Goal: Task Accomplishment & Management: Manage account settings

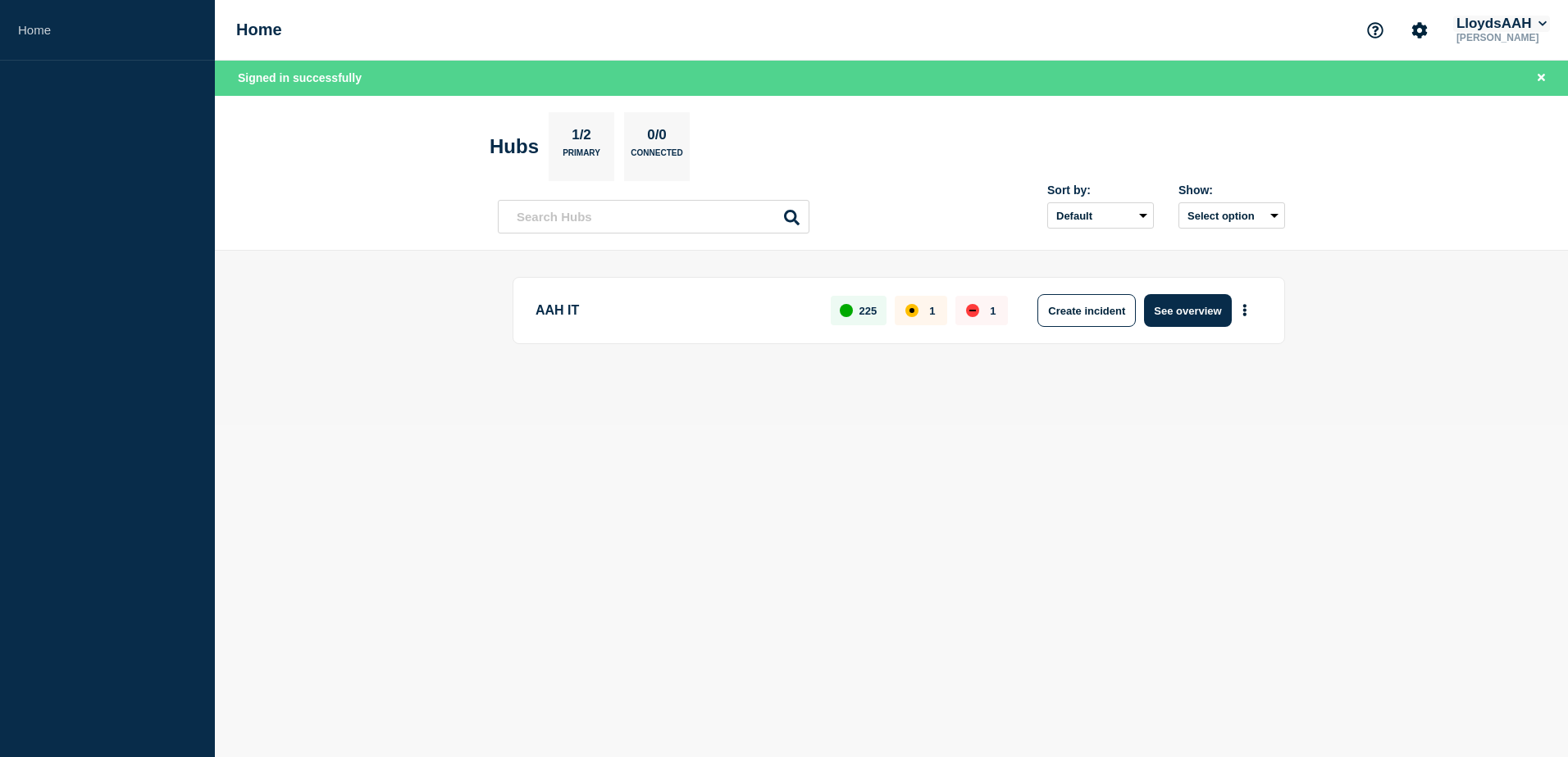
click at [1522, 22] on button "LloydsAAH" at bounding box center [1501, 24] width 97 height 17
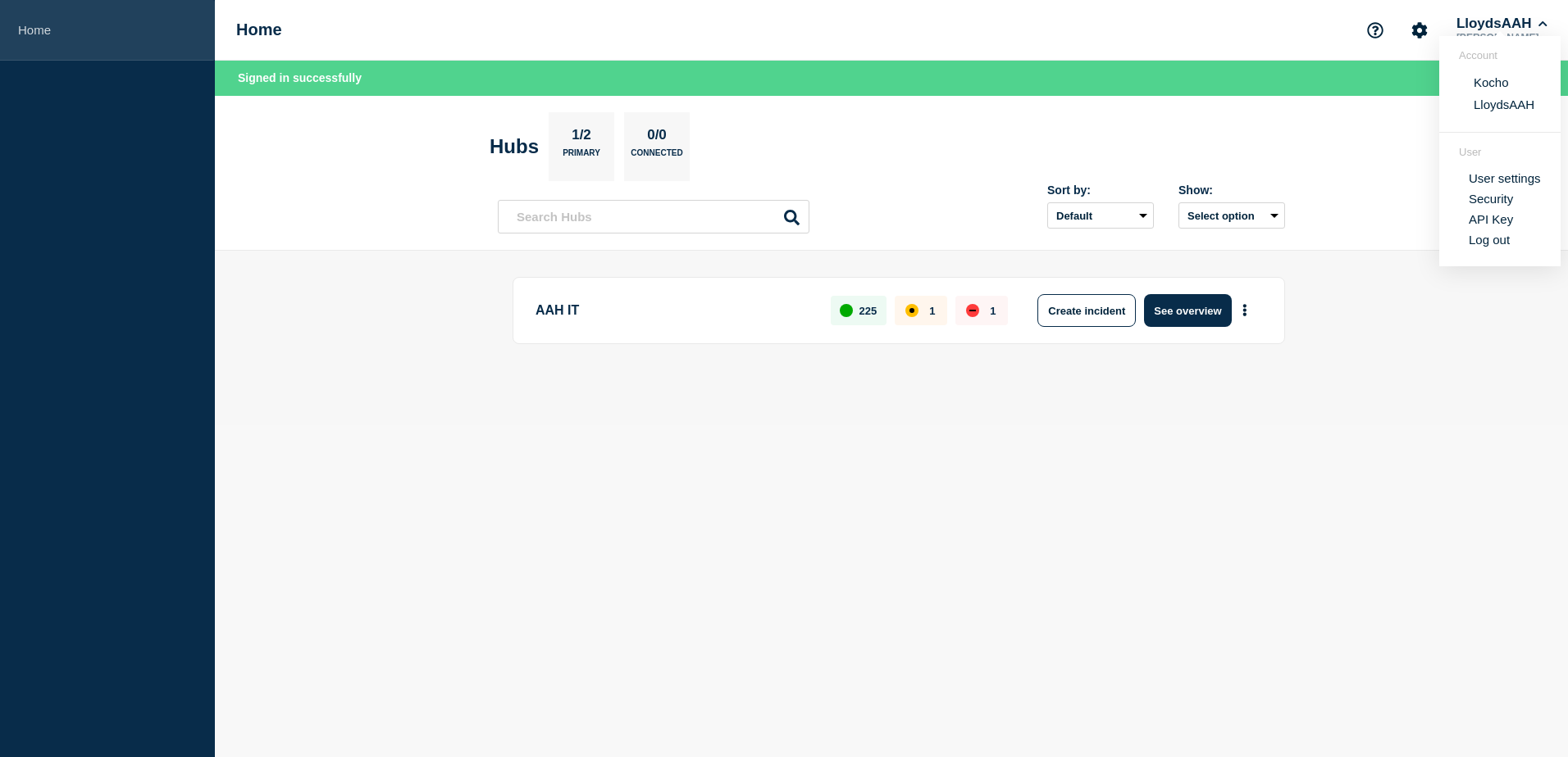
click at [60, 34] on link "Home" at bounding box center [108, 30] width 215 height 61
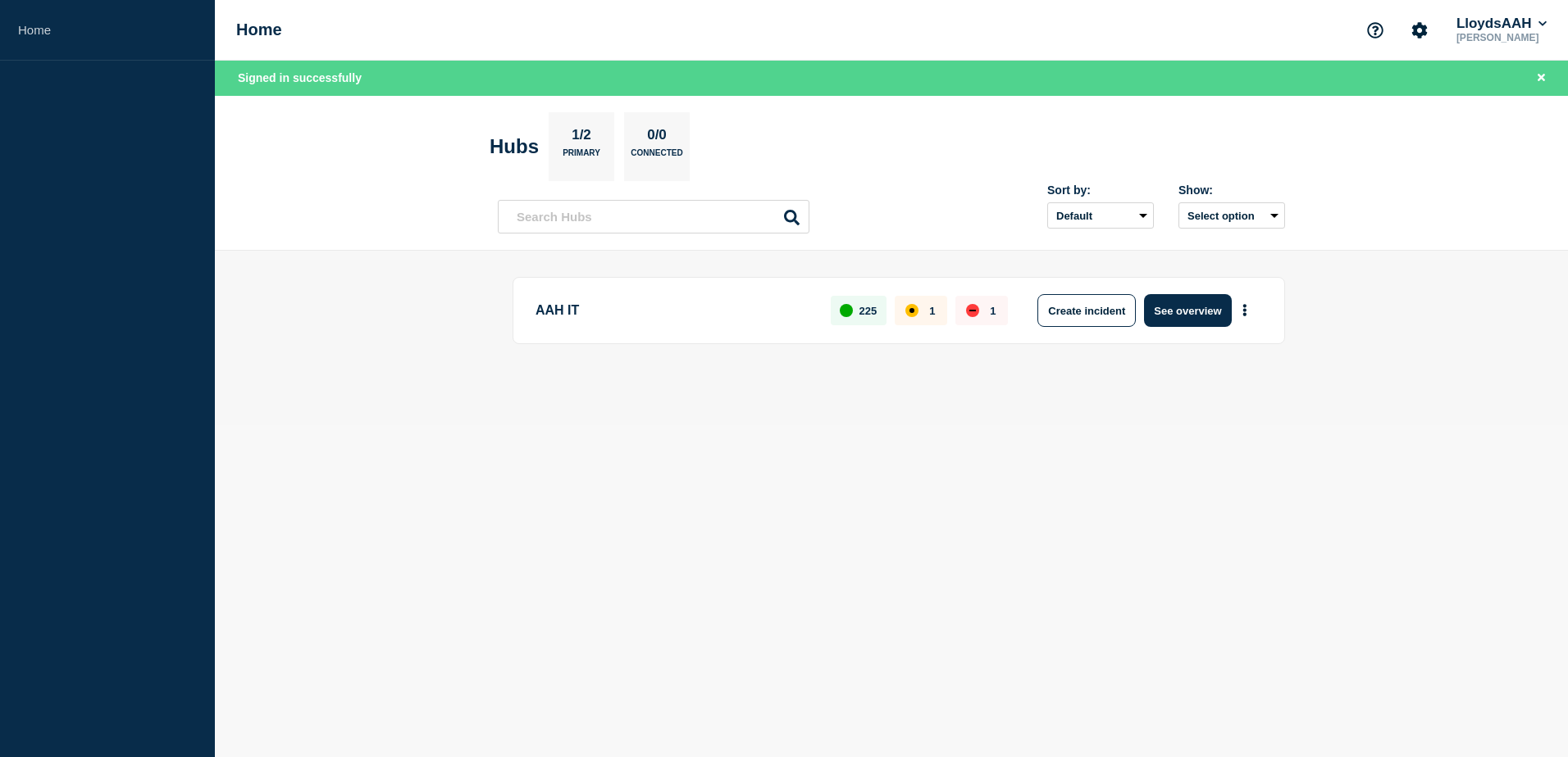
click at [1546, 3] on div "Home LloydsAAH Alan Capistrano" at bounding box center [892, 30] width 1353 height 61
click at [1530, 17] on button "LloydsAAH" at bounding box center [1501, 24] width 97 height 17
click at [1504, 81] on button "Kocho" at bounding box center [1491, 82] width 45 height 16
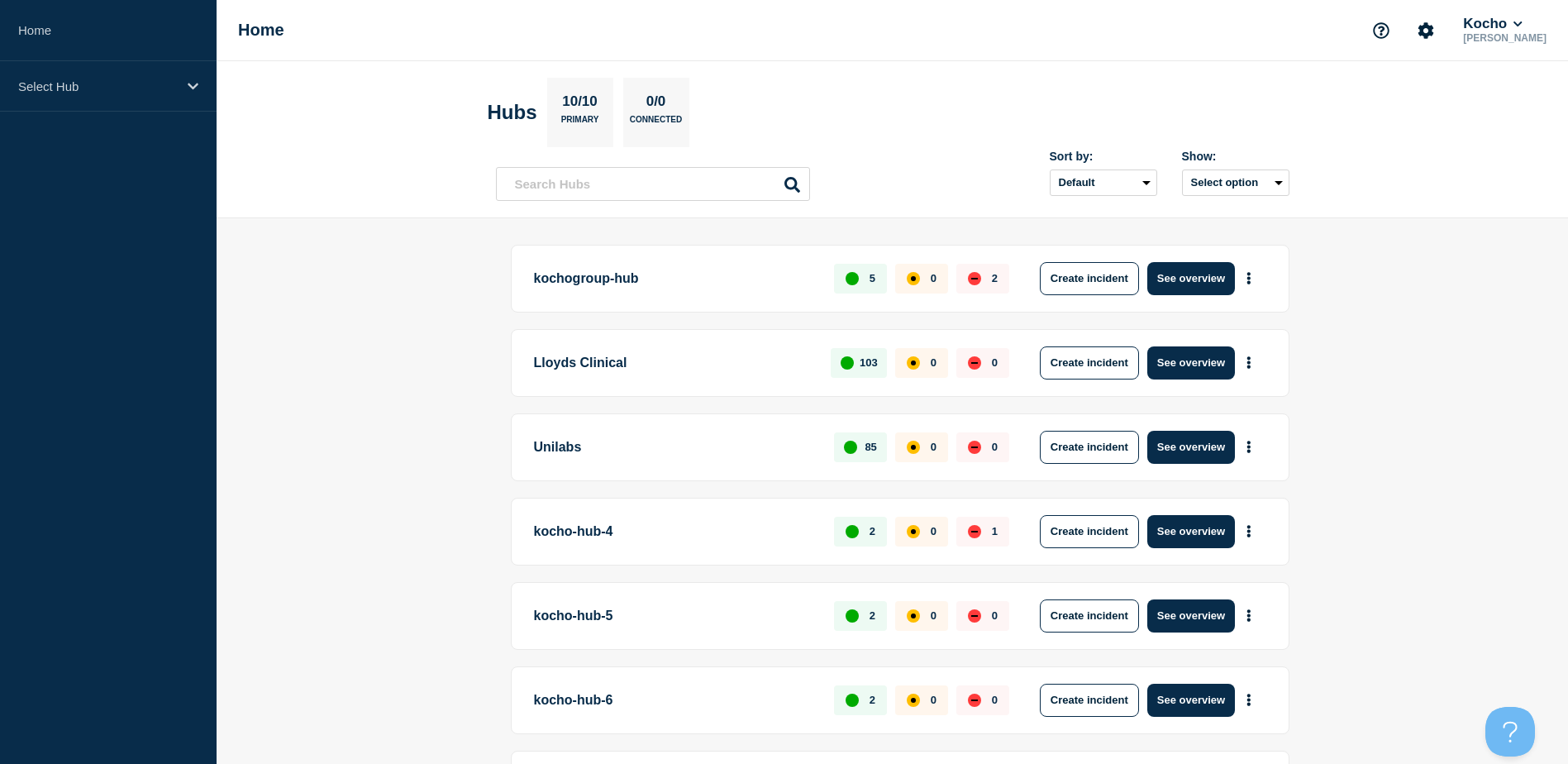
click at [647, 444] on p "Unilabs" at bounding box center [675, 448] width 282 height 33
click at [1162, 448] on button "See overview" at bounding box center [1191, 448] width 88 height 33
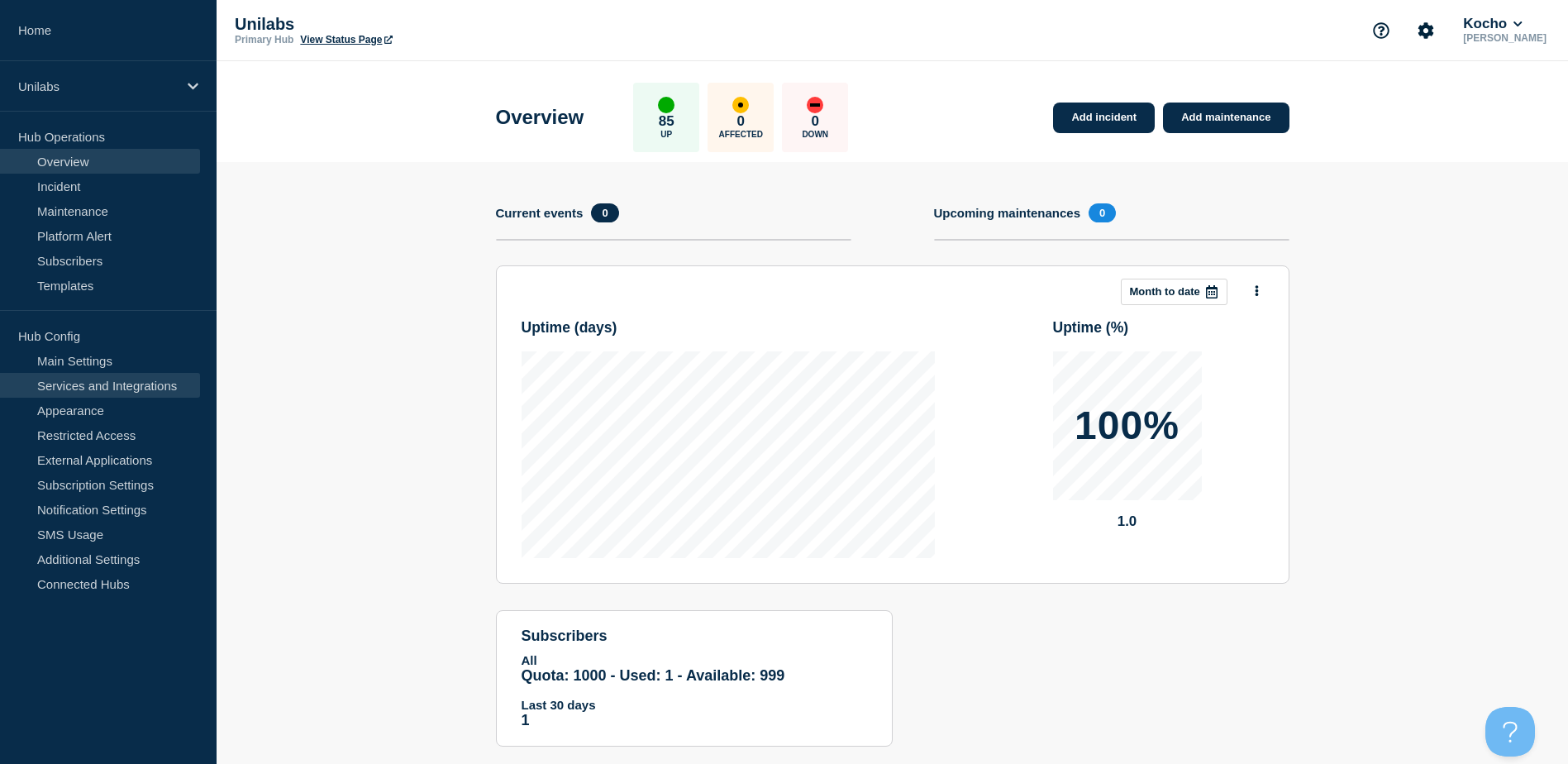
click at [138, 388] on link "Services and Integrations" at bounding box center [100, 385] width 200 height 25
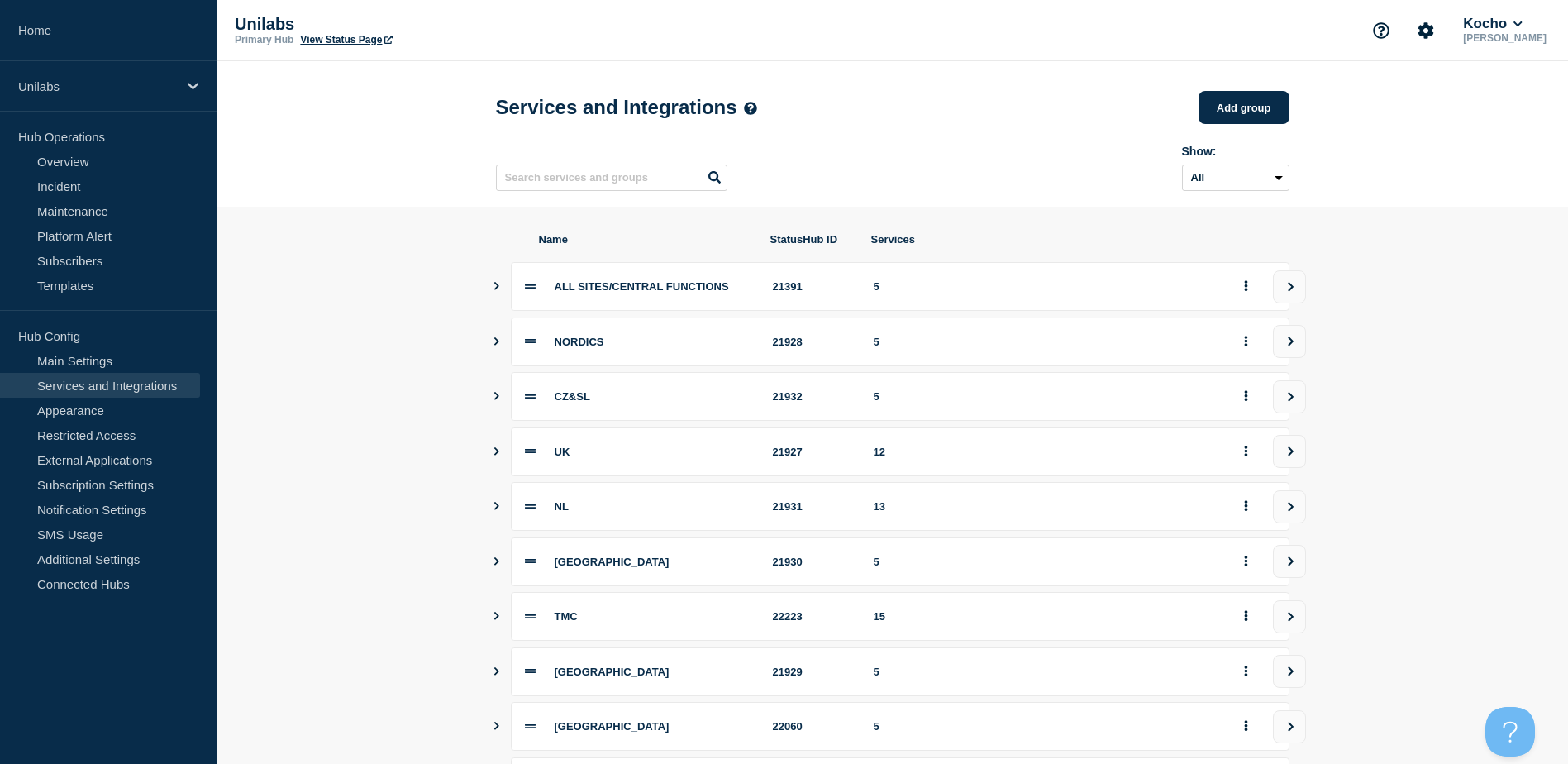
click at [965, 168] on div "Show: All Archived Non-archived" at bounding box center [892, 165] width 793 height 65
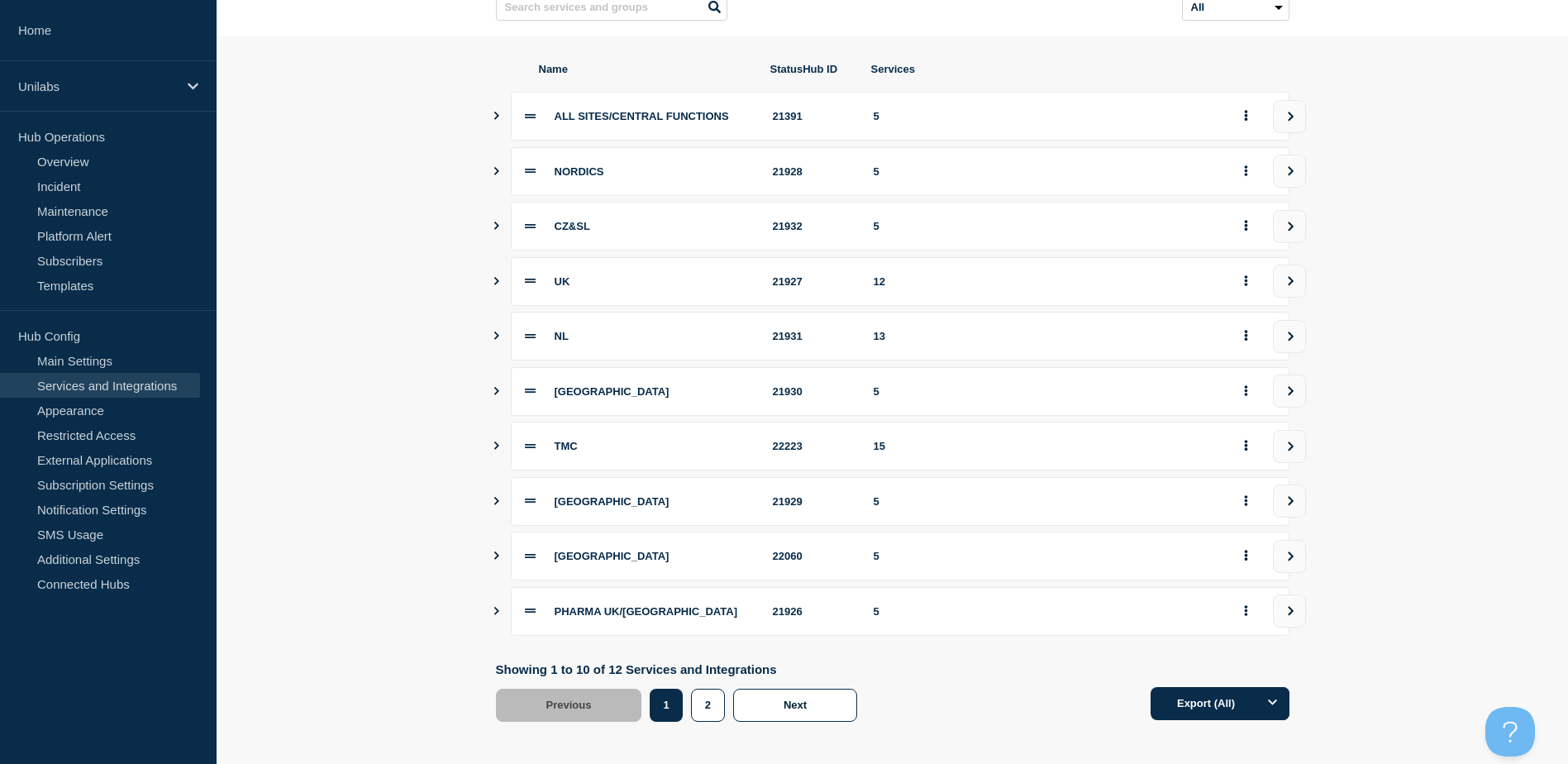
scroll to position [185, 0]
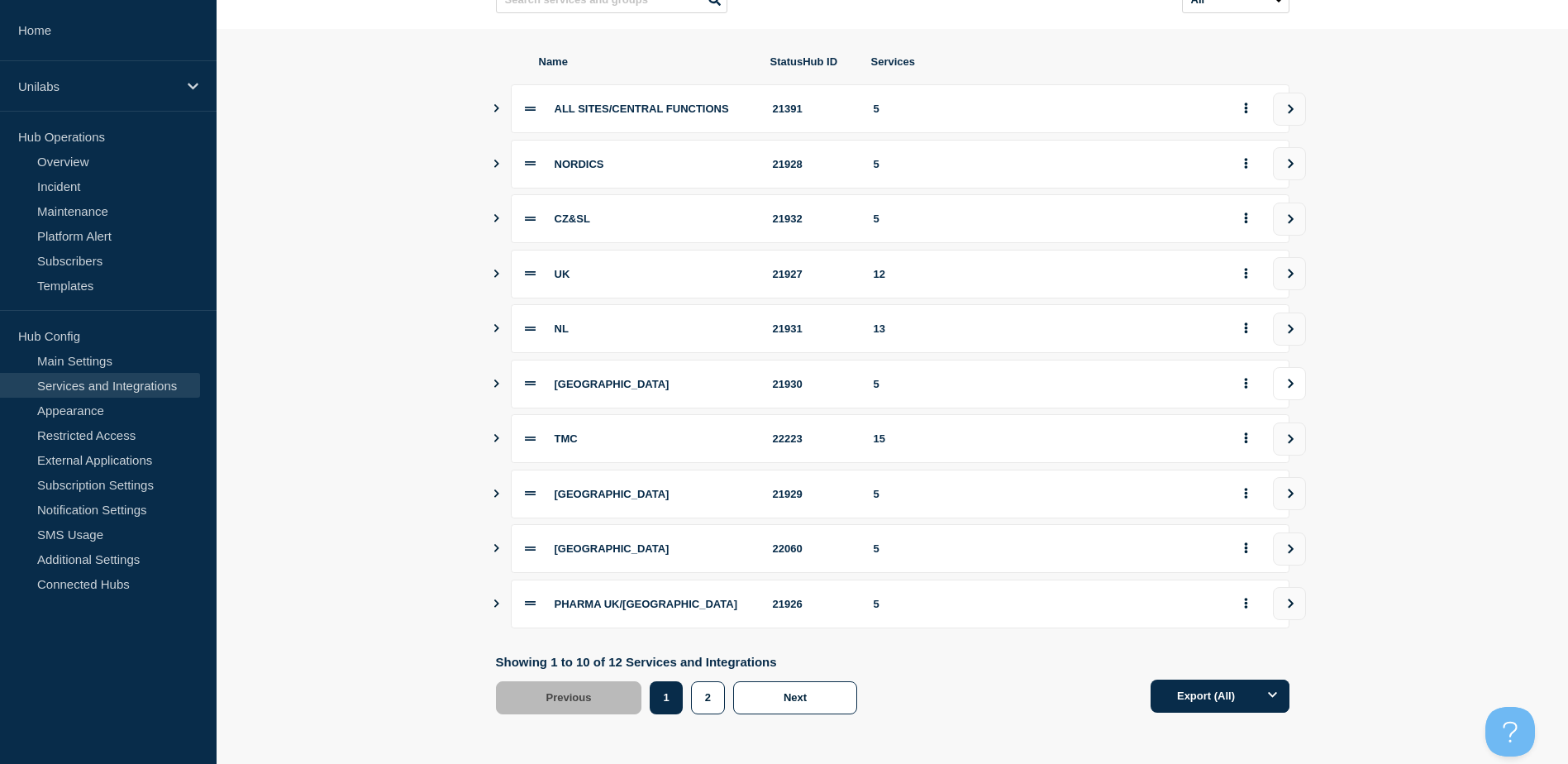
click at [1283, 378] on button "view group" at bounding box center [1290, 384] width 33 height 33
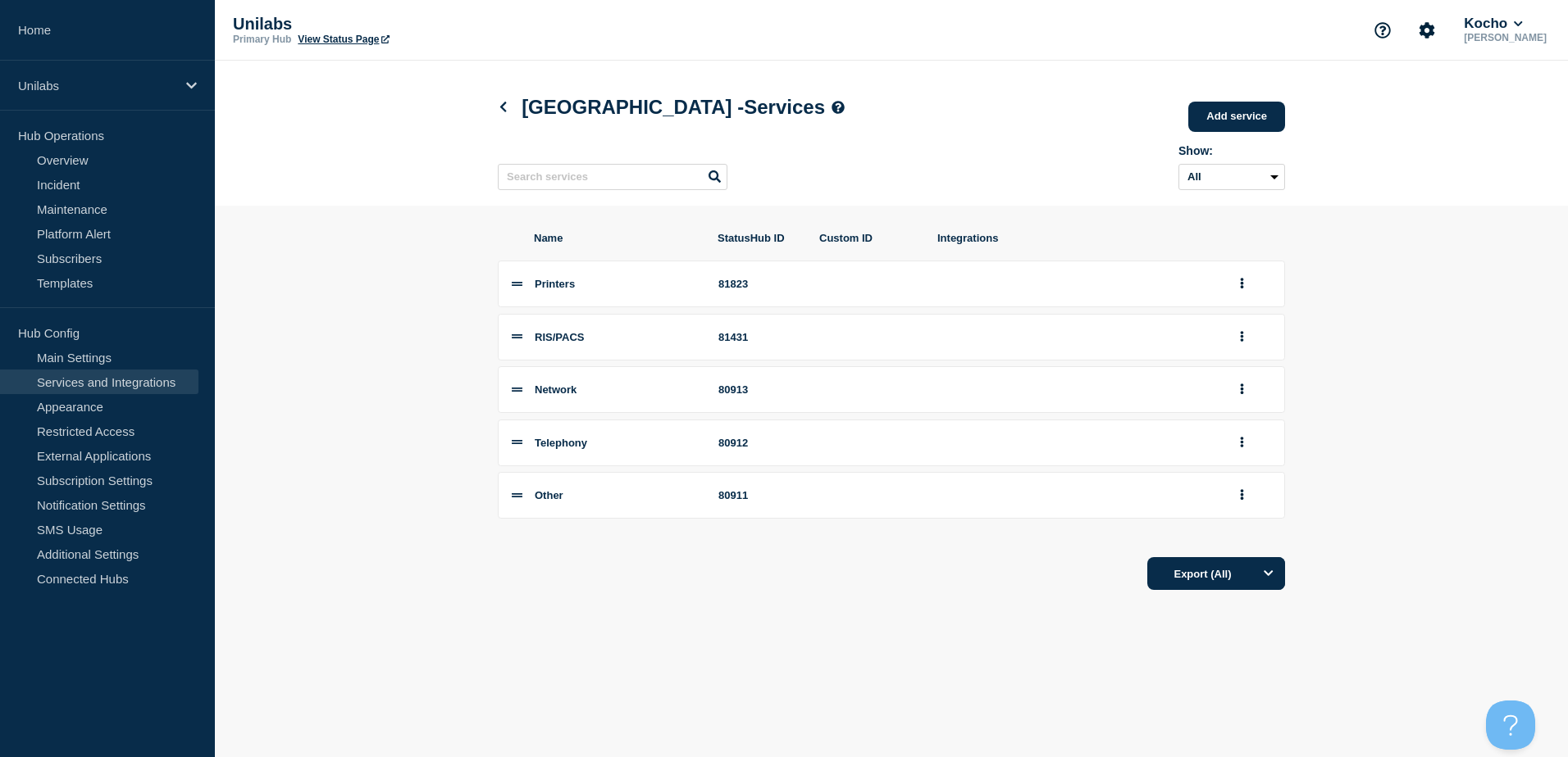
click at [563, 344] on span "RIS/PACS" at bounding box center [560, 336] width 50 height 12
click at [503, 109] on icon at bounding box center [503, 107] width 6 height 11
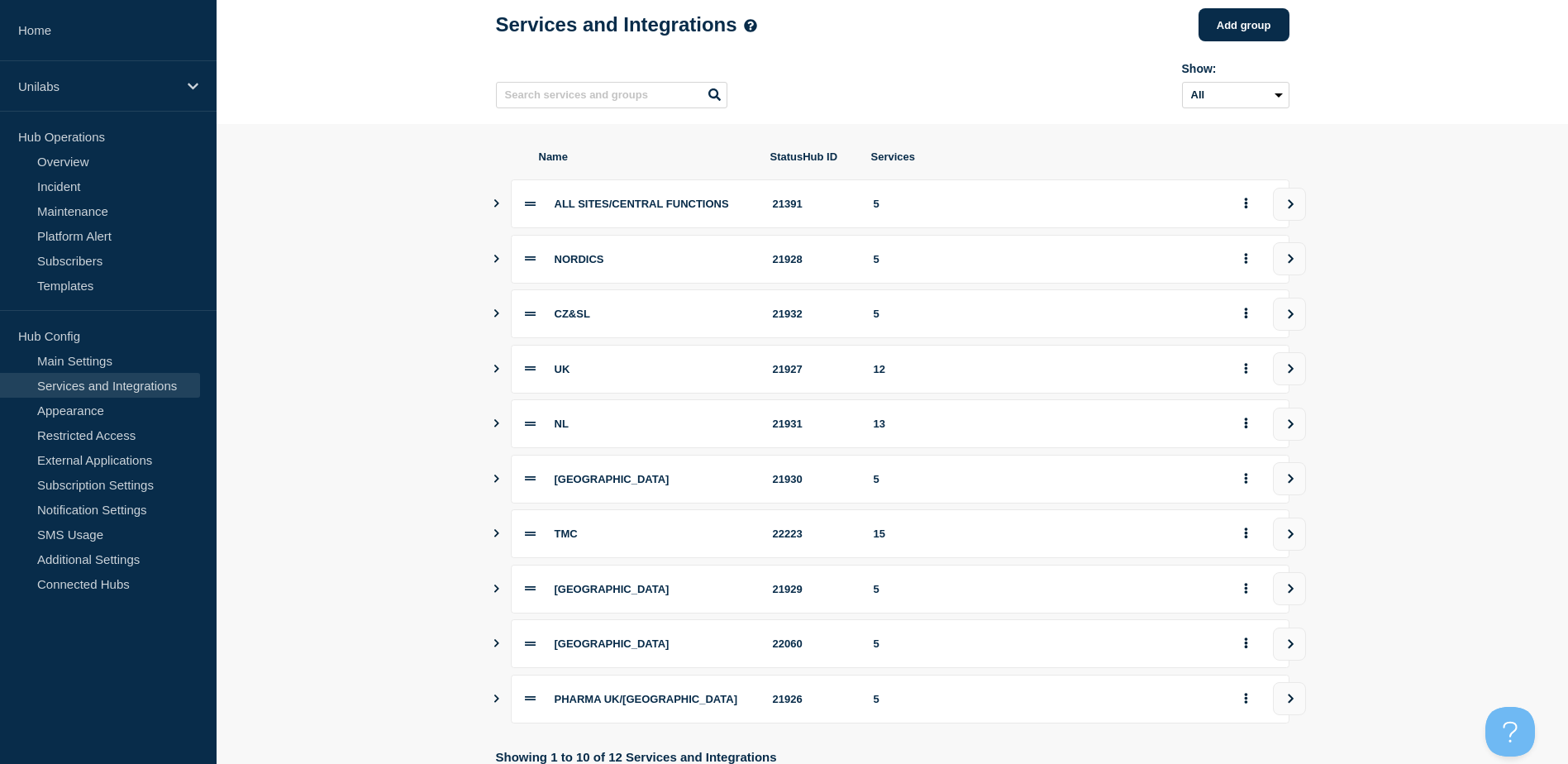
scroll to position [185, 0]
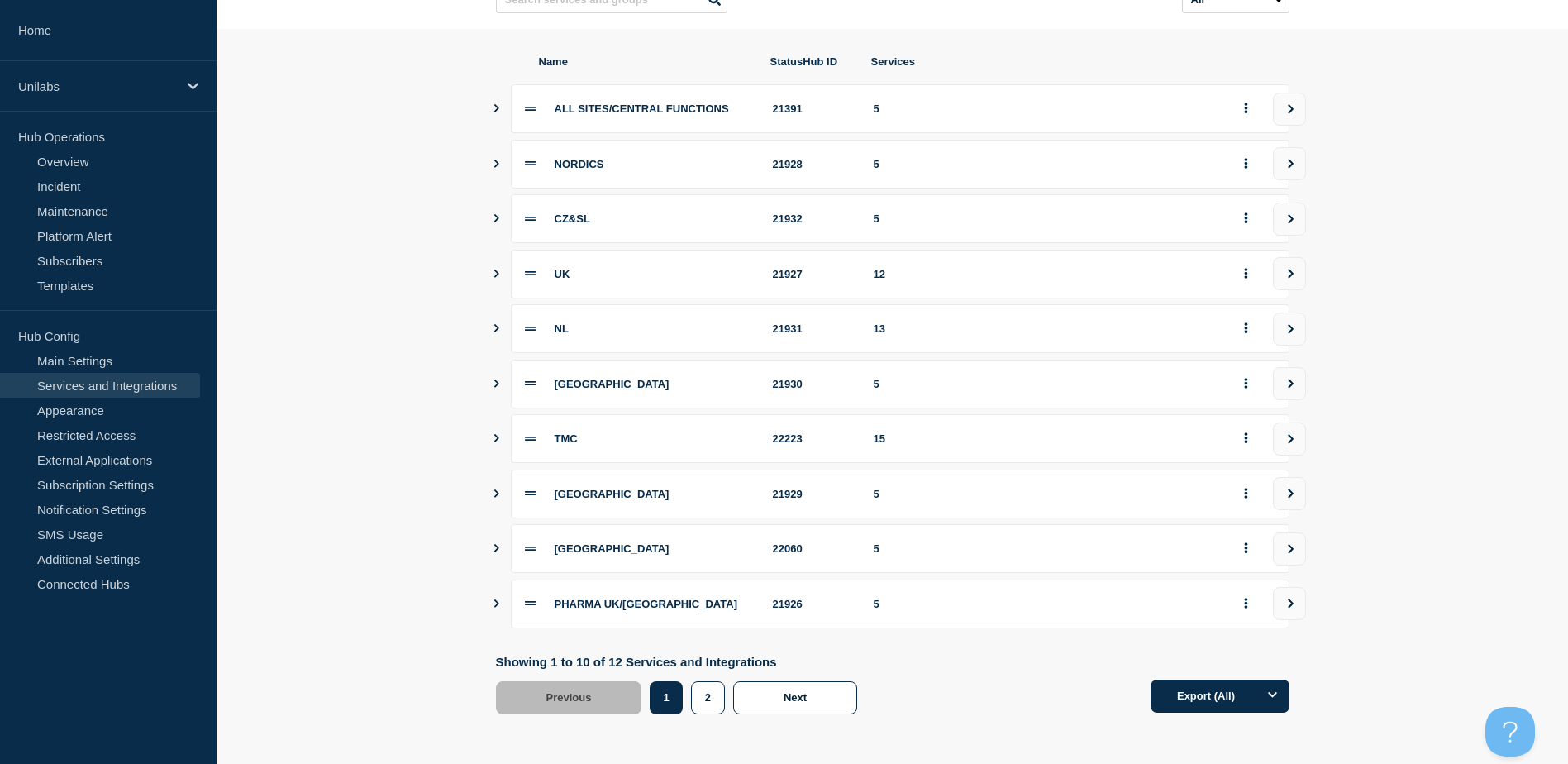
click at [494, 551] on icon "Show services" at bounding box center [497, 548] width 11 height 8
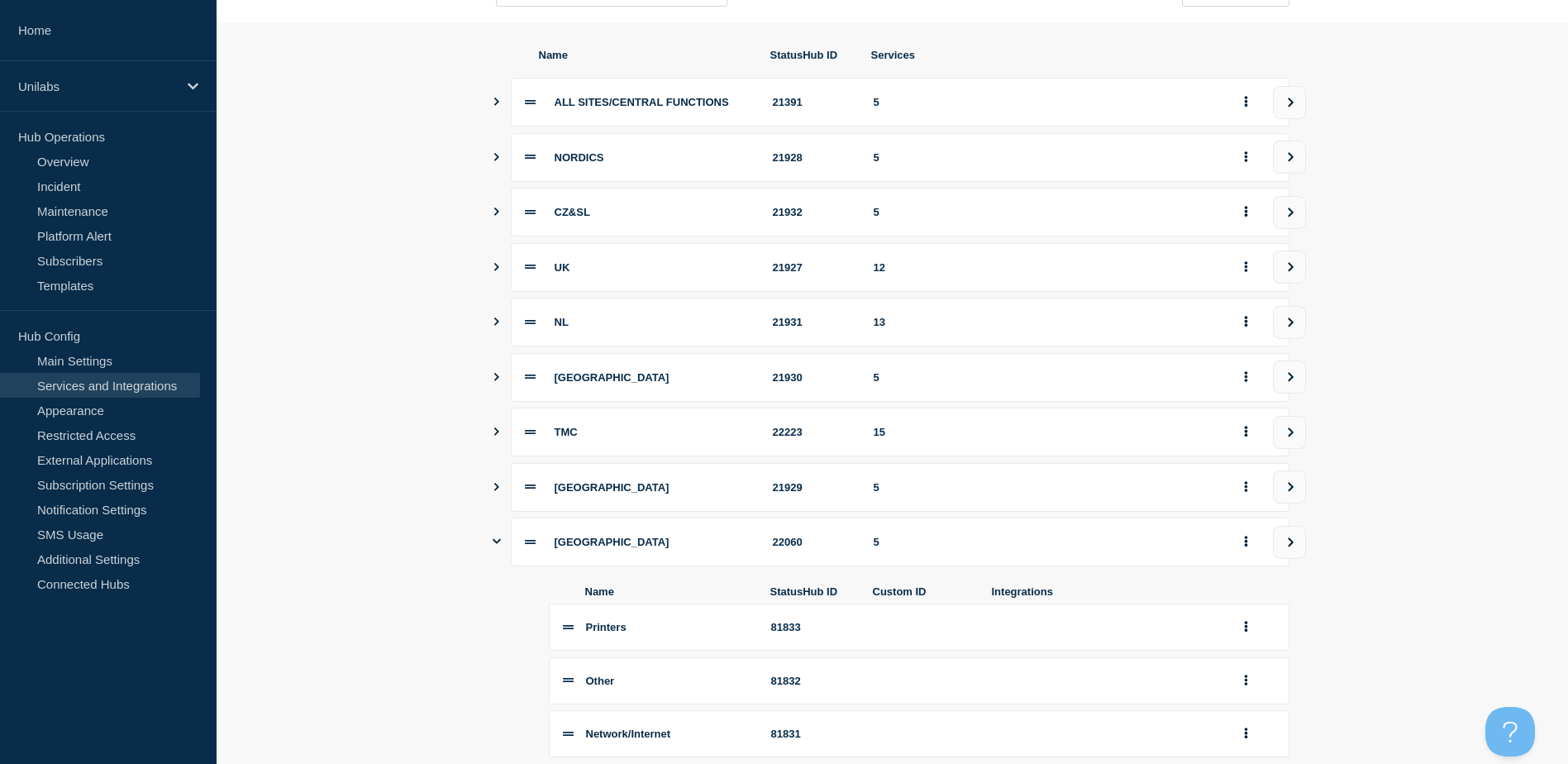
click at [379, 181] on section "Name StatusHub ID Services ALL SITES/CENTRAL FUNCTIONS 21391 5 NORDICS 21928 5 …" at bounding box center [892, 545] width 1352 height 1047
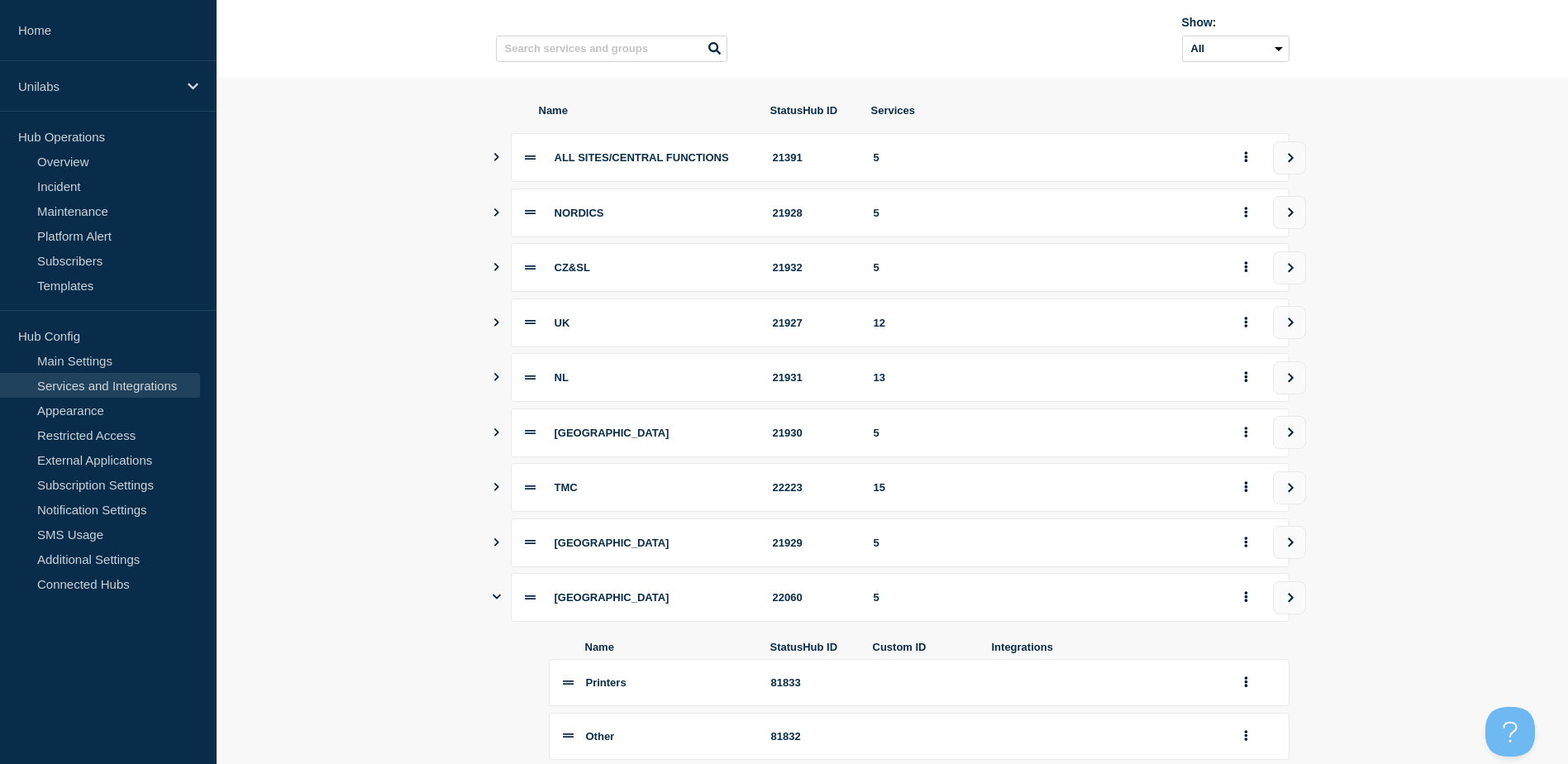
scroll to position [102, 0]
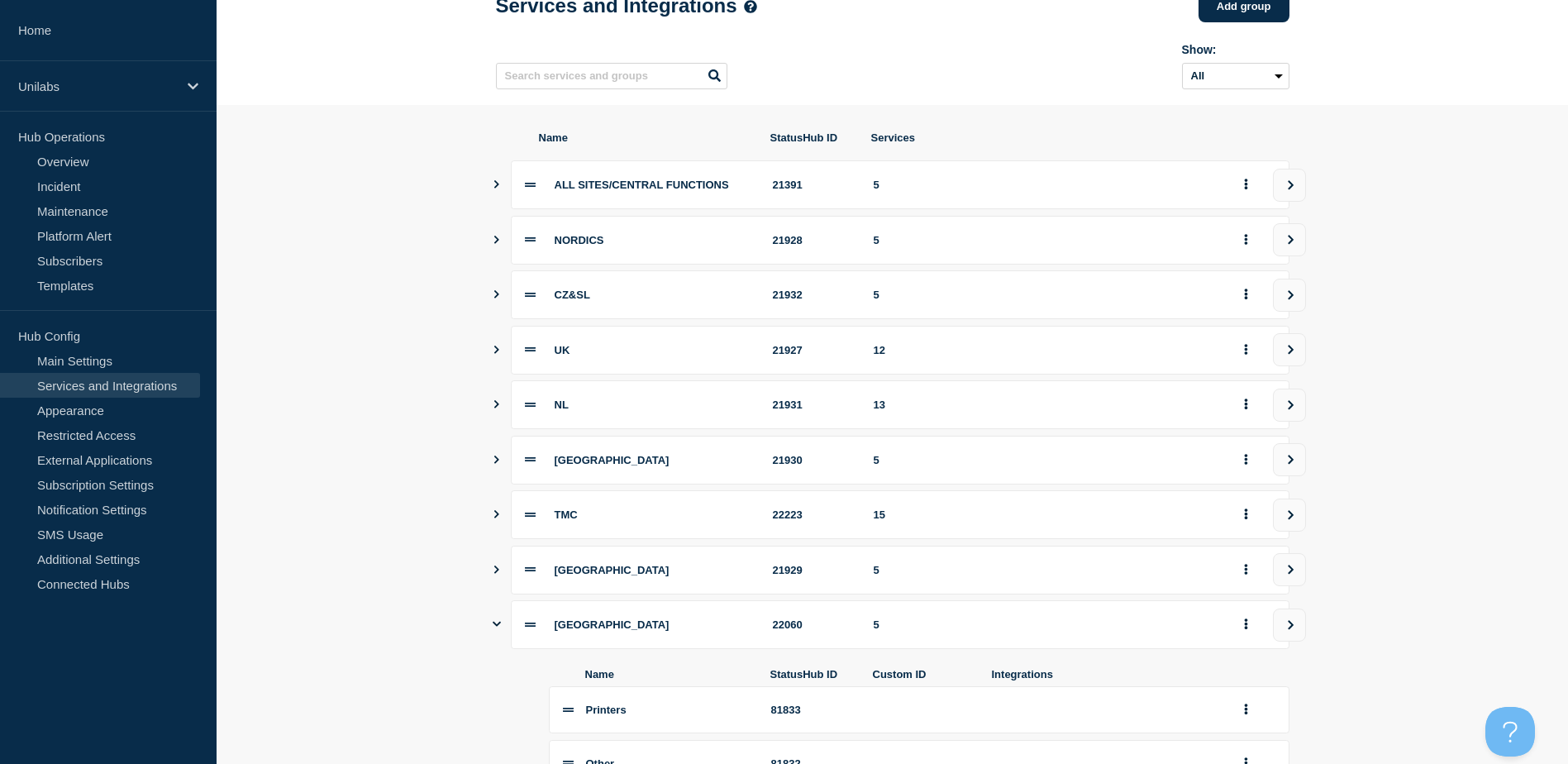
click at [496, 354] on icon "Show services" at bounding box center [497, 350] width 11 height 8
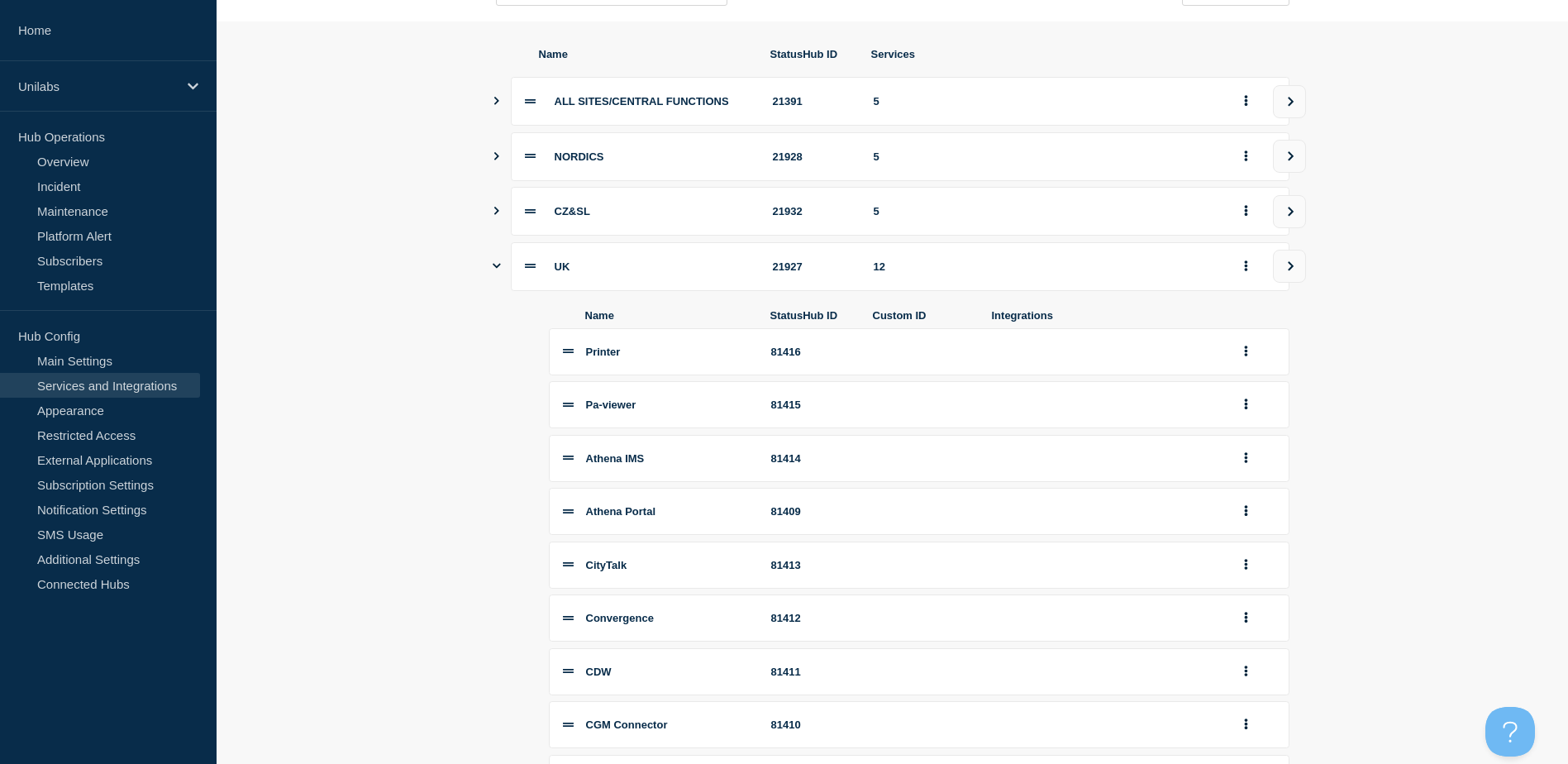
scroll to position [185, 0]
click at [97, 155] on link "Overview" at bounding box center [100, 161] width 200 height 25
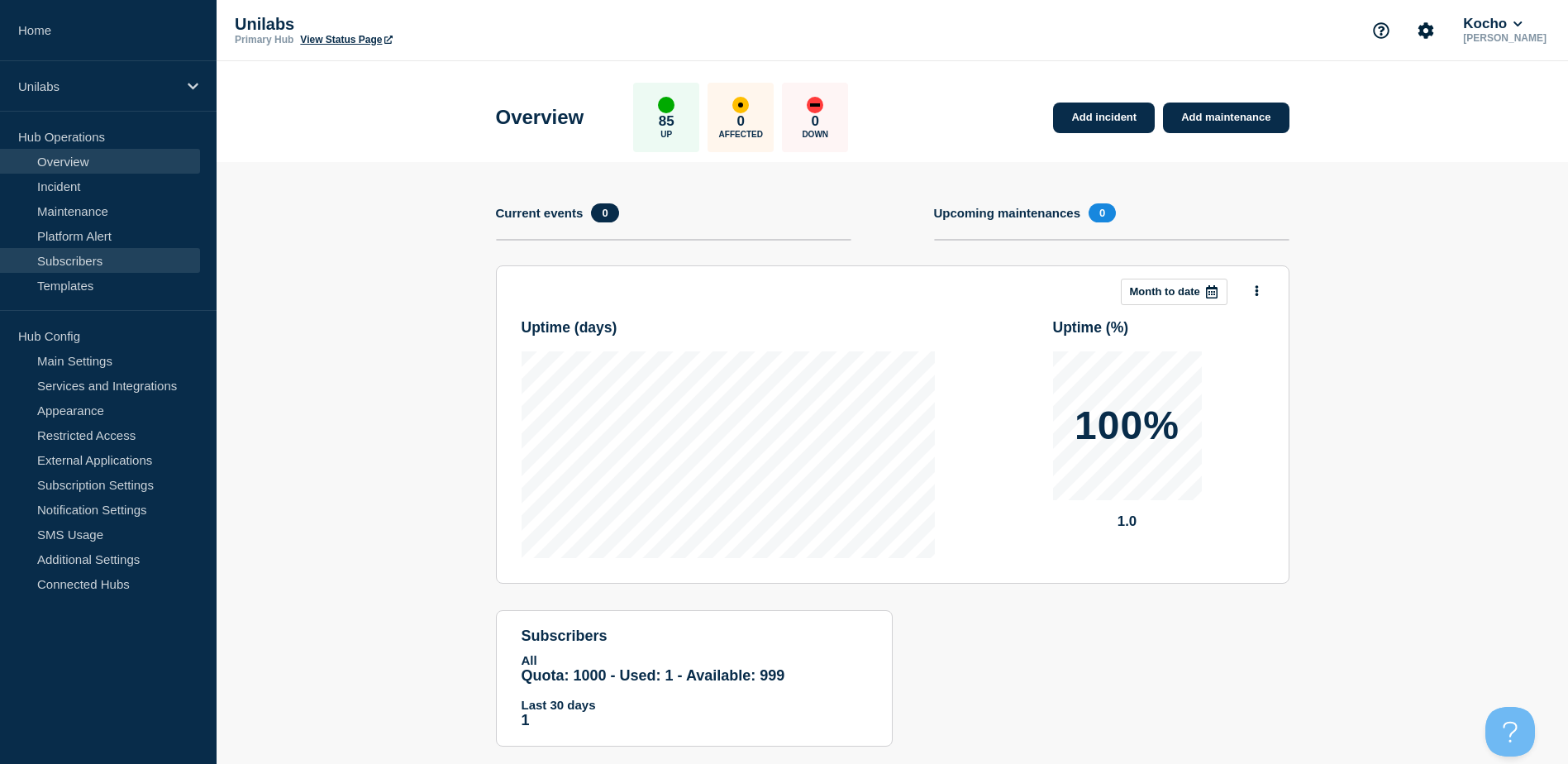
click at [98, 259] on link "Subscribers" at bounding box center [100, 261] width 200 height 25
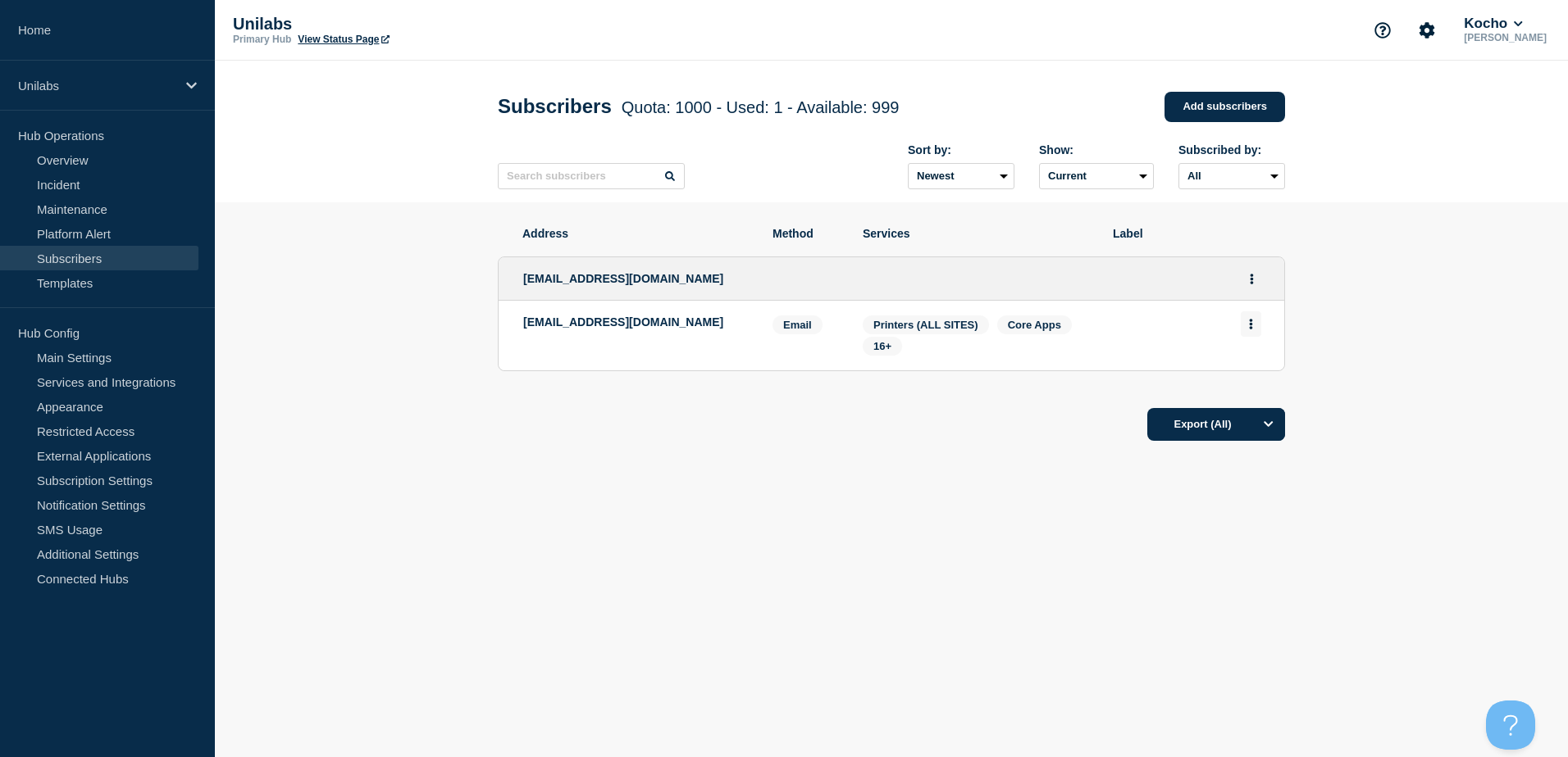
click at [1254, 327] on button "Actions" at bounding box center [1251, 324] width 20 height 26
click at [1436, 322] on section "Address Method Services Label 409475@unilabs.com klaas.vannus@unilabs.com Email…" at bounding box center [892, 383] width 1353 height 363
click at [624, 324] on p "[EMAIL_ADDRESS][DOMAIN_NAME]" at bounding box center [635, 322] width 224 height 13
click at [809, 327] on span "Email" at bounding box center [797, 324] width 50 height 19
drag, startPoint x: 893, startPoint y: 331, endPoint x: 964, endPoint y: 322, distance: 71.6
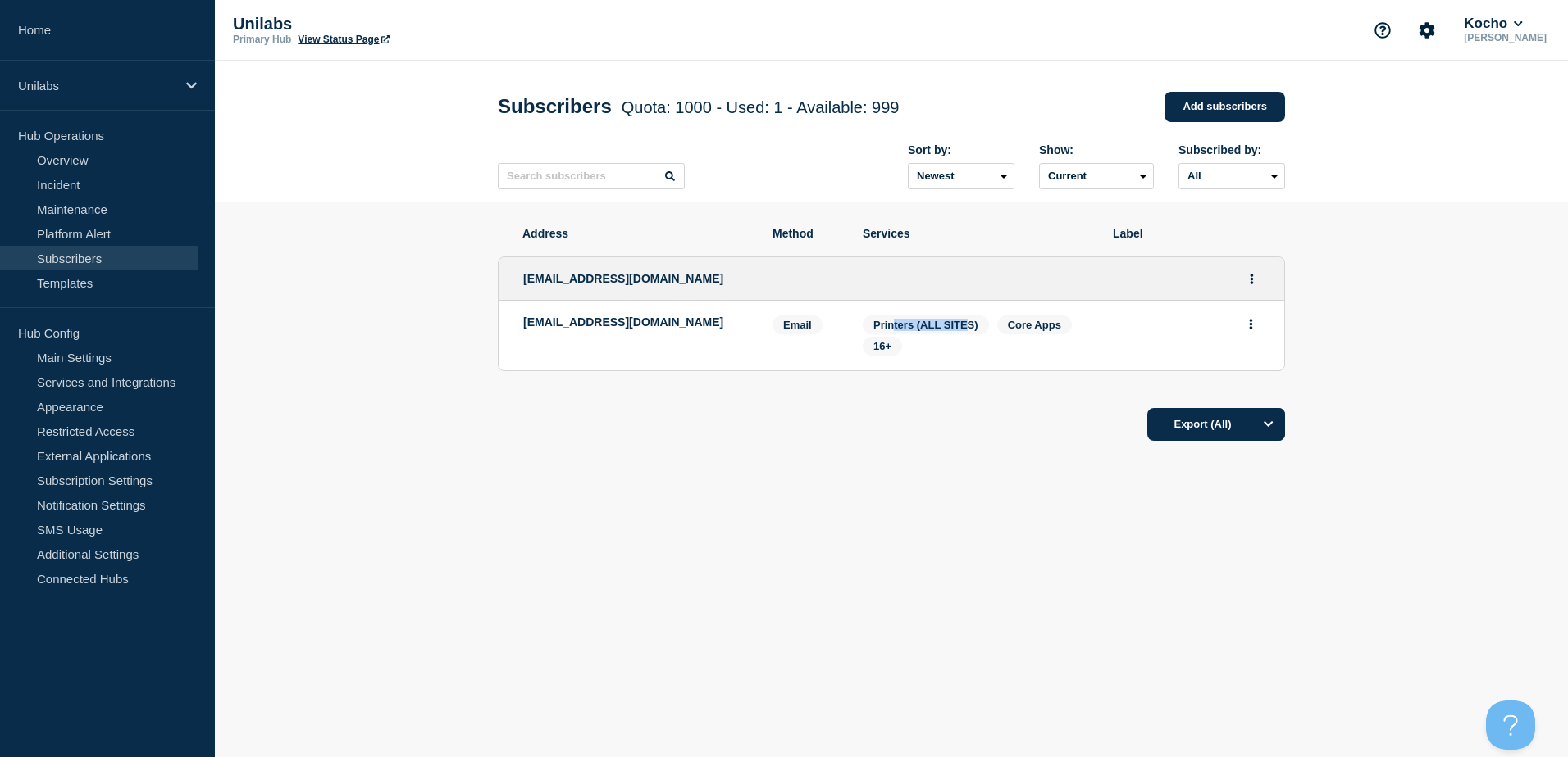
click at [964, 322] on span "Printers (ALL SITES)" at bounding box center [925, 324] width 126 height 19
drag, startPoint x: 964, startPoint y: 322, endPoint x: 942, endPoint y: 419, distance: 99.5
click at [942, 419] on div "Export (All)" at bounding box center [891, 419] width 787 height 47
click at [886, 348] on span "16+" at bounding box center [882, 345] width 18 height 12
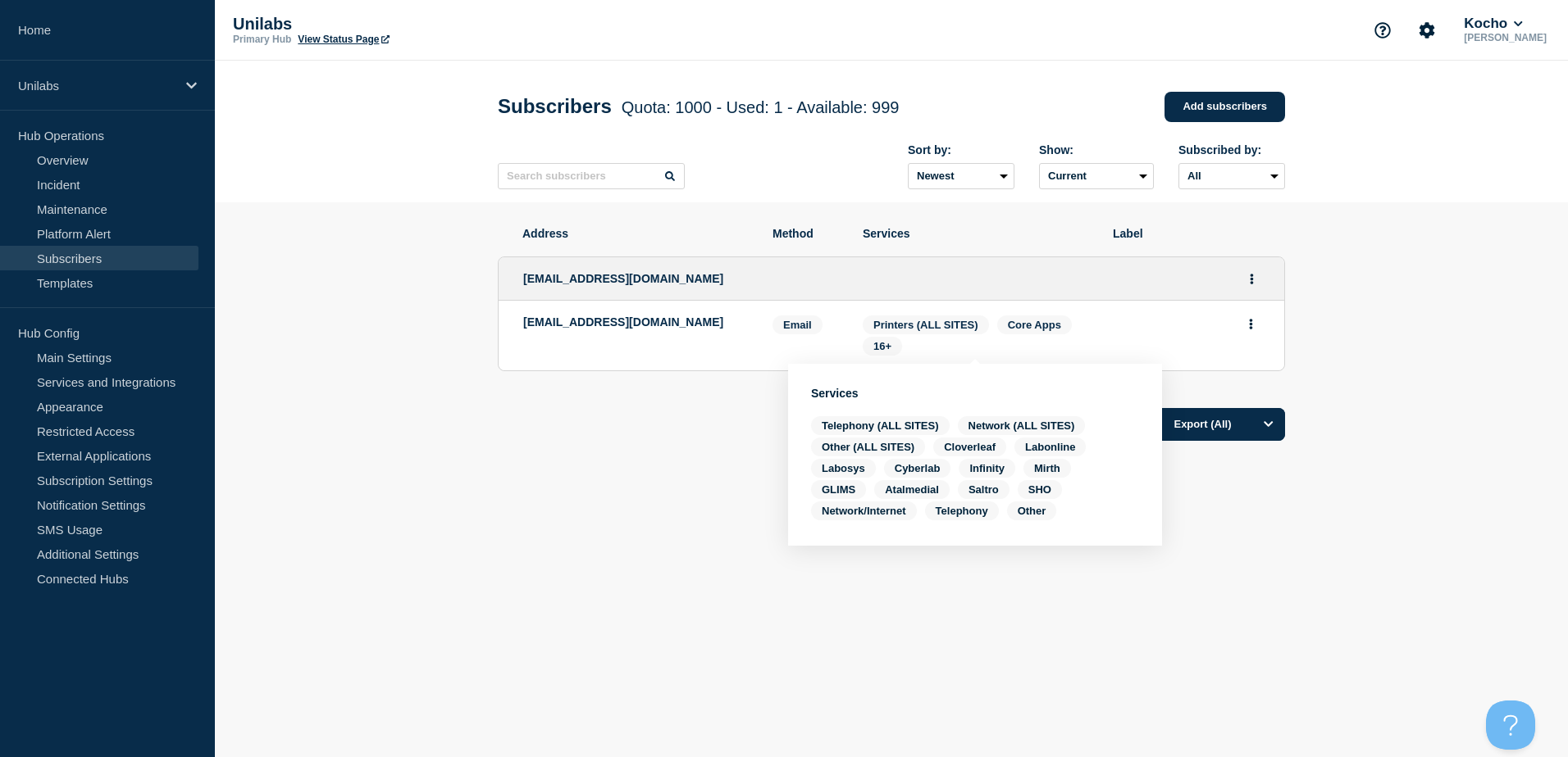
click at [642, 482] on div "Address Method Services Label 409475@unilabs.com klaas.vannus@unilabs.com Email…" at bounding box center [891, 383] width 787 height 363
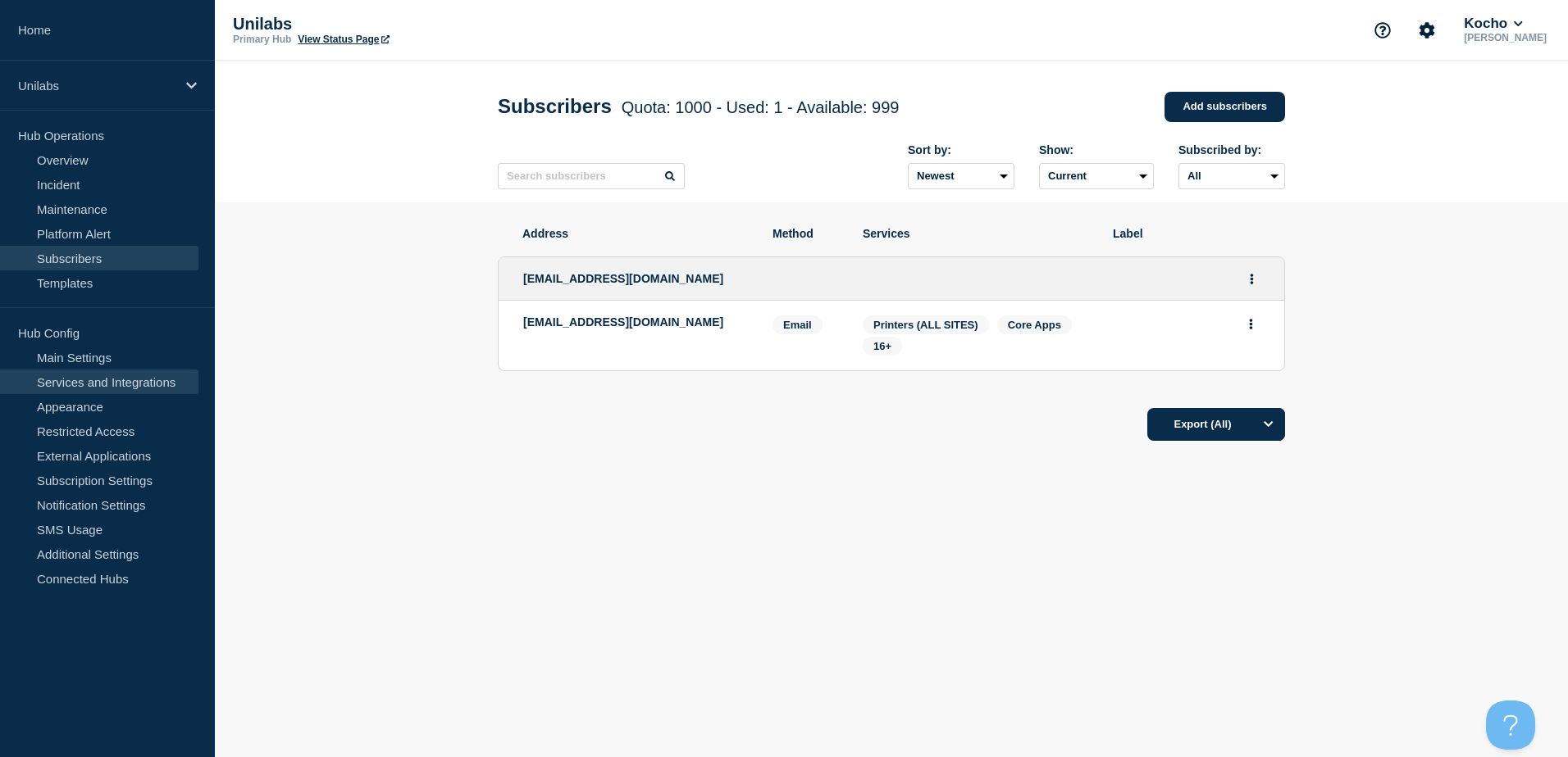
click at [129, 384] on link "Services and Integrations" at bounding box center [99, 381] width 199 height 25
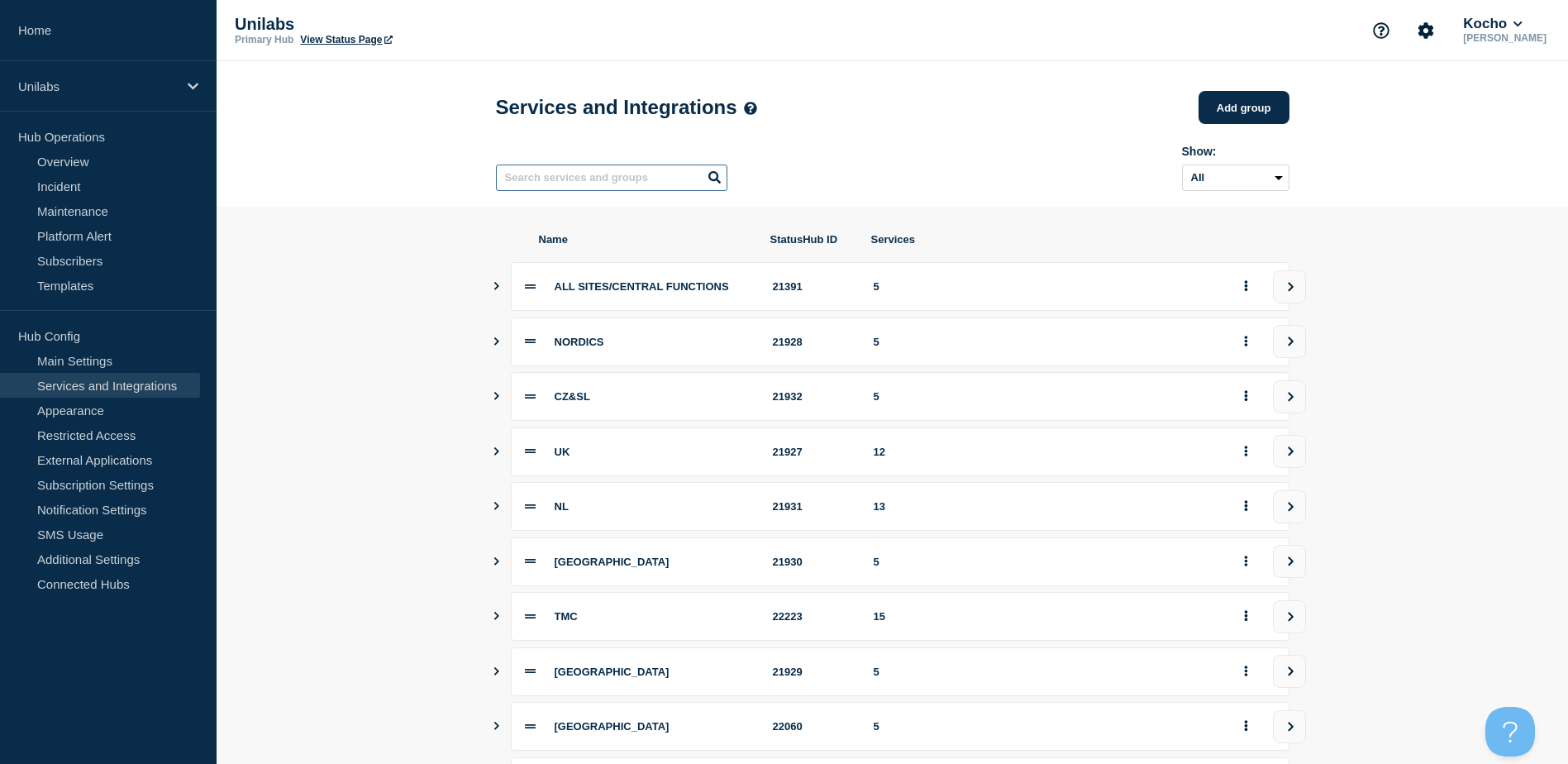
click at [590, 191] on input "text" at bounding box center [612, 178] width 232 height 27
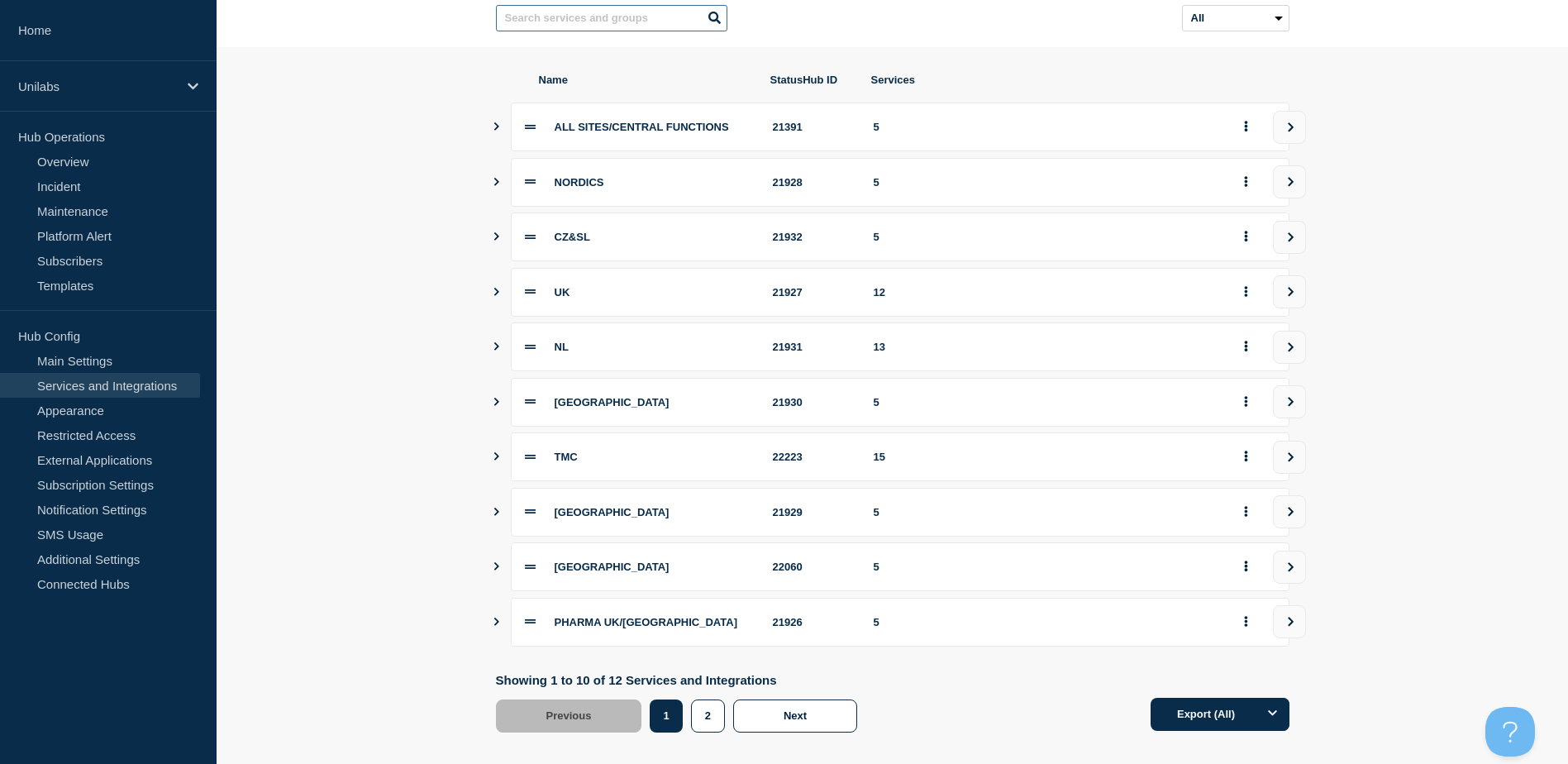
scroll to position [165, 0]
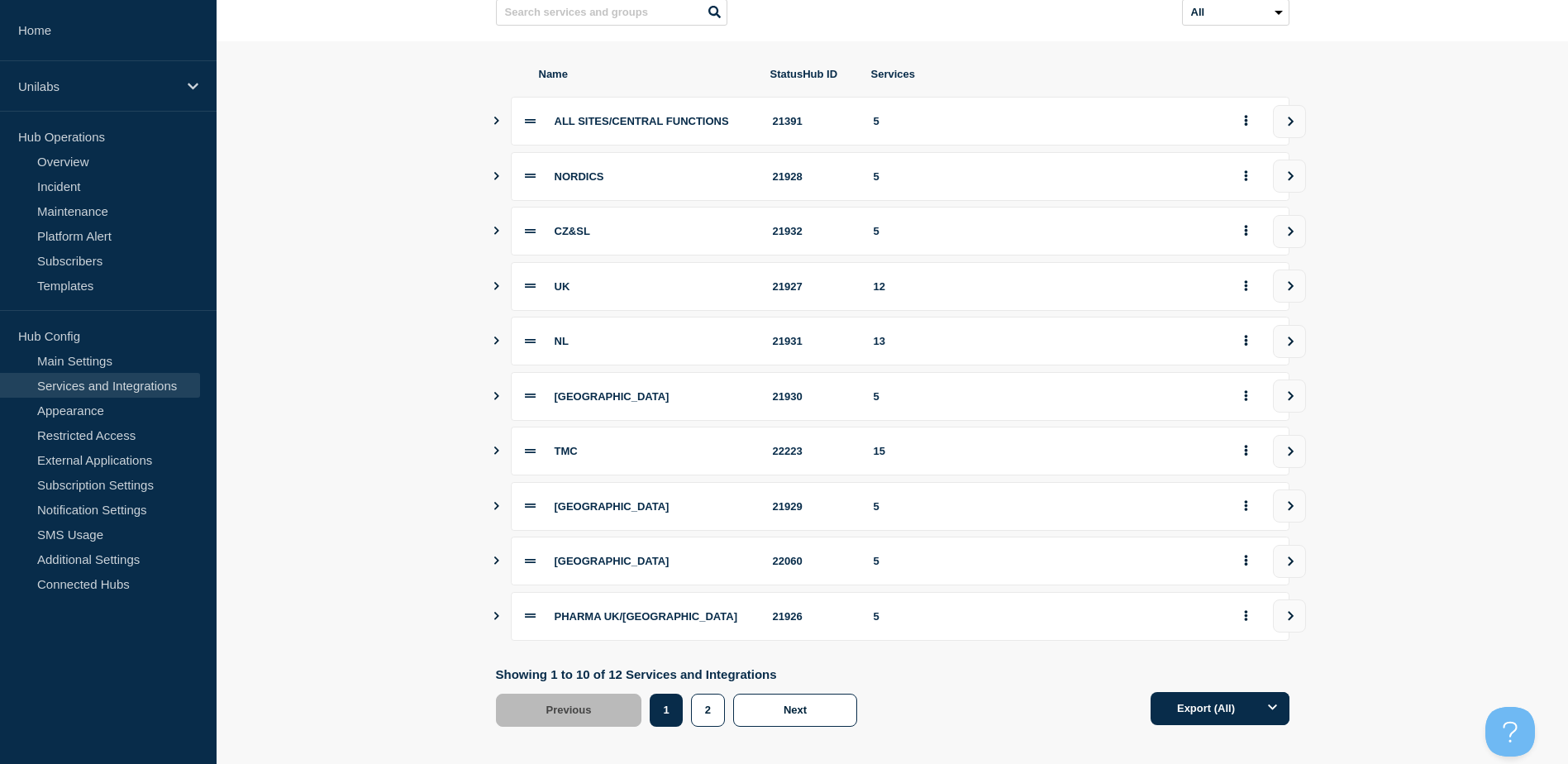
click at [499, 345] on icon "Show services" at bounding box center [497, 340] width 11 height 8
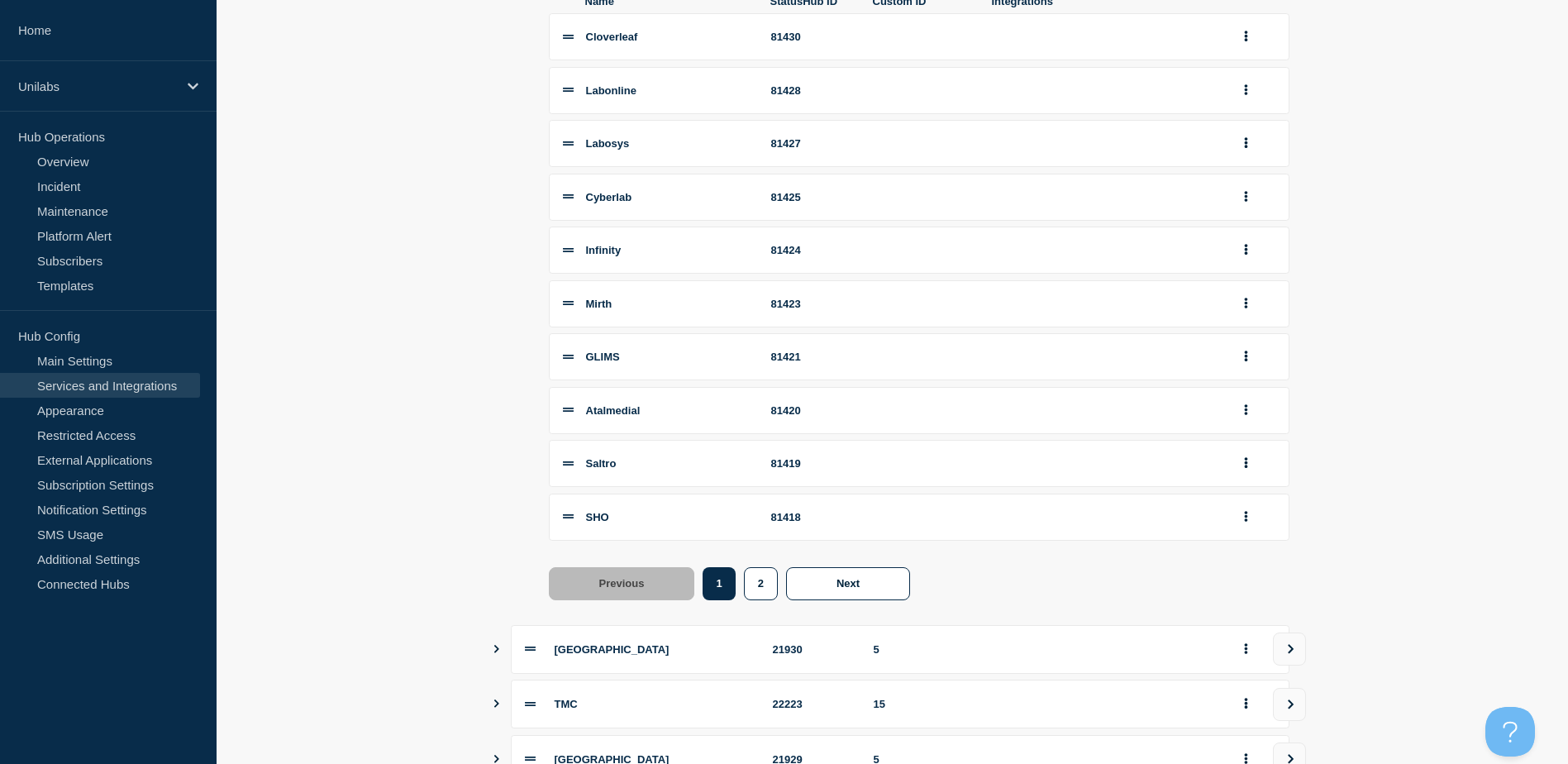
scroll to position [662, 0]
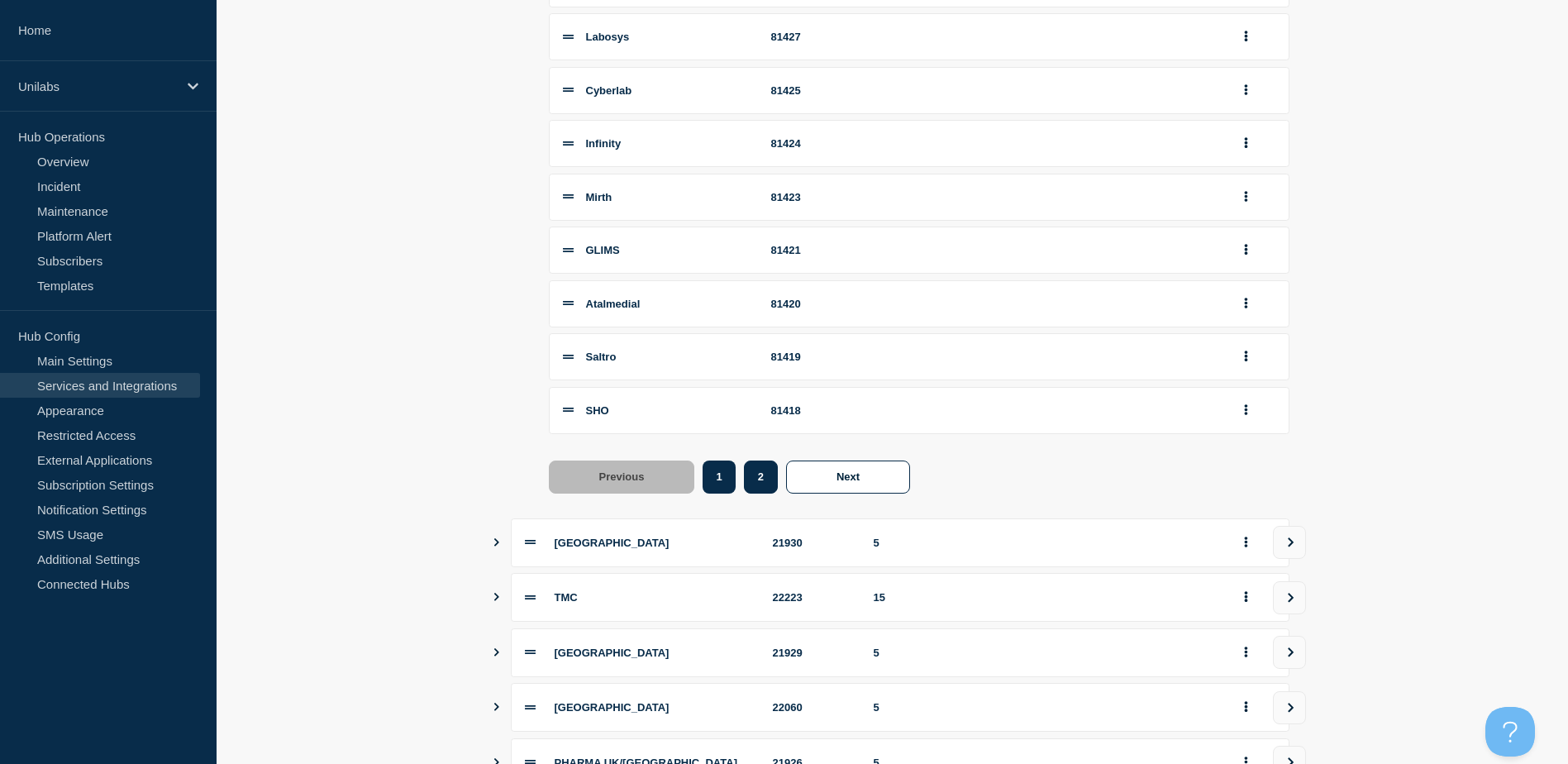
click at [768, 494] on button "2" at bounding box center [761, 478] width 34 height 33
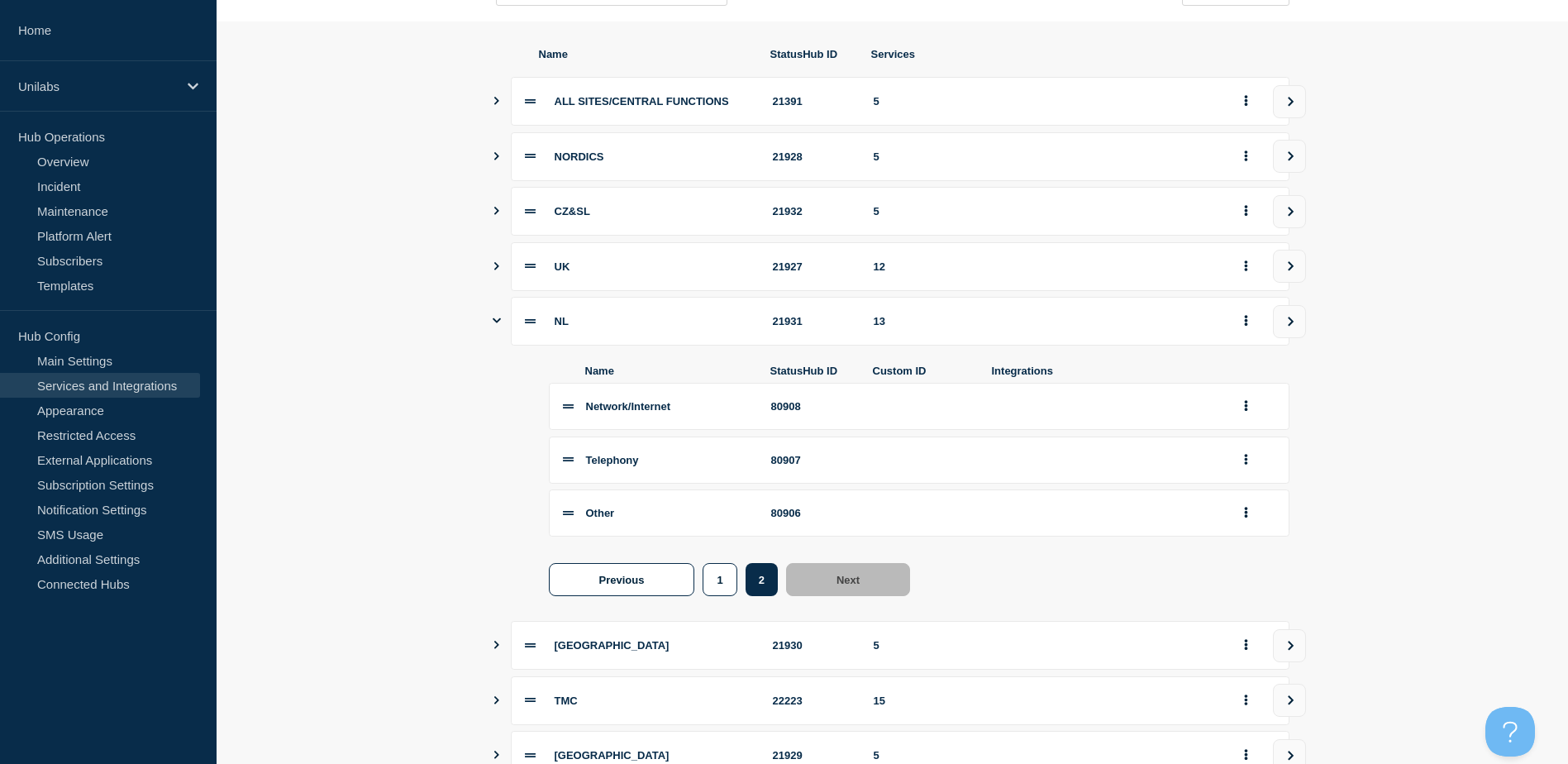
scroll to position [125, 0]
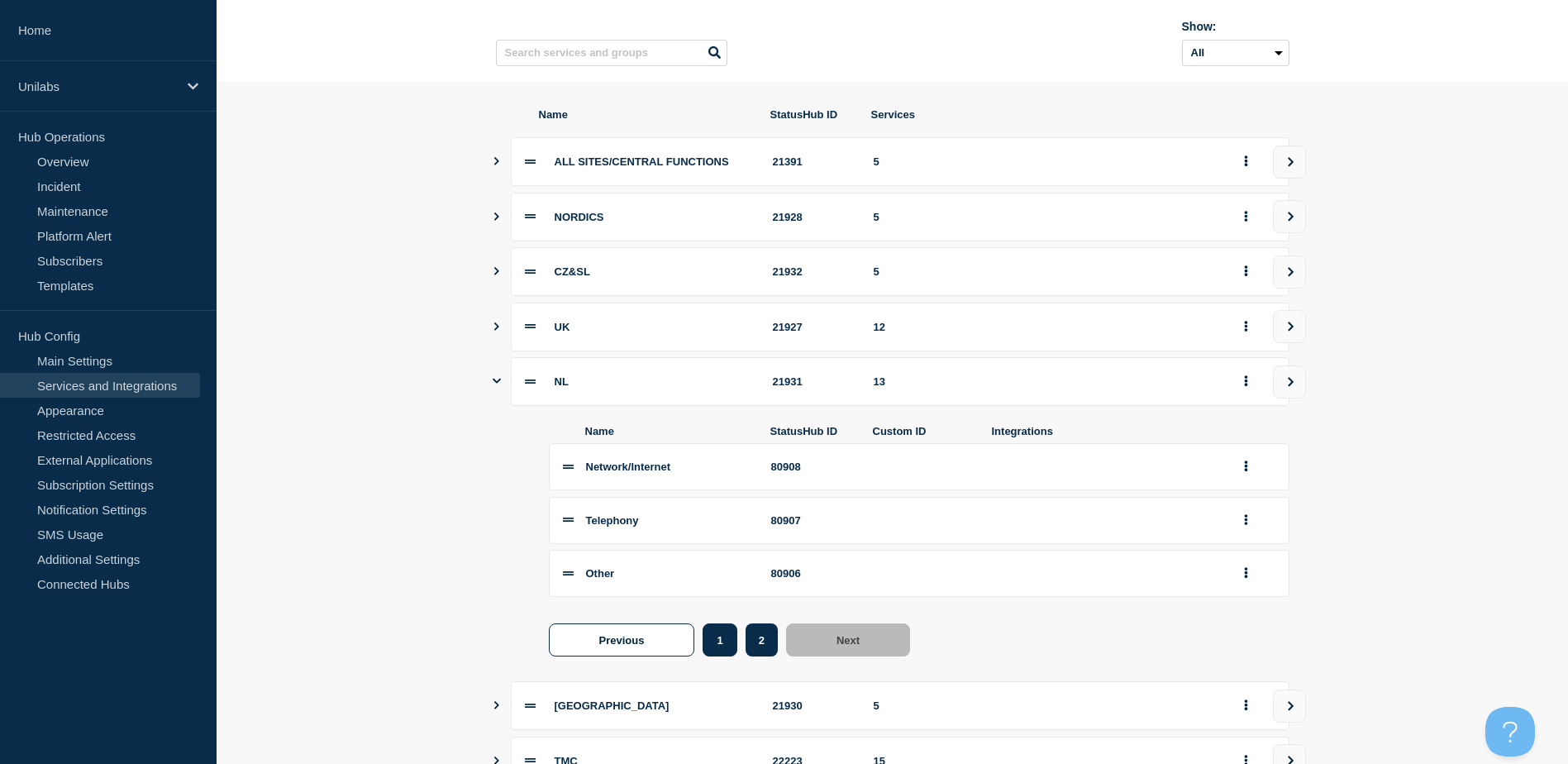
click at [726, 645] on button "1" at bounding box center [719, 641] width 34 height 33
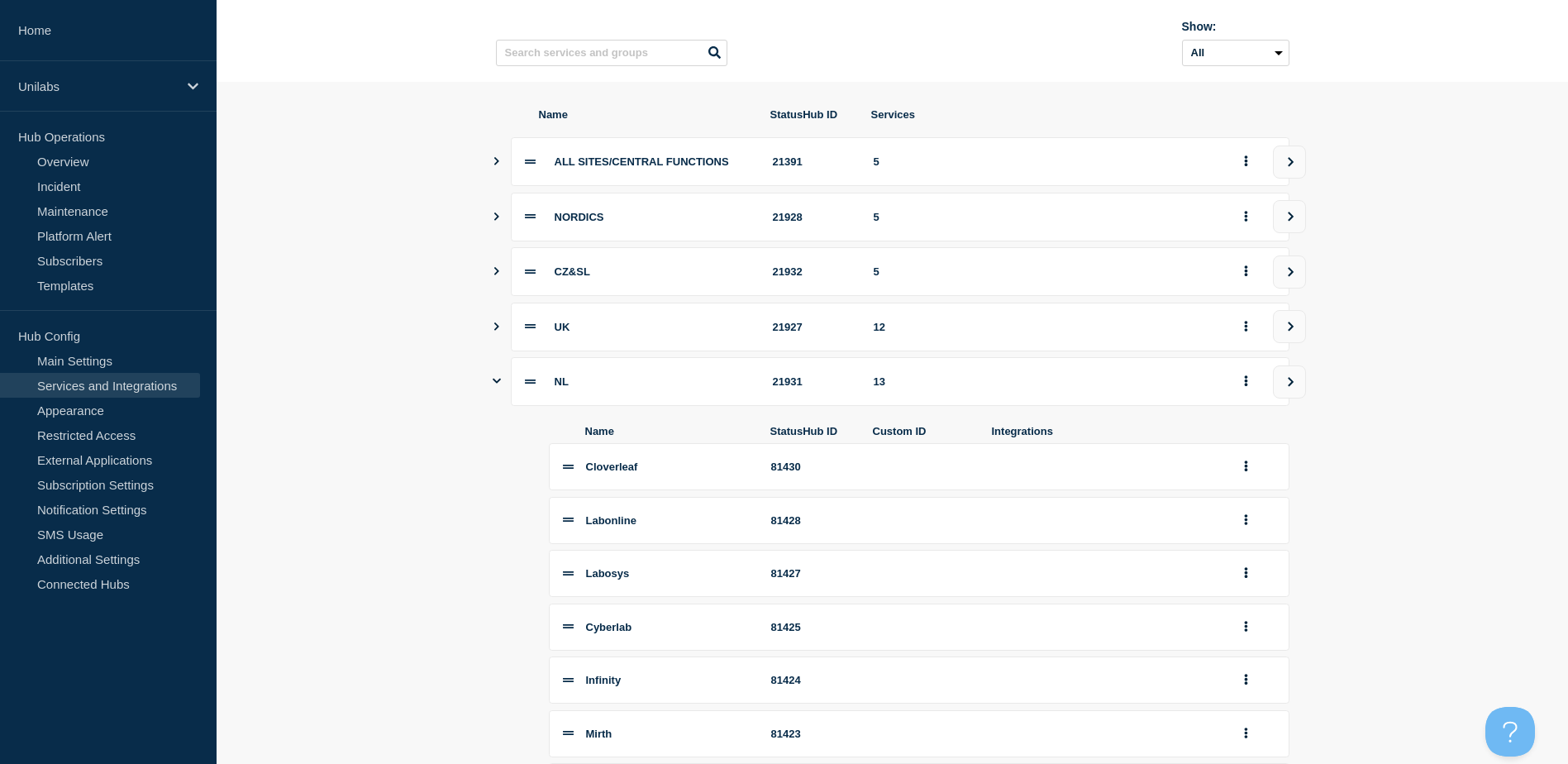
click at [372, 482] on section "Name StatusHub ID Services ALL SITES/CENTRAL FUNCTIONS 21391 5 NORDICS 21928 5 …" at bounding box center [892, 758] width 1352 height 1353
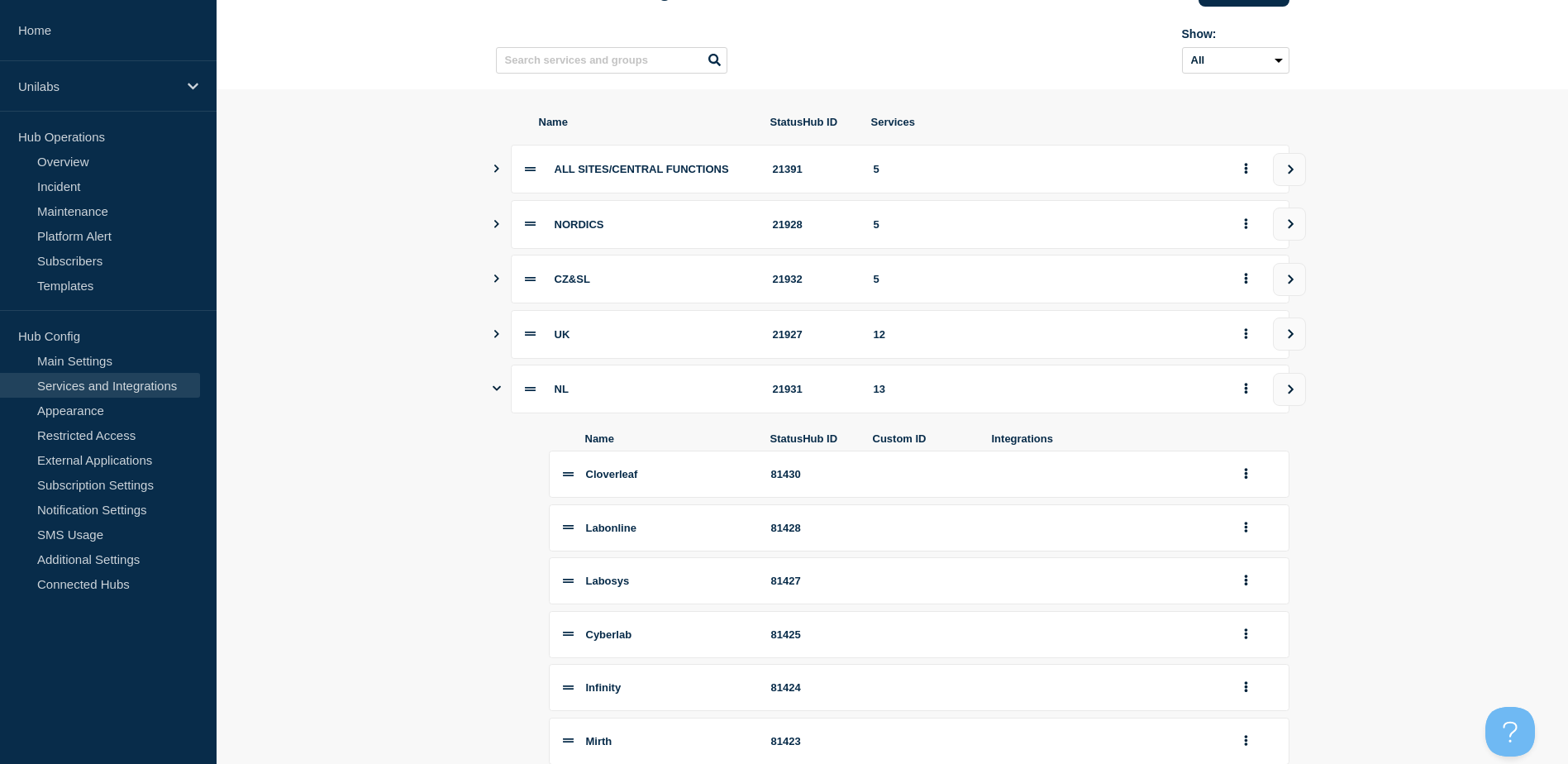
scroll to position [331, 0]
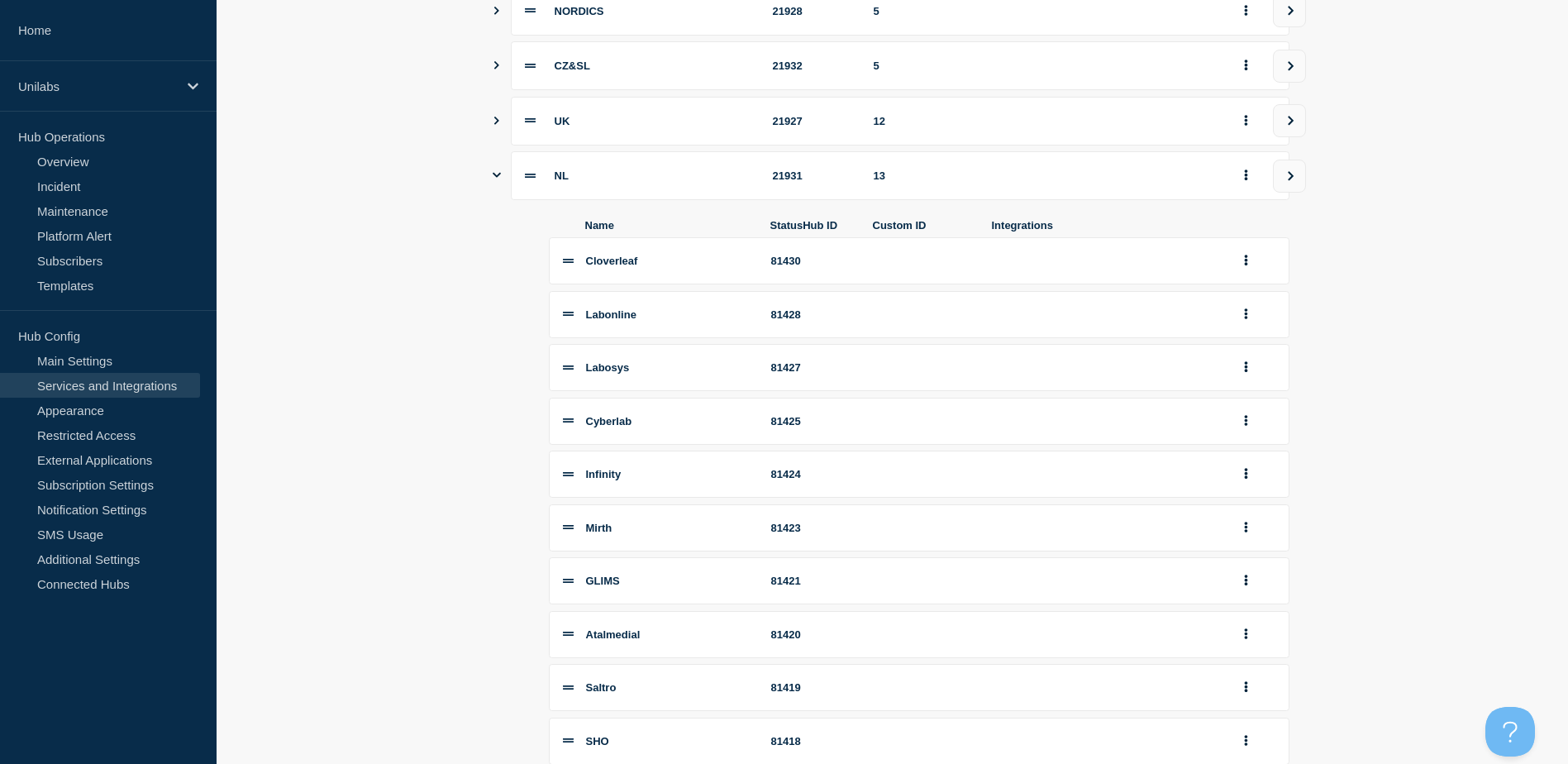
click at [476, 413] on section "Name StatusHub ID Services ALL SITES/CENTRAL FUNCTIONS 21391 5 NORDICS 21928 5 …" at bounding box center [892, 552] width 1352 height 1353
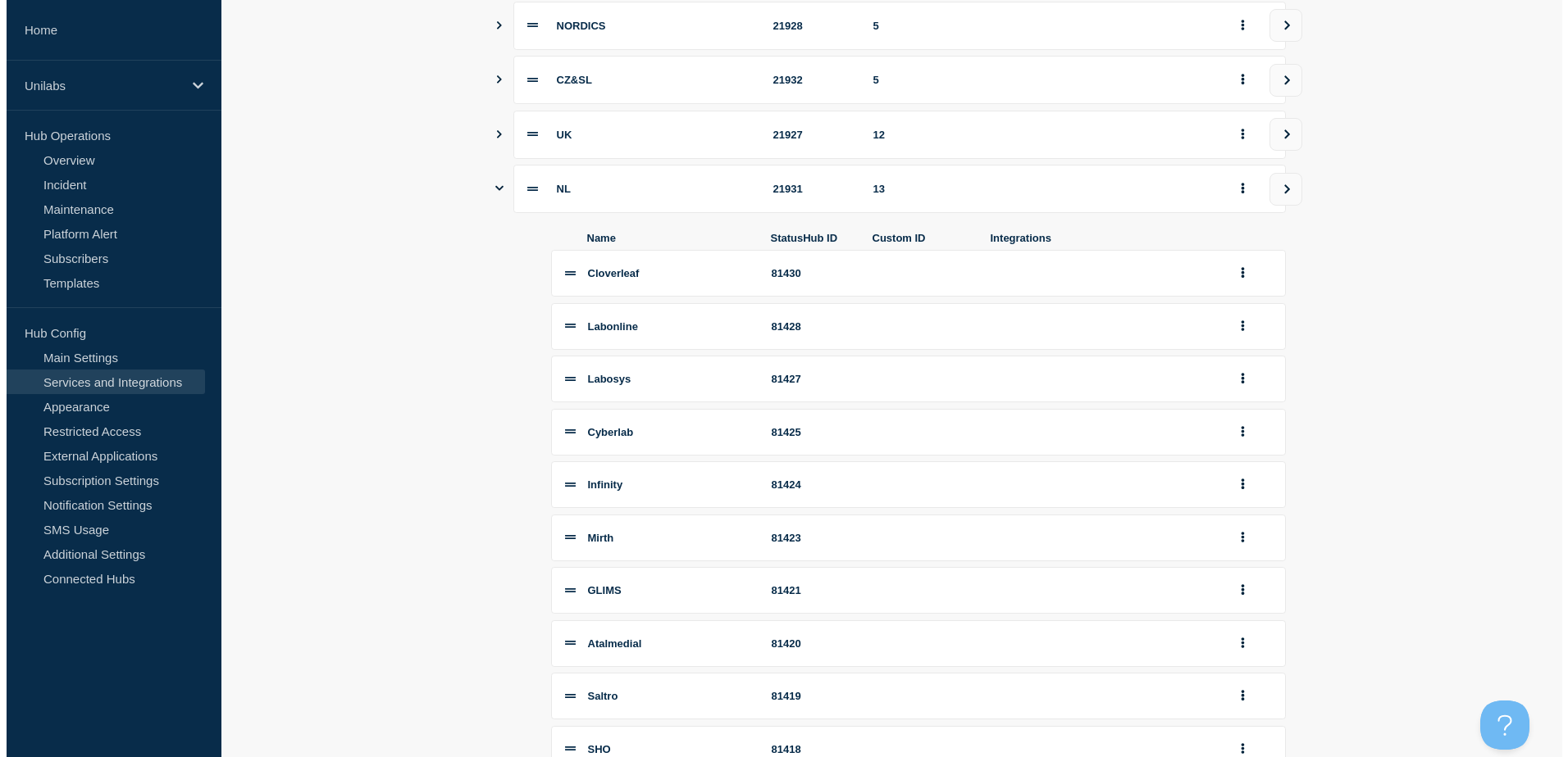
scroll to position [0, 0]
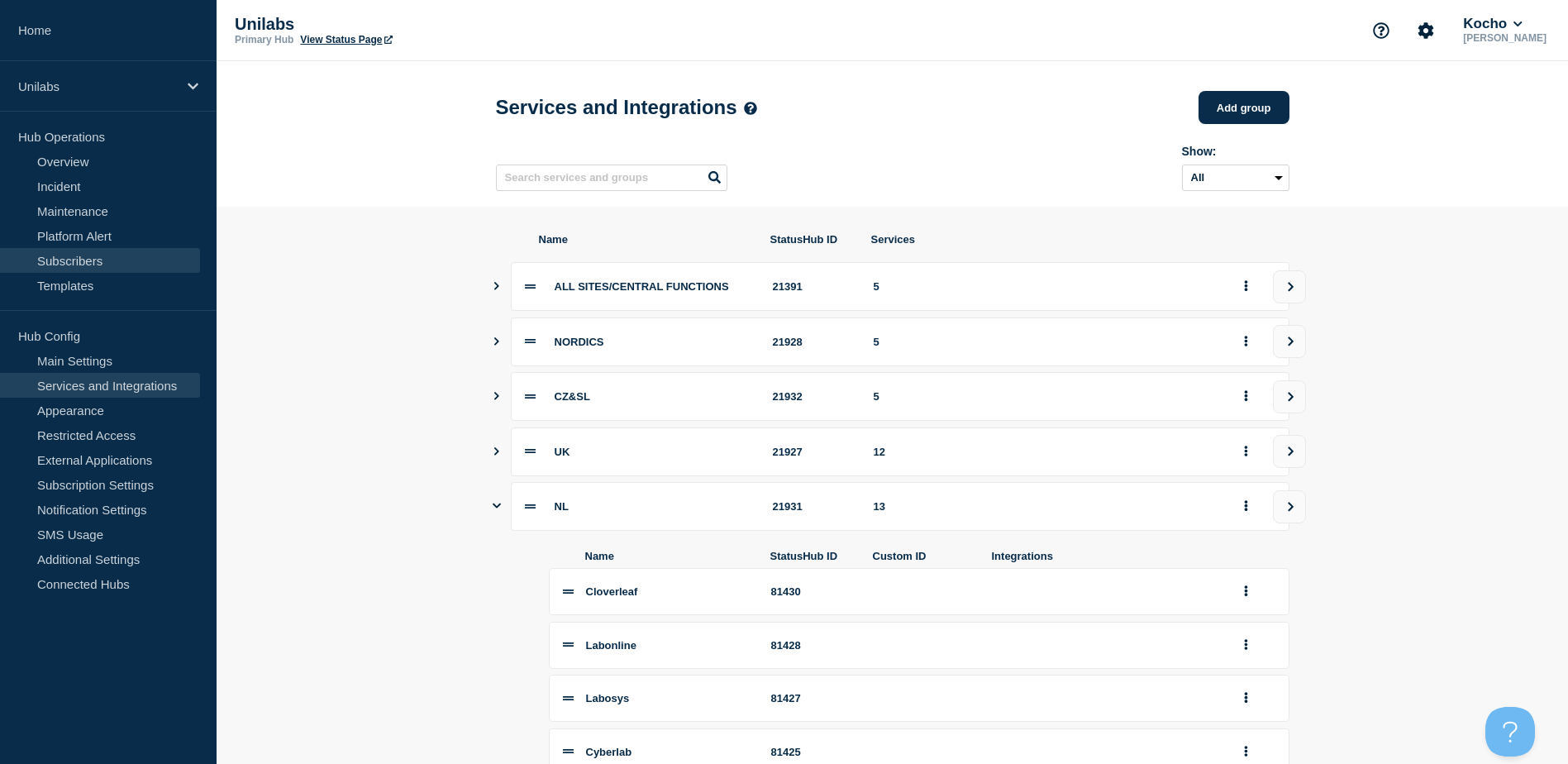
click at [73, 257] on link "Subscribers" at bounding box center [100, 261] width 200 height 25
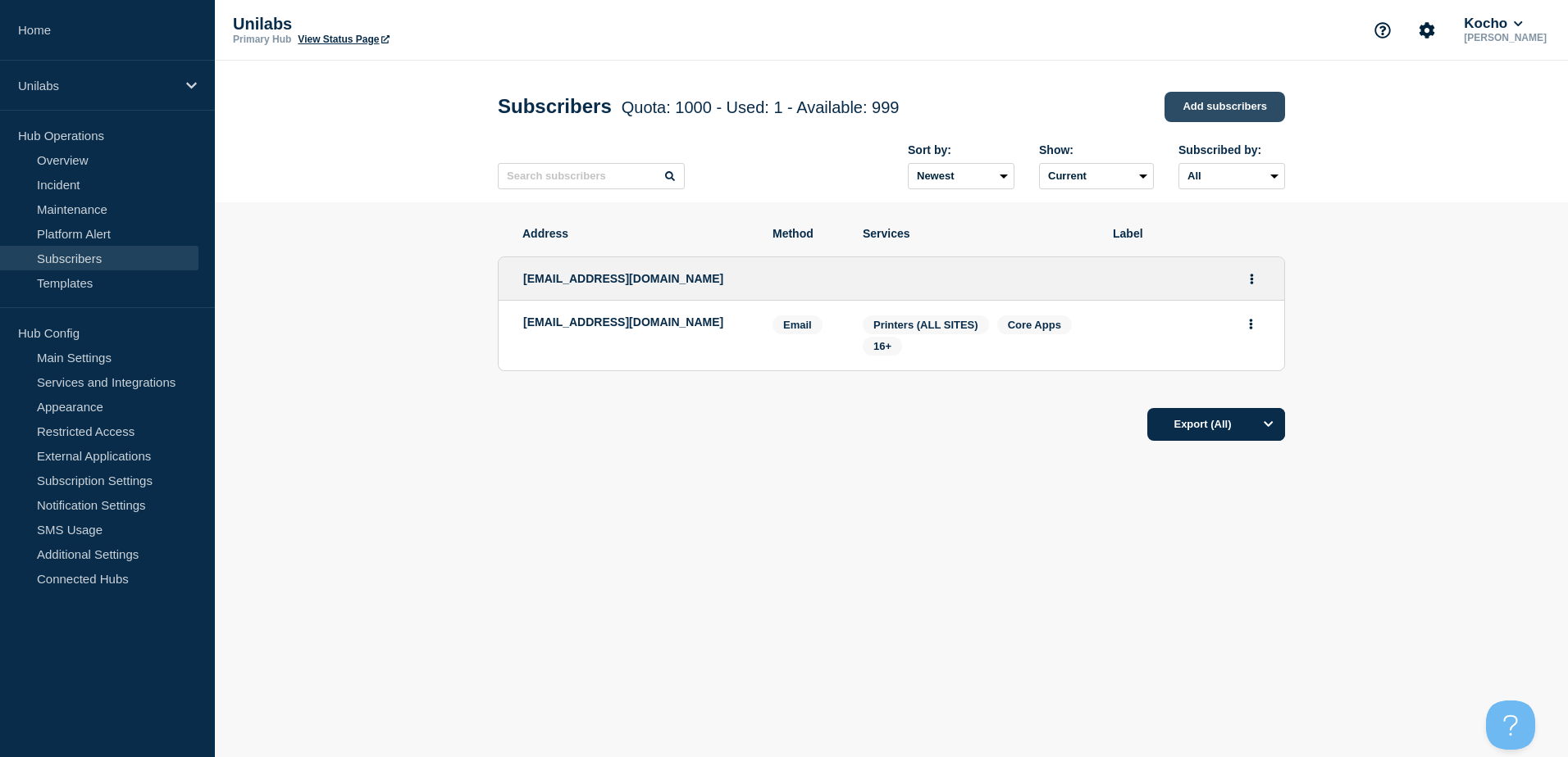
click at [1195, 103] on link "Add subscribers" at bounding box center [1224, 107] width 120 height 30
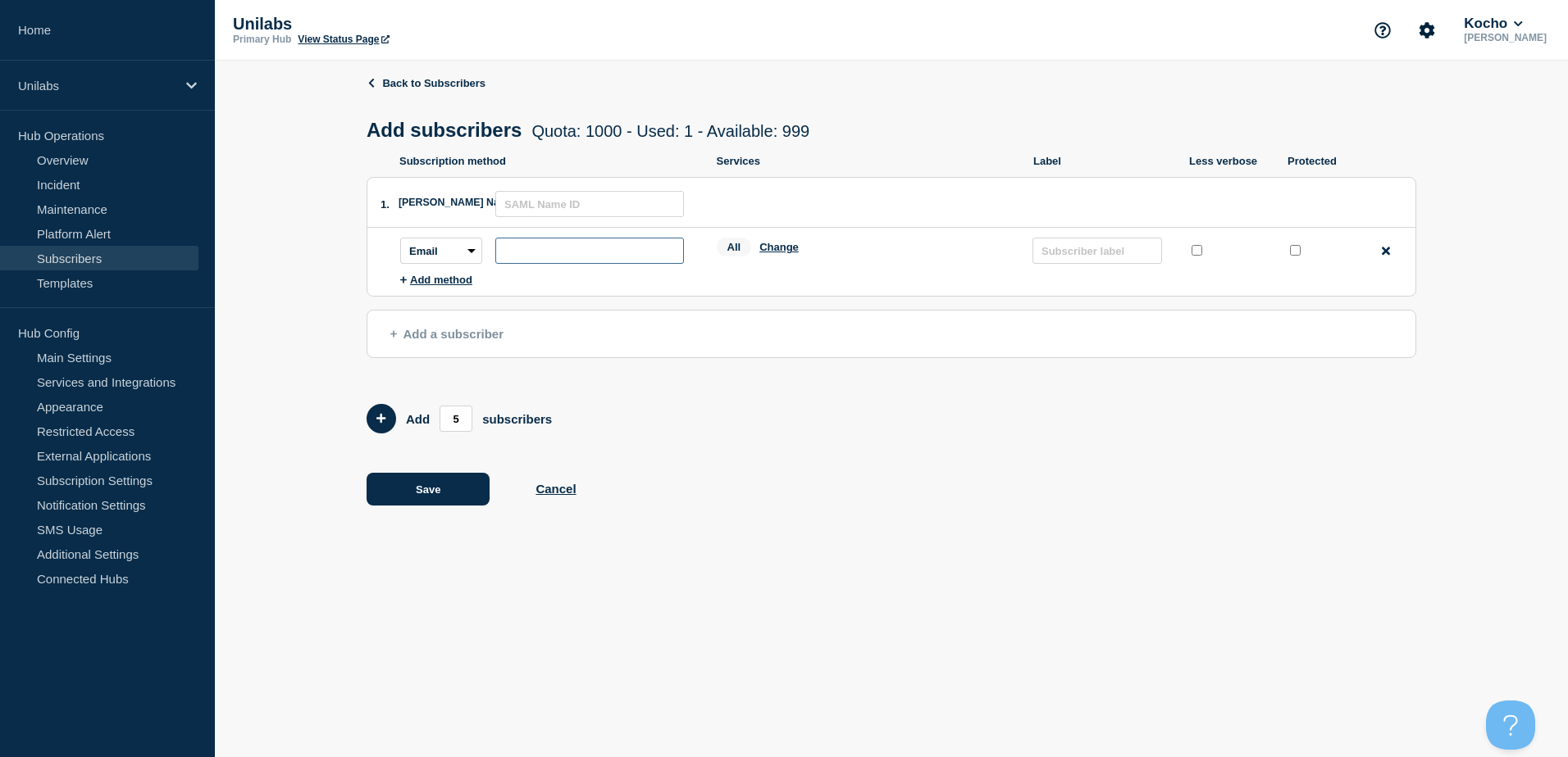
click at [513, 262] on input "subscription-address" at bounding box center [589, 251] width 188 height 27
paste input "[EMAIL_ADDRESS][PERSON_NAME][DOMAIN_NAME]"
type input "[EMAIL_ADDRESS][PERSON_NAME][DOMAIN_NAME]"
click at [836, 263] on div "All Change" at bounding box center [867, 251] width 300 height 26
click at [790, 252] on button "Change" at bounding box center [778, 246] width 40 height 12
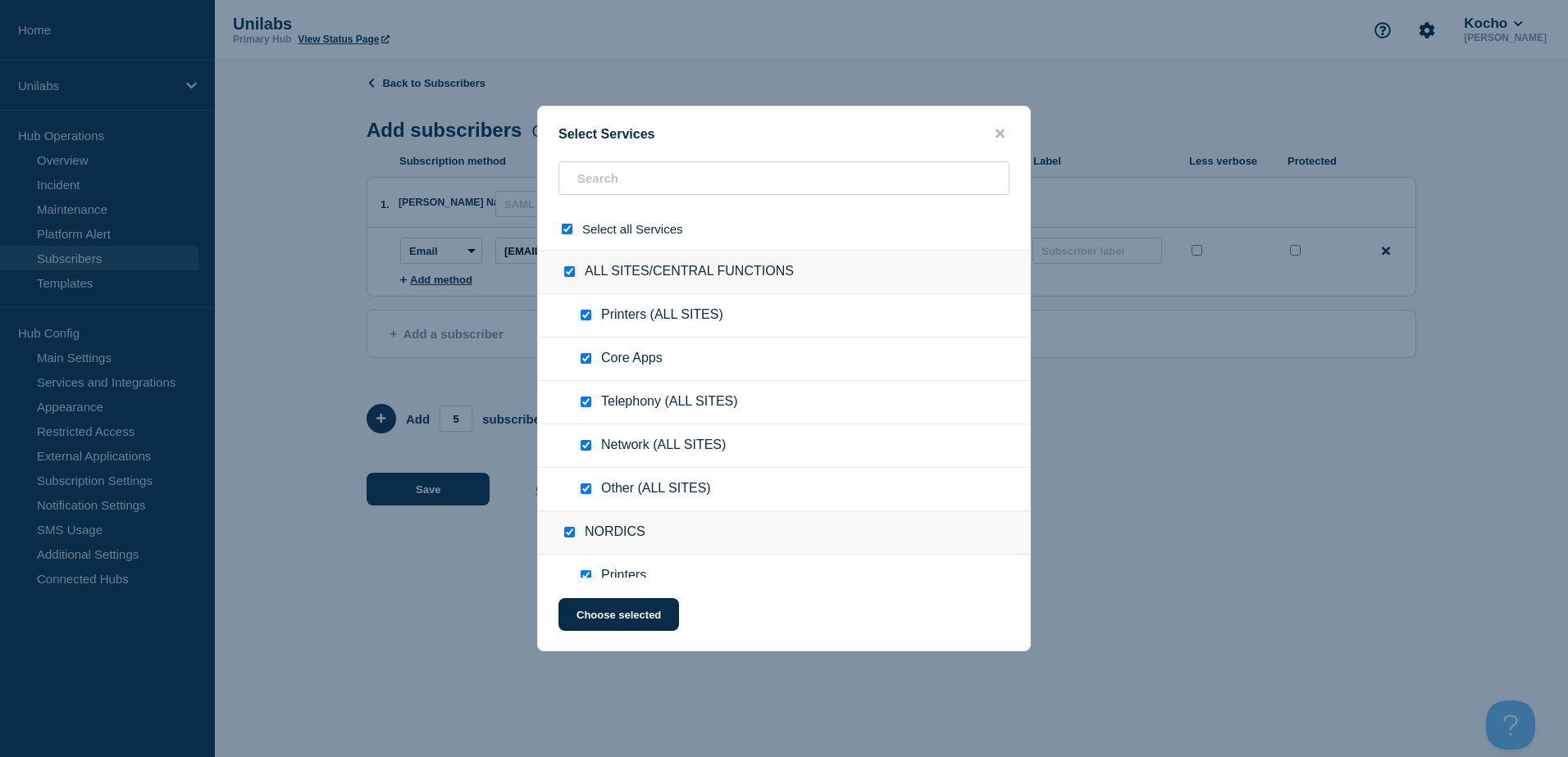
click at [568, 233] on input "select all checkbox" at bounding box center [567, 230] width 11 height 11
checkbox input "false"
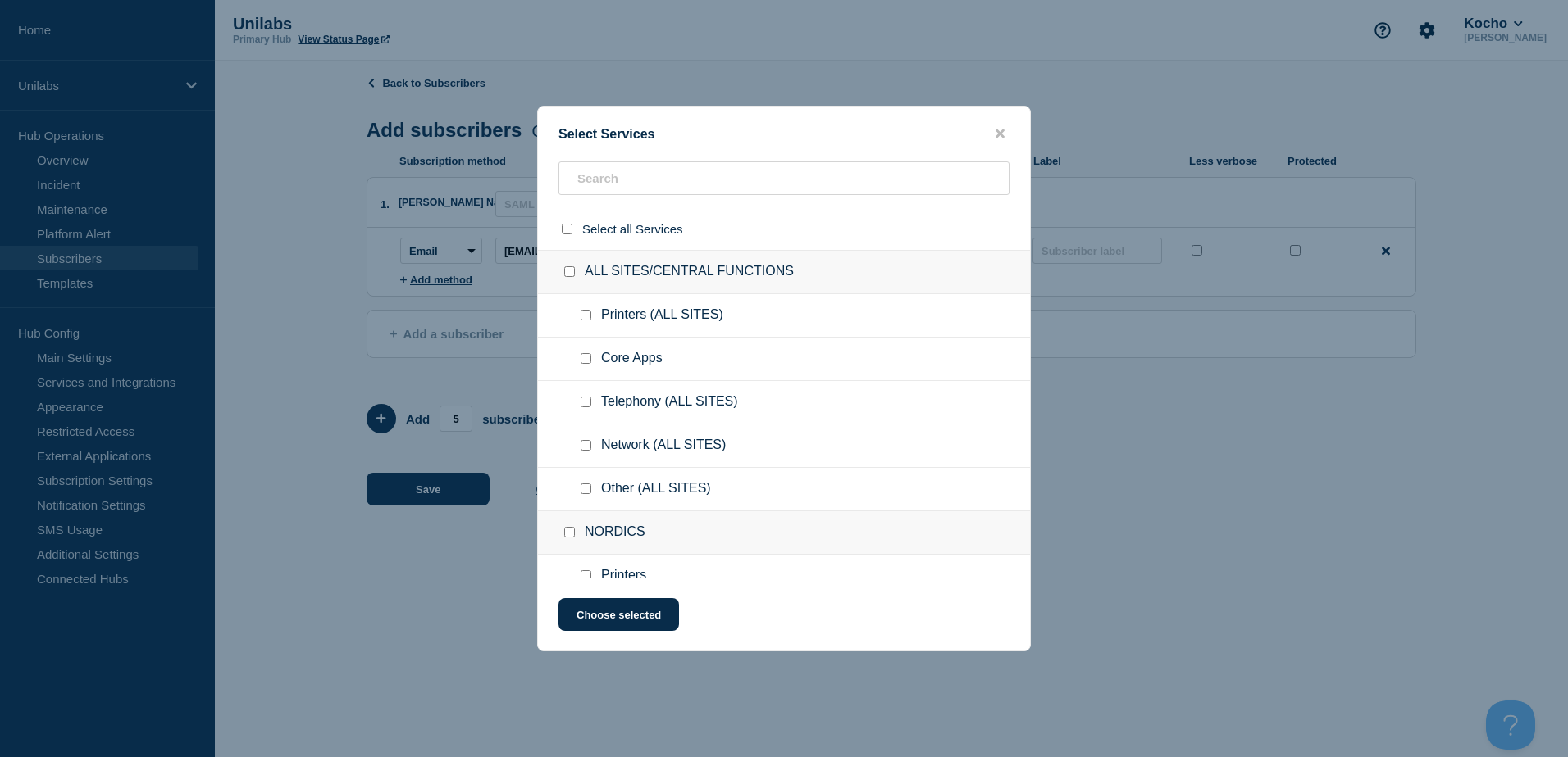
checkbox input "false"
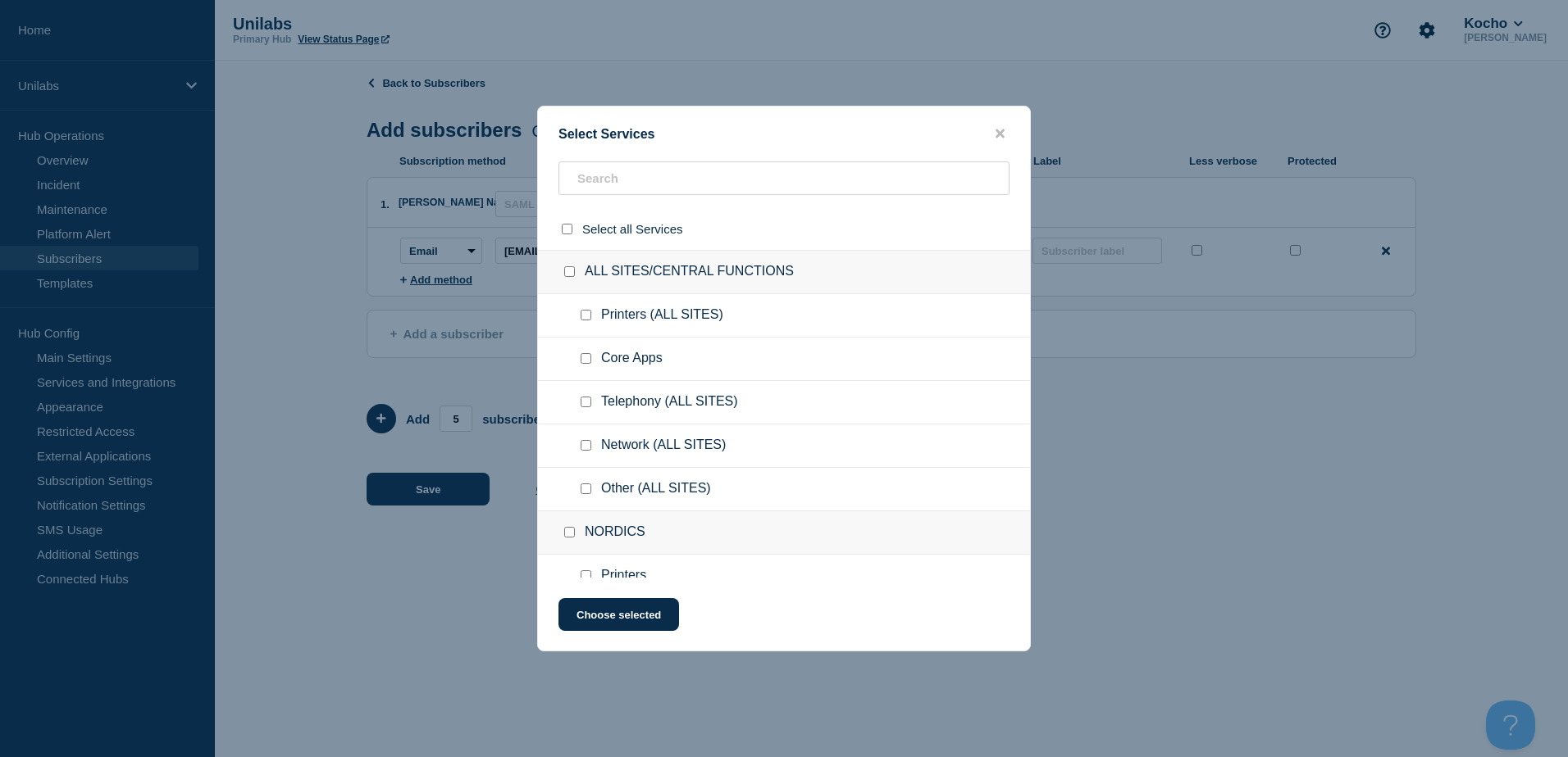
checkbox input "false"
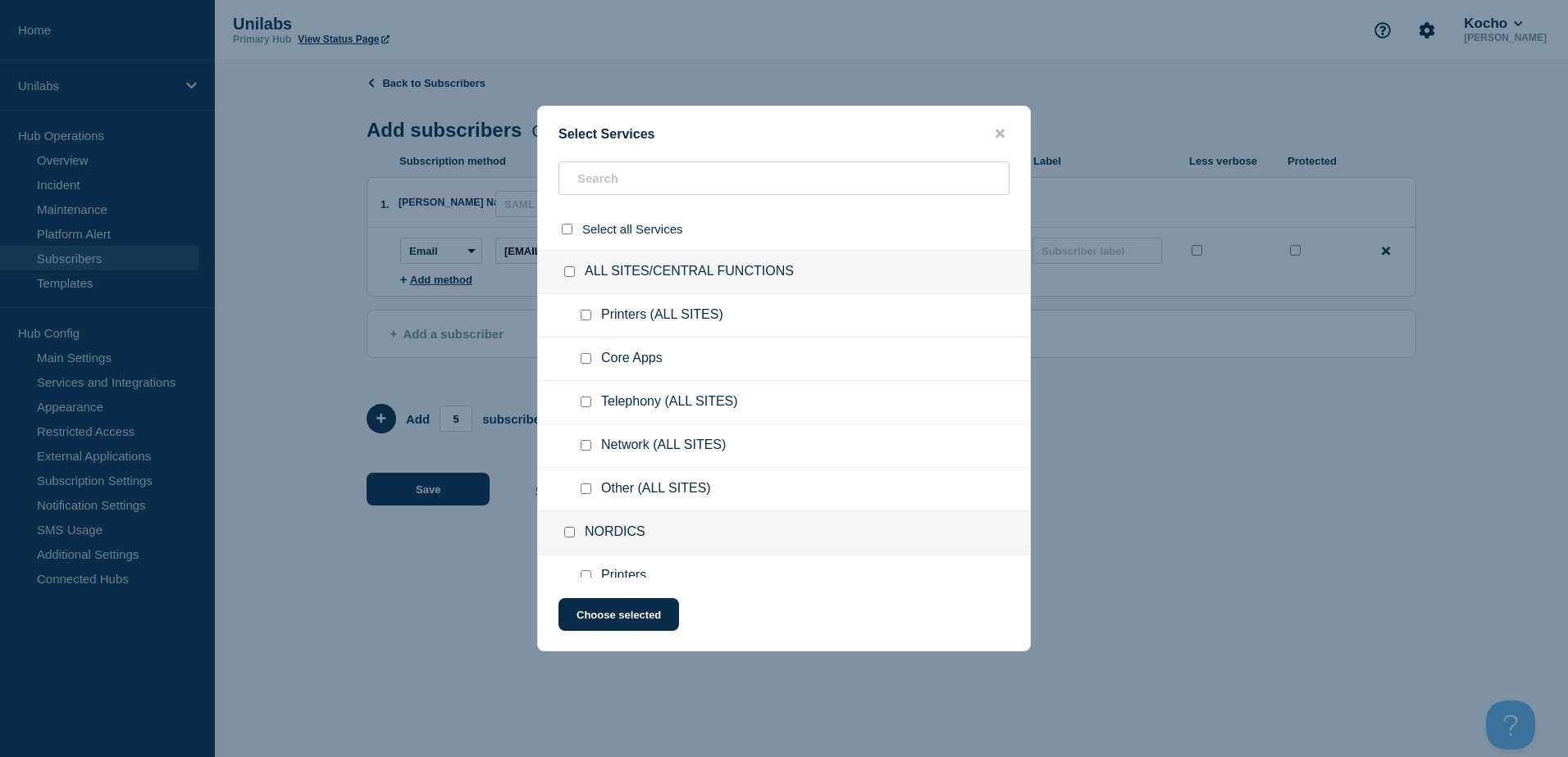
checkbox input "false"
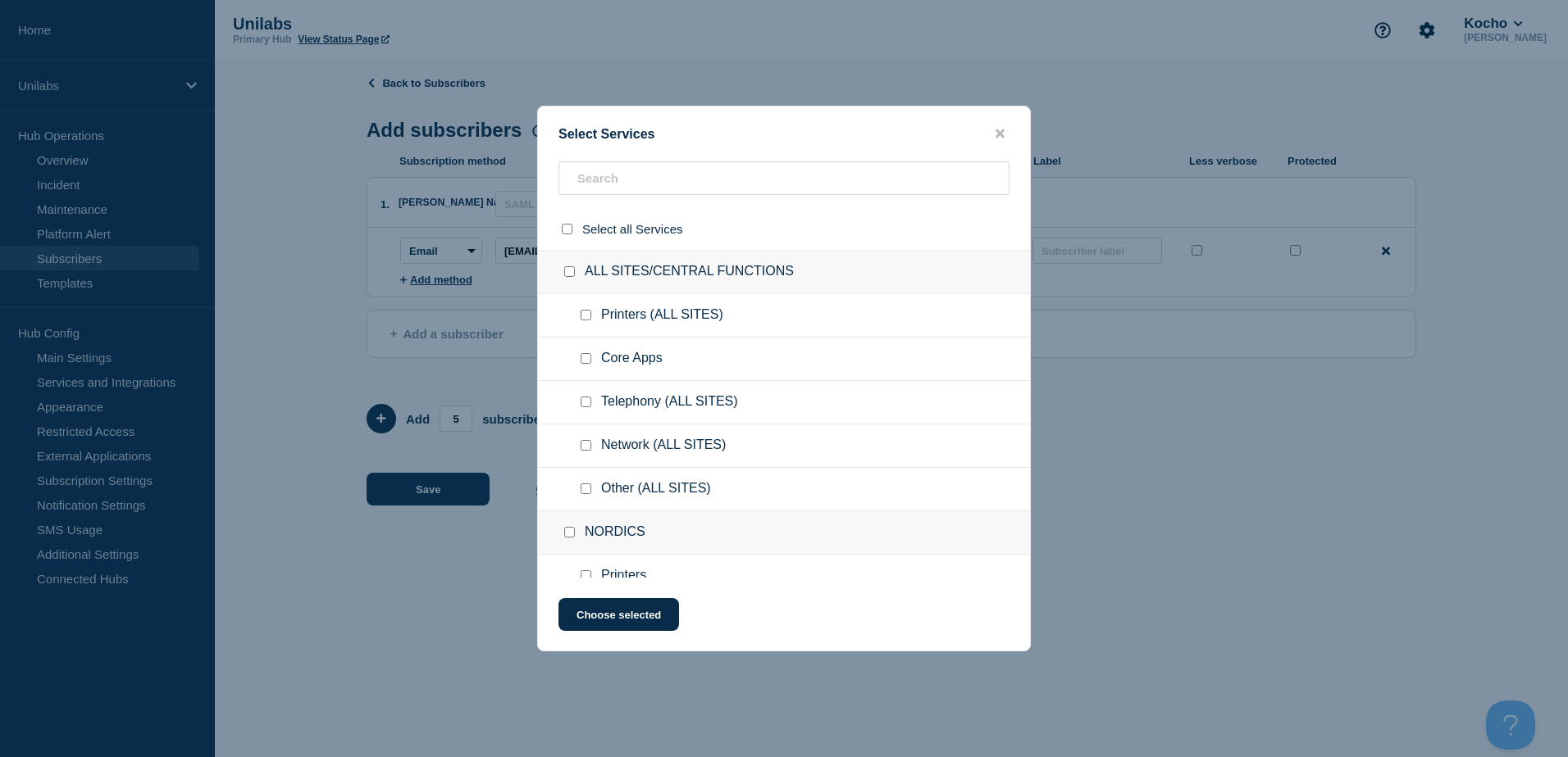
checkbox input "false"
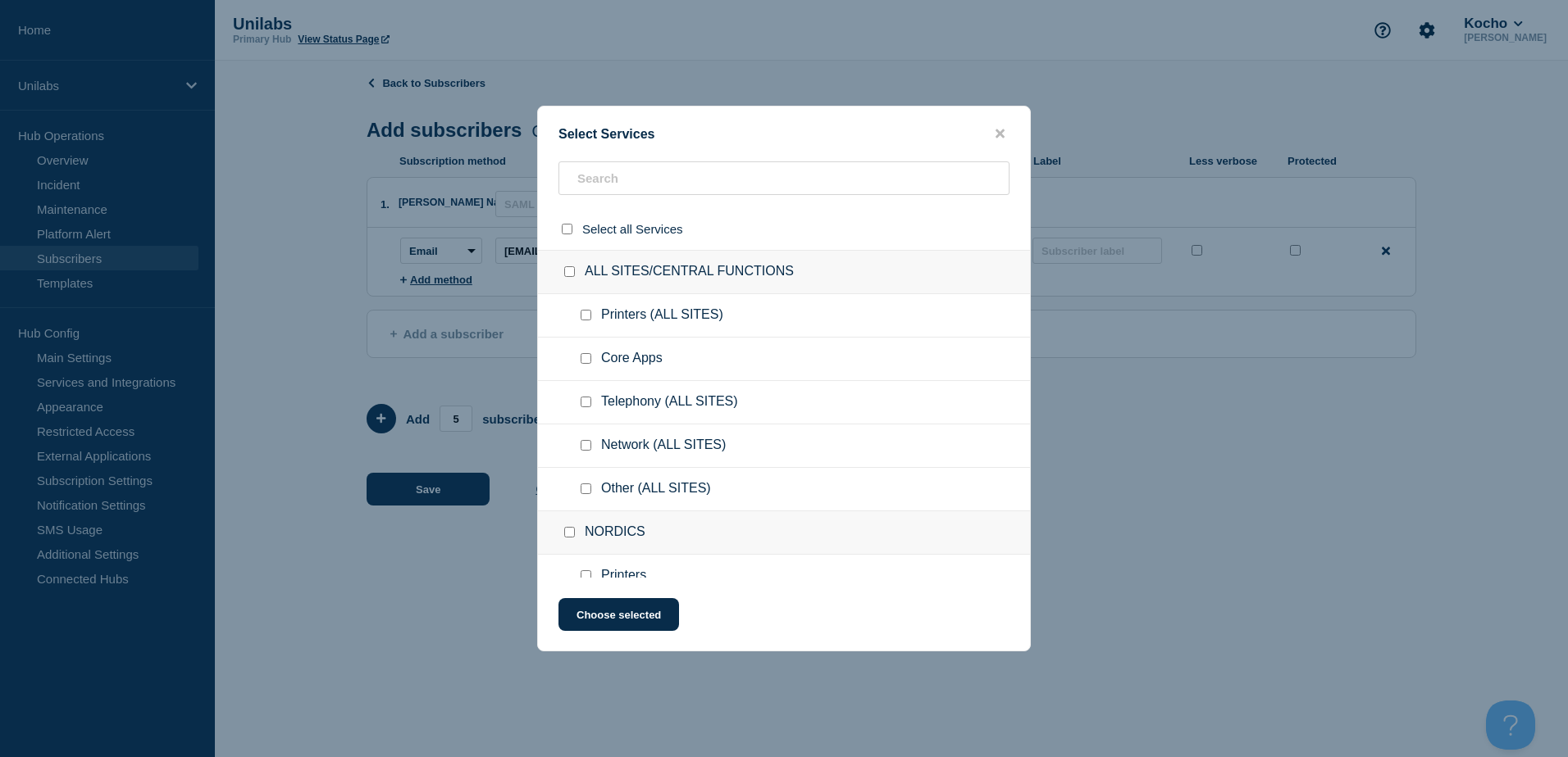
checkbox input "false"
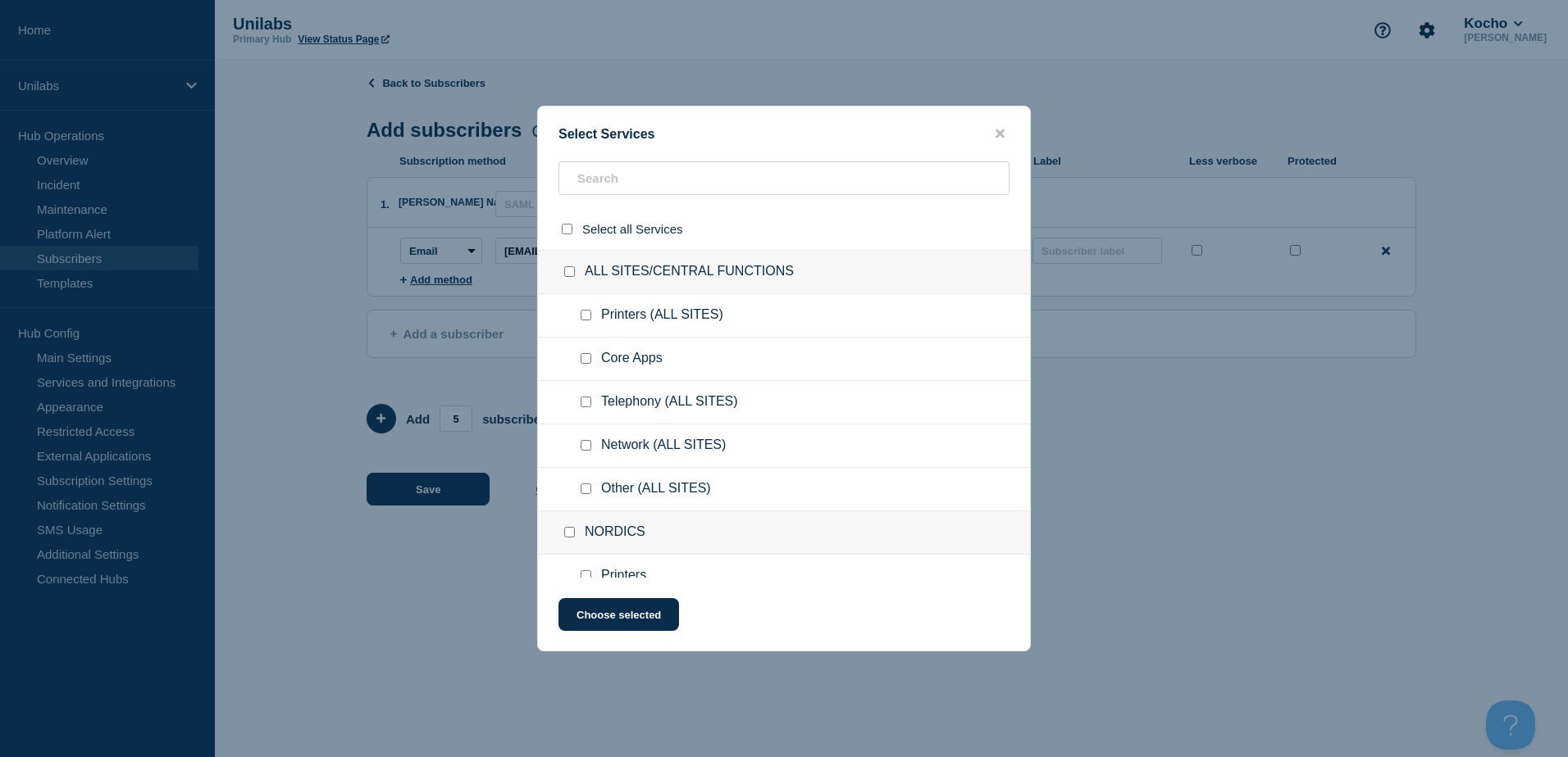
checkbox input "false"
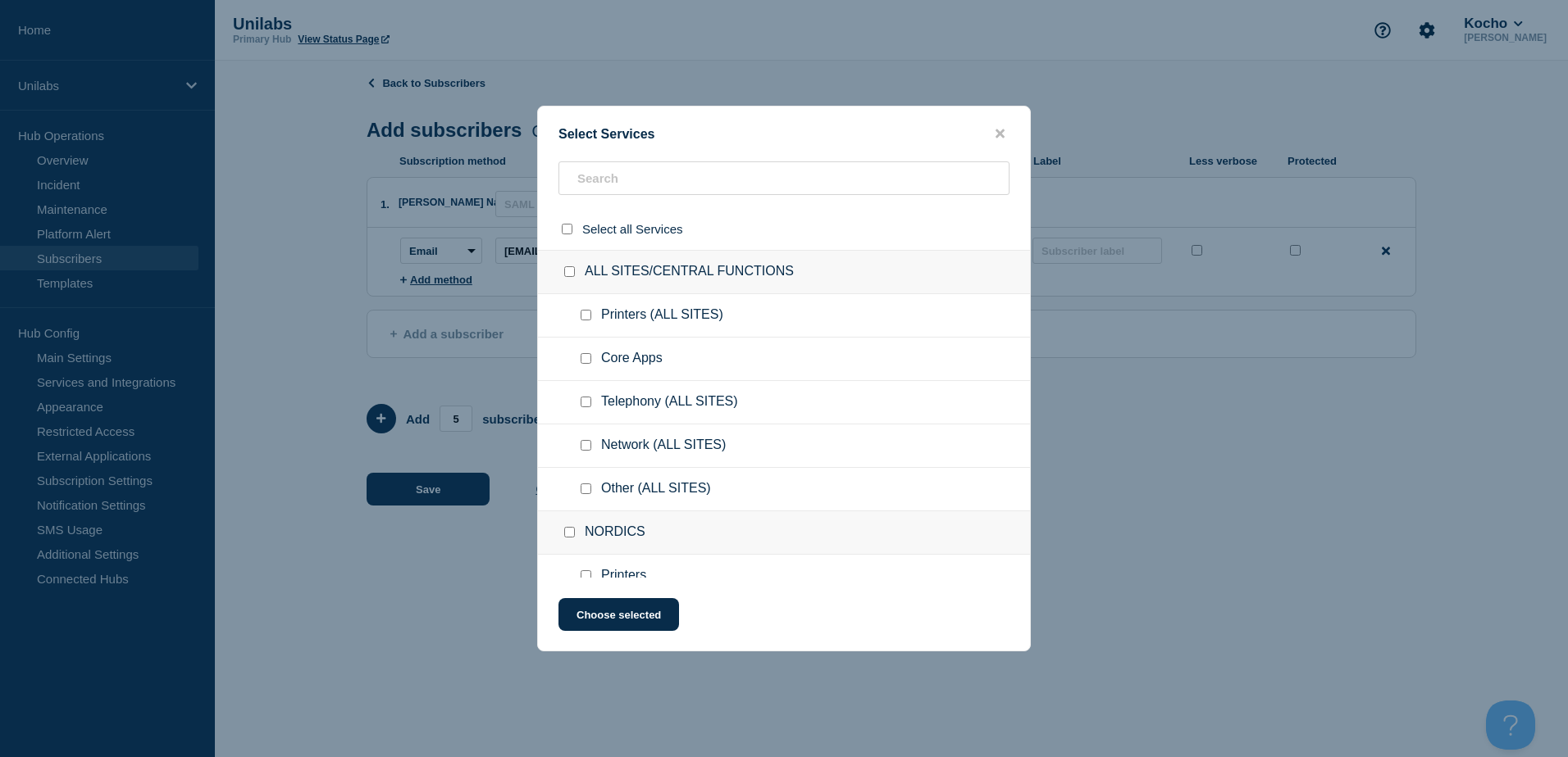
checkbox input "false"
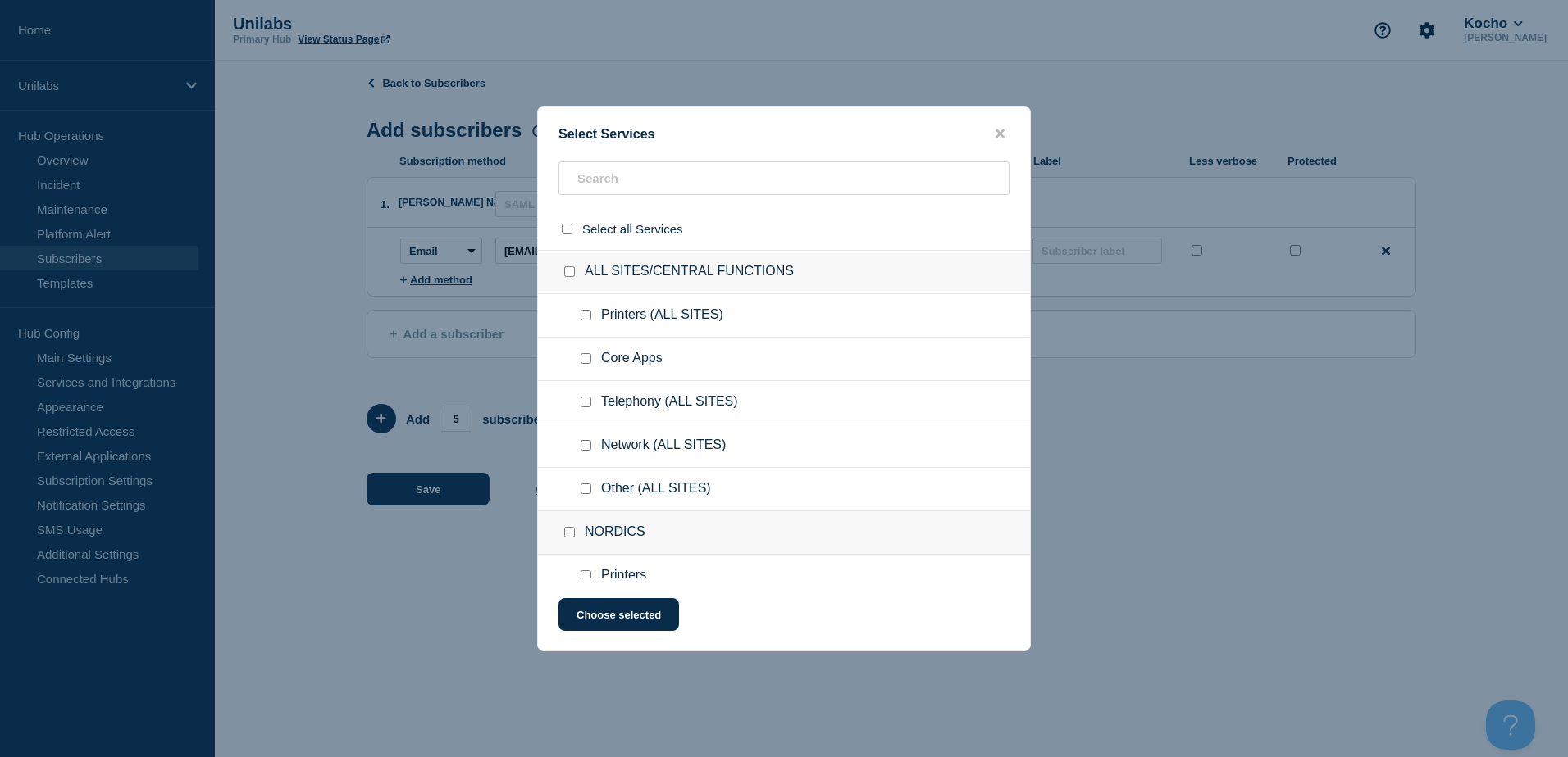
checkbox input "false"
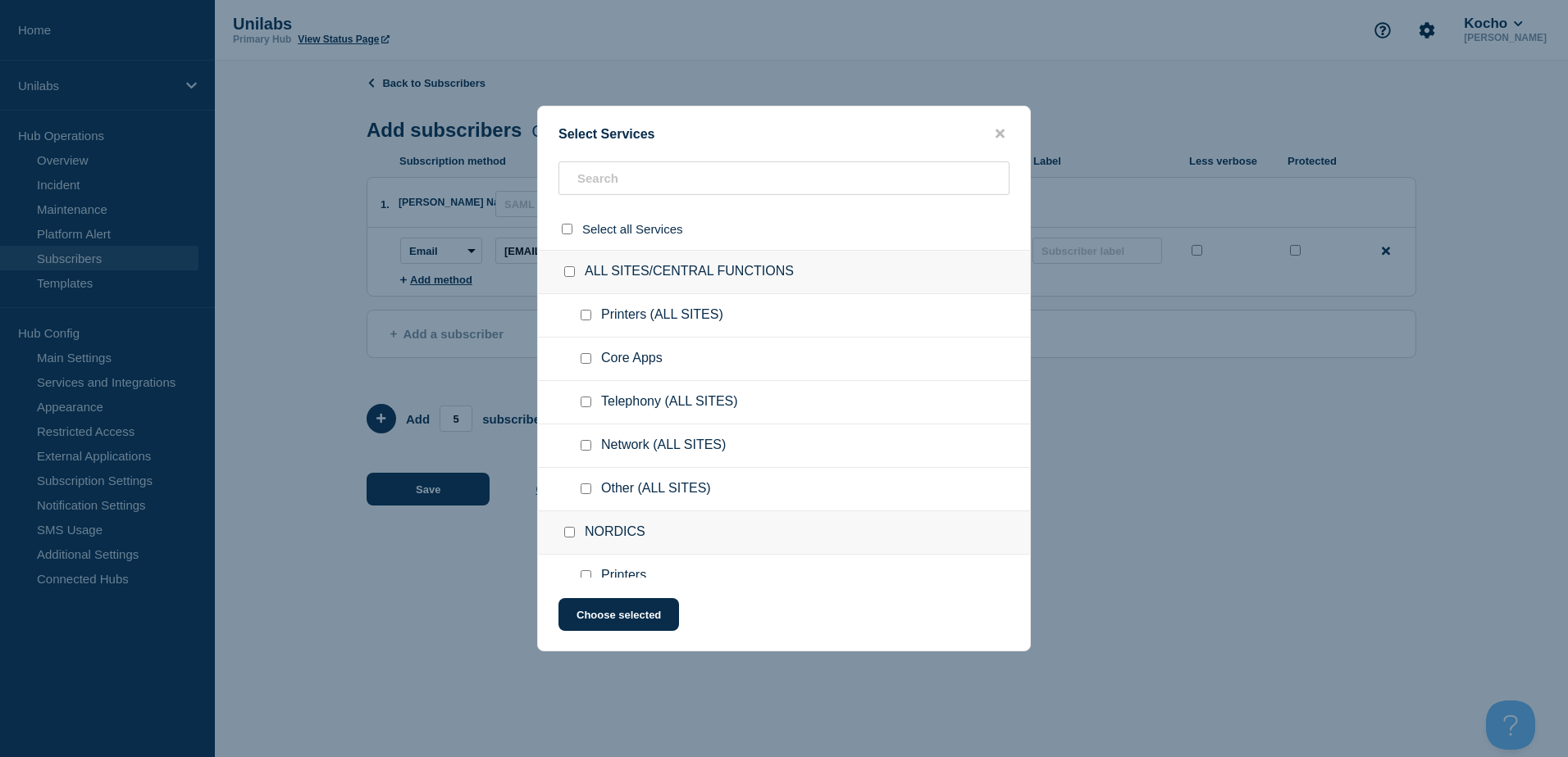
checkbox input "false"
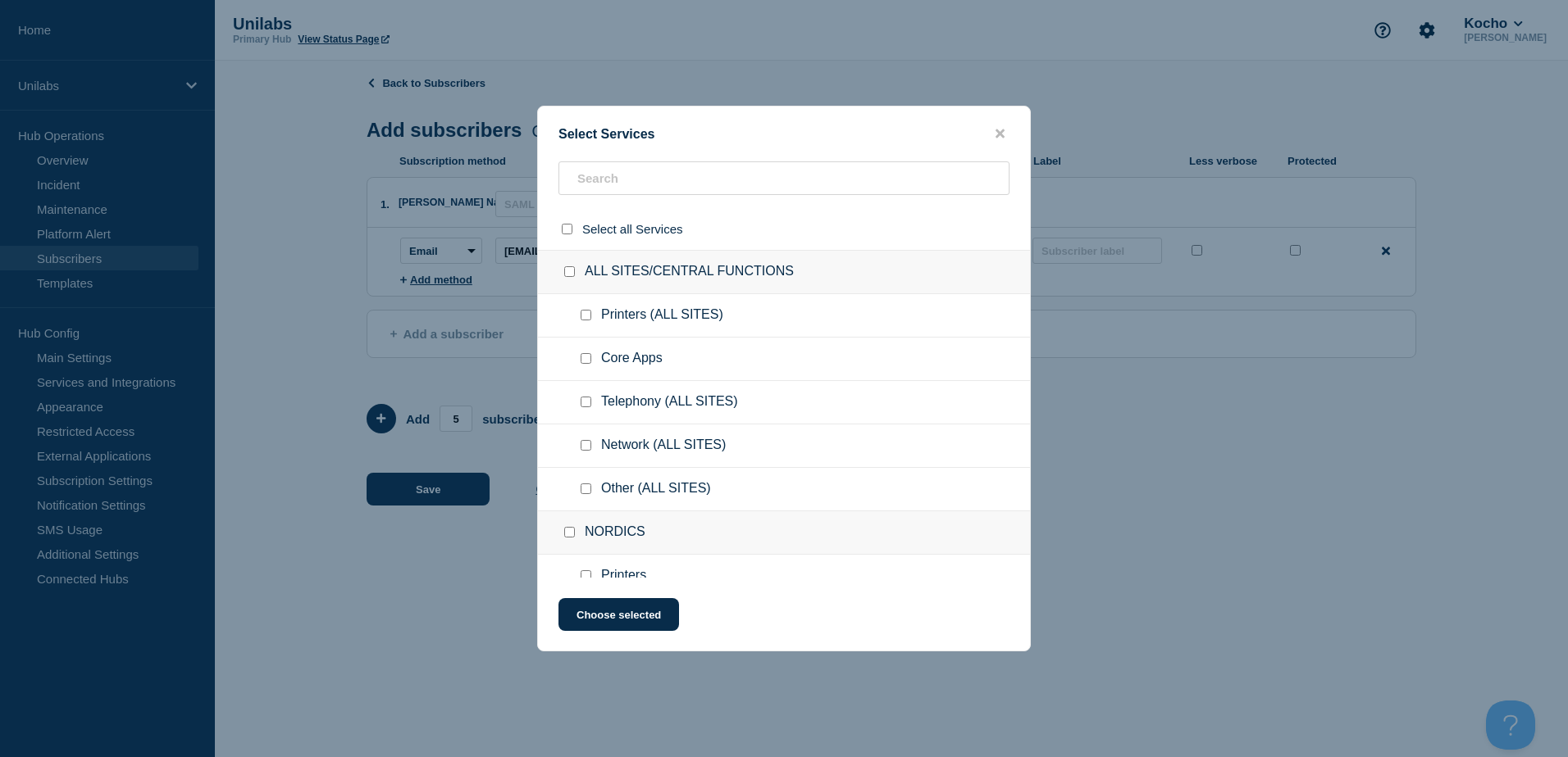
checkbox input "false"
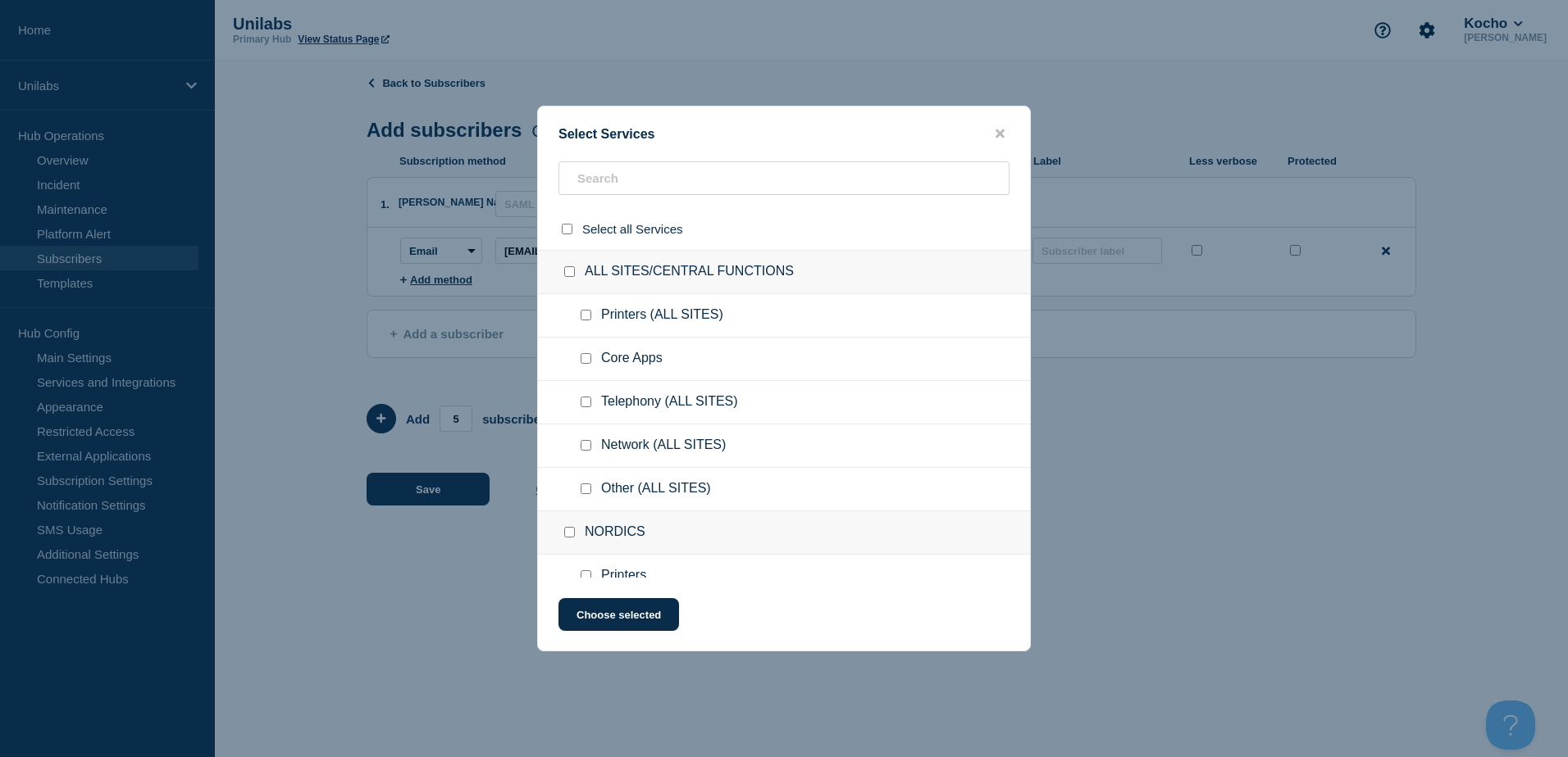
checkbox input "false"
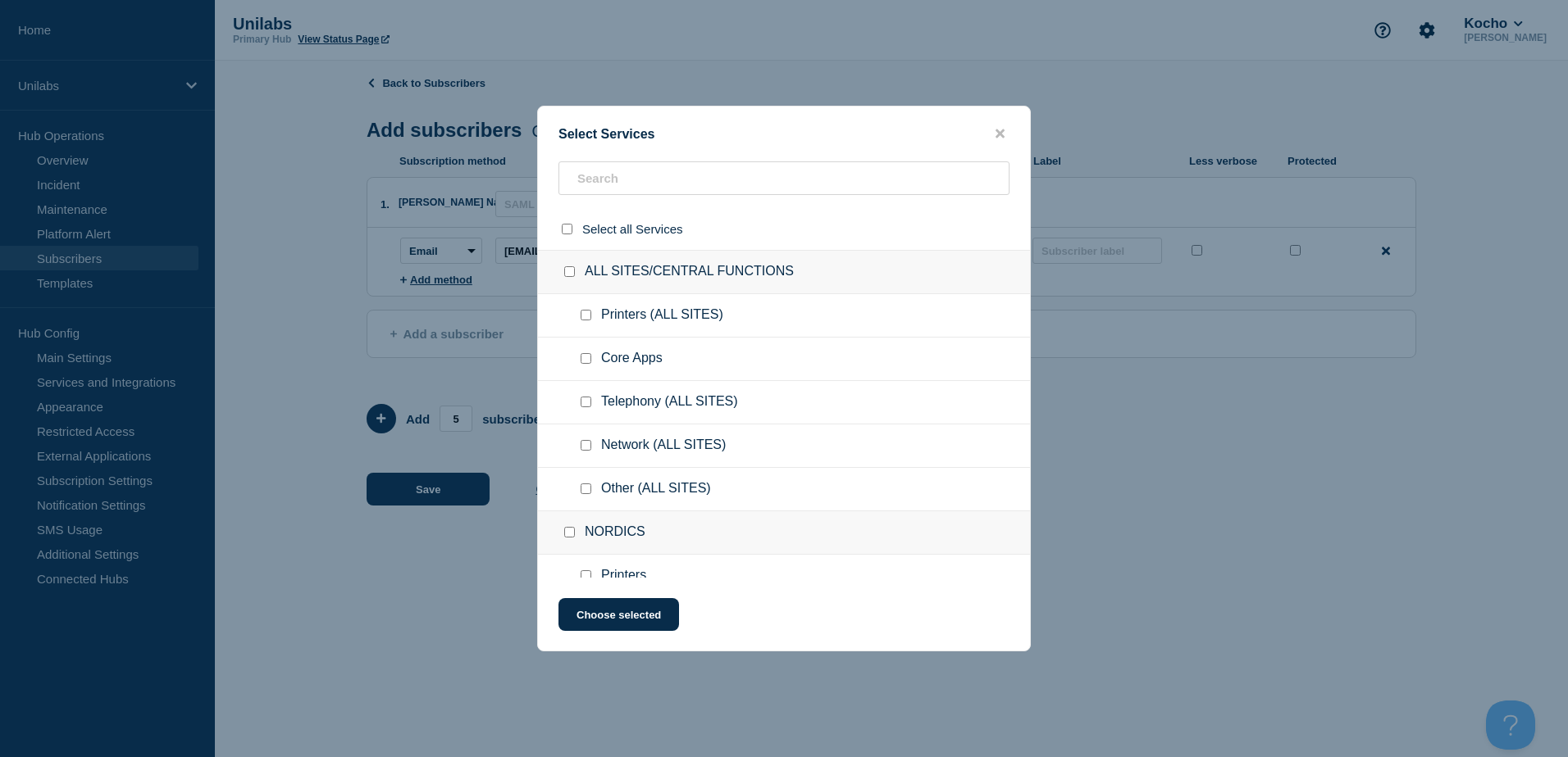
checkbox input "false"
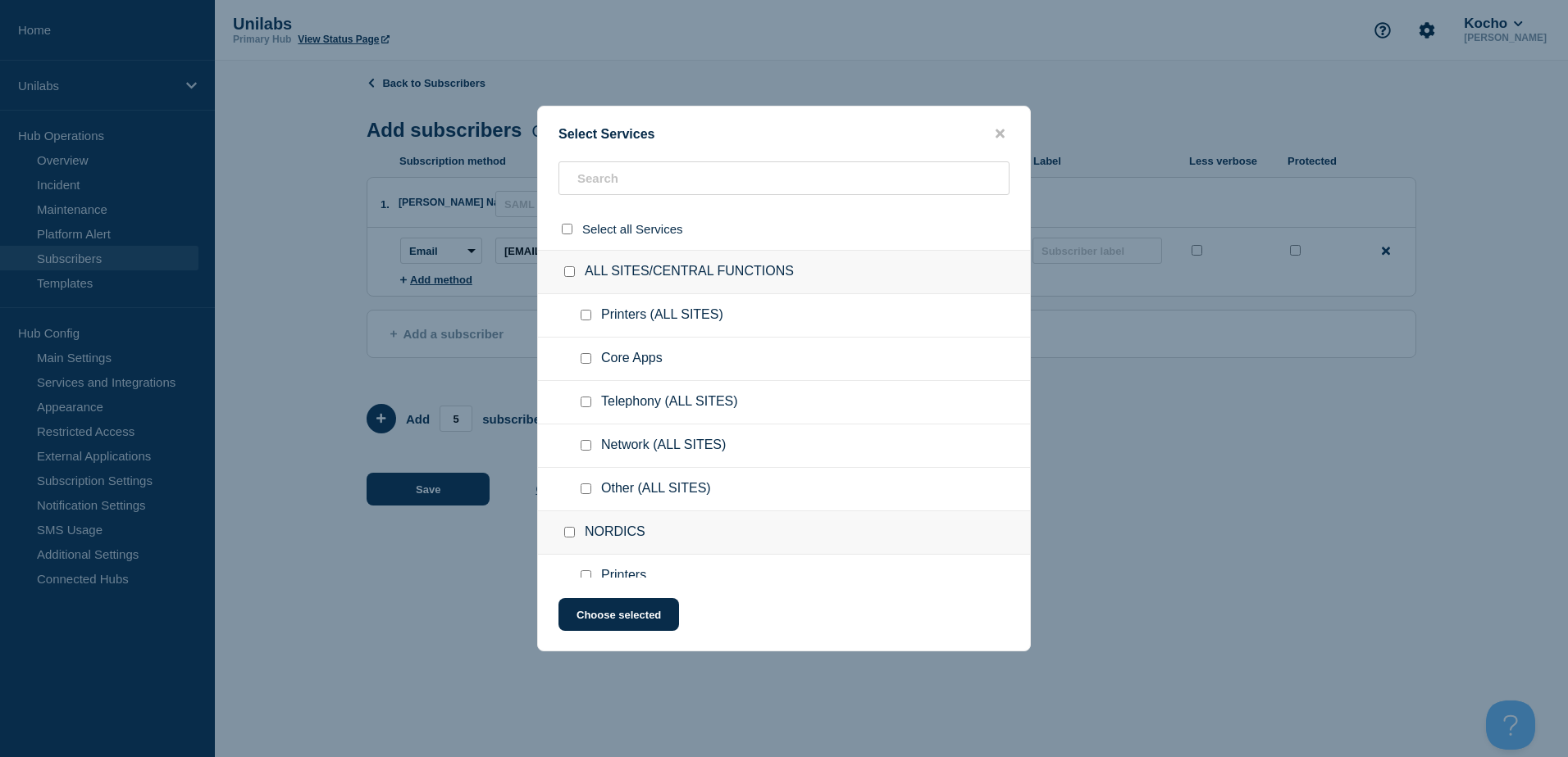
checkbox input "false"
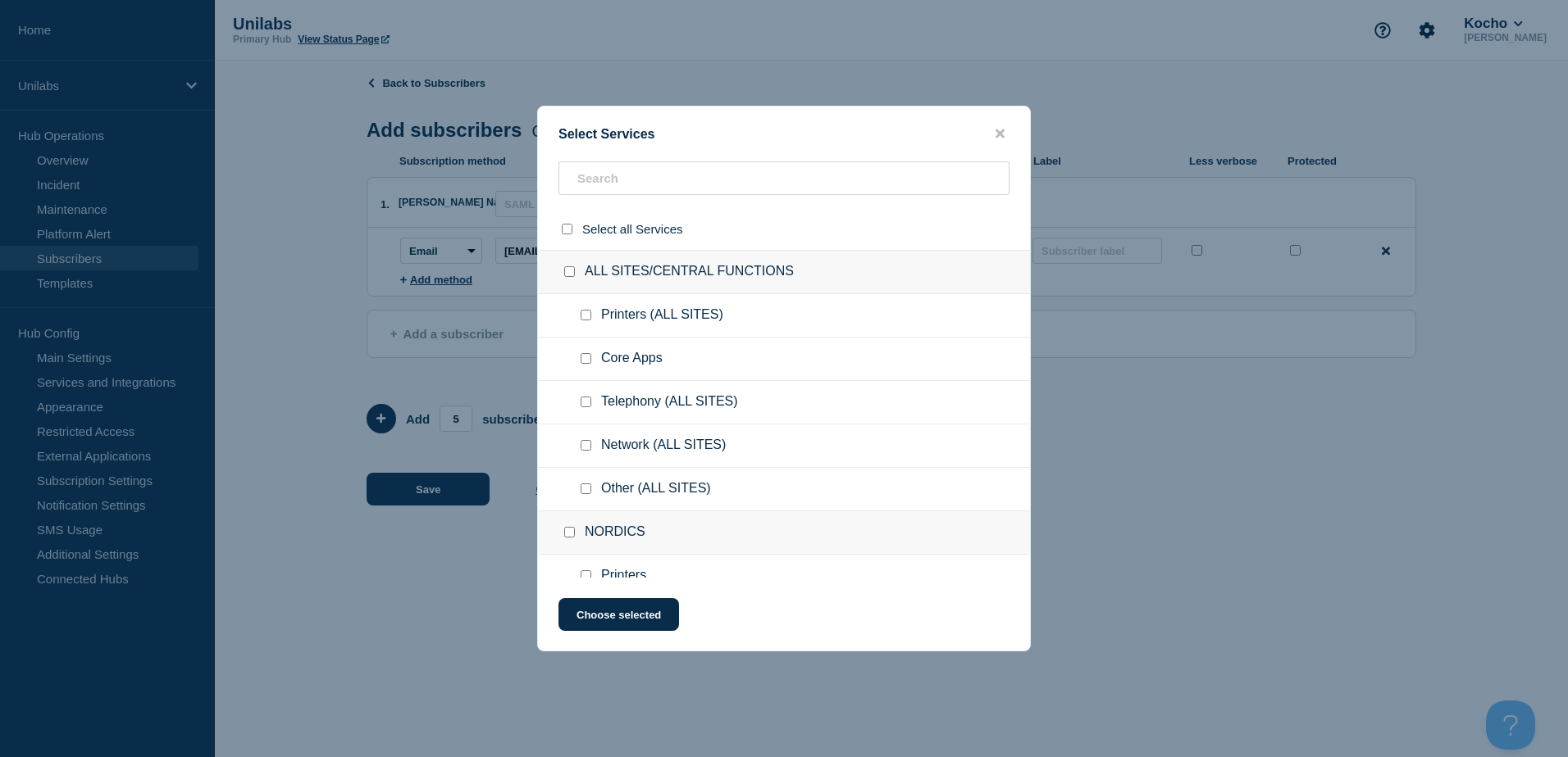
checkbox input "false"
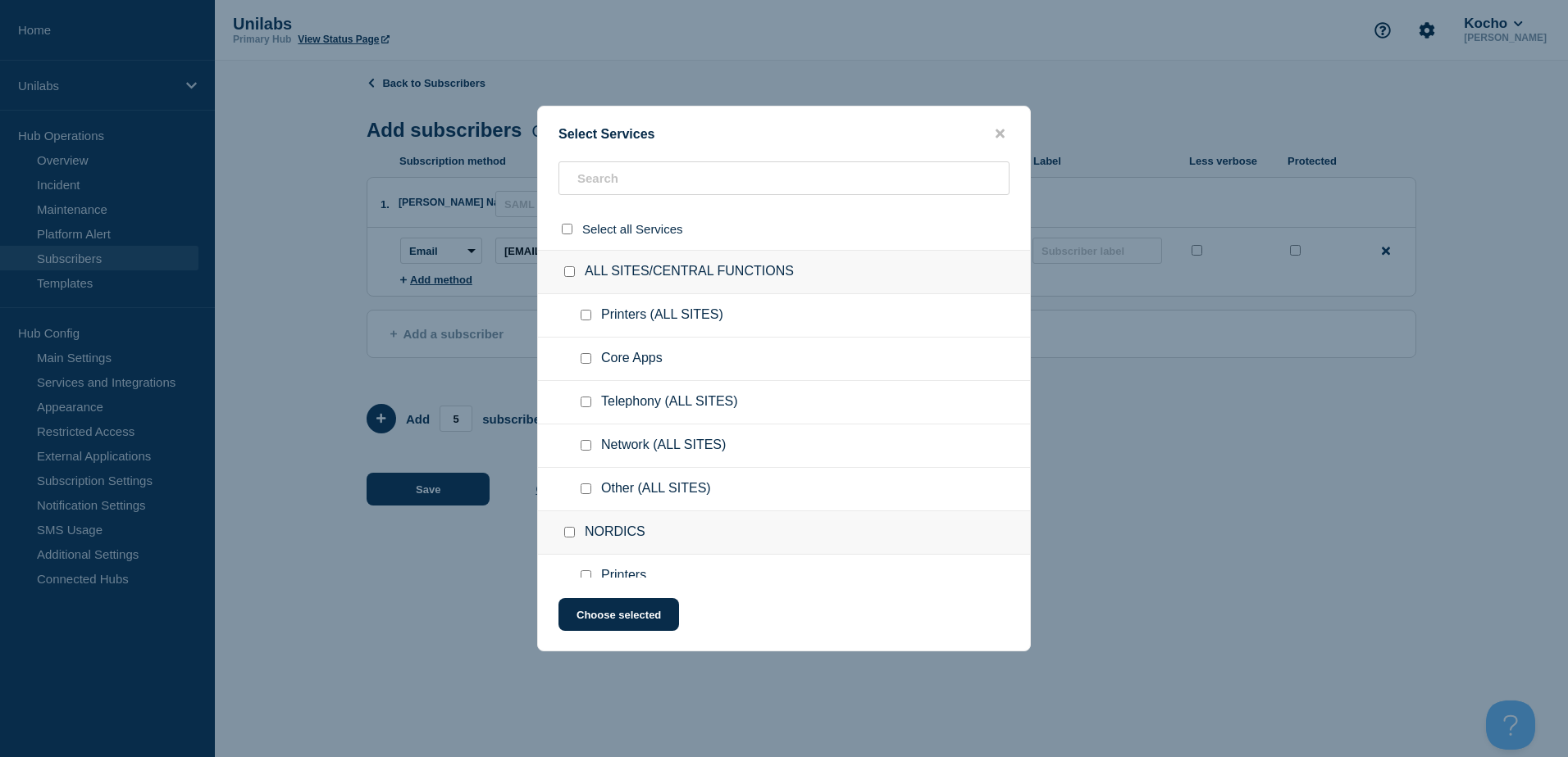
checkbox input "false"
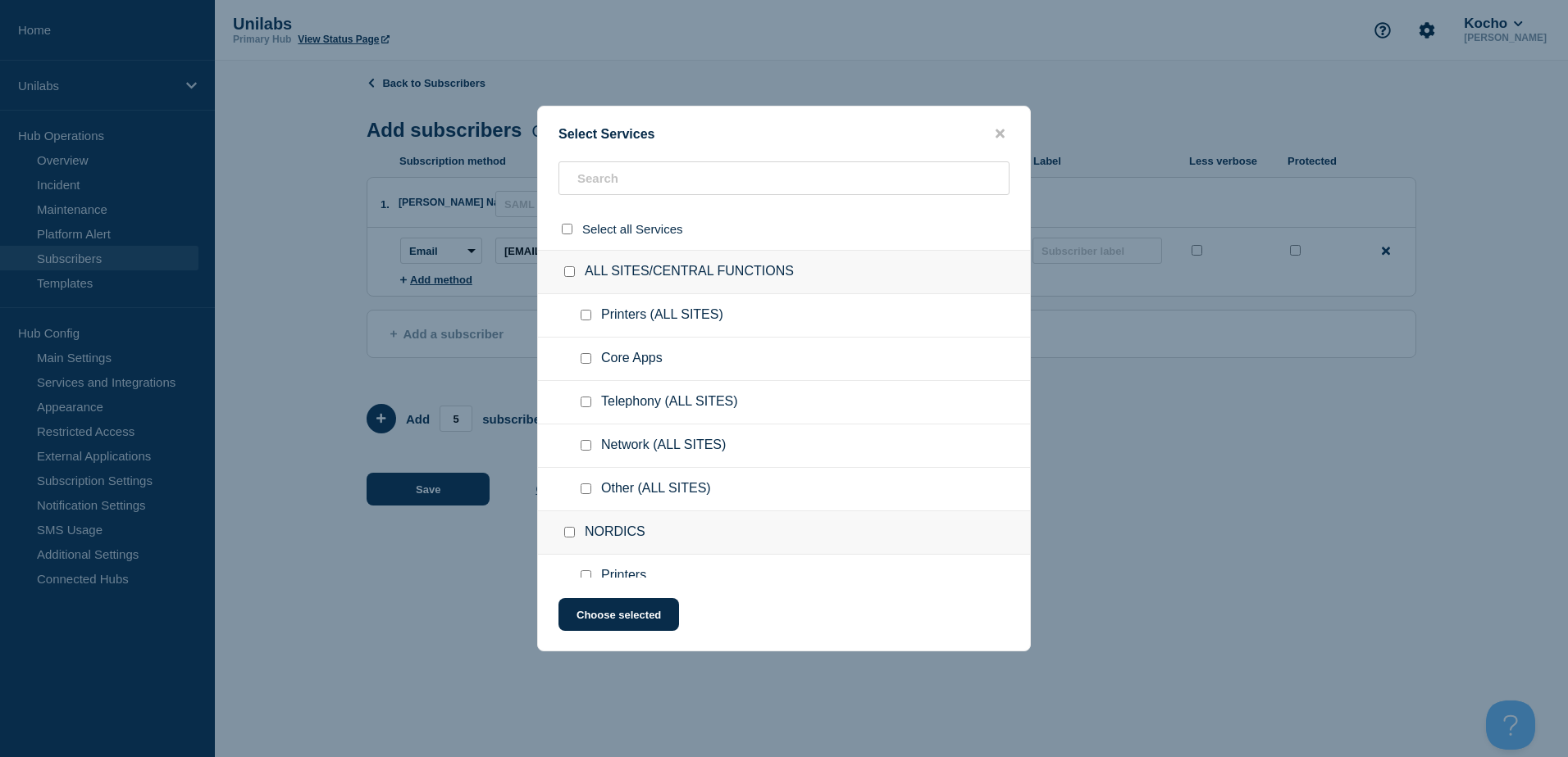
checkbox input "false"
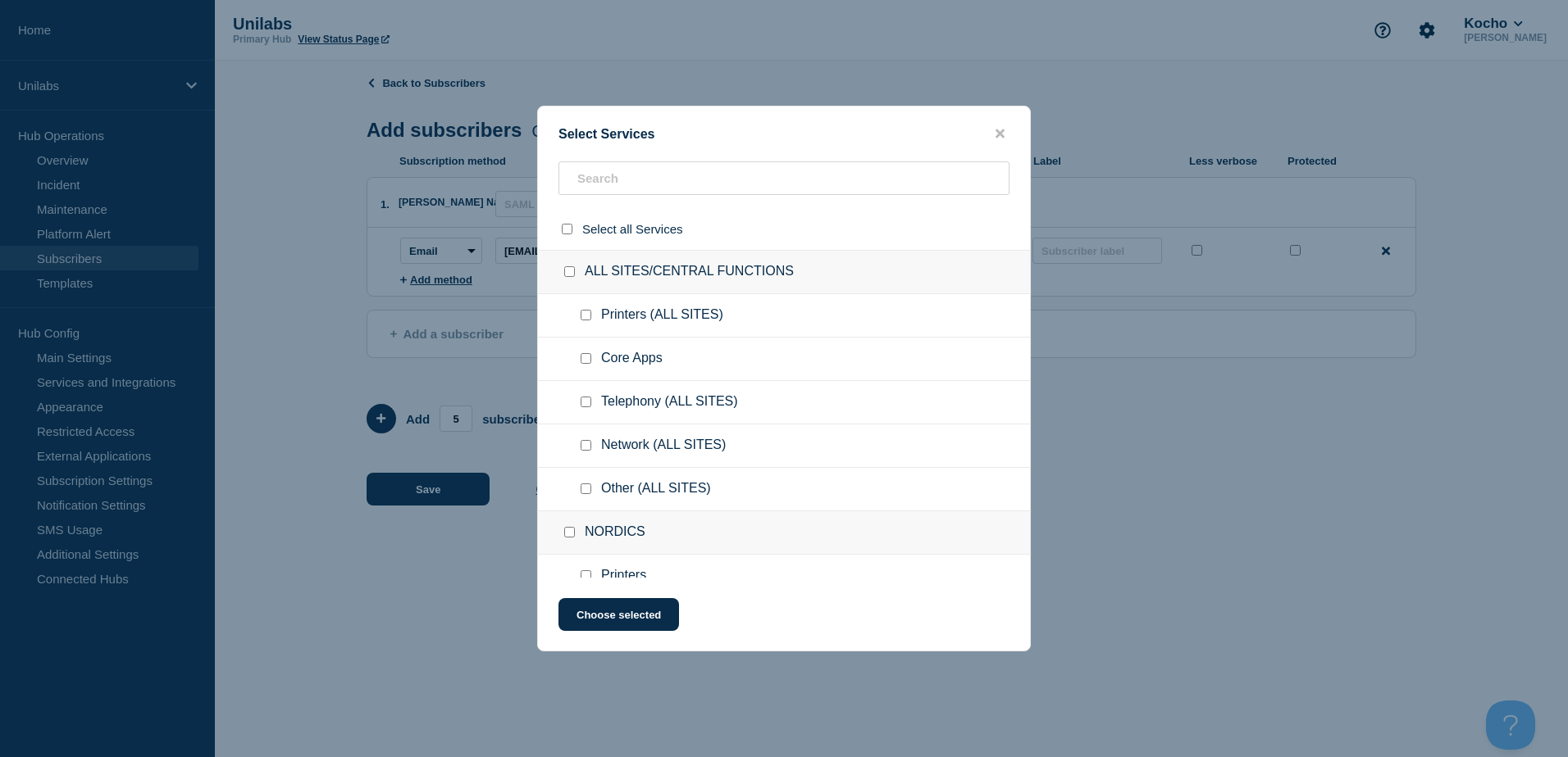
checkbox input "false"
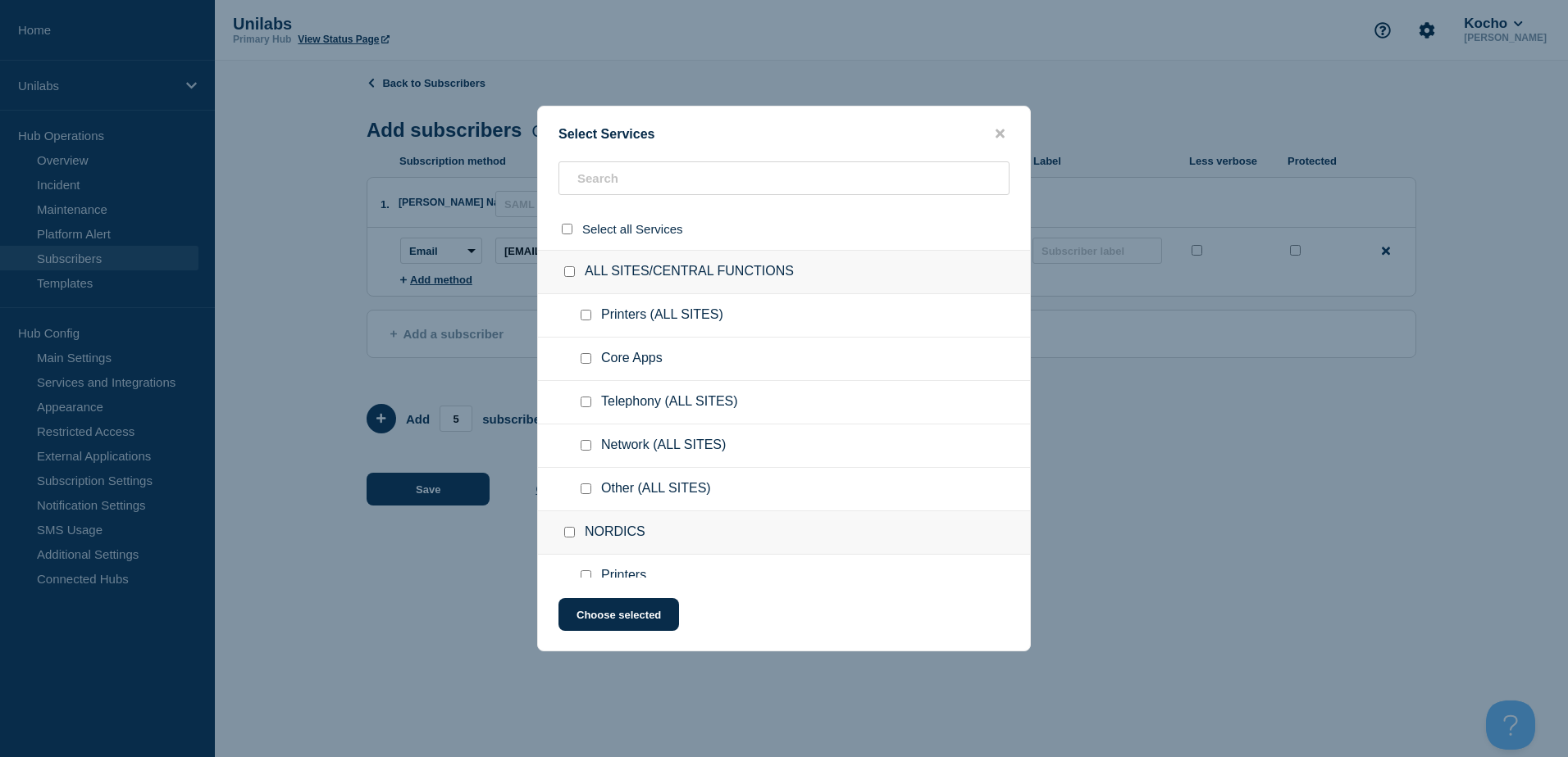
checkbox input "false"
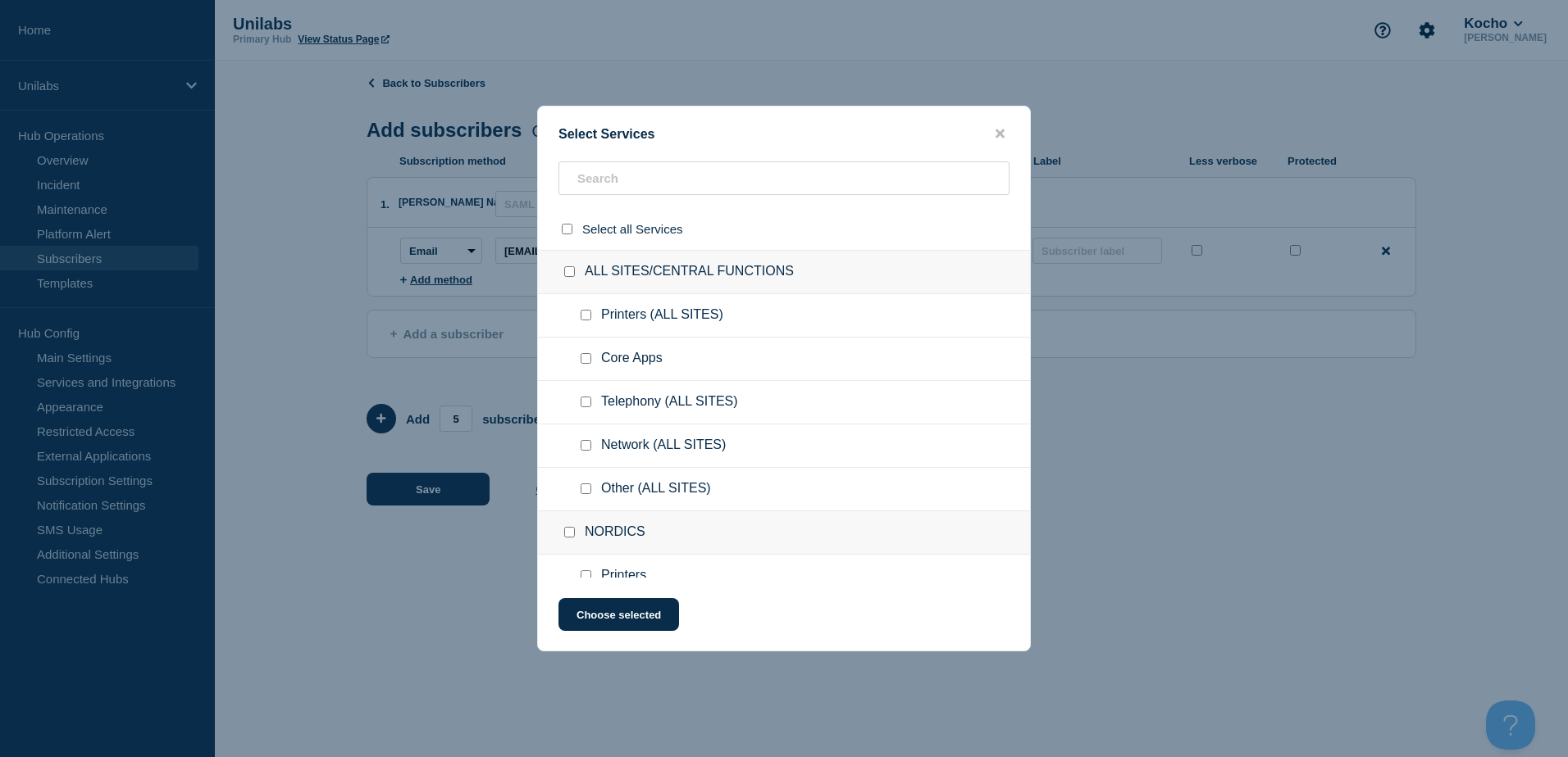
checkbox input "false"
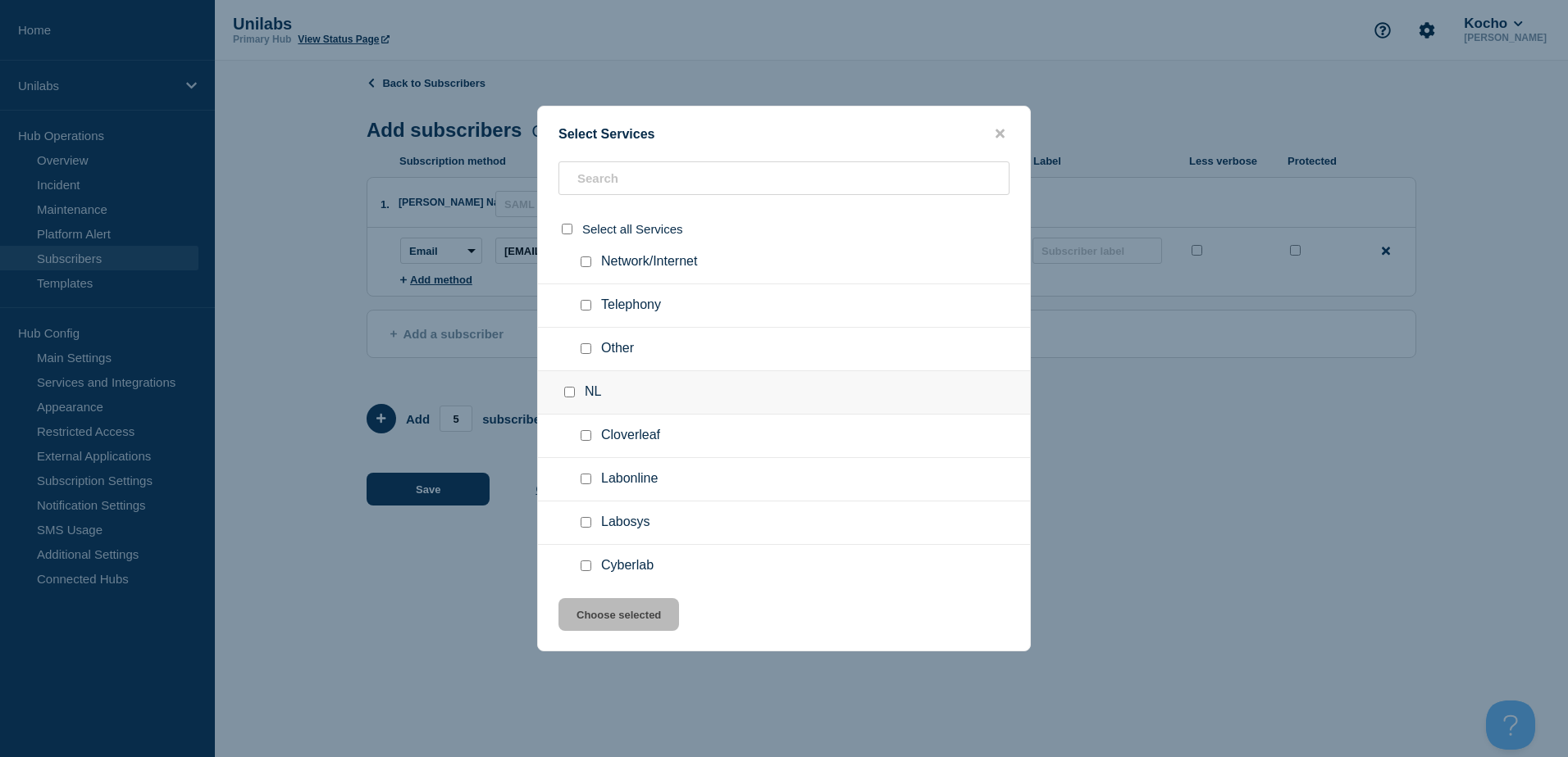
scroll to position [1229, 0]
click at [571, 390] on input "NL checkbox" at bounding box center [570, 389] width 11 height 11
checkbox input "true"
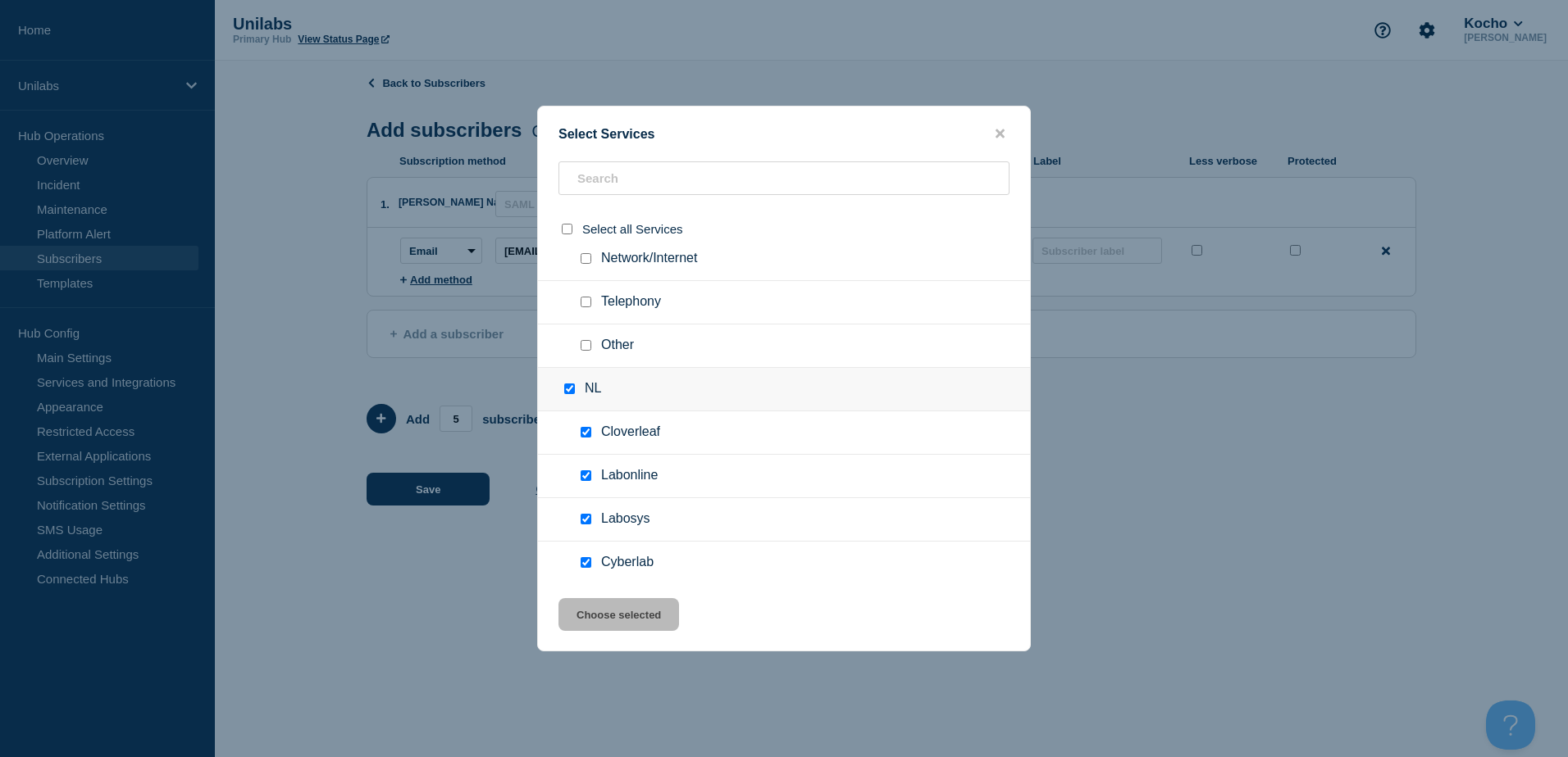
checkbox input "true"
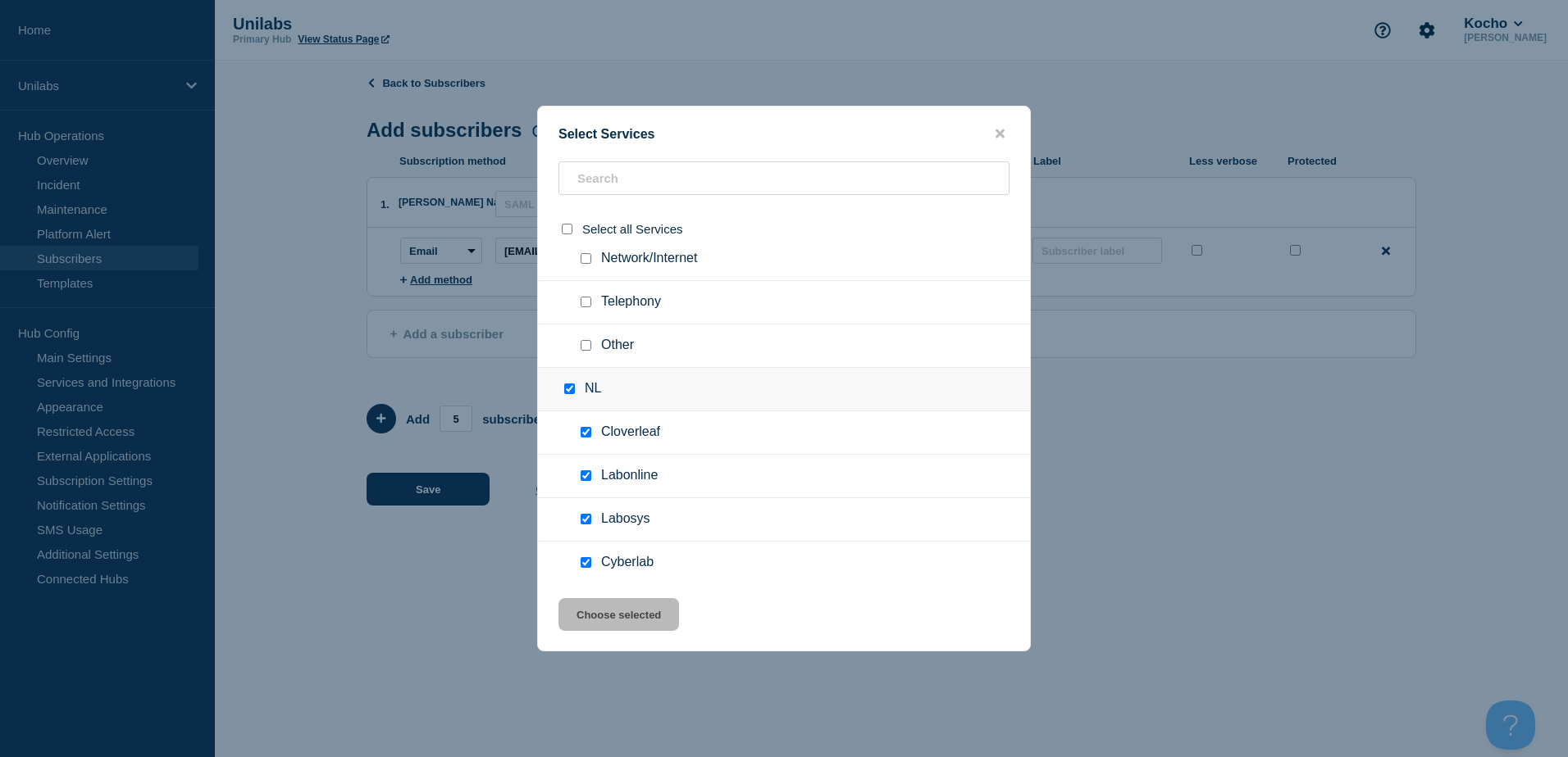
checkbox input "true"
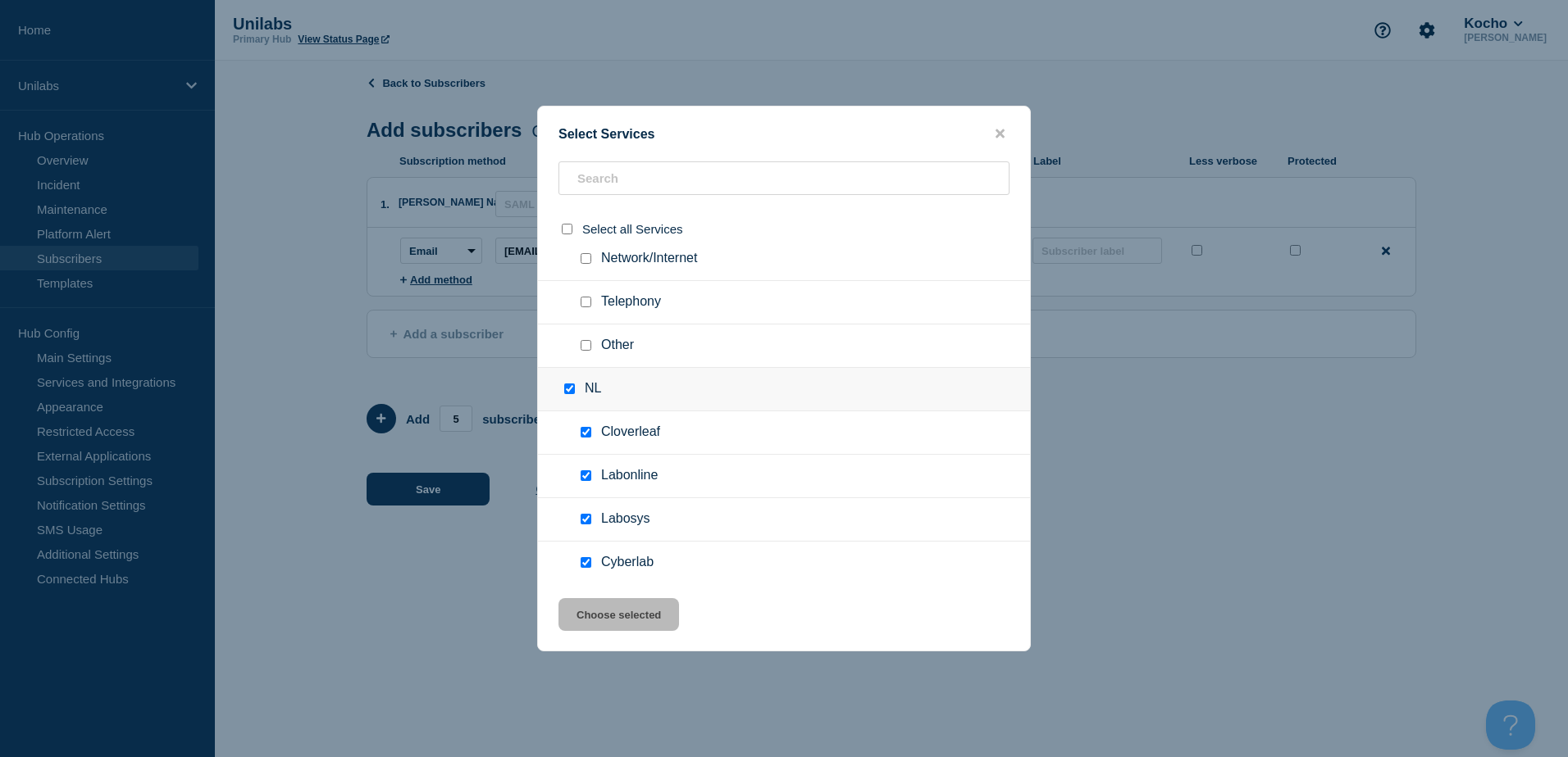
checkbox input "true"
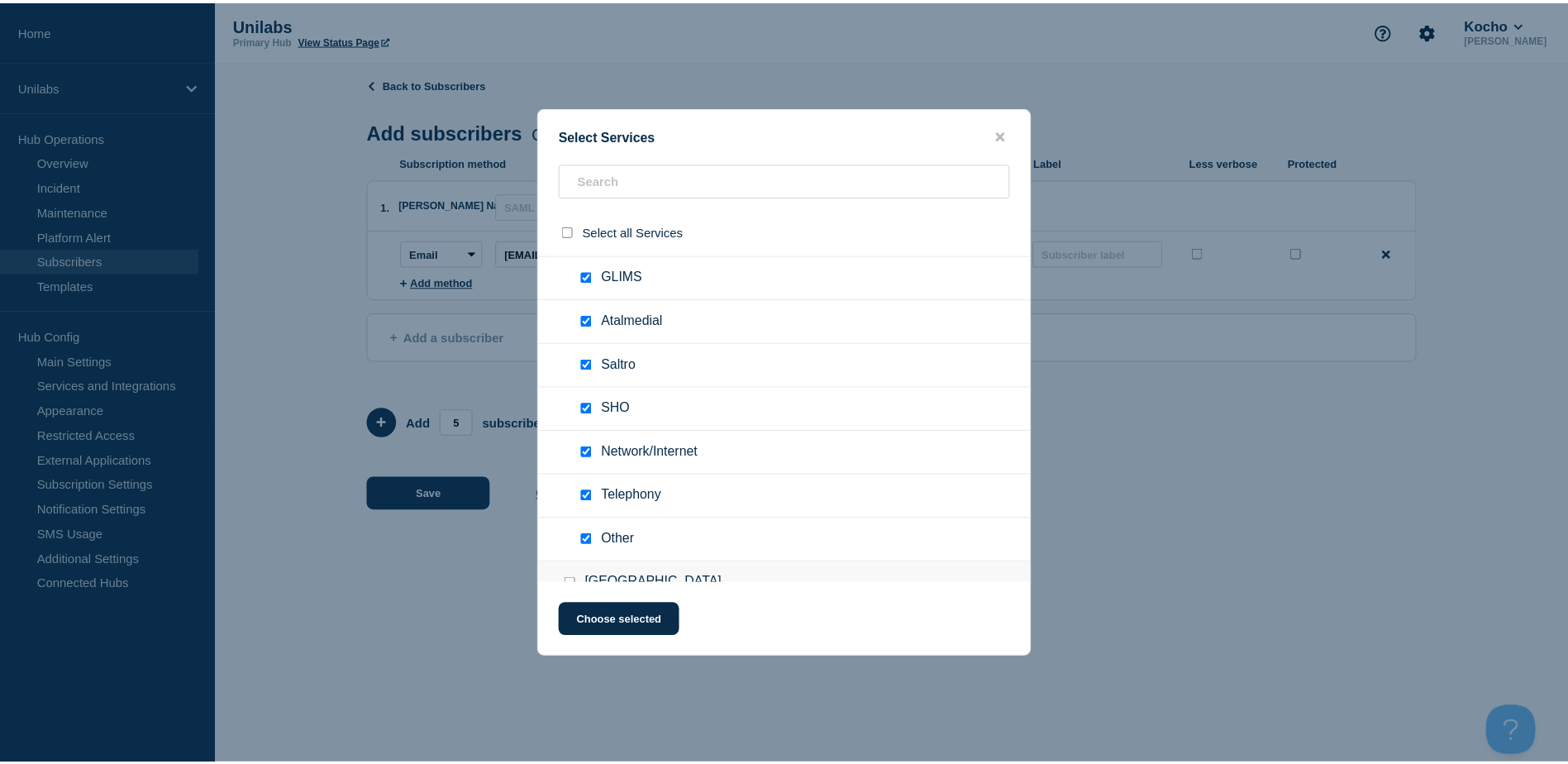
scroll to position [1654, 0]
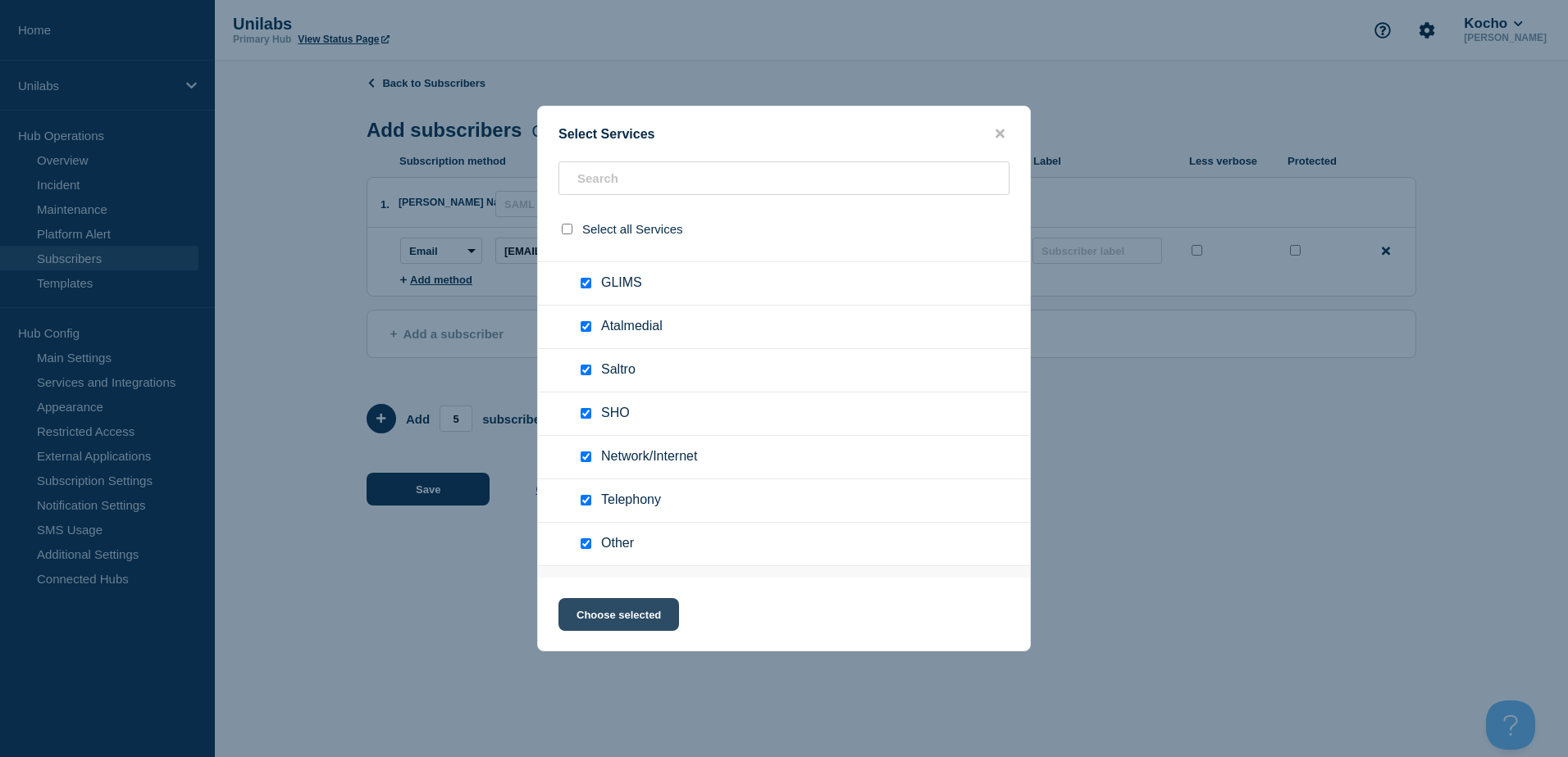
click at [666, 606] on button "Choose selected" at bounding box center [618, 615] width 120 height 33
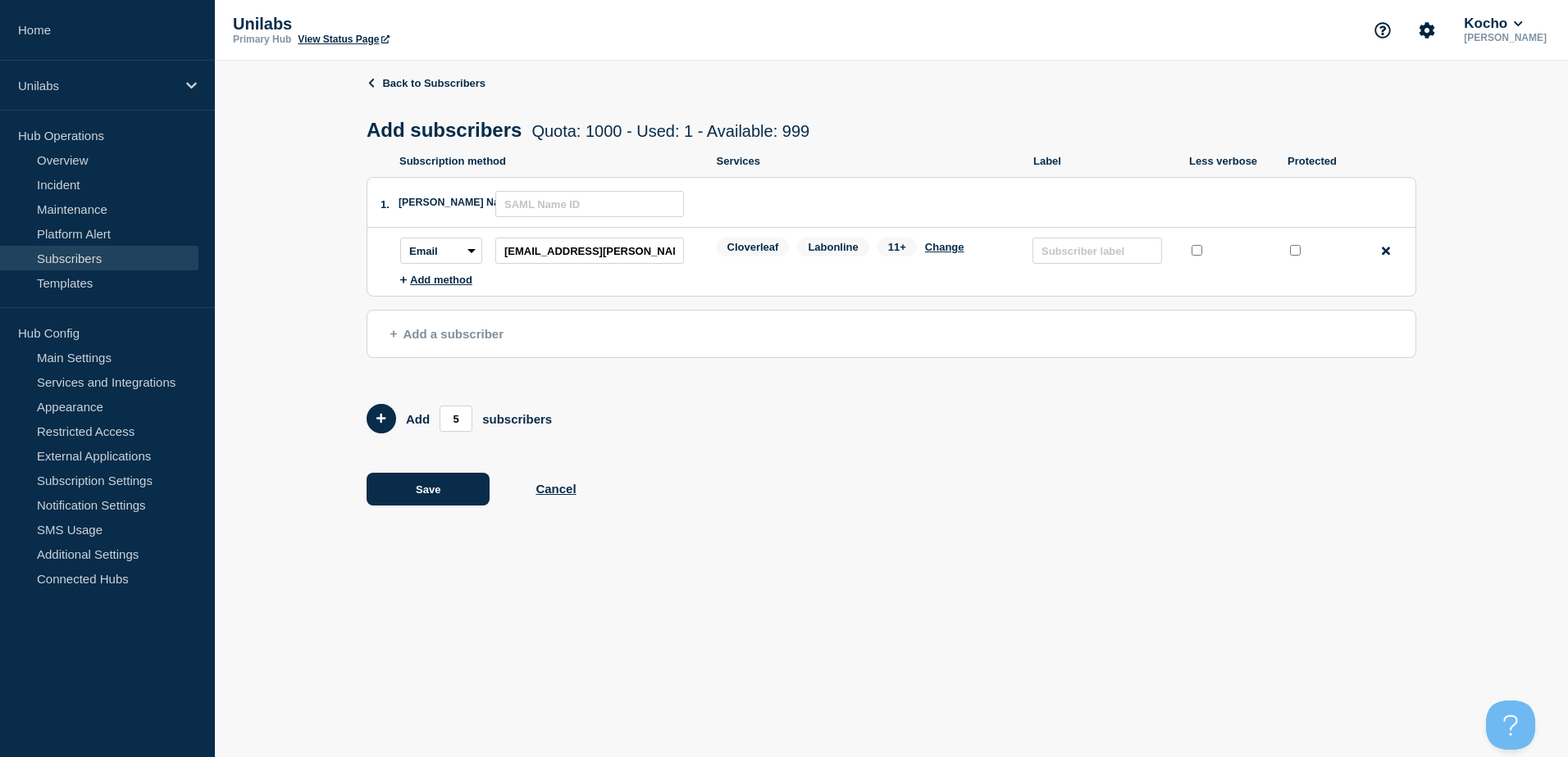
click at [404, 341] on span "Add a subscriber" at bounding box center [447, 333] width 113 height 14
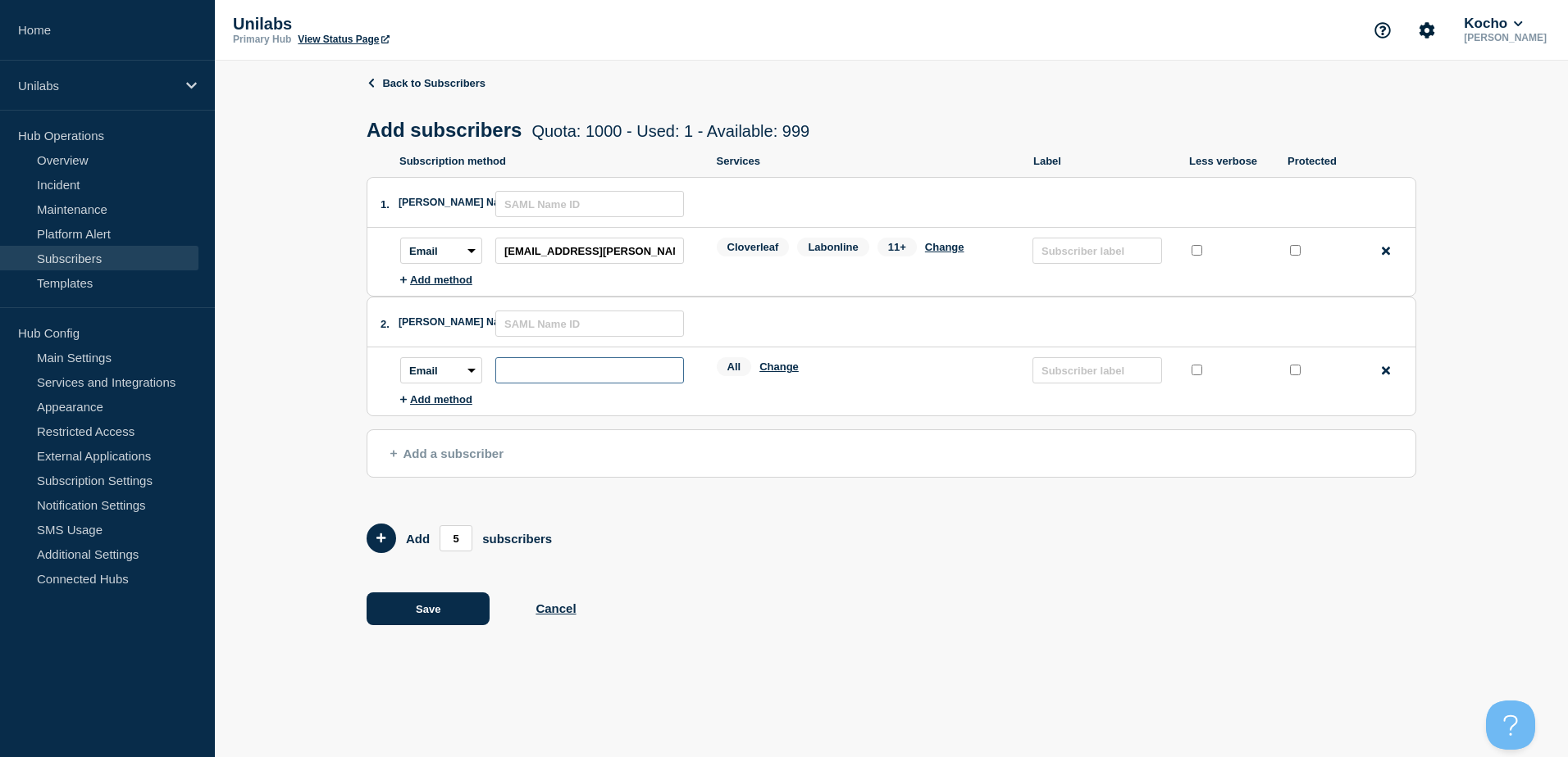
click at [540, 372] on input "subscription-address" at bounding box center [589, 370] width 188 height 27
paste input "[EMAIL_ADDRESS][DOMAIN_NAME]"
type input "[EMAIL_ADDRESS][DOMAIN_NAME]"
click at [885, 347] on header "2. SAML Name ID:" at bounding box center [892, 322] width 1048 height 50
click at [775, 371] on button "Change" at bounding box center [778, 367] width 40 height 12
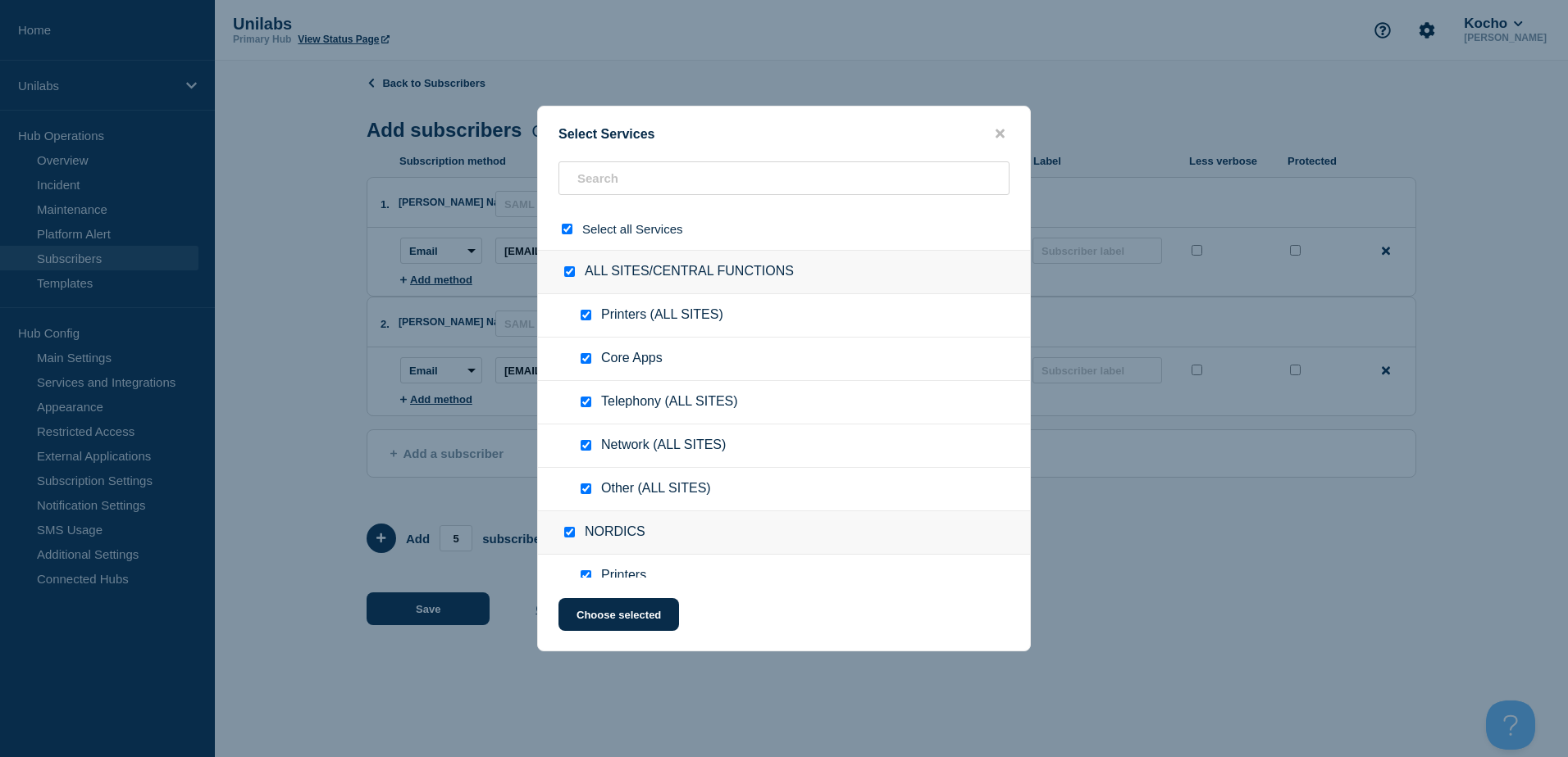
drag, startPoint x: 567, startPoint y: 230, endPoint x: 599, endPoint y: 195, distance: 47.4
click at [576, 222] on div "Select all Services" at bounding box center [783, 229] width 492 height 41
click at [600, 180] on input "text" at bounding box center [783, 178] width 451 height 34
click at [566, 234] on input "select all checkbox" at bounding box center [567, 230] width 11 height 11
checkbox input "false"
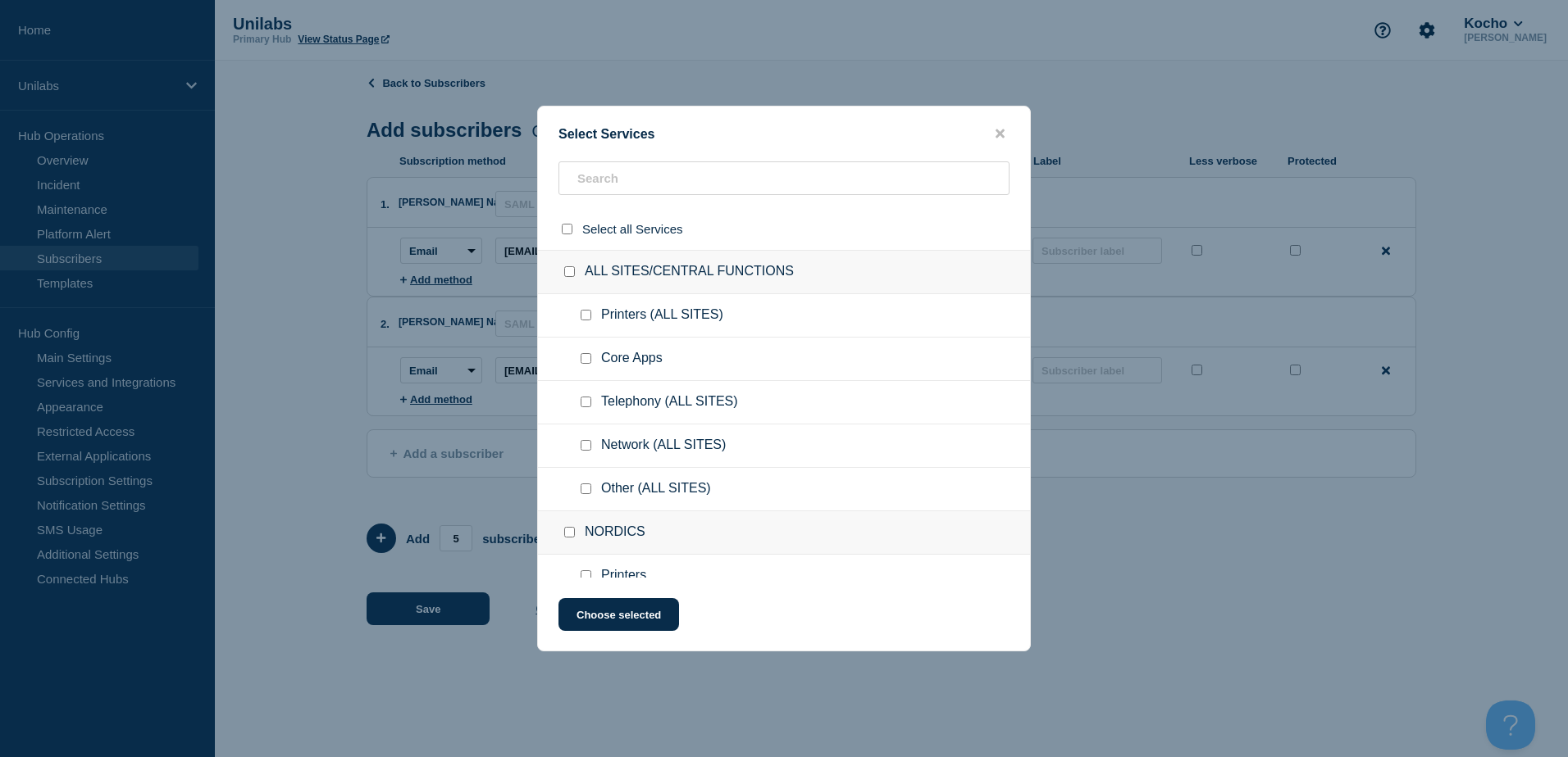
checkbox input "false"
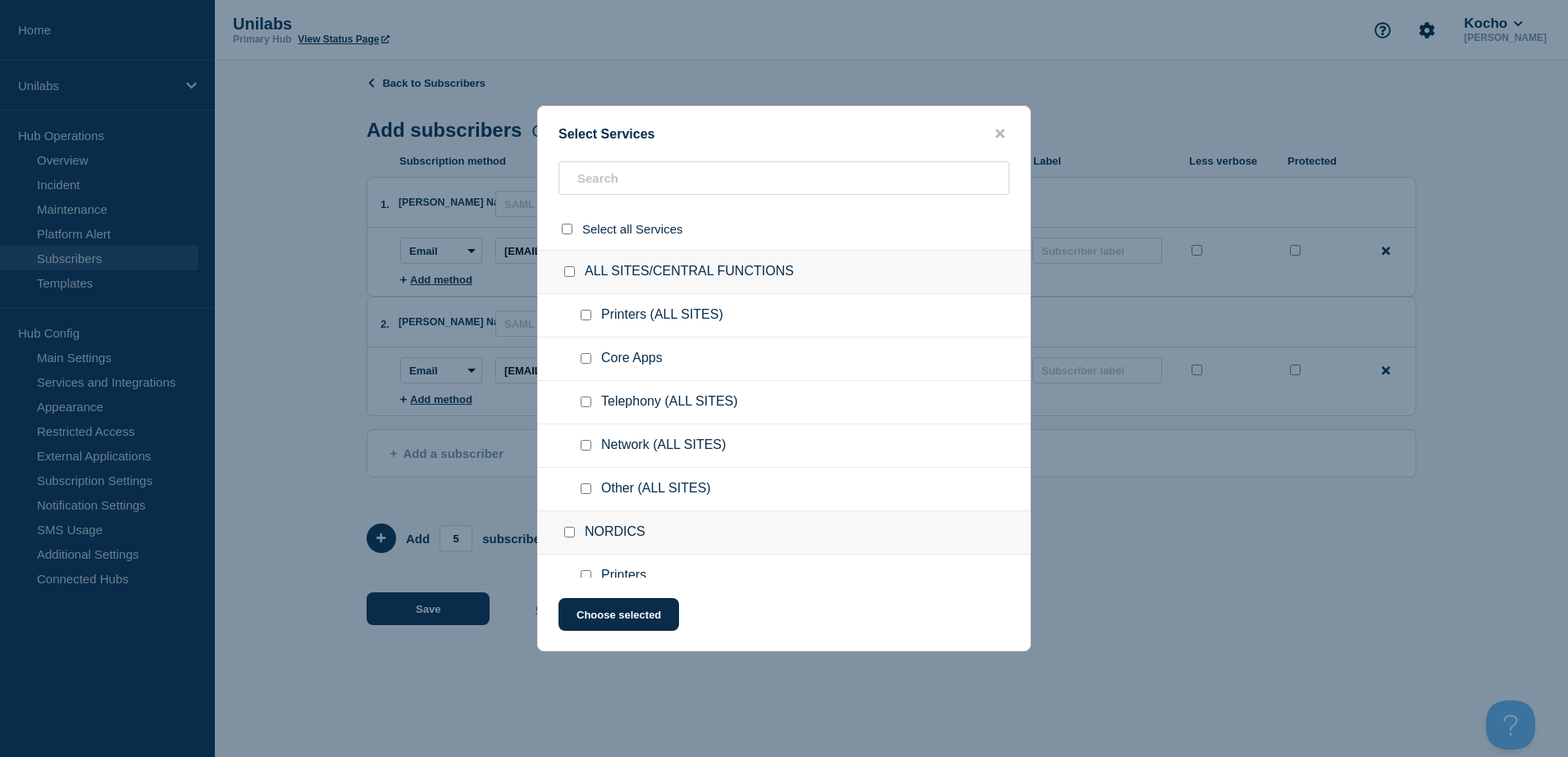
checkbox input "false"
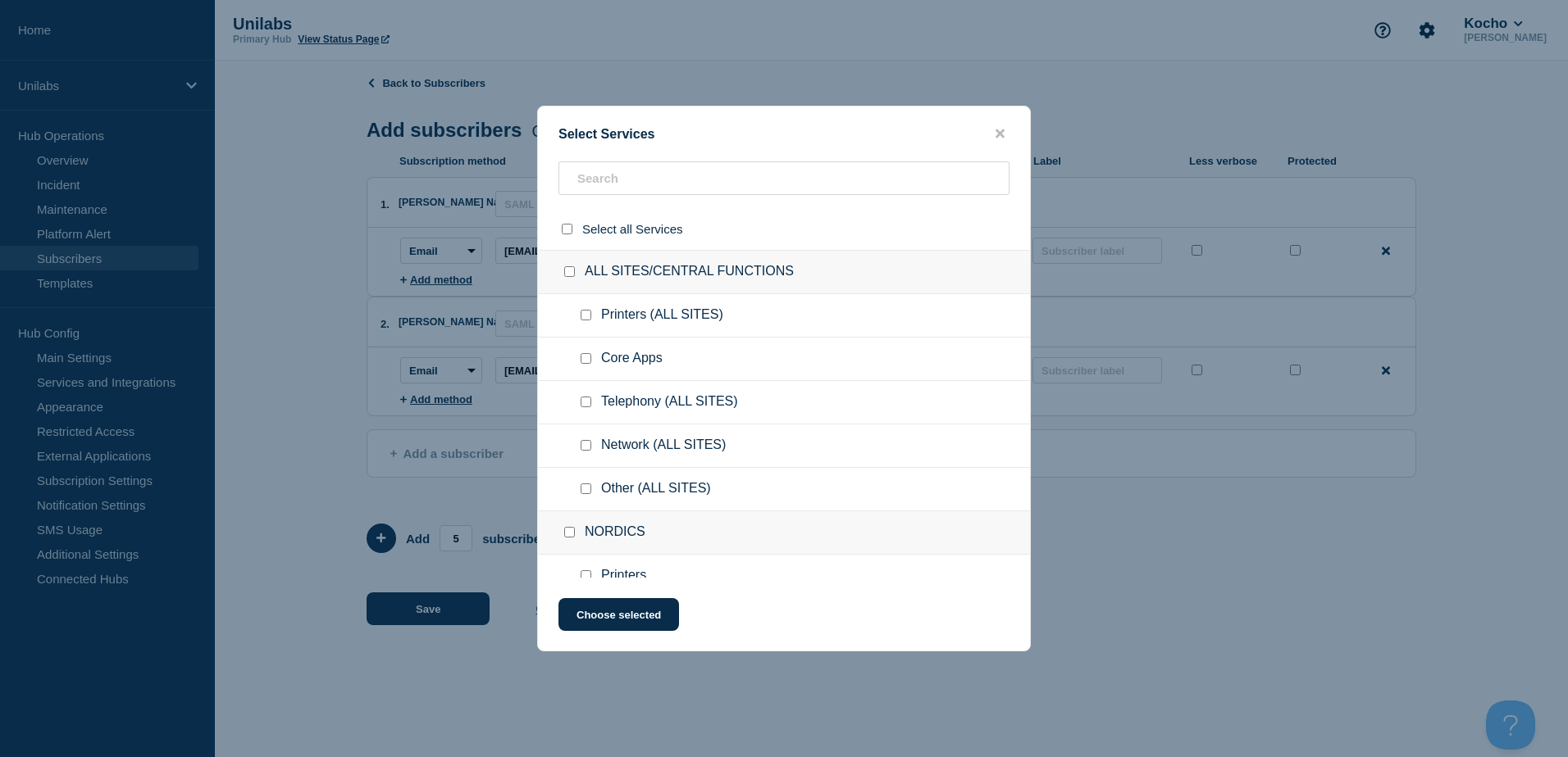
checkbox input "false"
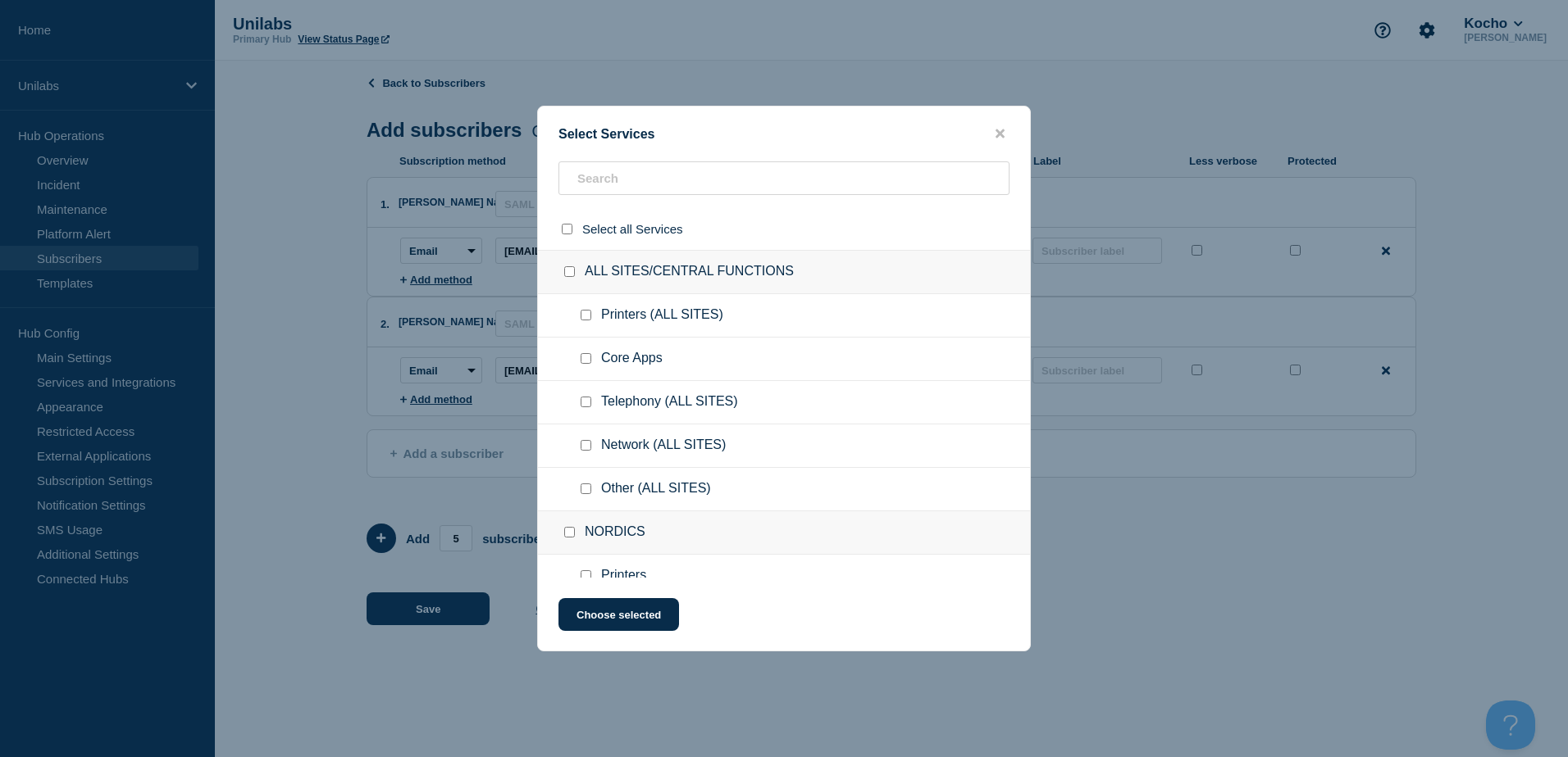
checkbox input "false"
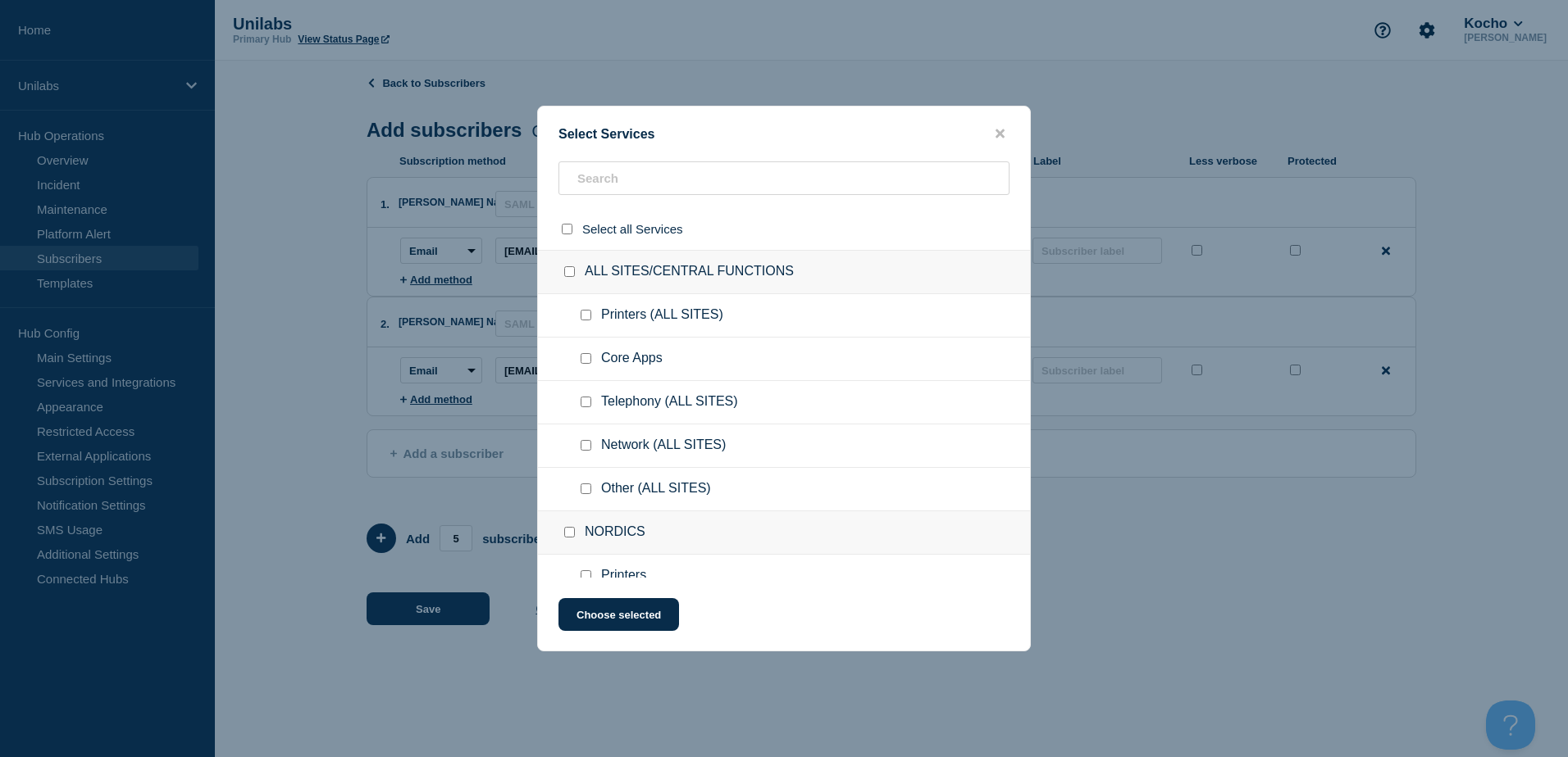
checkbox input "false"
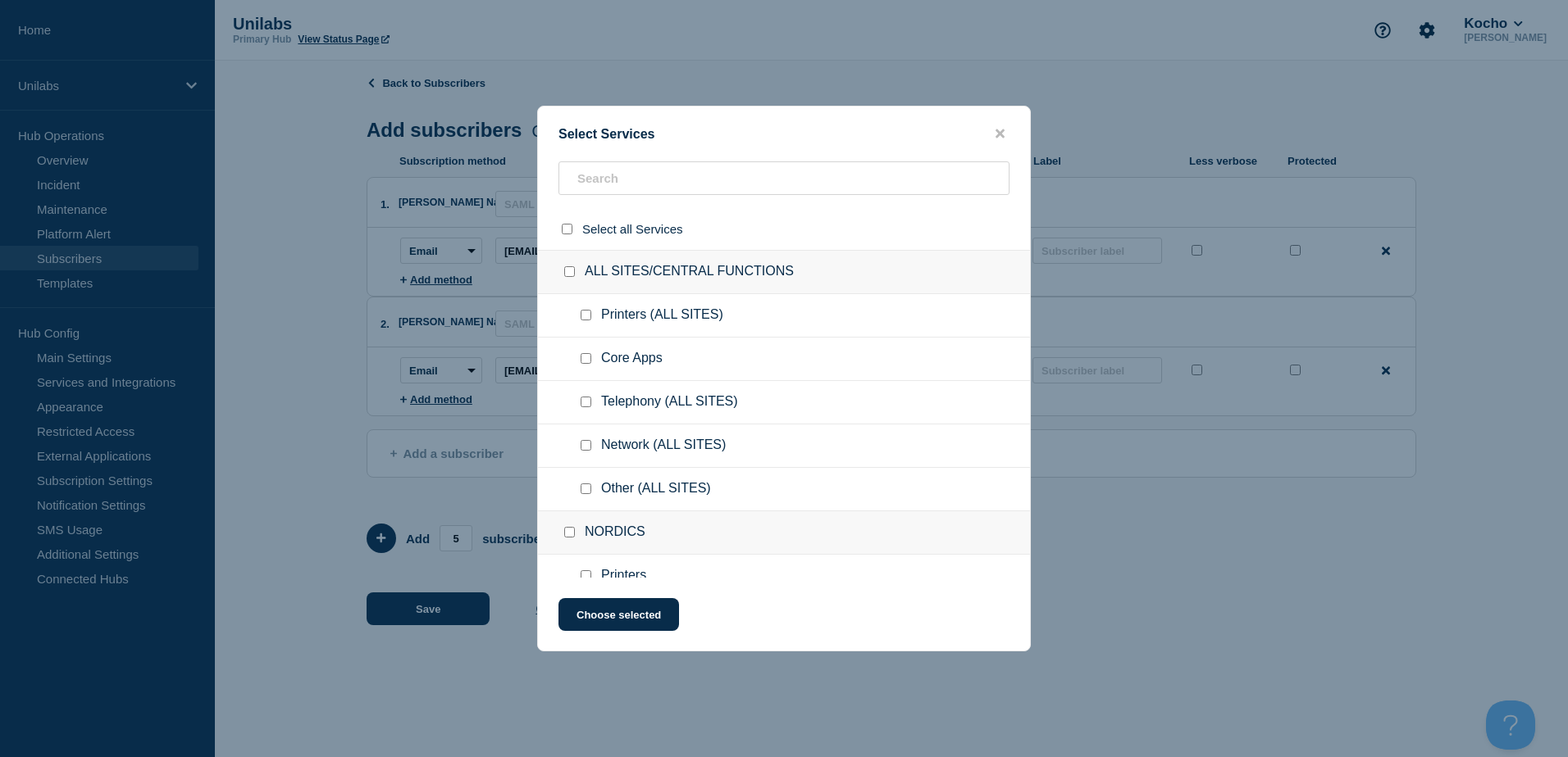
checkbox input "false"
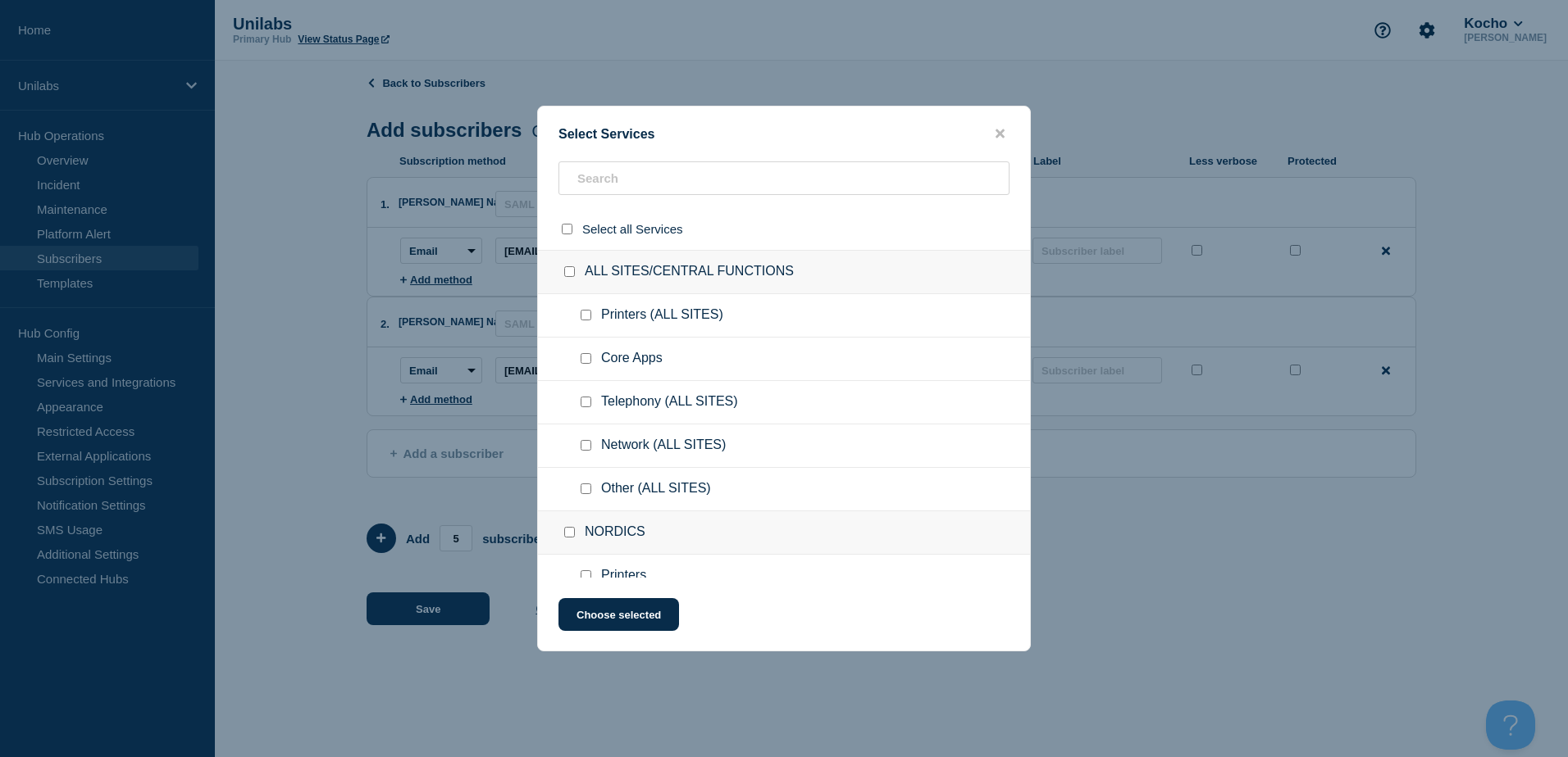
checkbox input "false"
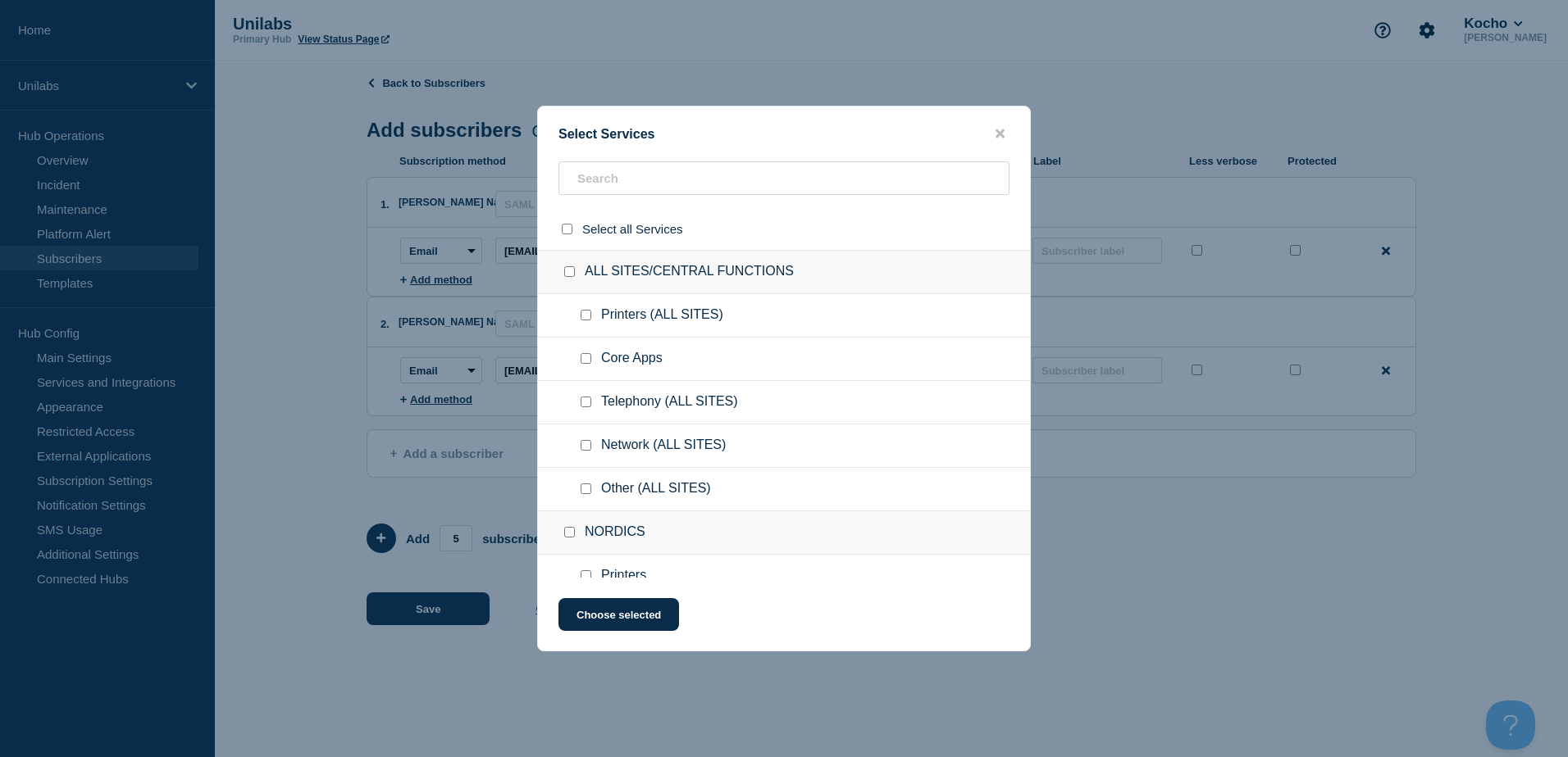
checkbox input "false"
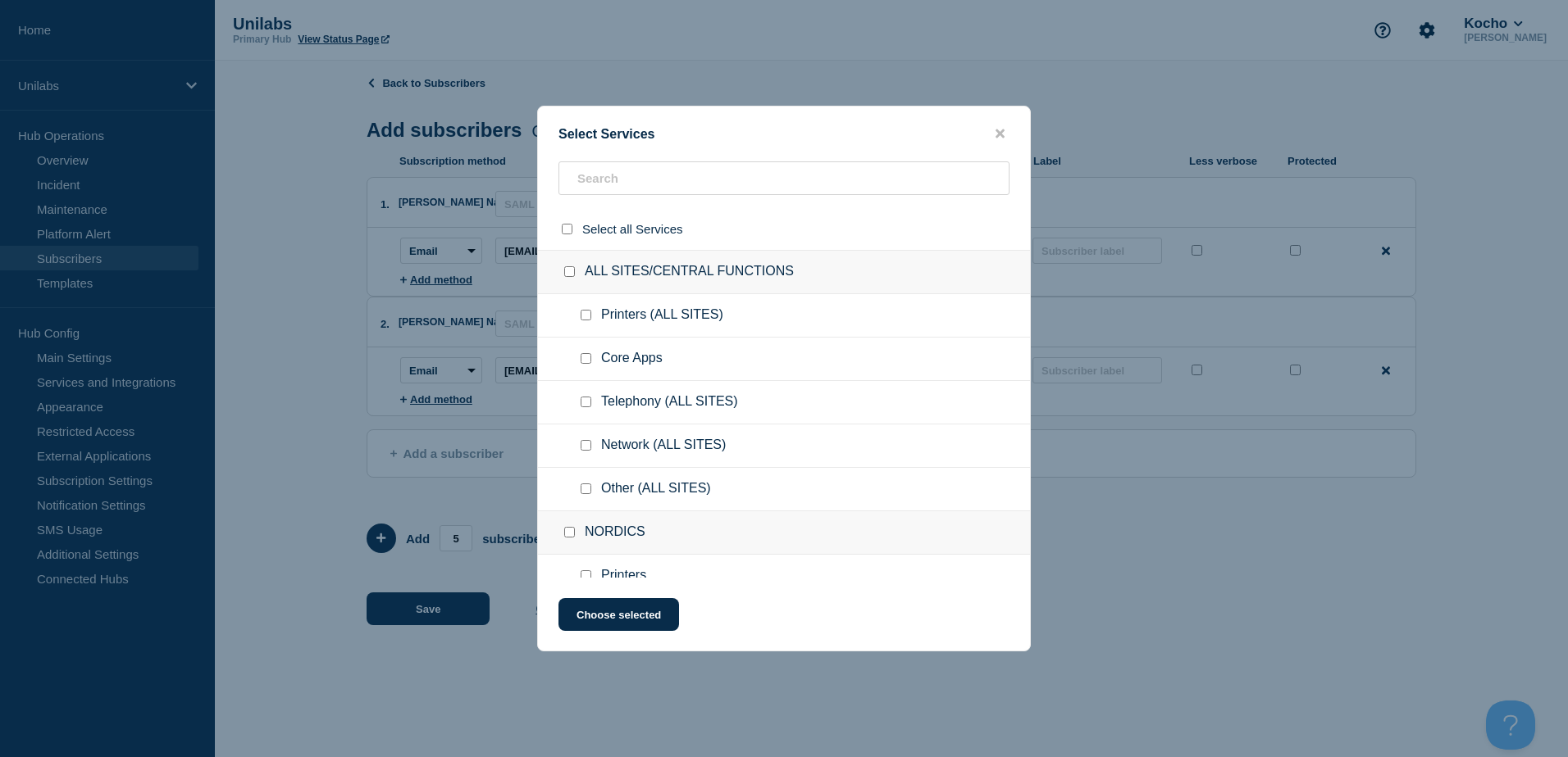
checkbox input "false"
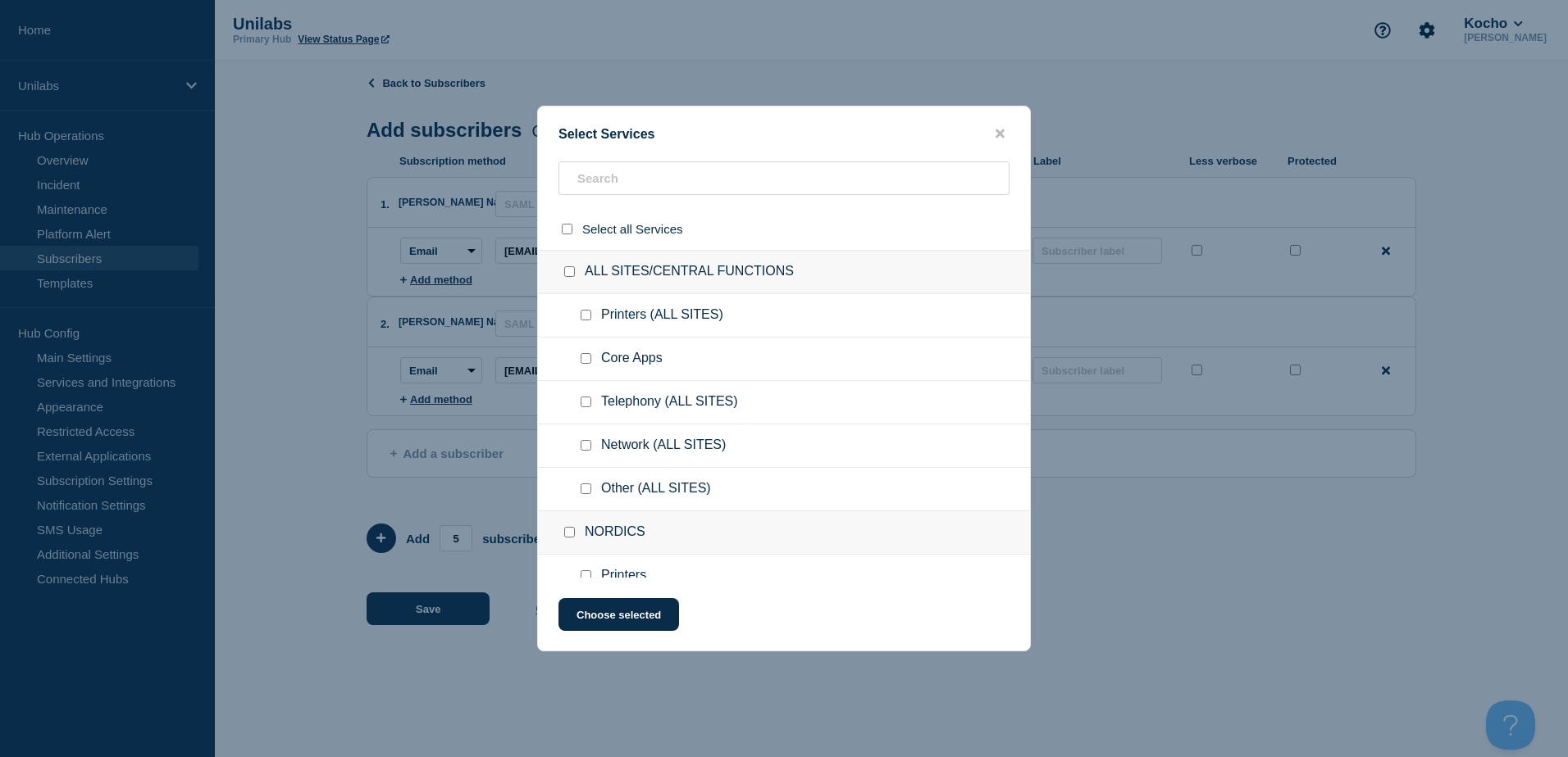
checkbox input "false"
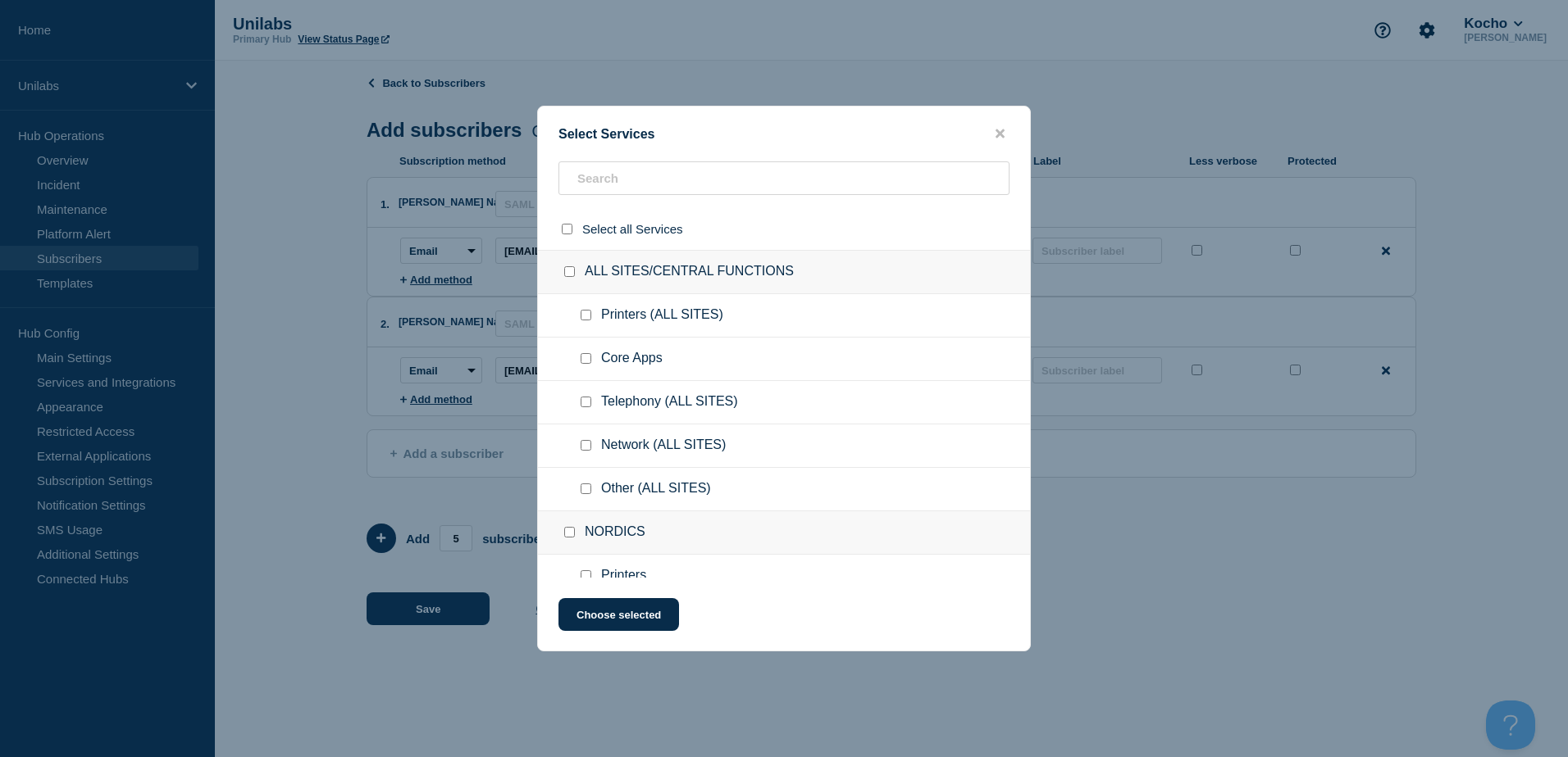
checkbox input "false"
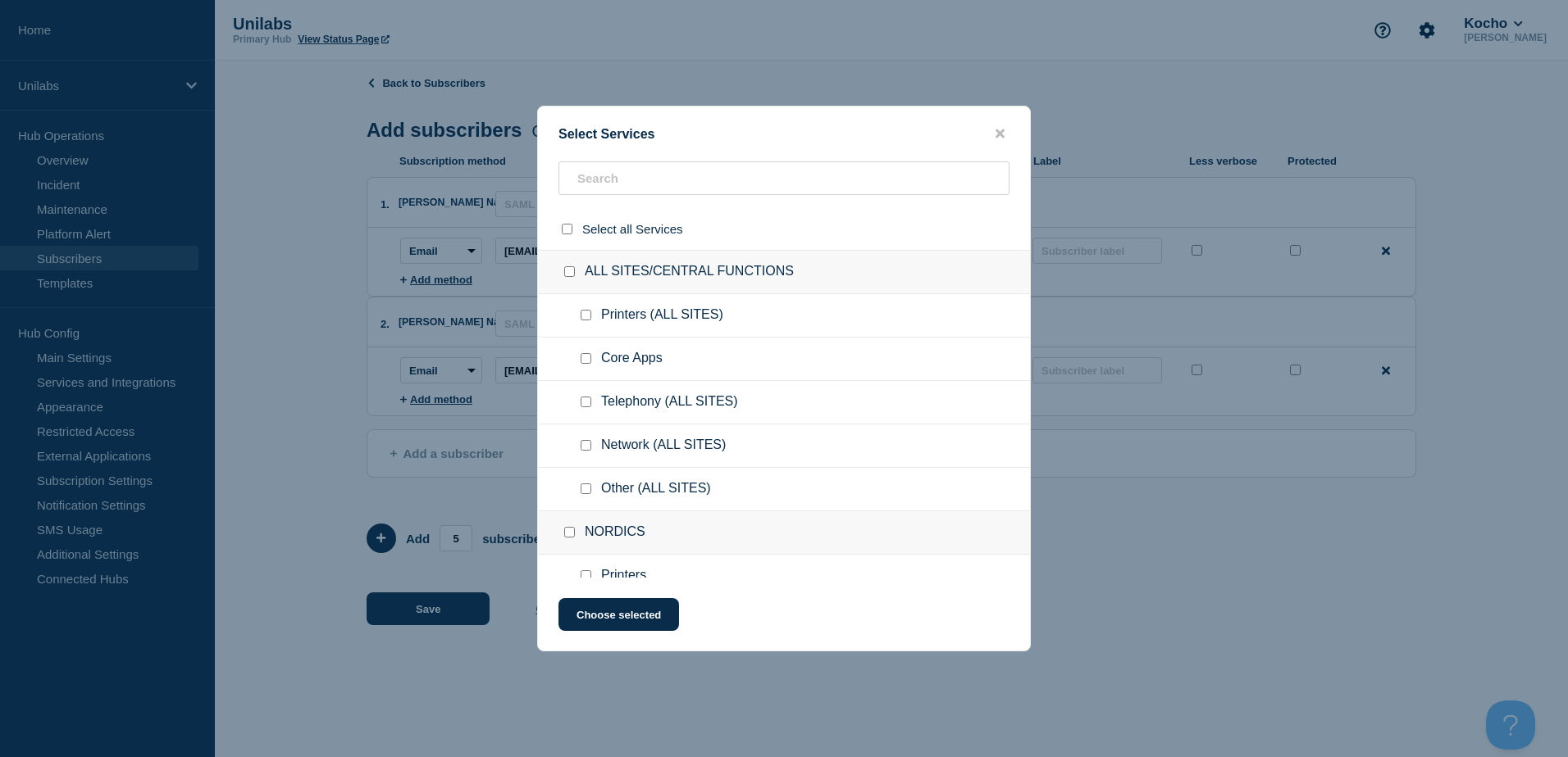
checkbox input "false"
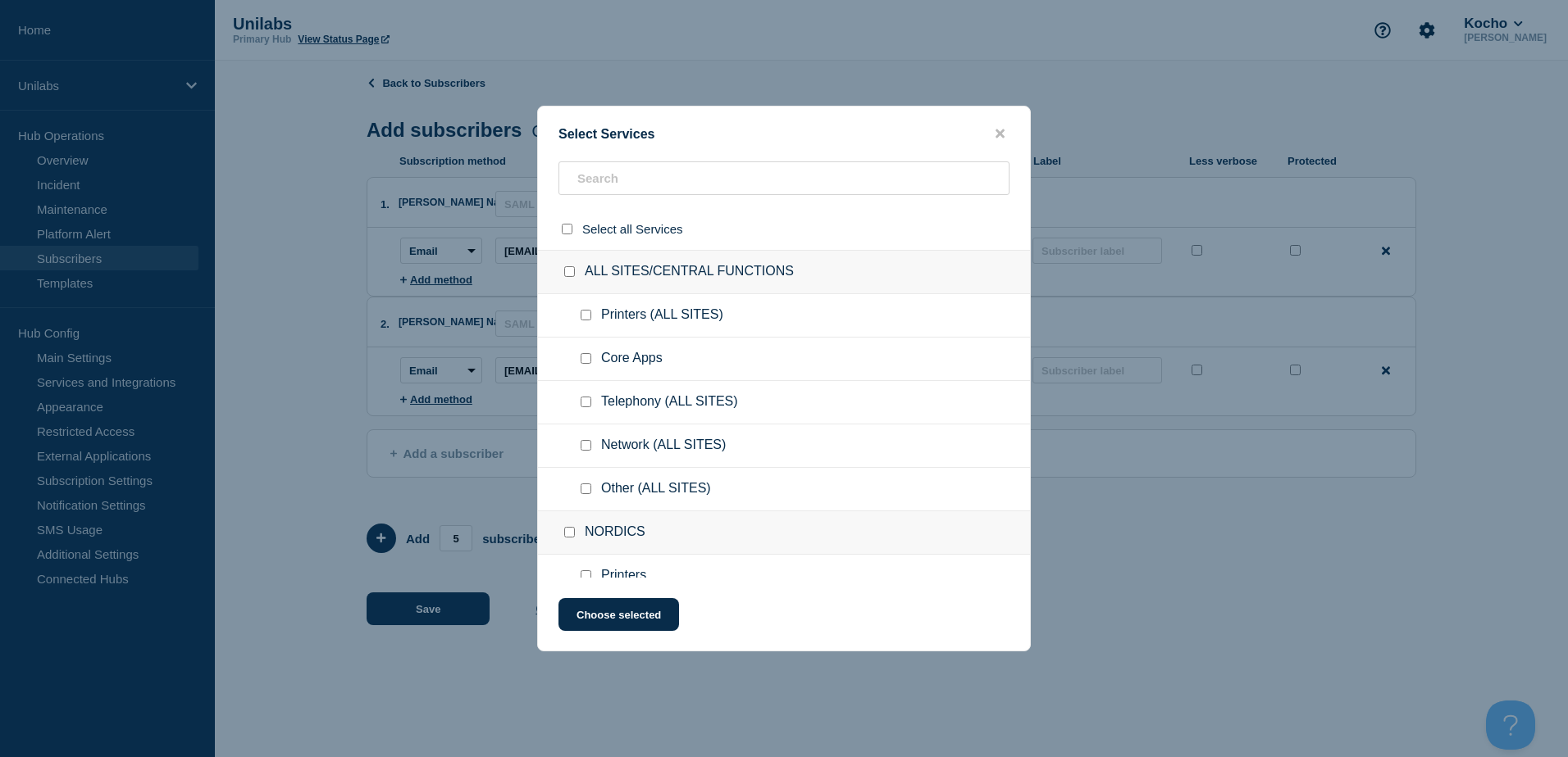
checkbox input "false"
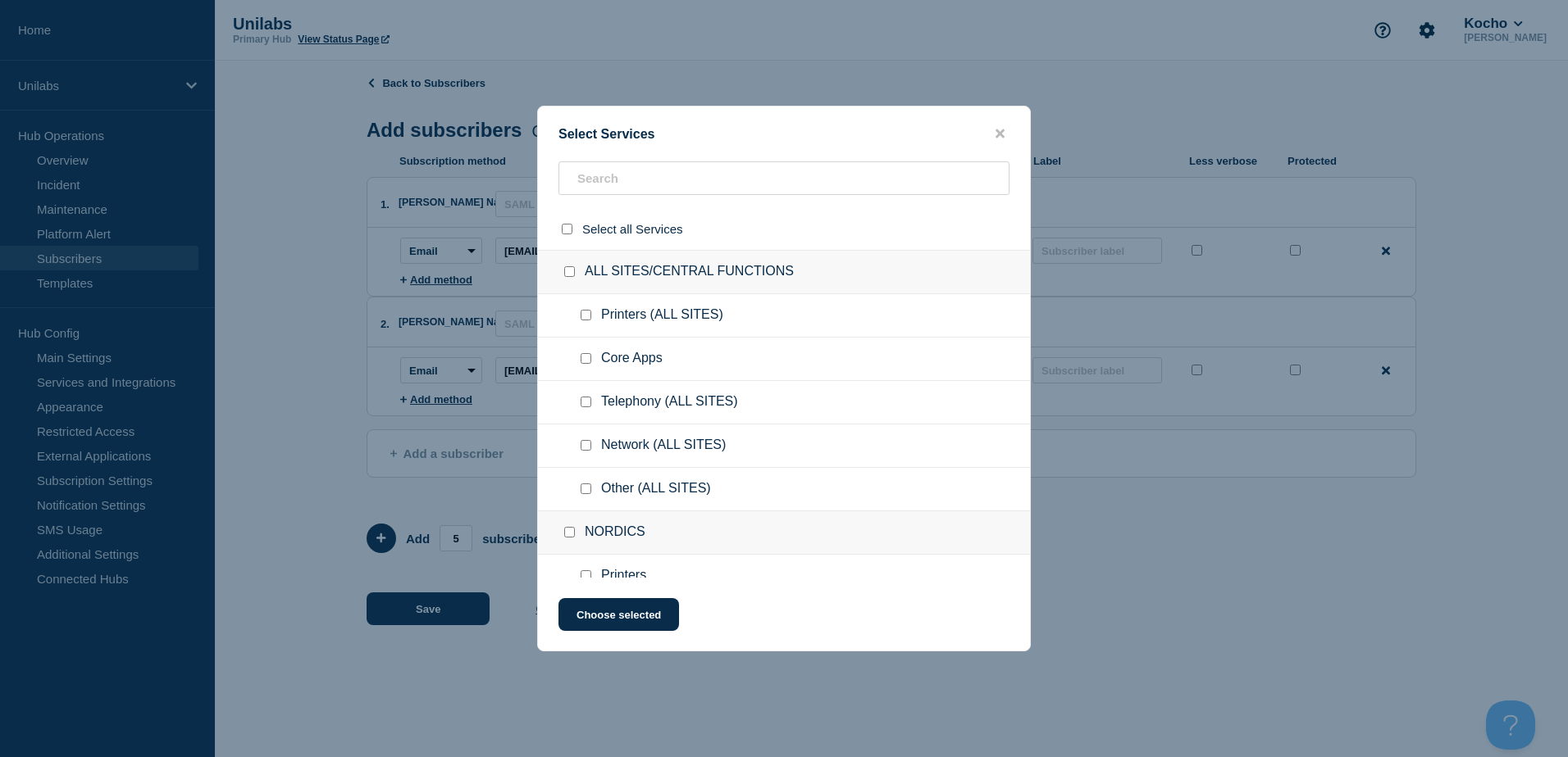
checkbox input "false"
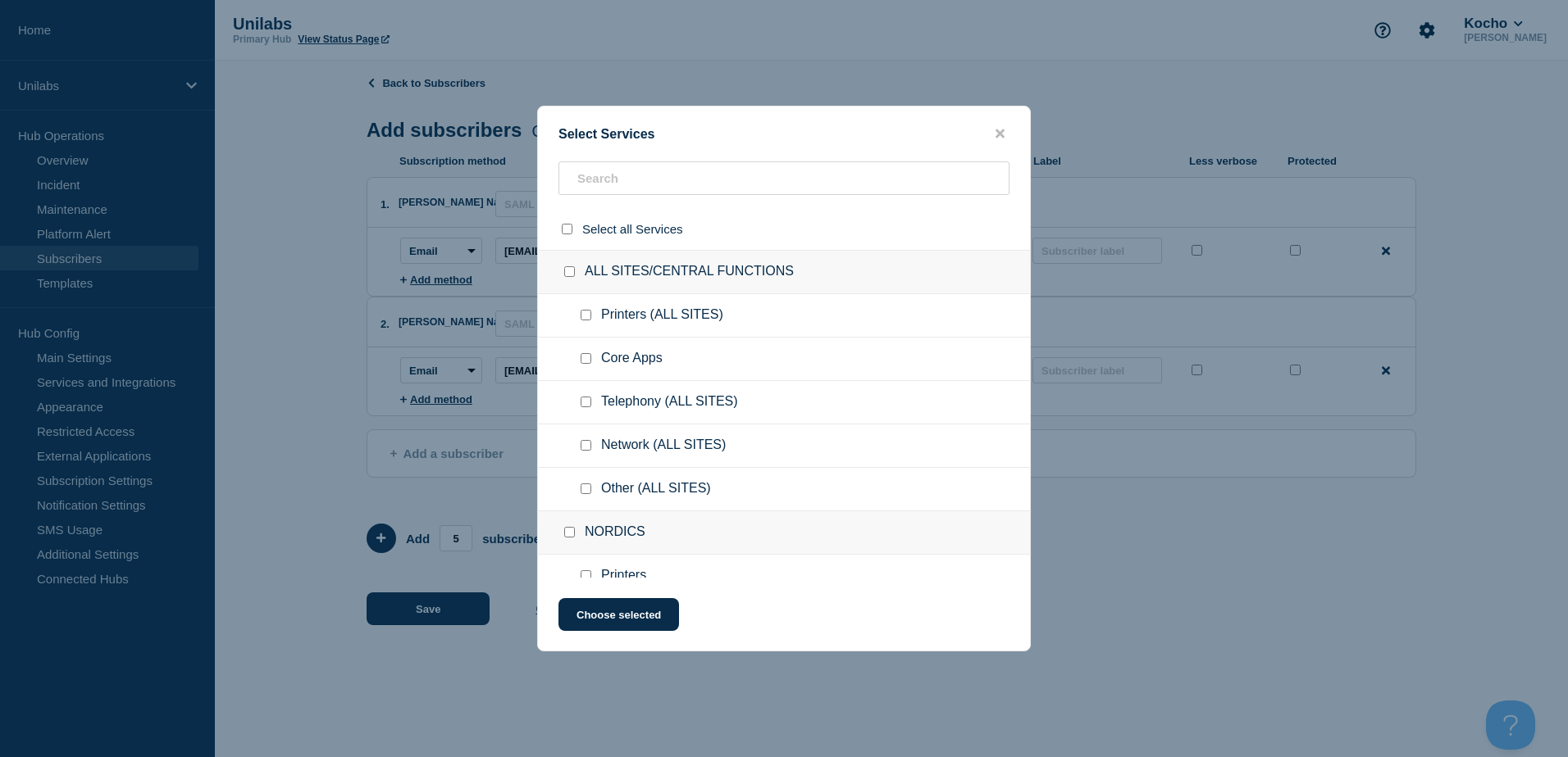
checkbox input "false"
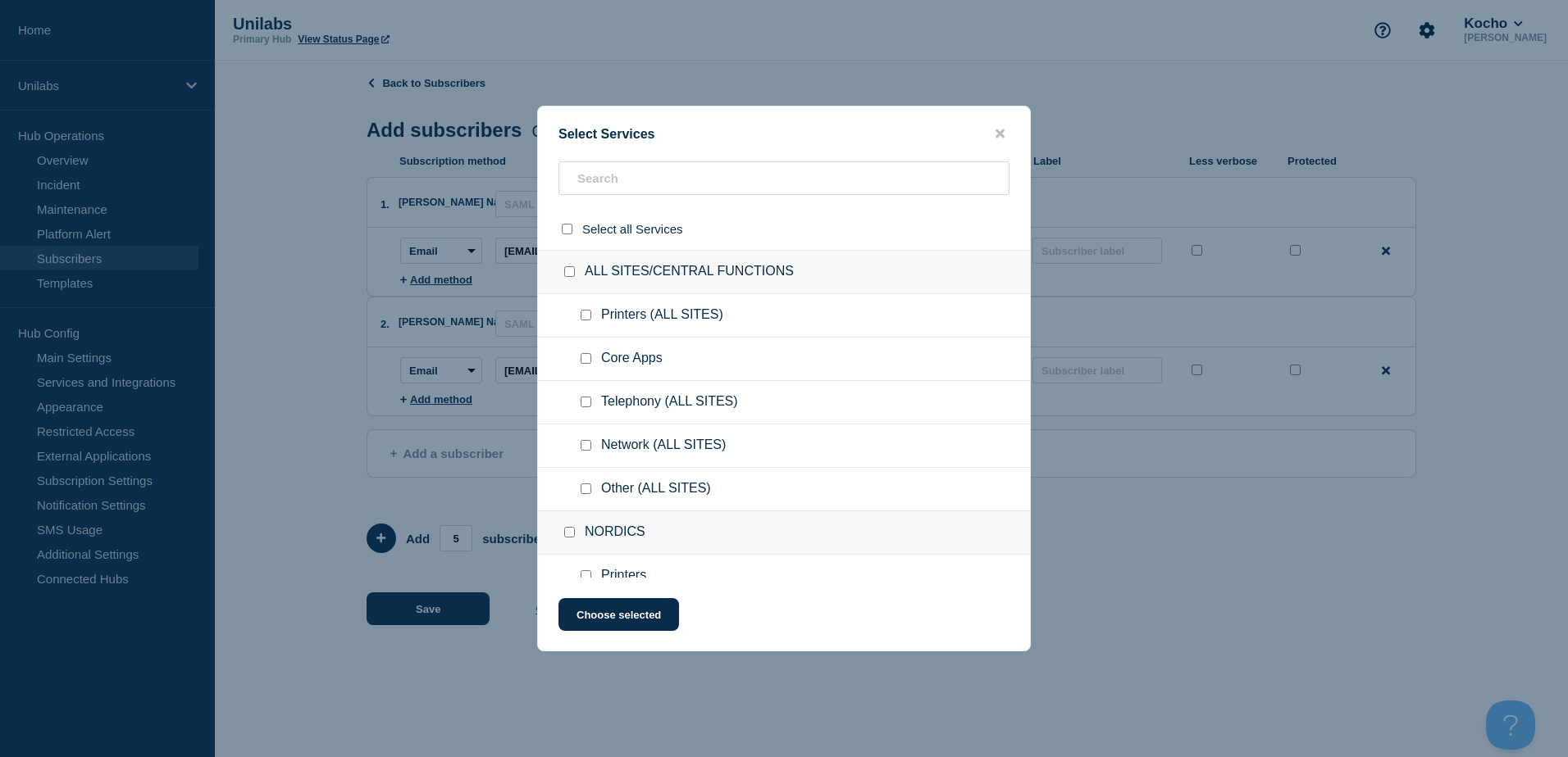
checkbox input "false"
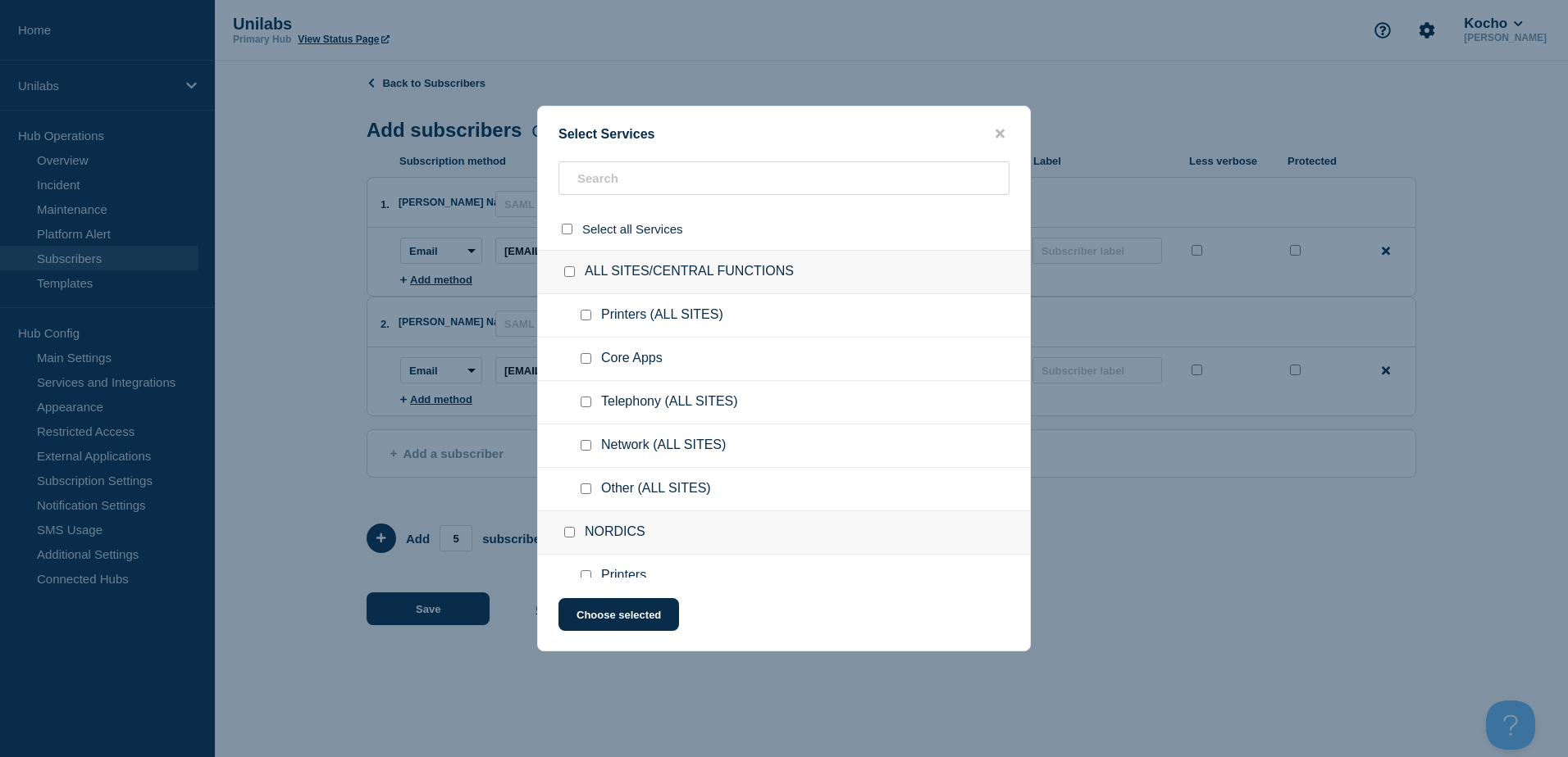
checkbox input "false"
click at [611, 176] on input "text" at bounding box center [783, 178] width 451 height 34
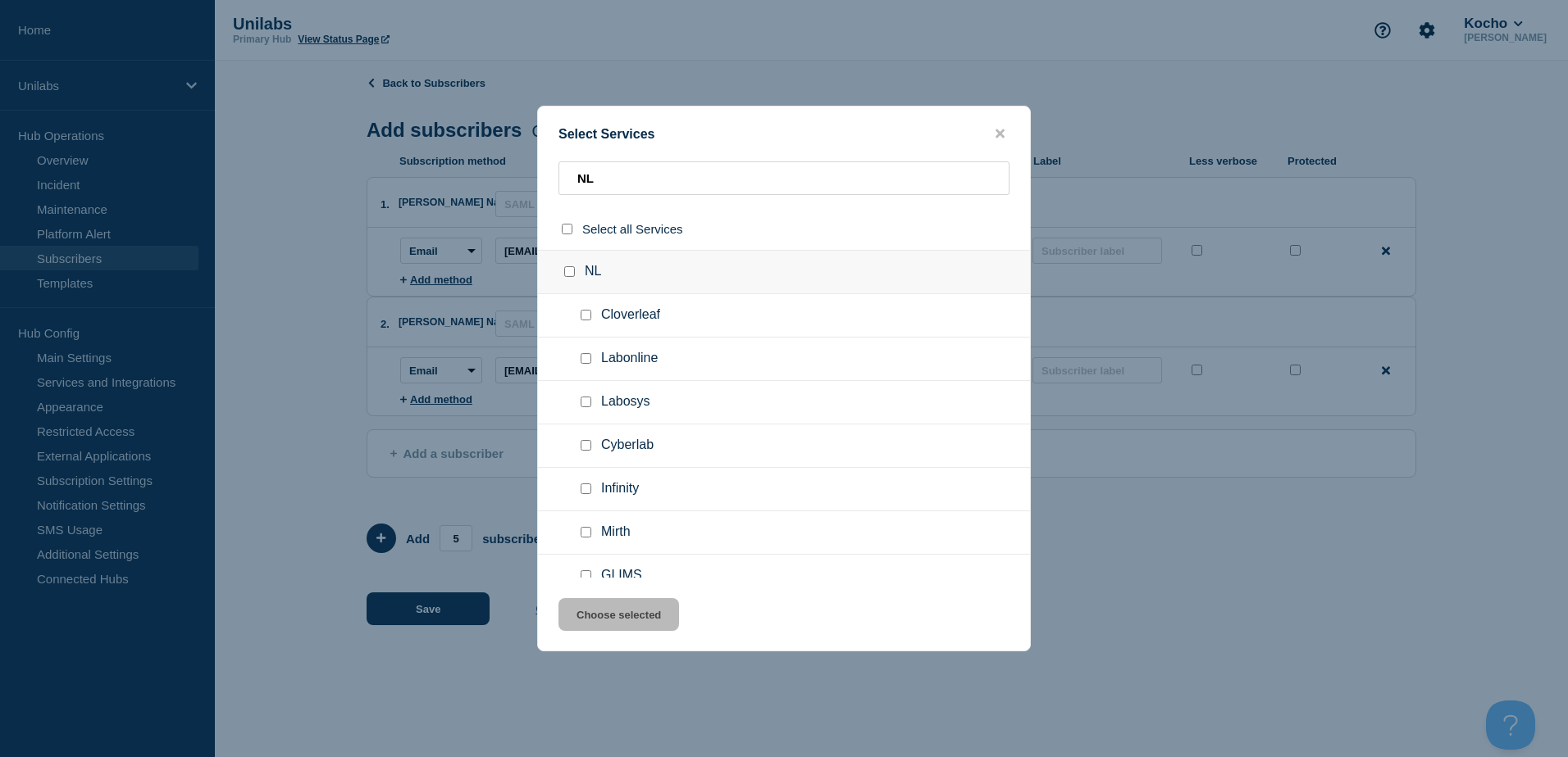
click at [572, 276] on input "NL checkbox" at bounding box center [570, 272] width 11 height 11
click at [631, 611] on button "Choose selected" at bounding box center [618, 615] width 120 height 33
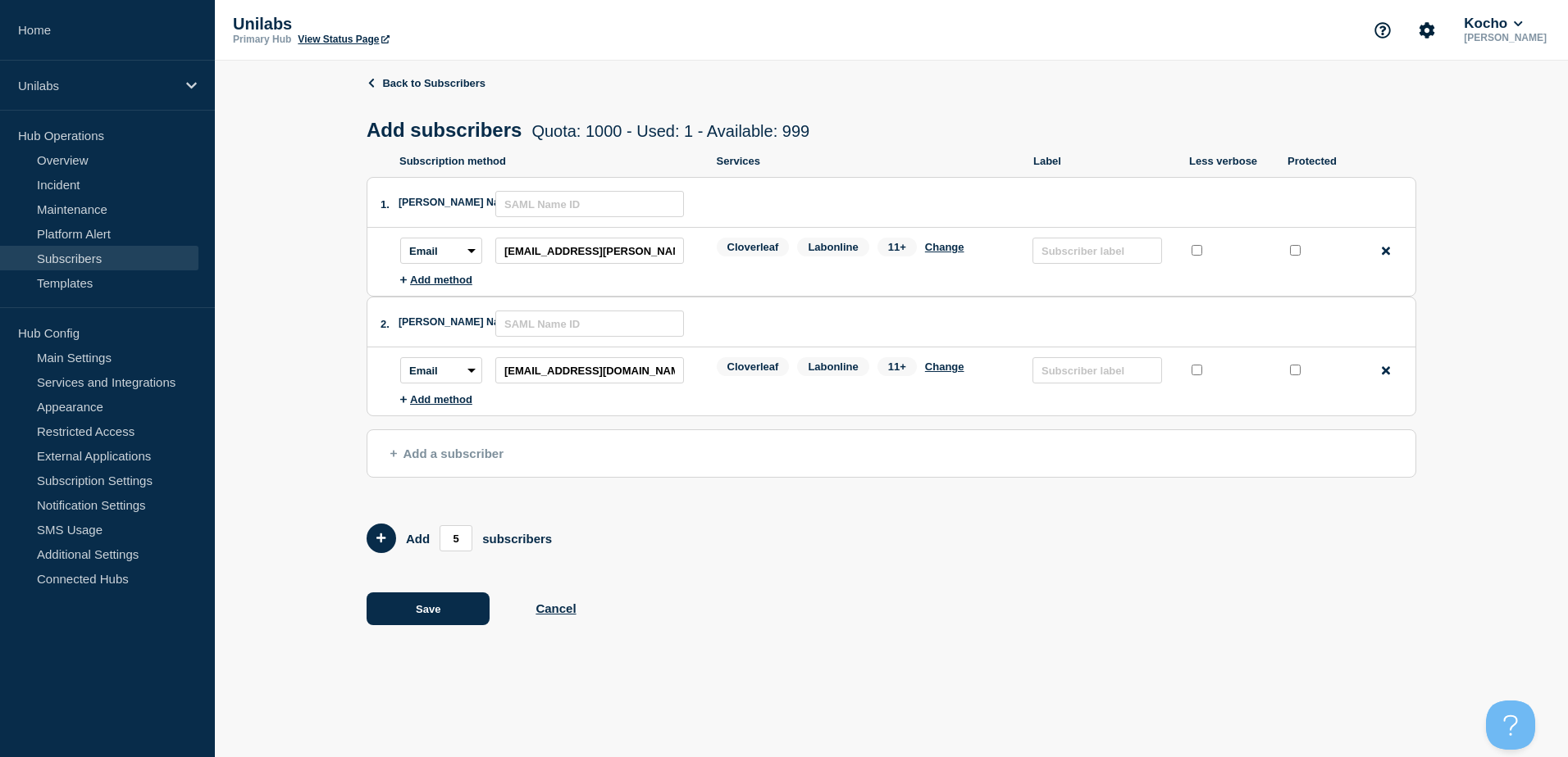
click at [444, 456] on span "Add a subscriber" at bounding box center [447, 453] width 113 height 14
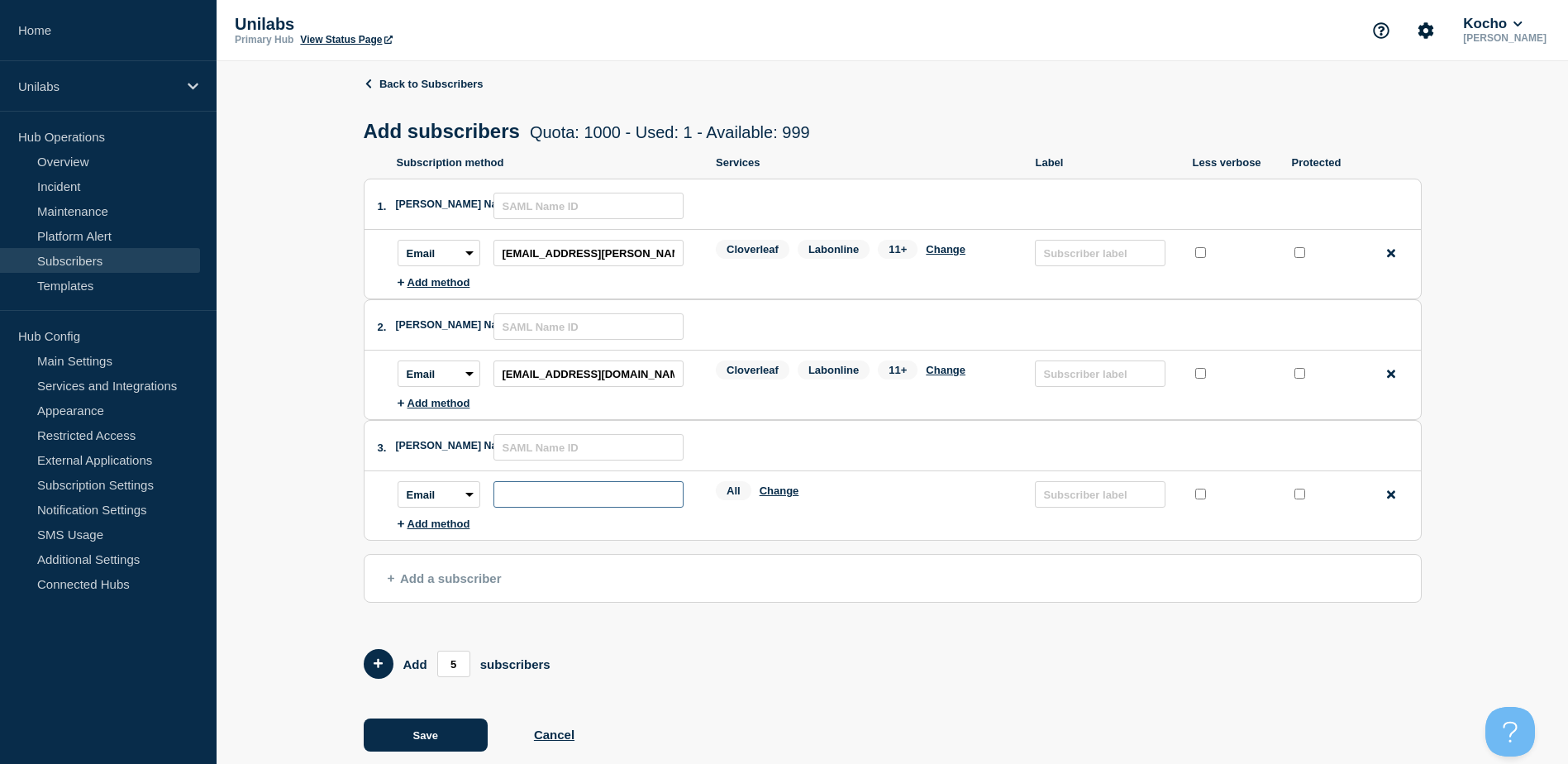
click at [555, 499] on input "subscription-address" at bounding box center [588, 494] width 190 height 27
paste input "[PERSON_NAME][EMAIL_ADDRESS][DOMAIN_NAME]"
click at [724, 517] on li "Subscription method: Email SMS Webhook Slack Teams Address: wendy.balhan@unilab…" at bounding box center [909, 494] width 1023 height 46
click at [770, 493] on button "Change" at bounding box center [779, 490] width 40 height 12
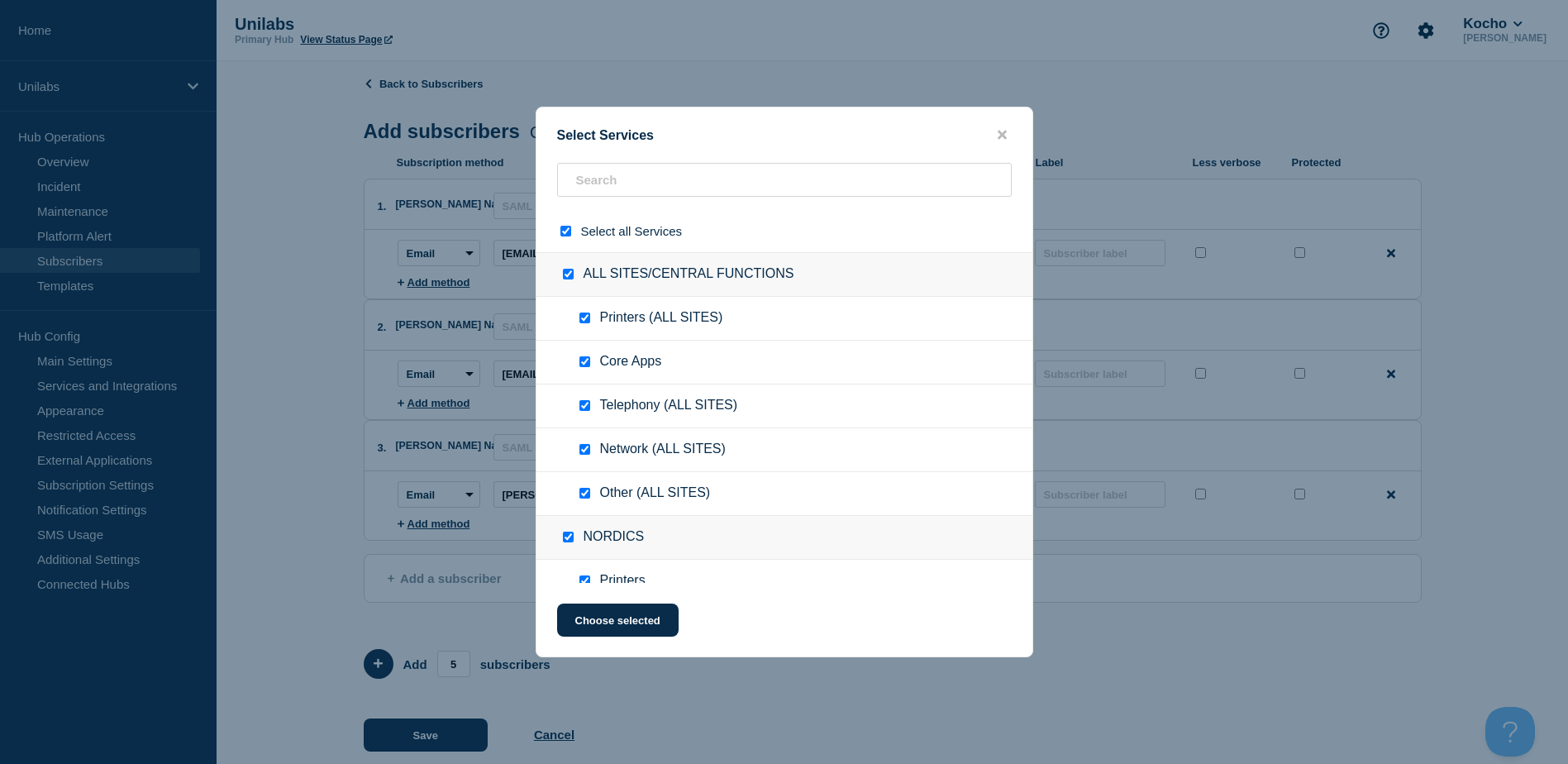
click at [568, 230] on input "select all checkbox" at bounding box center [566, 232] width 11 height 11
click at [593, 181] on input "text" at bounding box center [784, 180] width 455 height 34
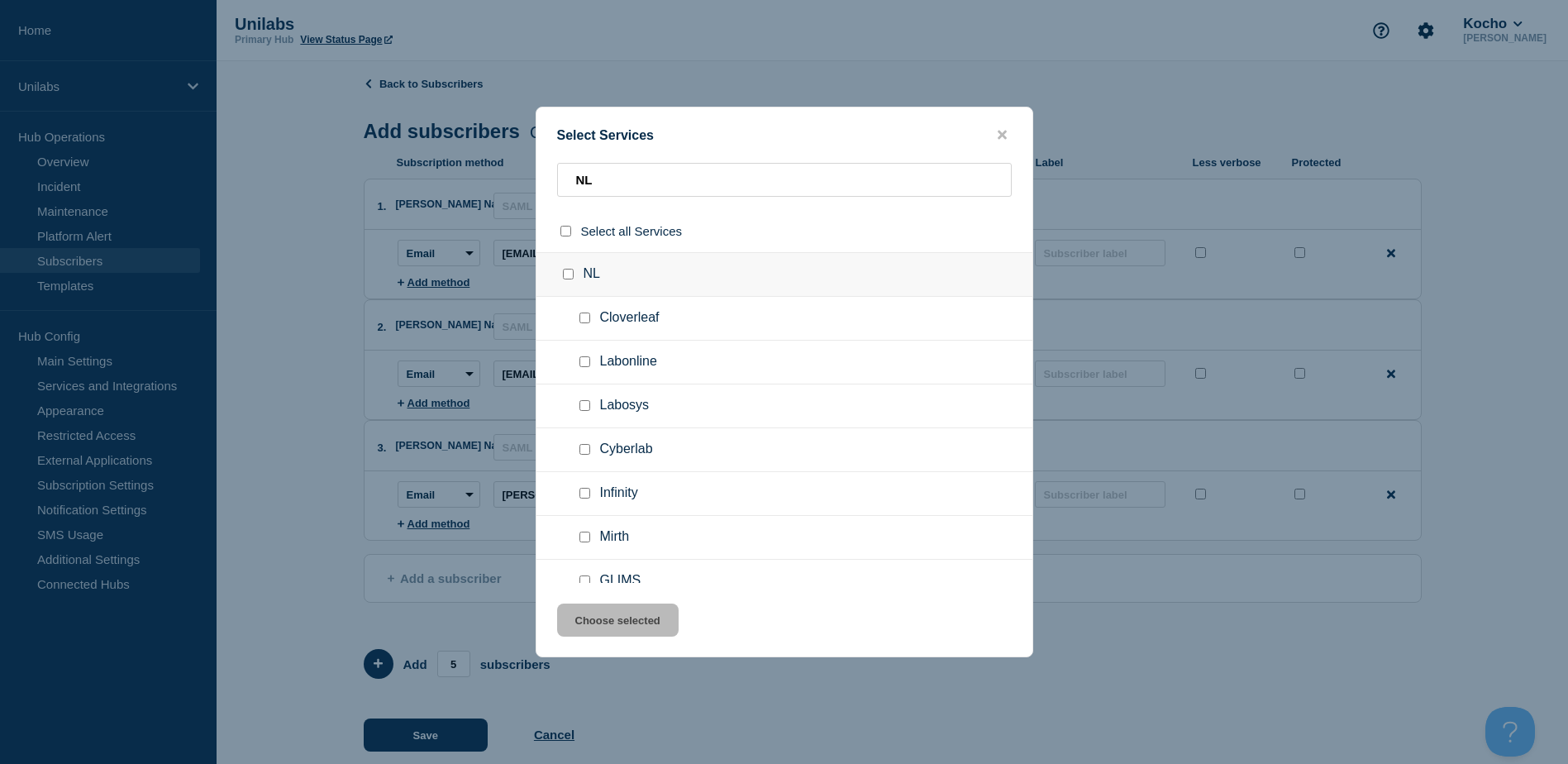
click at [568, 275] on input "NL checkbox" at bounding box center [568, 274] width 11 height 11
click at [602, 629] on button "Choose selected" at bounding box center [617, 620] width 121 height 33
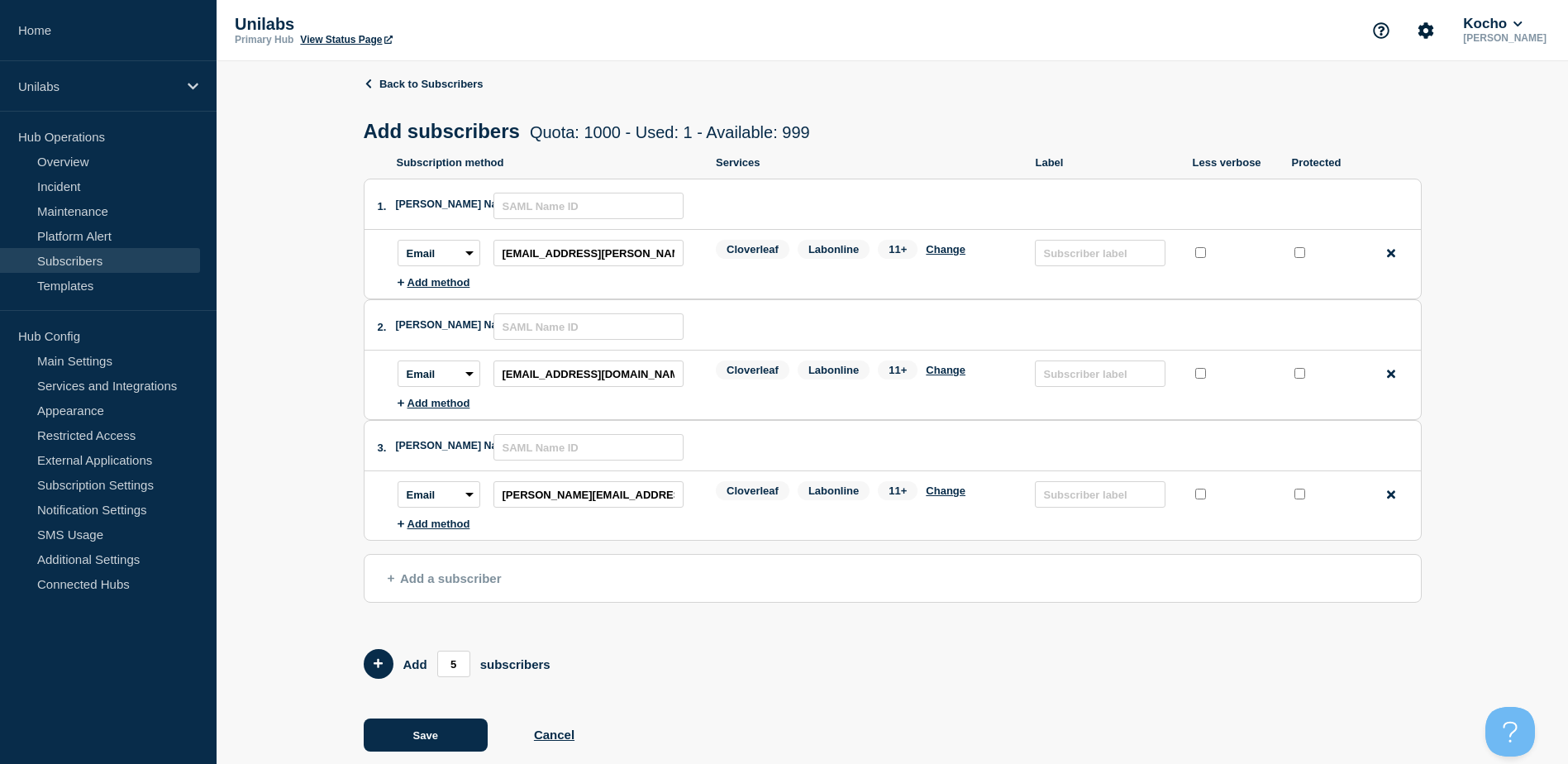
click at [458, 577] on span "Add a subscriber" at bounding box center [444, 578] width 114 height 14
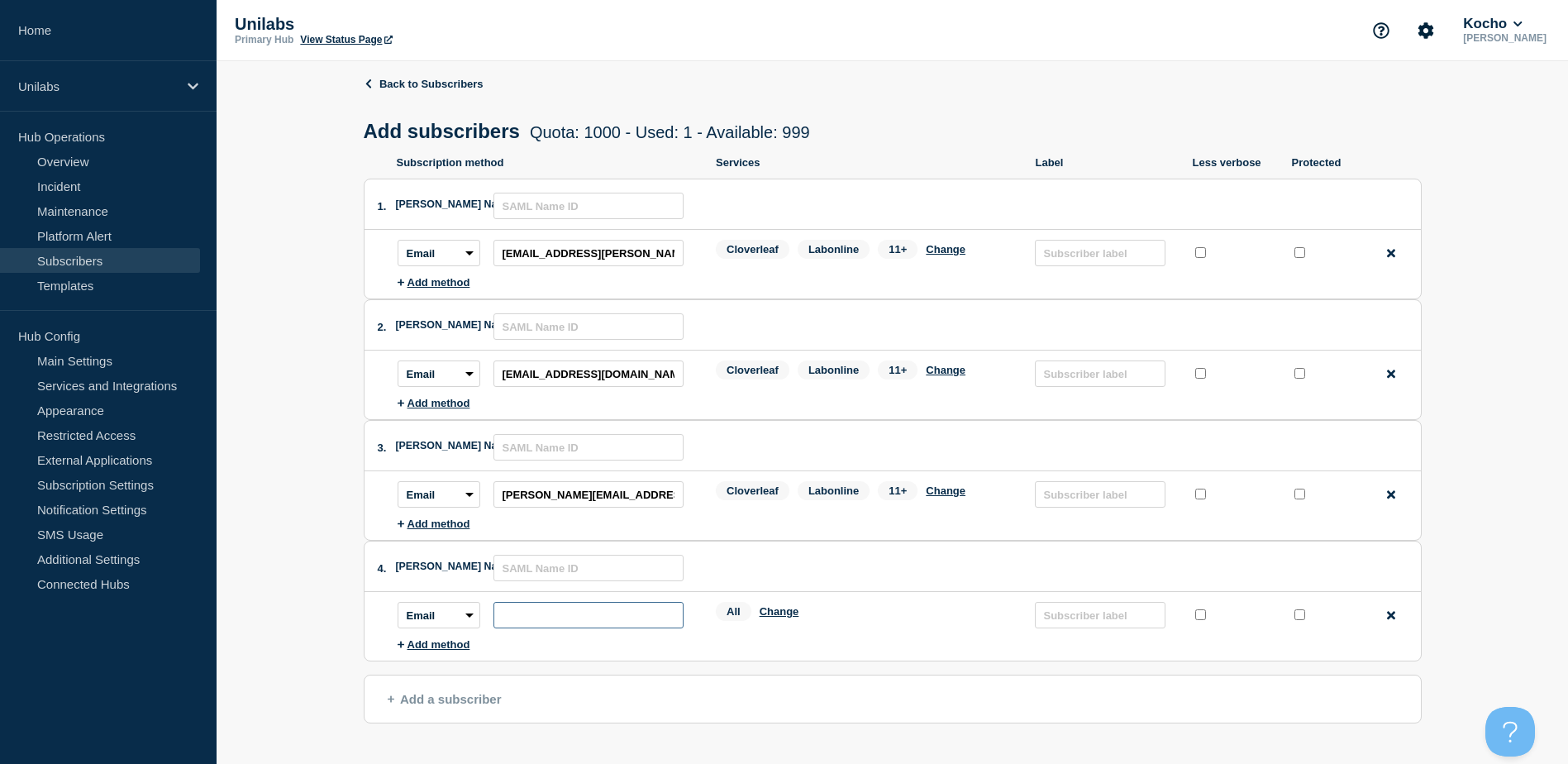
click at [532, 618] on input "subscription-address" at bounding box center [588, 615] width 190 height 27
paste input "[PERSON_NAME][EMAIL_ADDRESS][DOMAIN_NAME]"
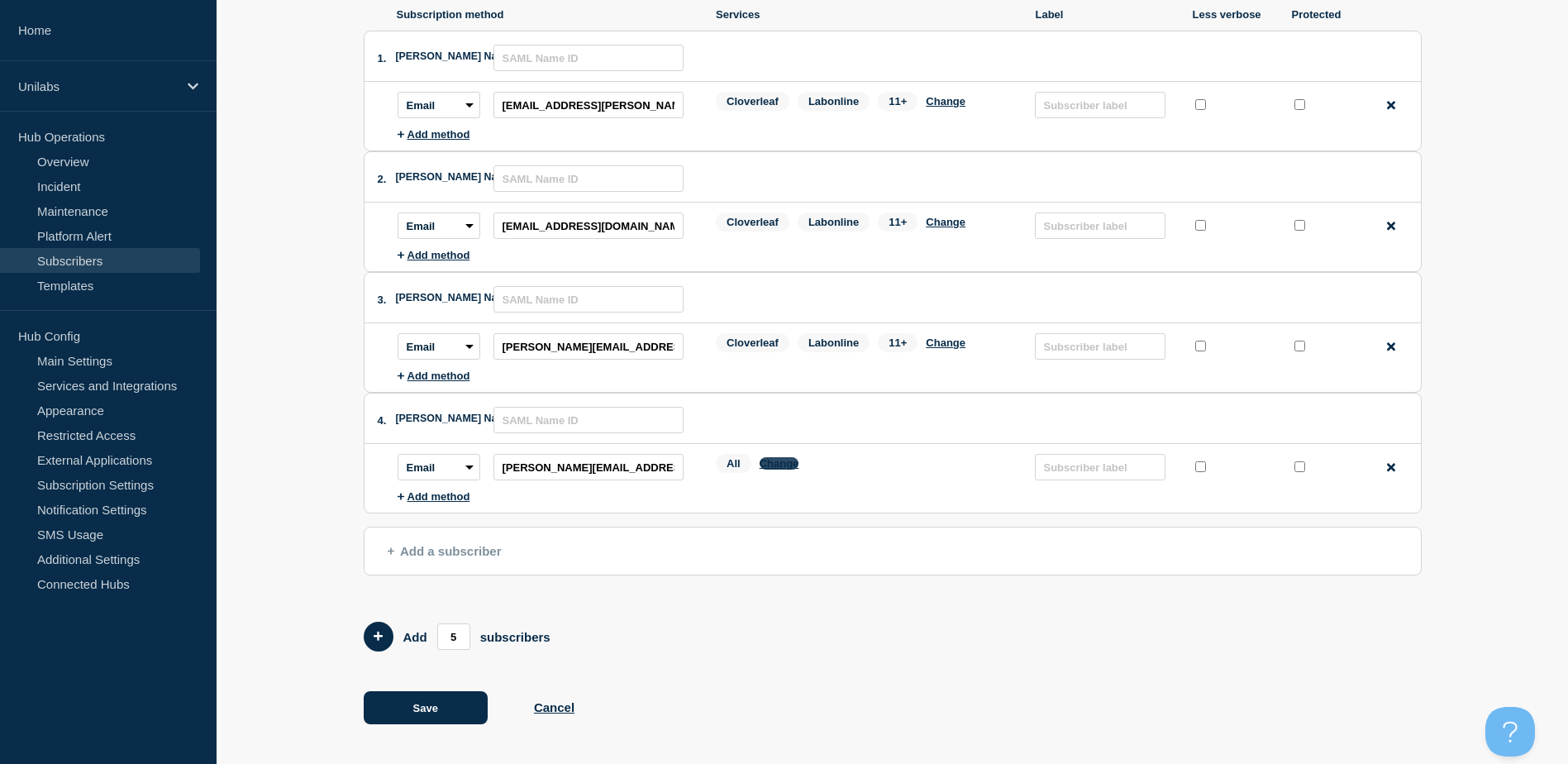
click at [797, 465] on button "Change" at bounding box center [779, 463] width 40 height 12
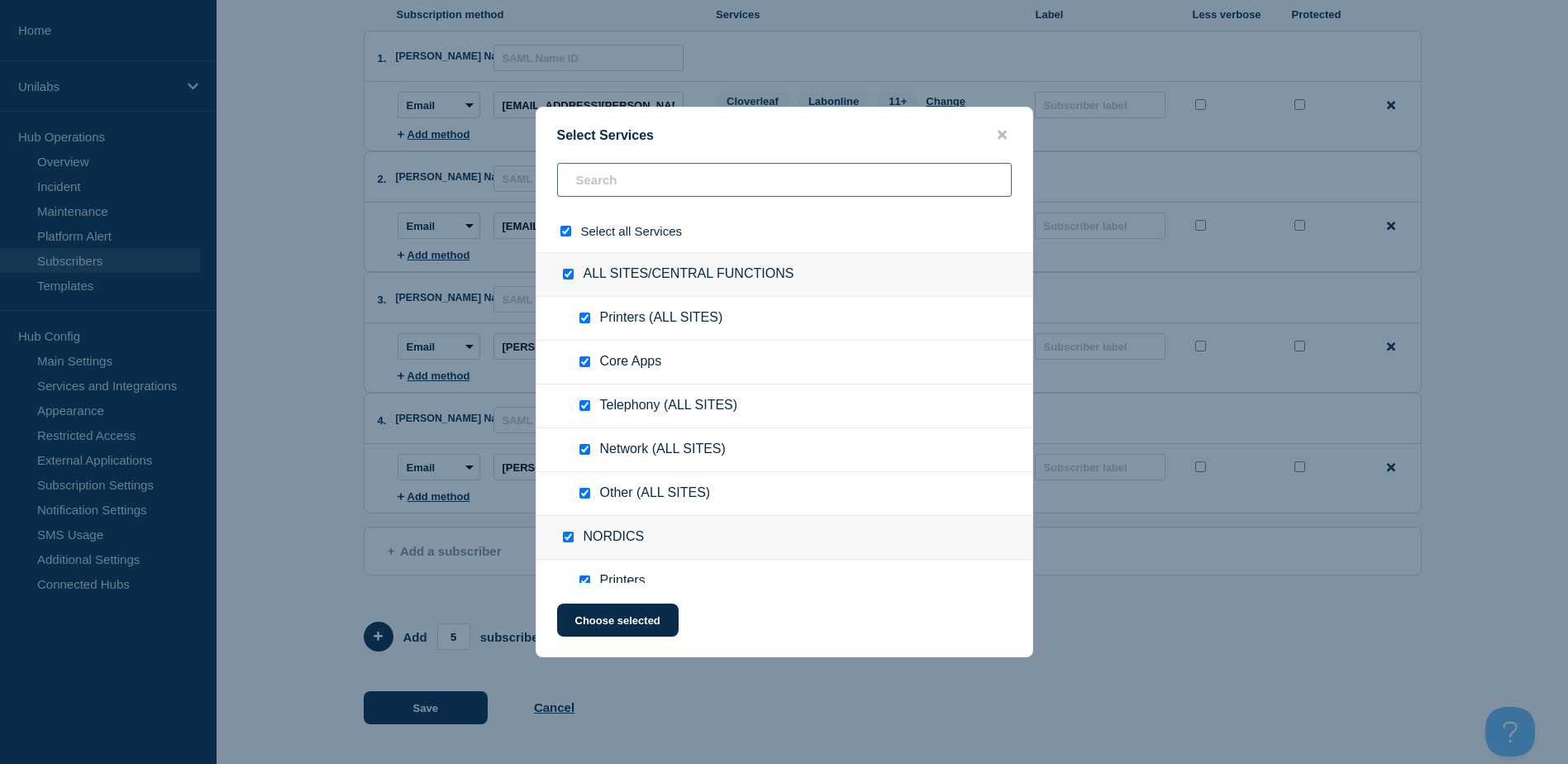
click at [639, 183] on input "text" at bounding box center [784, 180] width 455 height 34
click at [563, 234] on input "select all checkbox" at bounding box center [566, 232] width 11 height 11
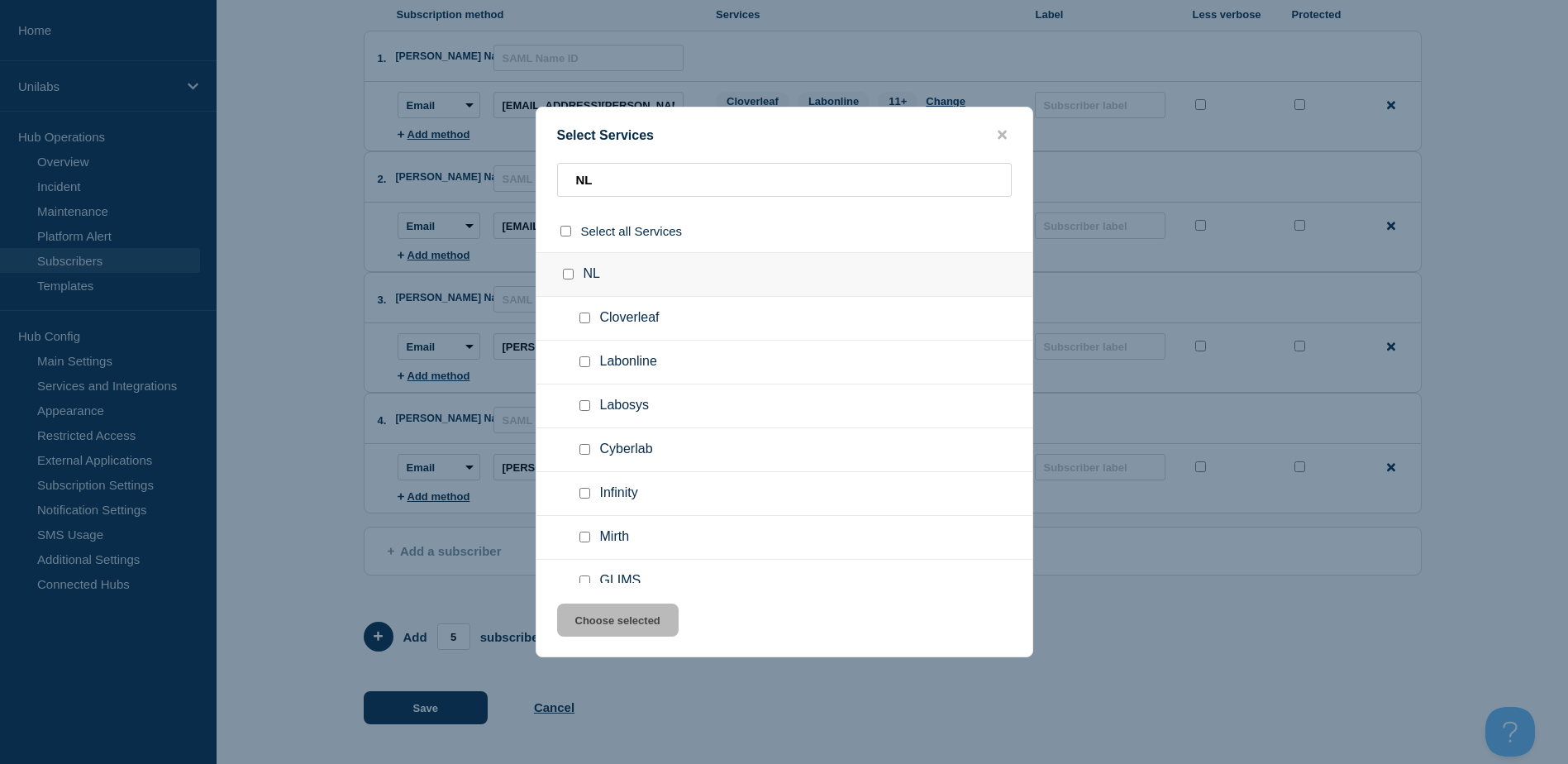
click at [563, 280] on input "NL checkbox" at bounding box center [568, 274] width 11 height 11
click at [601, 617] on button "Choose selected" at bounding box center [617, 620] width 121 height 33
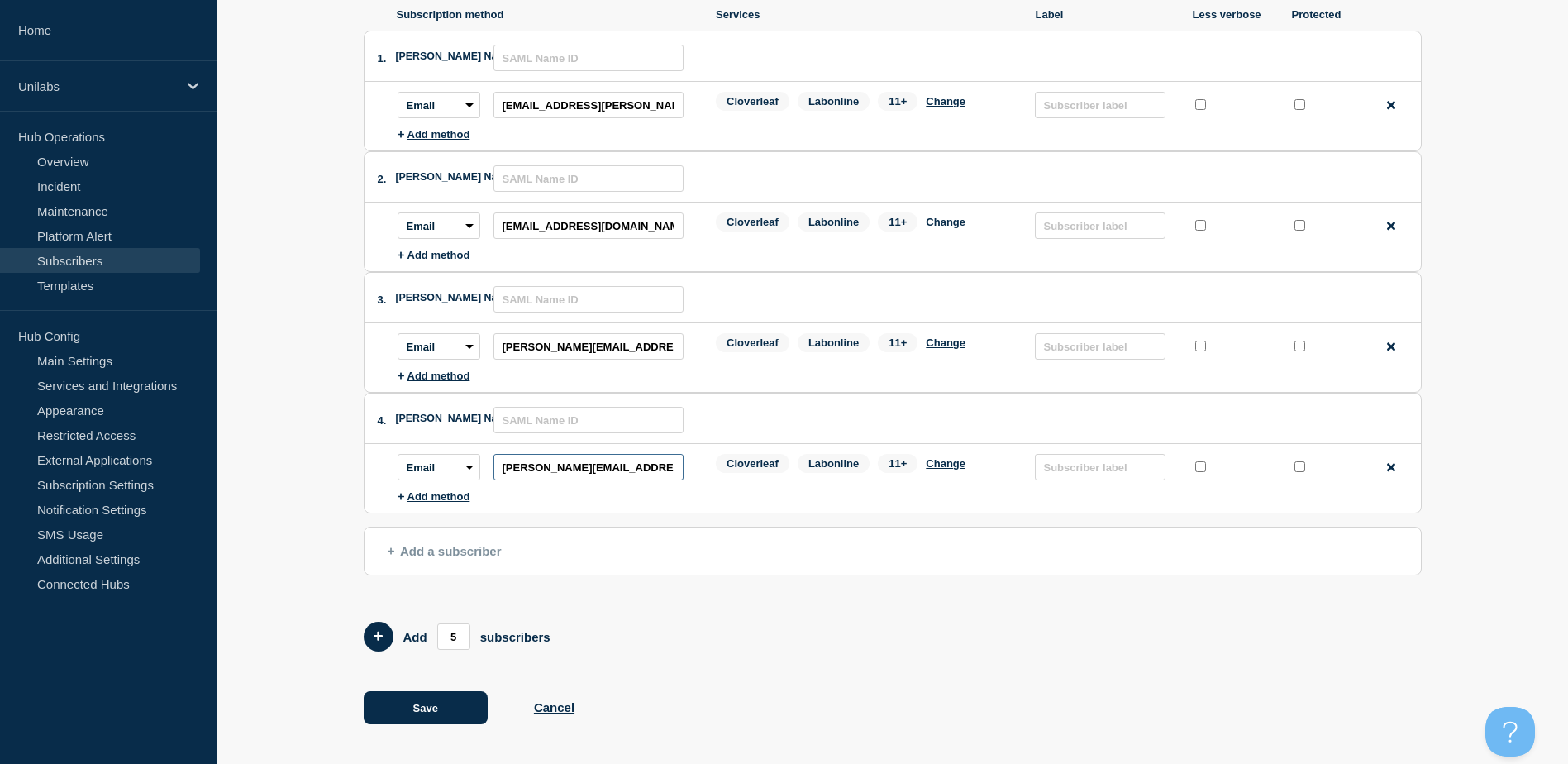
click at [581, 474] on input "[PERSON_NAME][EMAIL_ADDRESS][DOMAIN_NAME]" at bounding box center [588, 467] width 190 height 27
paste input "edwin.kieskamp"
click at [453, 543] on button "Add a subscriber" at bounding box center [893, 551] width 1058 height 49
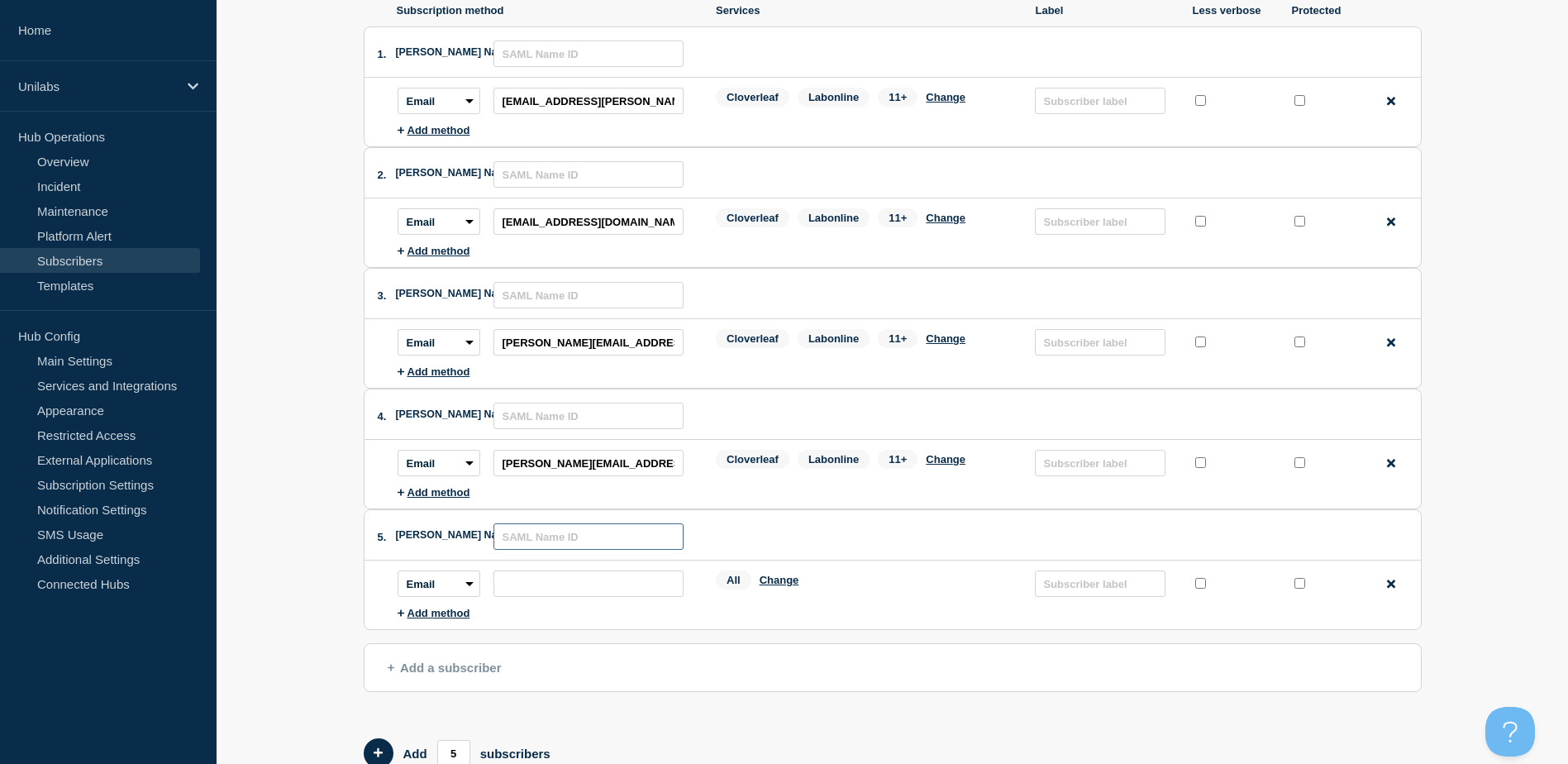
click at [571, 545] on input "text" at bounding box center [588, 537] width 190 height 27
paste input "[PERSON_NAME][EMAIL_ADDRESS][DOMAIN_NAME]"
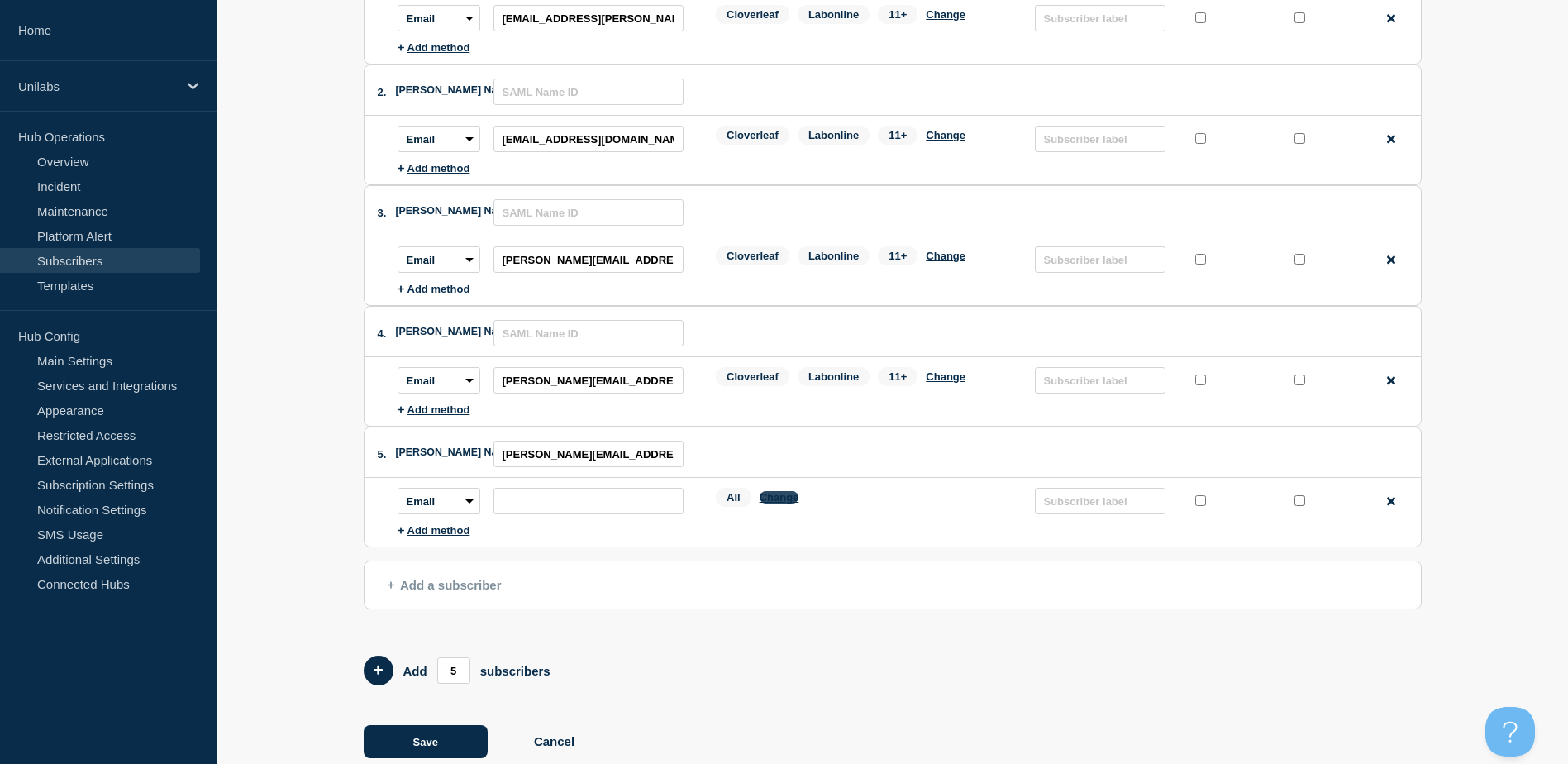
click at [790, 503] on button "Change" at bounding box center [779, 497] width 40 height 12
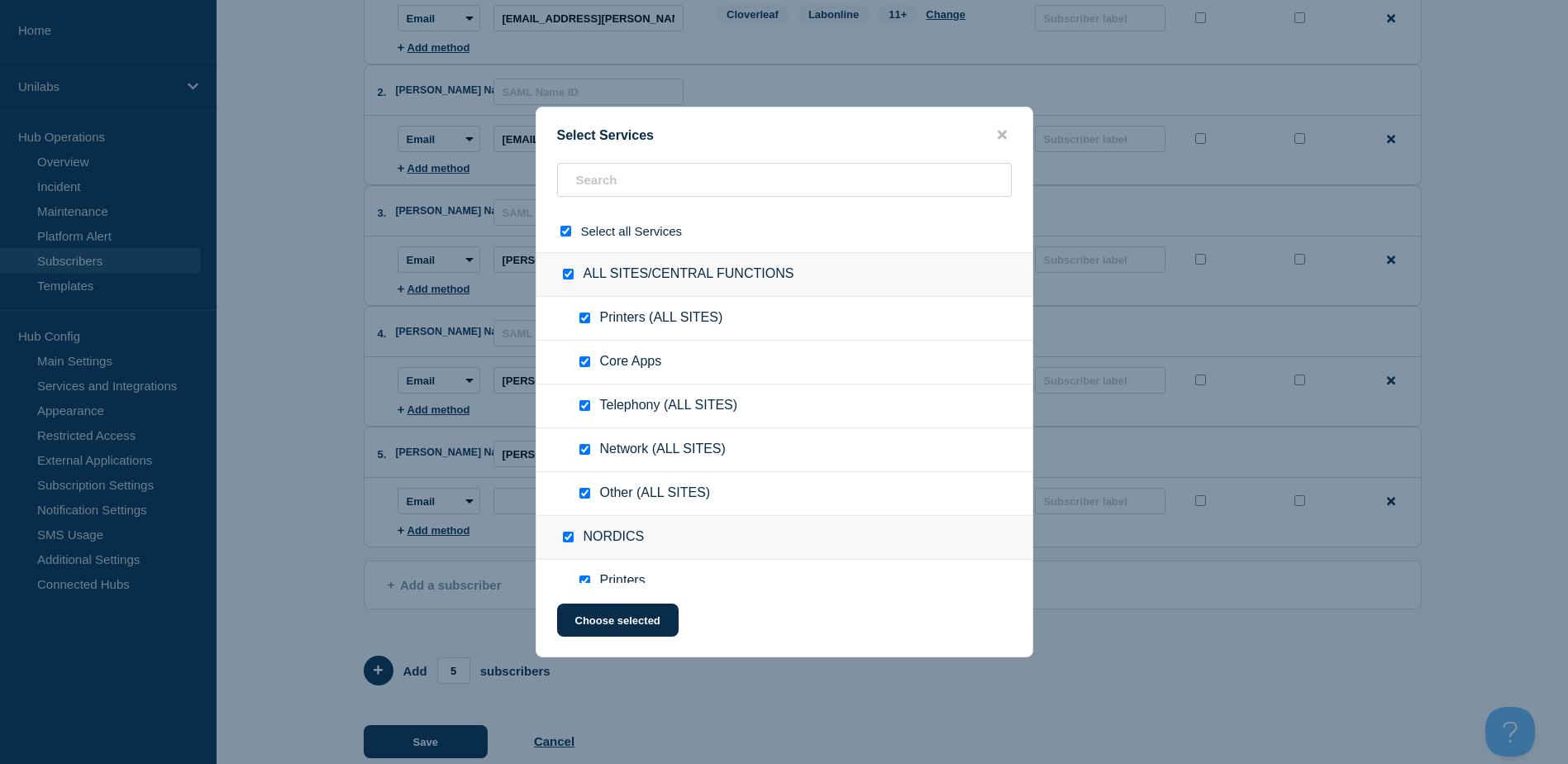
click at [563, 227] on input "select all checkbox" at bounding box center [566, 232] width 11 height 11
click at [599, 173] on input "text" at bounding box center [784, 180] width 455 height 34
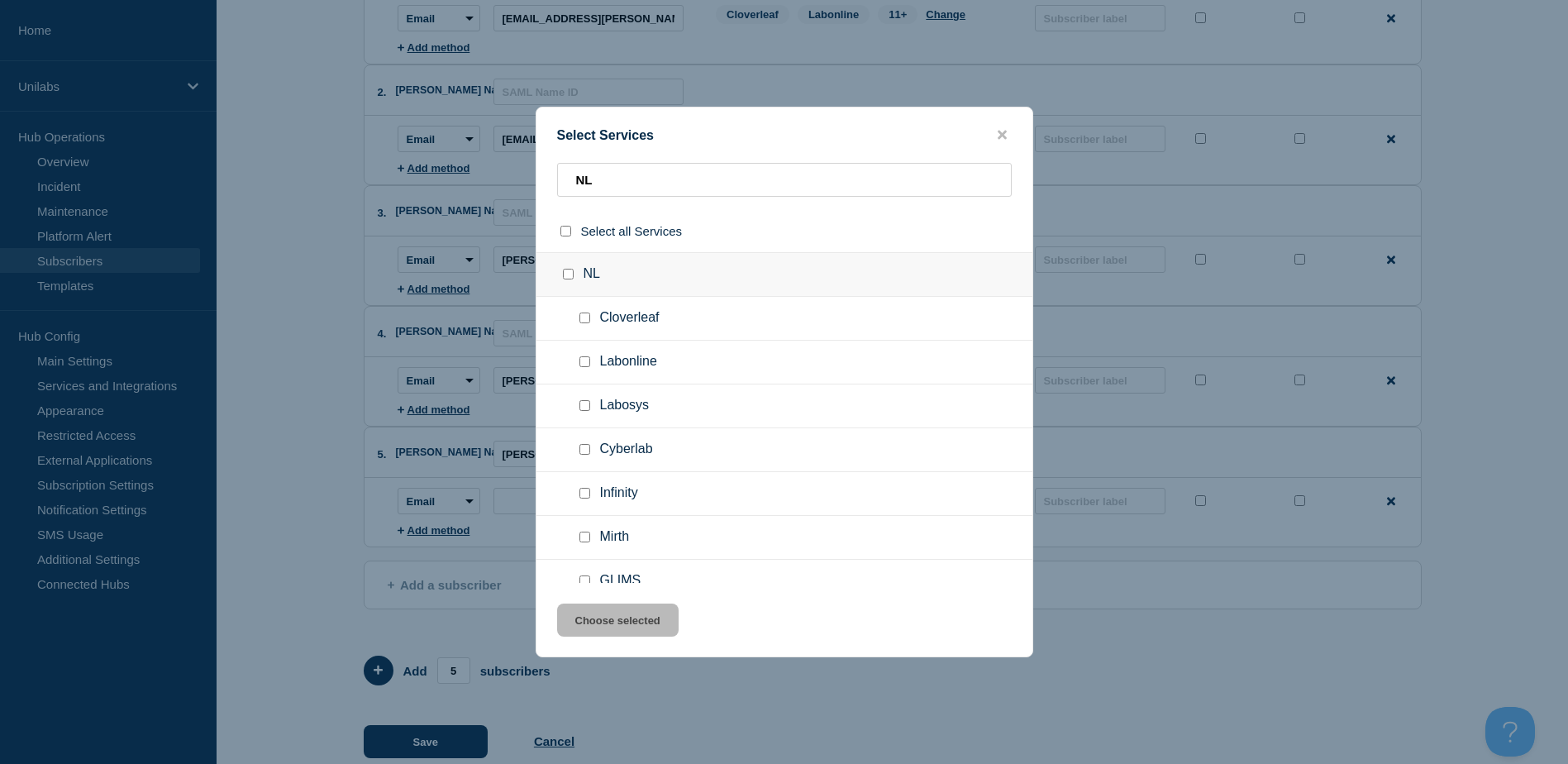
click at [570, 277] on input "NL checkbox" at bounding box center [568, 274] width 11 height 11
click at [637, 614] on button "Choose selected" at bounding box center [617, 620] width 121 height 33
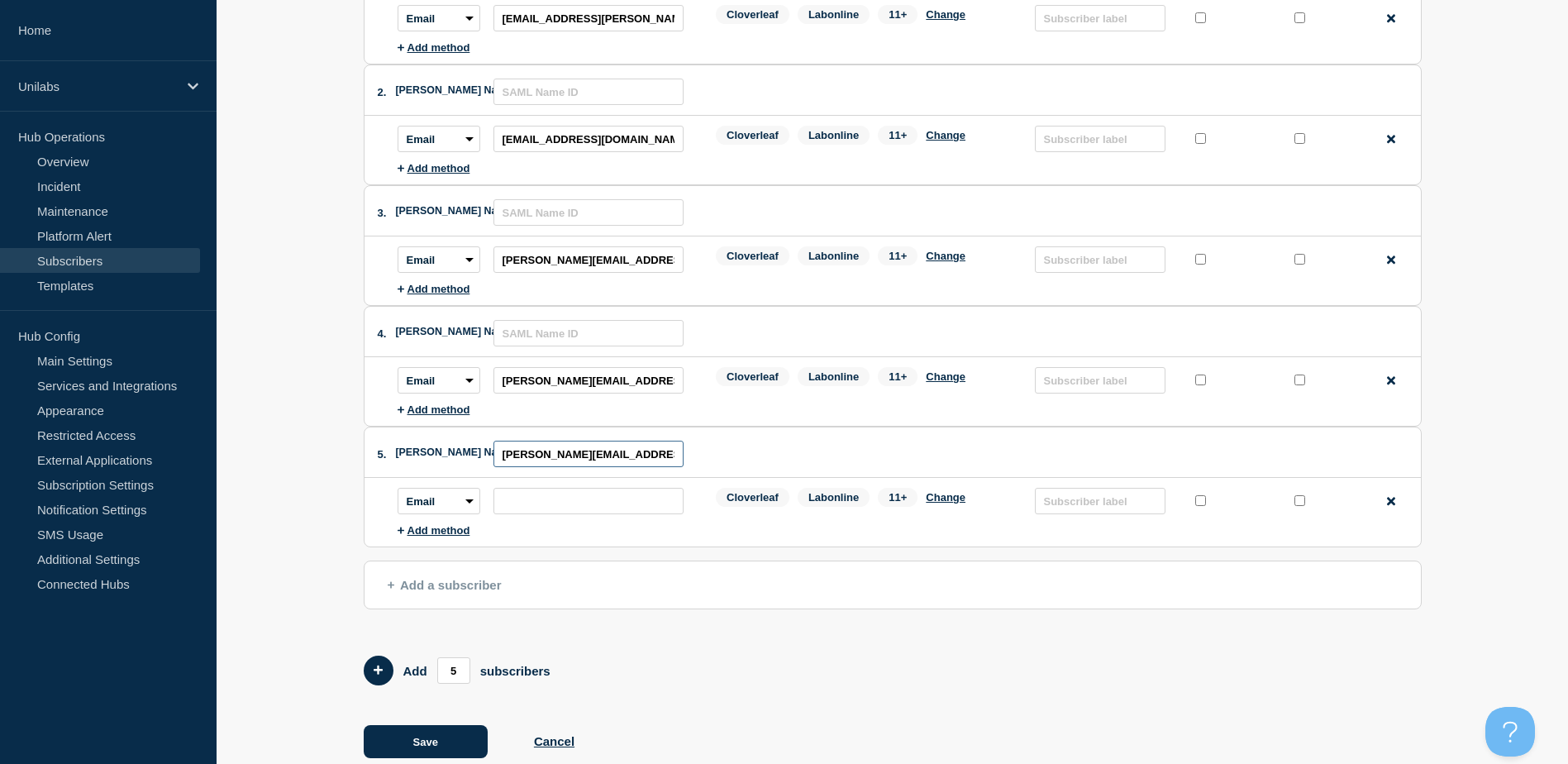
click at [602, 460] on input "[PERSON_NAME][EMAIL_ADDRESS][DOMAIN_NAME]" at bounding box center [588, 453] width 190 height 27
click at [589, 503] on input "subscription-address" at bounding box center [588, 501] width 190 height 27
paste input "[PERSON_NAME][EMAIL_ADDRESS][DOMAIN_NAME]"
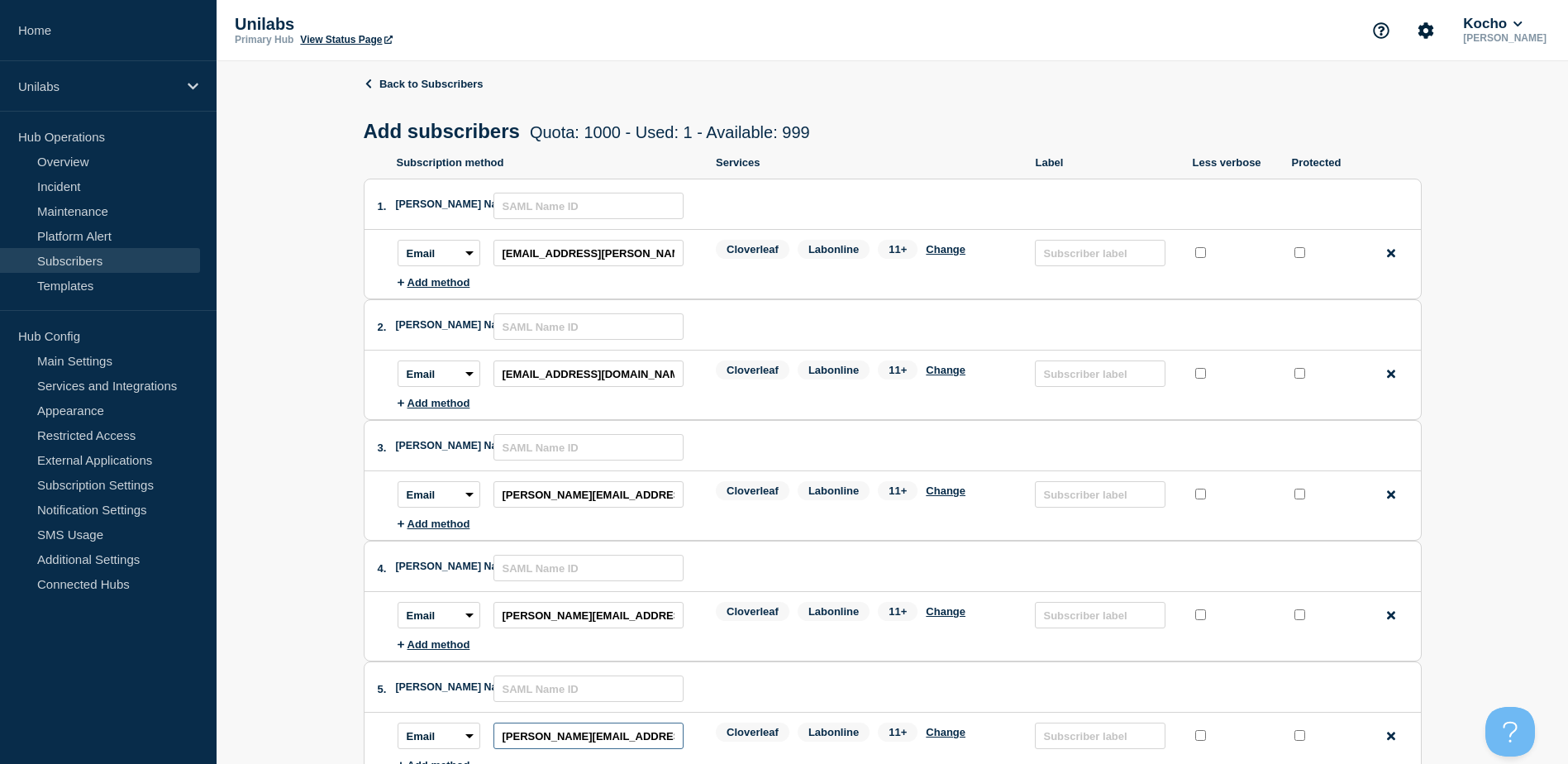
scroll to position [248, 0]
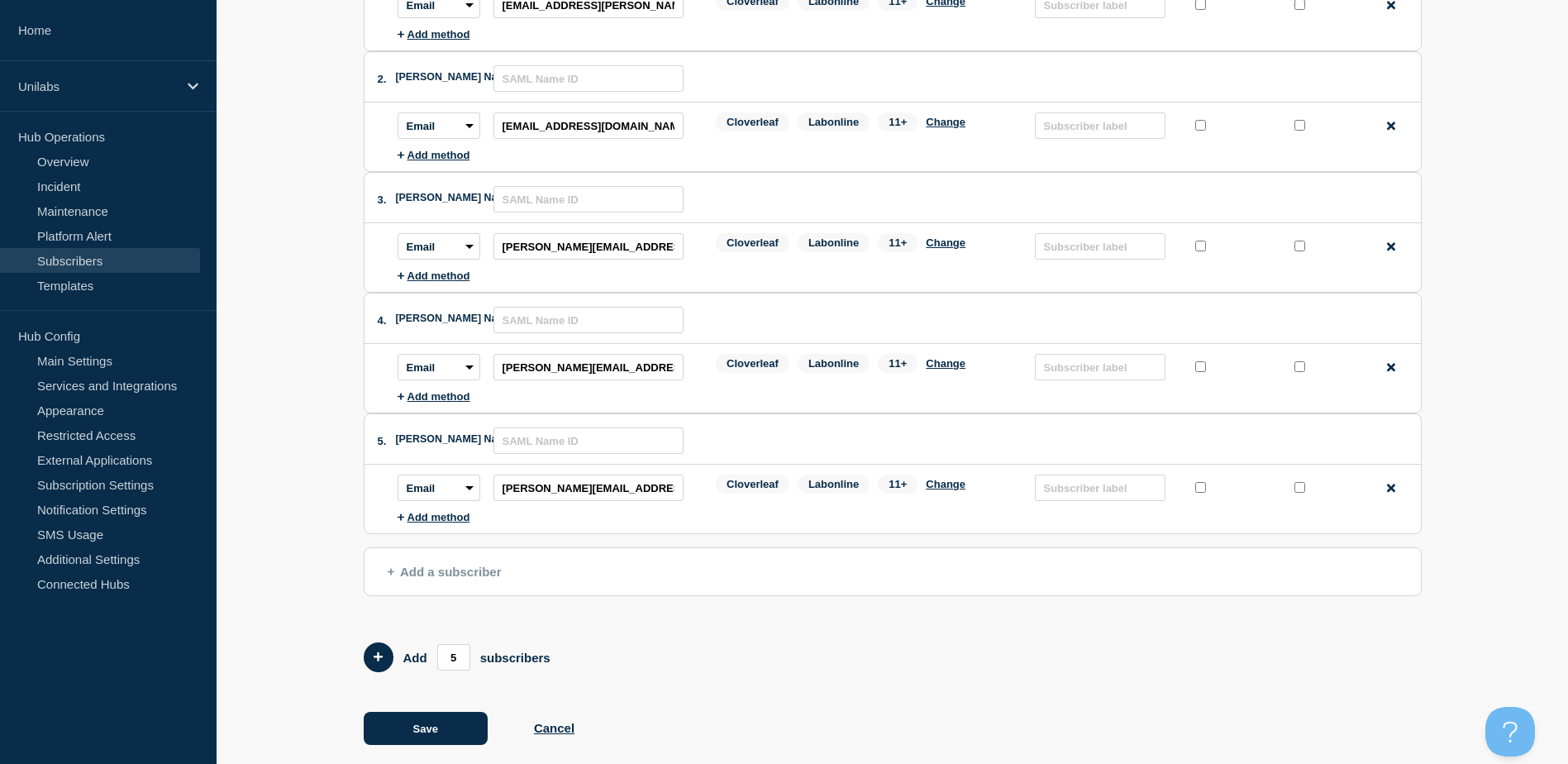
click at [427, 578] on span "Add a subscriber" at bounding box center [444, 571] width 114 height 14
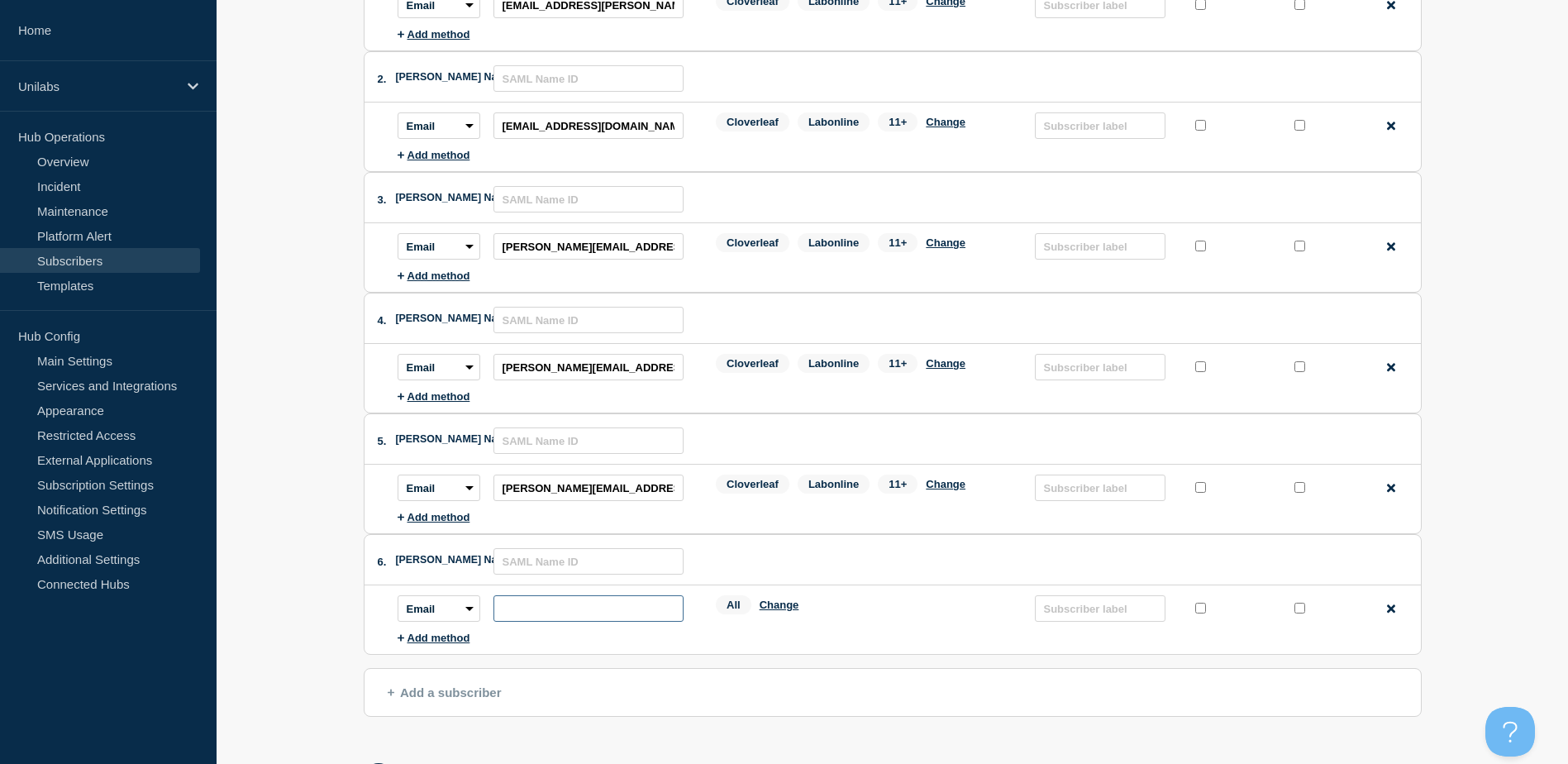
click at [595, 605] on input "subscription-address" at bounding box center [588, 608] width 190 height 27
paste input "[PERSON_NAME][EMAIL_ADDRESS][DOMAIN_NAME]"
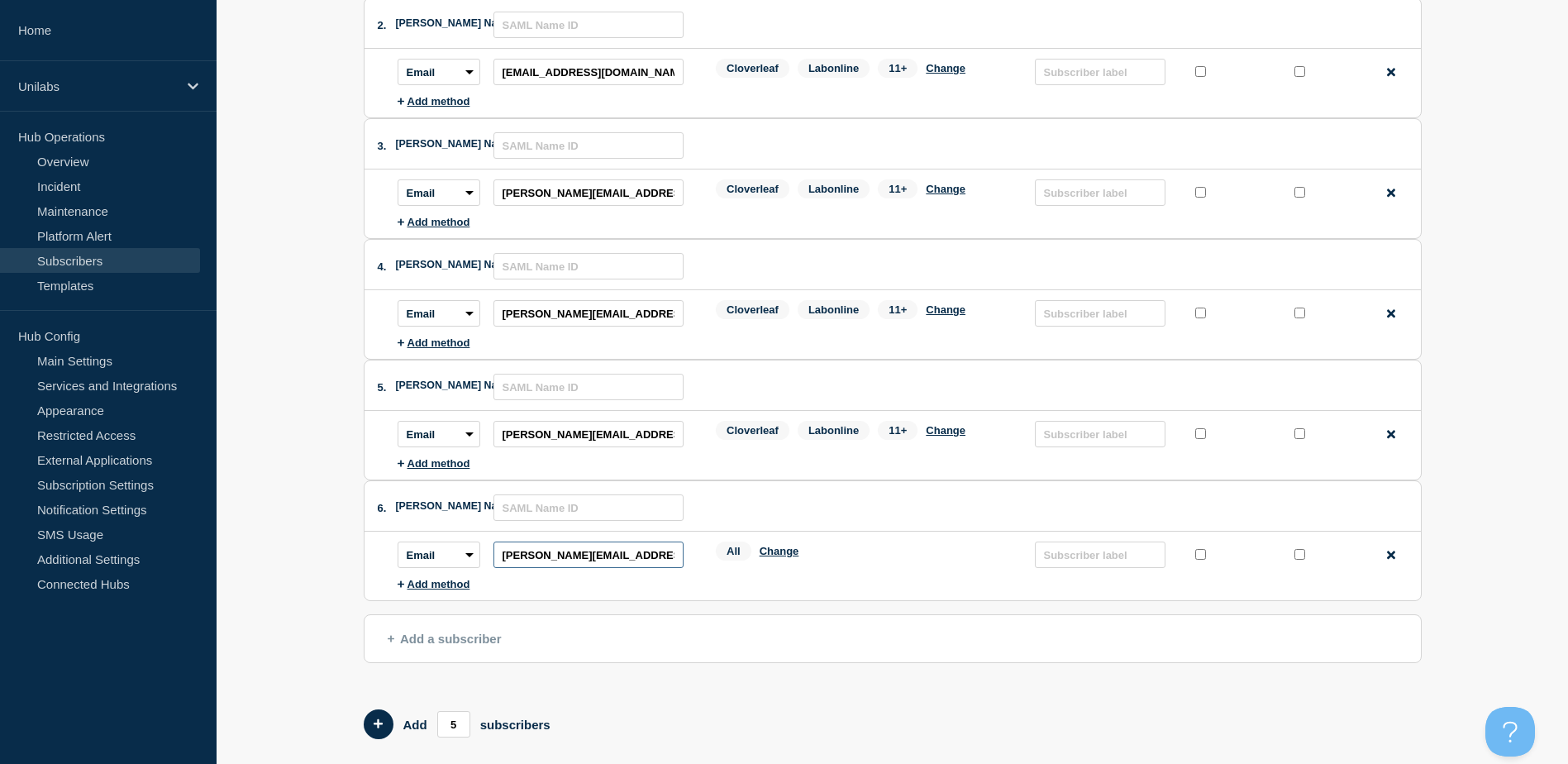
scroll to position [331, 0]
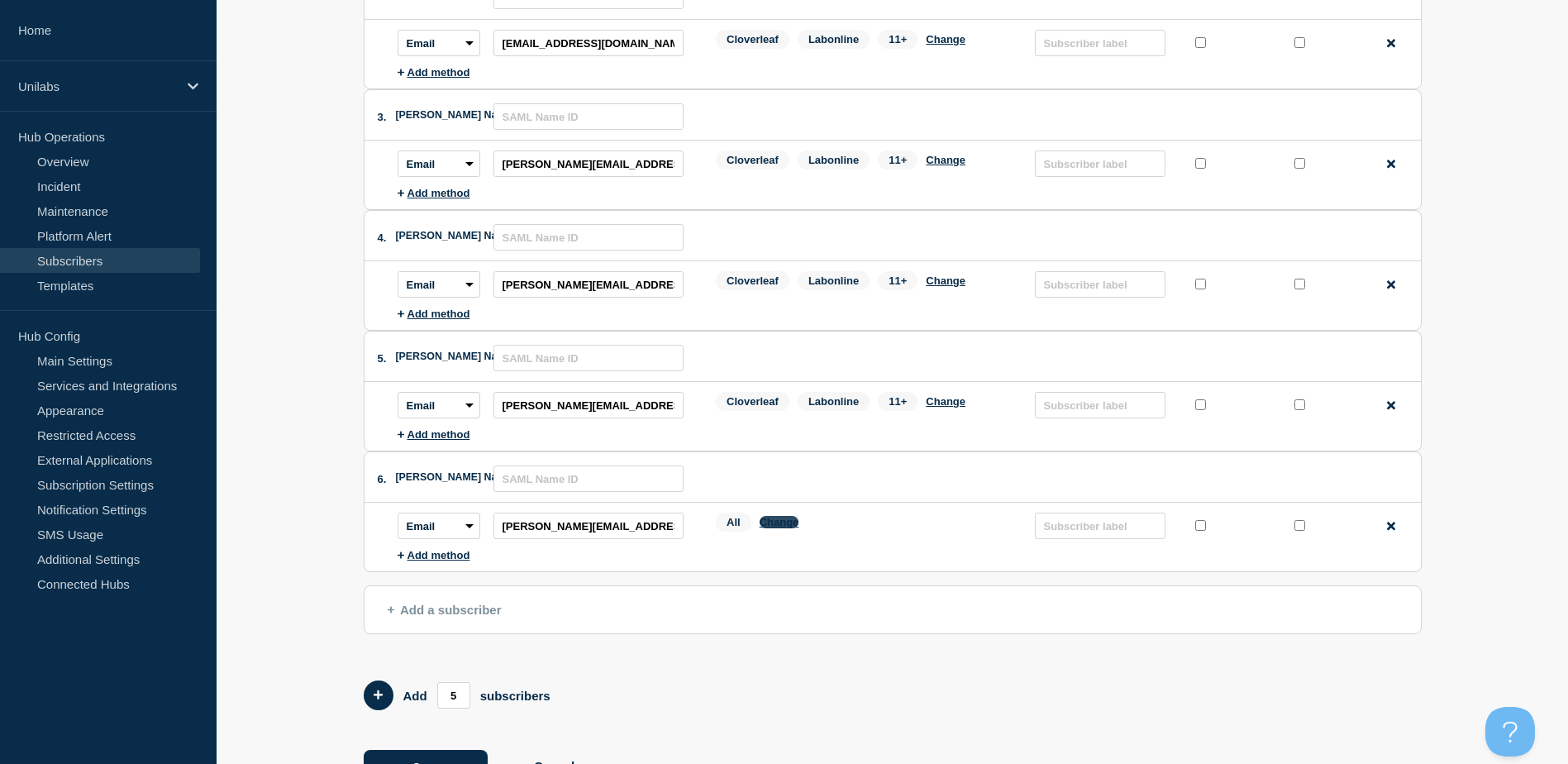
click at [785, 528] on button "Change" at bounding box center [779, 522] width 40 height 12
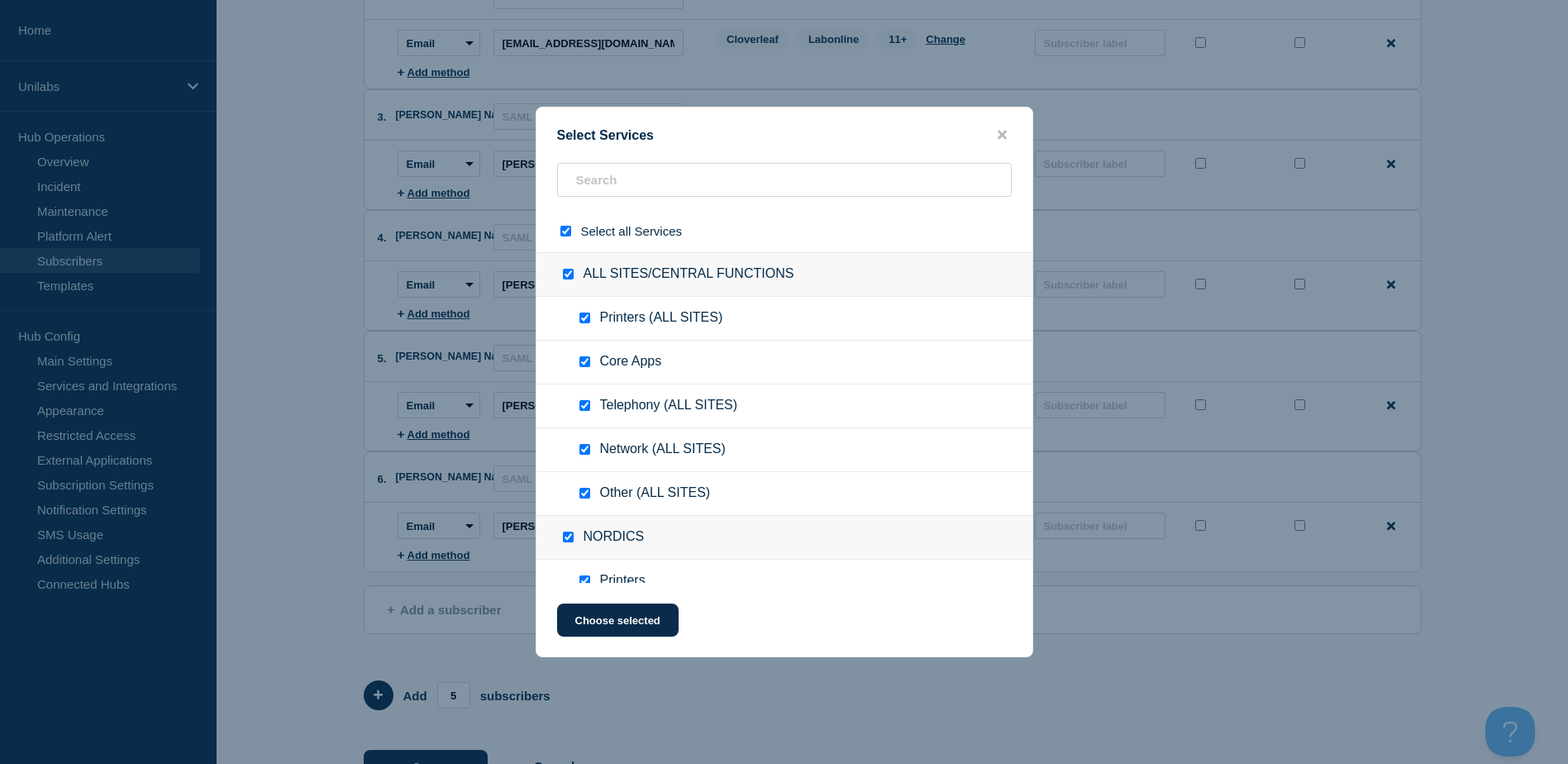
click at [569, 234] on input "select all checkbox" at bounding box center [566, 232] width 11 height 11
click at [603, 181] on input "text" at bounding box center [784, 180] width 455 height 34
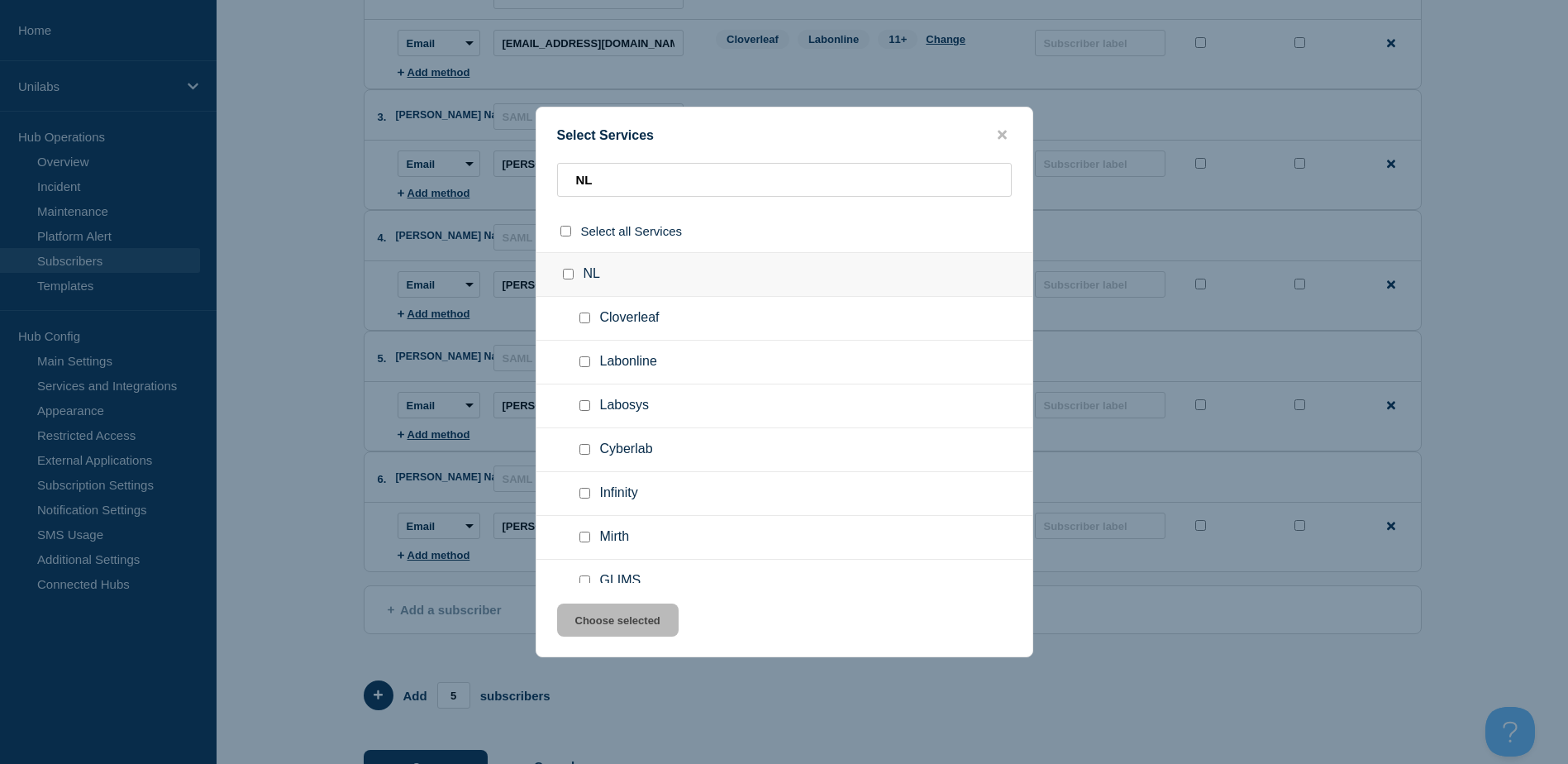
click at [570, 273] on input "NL checkbox" at bounding box center [568, 274] width 11 height 11
click at [596, 631] on button "Choose selected" at bounding box center [617, 620] width 121 height 33
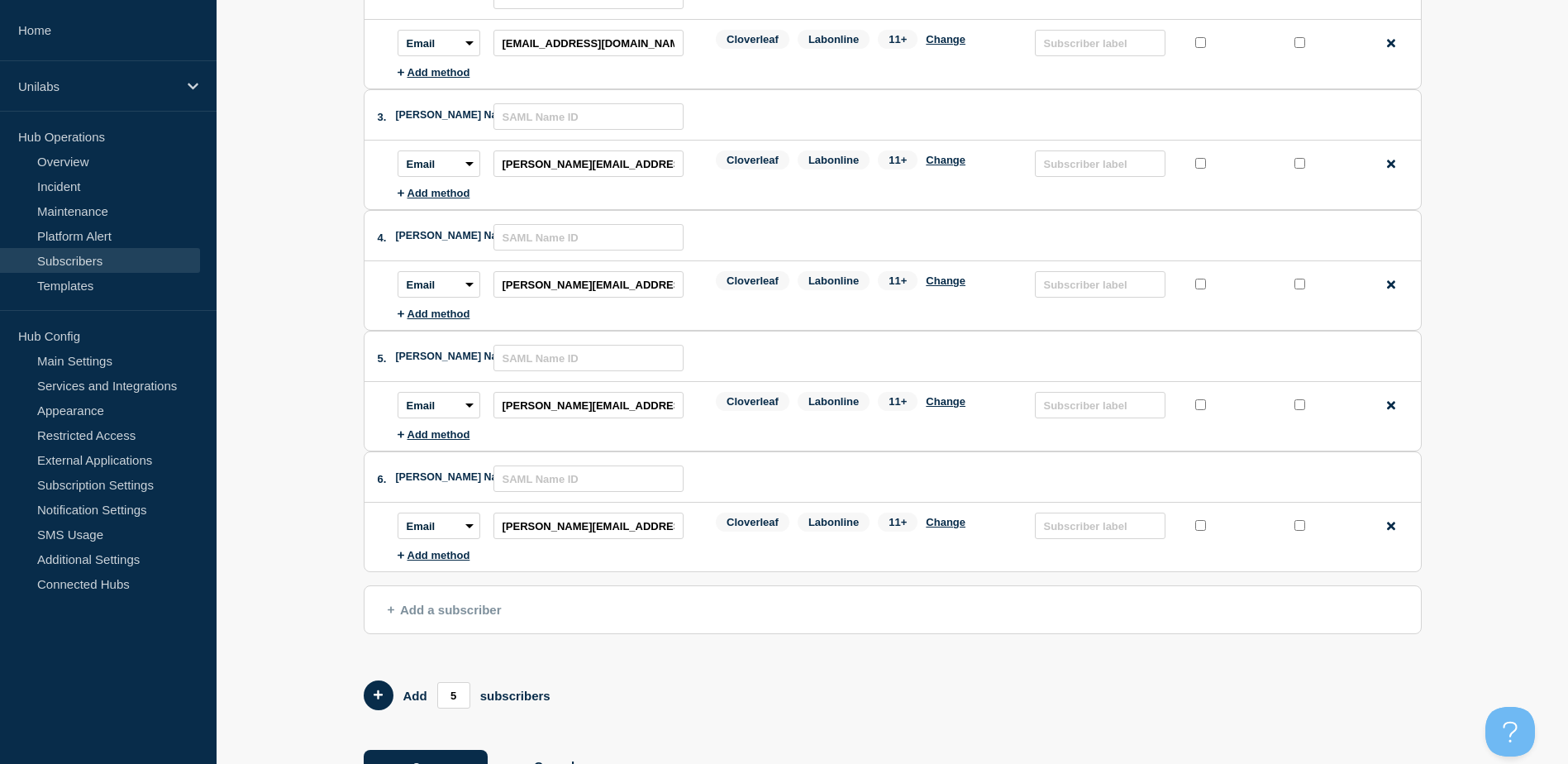
click at [474, 616] on span "Add a subscriber" at bounding box center [444, 609] width 114 height 14
click at [569, 647] on input "subscription-address" at bounding box center [588, 646] width 190 height 27
paste input "[PERSON_NAME][EMAIL_ADDRESS][DOMAIN_NAME]"
click at [537, 648] on input "subscription-address" at bounding box center [588, 646] width 190 height 27
paste input "[EMAIL_ADDRESS][DOMAIN_NAME]"
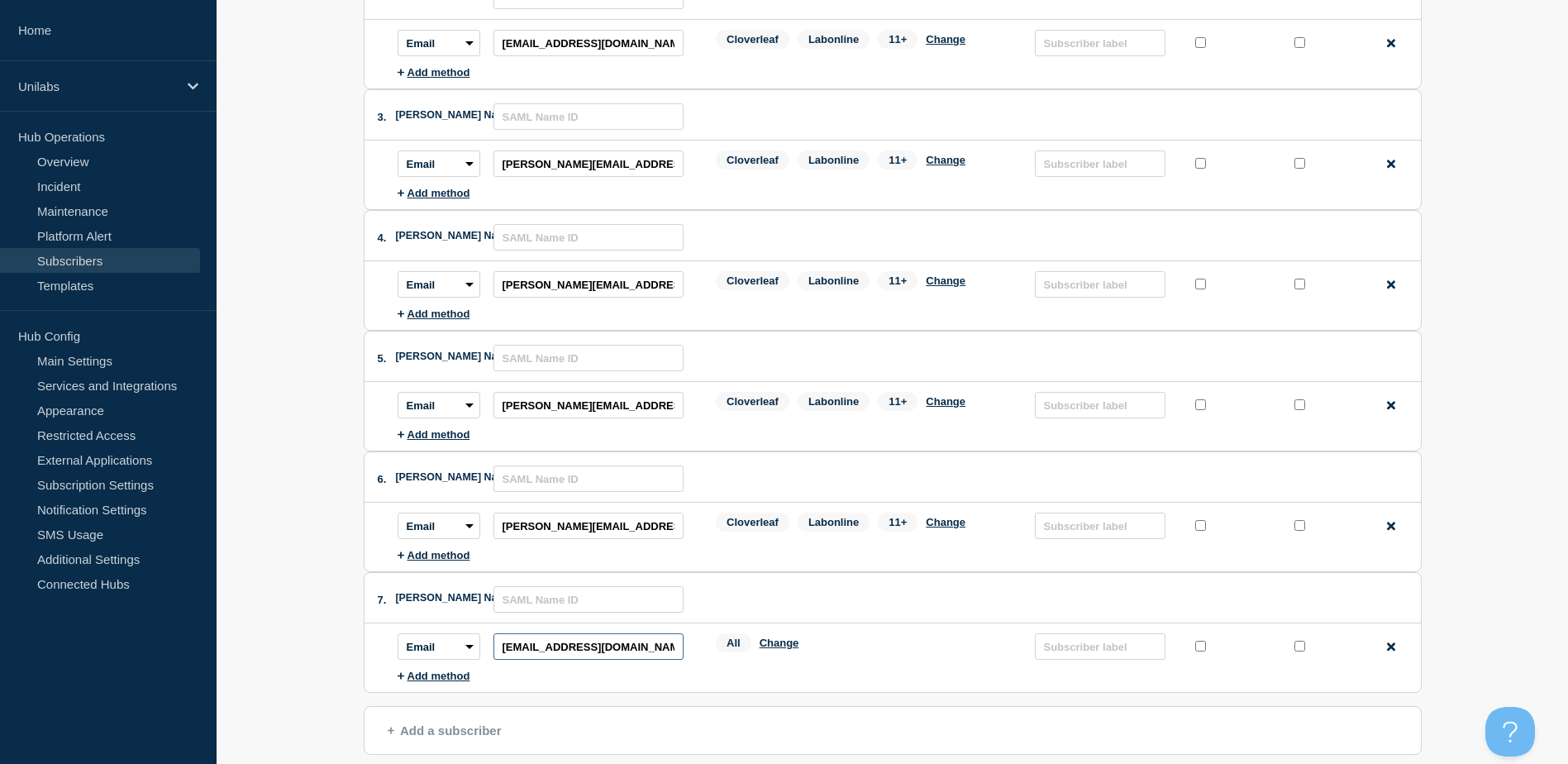
scroll to position [496, 0]
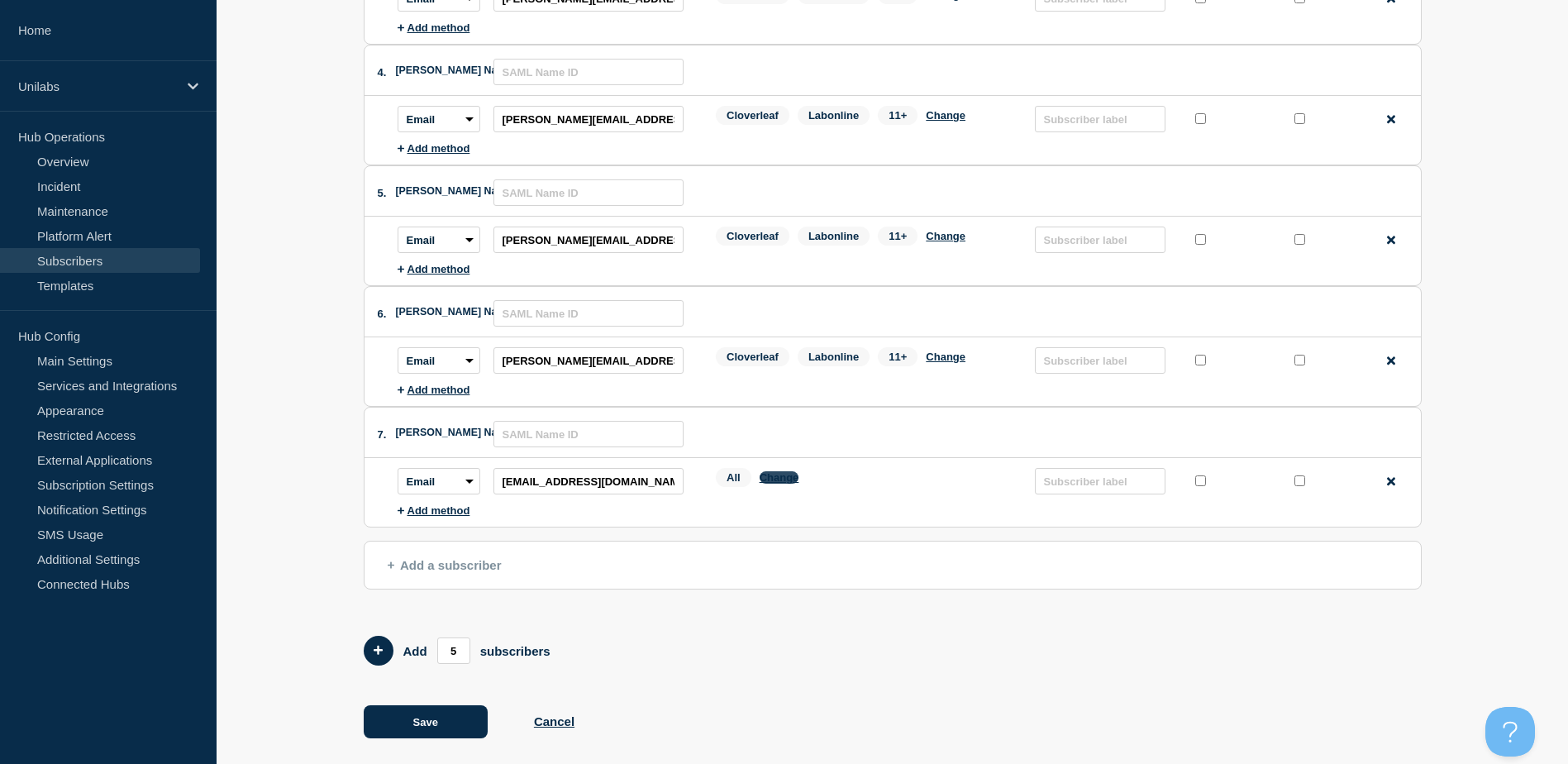
click at [776, 484] on button "Change" at bounding box center [779, 477] width 40 height 12
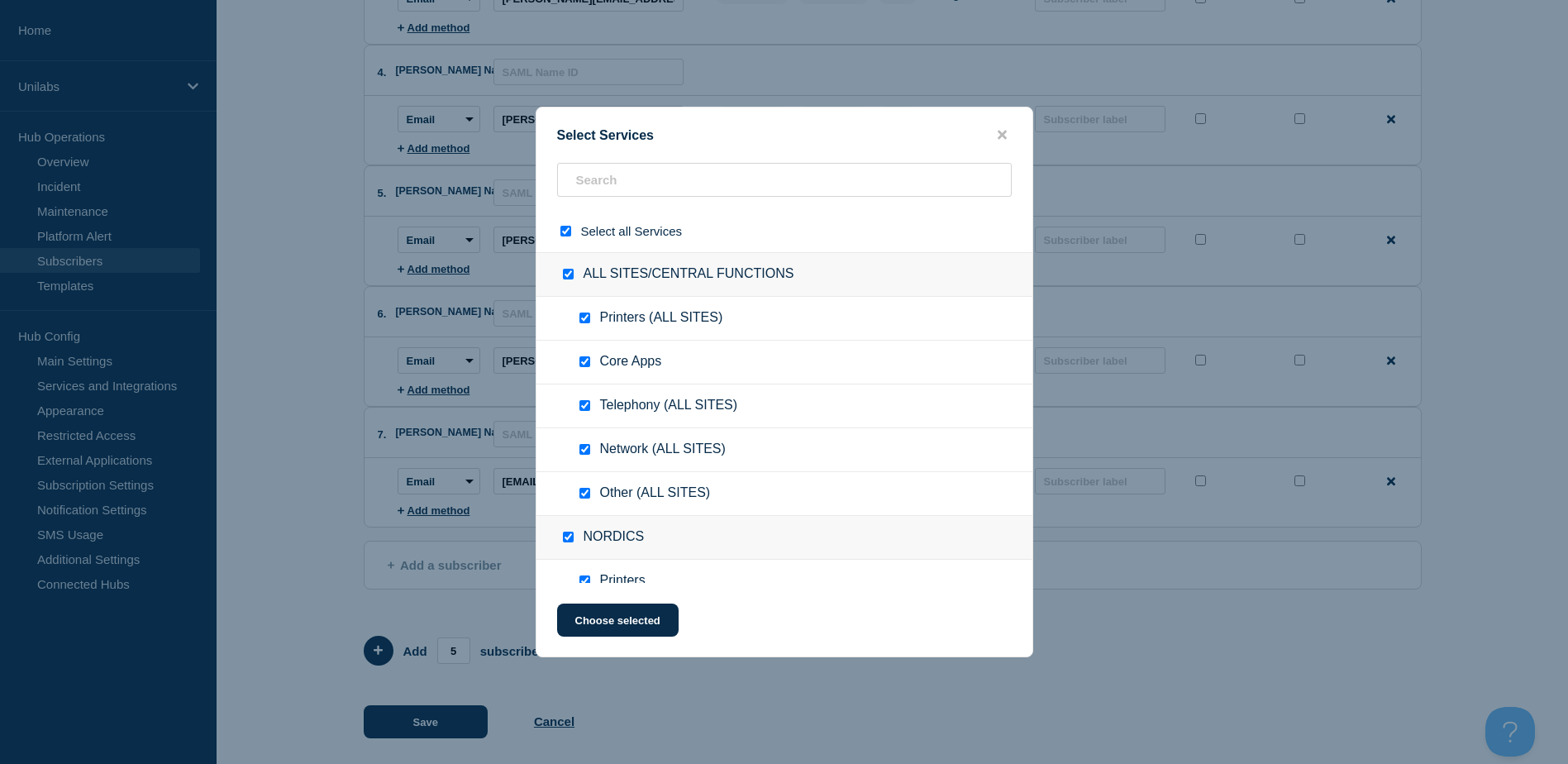
click at [567, 234] on input "select all checkbox" at bounding box center [566, 232] width 11 height 11
click at [588, 196] on input "text" at bounding box center [784, 180] width 455 height 34
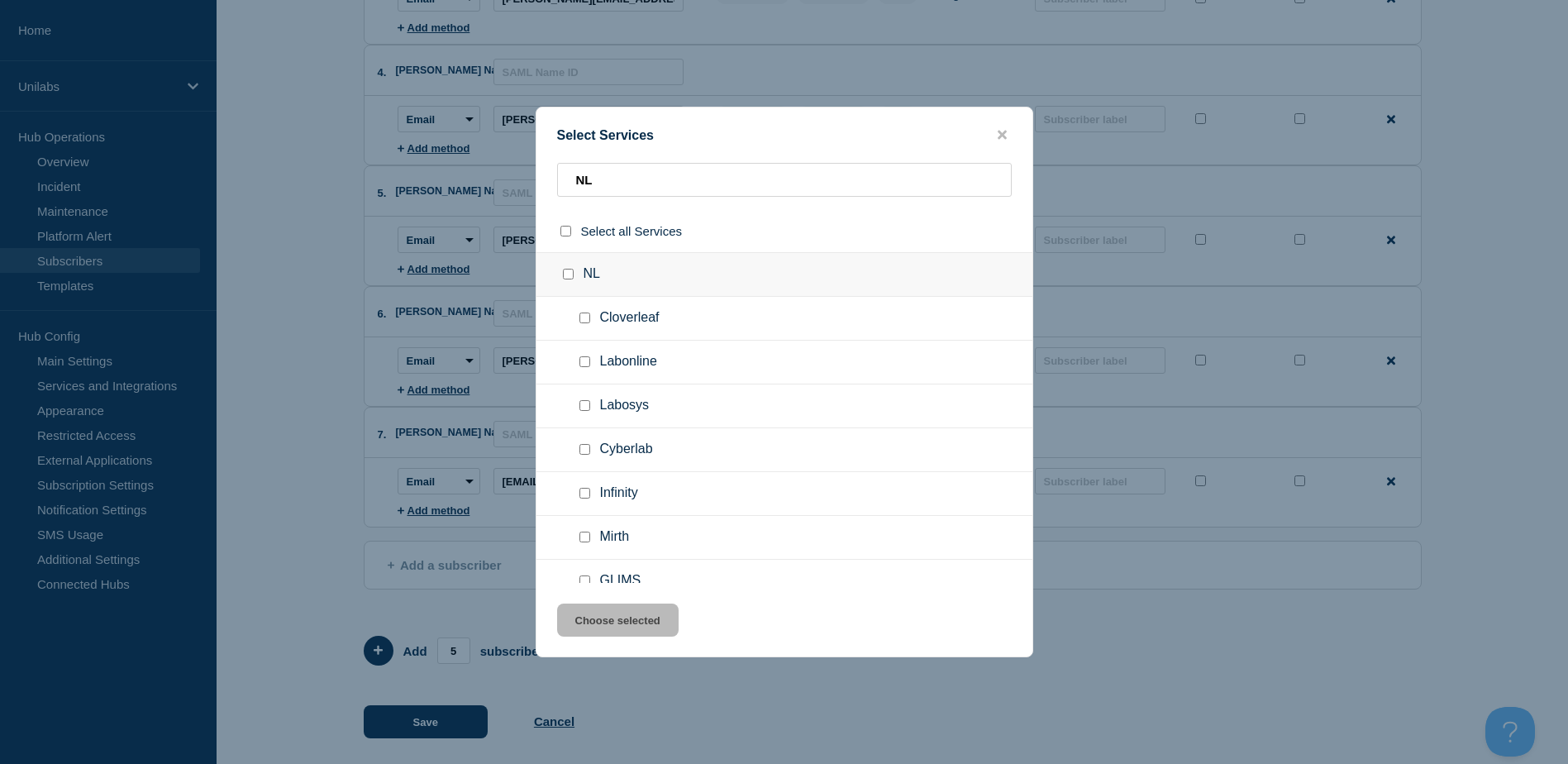
click at [564, 279] on input "NL checkbox" at bounding box center [568, 274] width 11 height 11
click at [615, 621] on button "Choose selected" at bounding box center [617, 620] width 121 height 33
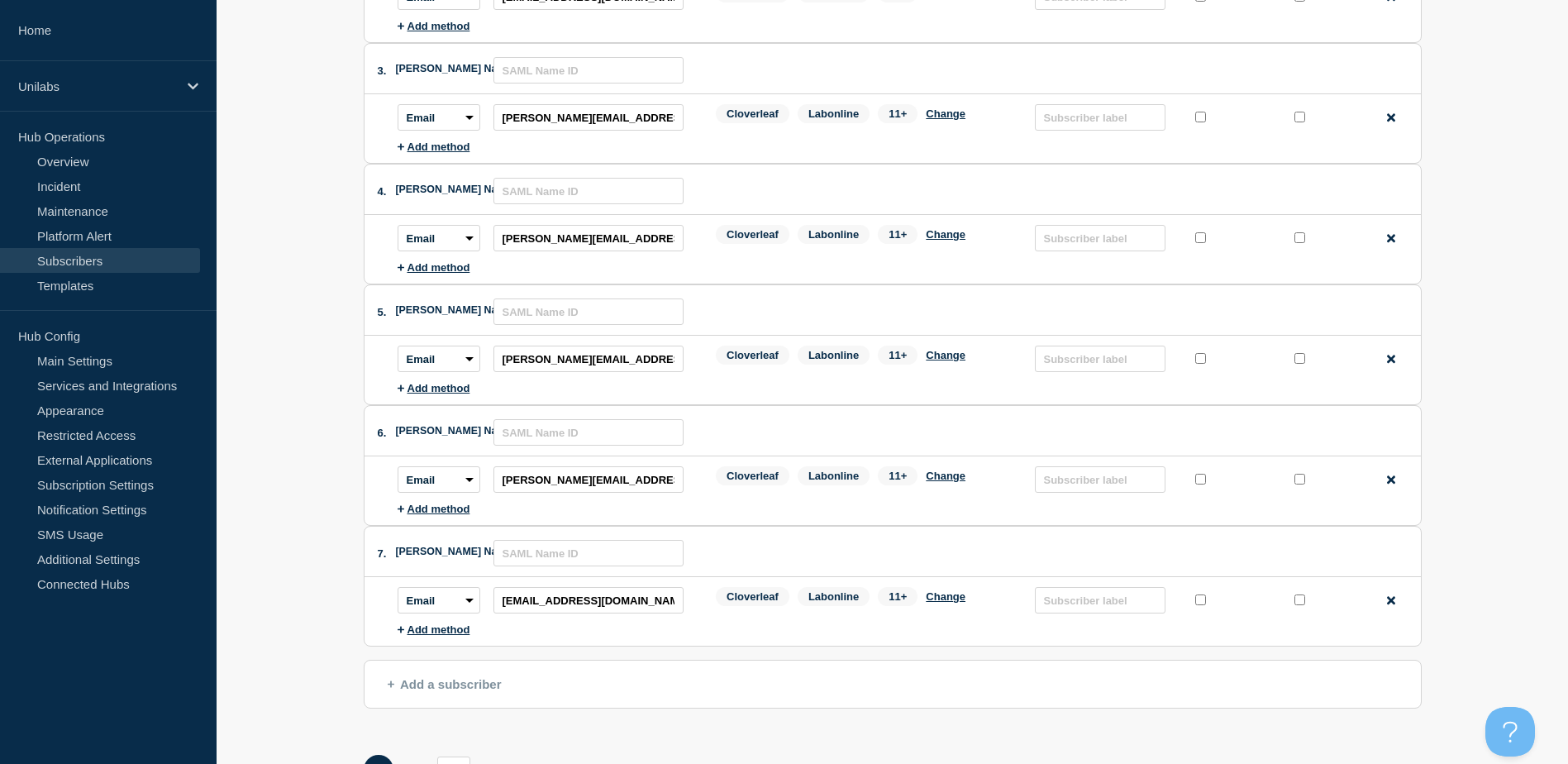
scroll to position [515, 0]
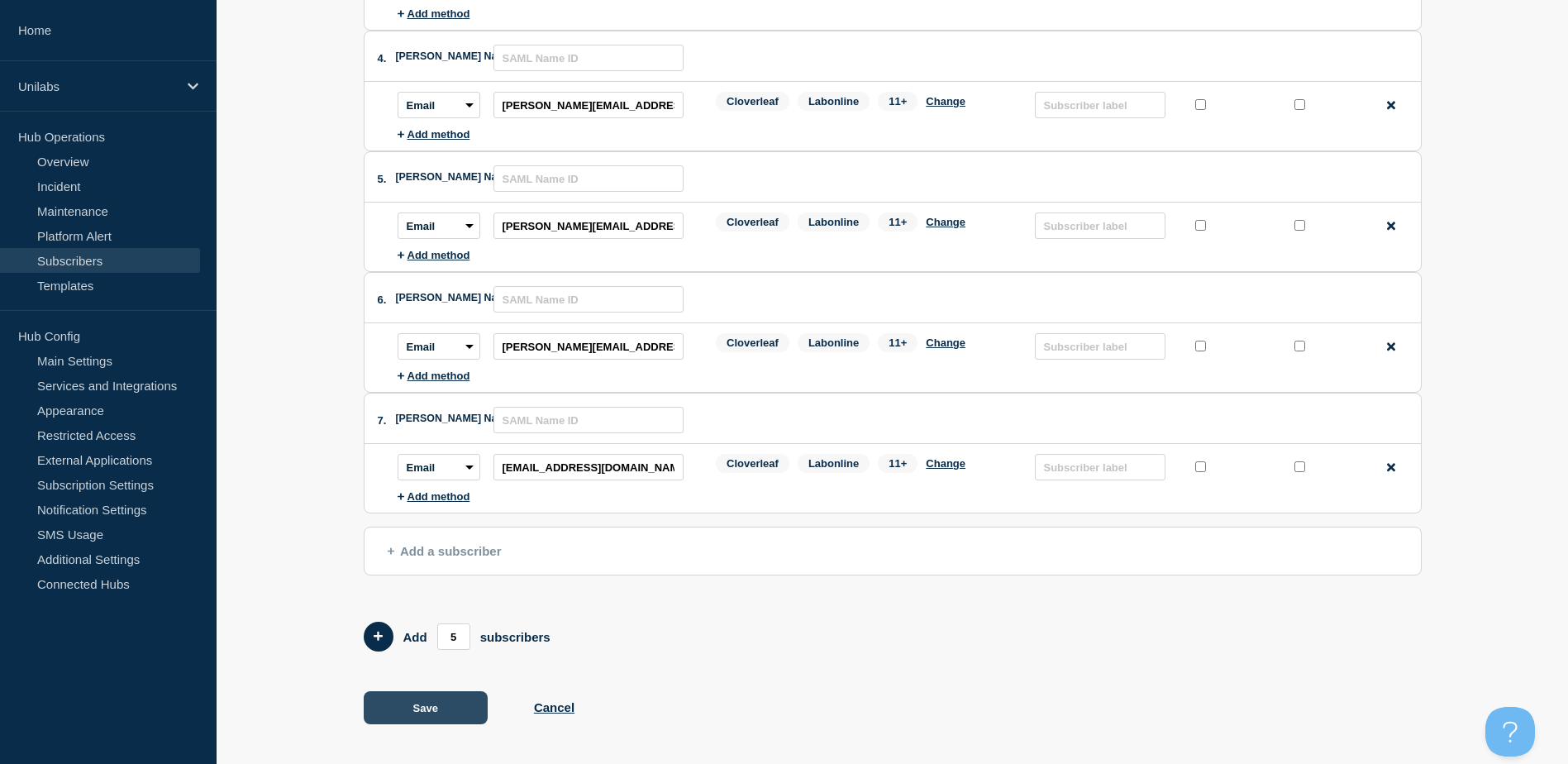
click at [471, 709] on button "Save" at bounding box center [426, 708] width 124 height 33
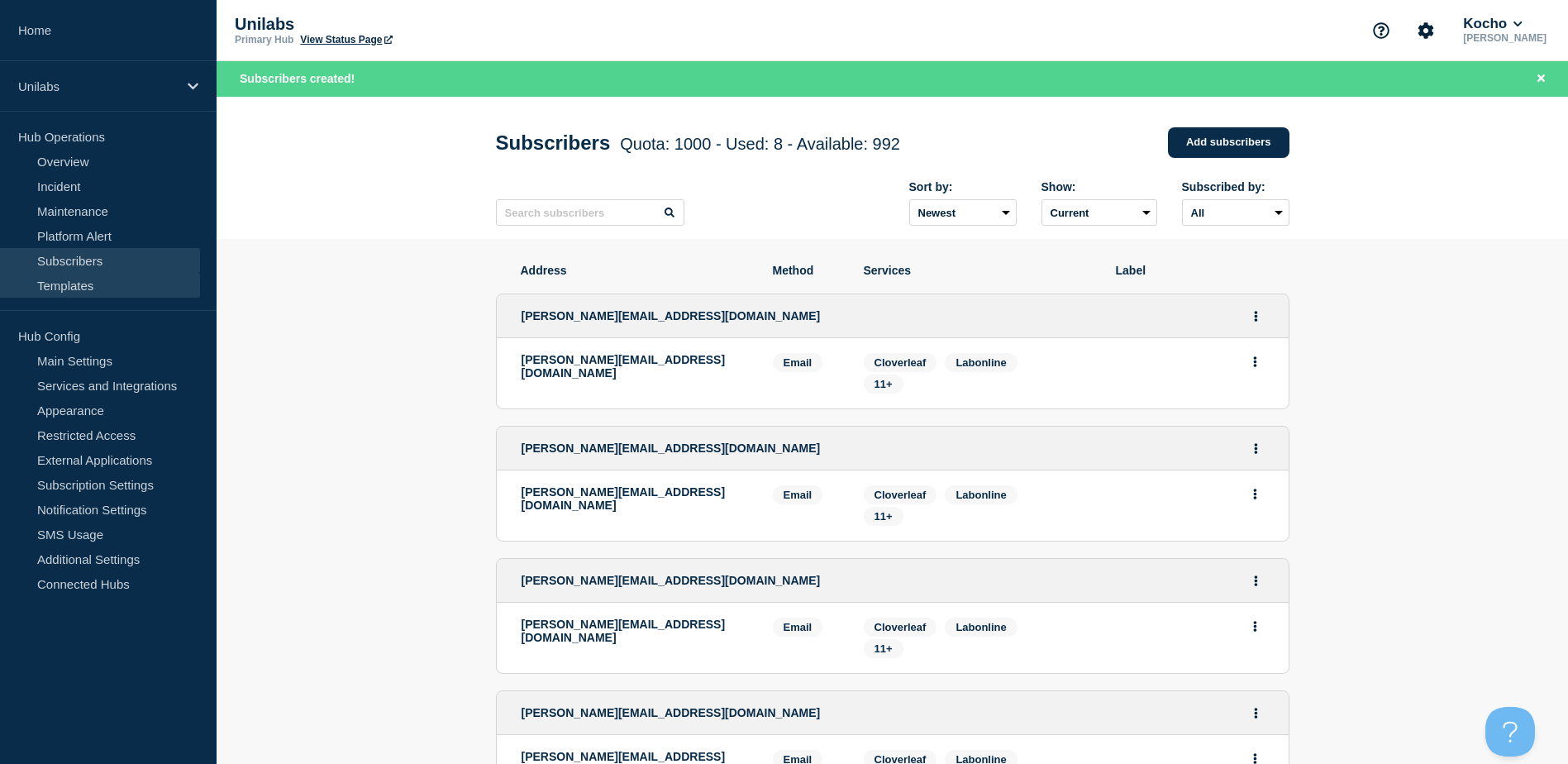
click at [86, 295] on link "Templates" at bounding box center [100, 285] width 200 height 25
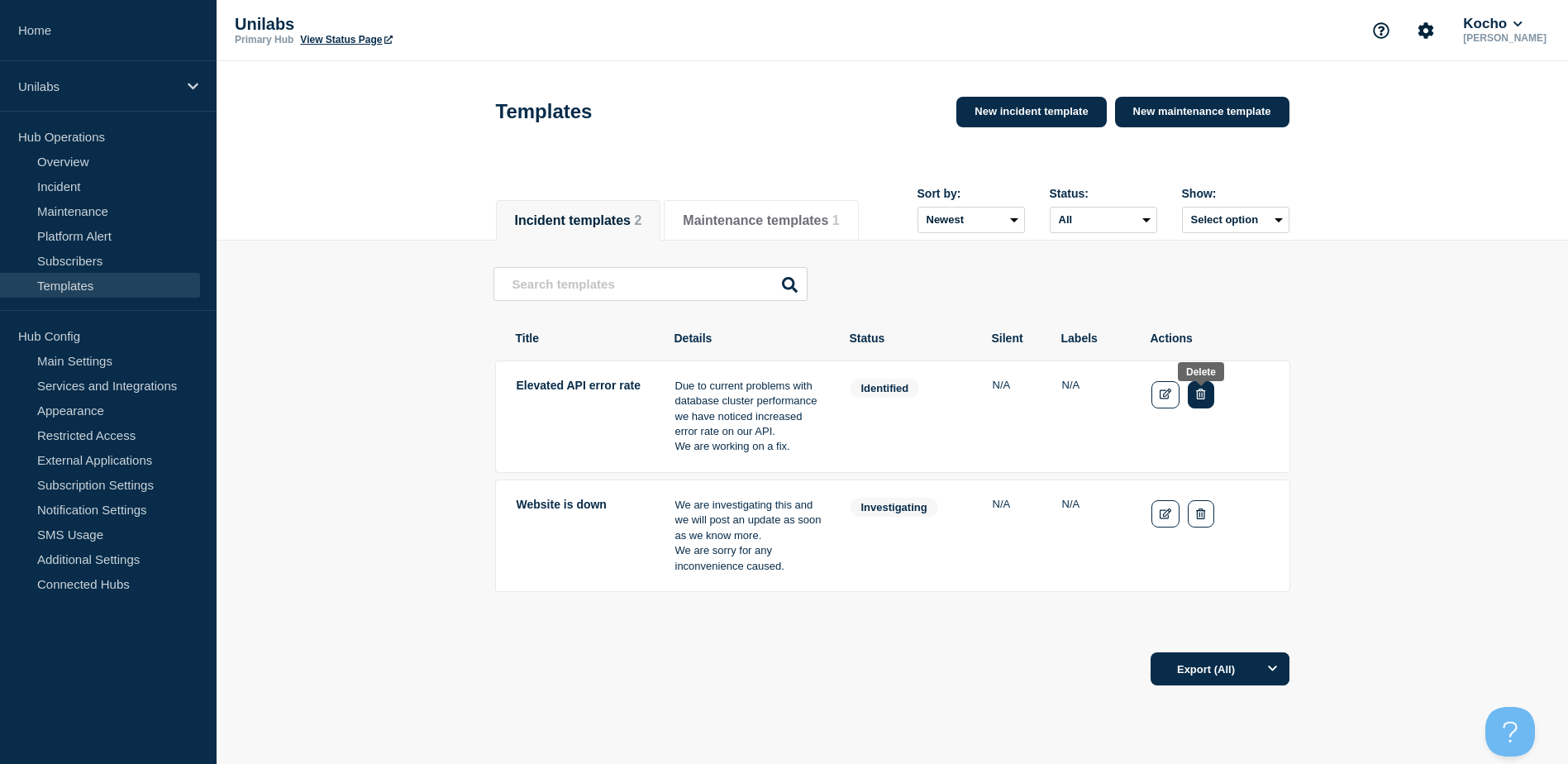
click at [1192, 402] on button "Delete" at bounding box center [1201, 394] width 26 height 27
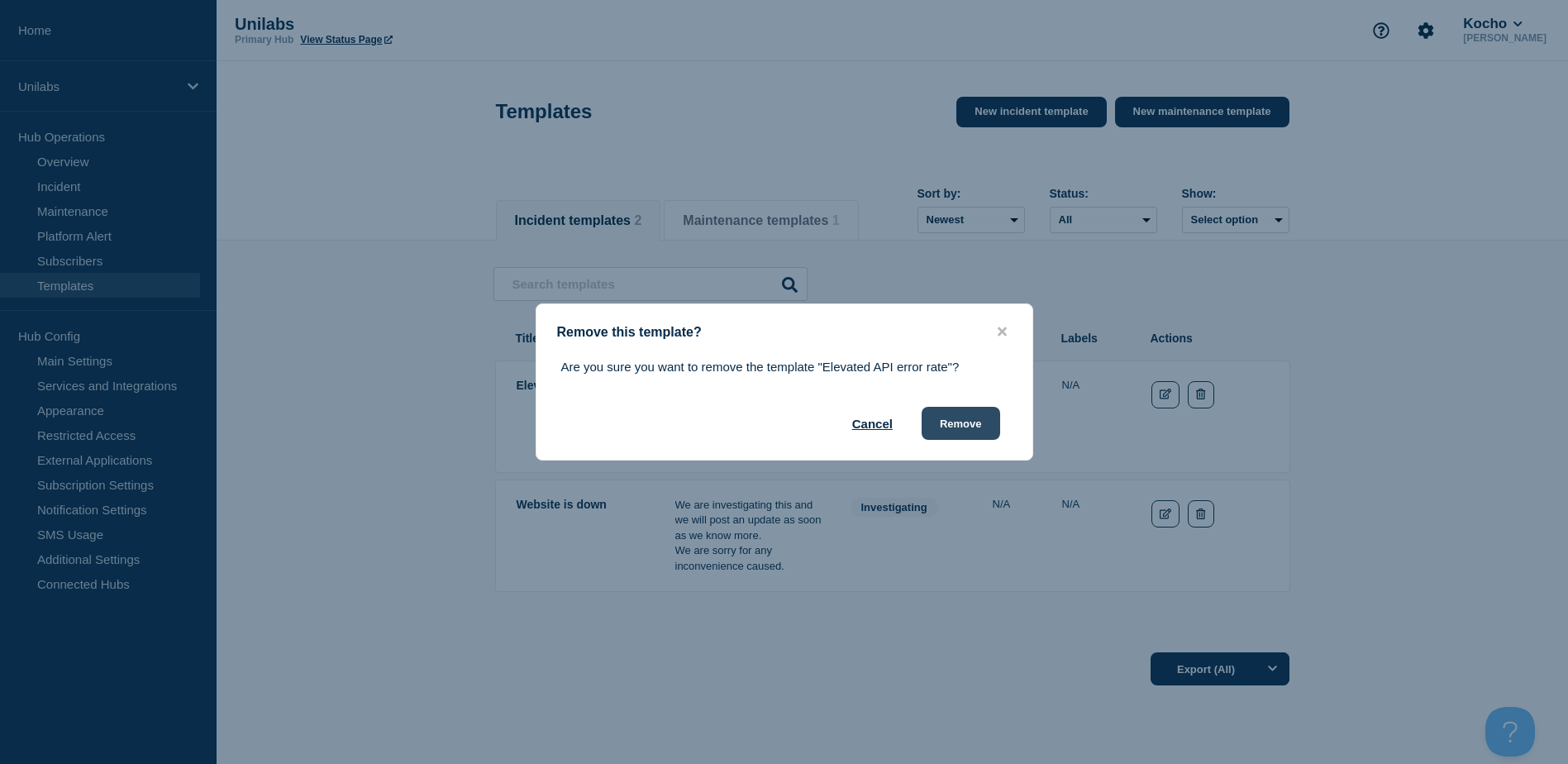
click at [973, 417] on button "Remove" at bounding box center [961, 424] width 79 height 33
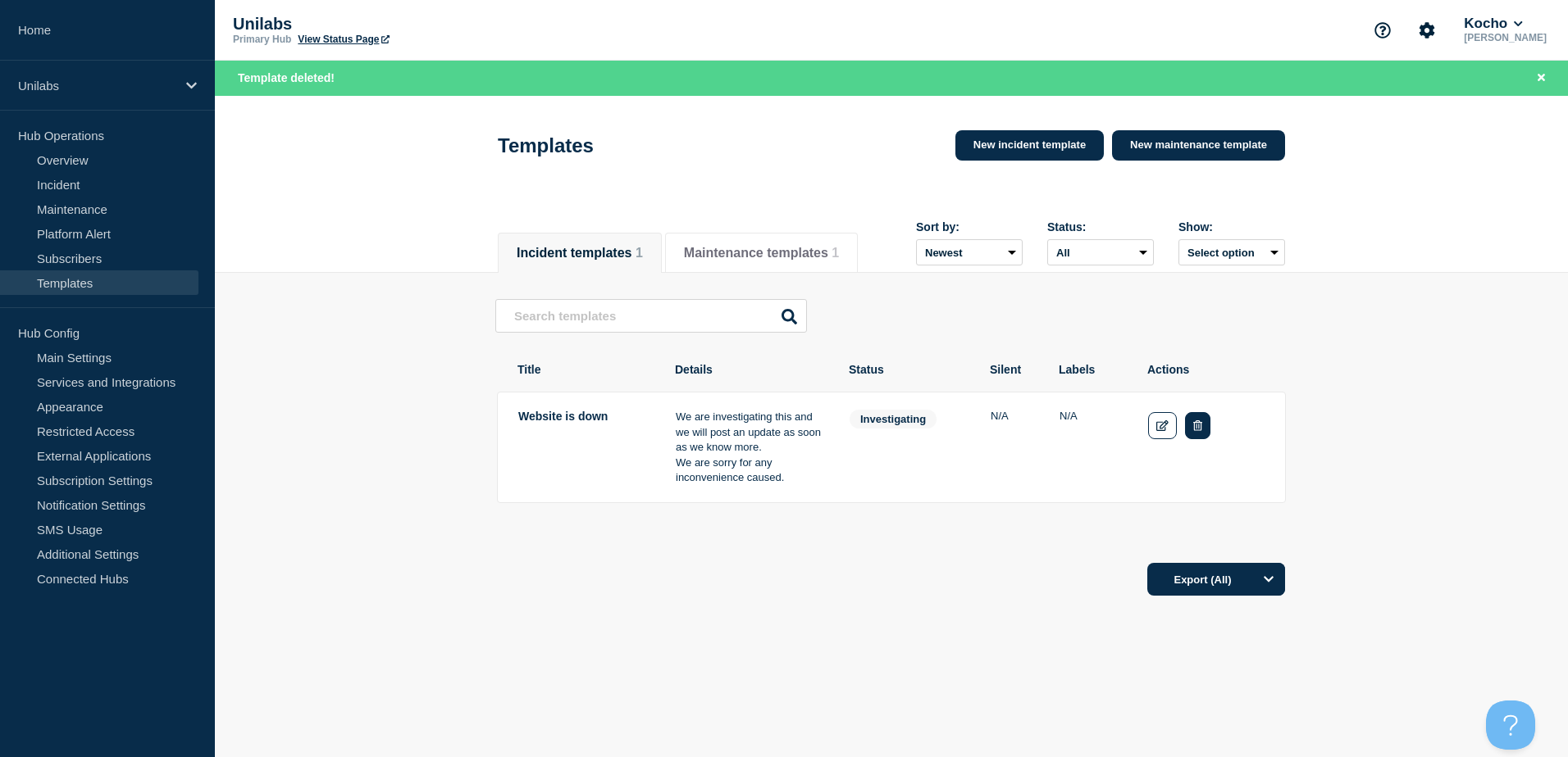
click at [1189, 430] on button "Delete" at bounding box center [1198, 425] width 26 height 27
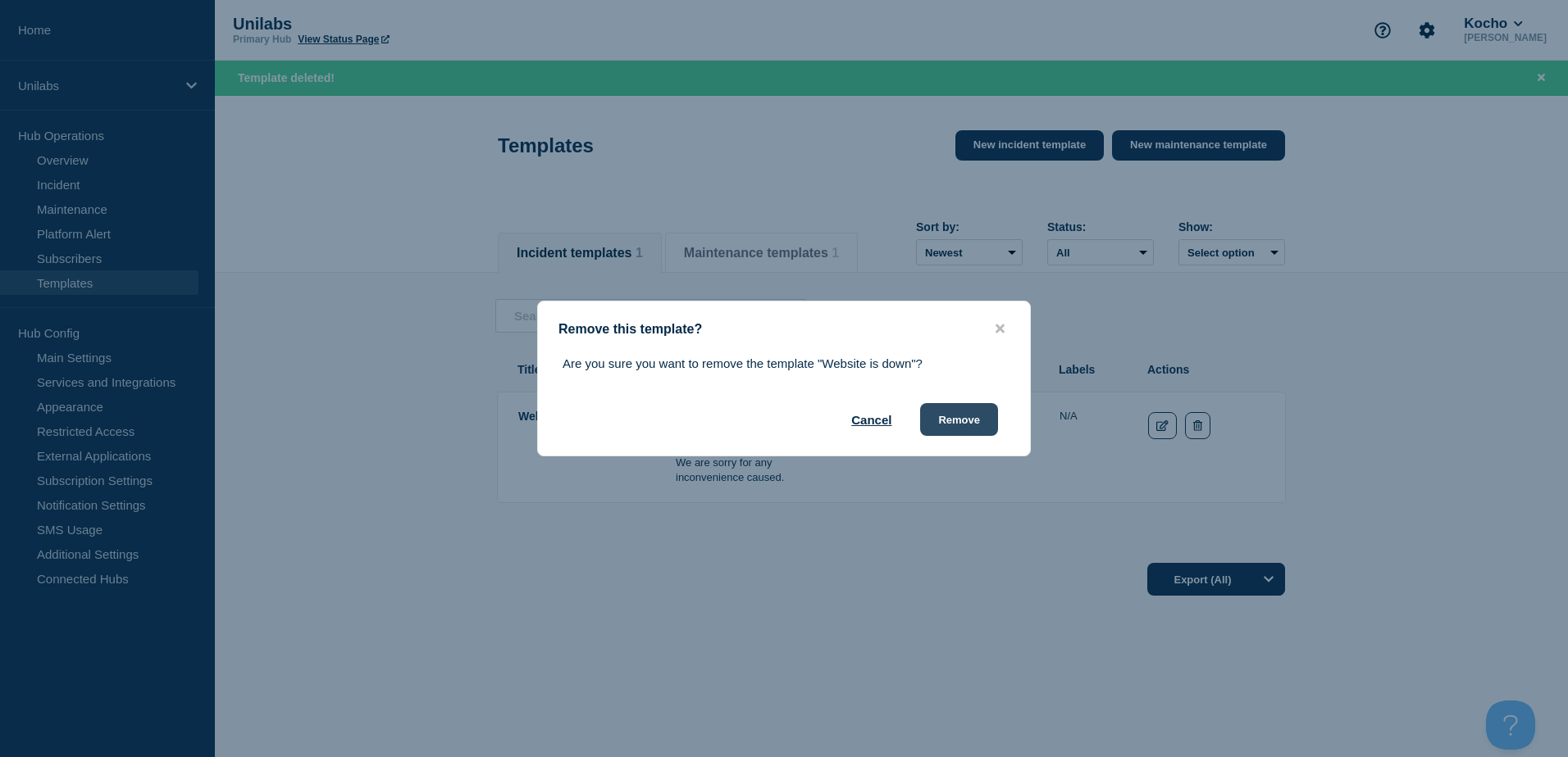
click at [961, 418] on button "Remove" at bounding box center [959, 420] width 78 height 33
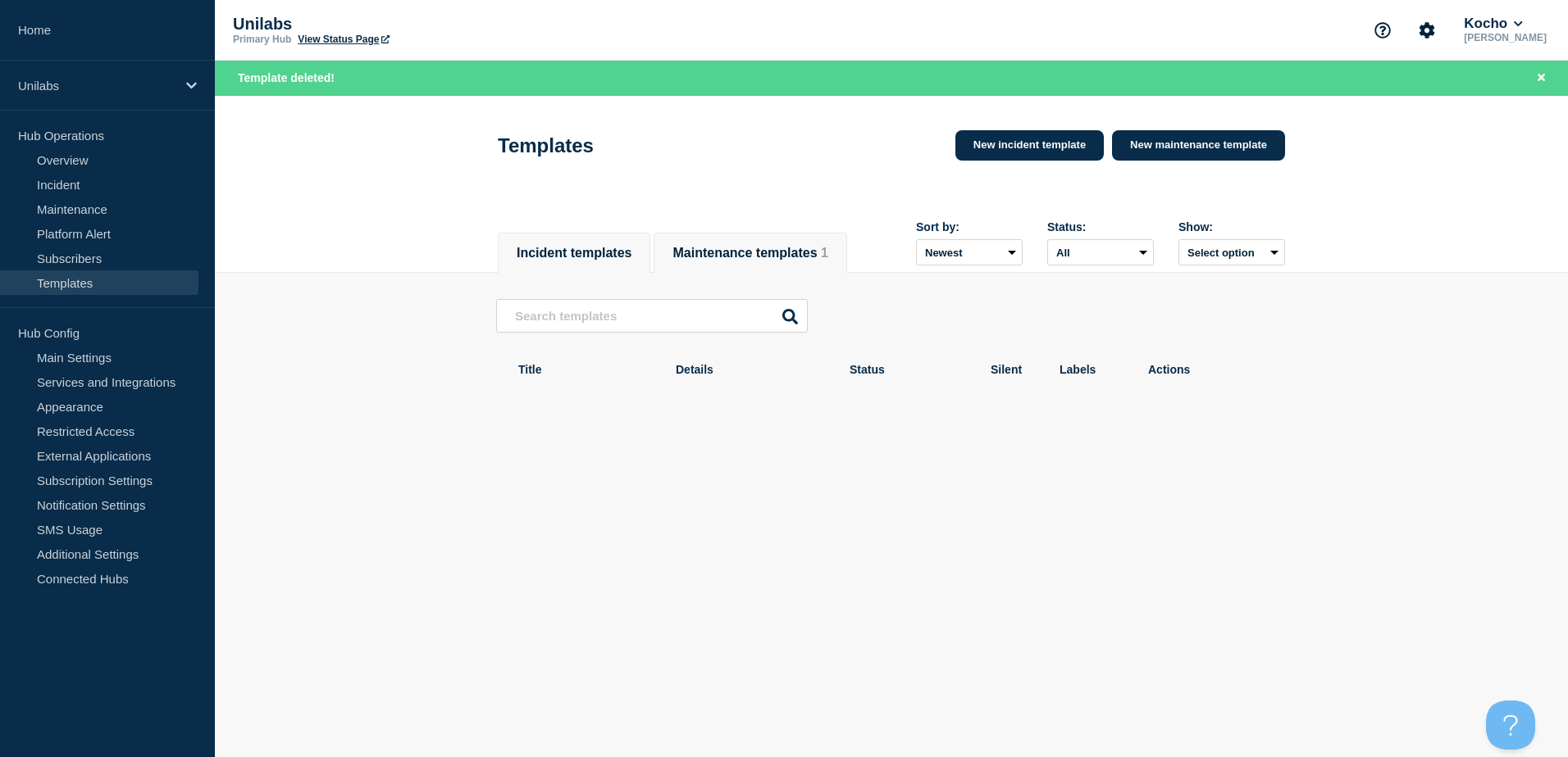
click at [812, 246] on button "Maintenance templates 1" at bounding box center [749, 254] width 155 height 15
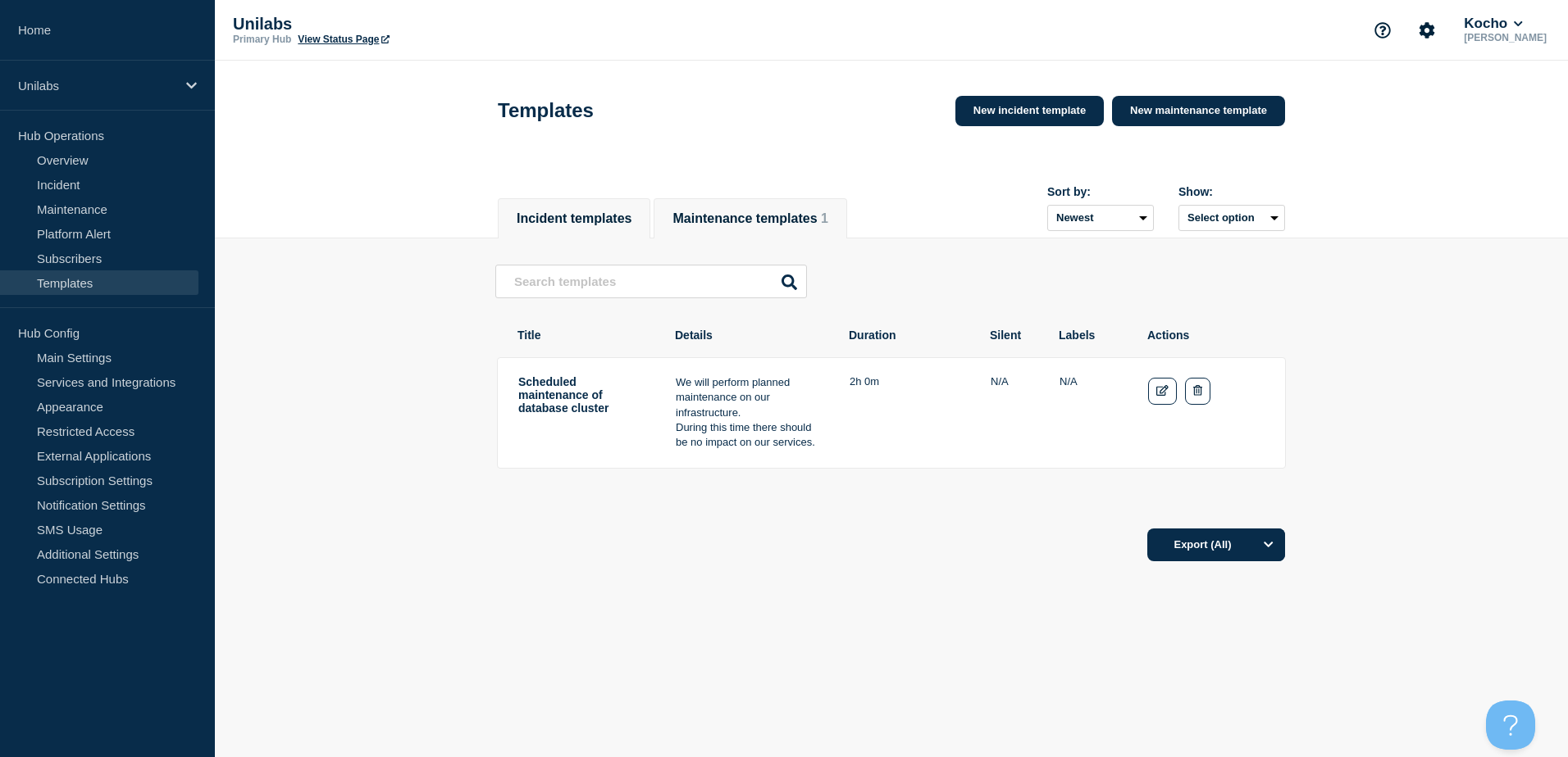
click at [586, 218] on button "Incident templates" at bounding box center [574, 219] width 115 height 15
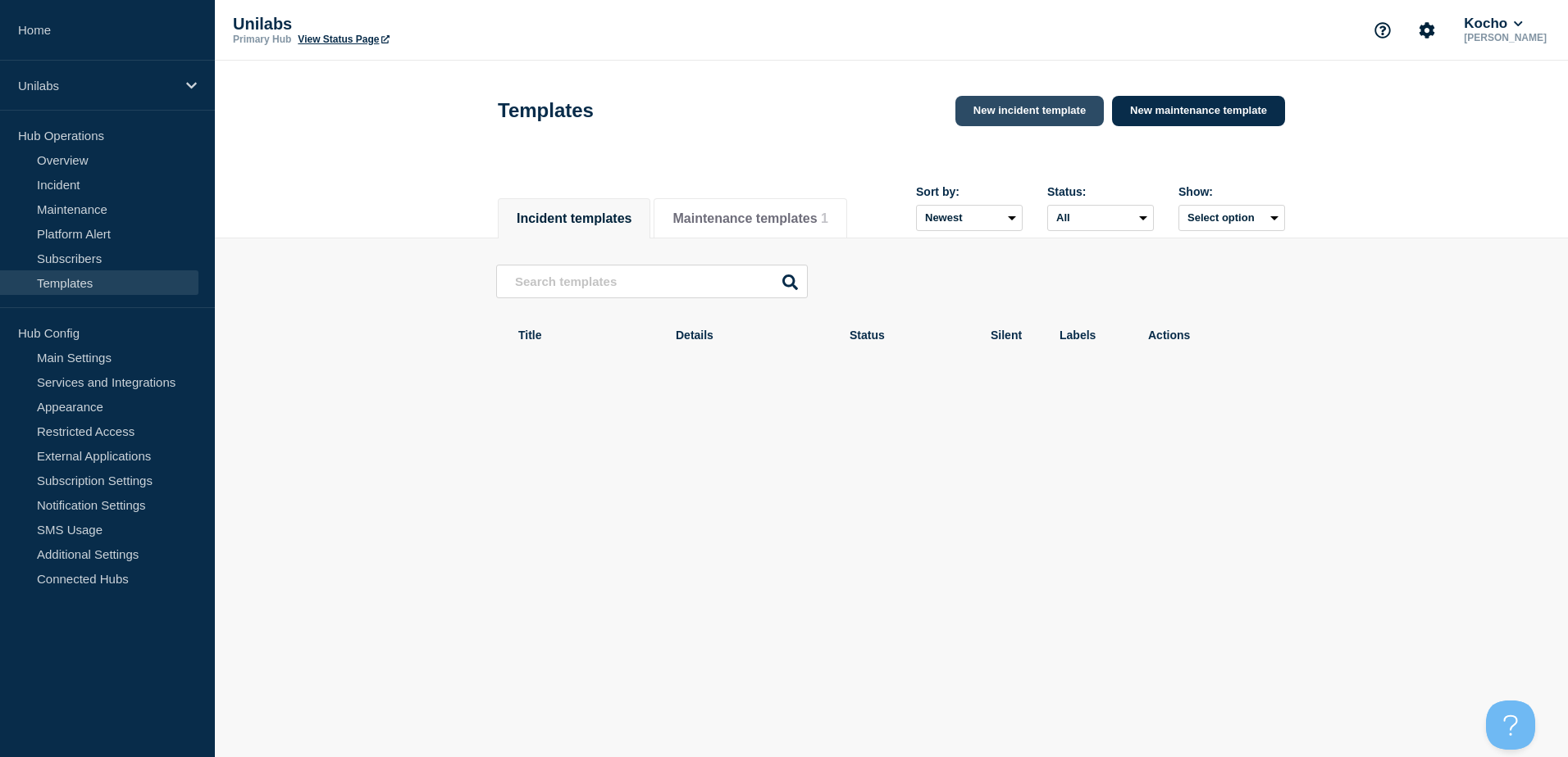
click at [1034, 108] on link "New incident template" at bounding box center [1028, 110] width 148 height 30
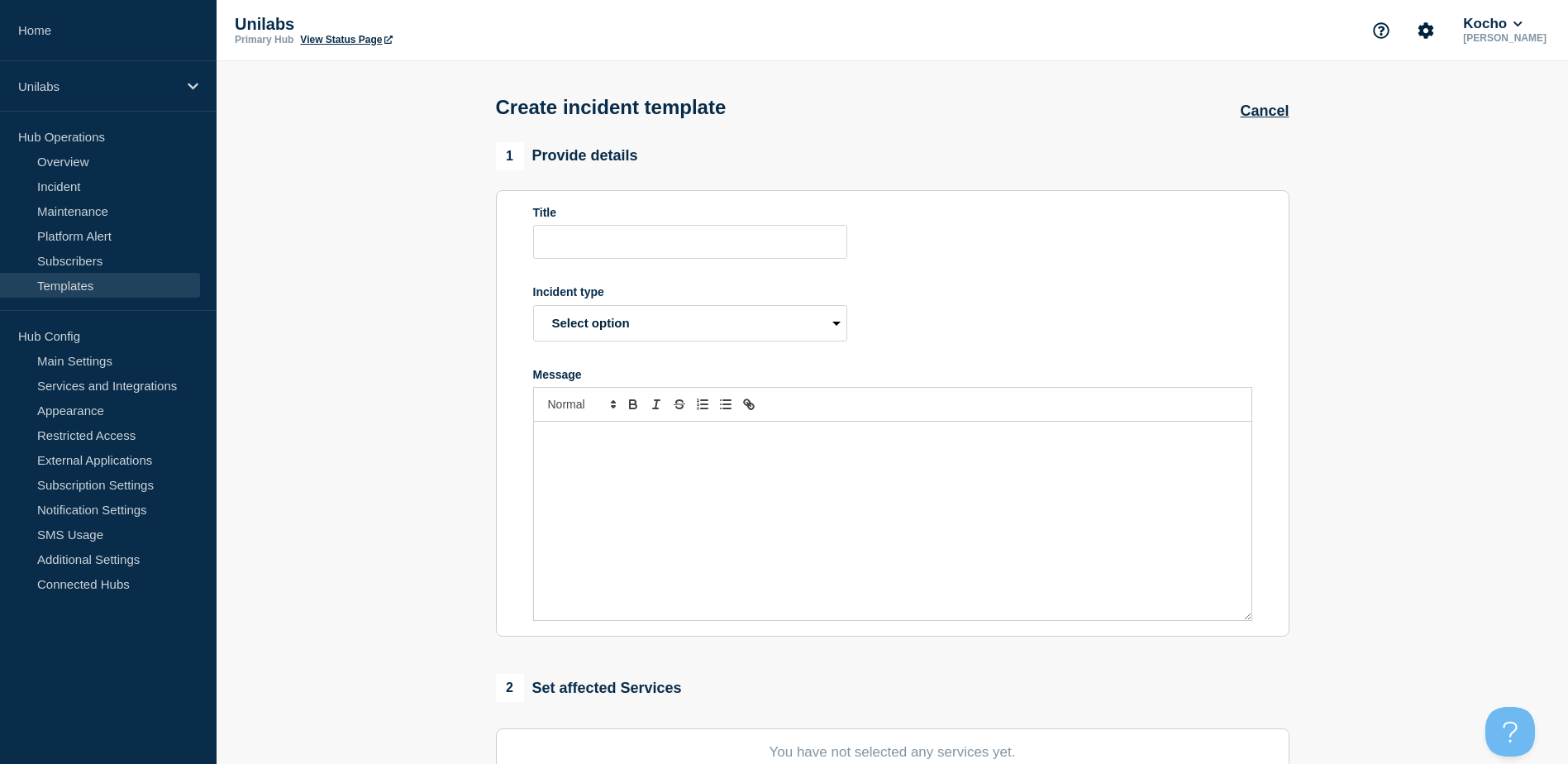
click at [677, 486] on div "Message" at bounding box center [892, 521] width 717 height 198
click at [593, 488] on div "Message" at bounding box center [892, 521] width 717 height 198
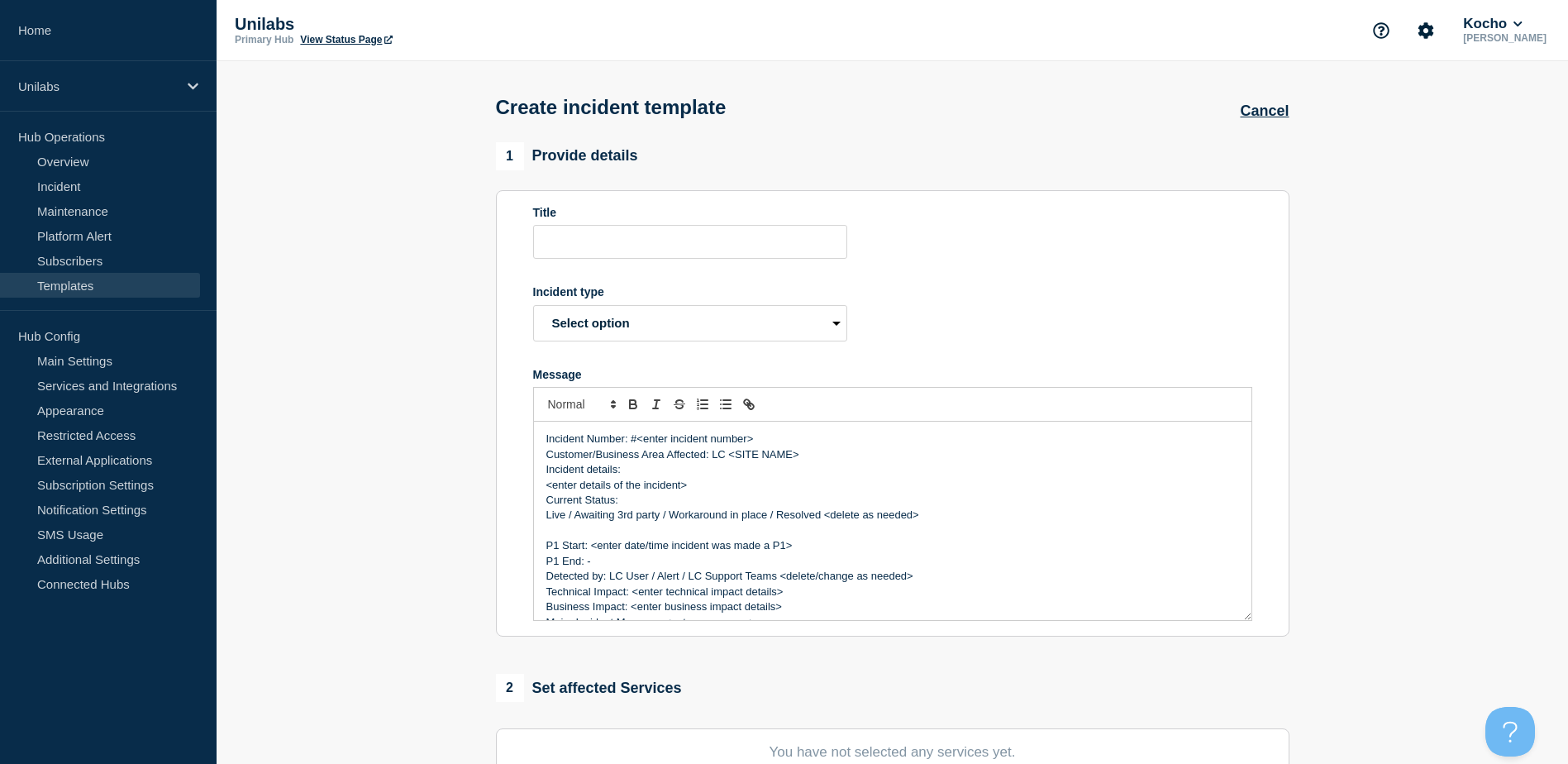
scroll to position [115, 0]
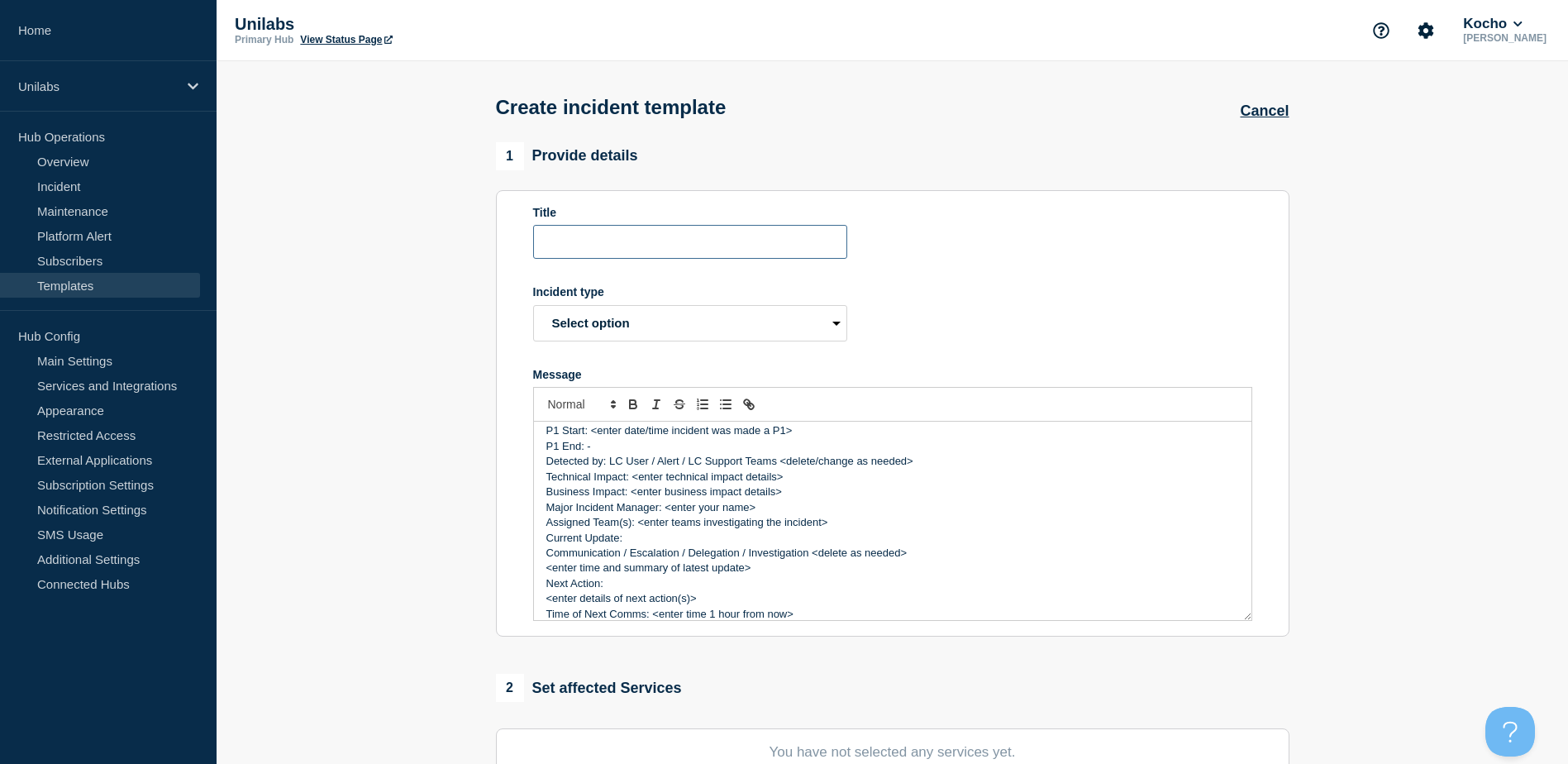
click at [620, 256] on input "Title" at bounding box center [689, 242] width 314 height 34
click at [628, 334] on select "Select option Investigating Identified Monitoring Resolved" at bounding box center [689, 323] width 314 height 36
click at [533, 309] on select "Select option Investigating Identified Monitoring Resolved" at bounding box center [689, 323] width 314 height 36
click at [712, 462] on p "Detected by: LC User / Alert / LC Support Teams <delete/change as needed>" at bounding box center [893, 462] width 693 height 15
click at [616, 465] on p "Detected by: LC User / Alert / LC Support Teams <delete/change as needed>" at bounding box center [893, 462] width 693 height 15
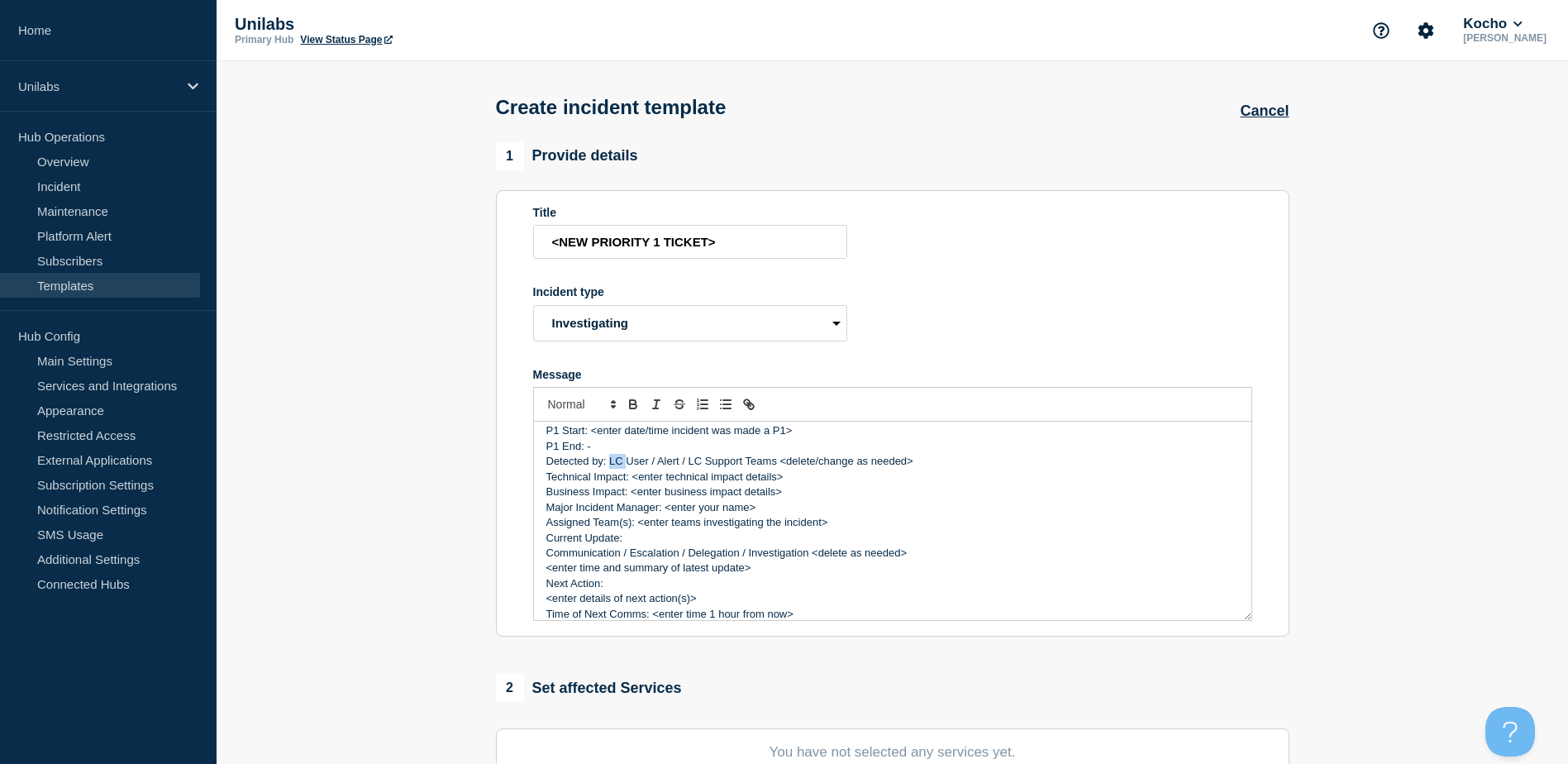
click at [616, 465] on p "Detected by: LC User / Alert / LC Support Teams <delete/change as needed>" at bounding box center [893, 462] width 693 height 15
click at [714, 469] on p "Detected by: Unilabs User / Alert / LC Support Teams <delete/change as needed>" at bounding box center [893, 462] width 693 height 15
click at [731, 476] on p "Technical Impact: <enter technical impact details>" at bounding box center [893, 478] width 693 height 15
click at [613, 443] on p "P1 End: -" at bounding box center [893, 447] width 693 height 15
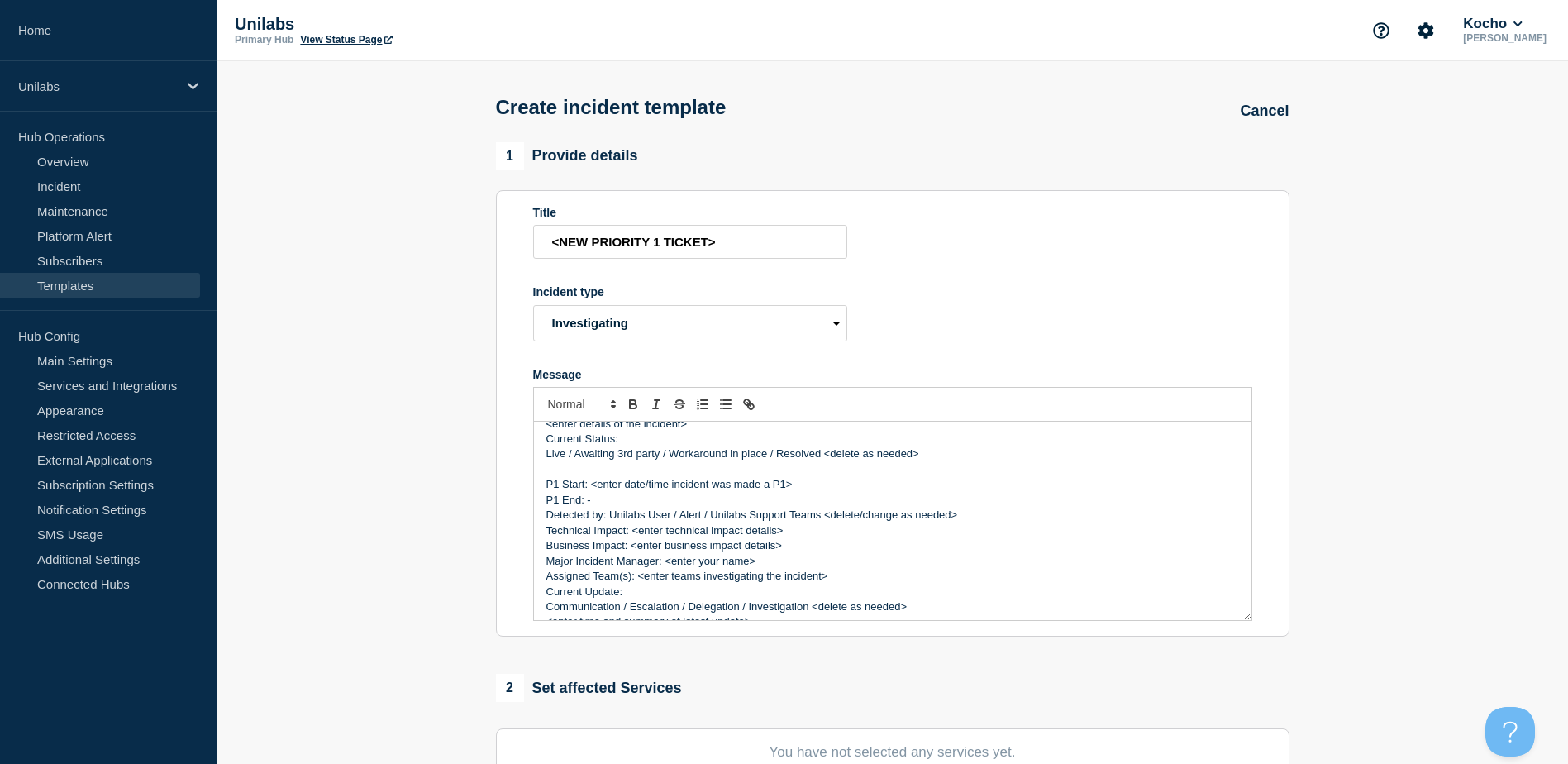
scroll to position [0, 0]
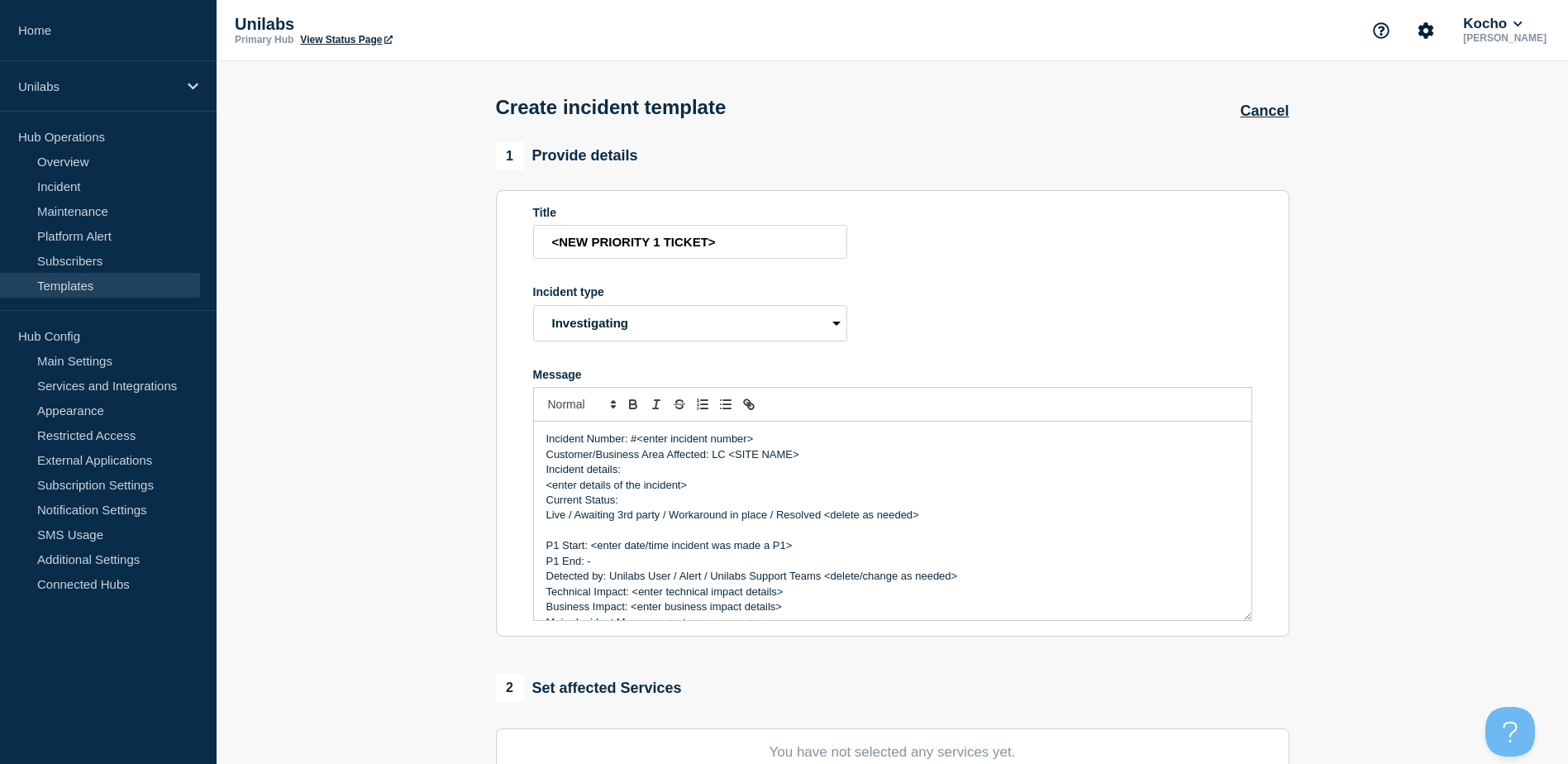
click at [716, 457] on p "Customer/Business Area Affected: LC <SITE NAME>" at bounding box center [893, 455] width 693 height 15
click at [768, 463] on p "Customer/Business Area Affected: Unilabs <SITE NAME>" at bounding box center [893, 455] width 693 height 15
click at [701, 474] on p "Incident details:" at bounding box center [893, 470] width 693 height 15
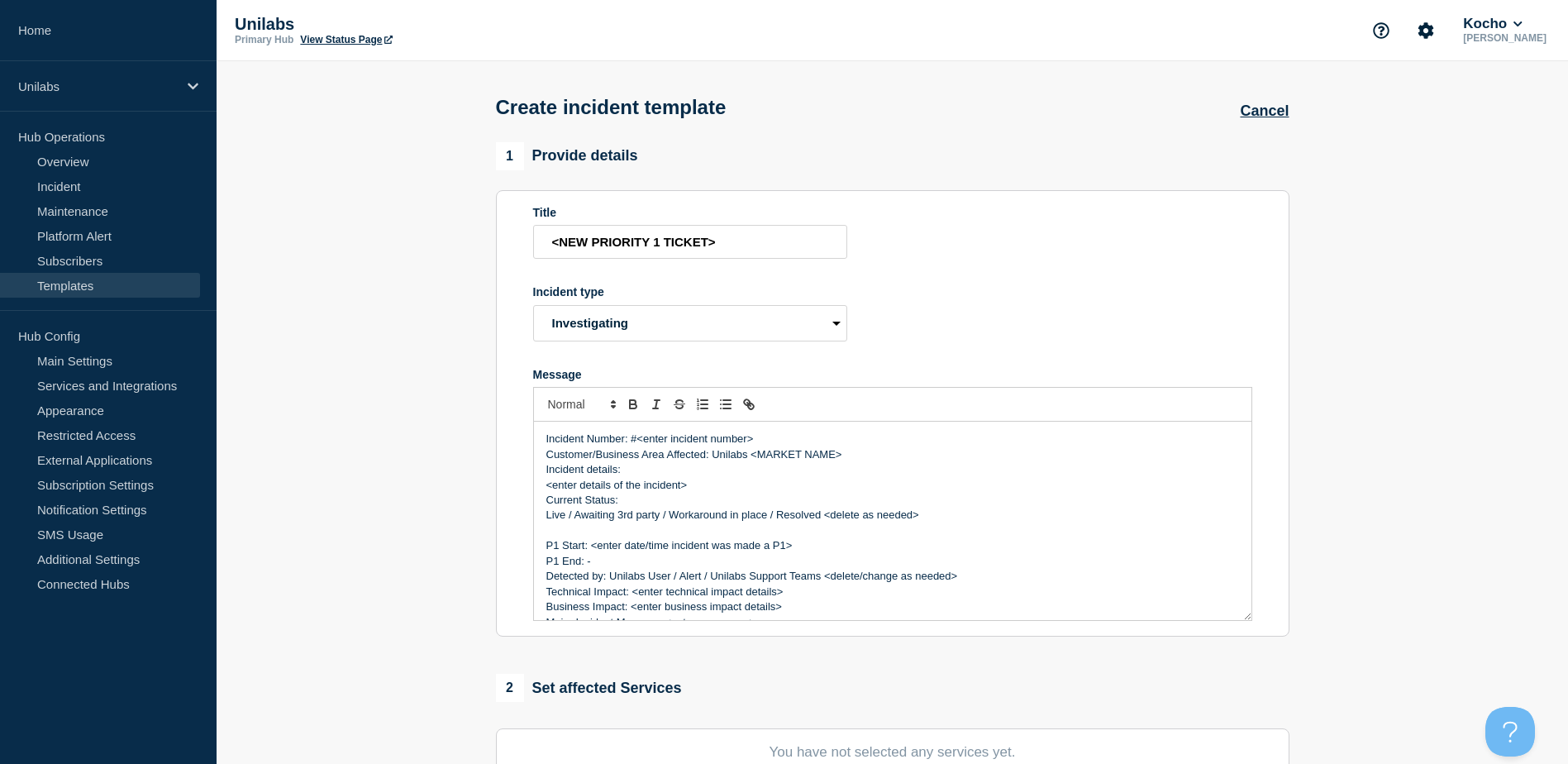
click at [705, 484] on p "<enter details of the incident>" at bounding box center [893, 486] width 693 height 15
click at [652, 502] on p "Current Status:" at bounding box center [893, 501] width 693 height 15
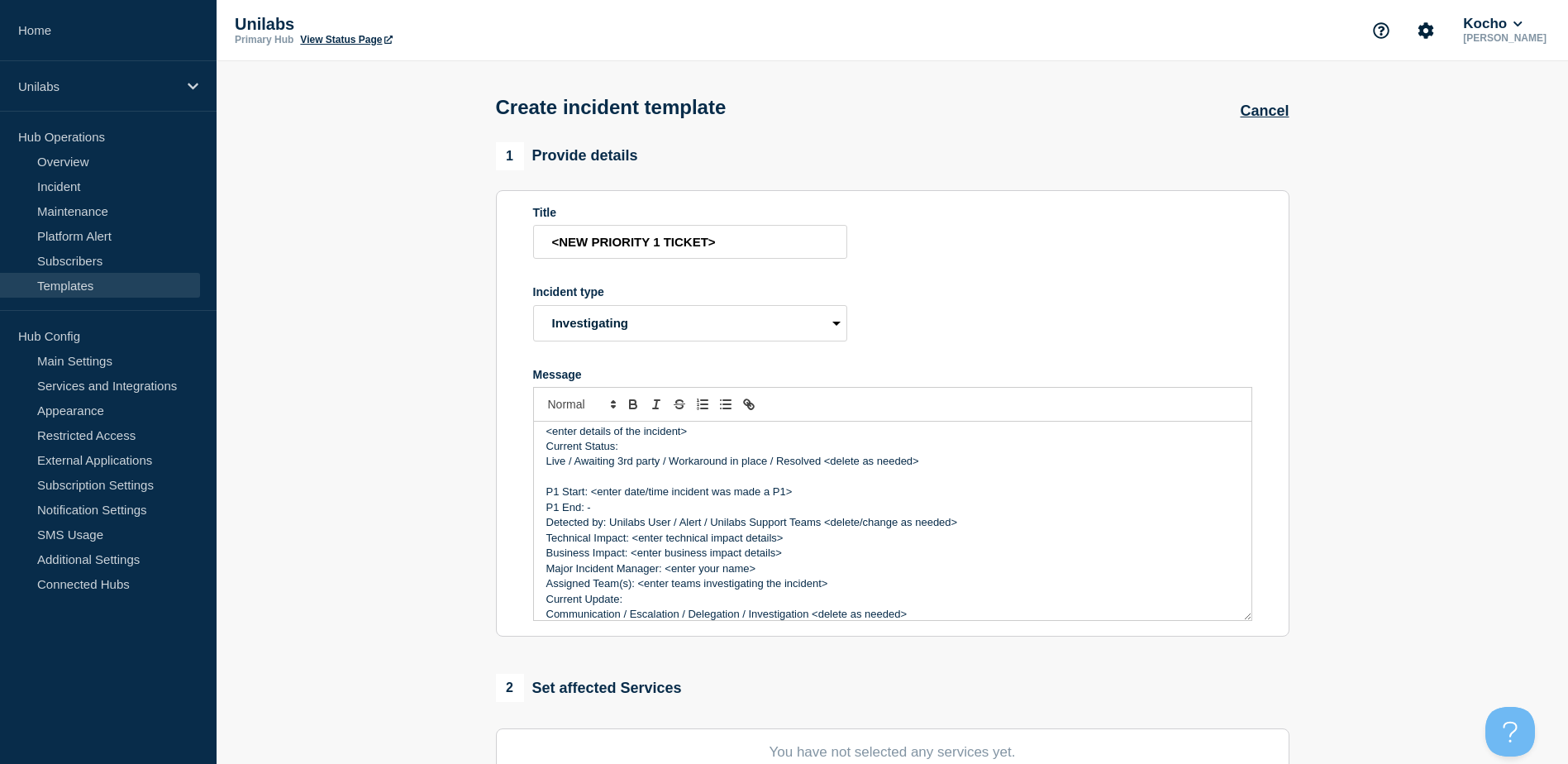
scroll to position [83, 0]
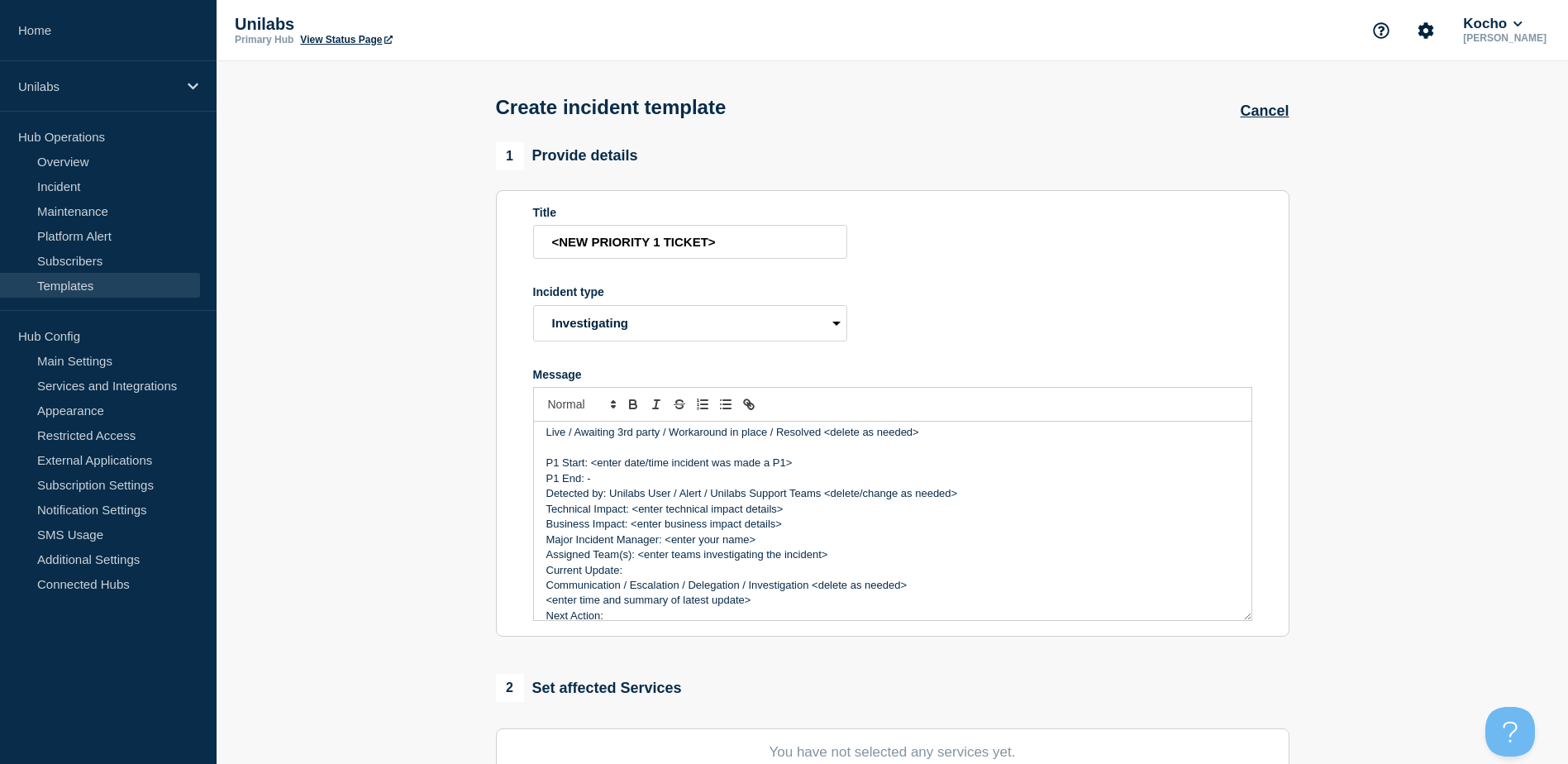
click at [626, 479] on p "P1 End: -" at bounding box center [893, 478] width 693 height 15
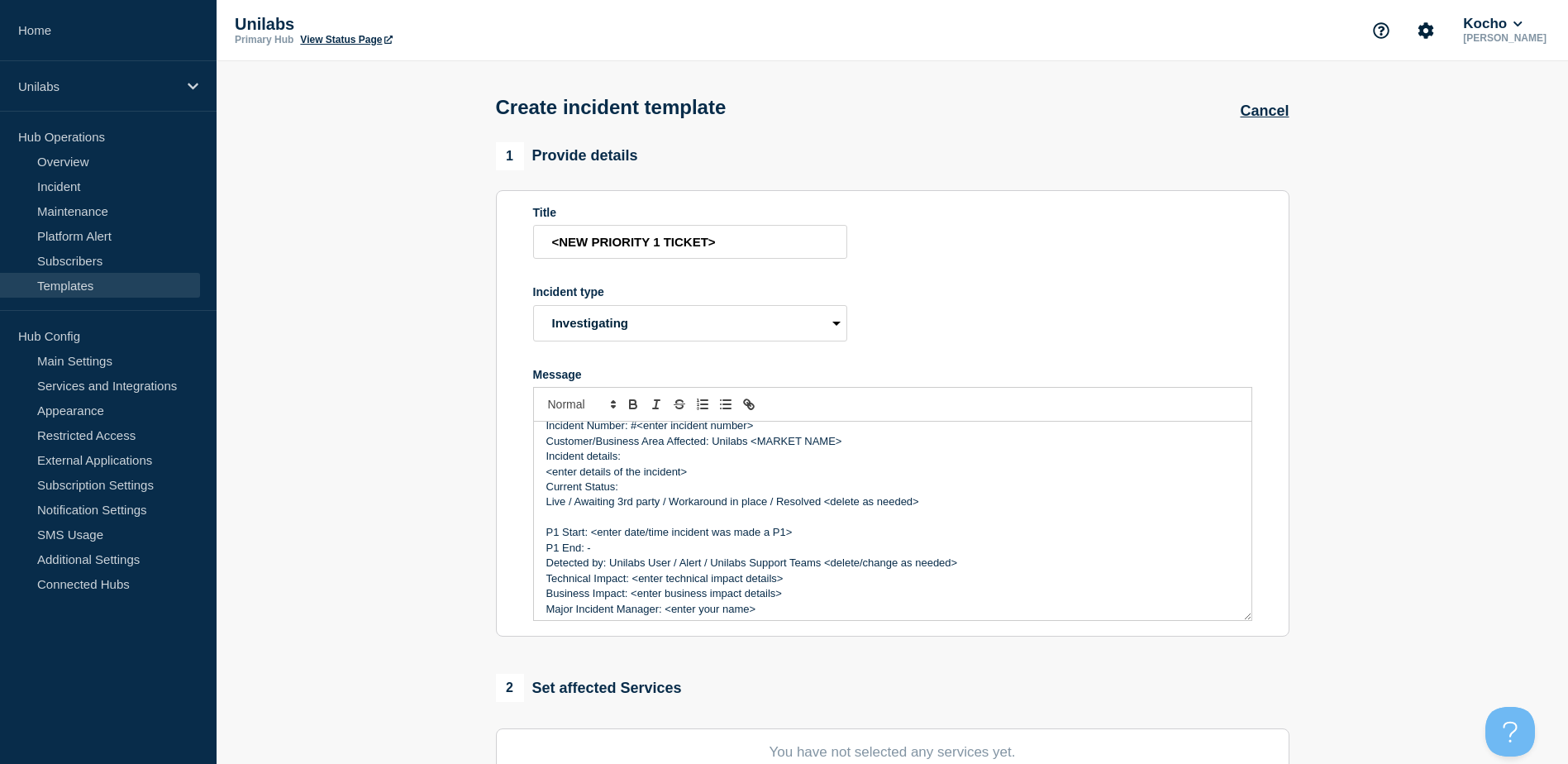
scroll to position [126, 0]
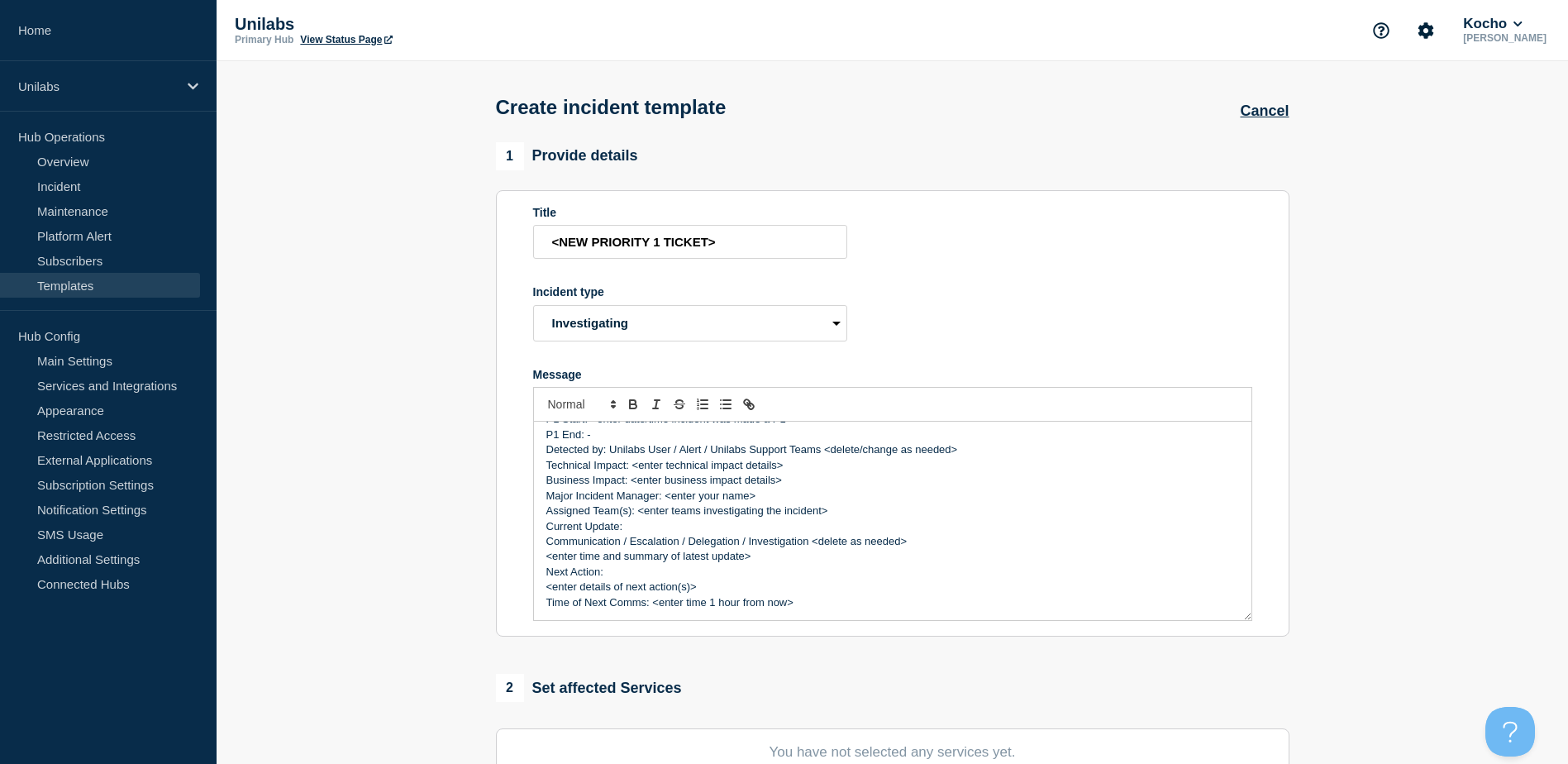
click at [689, 501] on p "Major Incident Manager: <enter your name>" at bounding box center [893, 496] width 693 height 15
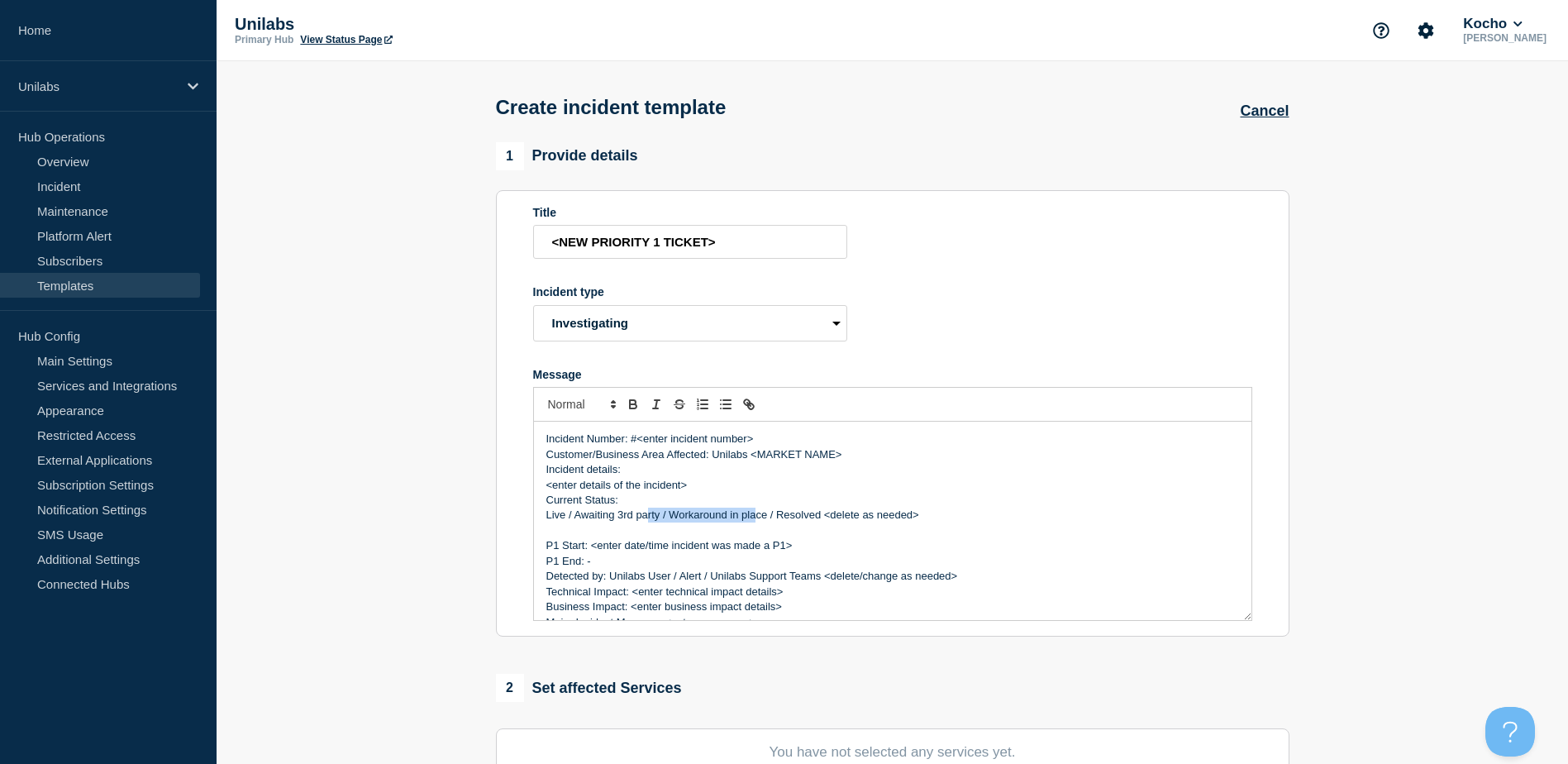
drag, startPoint x: 647, startPoint y: 518, endPoint x: 778, endPoint y: 519, distance: 131.0
click at [761, 516] on p "Live / Awaiting 3rd party / Workaround in place / Resolved <delete as needed>" at bounding box center [893, 516] width 693 height 15
click at [895, 539] on p "Message" at bounding box center [893, 531] width 693 height 15
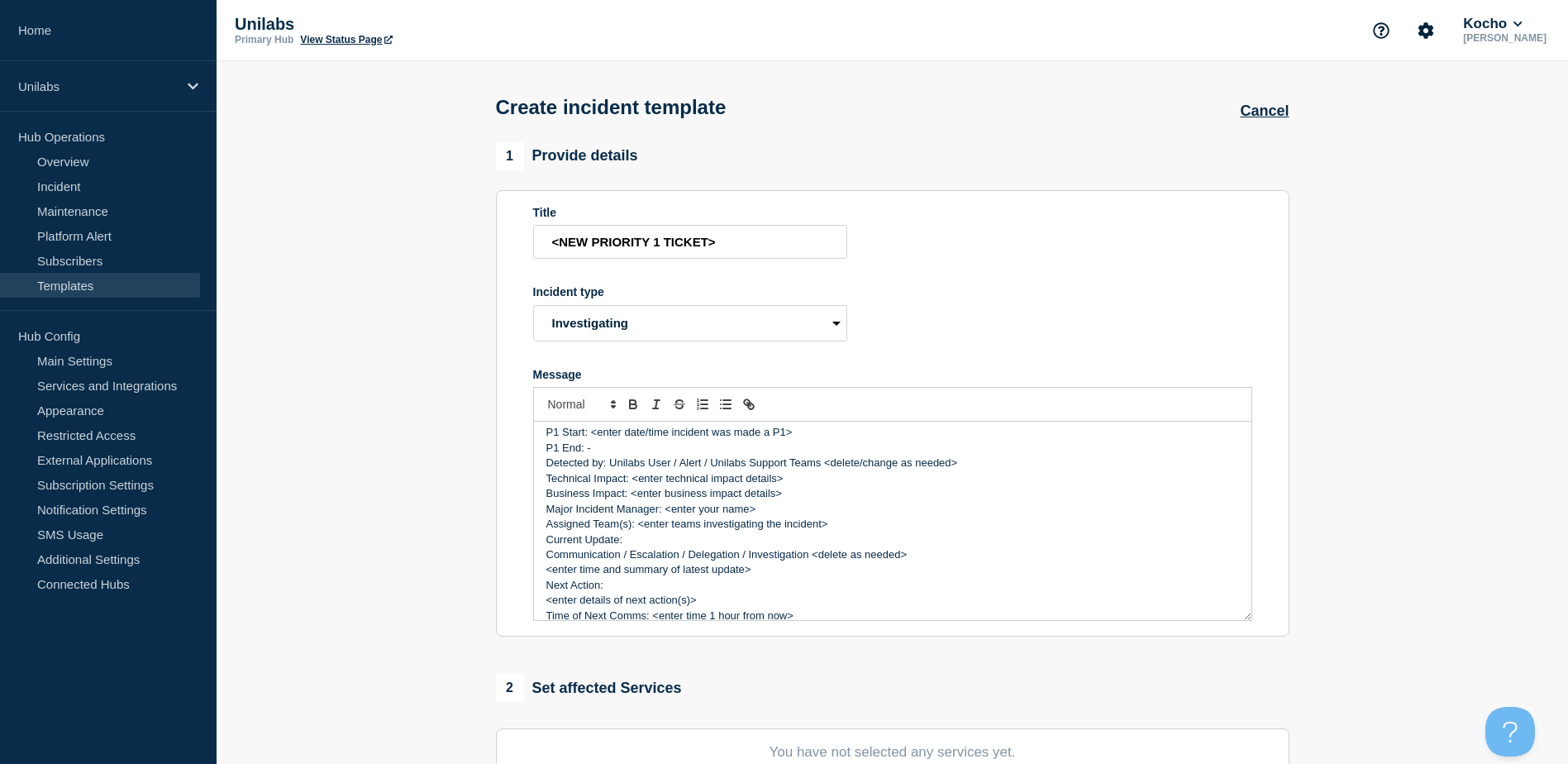
scroll to position [126, 0]
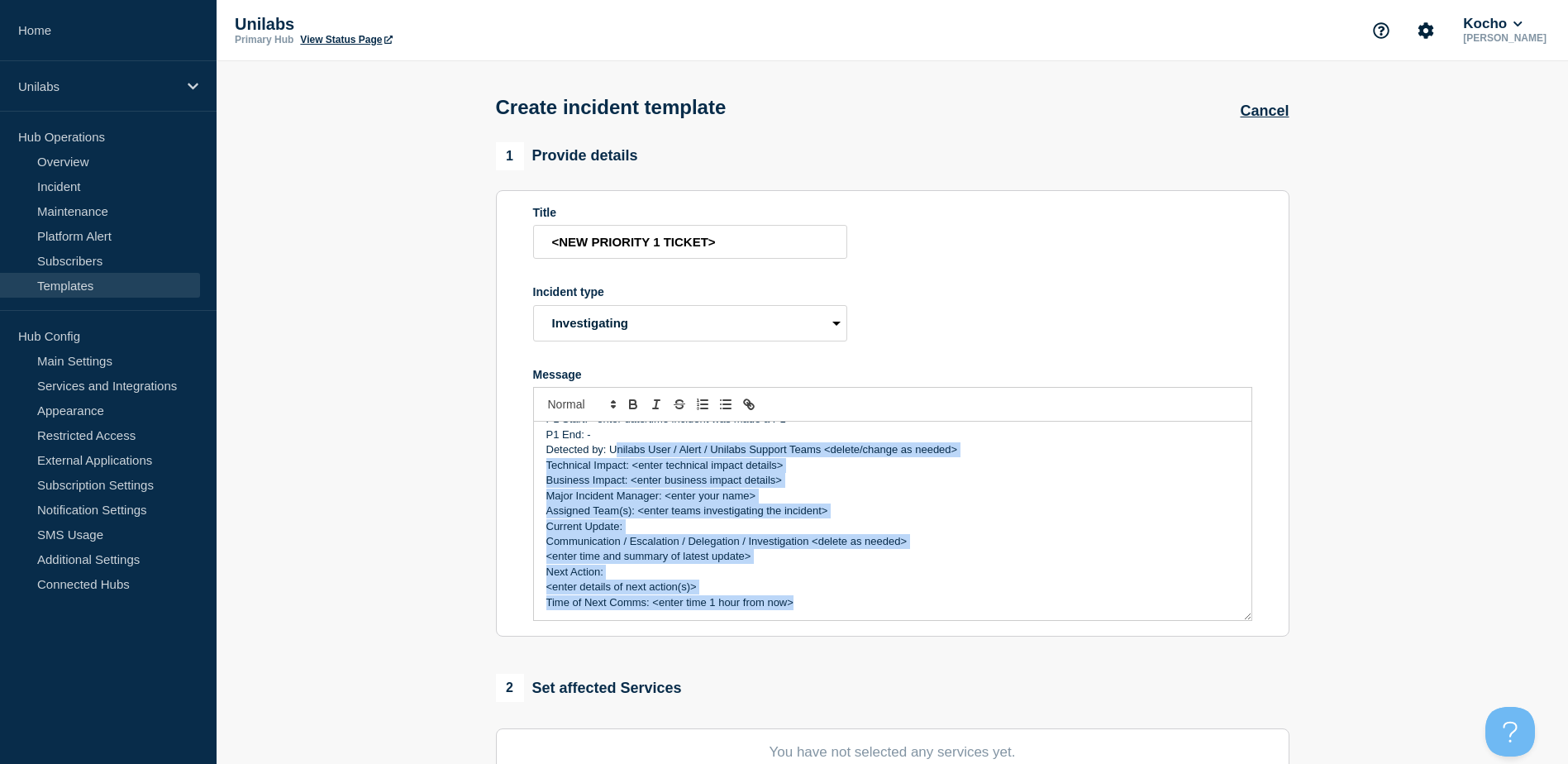
drag, startPoint x: 616, startPoint y: 453, endPoint x: 892, endPoint y: 607, distance: 316.1
click at [892, 607] on div "Incident Number: #<enter incident number> Customer/Business Area Affected: Unil…" at bounding box center [892, 521] width 717 height 198
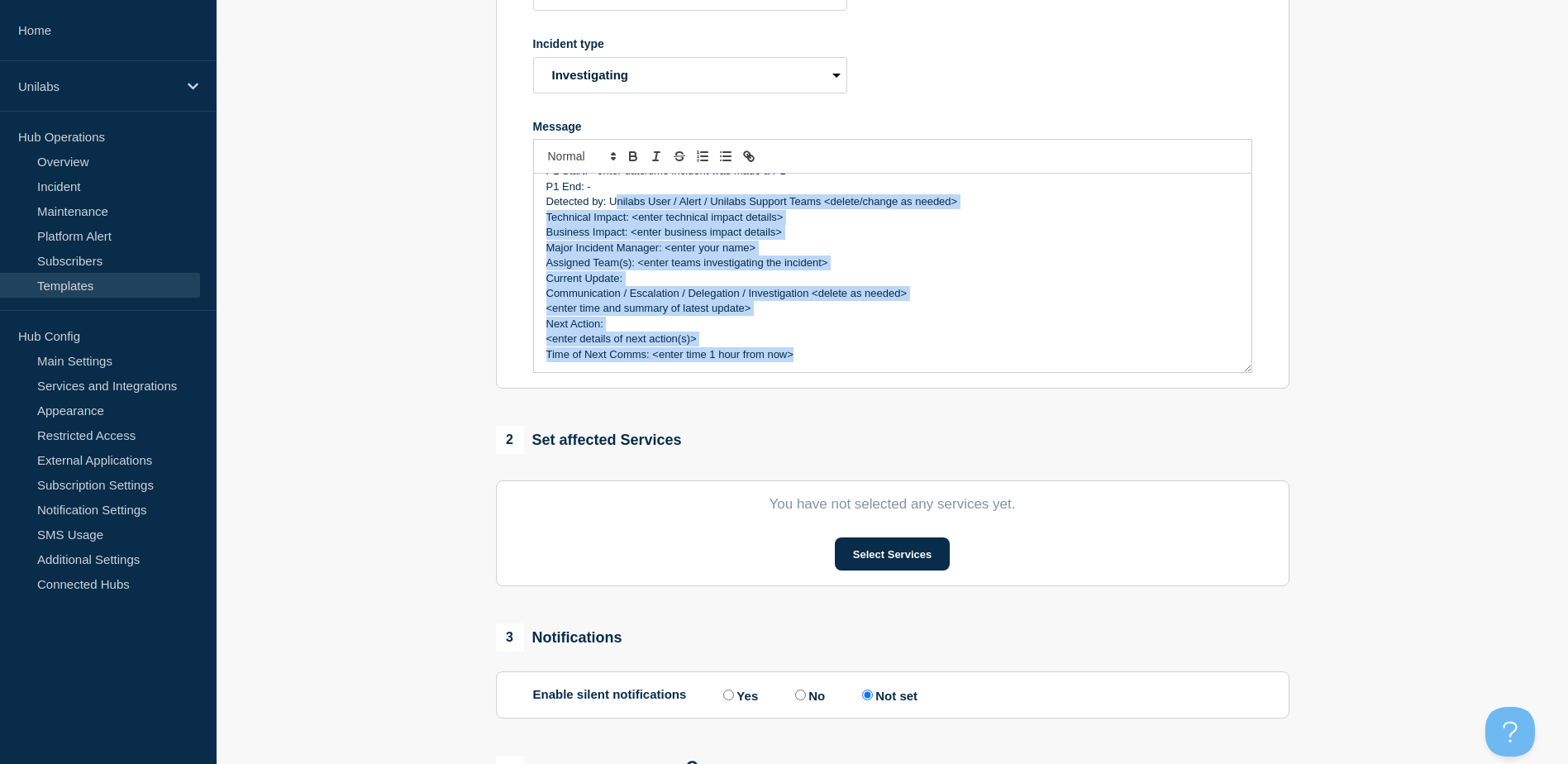
click at [867, 340] on p "<enter details of next action(s)>" at bounding box center [893, 339] width 693 height 15
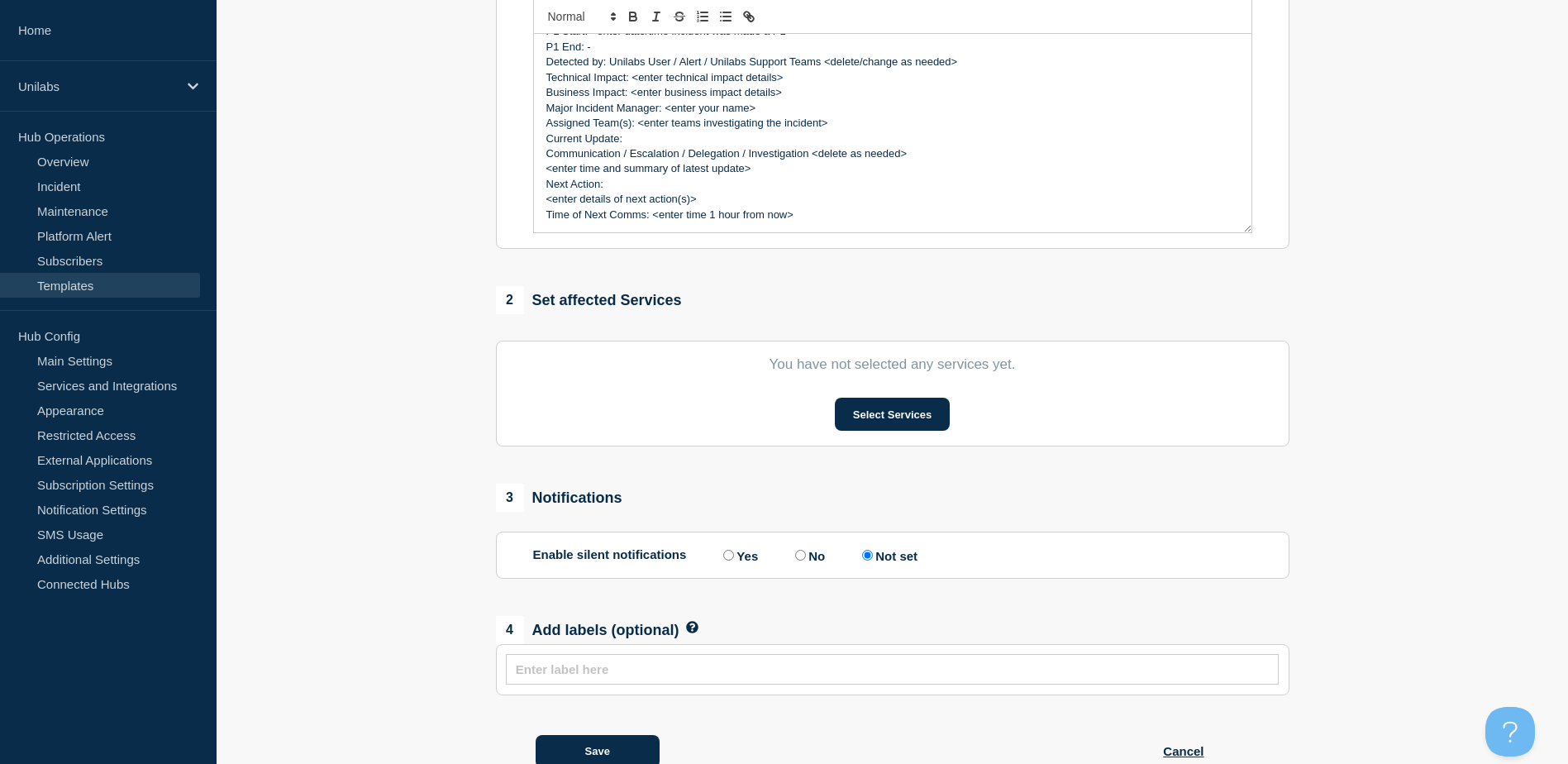
scroll to position [440, 0]
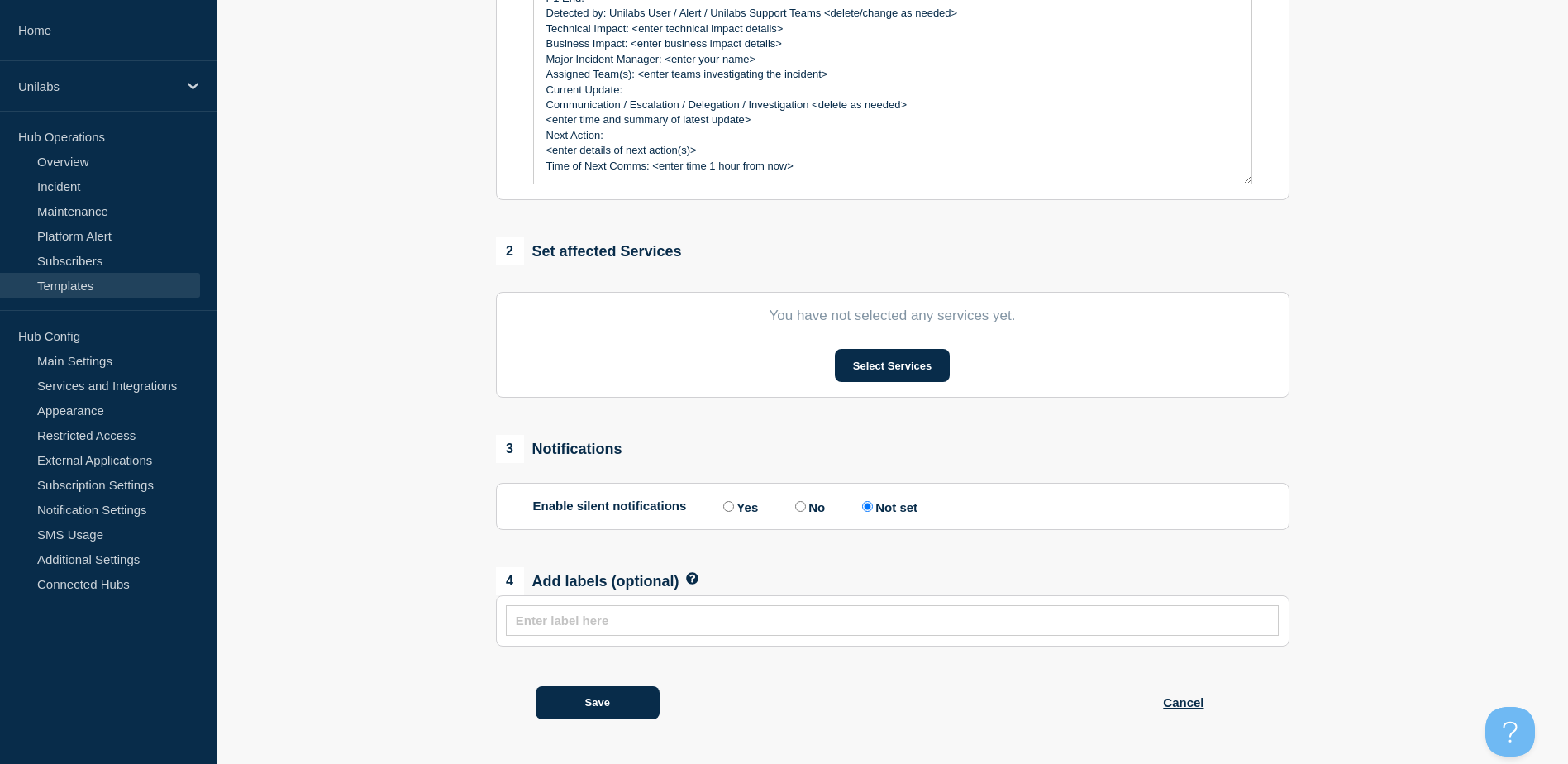
click at [730, 503] on input "Yes" at bounding box center [729, 507] width 11 height 11
click at [626, 697] on button "Save" at bounding box center [598, 703] width 124 height 33
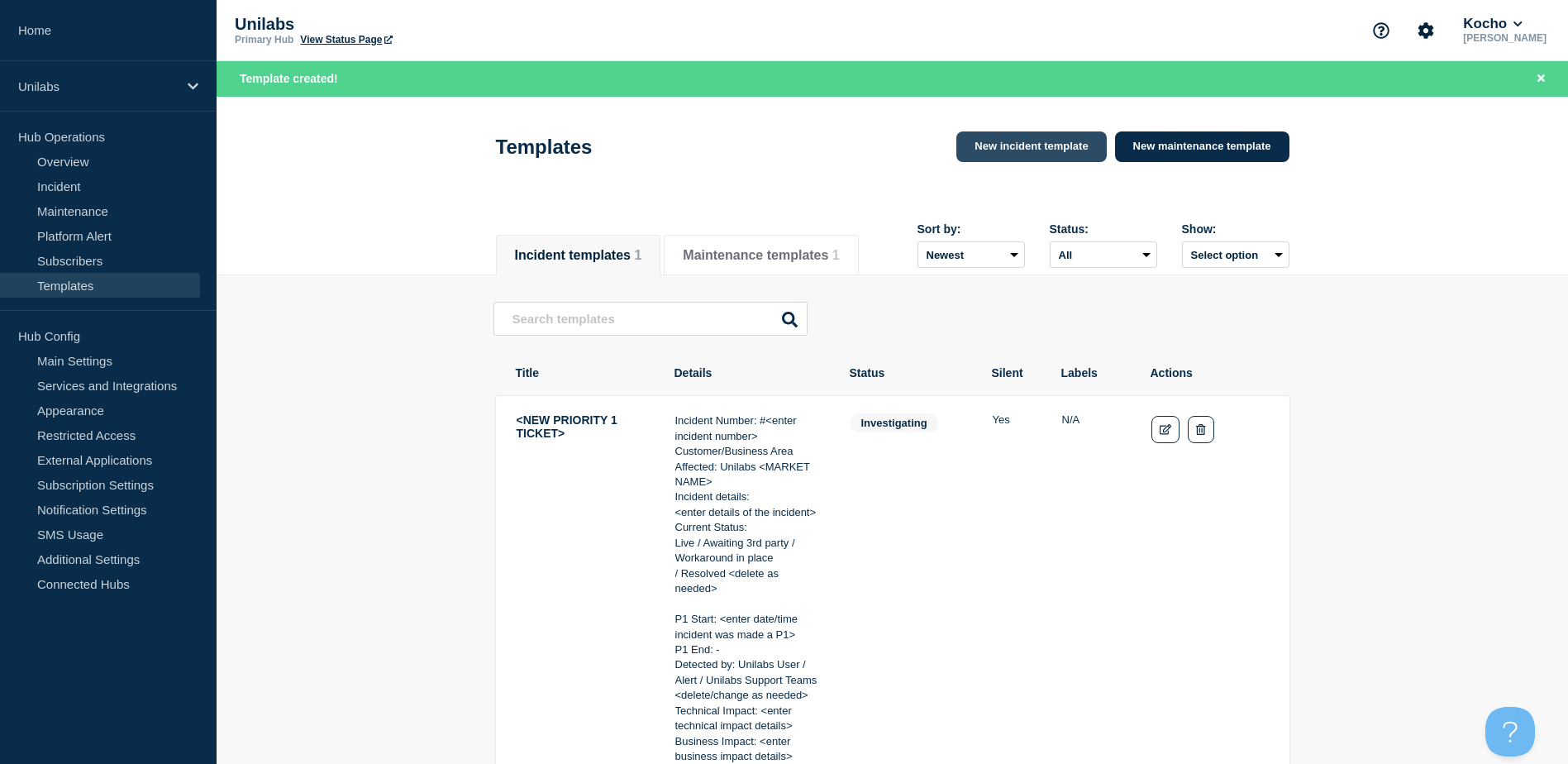
click at [1027, 150] on link "New incident template" at bounding box center [1031, 146] width 149 height 31
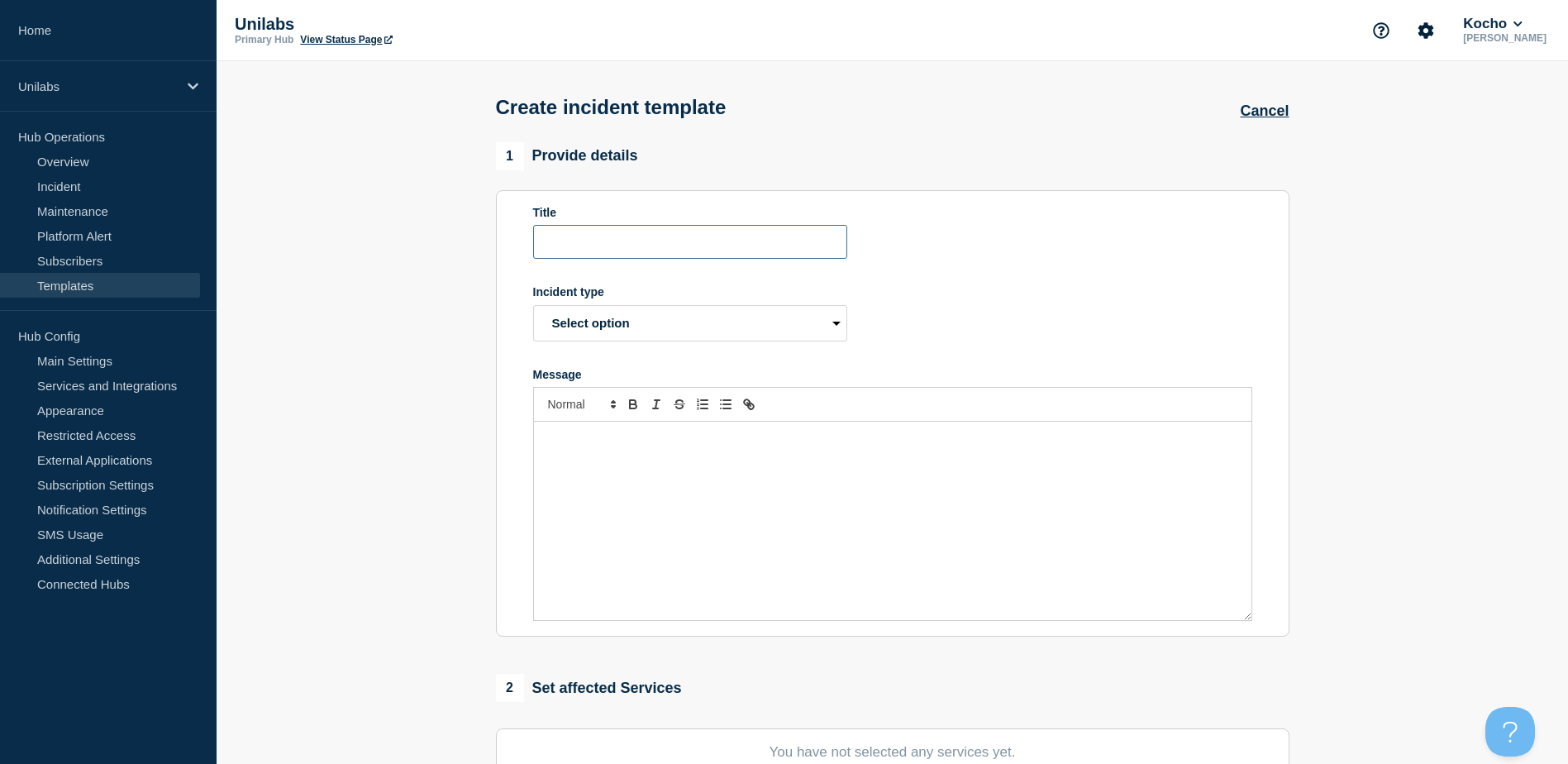
click at [612, 248] on input "Title" at bounding box center [689, 242] width 314 height 34
click at [620, 465] on div "Message" at bounding box center [892, 521] width 717 height 198
click at [640, 325] on select "Select option Investigating Identified Monitoring Resolved" at bounding box center [689, 323] width 314 height 36
click at [533, 309] on select "Select option Investigating Identified Monitoring Resolved" at bounding box center [689, 323] width 314 height 36
click at [739, 516] on div "<PASTE INCIDENT INFORMATION HERE> Steps Taken for Resolution: Root Cause:" at bounding box center [892, 521] width 717 height 198
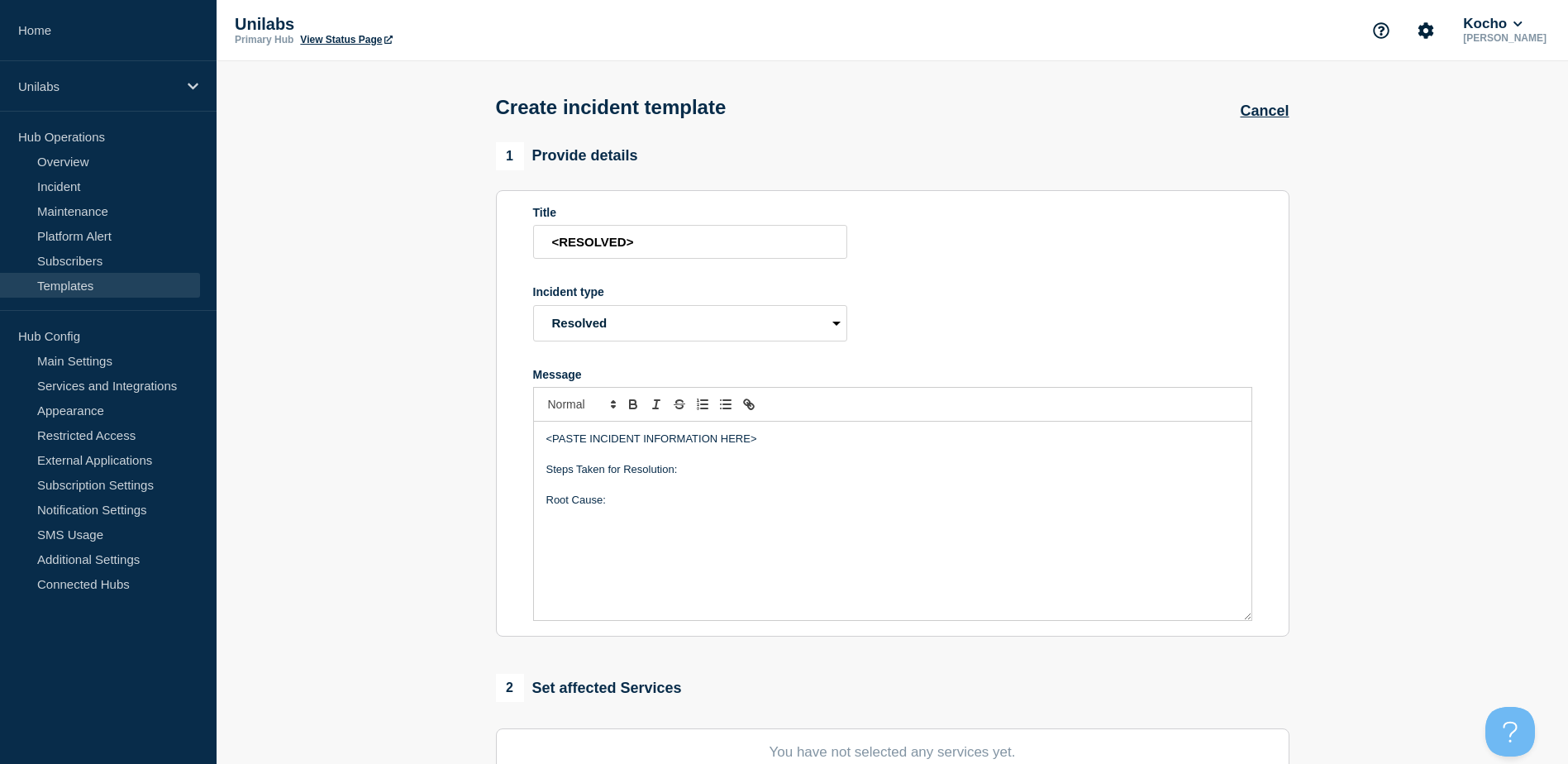
scroll to position [331, 0]
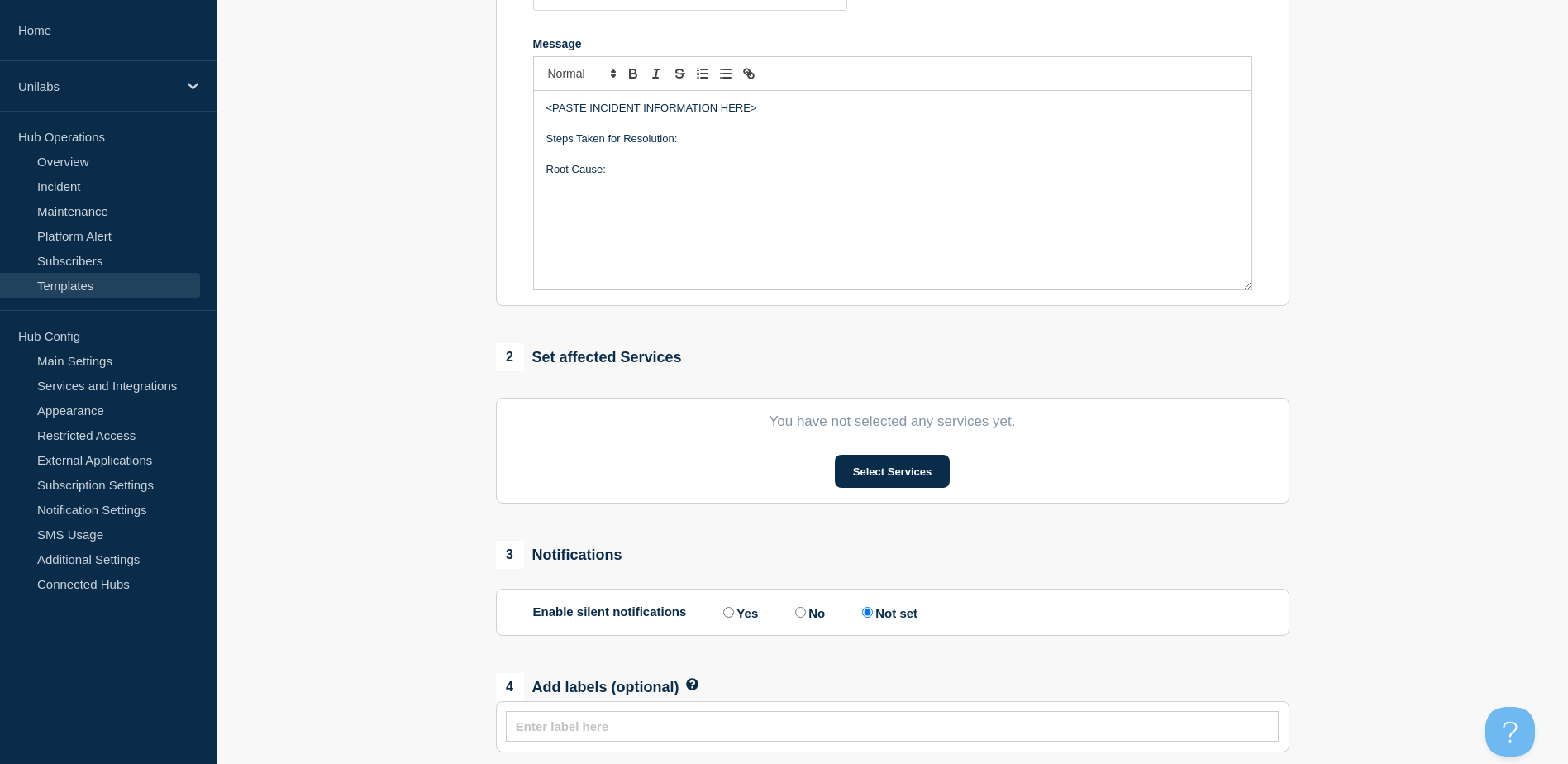
click at [725, 620] on label "Yes" at bounding box center [739, 612] width 39 height 16
click at [725, 618] on input "Yes" at bounding box center [729, 613] width 11 height 11
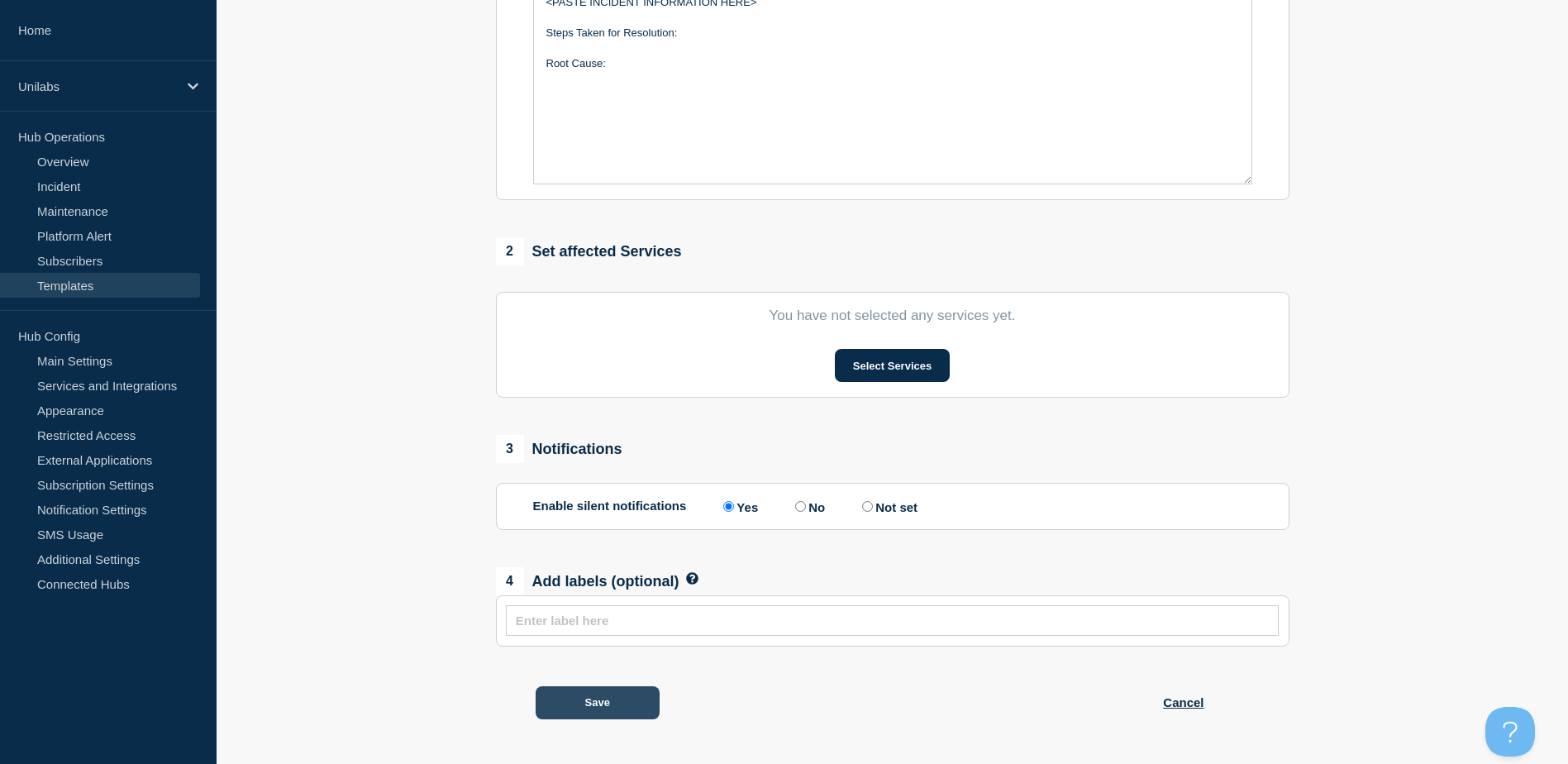
click at [598, 688] on button "Save" at bounding box center [598, 703] width 124 height 33
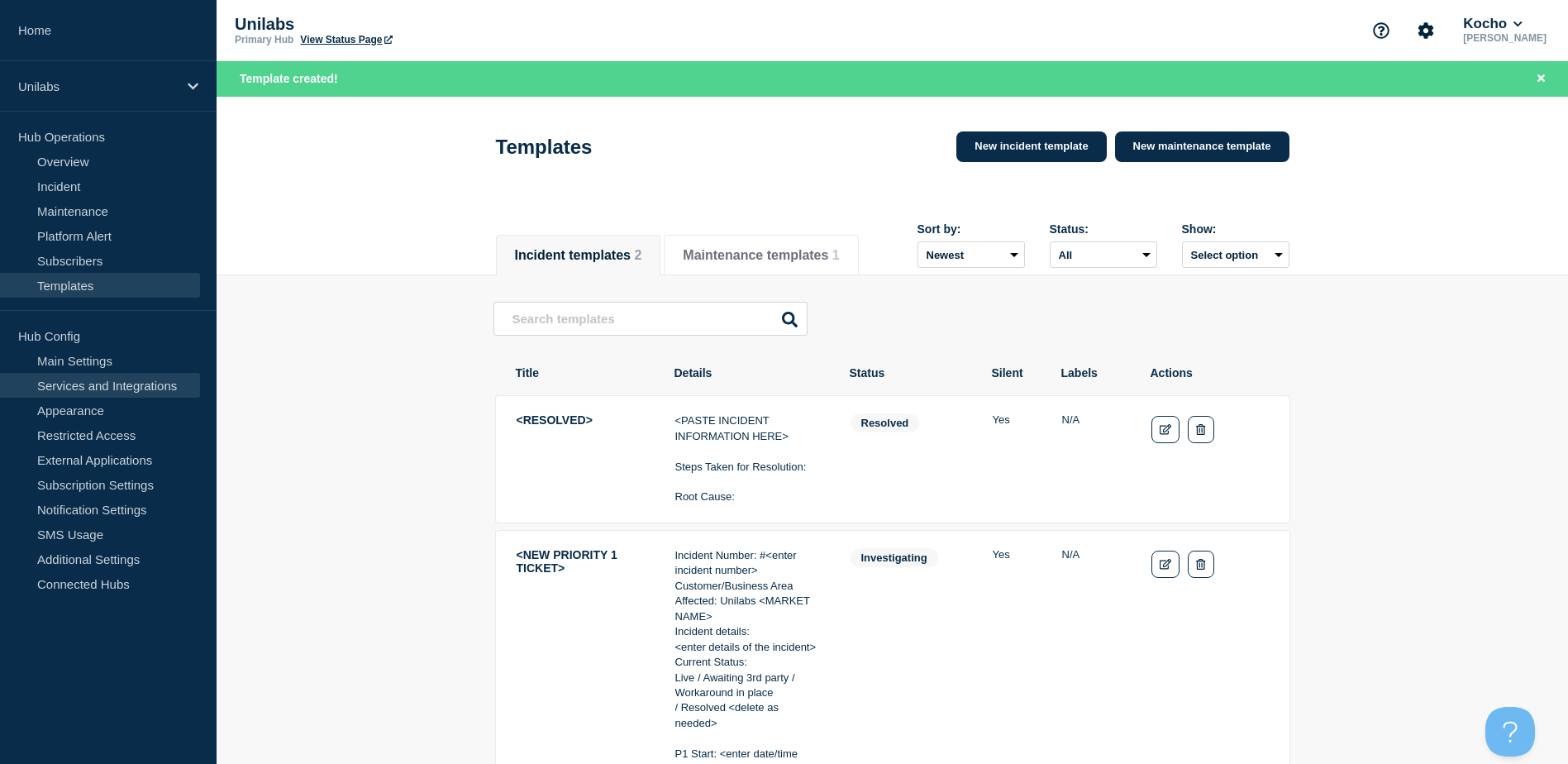
click at [97, 384] on link "Services and Integrations" at bounding box center [100, 385] width 200 height 25
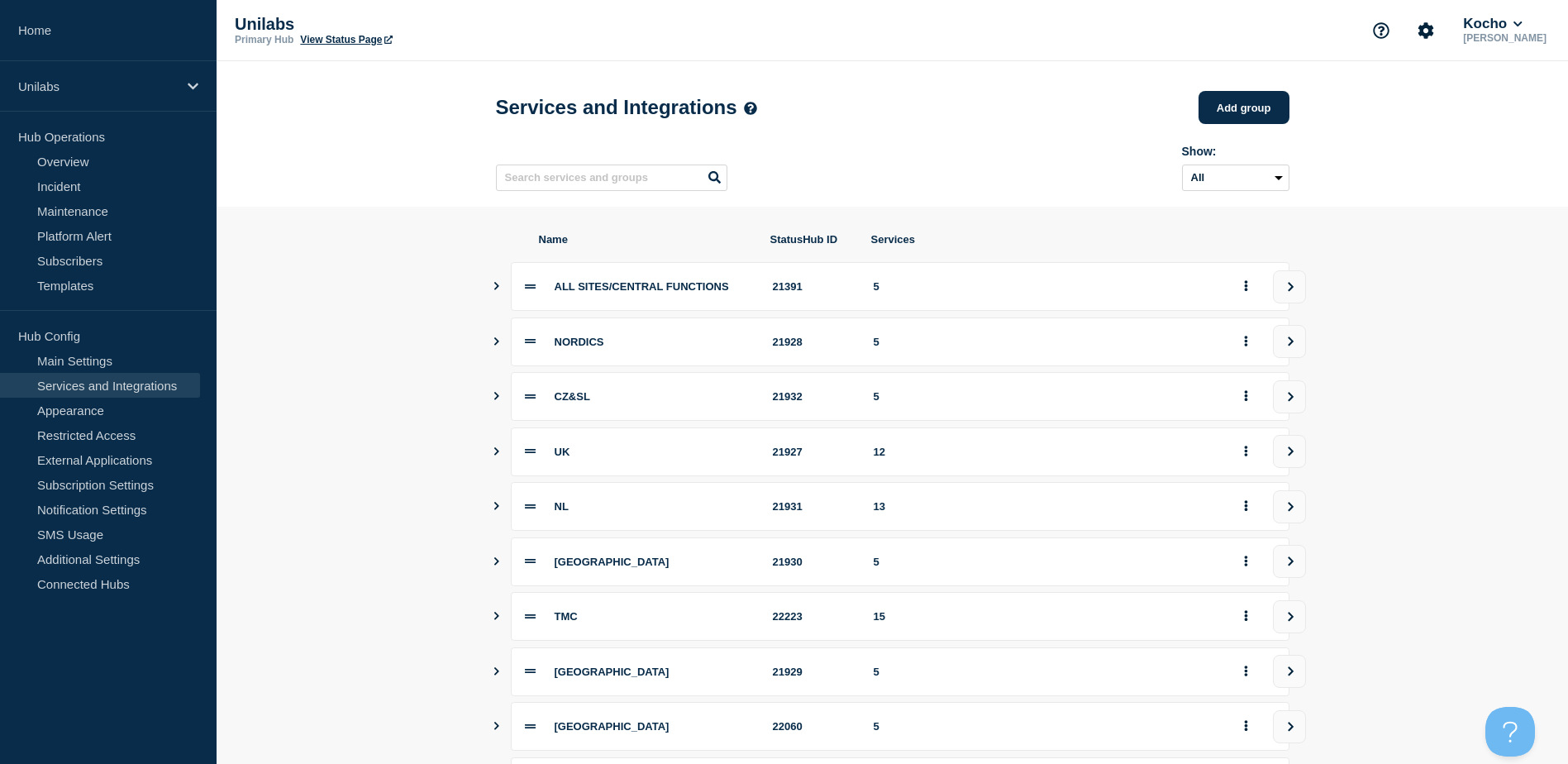
click at [959, 138] on div "Show: All Archived Non-archived" at bounding box center [892, 165] width 793 height 65
click at [972, 105] on div "Services and Integrations Add group" at bounding box center [892, 108] width 793 height 50
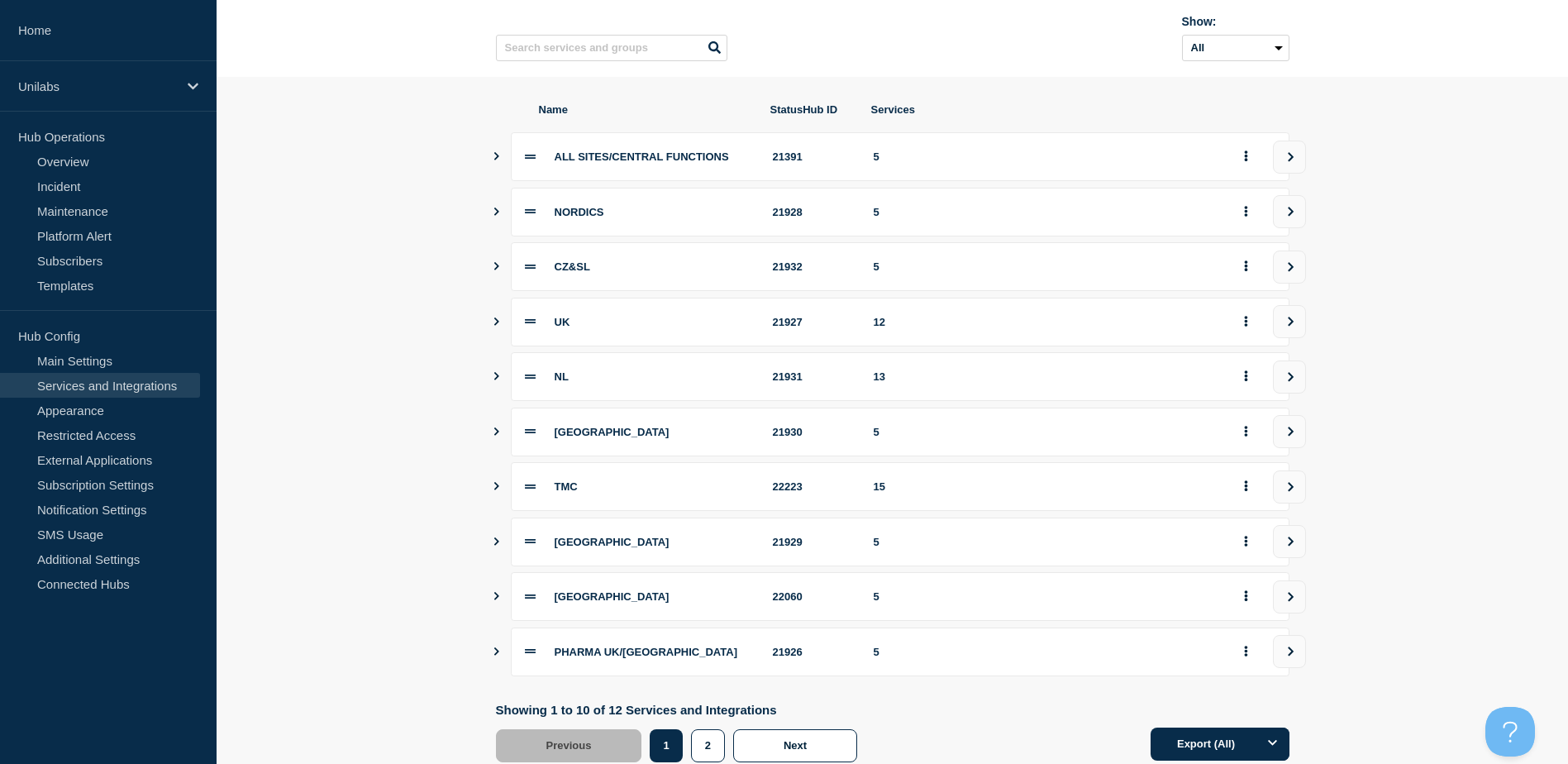
scroll to position [102, 0]
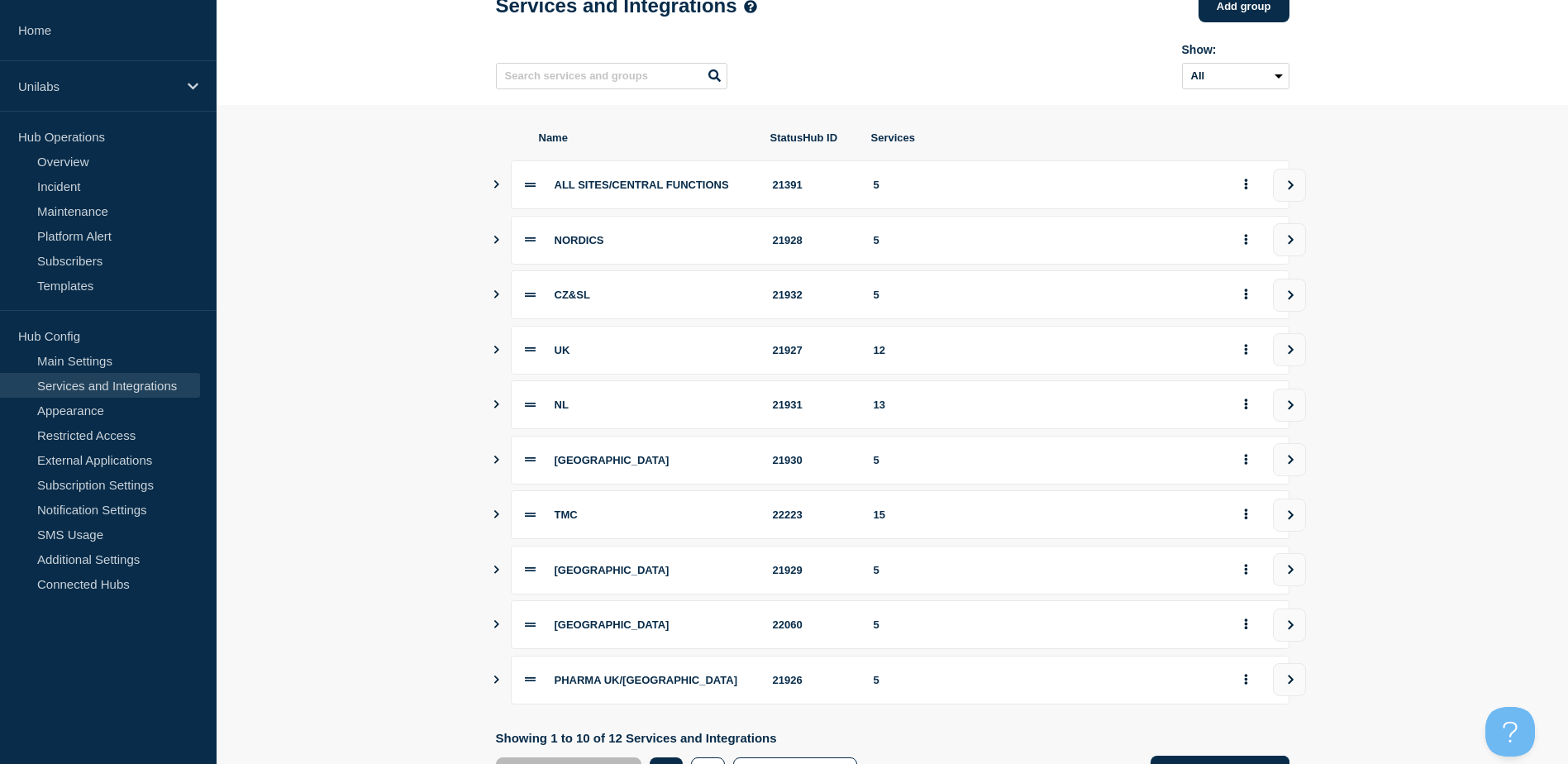
click at [938, 81] on div "Show: All Archived Non-archived" at bounding box center [892, 63] width 793 height 65
click at [971, 44] on div "Show: All Archived Non-archived" at bounding box center [892, 63] width 793 height 65
click at [333, 330] on section "Name StatusHub ID Services ALL SITES/CENTRAL FUNCTIONS 21391 5 NORDICS 21928 5 …" at bounding box center [892, 460] width 1352 height 710
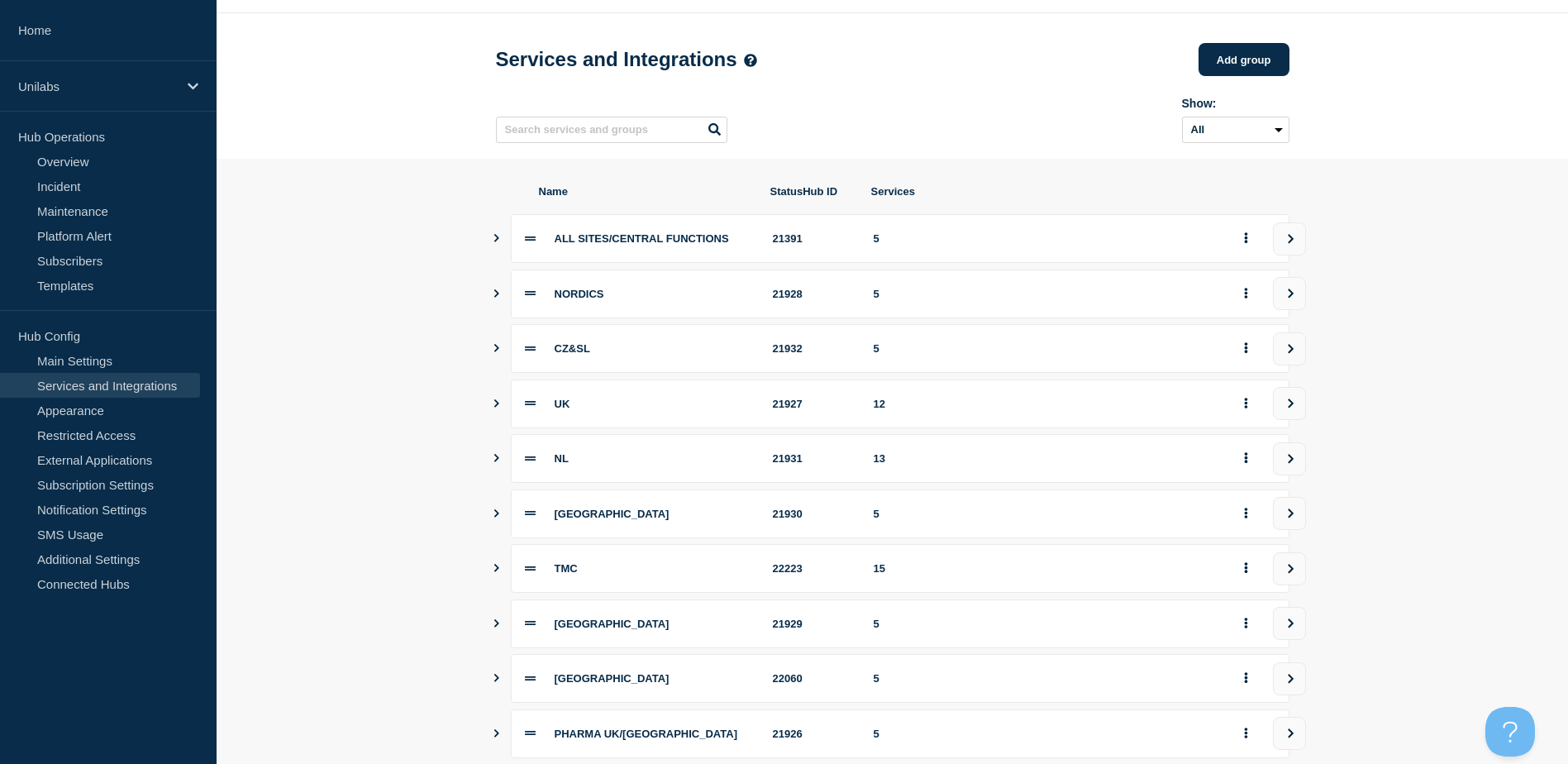
scroll to position [0, 0]
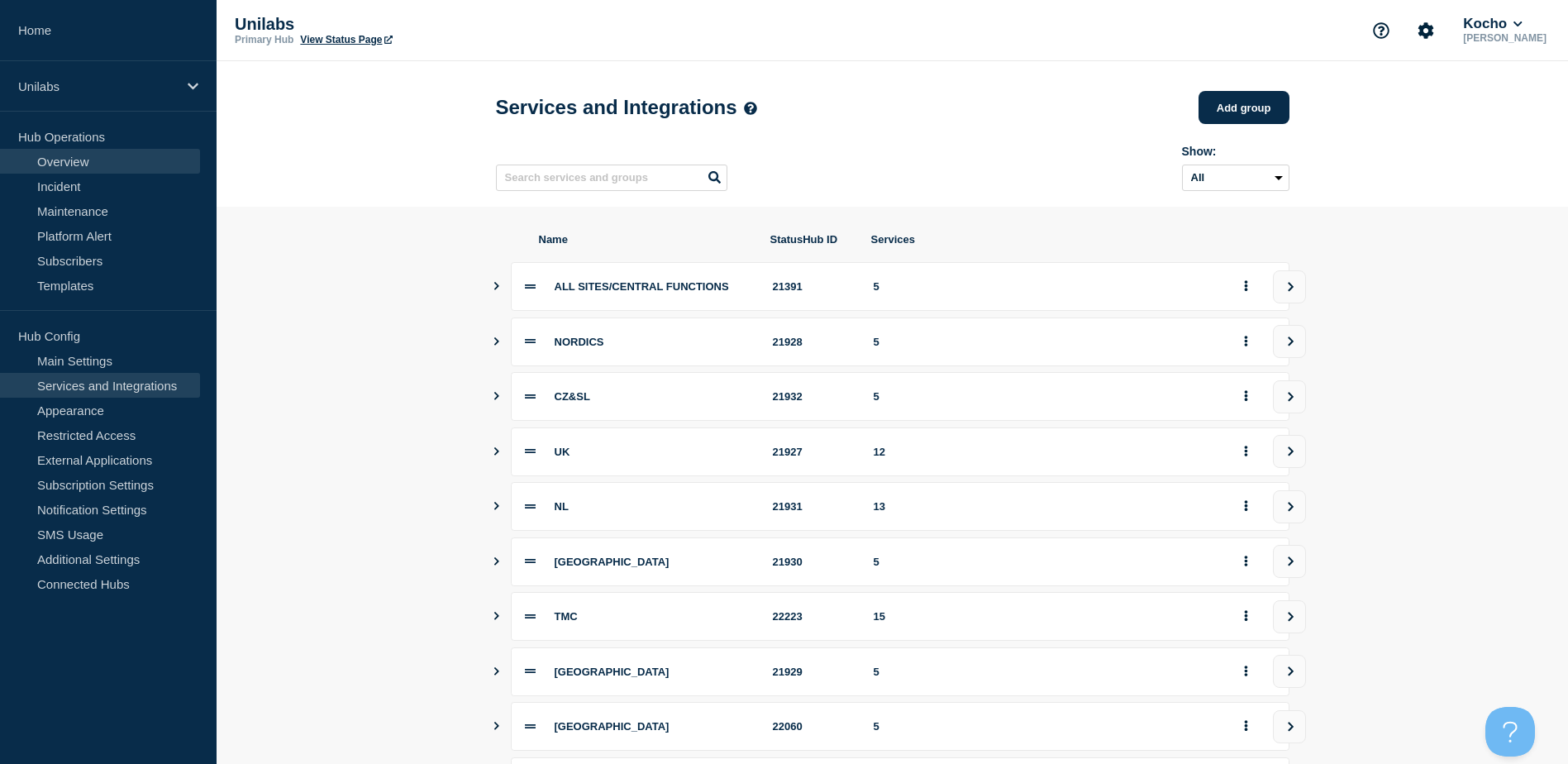
click at [106, 157] on link "Overview" at bounding box center [100, 161] width 200 height 25
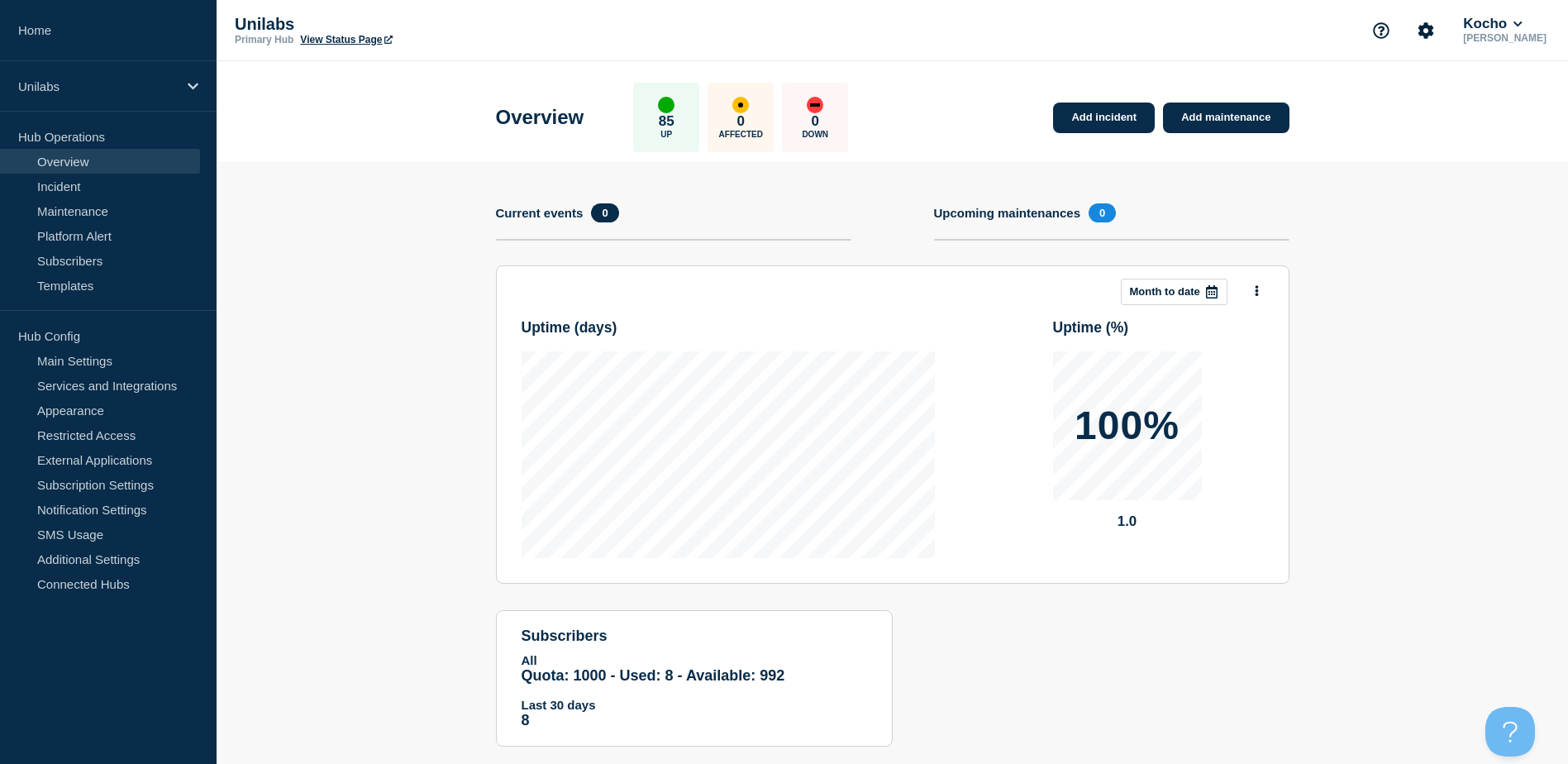
click at [348, 268] on section "Add incident Add maintenance Current events 0 Upcoming maintenances 0 This mont…" at bounding box center [892, 466] width 1352 height 609
click at [351, 34] on link "View Status Page" at bounding box center [346, 40] width 92 height 11
click at [75, 380] on link "Services and Integrations" at bounding box center [100, 385] width 200 height 25
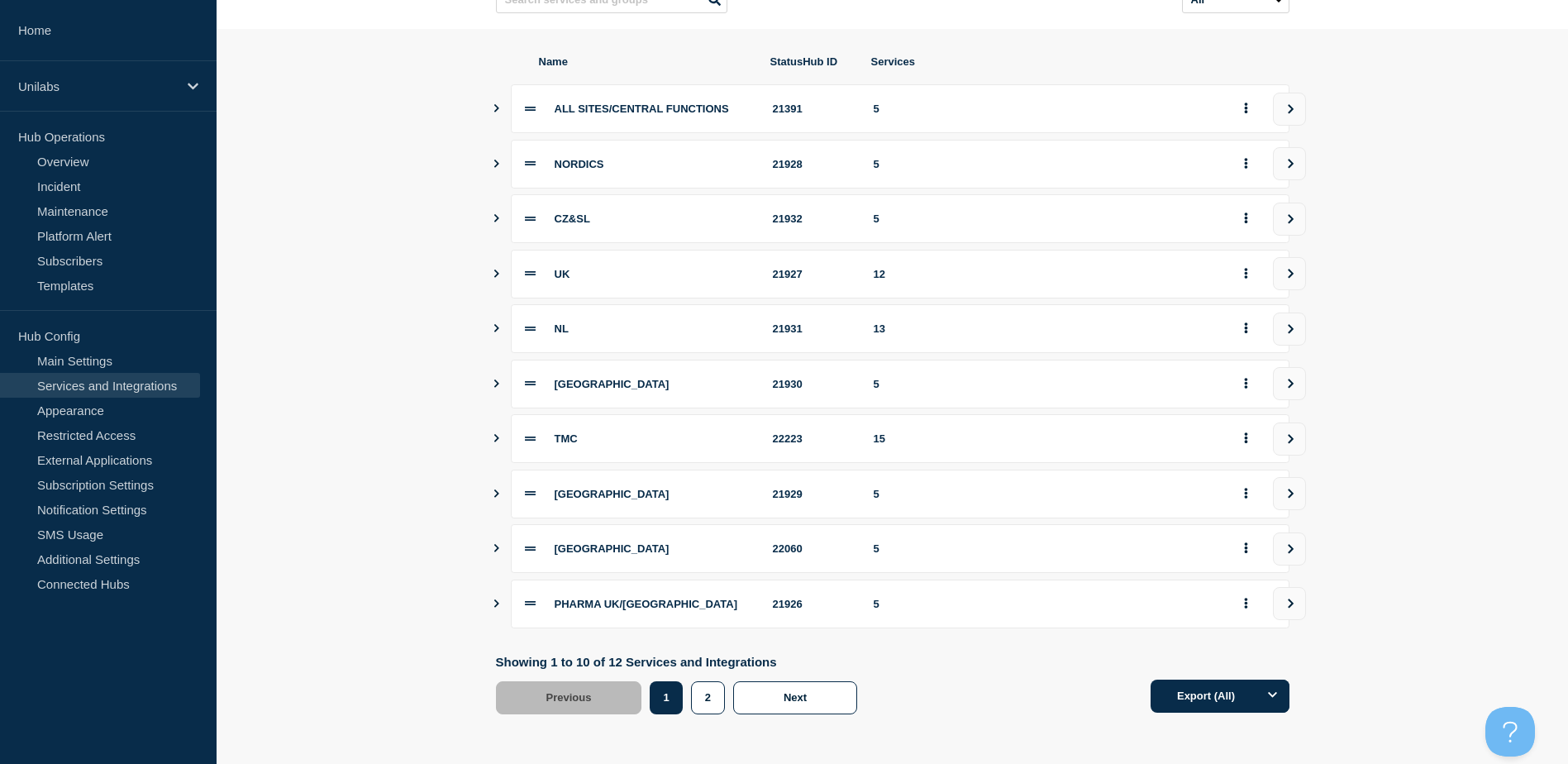
scroll to position [185, 0]
click at [488, 539] on section "Name StatusHub ID Services ALL SITES/CENTRAL FUNCTIONS 21391 5 NORDICS 21928 5 …" at bounding box center [892, 384] width 1352 height 710
click at [494, 547] on icon "Show services" at bounding box center [497, 548] width 11 height 8
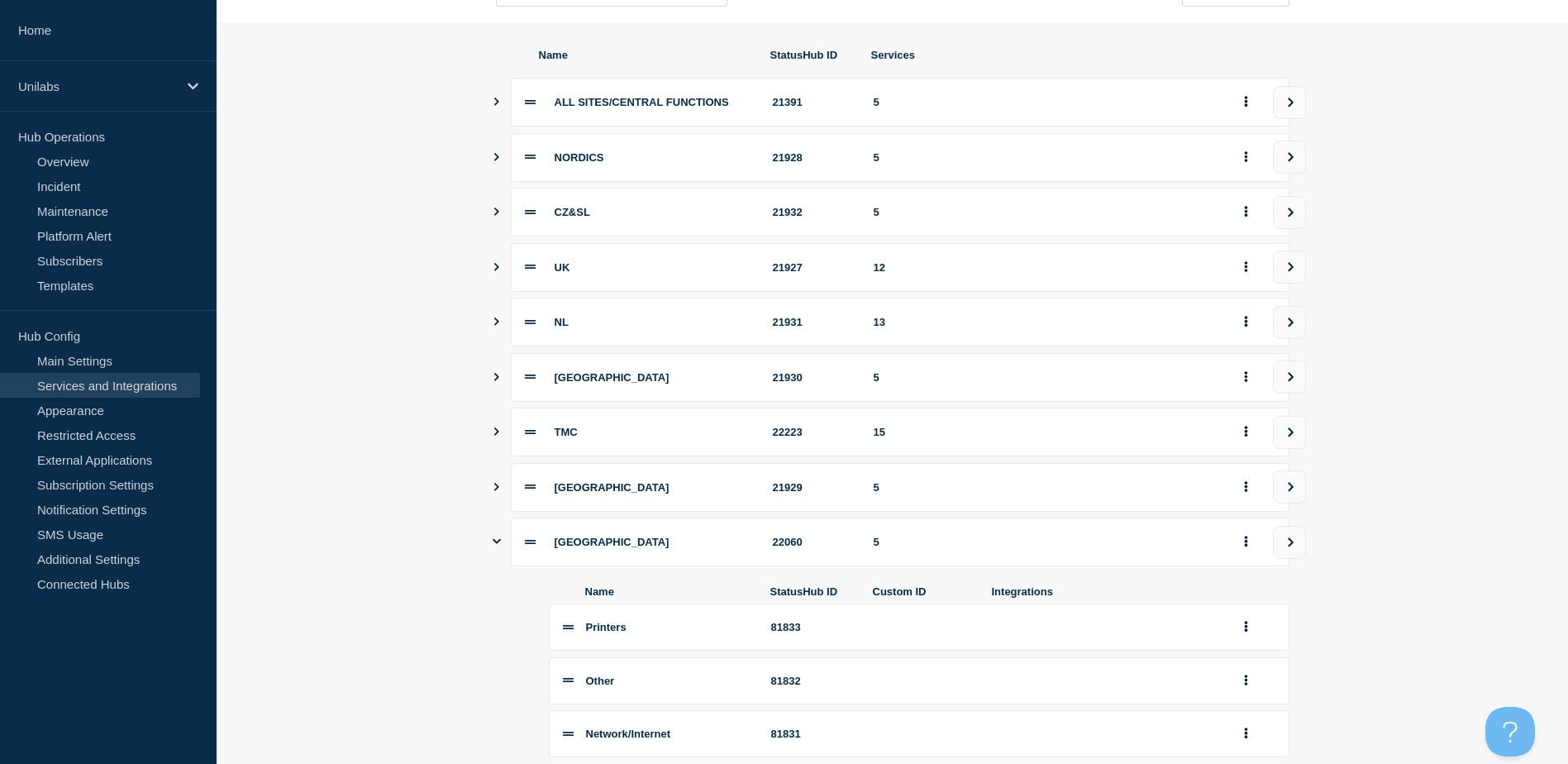
scroll to position [516, 0]
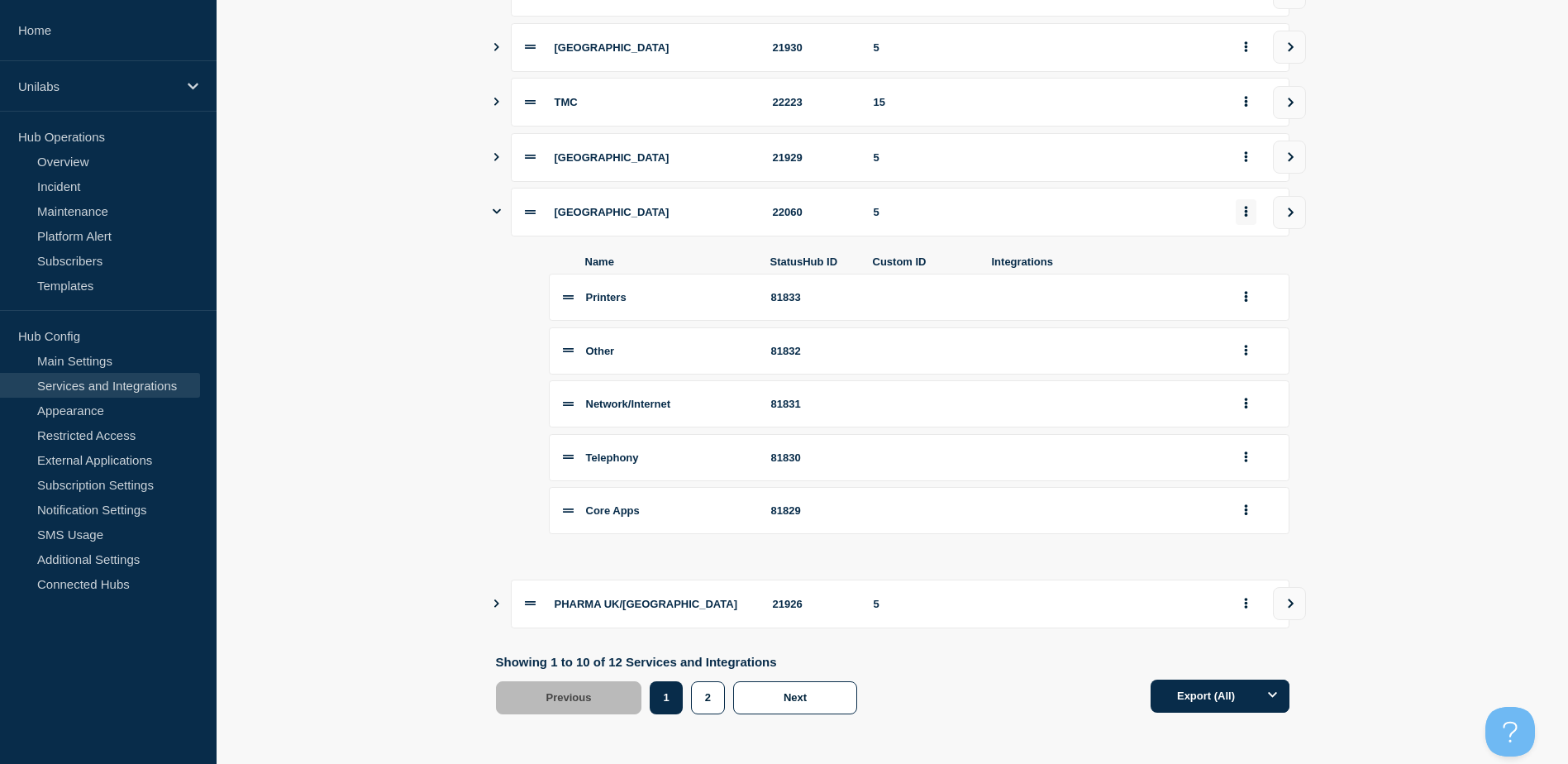
click at [1237, 219] on button "group actions" at bounding box center [1246, 212] width 20 height 26
click at [1258, 246] on button "Edit" at bounding box center [1255, 248] width 82 height 26
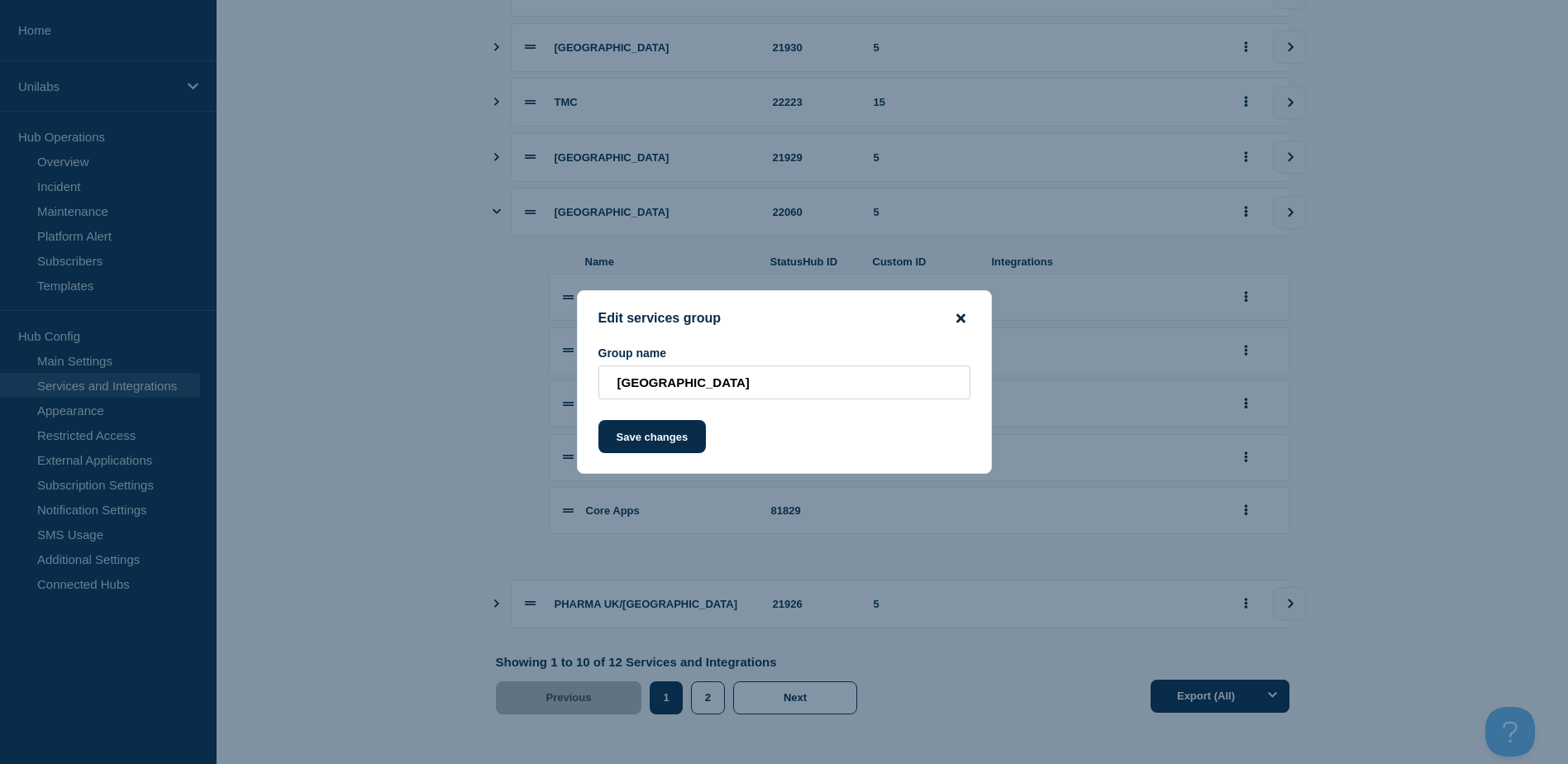
click at [961, 312] on icon "close button" at bounding box center [961, 318] width 9 height 13
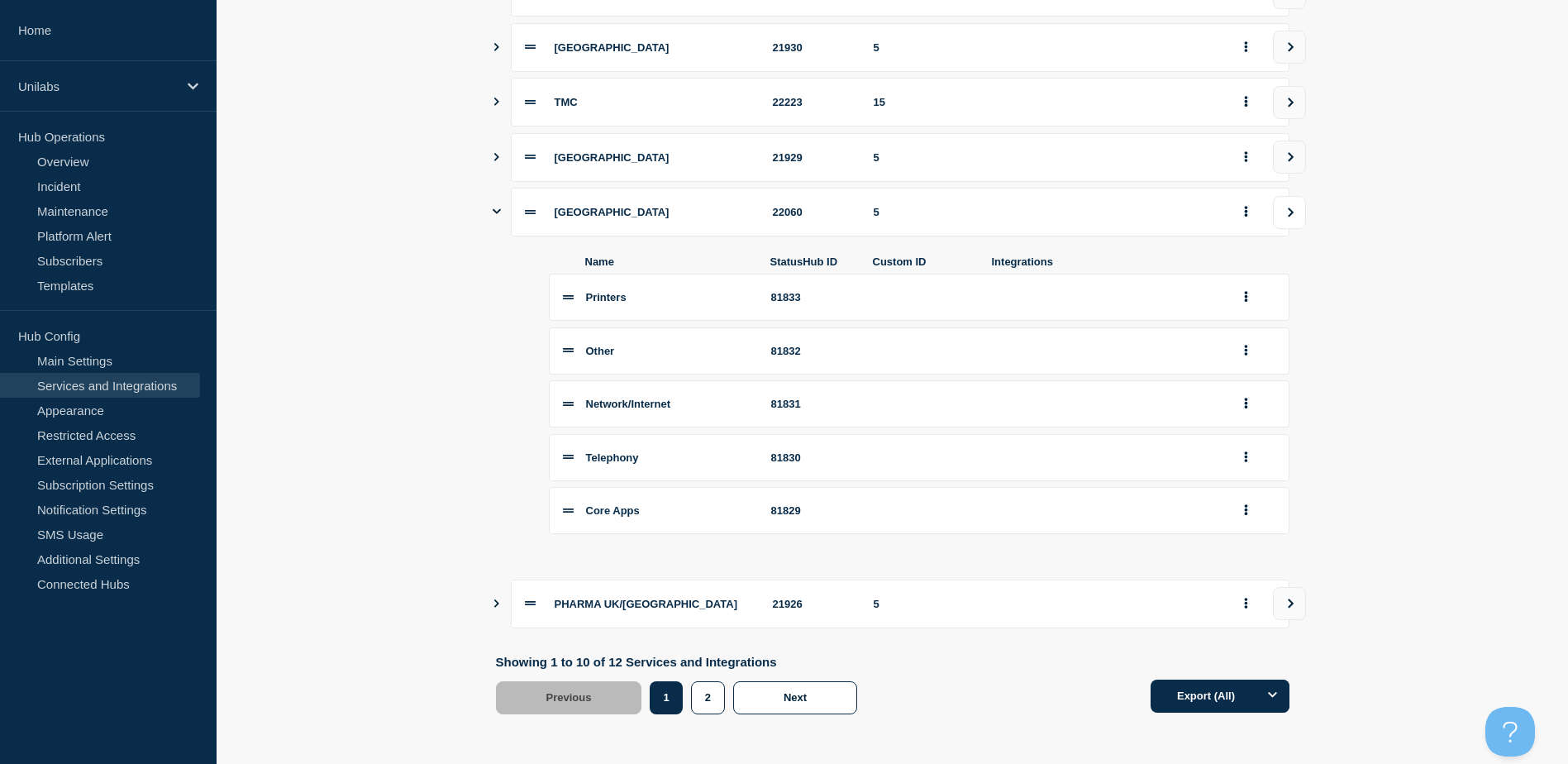
click at [1296, 212] on icon "view group" at bounding box center [1291, 212] width 11 height 10
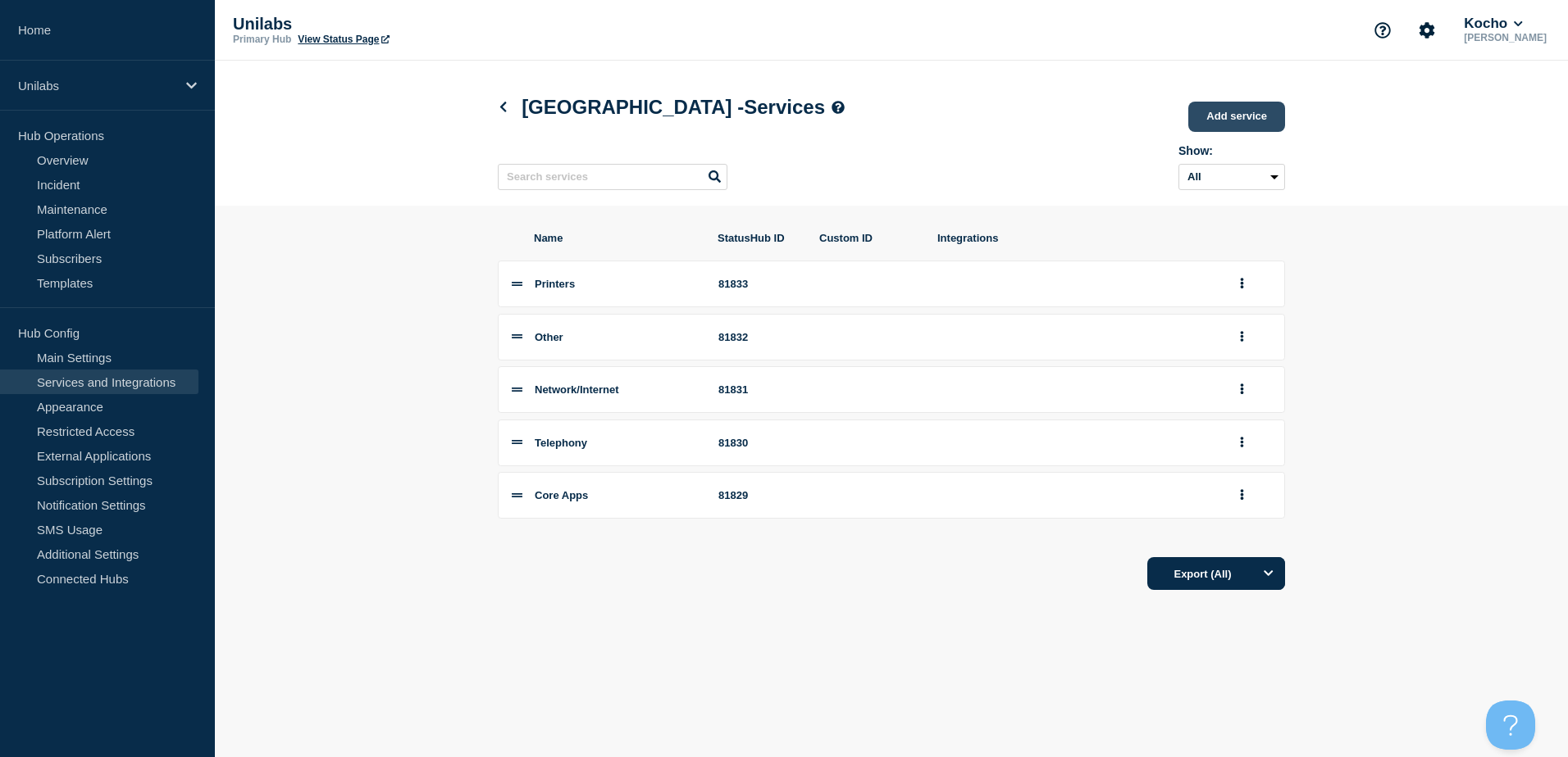
click at [1223, 120] on link "Add service" at bounding box center [1236, 117] width 97 height 30
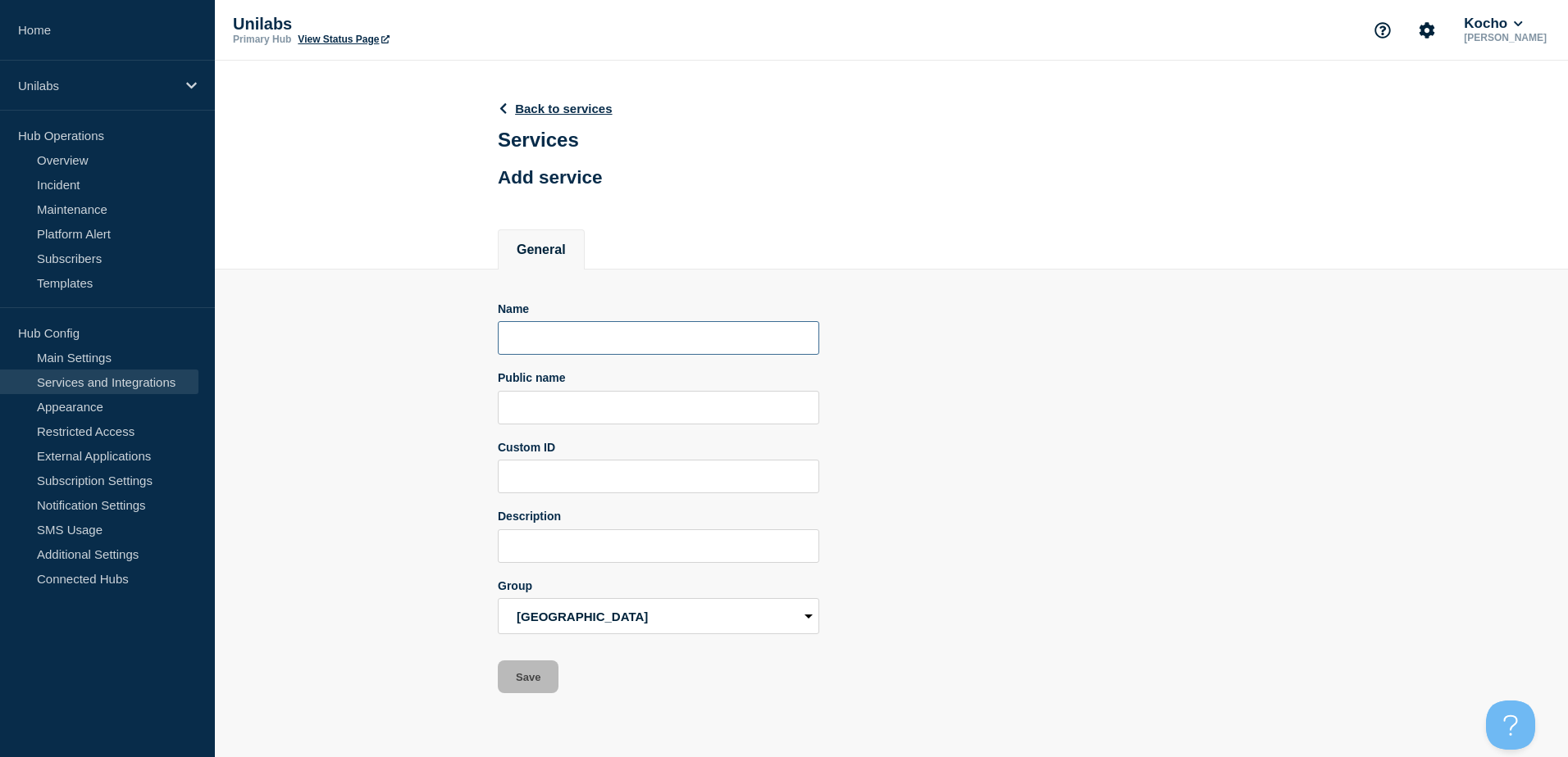
click at [538, 339] on input "Name" at bounding box center [658, 338] width 322 height 34
click at [620, 477] on input "Custom ID" at bounding box center [658, 476] width 322 height 34
click at [503, 677] on button "Save" at bounding box center [528, 677] width 61 height 33
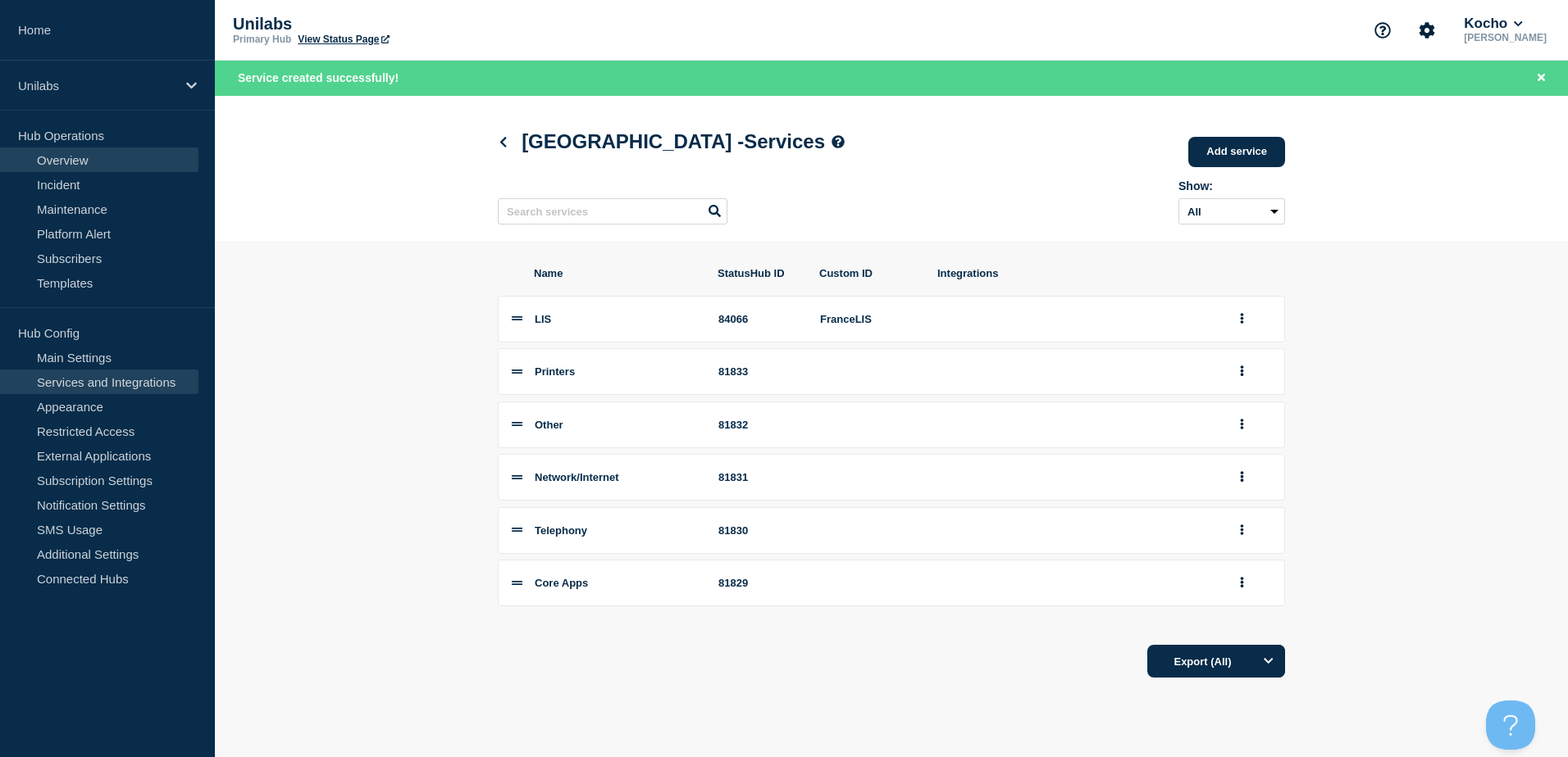
click at [104, 159] on link "Overview" at bounding box center [99, 160] width 199 height 25
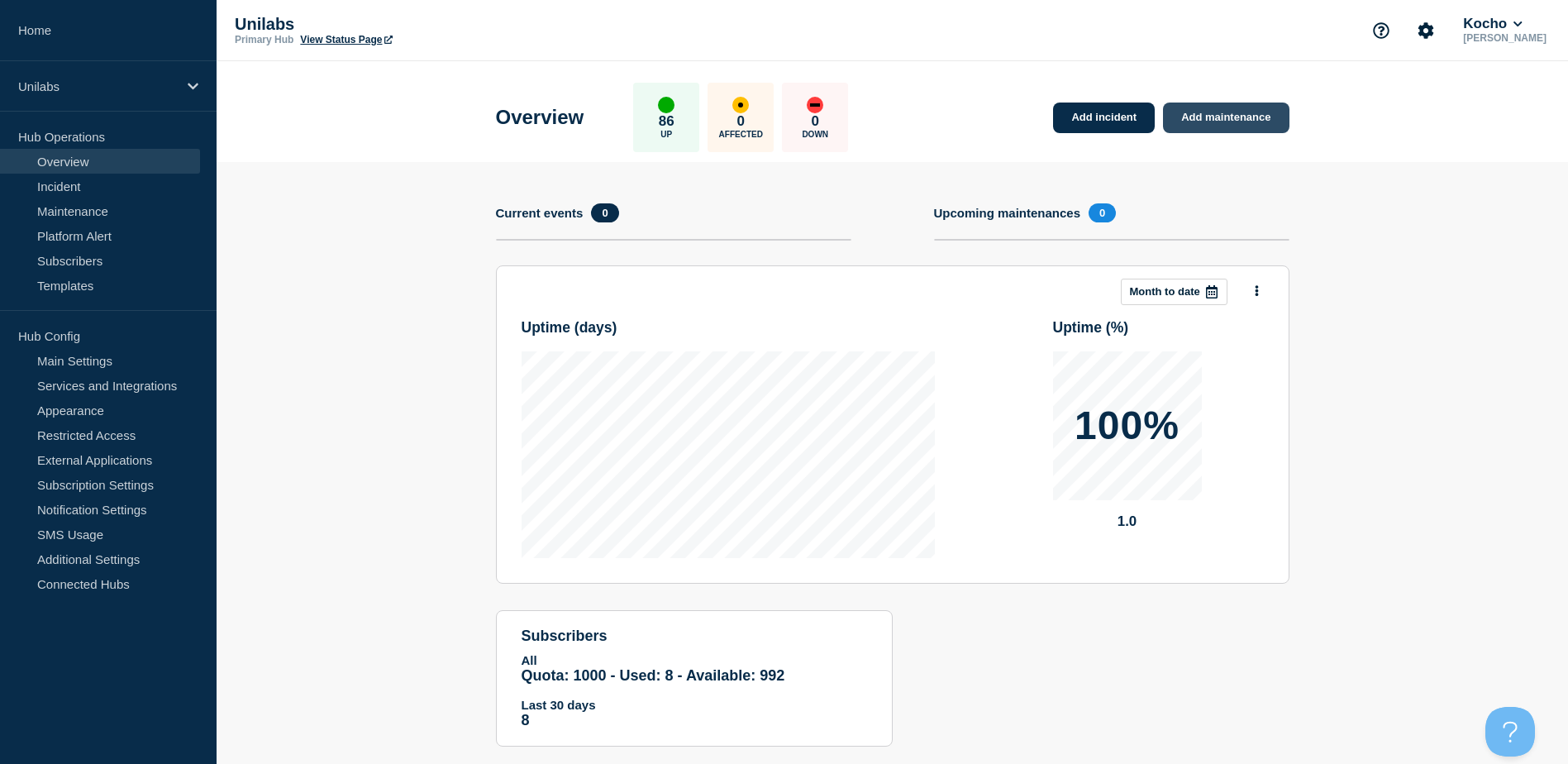
click at [1252, 111] on link "Add maintenance" at bounding box center [1226, 118] width 126 height 31
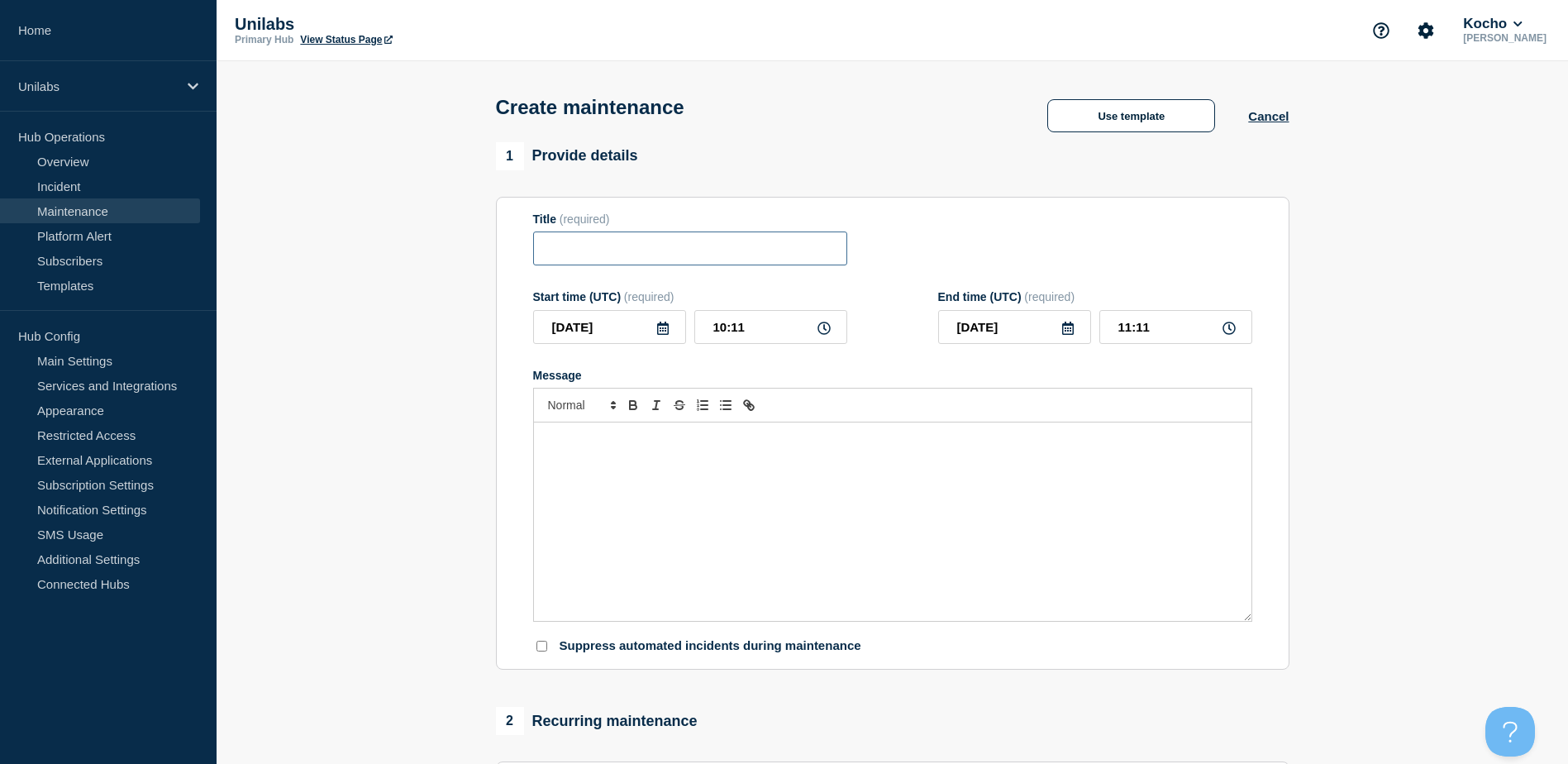
click at [621, 246] on input "Title" at bounding box center [689, 248] width 314 height 34
click at [661, 236] on input "Title" at bounding box center [689, 248] width 314 height 34
click at [847, 171] on div "1 Provide details" at bounding box center [892, 156] width 793 height 28
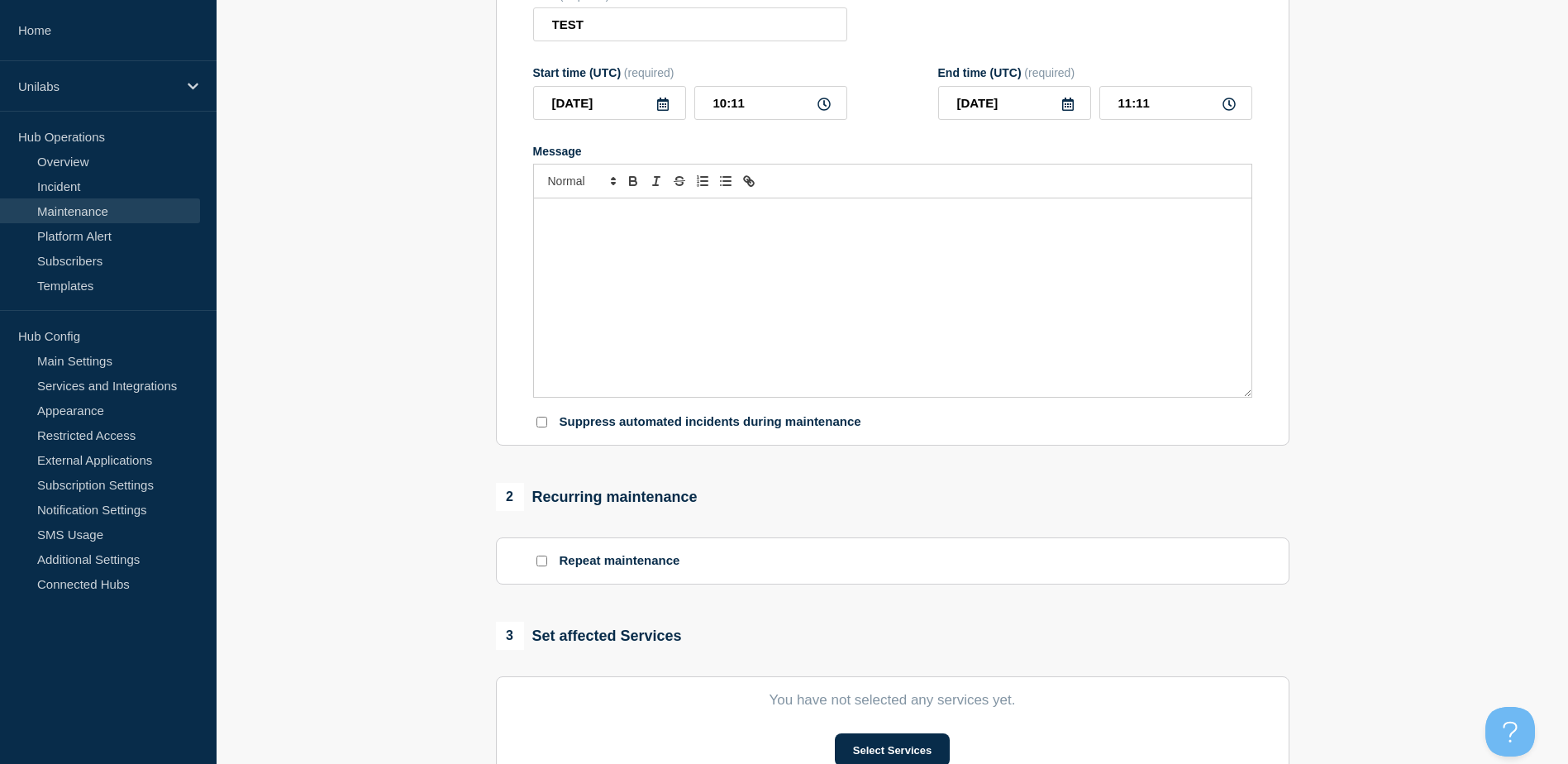
scroll to position [331, 0]
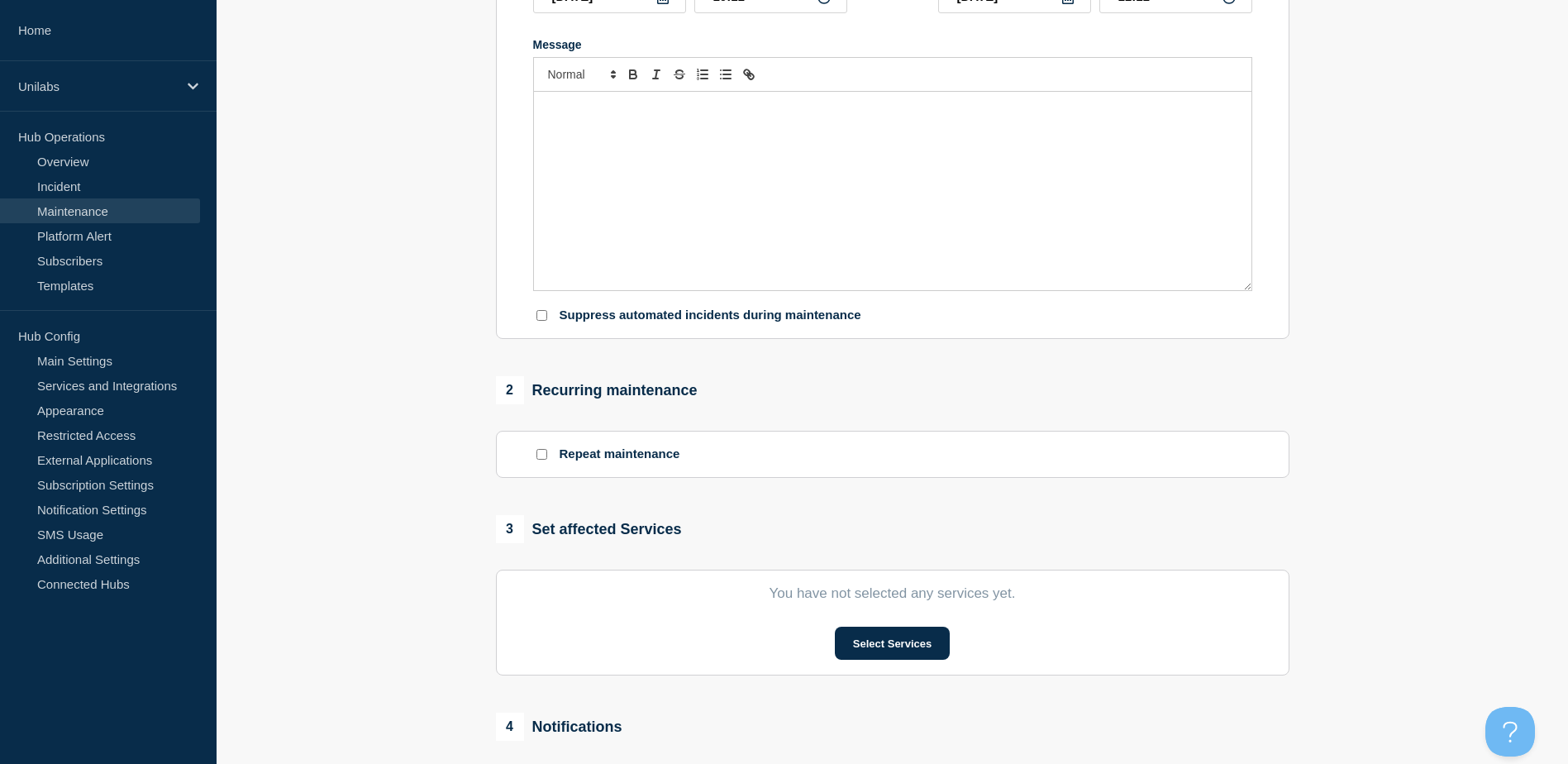
click at [825, 221] on div "Message" at bounding box center [892, 191] width 717 height 198
click at [413, 252] on section "1 Provide details Title (required) TEST Start time (UTC) (required) 2025-10-08 …" at bounding box center [892, 386] width 1352 height 1148
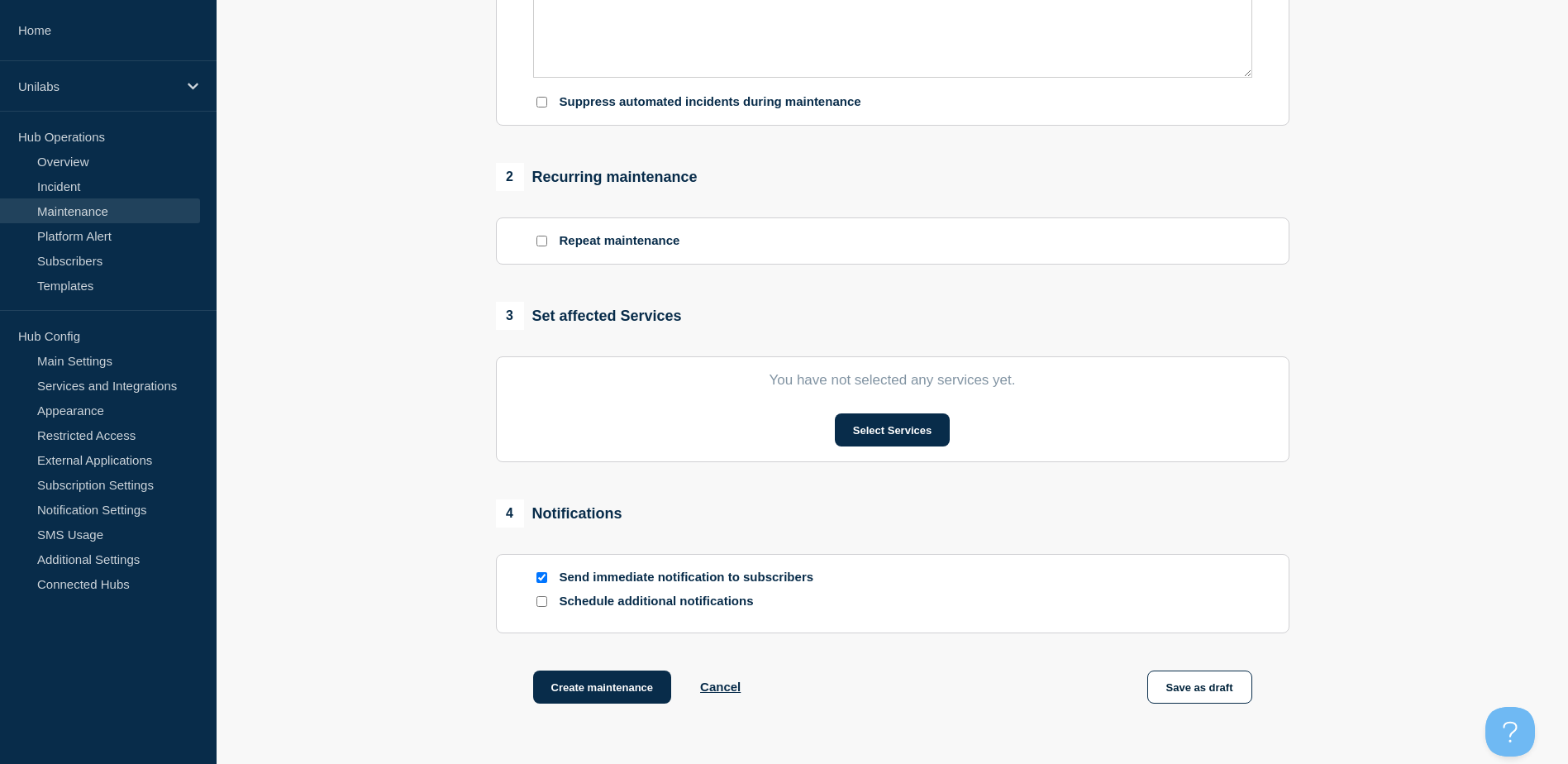
scroll to position [430, 0]
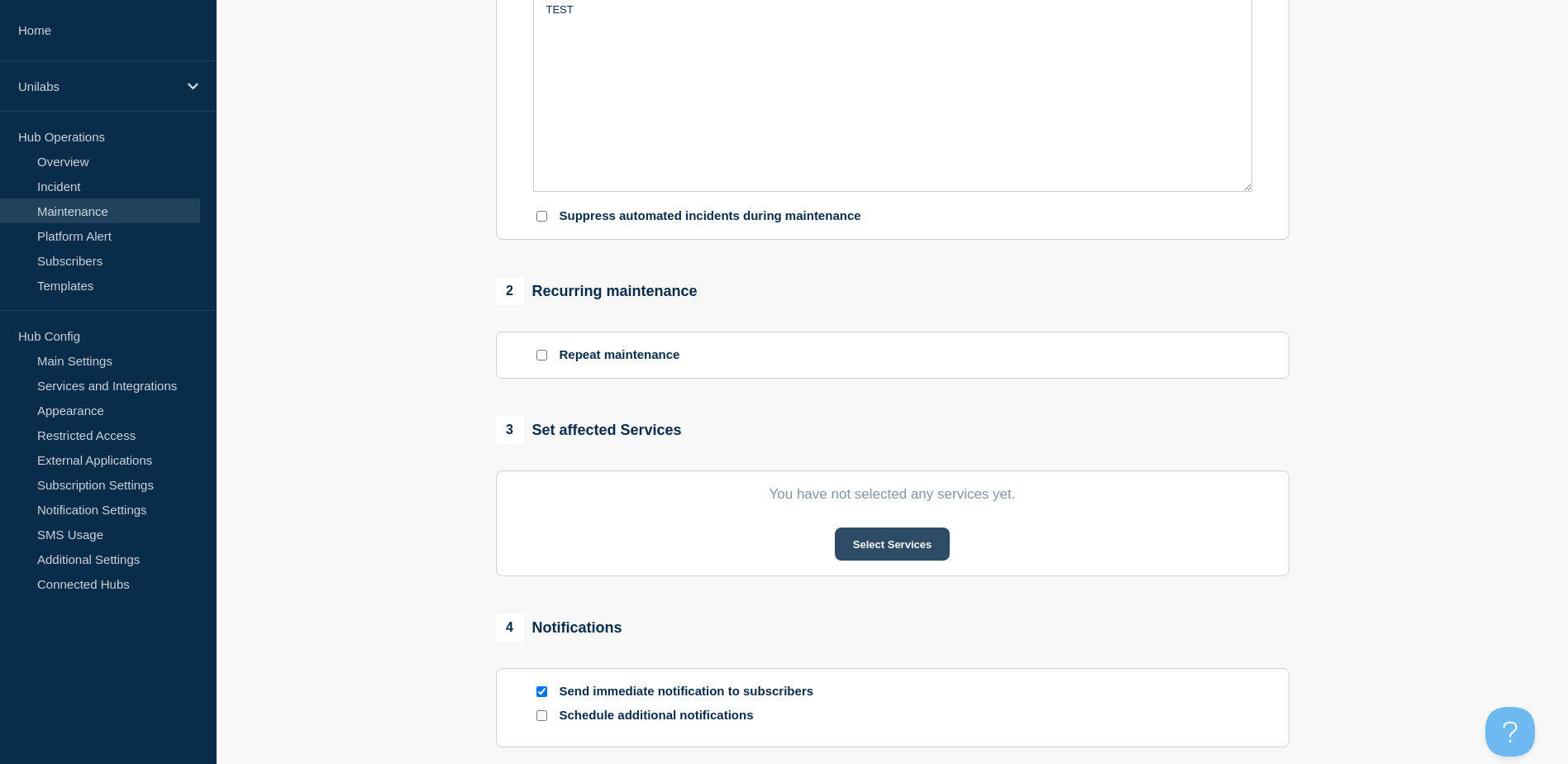
click at [879, 541] on button "Select Services" at bounding box center [892, 544] width 115 height 33
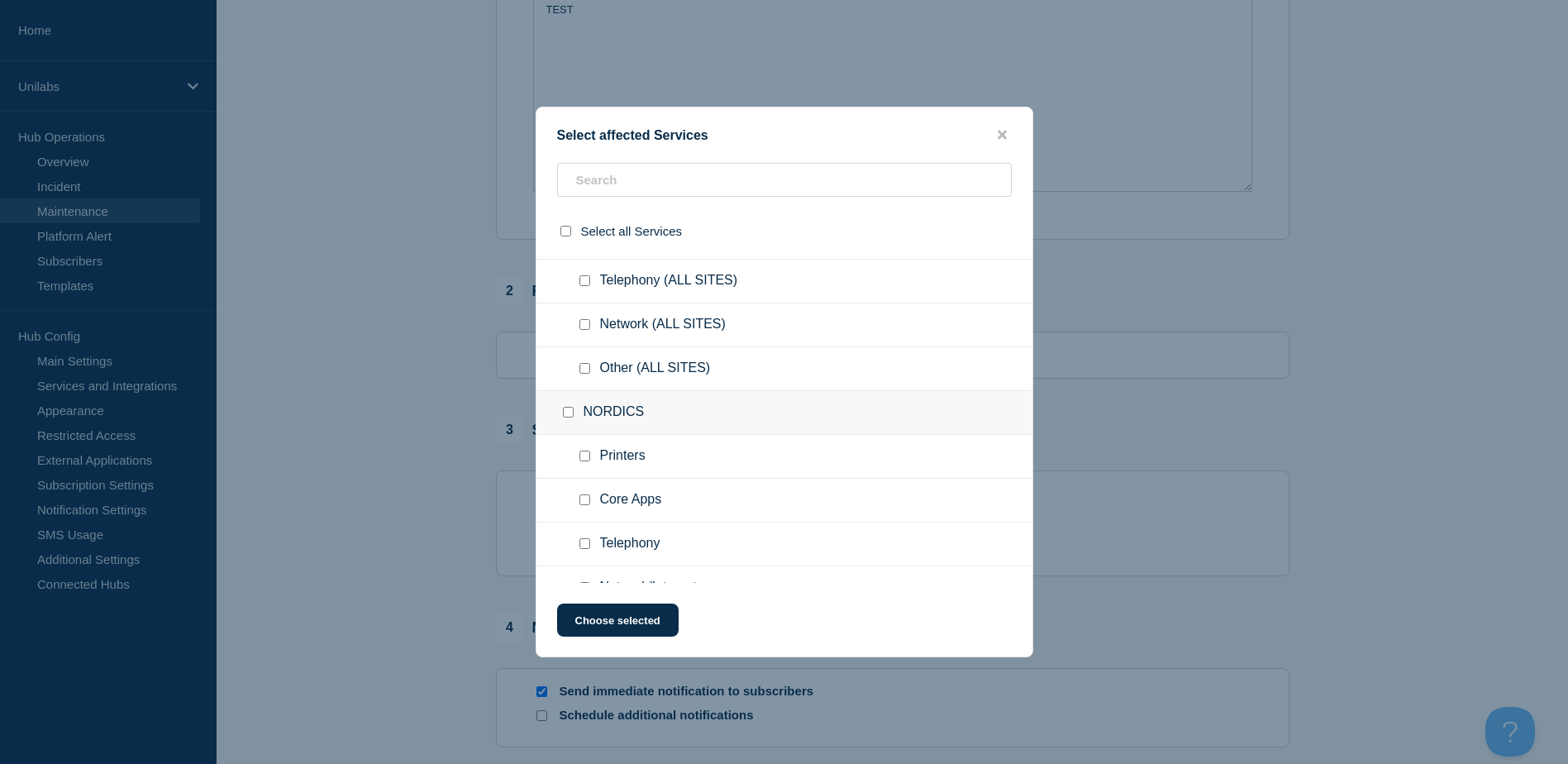
scroll to position [0, 0]
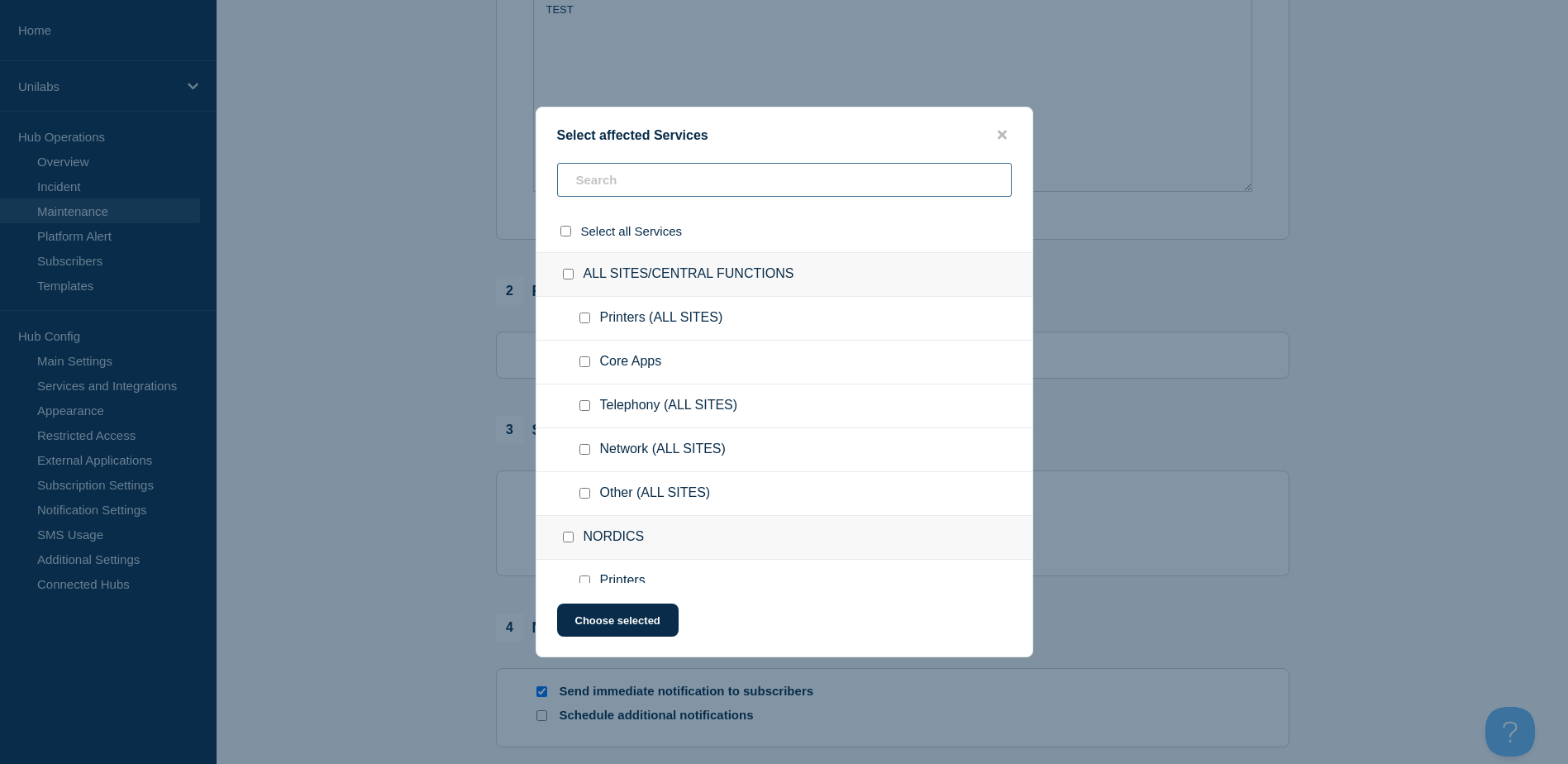
click at [654, 178] on input "text" at bounding box center [784, 180] width 455 height 34
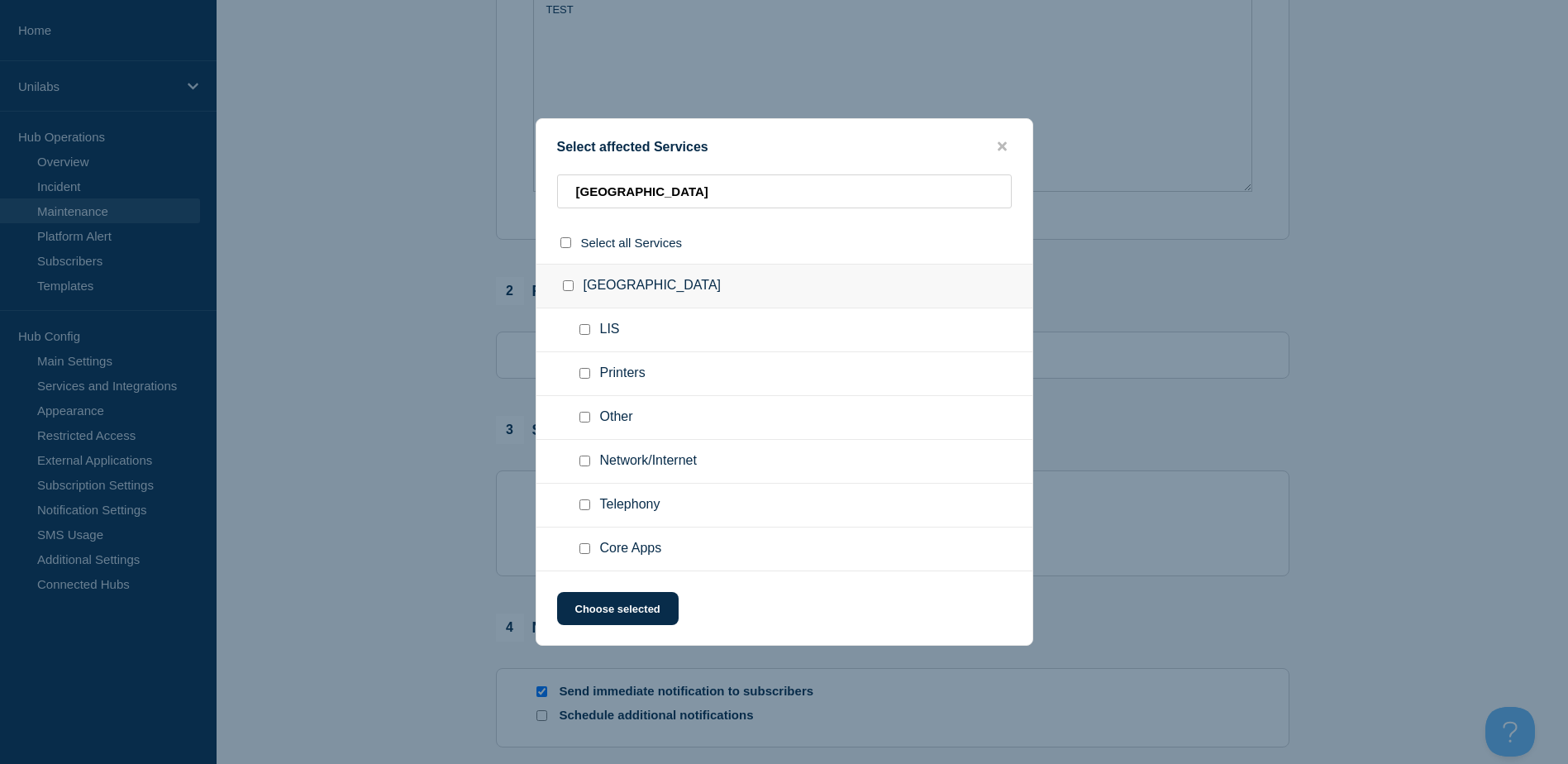
click at [592, 422] on div at bounding box center [588, 418] width 24 height 17
click at [585, 422] on input "Other checkbox" at bounding box center [585, 417] width 11 height 11
click at [614, 622] on button "Choose selected" at bounding box center [617, 609] width 121 height 33
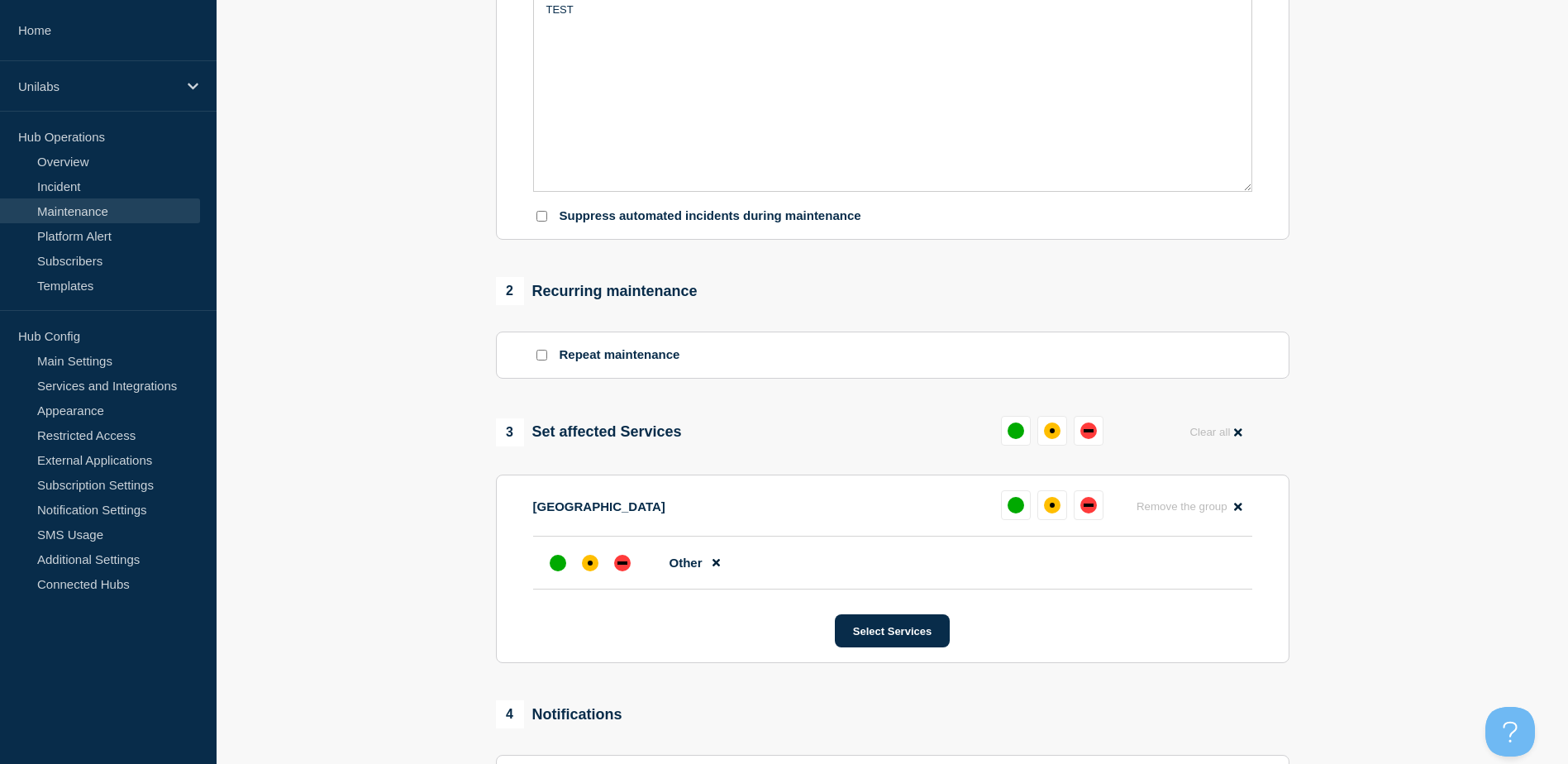
scroll to position [765, 0]
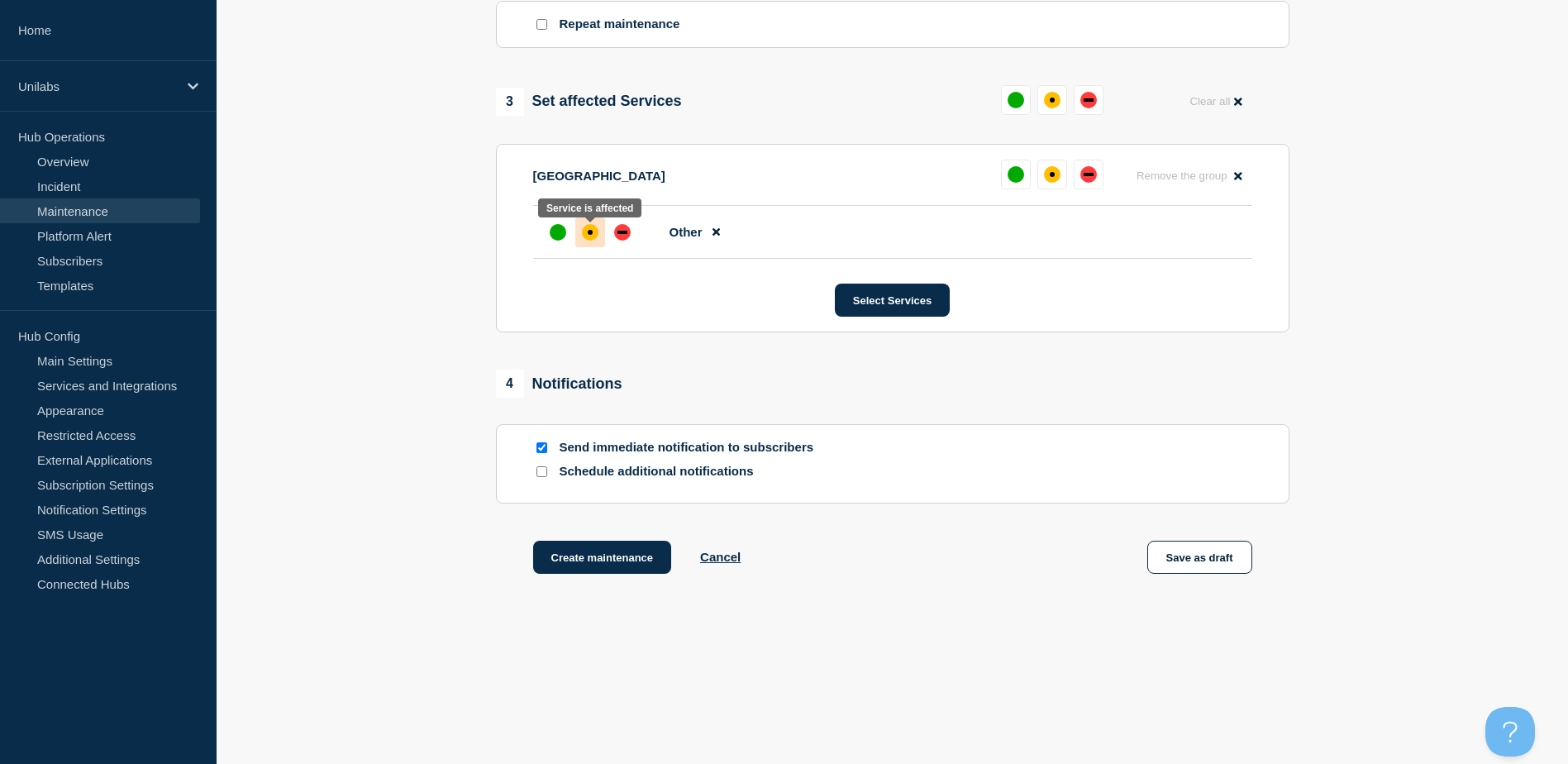
click at [595, 240] on div at bounding box center [590, 233] width 30 height 30
click at [548, 451] on div at bounding box center [541, 448] width 17 height 16
click at [545, 450] on input "Send immediate notification to subscribers" at bounding box center [542, 448] width 11 height 11
click at [514, 303] on section "FRANCE Reset Remove the group Remove Other Select Services" at bounding box center [892, 237] width 793 height 188
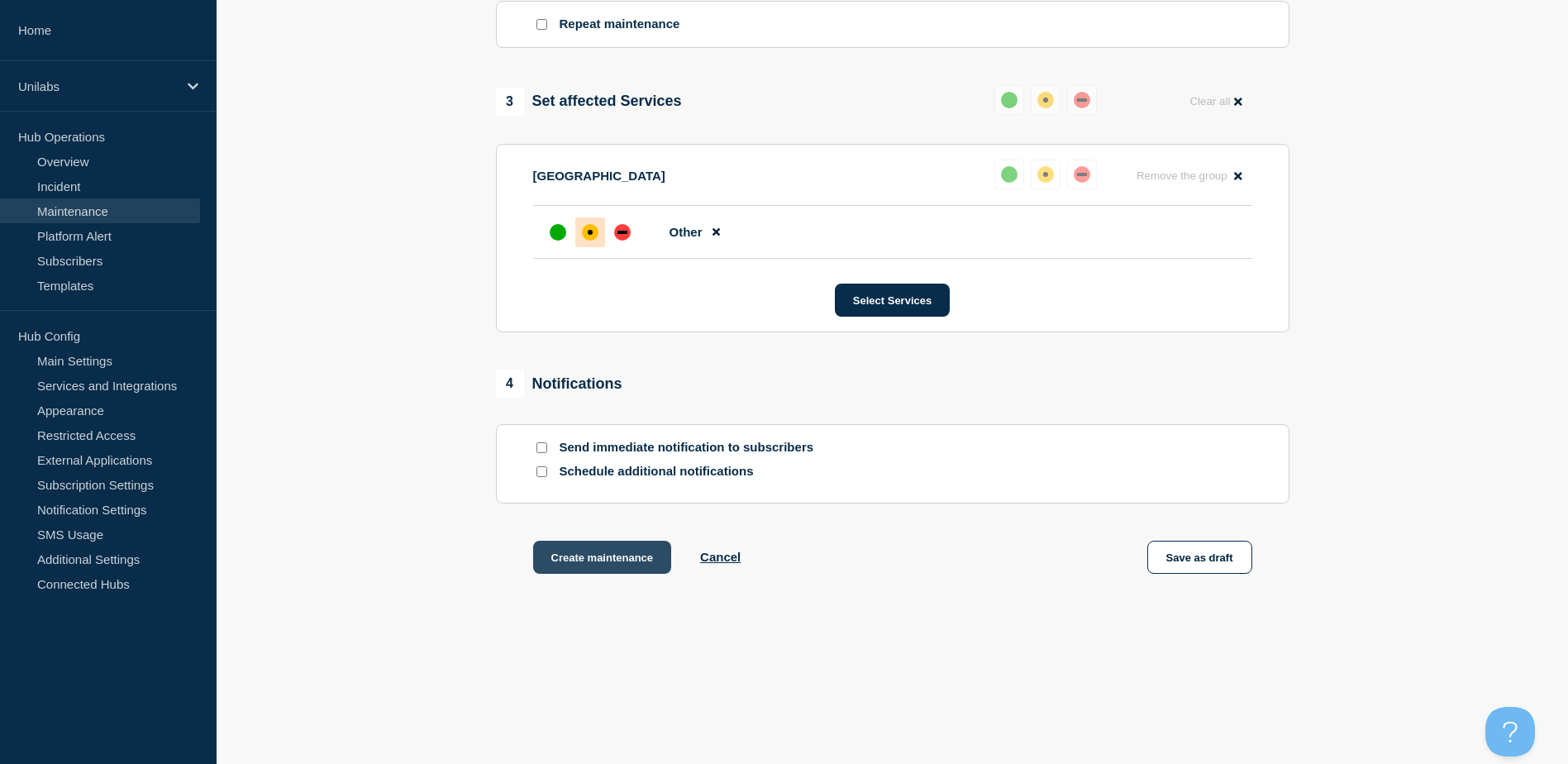
click at [590, 557] on button "Create maintenance" at bounding box center [602, 557] width 139 height 33
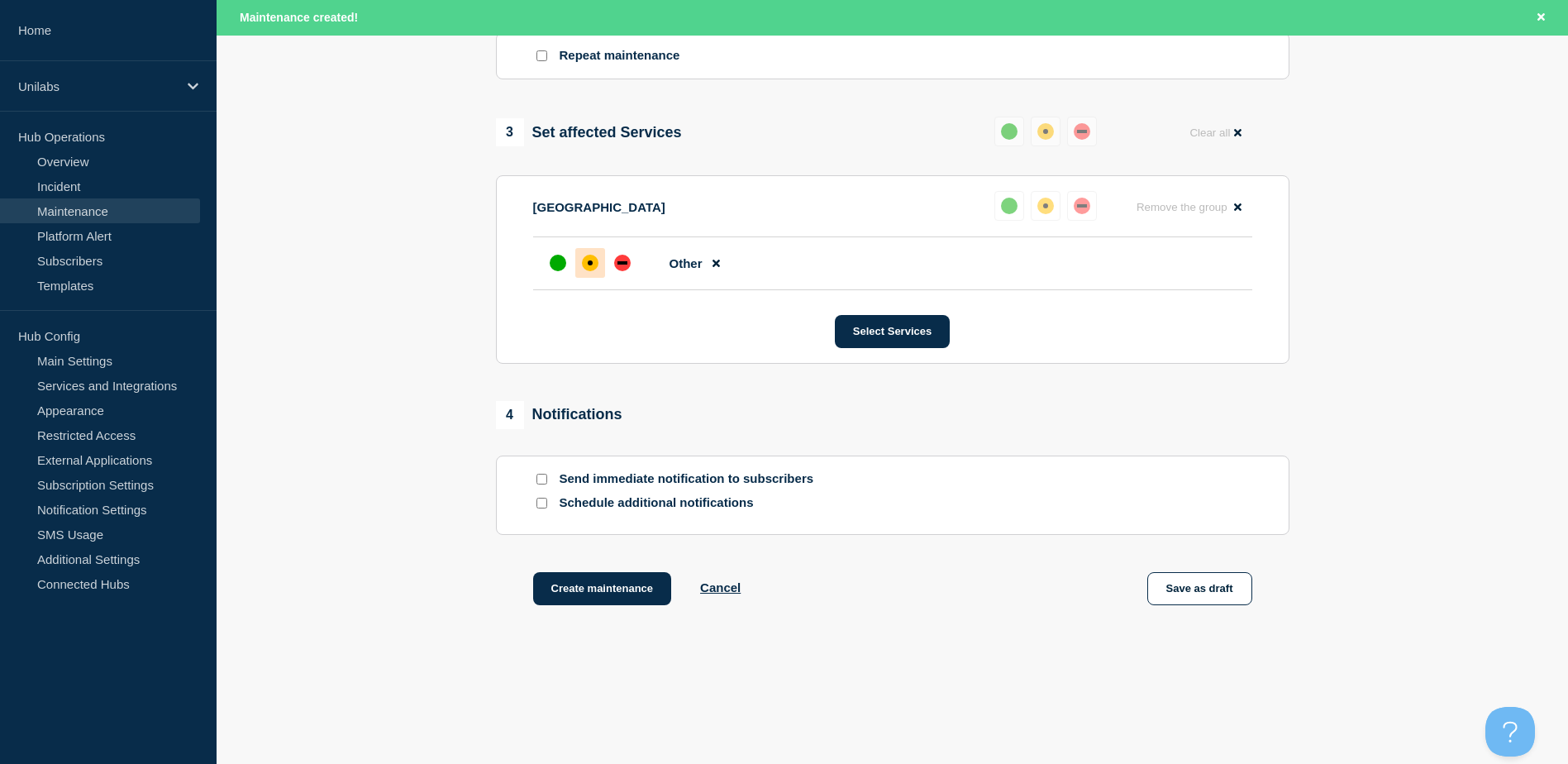
scroll to position [801, 0]
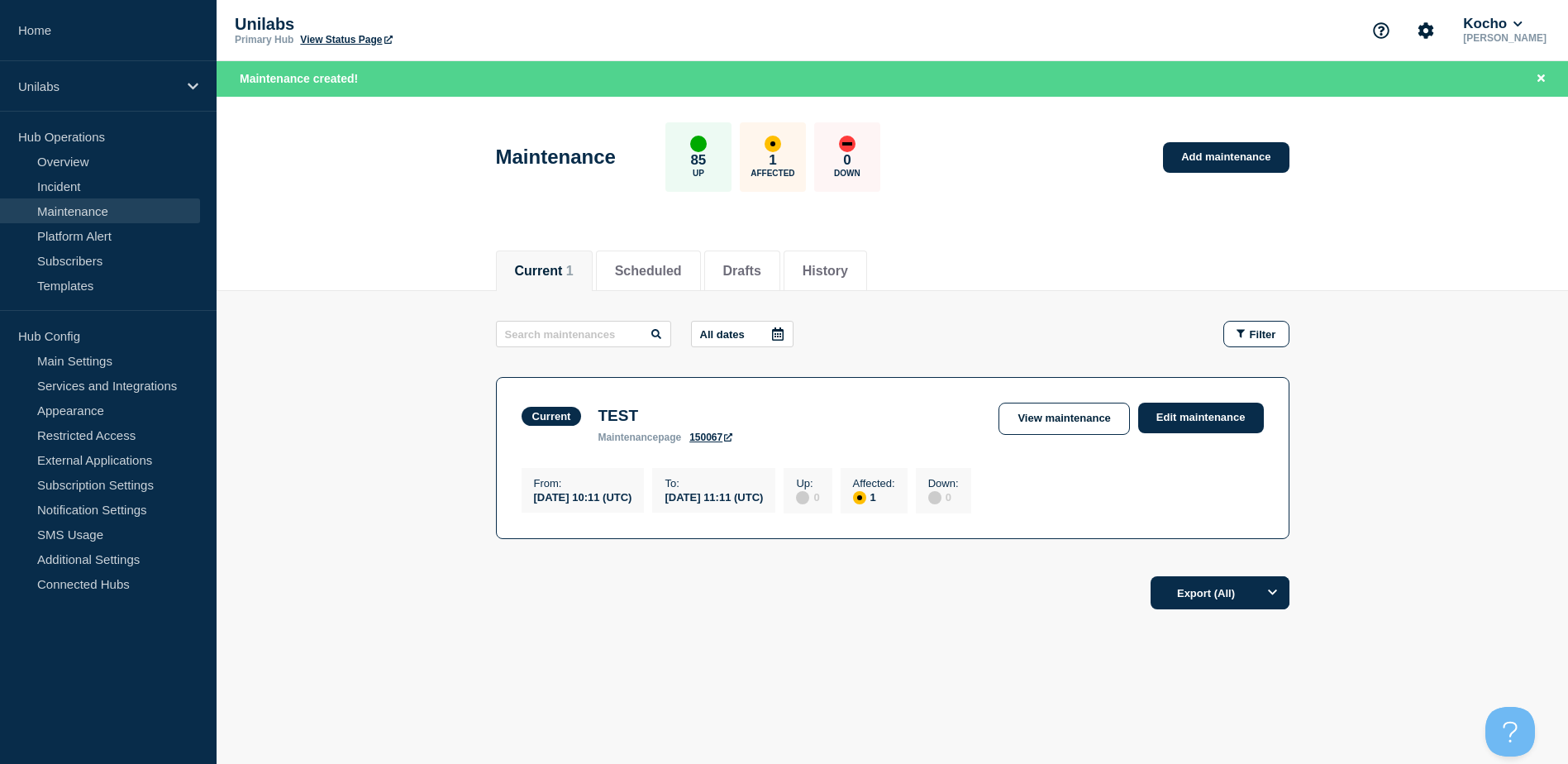
click at [719, 631] on footer "Export (All)" at bounding box center [892, 600] width 1352 height 72
click at [382, 353] on main "All dates Filter Current 1 Affected TEST From 2025-10-08 10:11 (UTC) To 2025-10…" at bounding box center [892, 427] width 1352 height 273
click at [292, 277] on div "Current 1 Scheduled Drafts History" at bounding box center [892, 262] width 1352 height 57
click at [336, 451] on main "All dates Filter Current 1 Affected TEST From 2025-10-08 10:11 (UTC) To 2025-10…" at bounding box center [892, 427] width 1352 height 273
click at [476, 760] on main "Maintenance 85 Up 1 Affected 0 Down Add maintenance Current Scheduled Drafts Hi…" at bounding box center [892, 428] width 1352 height 664
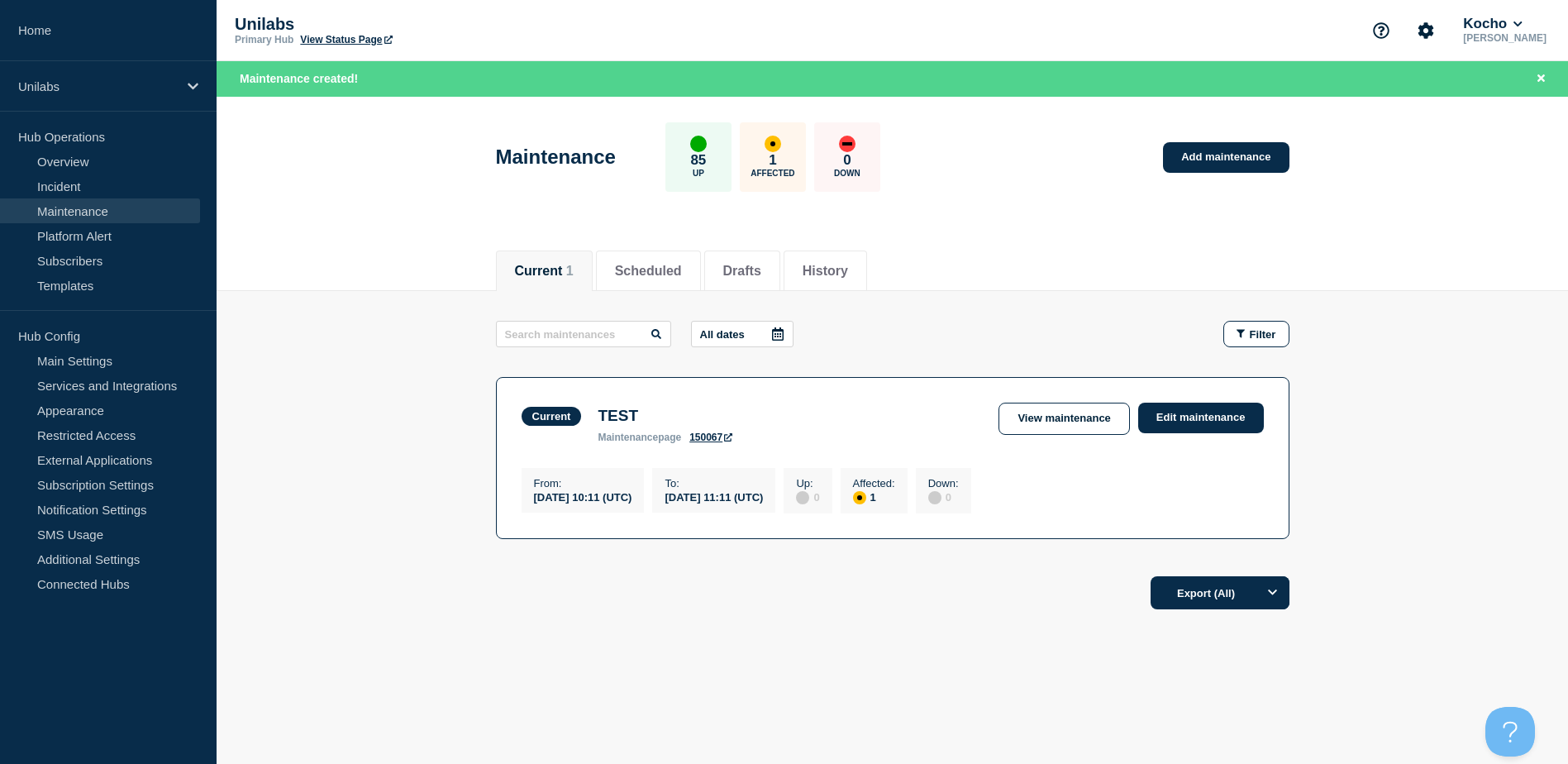
click at [1094, 548] on div "All dates Filter Current 1 Affected TEST From 2025-10-08 10:11 (UTC) To 2025-10…" at bounding box center [892, 442] width 793 height 243
click at [99, 263] on link "Subscribers" at bounding box center [100, 261] width 200 height 25
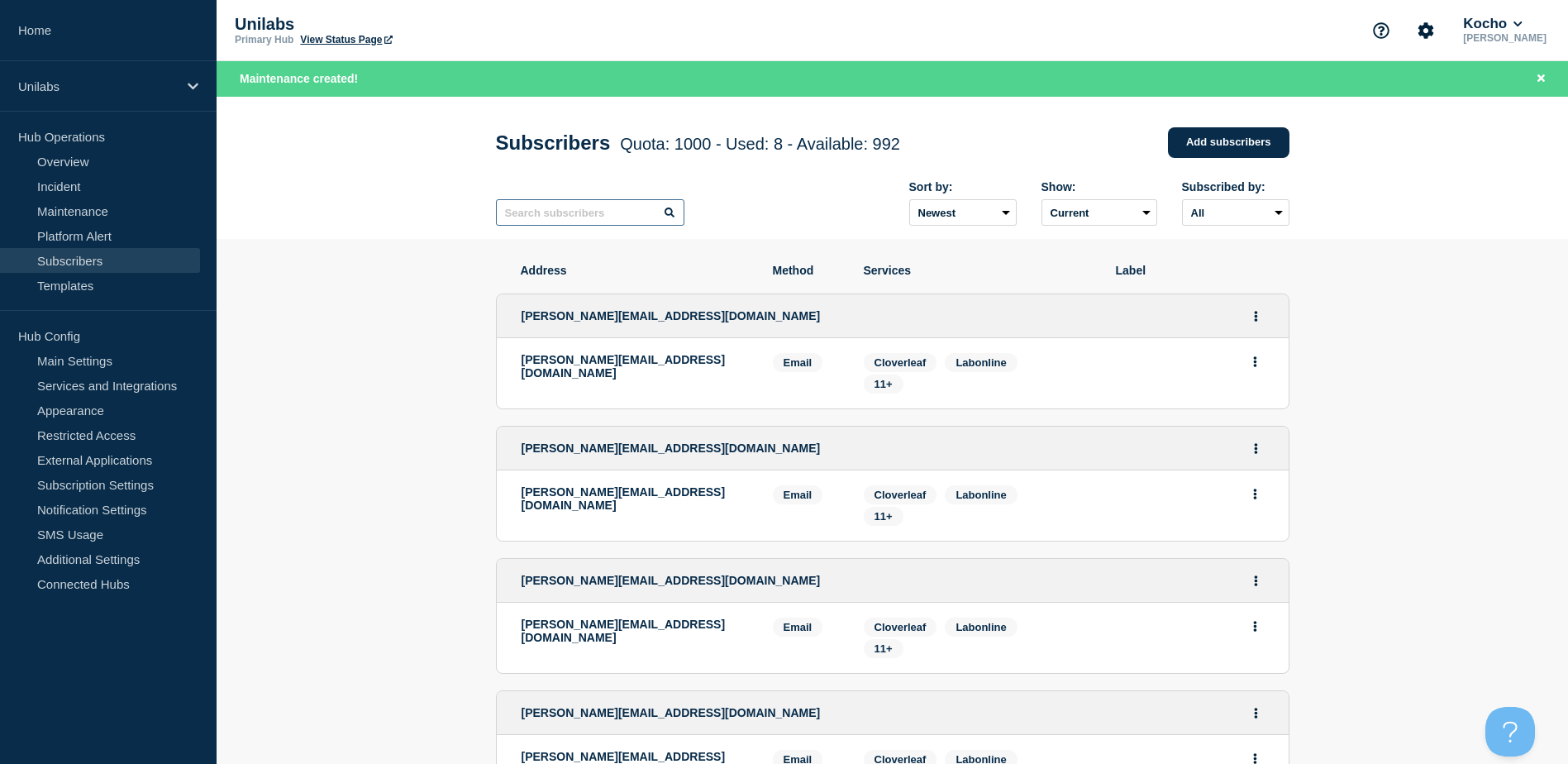
click at [595, 219] on input "text" at bounding box center [589, 212] width 188 height 27
click at [1252, 157] on link "Add subscribers" at bounding box center [1228, 142] width 121 height 31
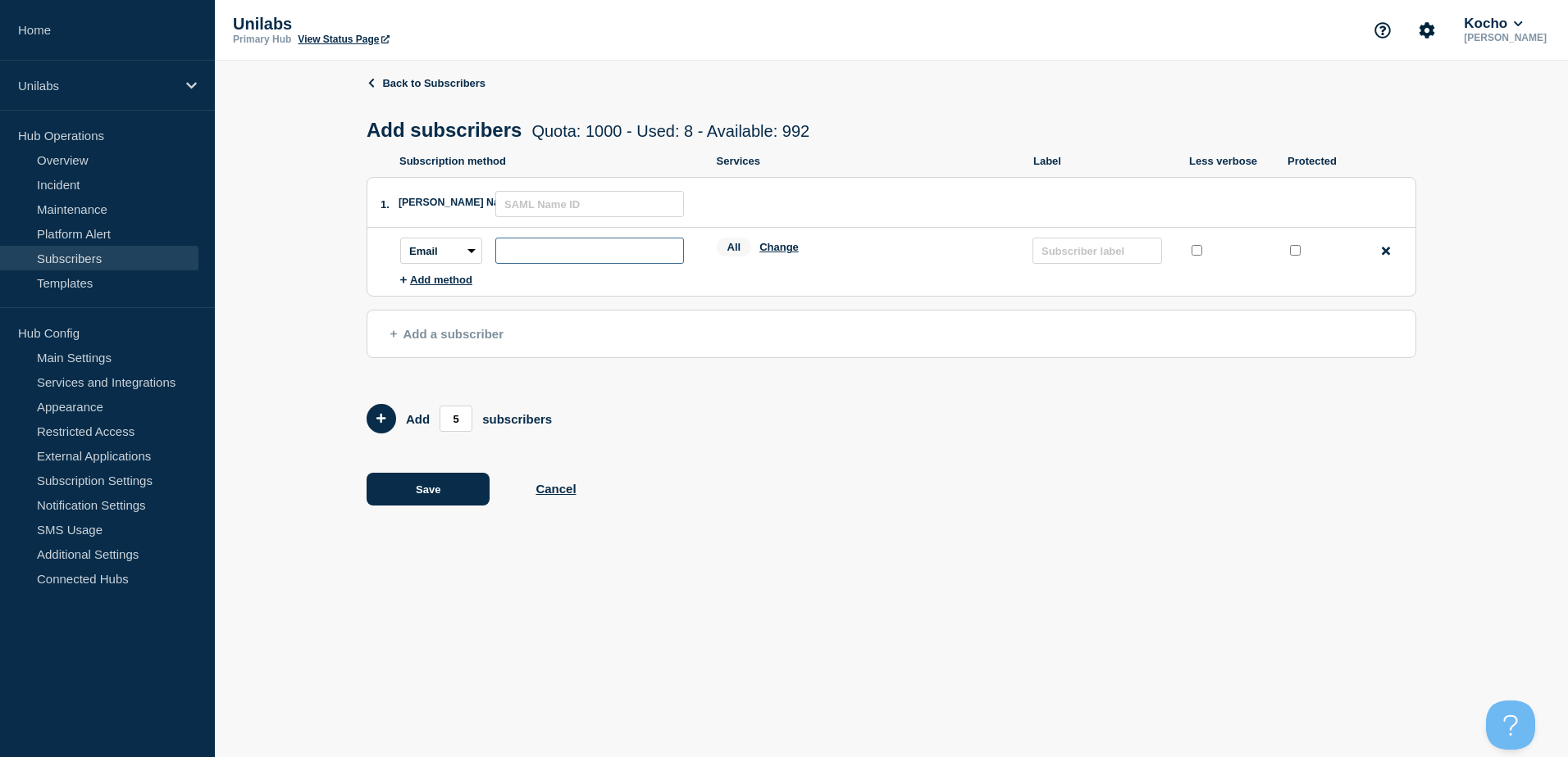
click at [569, 245] on input "subscription-address" at bounding box center [589, 251] width 188 height 27
click at [781, 254] on button "Change" at bounding box center [778, 246] width 40 height 12
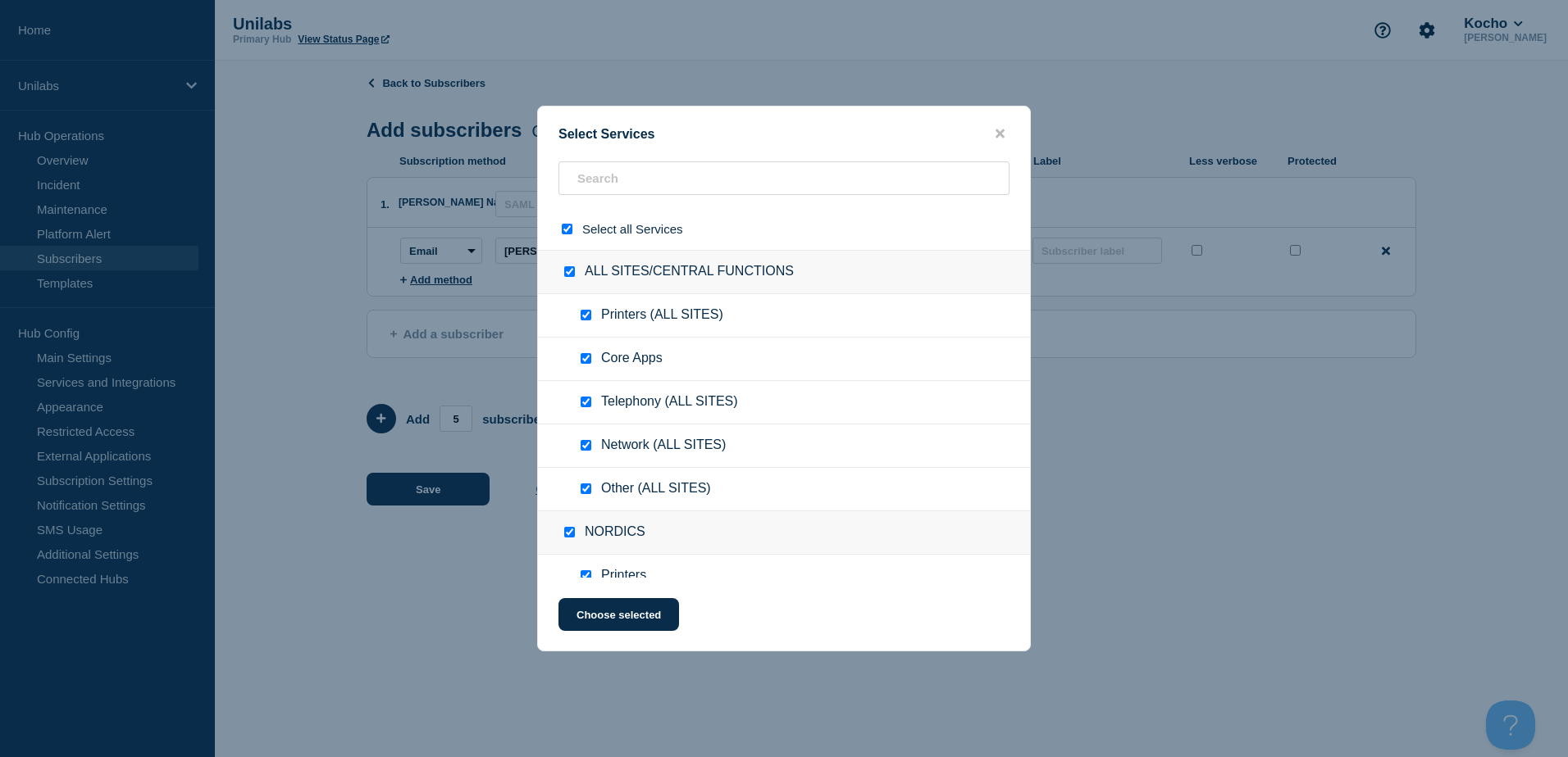
click at [566, 232] on input "select all checkbox" at bounding box center [567, 230] width 11 height 11
click at [645, 180] on input "text" at bounding box center [783, 178] width 451 height 34
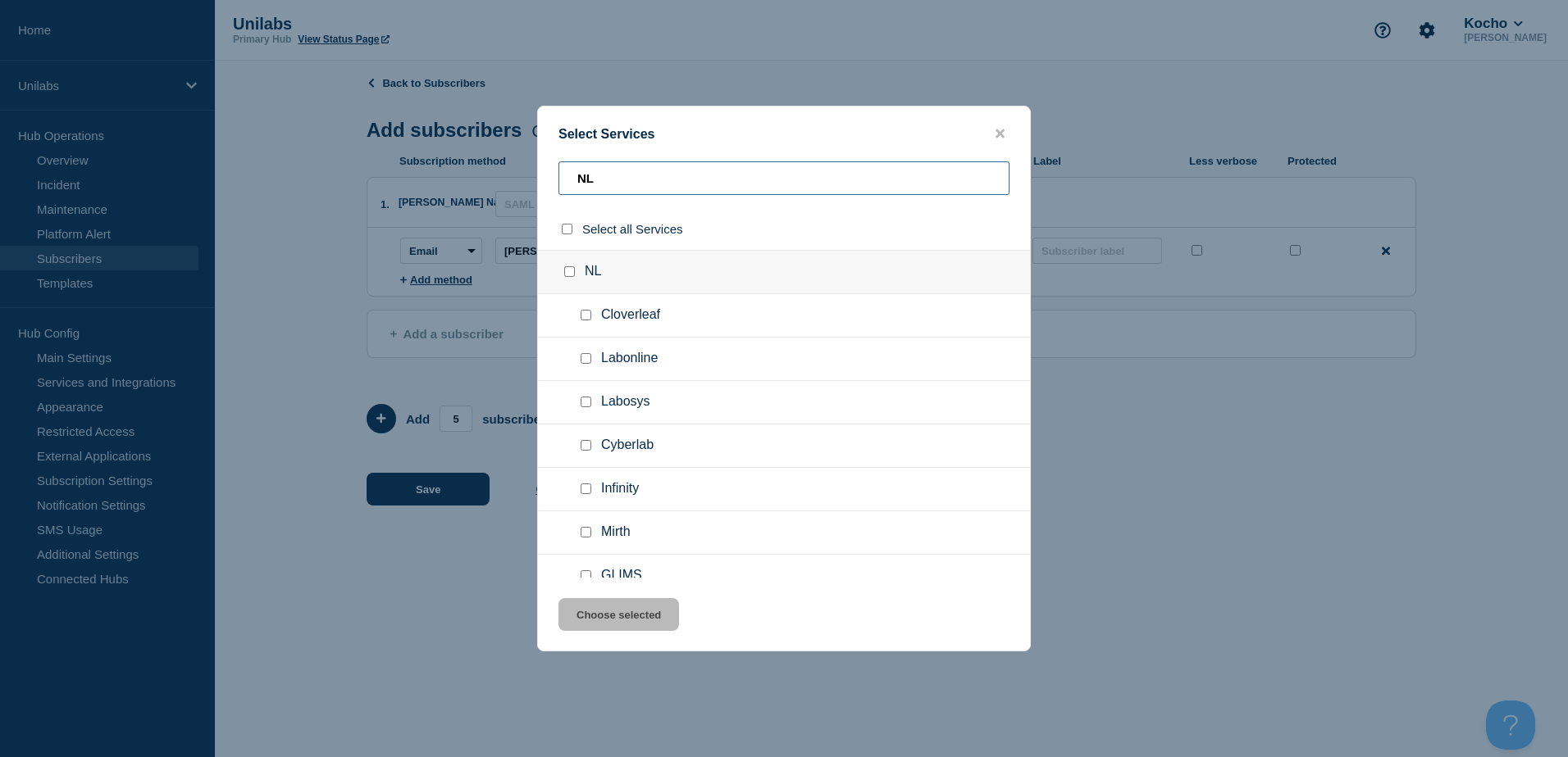
click at [627, 179] on input "NL" at bounding box center [783, 178] width 451 height 34
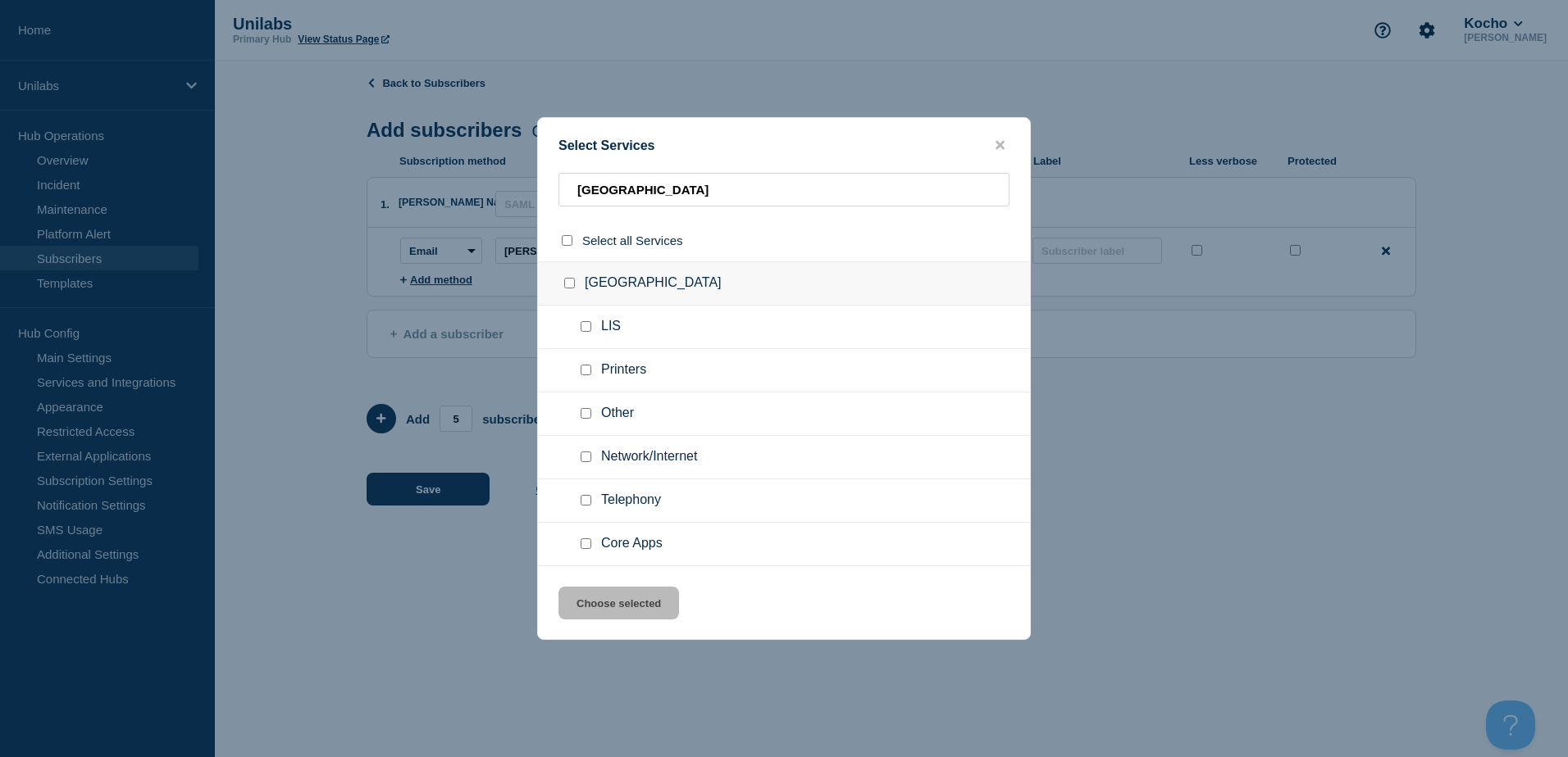
click at [585, 329] on input "LIS checkbox" at bounding box center [586, 327] width 11 height 11
click at [645, 607] on button "Choose selected" at bounding box center [618, 604] width 120 height 33
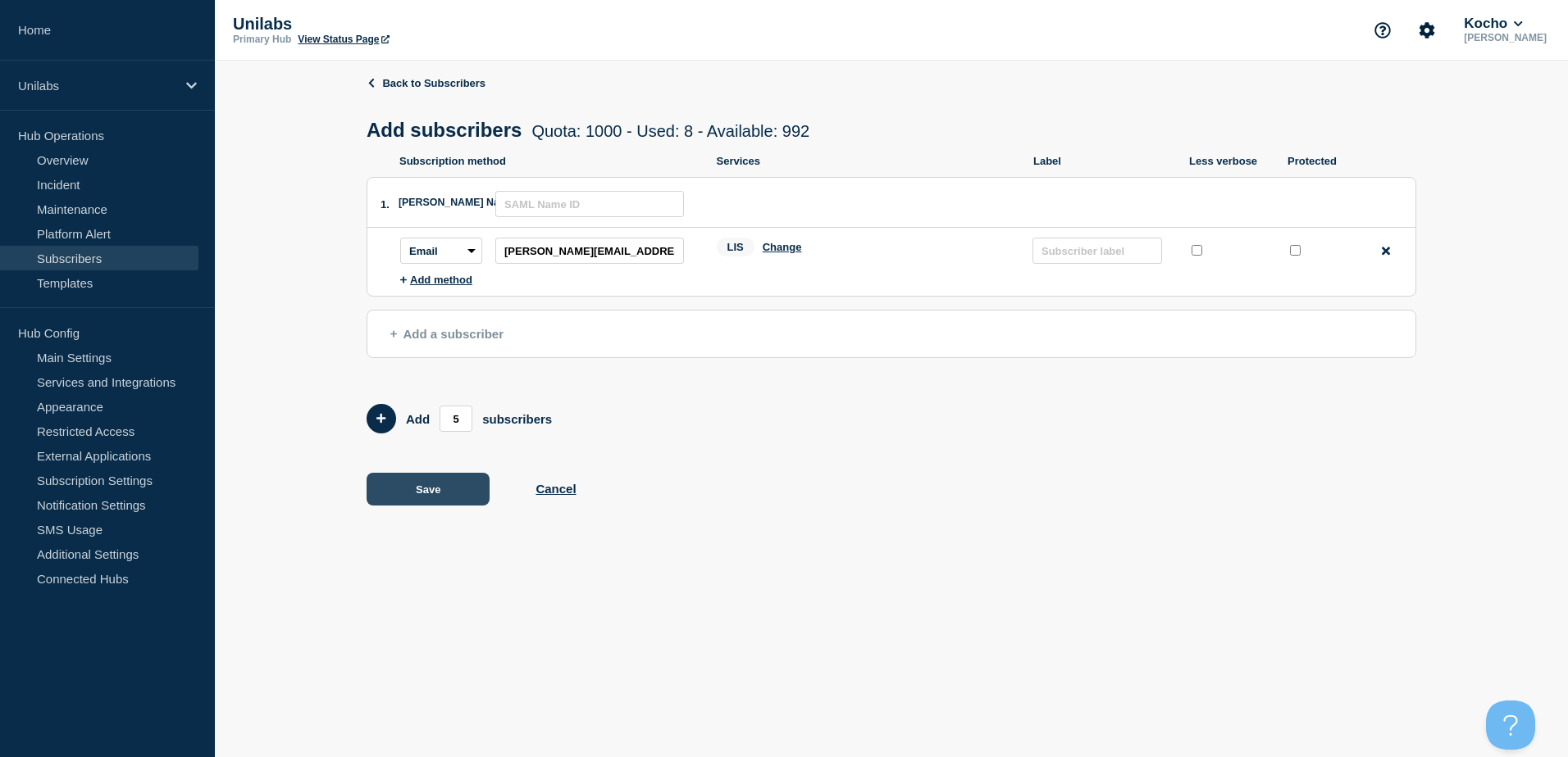
click at [426, 497] on button "Save" at bounding box center [428, 490] width 123 height 33
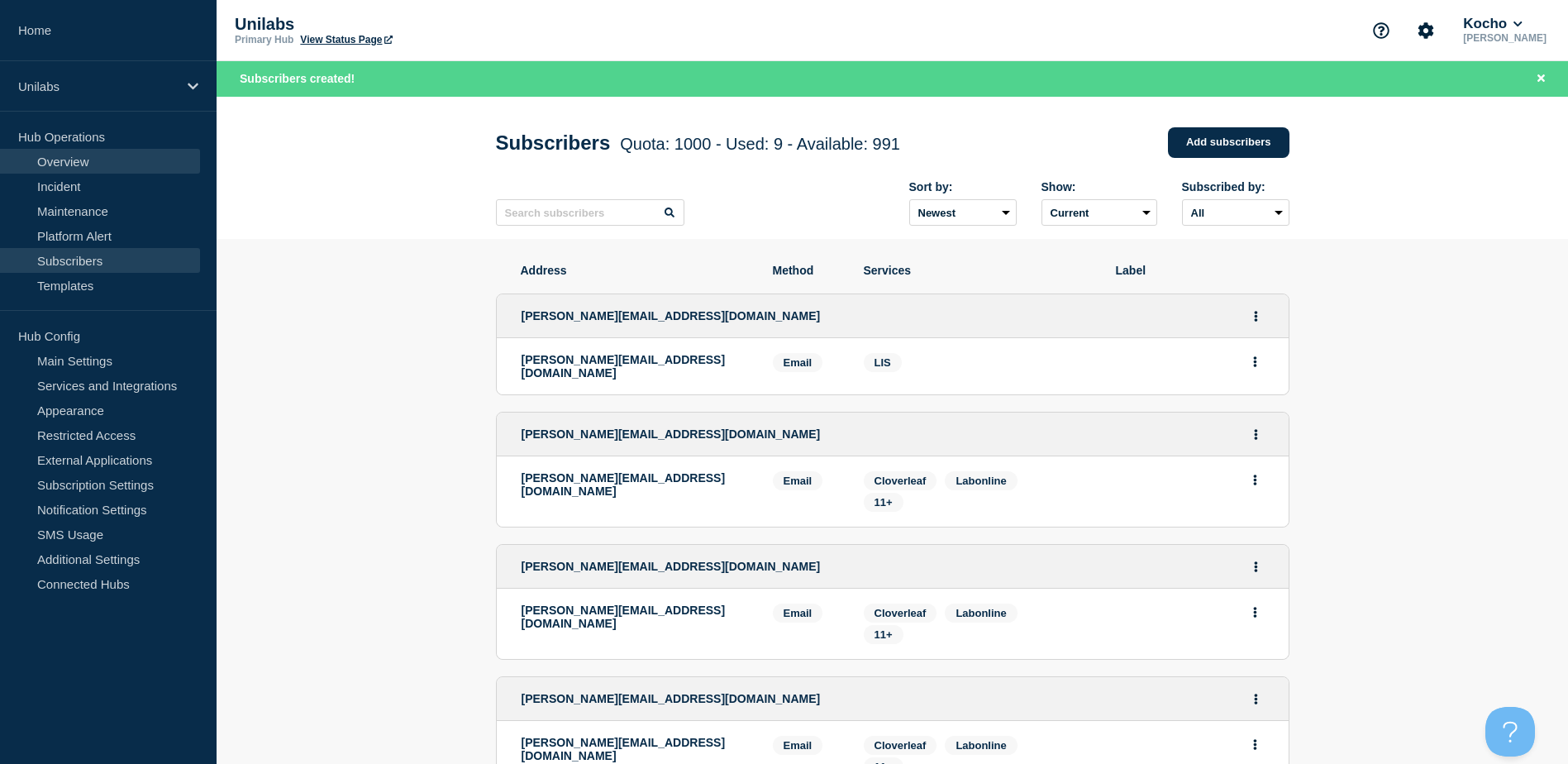
click at [99, 155] on link "Overview" at bounding box center [100, 161] width 200 height 25
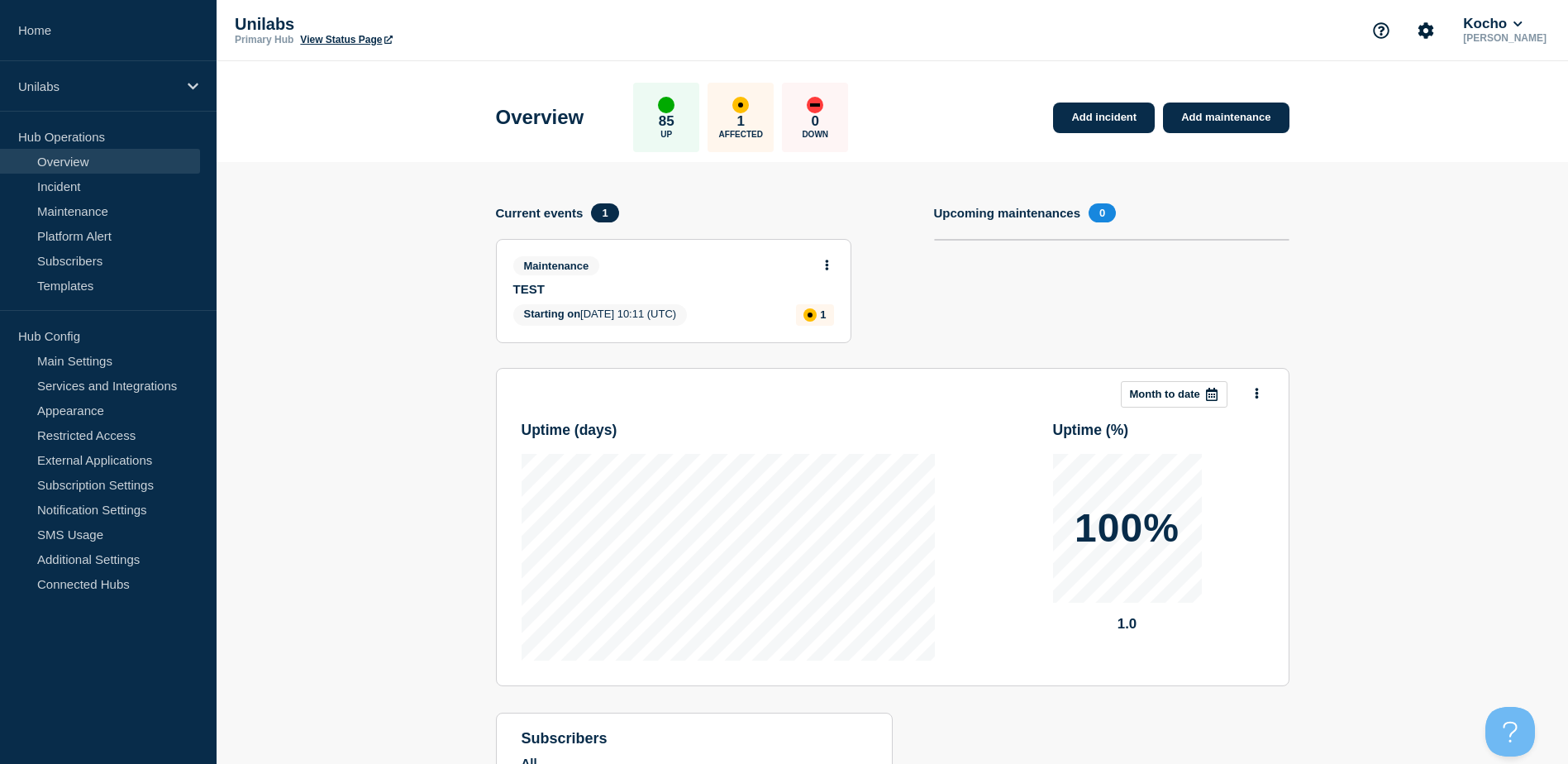
scroll to position [134, 0]
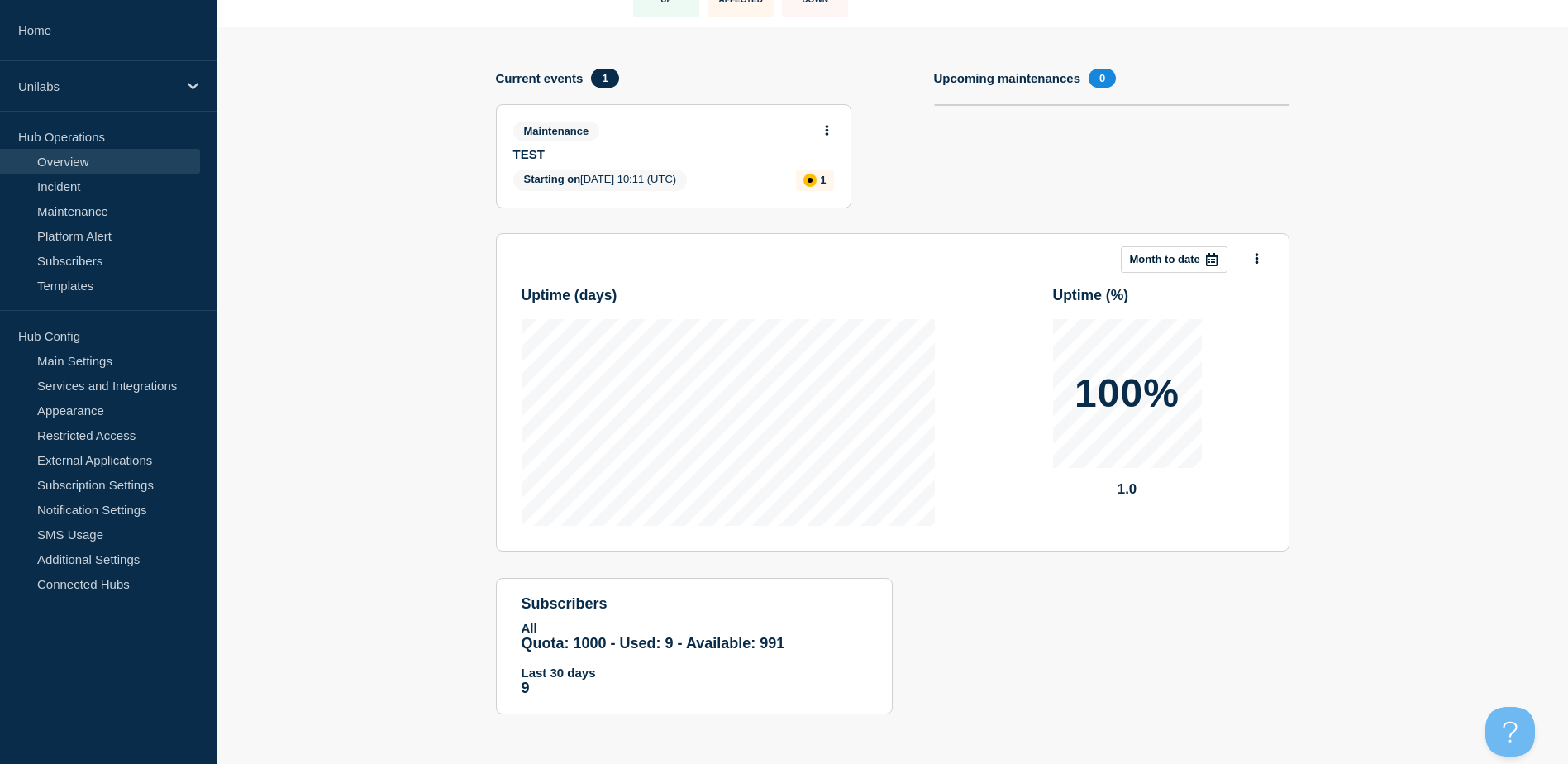
click at [647, 125] on div "Maintenance" at bounding box center [666, 131] width 307 height 19
click at [828, 131] on icon at bounding box center [827, 131] width 4 height 11
click at [823, 194] on link "Edit maintenance" at bounding box center [824, 192] width 89 height 13
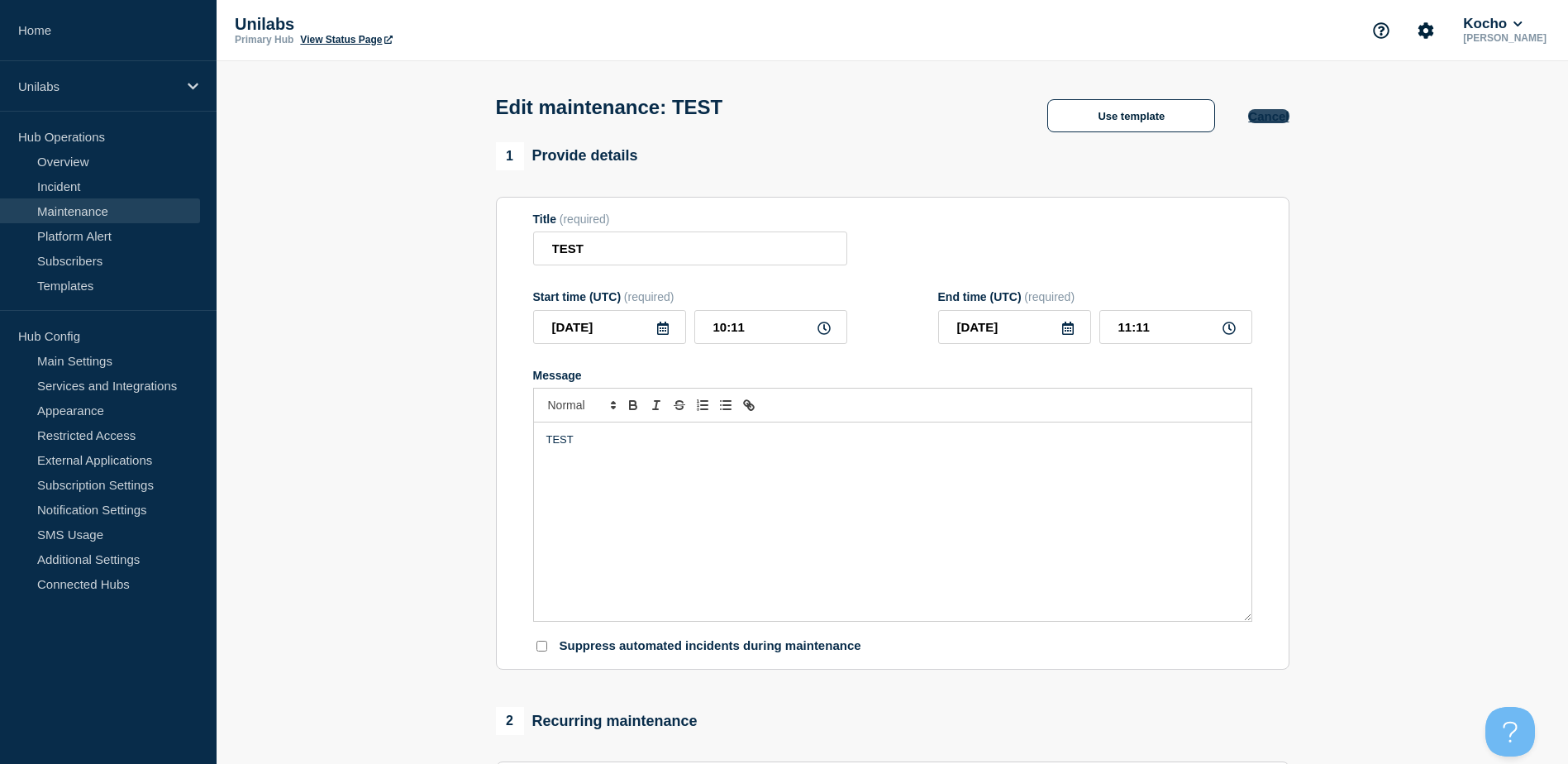
click at [1266, 123] on button "Cancel" at bounding box center [1269, 116] width 41 height 14
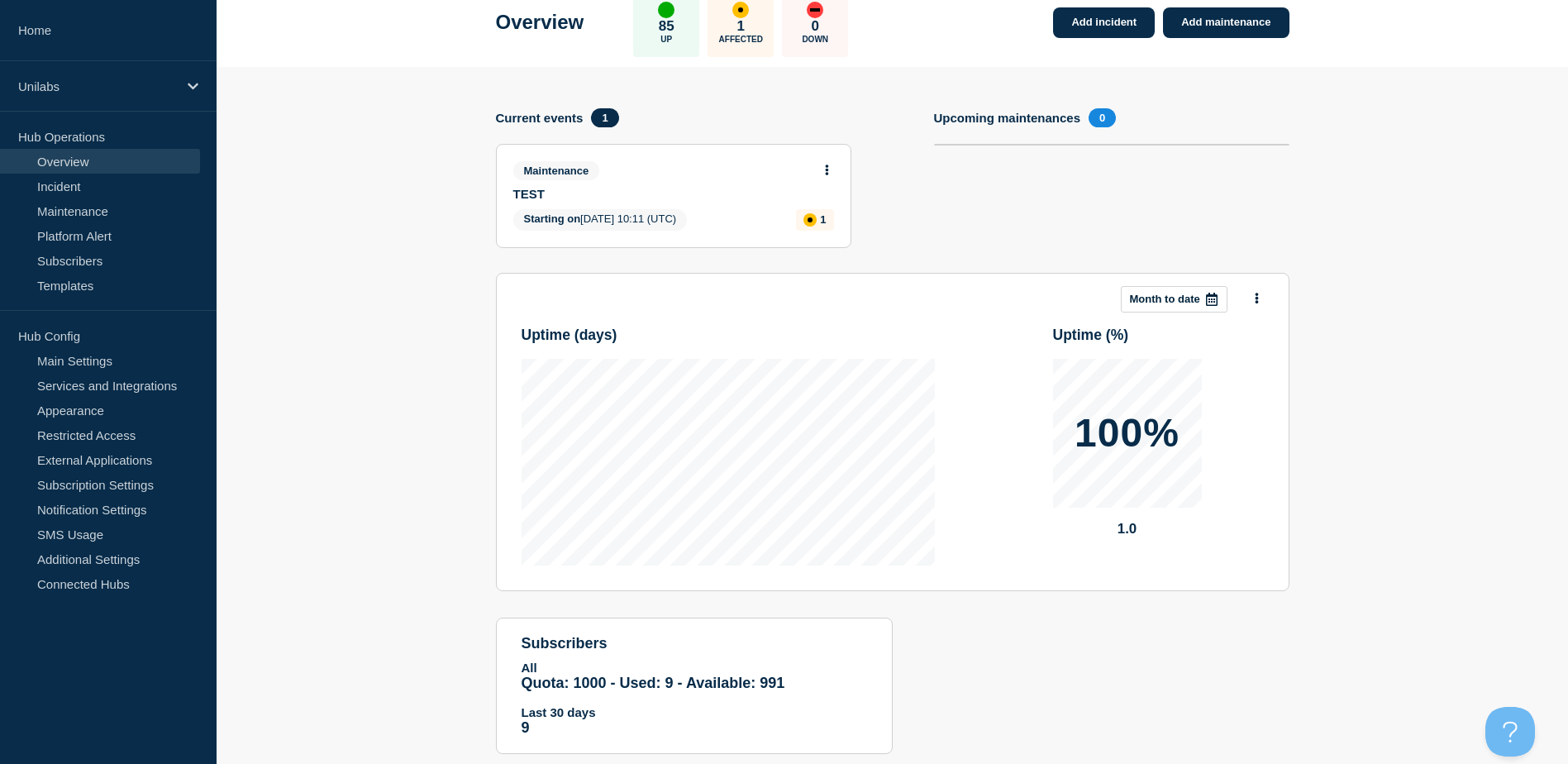
scroll to position [134, 0]
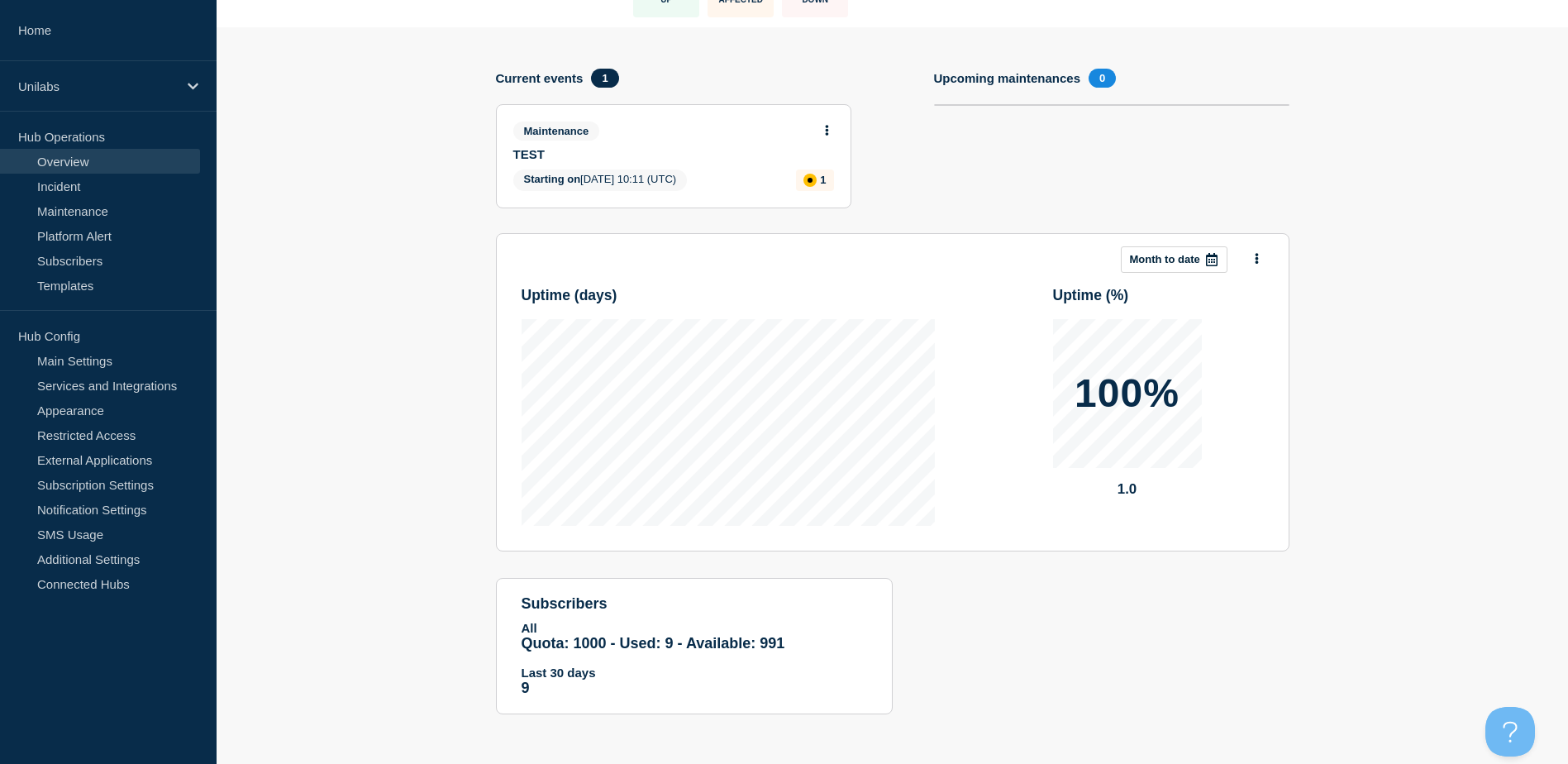
click at [827, 134] on icon at bounding box center [827, 131] width 4 height 11
click at [826, 200] on div "View maintenance Edit maintenance" at bounding box center [827, 181] width 141 height 81
click at [826, 195] on link "Edit maintenance" at bounding box center [824, 192] width 89 height 13
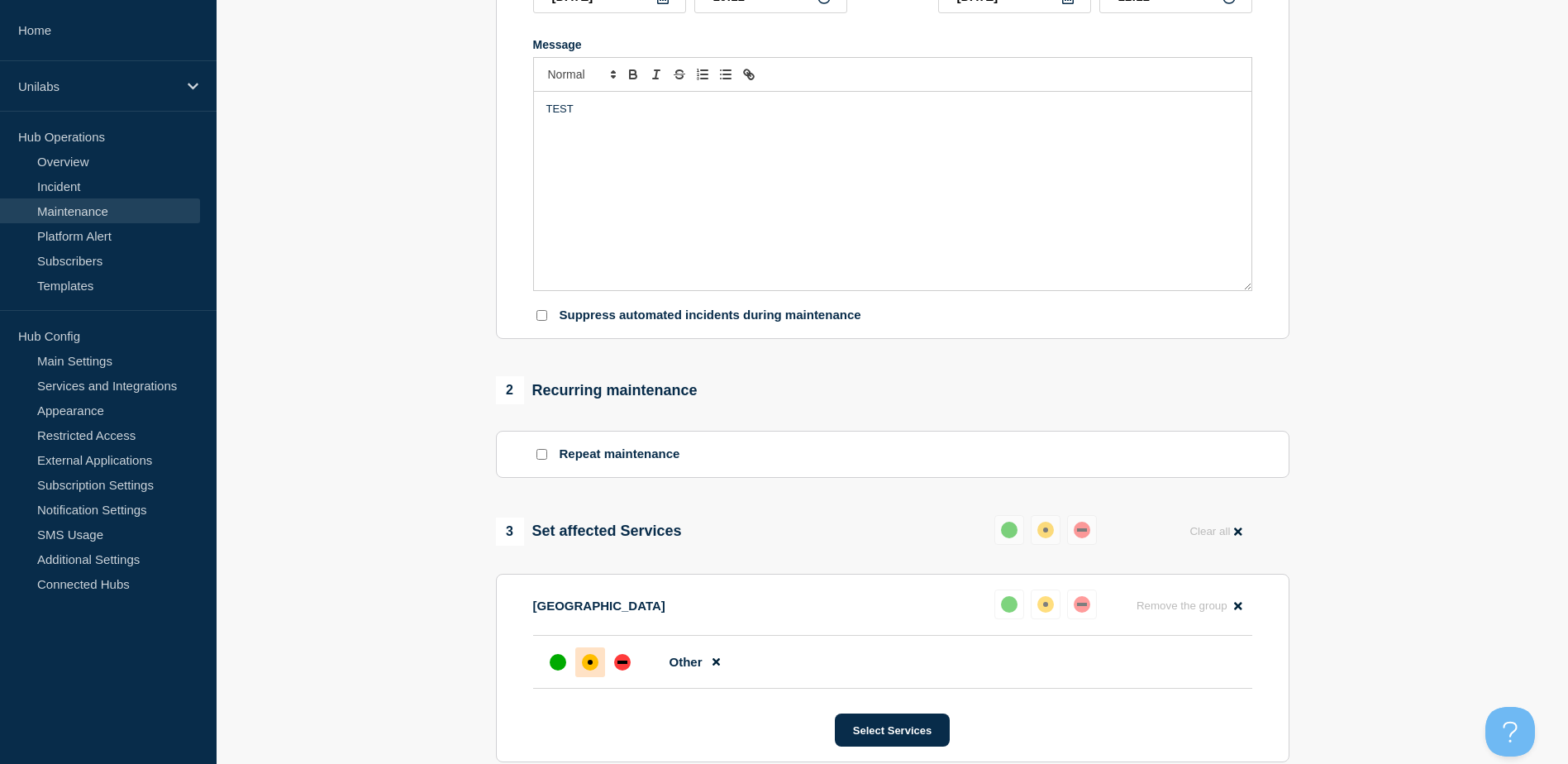
scroll to position [682, 0]
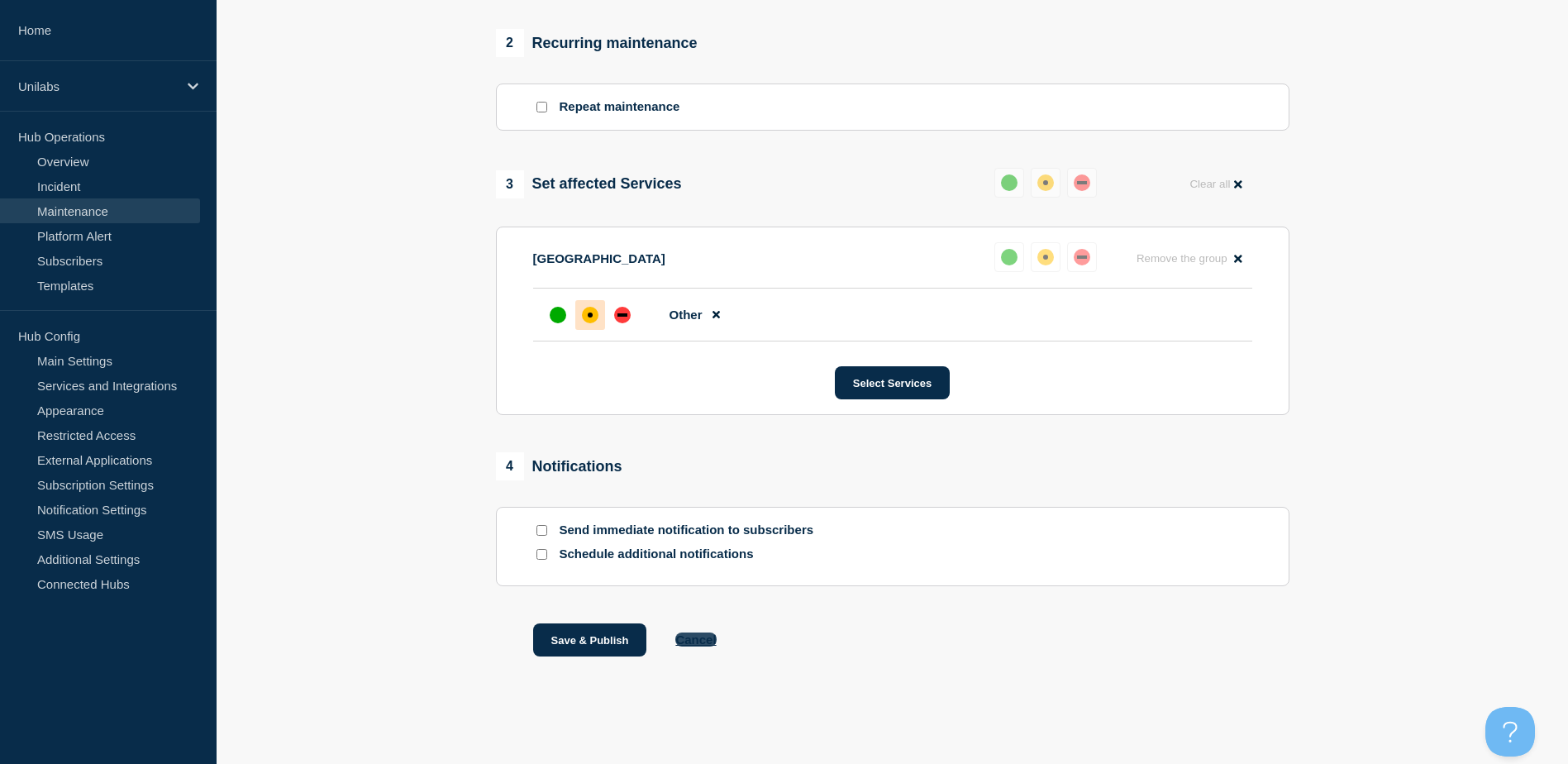
click at [688, 642] on button "Cancel" at bounding box center [696, 639] width 41 height 14
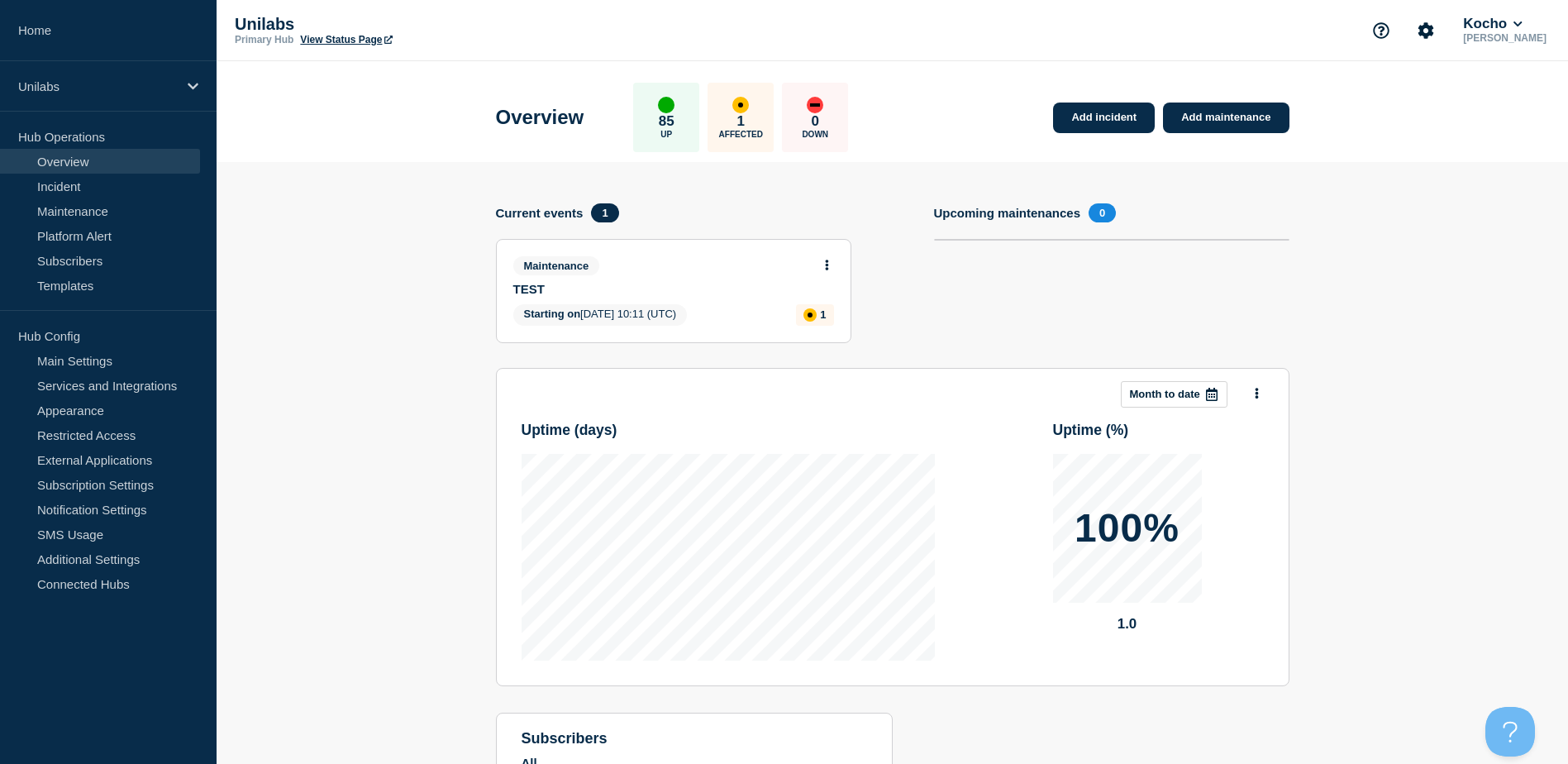
click at [817, 321] on div "1" at bounding box center [815, 314] width 38 height 21
click at [829, 270] on button at bounding box center [827, 265] width 14 height 14
click at [831, 322] on link "Edit maintenance" at bounding box center [824, 326] width 89 height 13
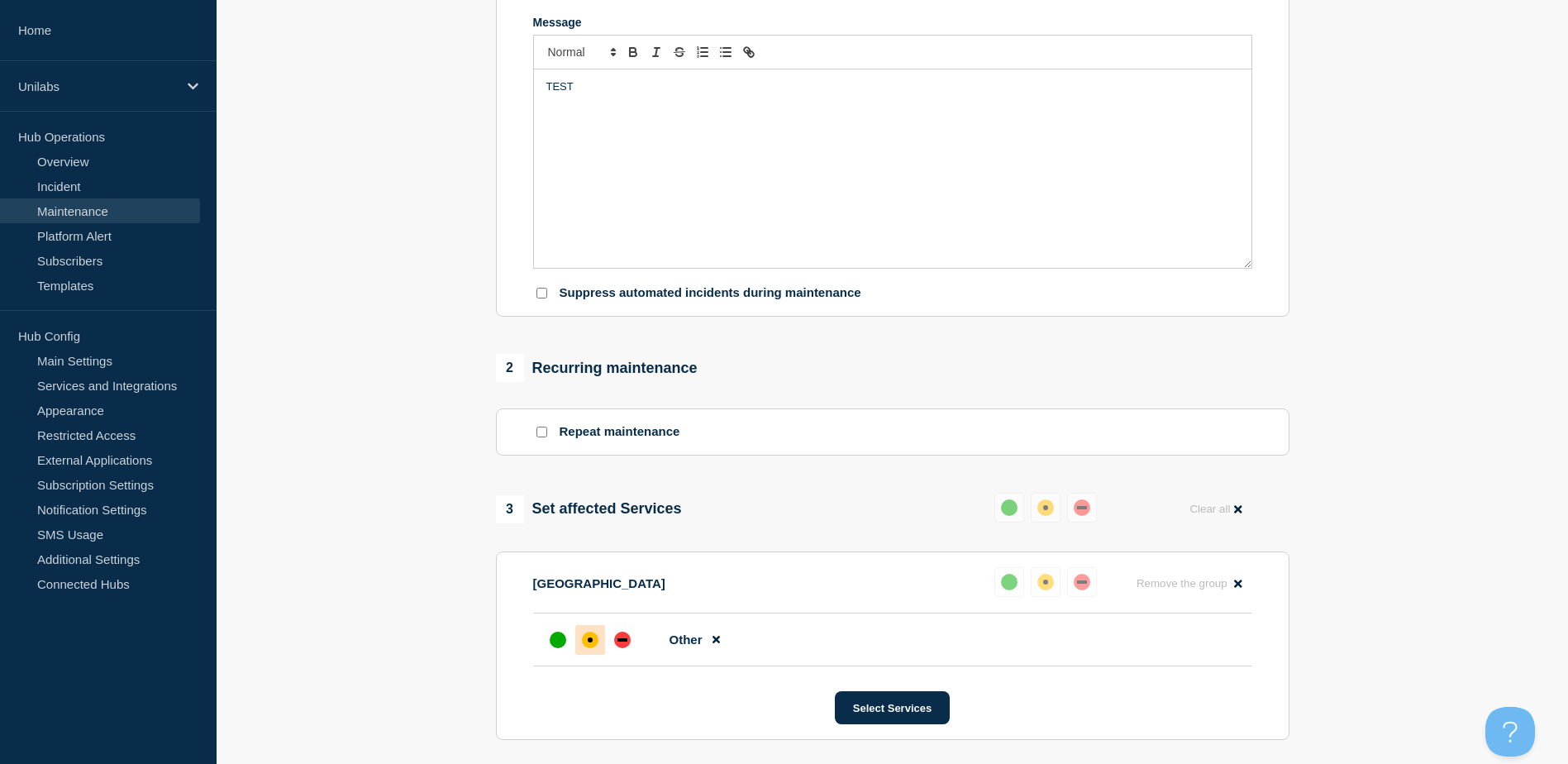
scroll to position [414, 0]
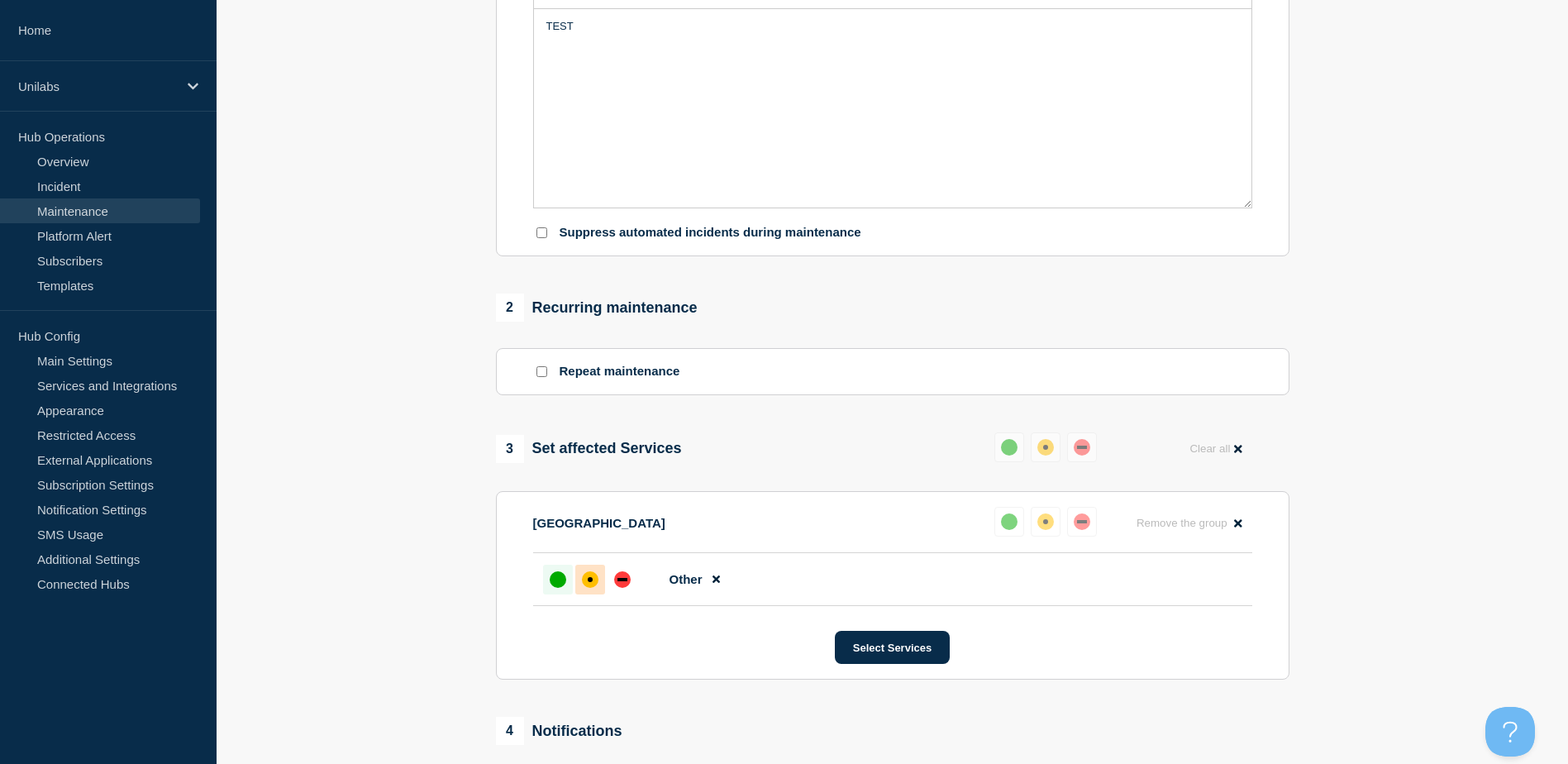
click at [555, 584] on div "up" at bounding box center [558, 579] width 17 height 17
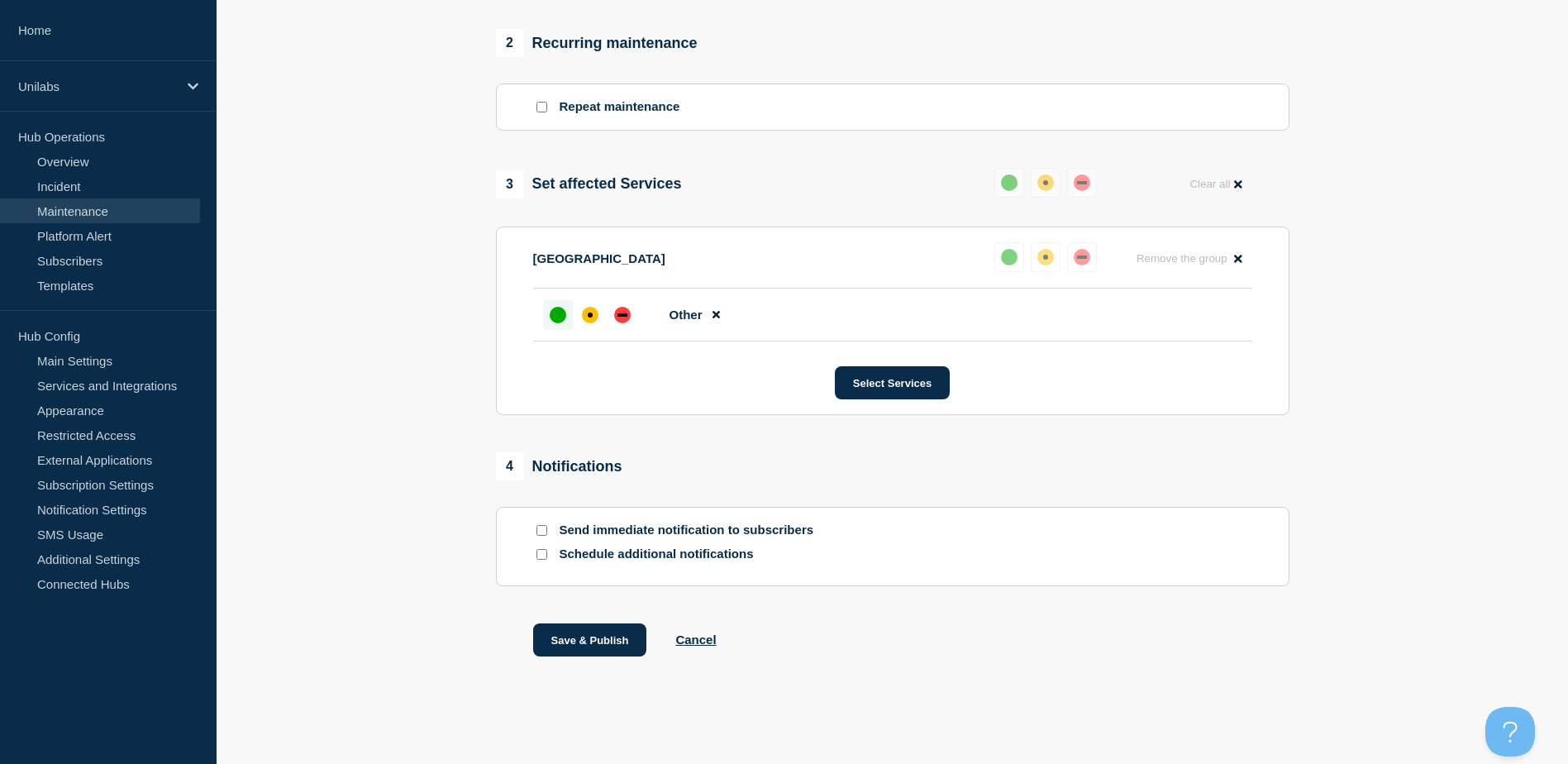
scroll to position [682, 0]
click at [601, 641] on button "Save & Publish" at bounding box center [589, 641] width 114 height 33
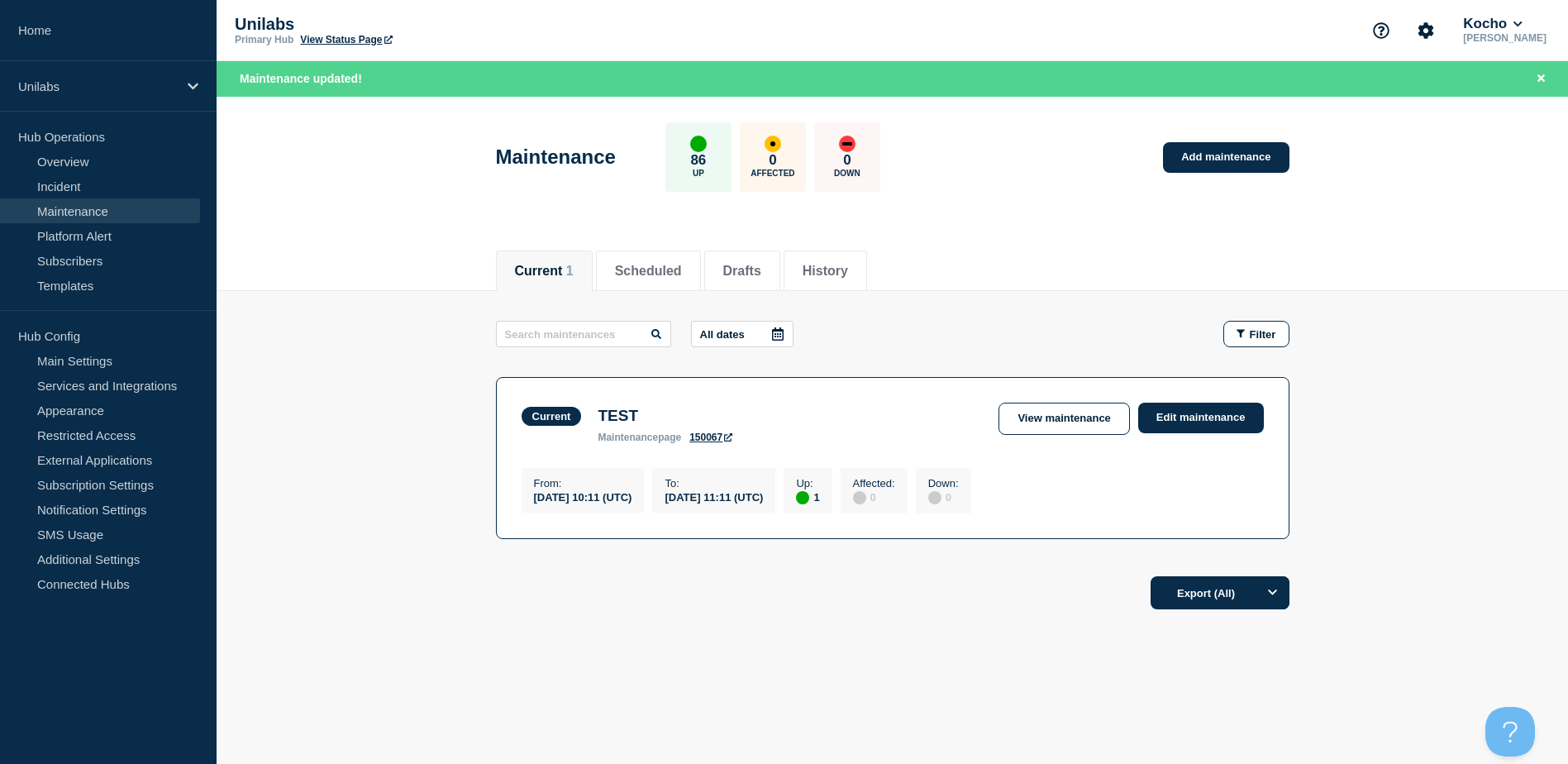
click at [719, 439] on link "150067" at bounding box center [711, 438] width 43 height 11
click at [1053, 421] on link "View maintenance" at bounding box center [1064, 418] width 131 height 32
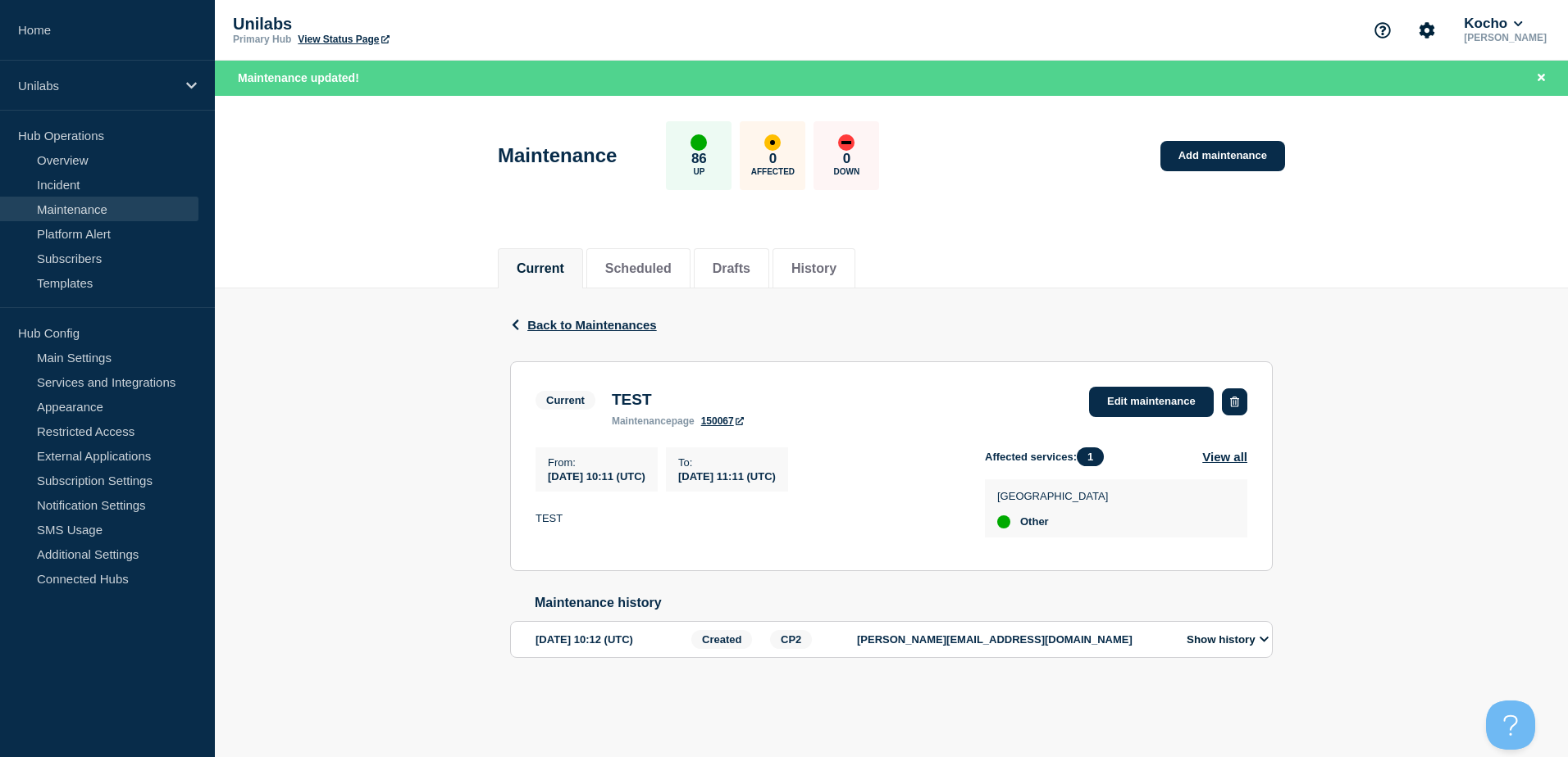
click at [1233, 402] on icon "button" at bounding box center [1234, 402] width 9 height 11
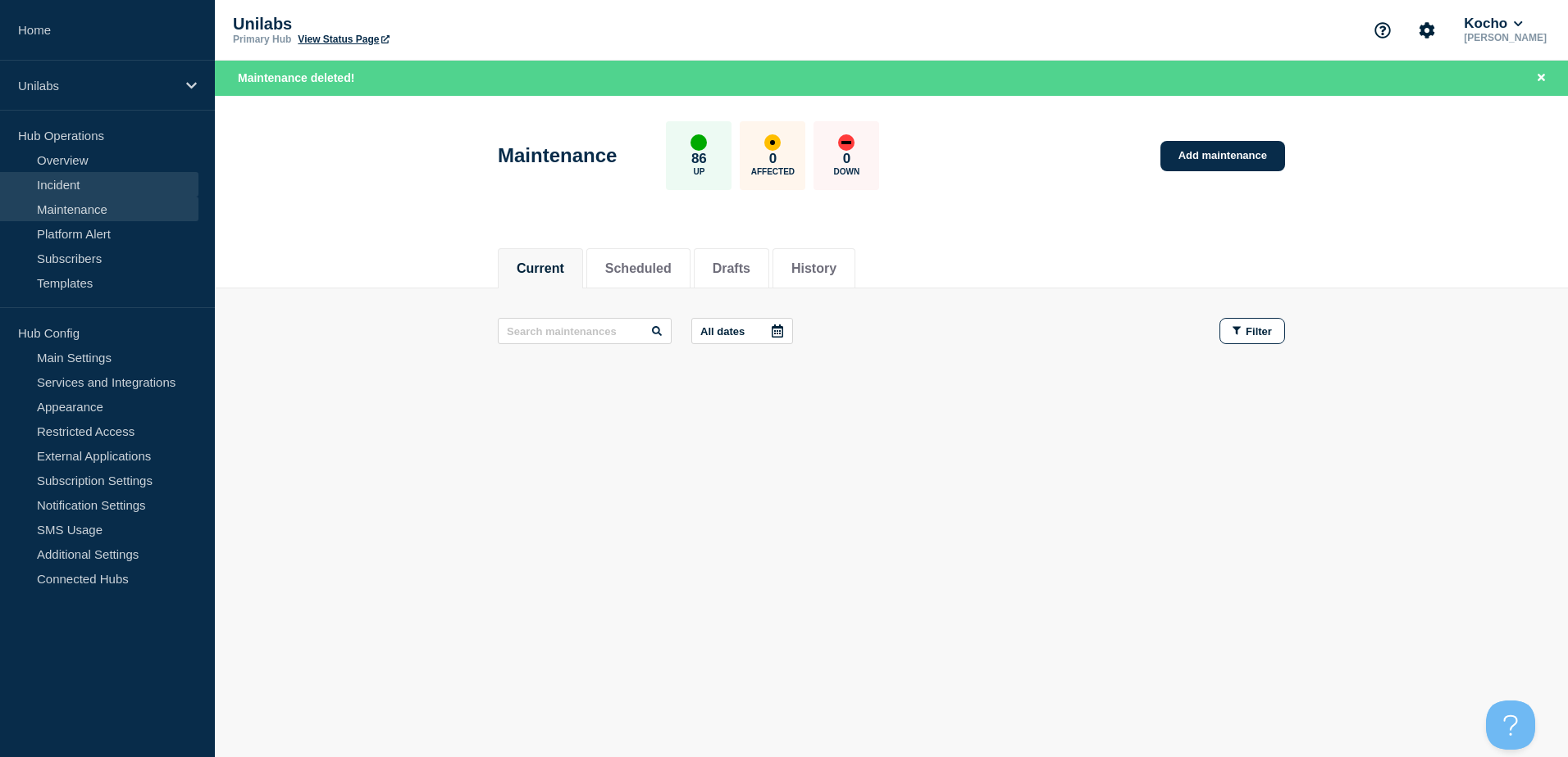
click at [85, 177] on link "Incident" at bounding box center [99, 184] width 199 height 25
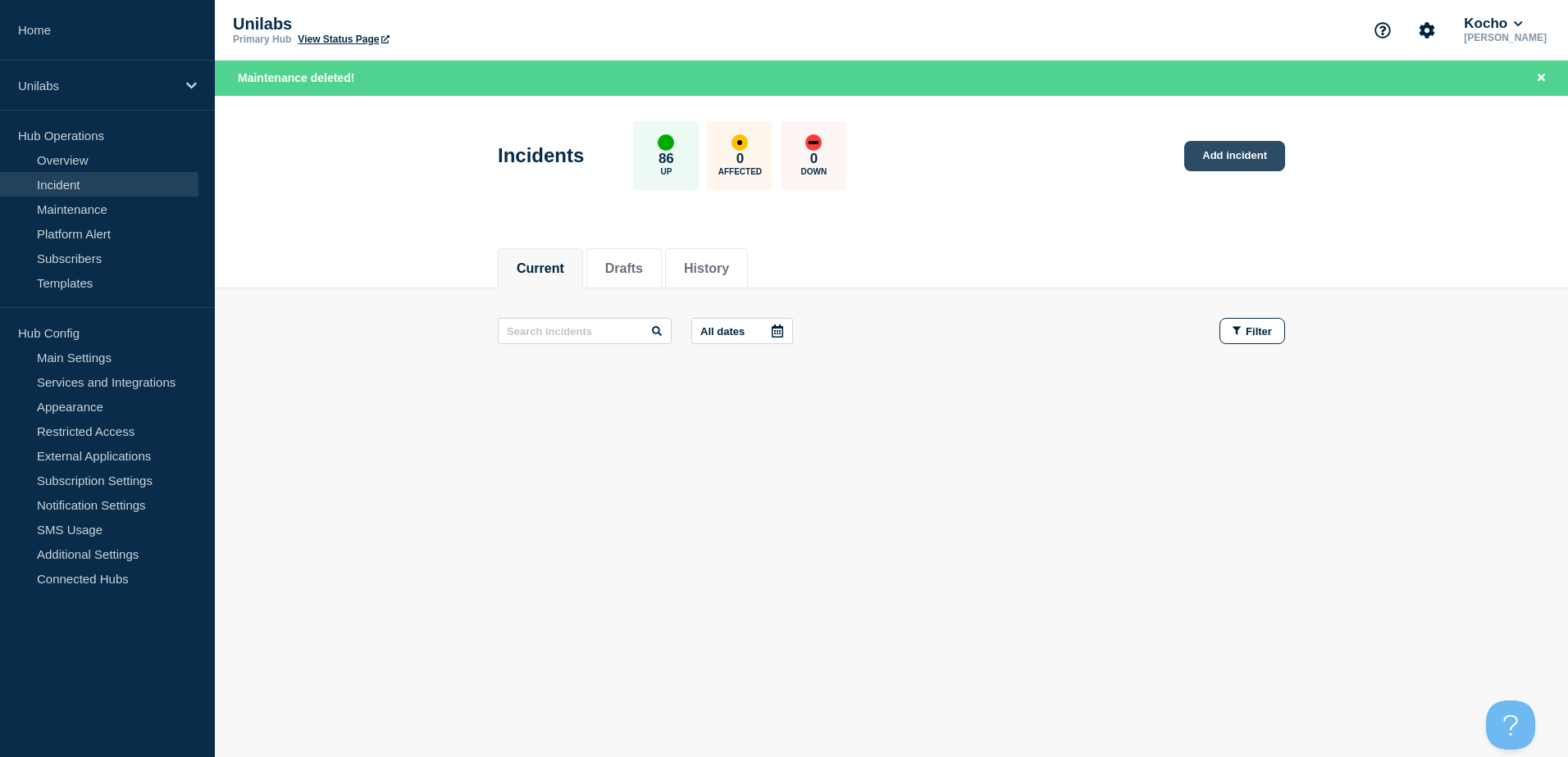
click at [1254, 155] on link "Add incident" at bounding box center [1234, 155] width 101 height 30
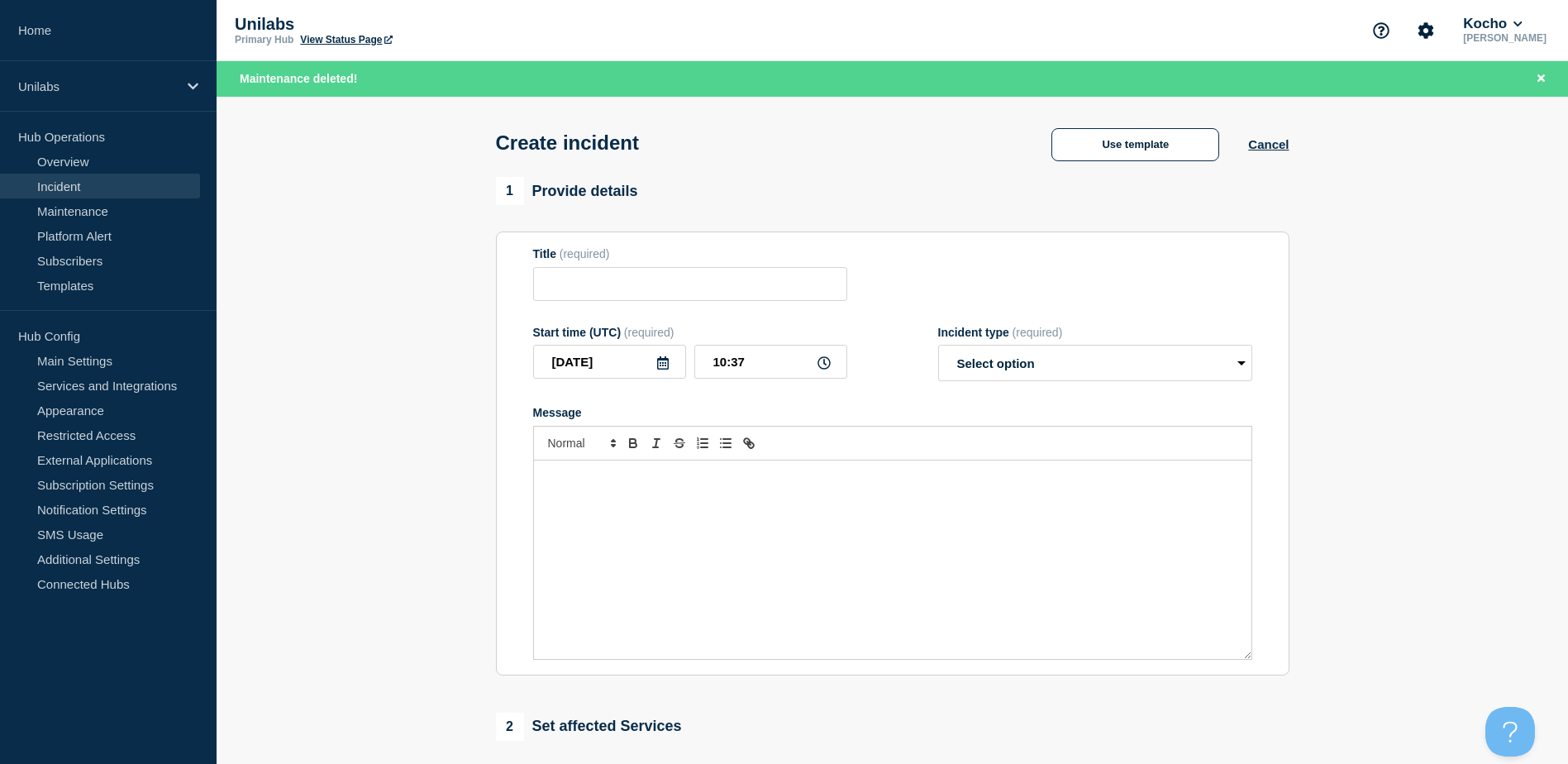
click at [632, 311] on form "Title (required) Start time (UTC) (required) 2025-10-08 10:37 Incident type (re…" at bounding box center [892, 453] width 719 height 413
click at [638, 287] on input "Title" at bounding box center [689, 284] width 314 height 34
paste input "#1495290 - Acesso Innovway"
click at [928, 300] on div "Title (required) #1495290 - Acesso Innovway" at bounding box center [892, 274] width 719 height 54
click at [645, 501] on div "Message" at bounding box center [892, 560] width 717 height 198
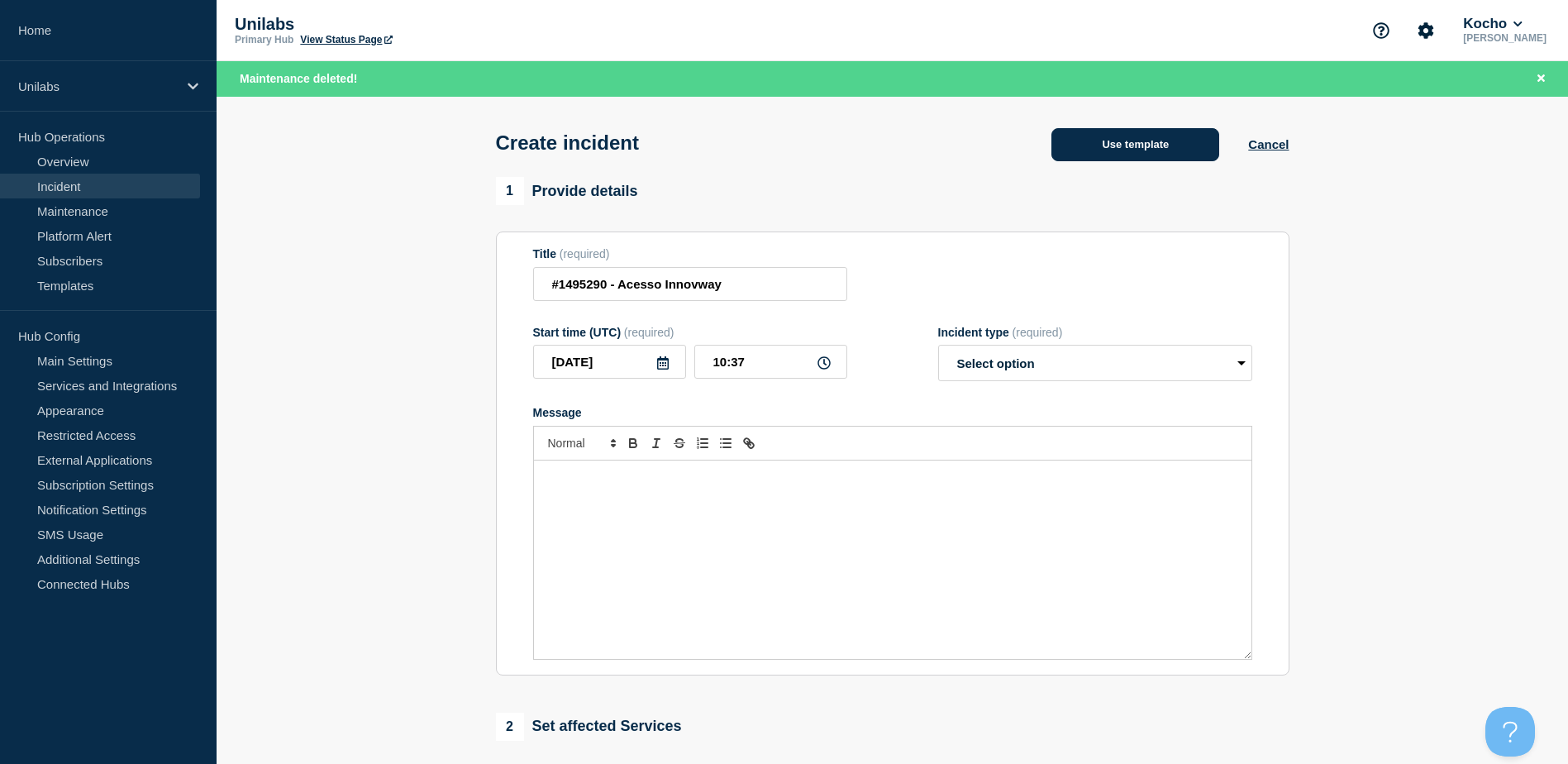
click at [1143, 135] on button "Use template" at bounding box center [1135, 145] width 168 height 33
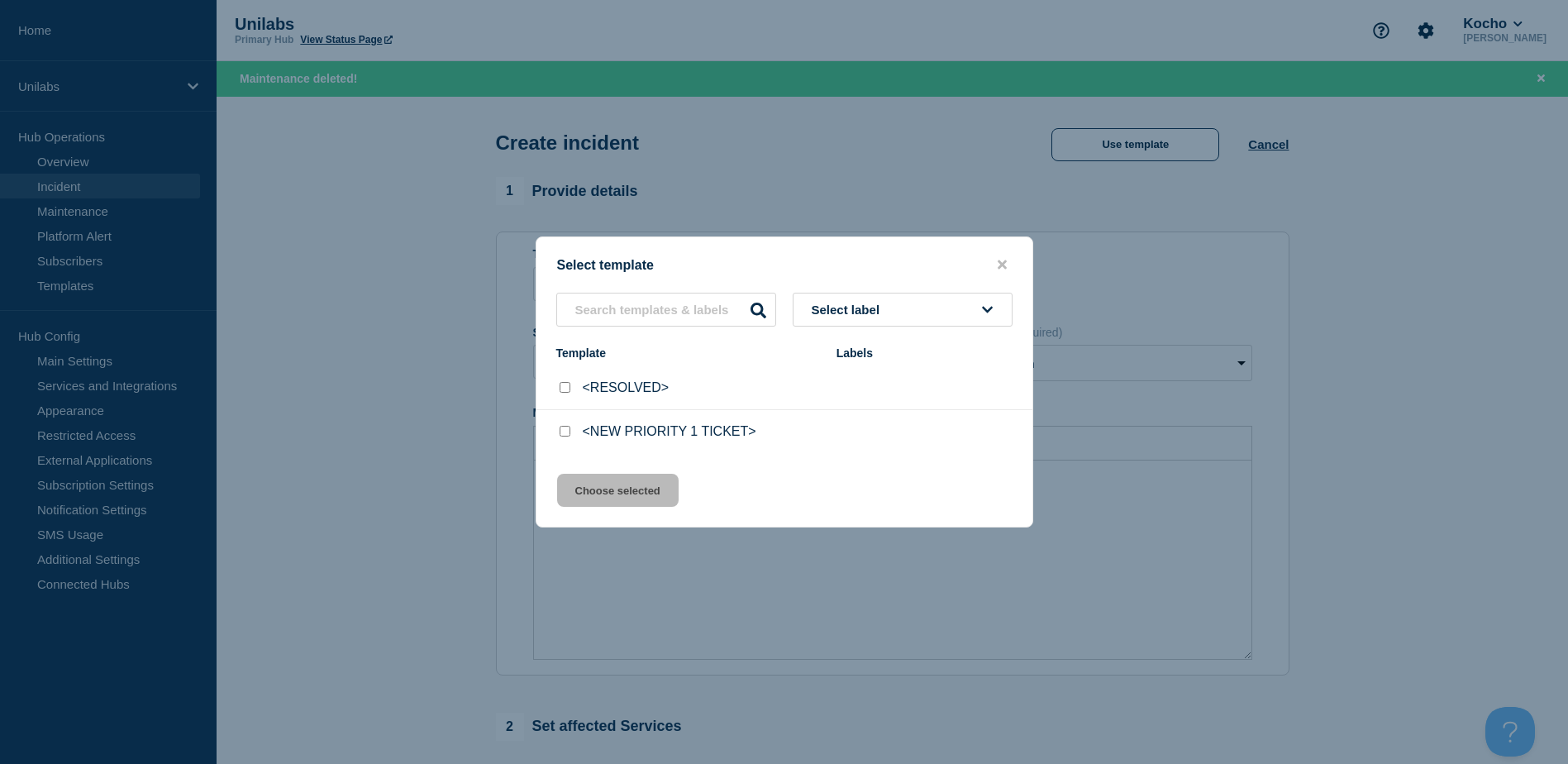
click at [607, 438] on p "<NEW PRIORITY 1 TICKET>" at bounding box center [669, 432] width 173 height 15
click at [563, 437] on input "<NEW PRIORITY 1 TICKET> checkbox" at bounding box center [565, 431] width 11 height 11
click at [595, 489] on button "Choose selected" at bounding box center [617, 490] width 121 height 33
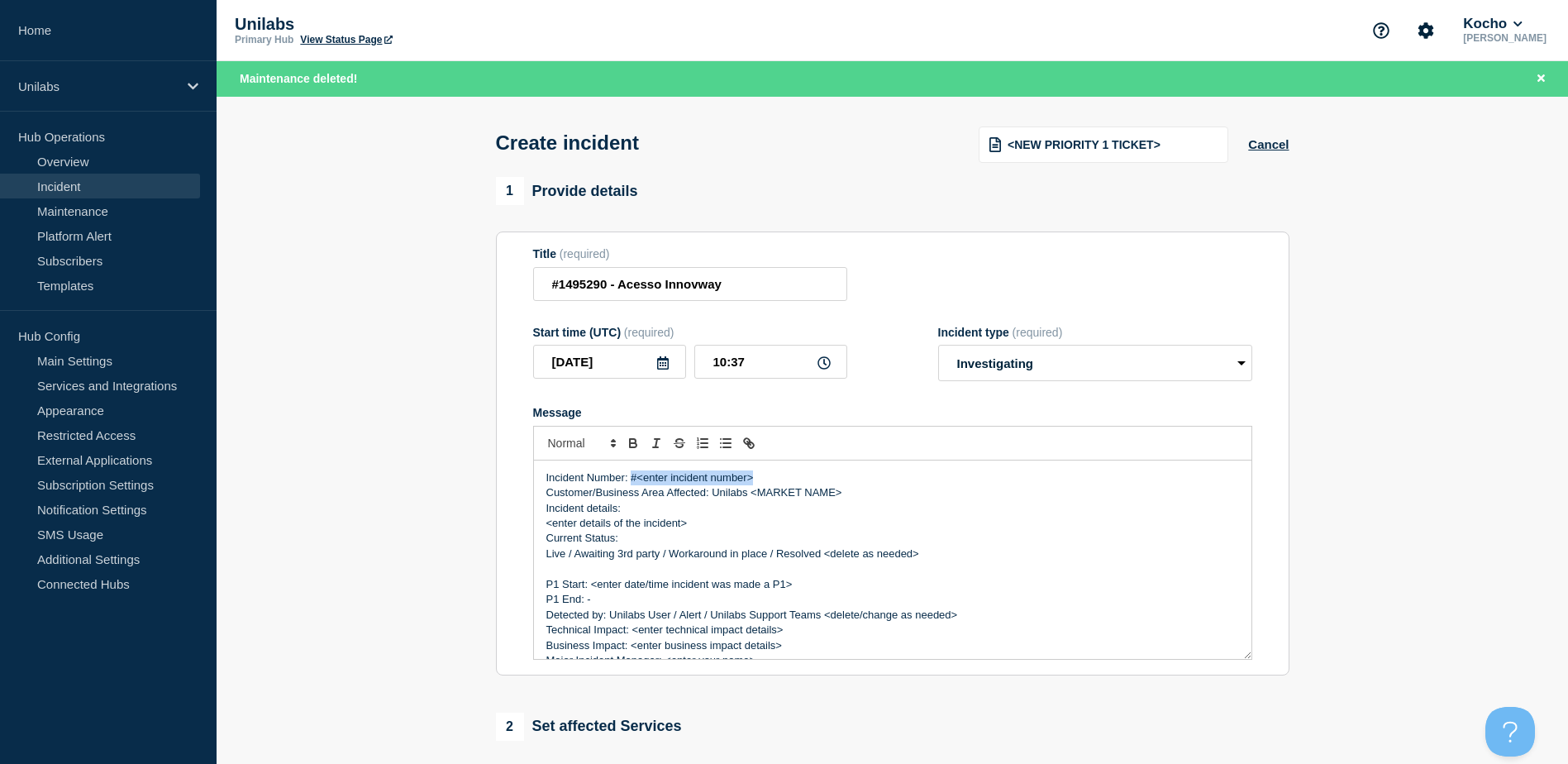
drag, startPoint x: 752, startPoint y: 481, endPoint x: 632, endPoint y: 480, distance: 120.0
click at [632, 480] on p "Incident Number: #<enter incident number>" at bounding box center [893, 478] width 693 height 15
drag, startPoint x: 770, startPoint y: 295, endPoint x: 625, endPoint y: 292, distance: 145.0
click at [625, 292] on input "#1495290 - Acesso Innovway" at bounding box center [689, 284] width 314 height 34
drag, startPoint x: 599, startPoint y: 291, endPoint x: 568, endPoint y: 288, distance: 31.1
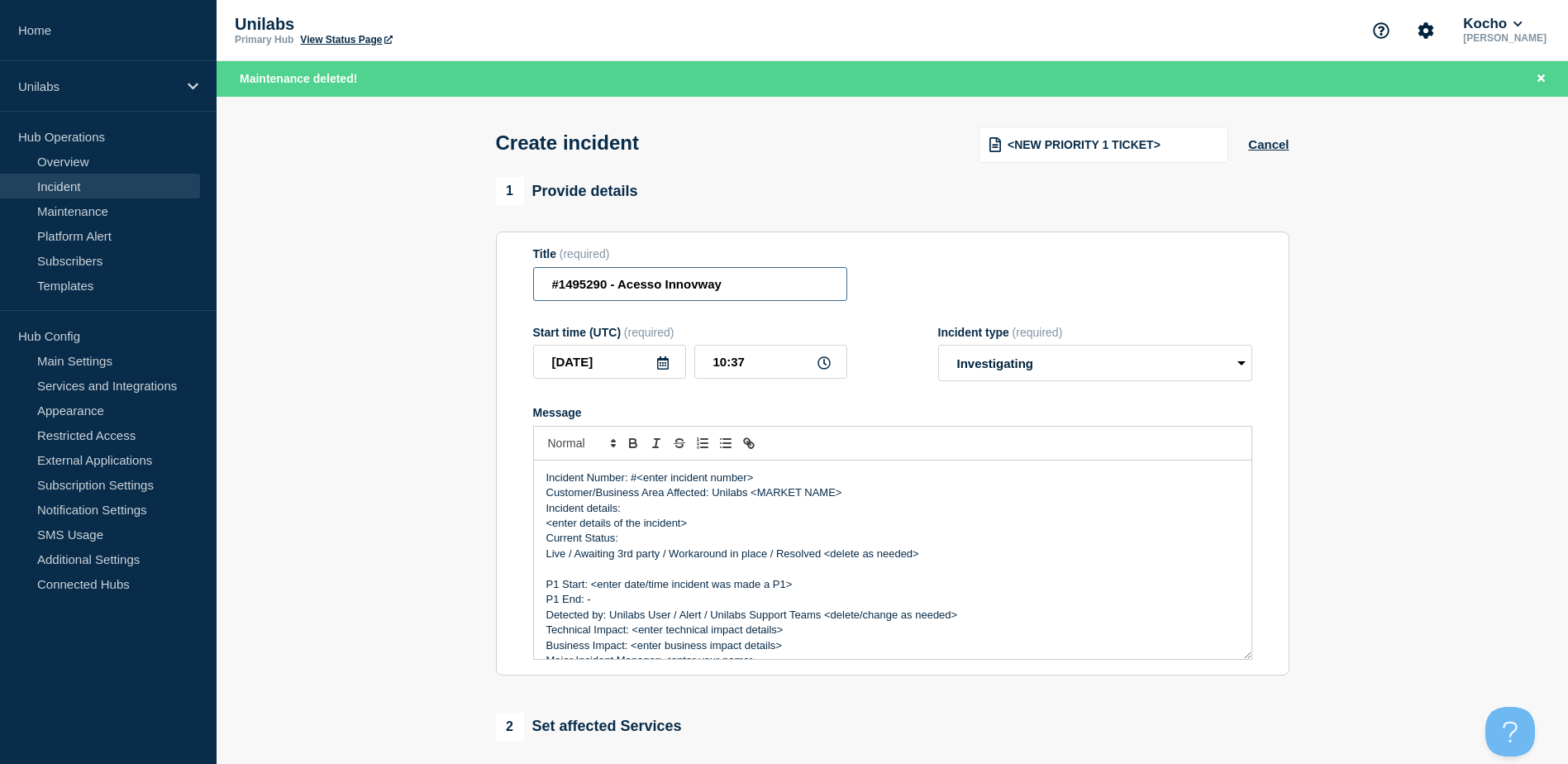
click at [568, 288] on input "#1495290 - Acesso Innovway" at bounding box center [689, 284] width 314 height 34
drag, startPoint x: 730, startPoint y: 293, endPoint x: 613, endPoint y: 295, distance: 117.0
click at [613, 295] on input "#1111111 - Acesso Innovway" at bounding box center [689, 284] width 314 height 34
click at [885, 341] on div "Start time (UTC) (required) 2025-10-08 10:37 Incident type (required) Select op…" at bounding box center [892, 353] width 719 height 57
click at [589, 289] on input "#1111111 - TEST ACCESS ISSUE" at bounding box center [689, 284] width 314 height 34
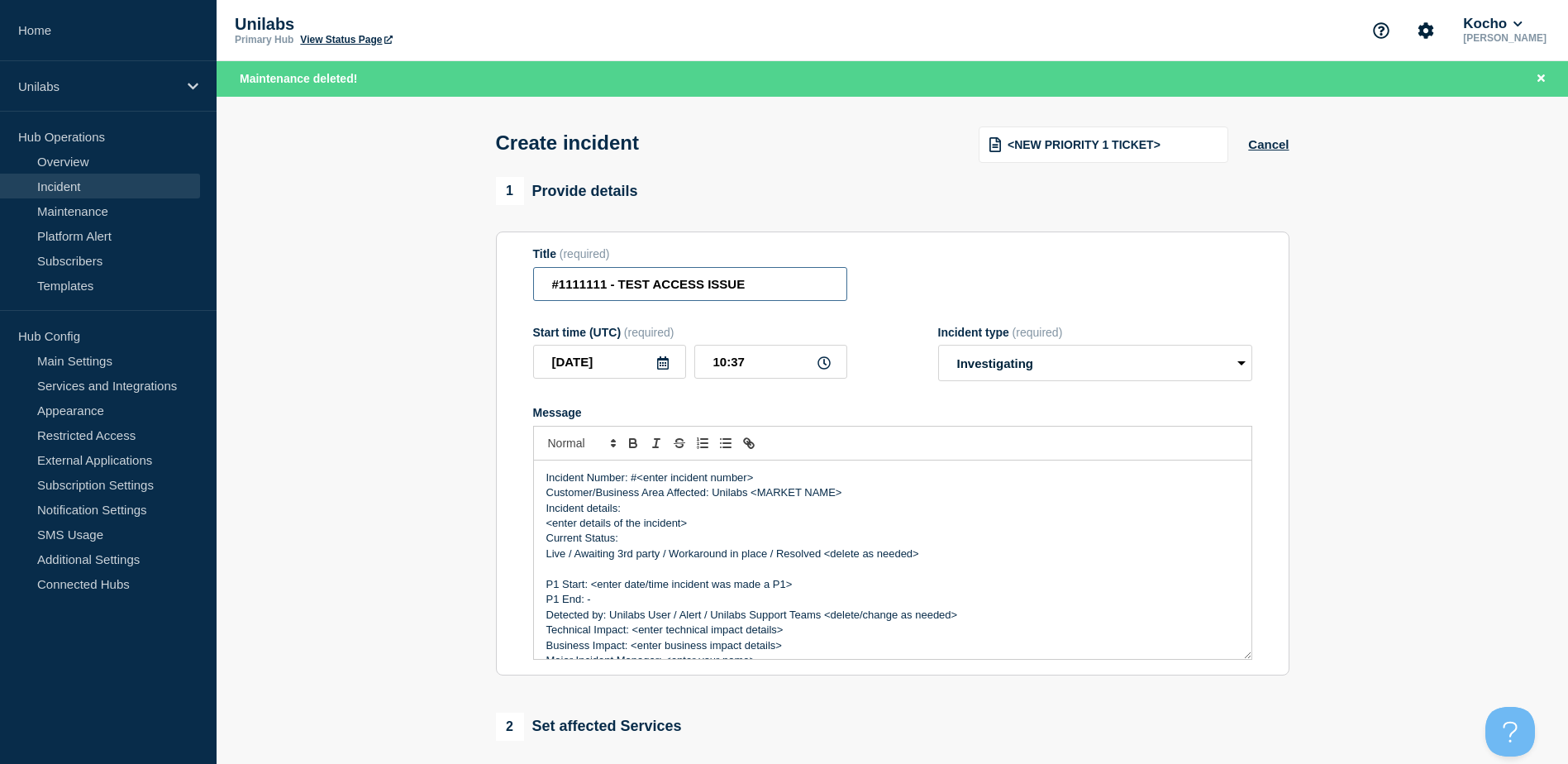
click at [589, 289] on input "#1111111 - TEST ACCESS ISSUE" at bounding box center [689, 284] width 314 height 34
drag, startPoint x: 718, startPoint y: 483, endPoint x: 637, endPoint y: 481, distance: 81.0
click at [637, 481] on p "Incident Number: #<enter incident number>" at bounding box center [893, 478] width 693 height 15
paste div "Message"
drag, startPoint x: 781, startPoint y: 494, endPoint x: 751, endPoint y: 492, distance: 30.1
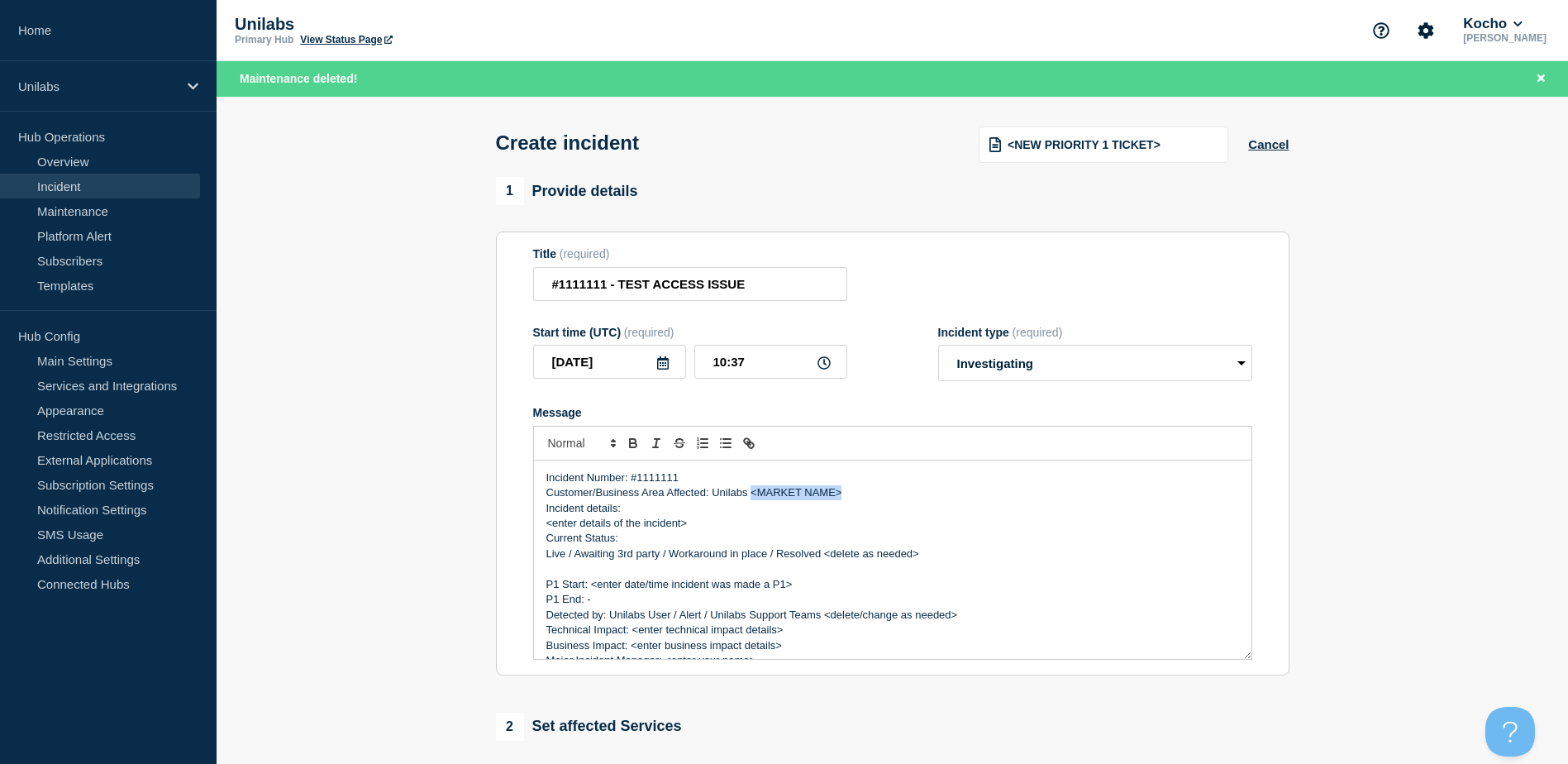
click at [751, 492] on p "Customer/Business Area Affected: Unilabs <MARKET NAME>" at bounding box center [893, 493] width 693 height 15
click at [693, 508] on p "Incident details:" at bounding box center [893, 509] width 693 height 15
drag, startPoint x: 702, startPoint y: 518, endPoint x: 708, endPoint y: 528, distance: 11.7
click at [703, 528] on div "Incident Number: #1111111 Customer/Business Area Affected: Unilabs FRANCE Incid…" at bounding box center [892, 560] width 717 height 198
drag, startPoint x: 751, startPoint y: 298, endPoint x: 616, endPoint y: 287, distance: 135.4
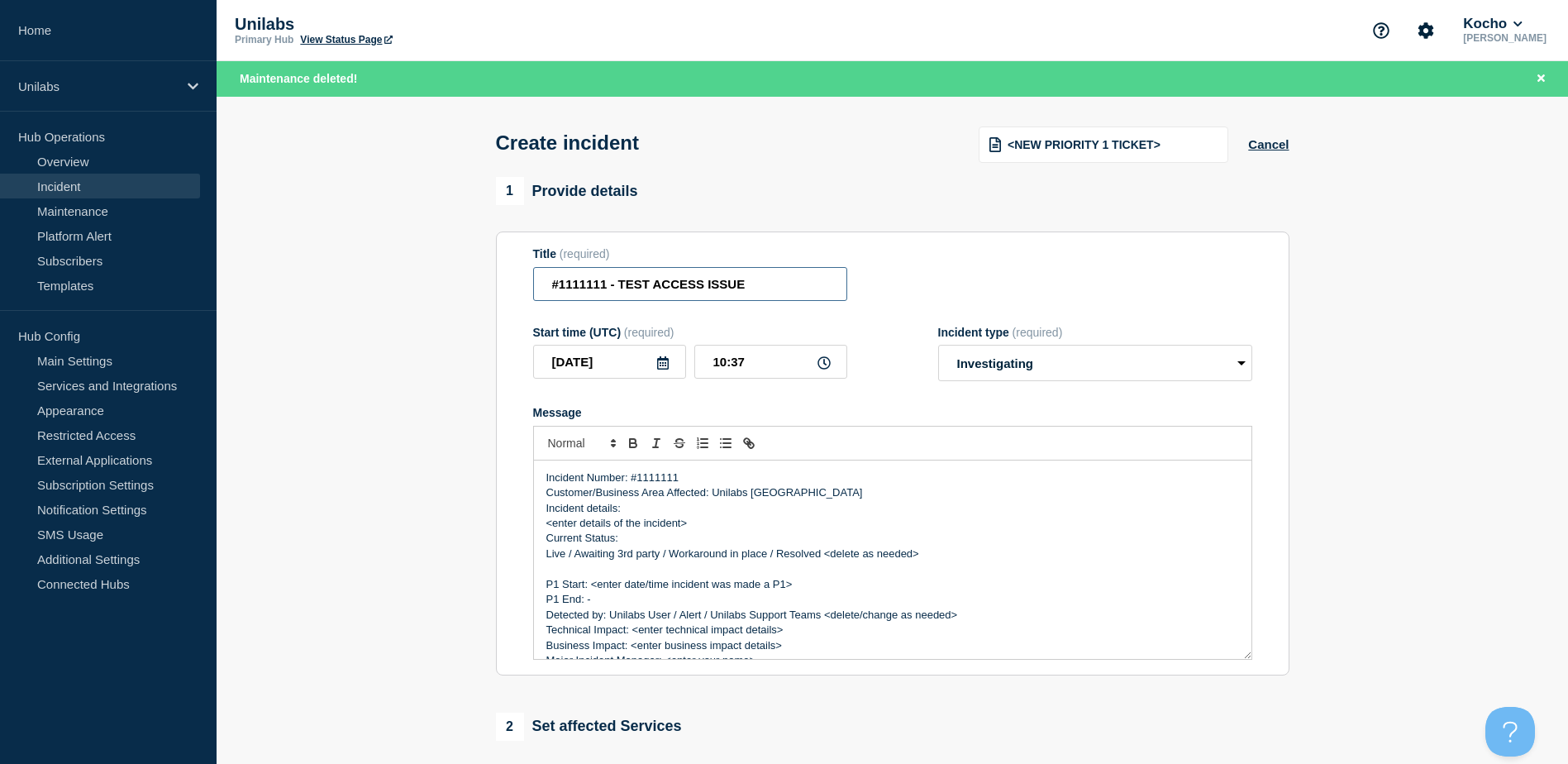
click at [616, 287] on input "#1111111 - TEST ACCESS ISSUE" at bounding box center [689, 284] width 314 height 34
drag, startPoint x: 669, startPoint y: 525, endPoint x: 543, endPoint y: 523, distance: 126.0
click at [543, 523] on div "Incident Number: #1111111 Customer/Business Area Affected: Unilabs FRANCE Incid…" at bounding box center [892, 560] width 717 height 198
drag, startPoint x: 926, startPoint y: 559, endPoint x: 569, endPoint y: 554, distance: 357.0
click at [569, 554] on p "Live / Awaiting 3rd party / Workaround in place / Resolved <delete as needed>" at bounding box center [893, 554] width 693 height 15
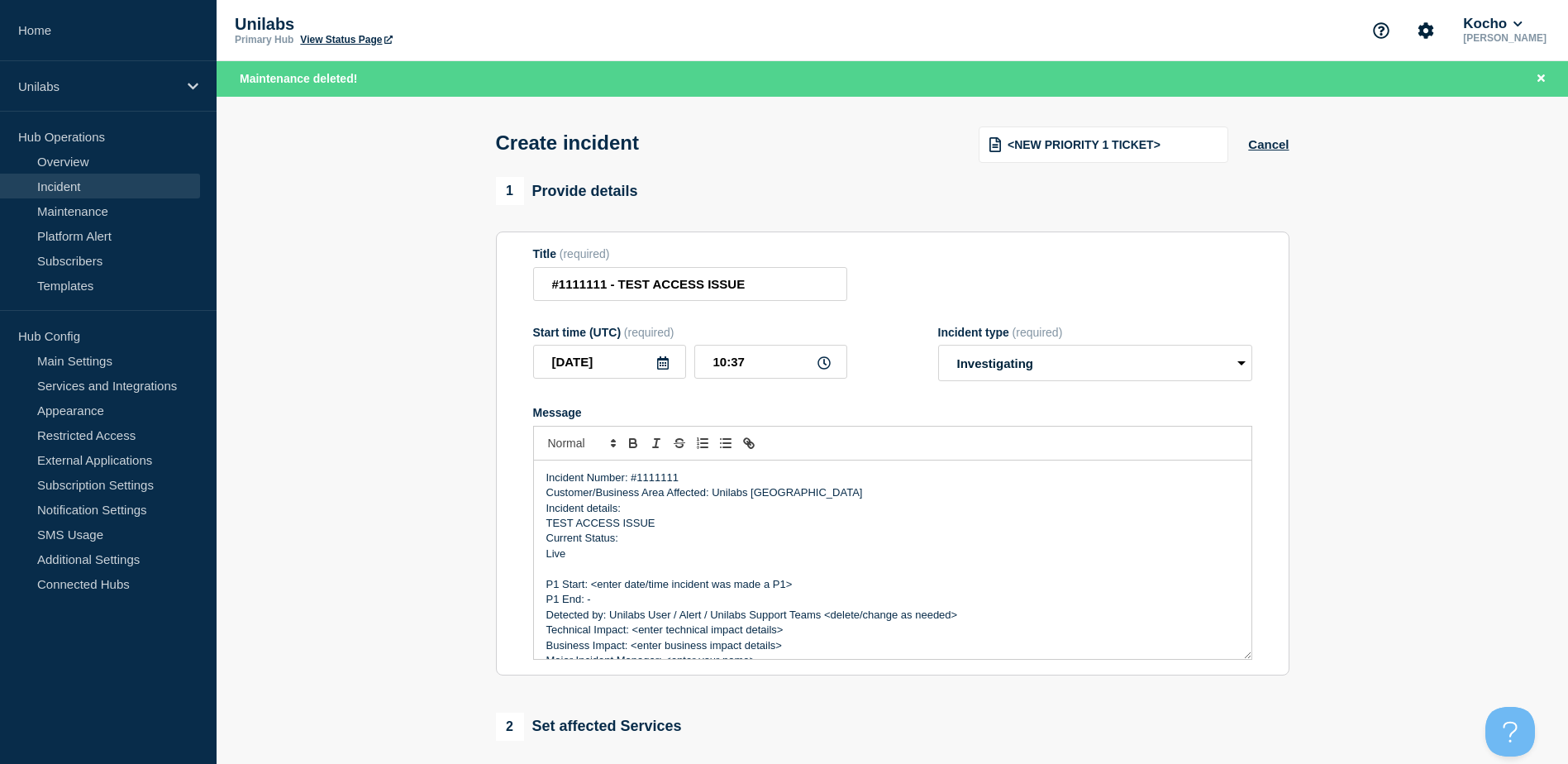
click at [570, 569] on p "Message" at bounding box center [893, 569] width 693 height 15
drag, startPoint x: 799, startPoint y: 586, endPoint x: 593, endPoint y: 592, distance: 206.1
click at [593, 592] on p "P1 Start: <enter date/time incident was made a P1>" at bounding box center [893, 585] width 693 height 15
click at [786, 371] on input "10:37" at bounding box center [770, 362] width 153 height 34
drag, startPoint x: 793, startPoint y: 585, endPoint x: 591, endPoint y: 590, distance: 202.1
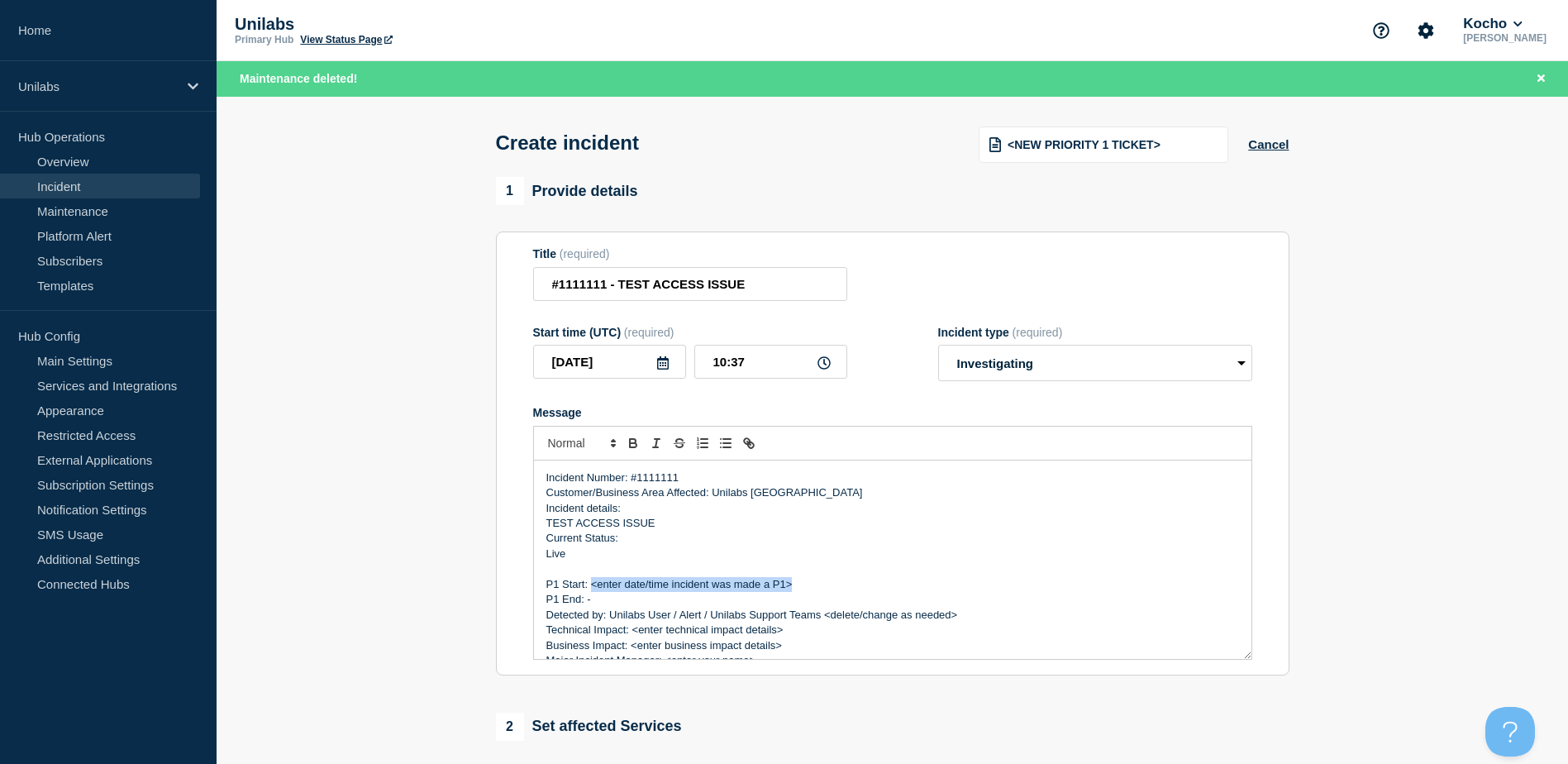
click at [591, 590] on p "P1 Start: <enter date/time incident was made a P1>" at bounding box center [893, 585] width 693 height 15
click at [615, 364] on input "2025-10-08" at bounding box center [609, 362] width 153 height 34
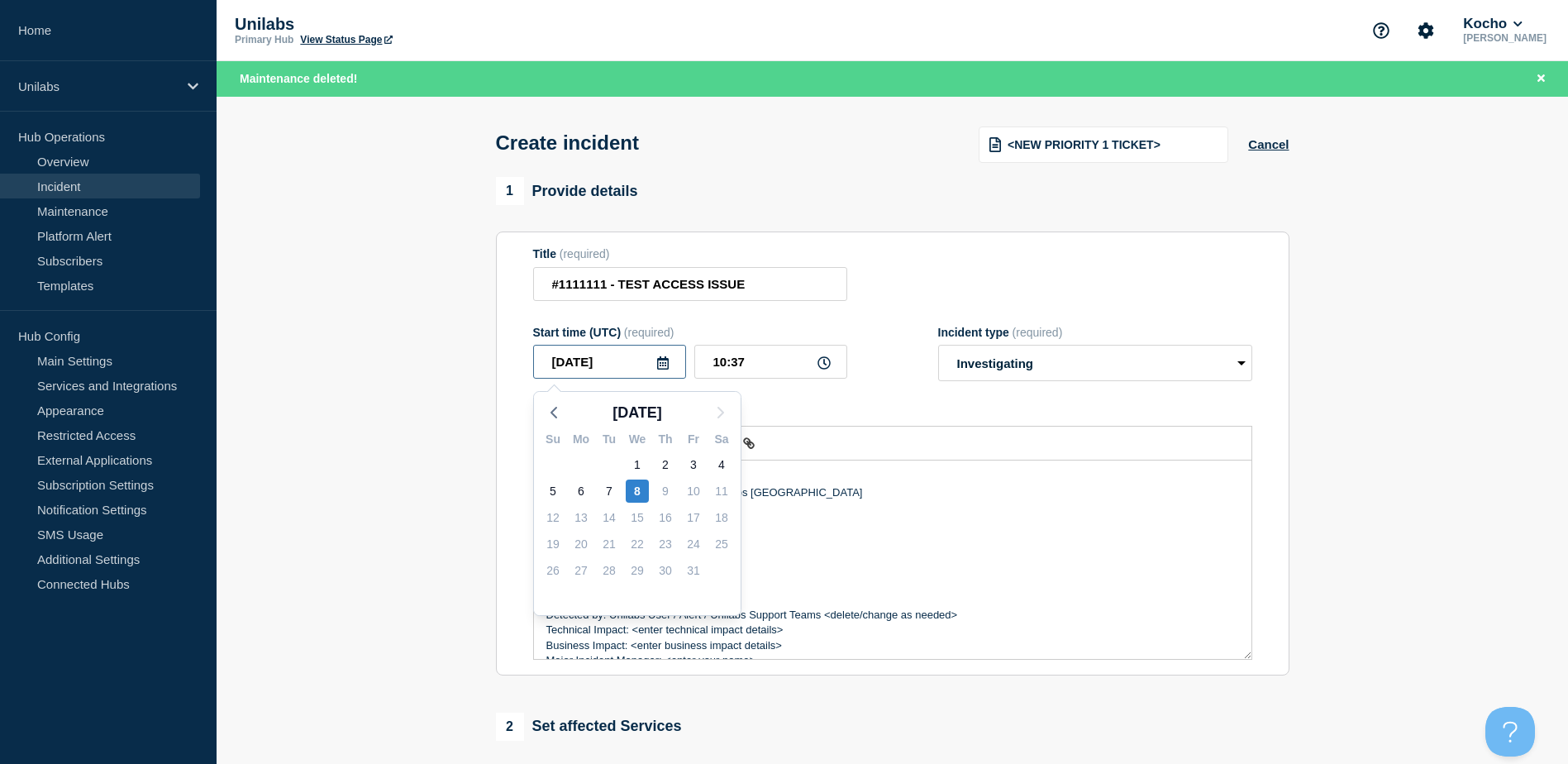
drag, startPoint x: 611, startPoint y: 371, endPoint x: 489, endPoint y: 363, distance: 122.3
click at [490, 363] on div "1 Provide details Title (required) #1111111 - TEST ACCESS ISSUE Start time (UTC…" at bounding box center [892, 650] width 813 height 947
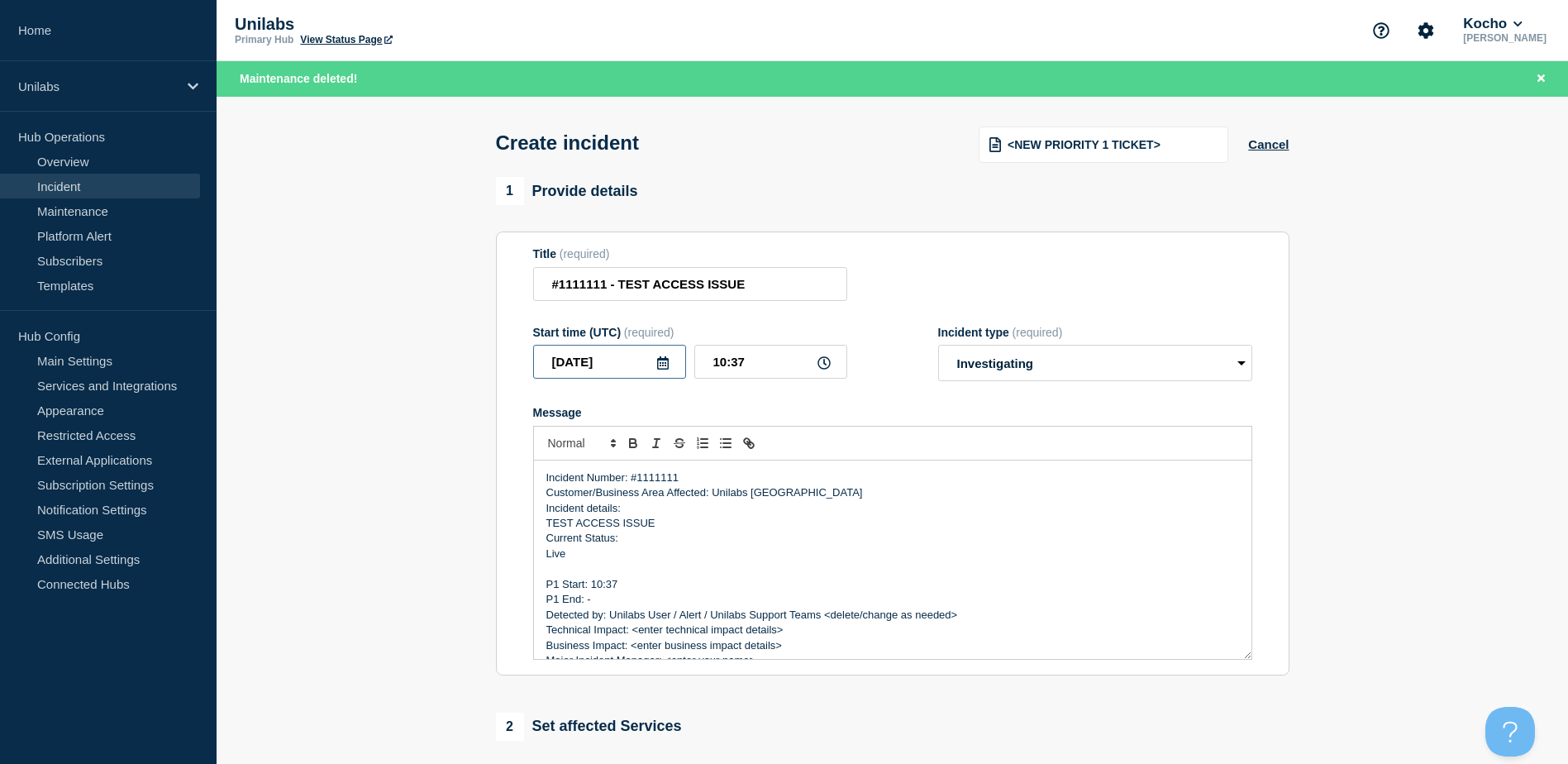
drag, startPoint x: 621, startPoint y: 362, endPoint x: 487, endPoint y: 360, distance: 134.0
click at [486, 360] on section "1 Provide details Title (required) #1111111 - TEST ACCESS ISSUE Start time (UTC…" at bounding box center [892, 650] width 1352 height 947
click at [655, 592] on p "P1 Start: 10:37" at bounding box center [893, 585] width 693 height 15
click at [754, 590] on p "P1 Start: 10:37 2025-10-08 UK TIME" at bounding box center [893, 585] width 693 height 15
click at [635, 605] on p "P1 End: -" at bounding box center [893, 600] width 693 height 15
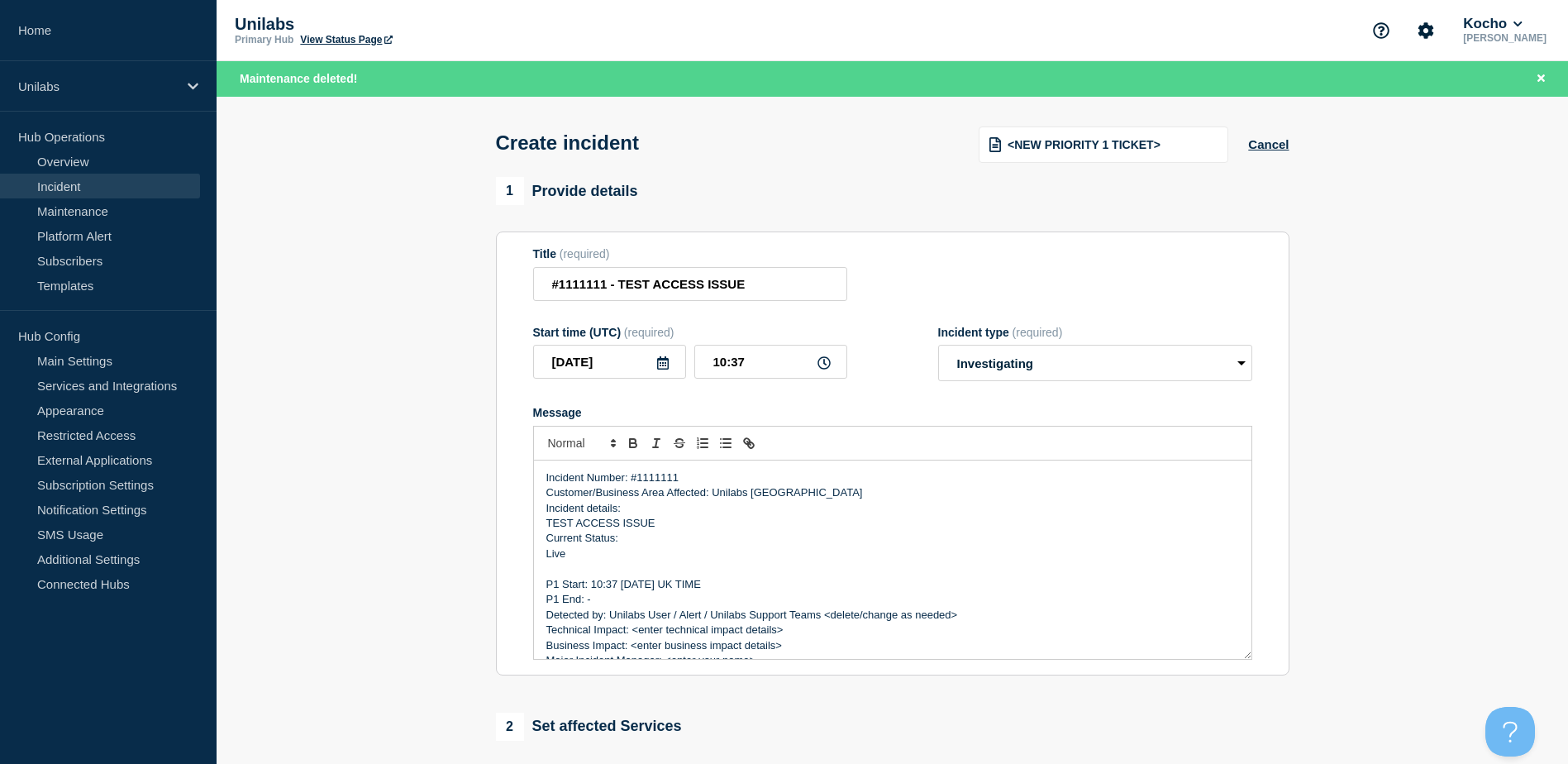
scroll to position [83, 0]
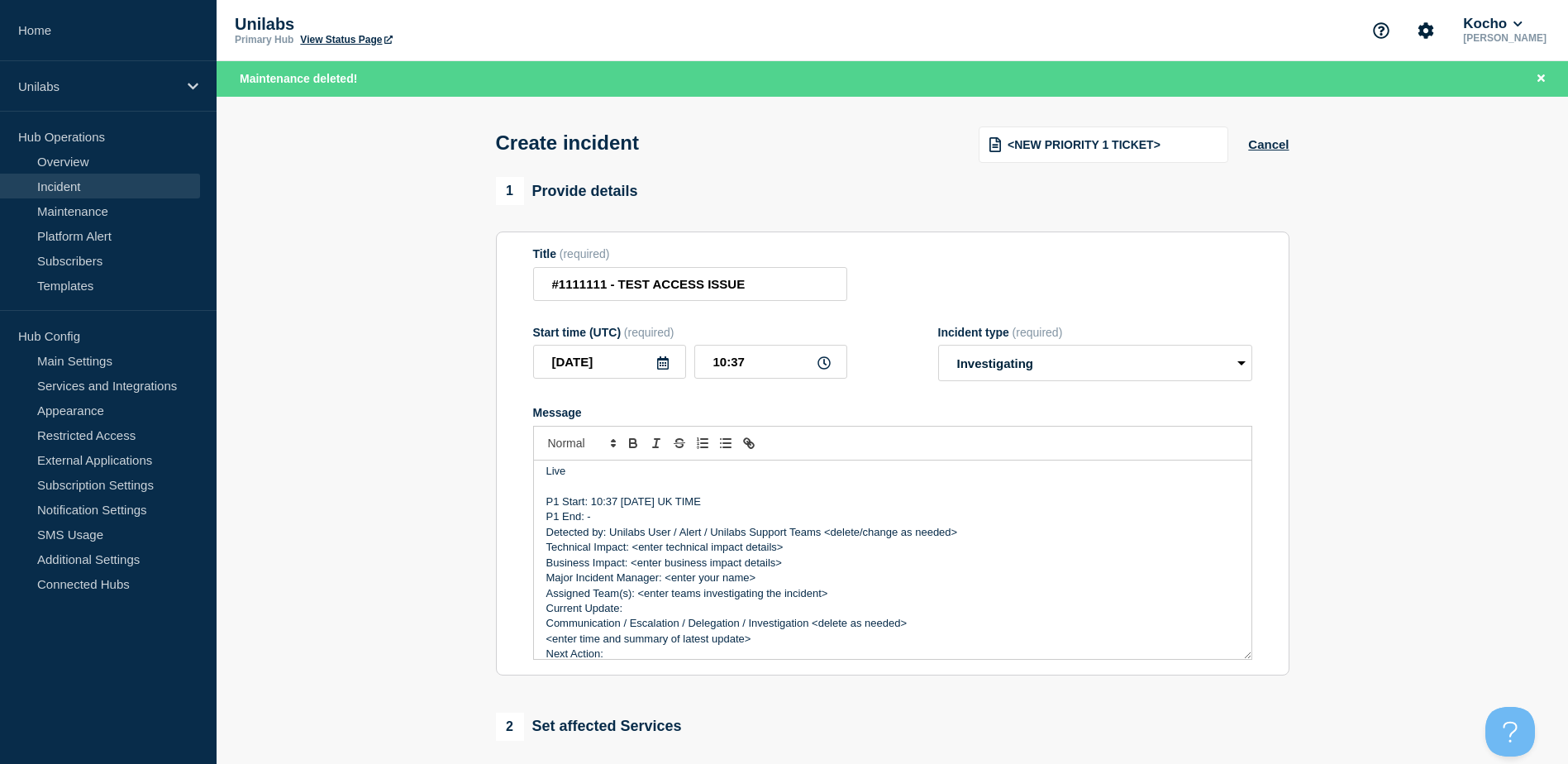
click at [803, 575] on p "Major Incident Manager: <enter your name>" at bounding box center [893, 579] width 693 height 15
click at [786, 553] on p "Technical Impact: <enter technical impact details>" at bounding box center [893, 548] width 693 height 15
drag, startPoint x: 625, startPoint y: 520, endPoint x: 493, endPoint y: 490, distance: 135.4
click at [493, 490] on div "1 Provide details Title (required) #1111111 - TEST ACCESS ISSUE Start time (UTC…" at bounding box center [892, 650] width 813 height 947
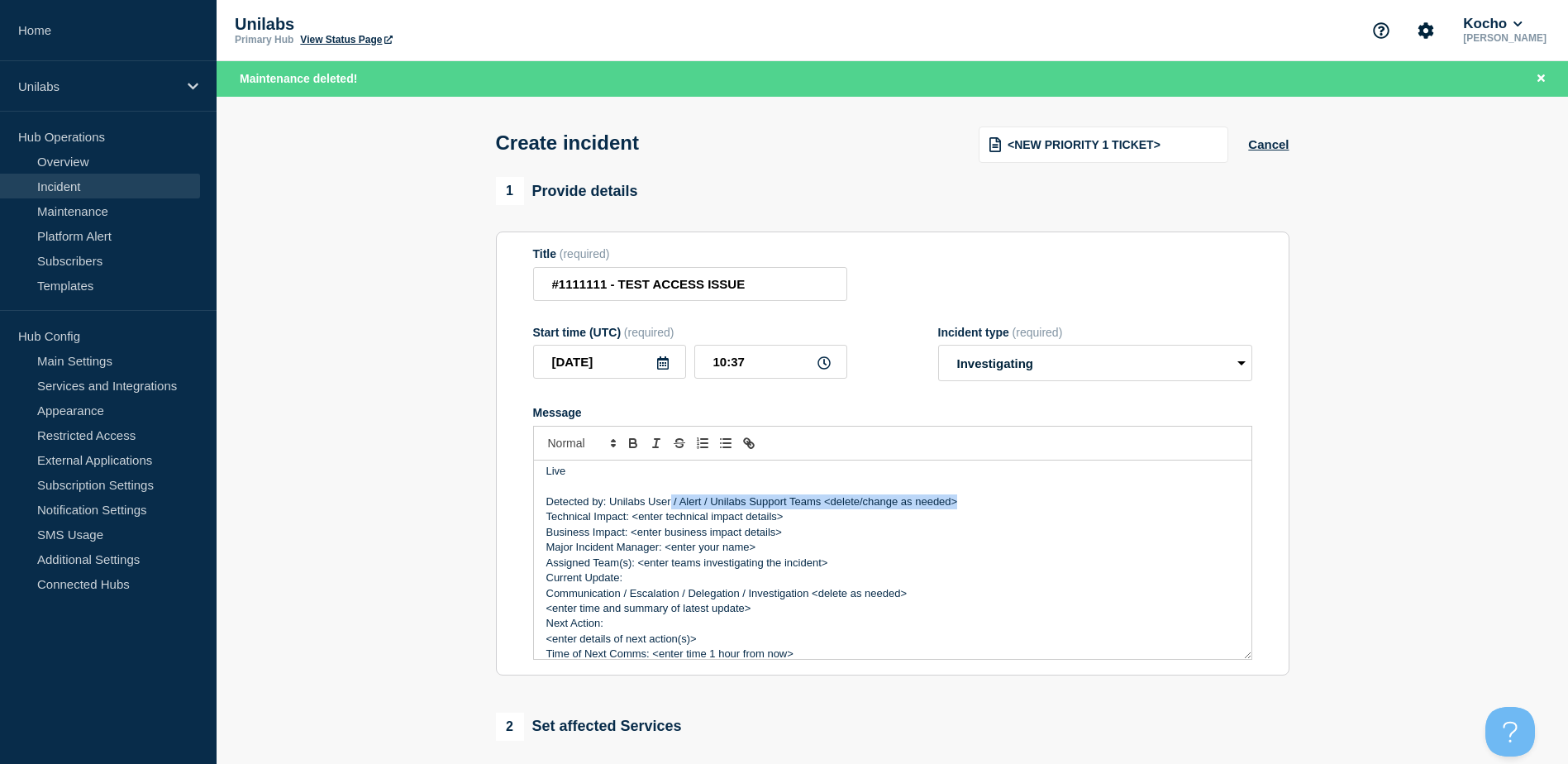
drag, startPoint x: 977, startPoint y: 507, endPoint x: 672, endPoint y: 504, distance: 305.0
click at [672, 504] on p "Detected by: Unilabs User / Alert / Unilabs Support Teams <delete/change as nee…" at bounding box center [893, 502] width 693 height 15
drag, startPoint x: 791, startPoint y: 521, endPoint x: 632, endPoint y: 520, distance: 159.0
click at [632, 520] on p "Technical Impact: <enter technical impact details>" at bounding box center [893, 517] width 693 height 15
drag, startPoint x: 800, startPoint y: 532, endPoint x: 632, endPoint y: 533, distance: 168.0
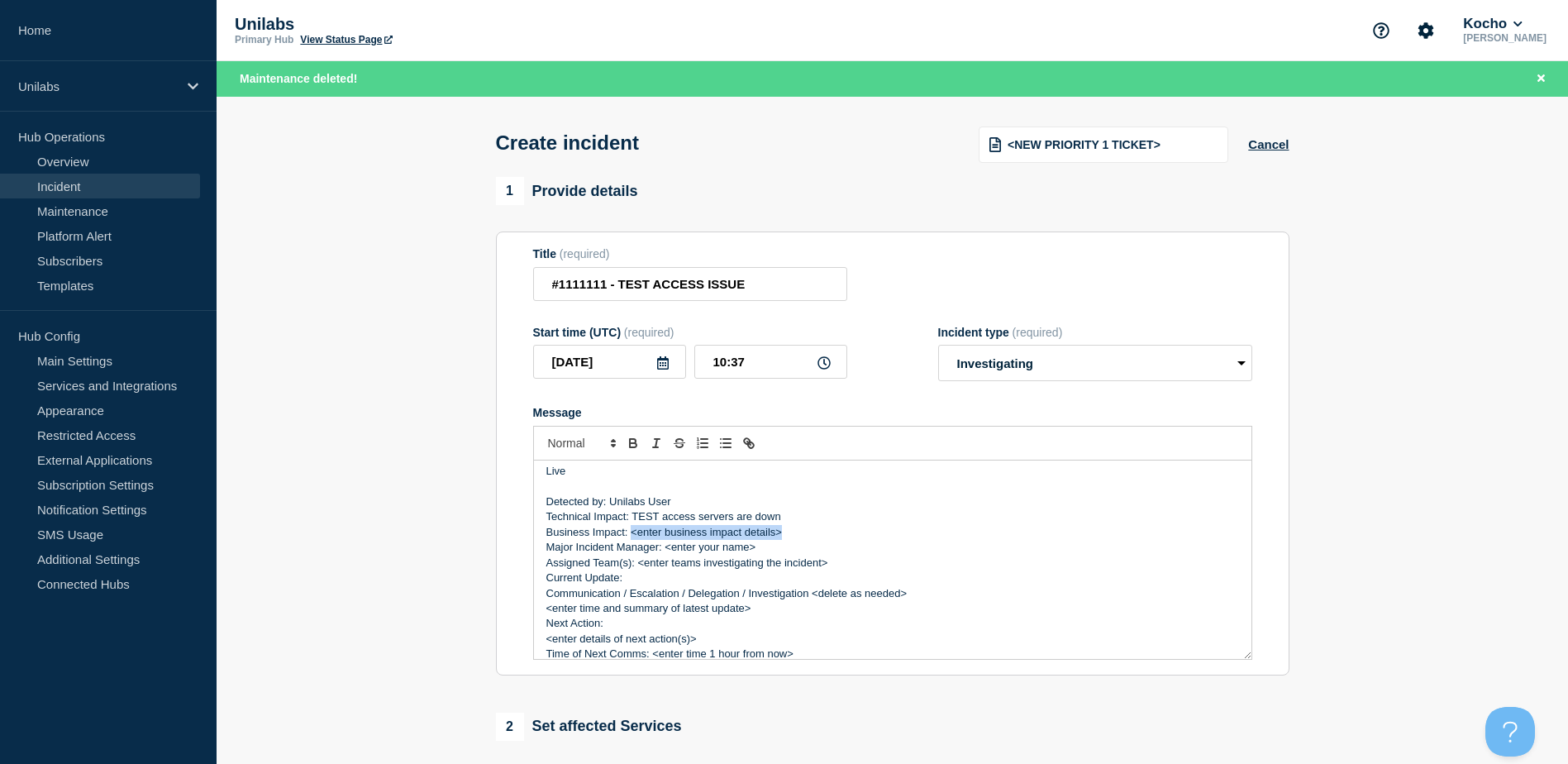
click at [632, 533] on p "Business Impact: <enter business impact details>" at bounding box center [893, 532] width 693 height 15
drag, startPoint x: 775, startPoint y: 557, endPoint x: 664, endPoint y: 553, distance: 111.1
click at [664, 553] on p "Major Incident Manager: <enter your name>" at bounding box center [893, 548] width 693 height 15
drag, startPoint x: 833, startPoint y: 567, endPoint x: 639, endPoint y: 570, distance: 194.0
click at [639, 570] on p "Assigned Team(s): <enter teams investigating the incident>" at bounding box center [893, 563] width 693 height 15
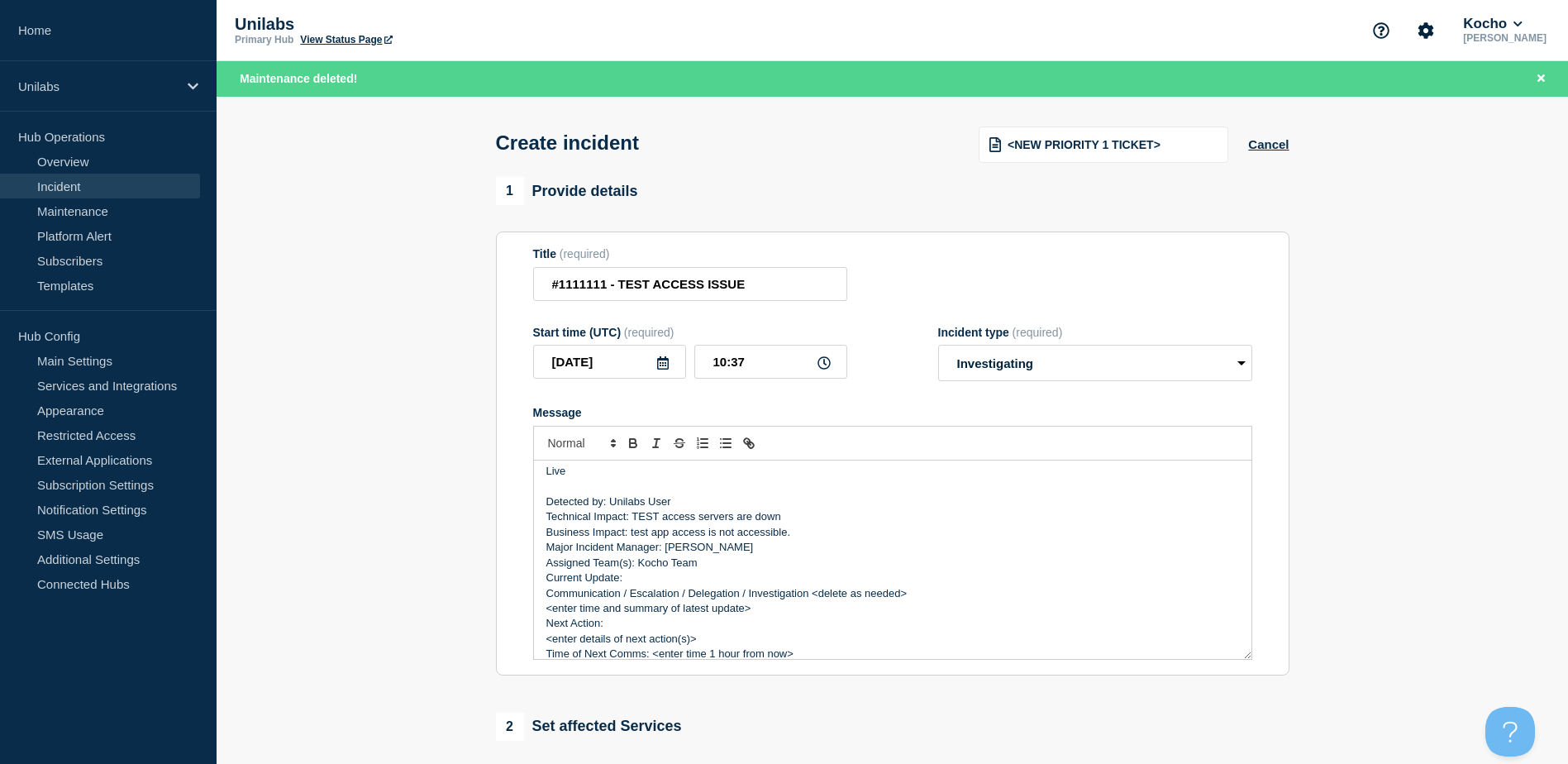
click at [670, 586] on p "Current Update:" at bounding box center [893, 579] width 693 height 15
drag, startPoint x: 770, startPoint y: 606, endPoint x: 545, endPoint y: 606, distance: 225.0
click at [545, 606] on div "Incident Number: #1111111 Customer/Business Area Affected: Unilabs FRANCE Incid…" at bounding box center [892, 560] width 717 height 198
click at [979, 617] on p "11:30 - Team has investigated and find that the server has hung." at bounding box center [893, 609] width 693 height 15
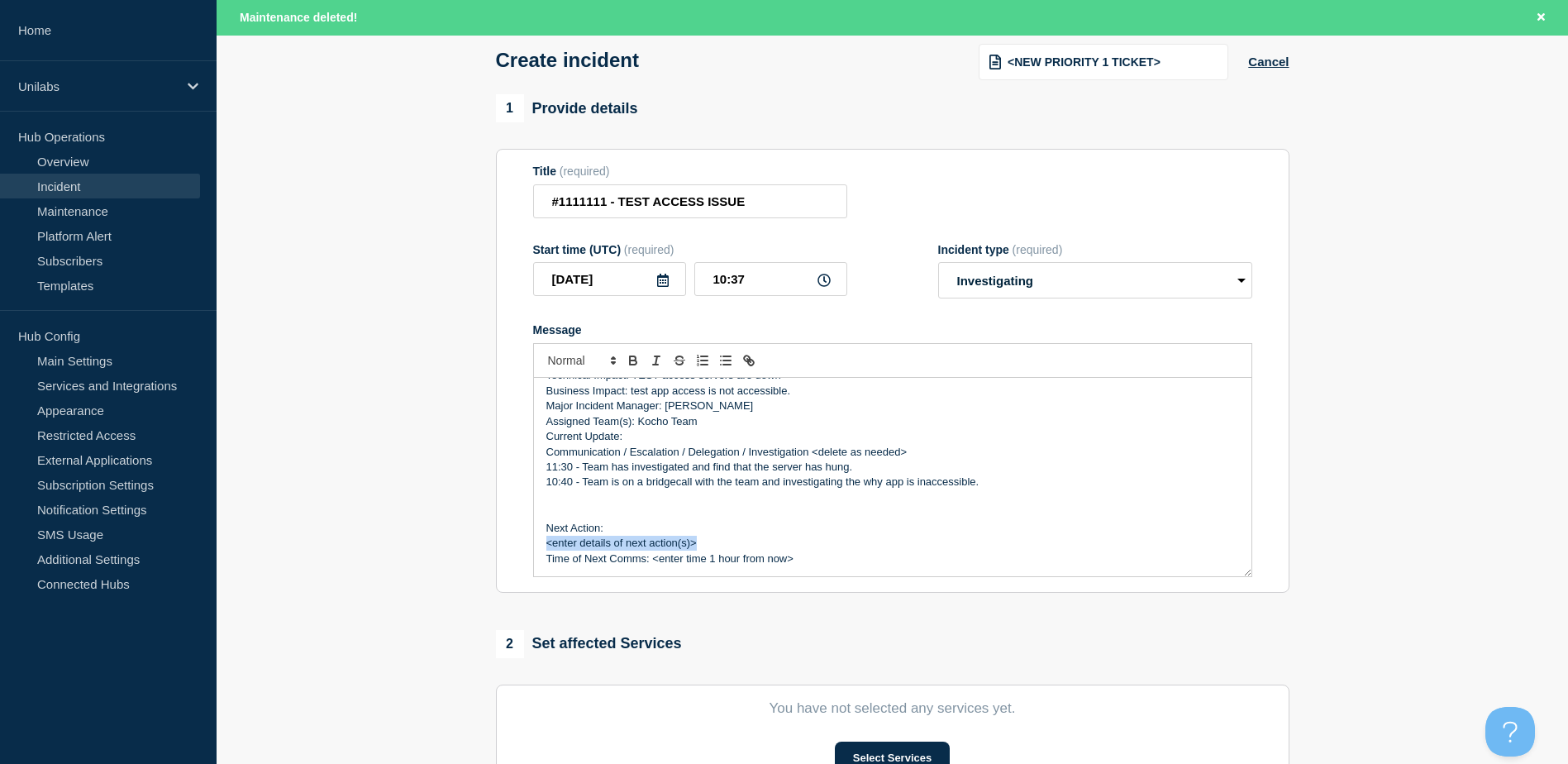
drag, startPoint x: 702, startPoint y: 551, endPoint x: 547, endPoint y: 541, distance: 155.3
click at [547, 541] on p "<enter details of next action(s)>" at bounding box center [893, 543] width 693 height 15
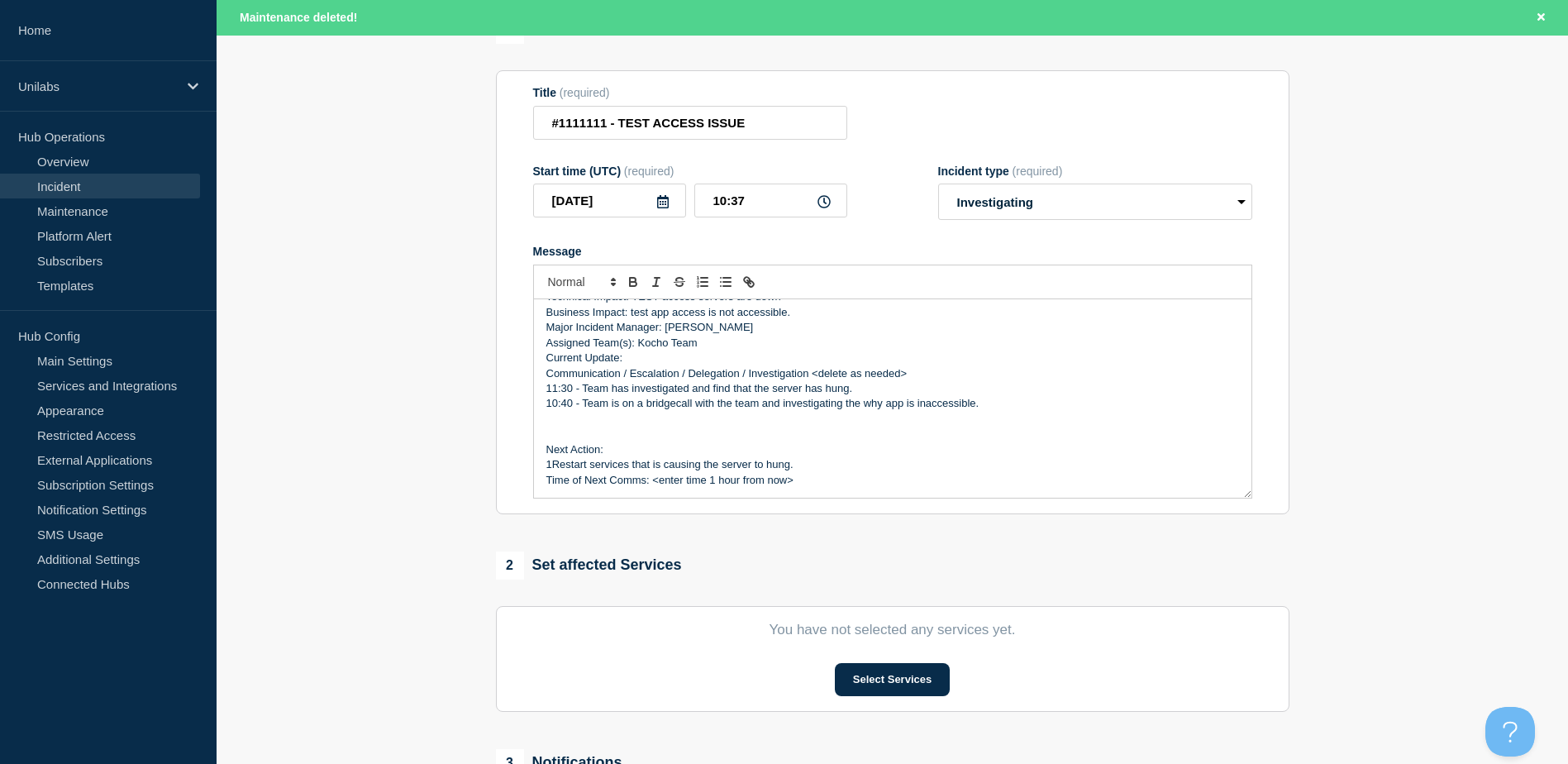
scroll to position [248, 0]
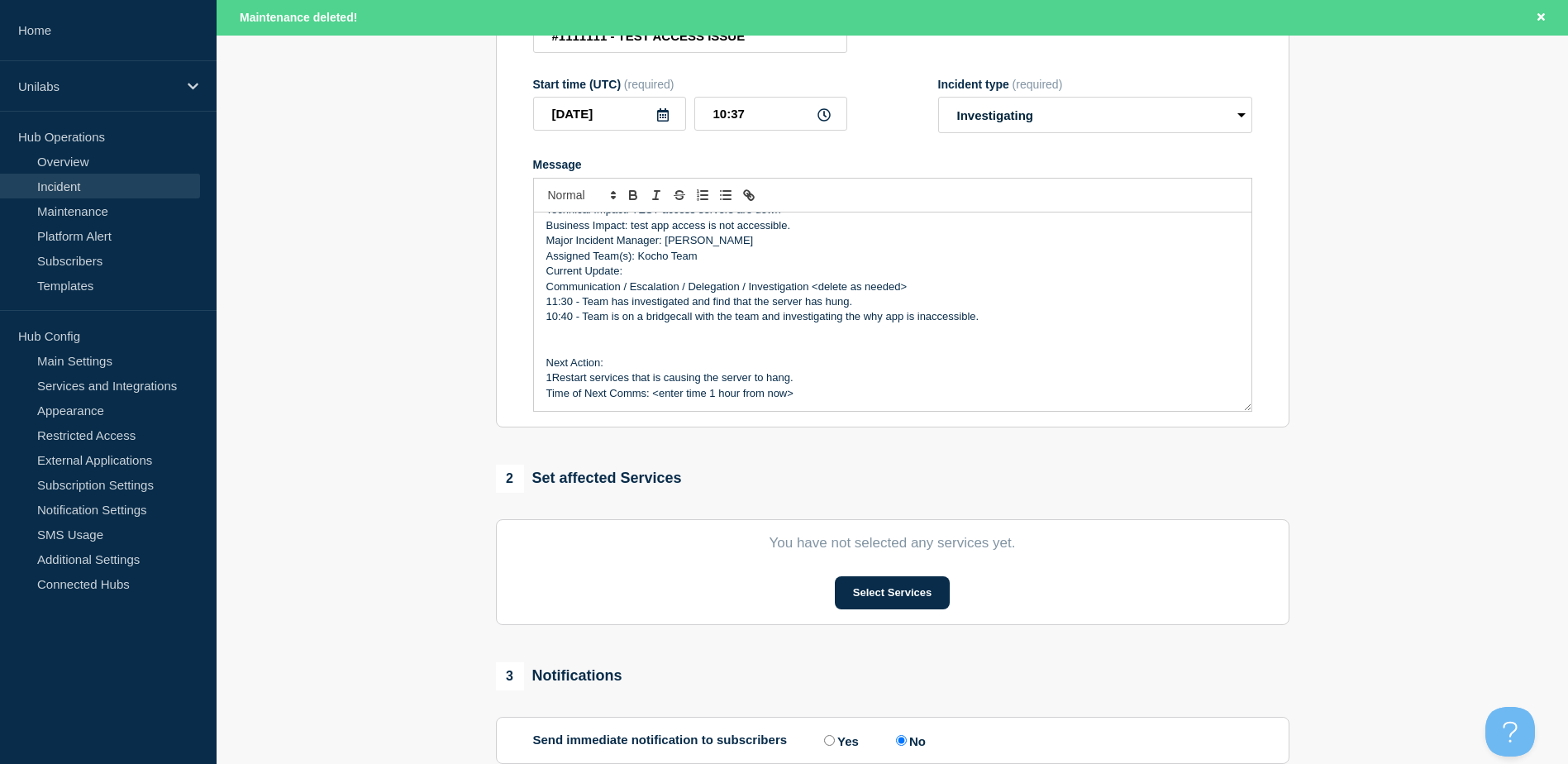
click at [826, 390] on p "Time of Next Comms: <enter time 1 hour from now>" at bounding box center [893, 394] width 693 height 15
drag, startPoint x: 785, startPoint y: 400, endPoint x: 653, endPoint y: 391, distance: 132.3
click at [653, 391] on p "Time of Next Comms: <enter time 1 hour from now>" at bounding box center [893, 393] width 693 height 15
click at [729, 278] on p "Current Update:" at bounding box center [893, 271] width 693 height 15
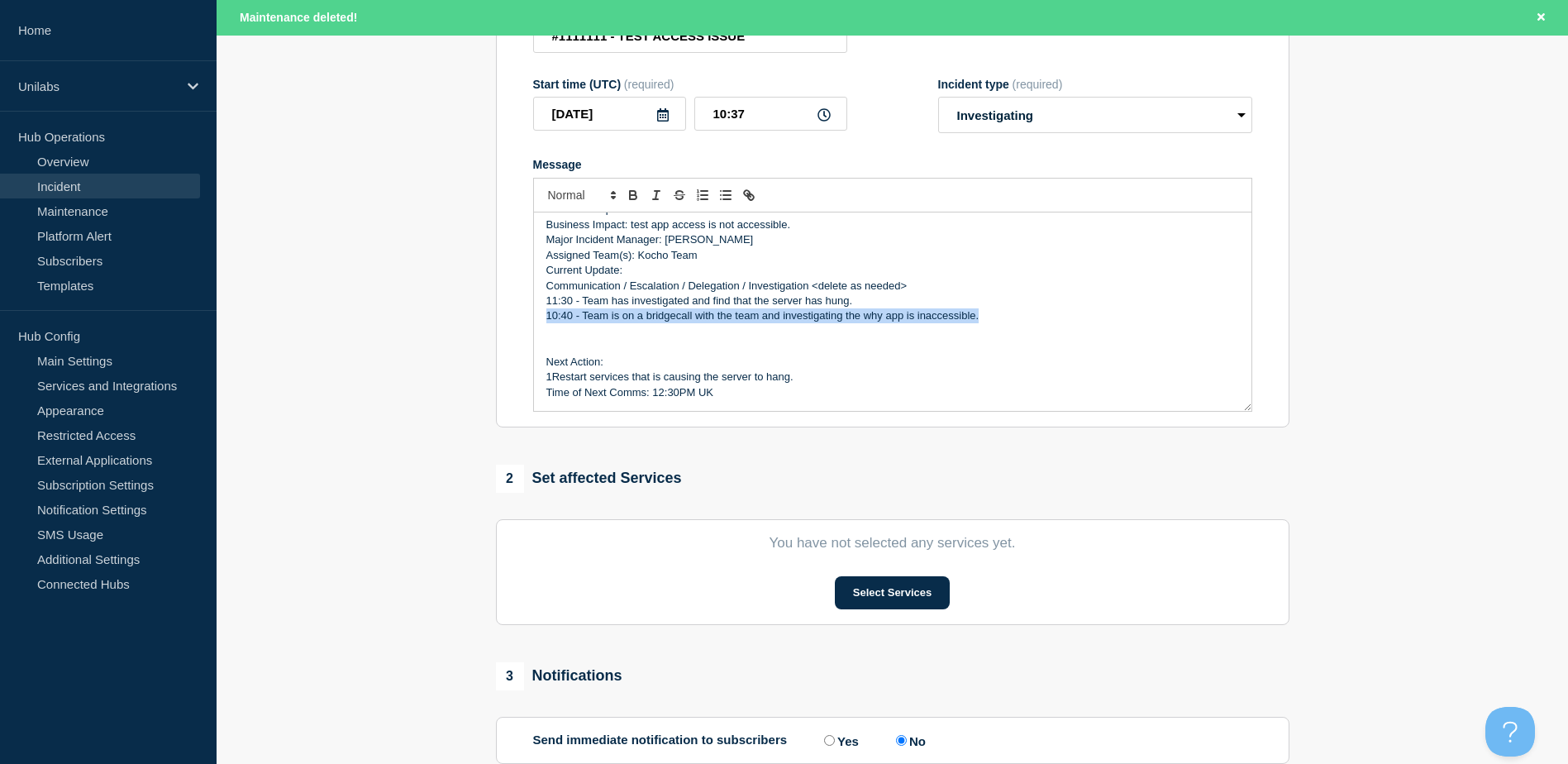
drag, startPoint x: 979, startPoint y: 319, endPoint x: 519, endPoint y: 326, distance: 460.1
click at [519, 326] on section "Title (required) #1111111 - TEST ACCESS ISSUE Start time (UTC) (required) 2025-…" at bounding box center [892, 205] width 793 height 444
drag, startPoint x: 583, startPoint y: 302, endPoint x: 529, endPoint y: 305, distance: 54.1
click at [529, 305] on section "Title (required) #1111111 - TEST ACCESS ISSUE Start time (UTC) (required) 2025-…" at bounding box center [892, 205] width 793 height 444
click at [571, 332] on p "Message" at bounding box center [893, 332] width 693 height 15
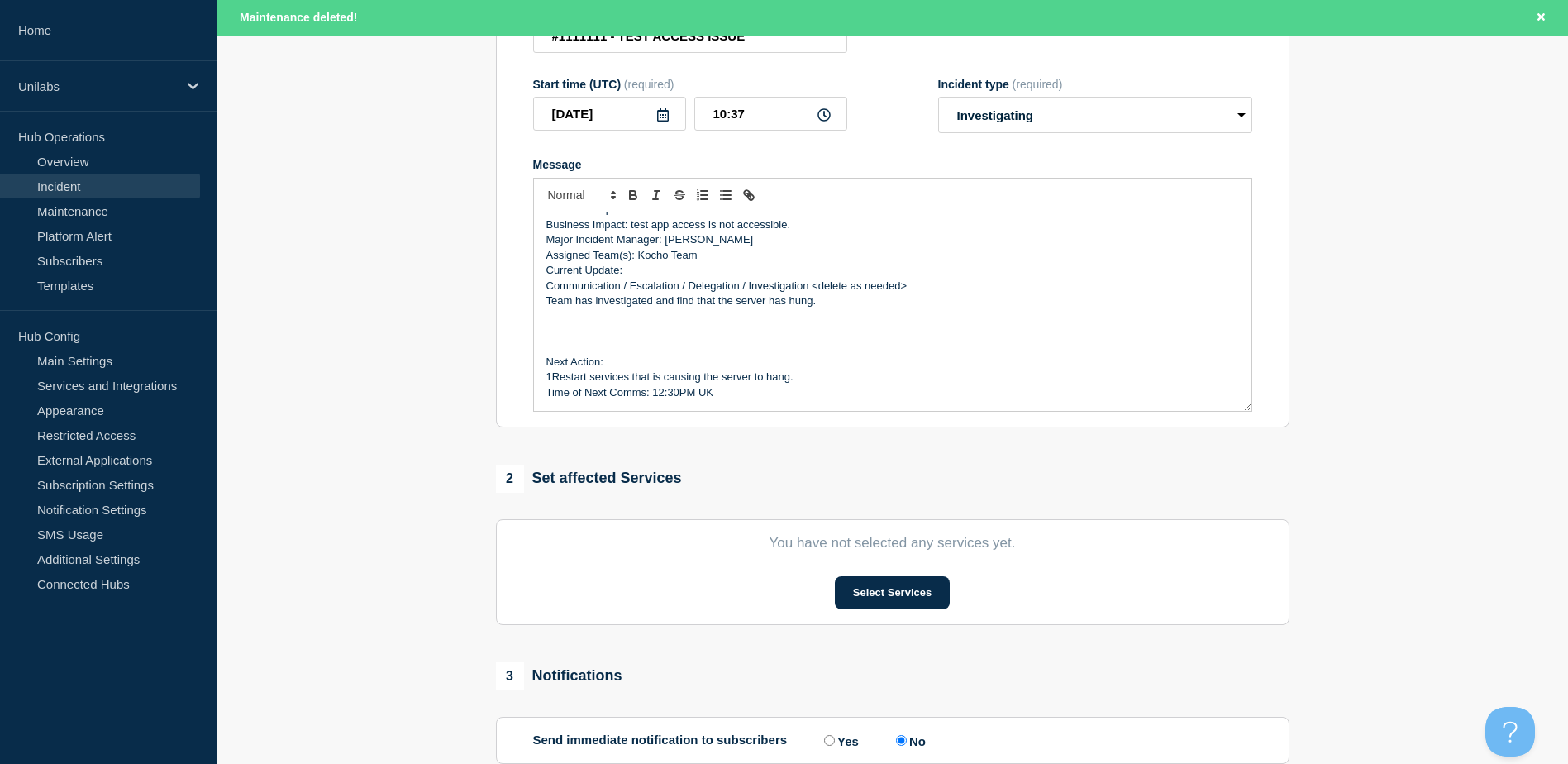
click at [801, 309] on p "Team has investigated and find that the server has hung." at bounding box center [893, 301] width 693 height 15
click at [587, 332] on p "Message" at bounding box center [893, 332] width 693 height 15
click at [550, 320] on p "Team has investigated and find that the server has hung." at bounding box center [893, 317] width 693 height 15
click at [548, 321] on p "Team has investigated and find that the server has hung." at bounding box center [893, 317] width 693 height 15
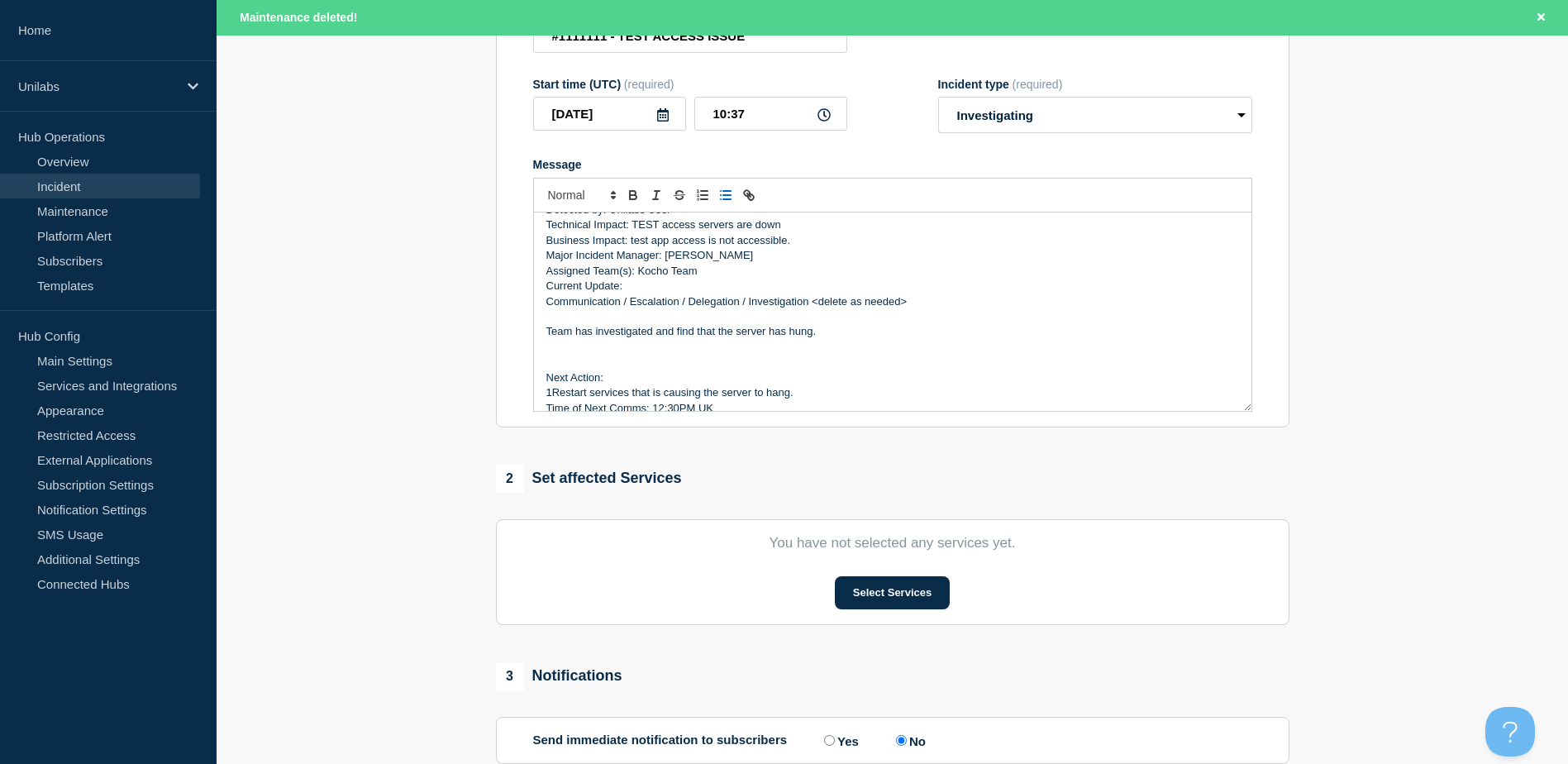
click at [725, 196] on line "Toggle bulleted list" at bounding box center [727, 196] width 7 height 0
click at [593, 332] on li "Team has investigated and find that the server has hung." at bounding box center [901, 332] width 677 height 15
drag, startPoint x: 910, startPoint y: 302, endPoint x: 503, endPoint y: 306, distance: 407.0
click at [503, 306] on section "Title (required) #1111111 - TEST ACCESS ISSUE Start time (UTC) (required) 2025-…" at bounding box center [892, 205] width 793 height 444
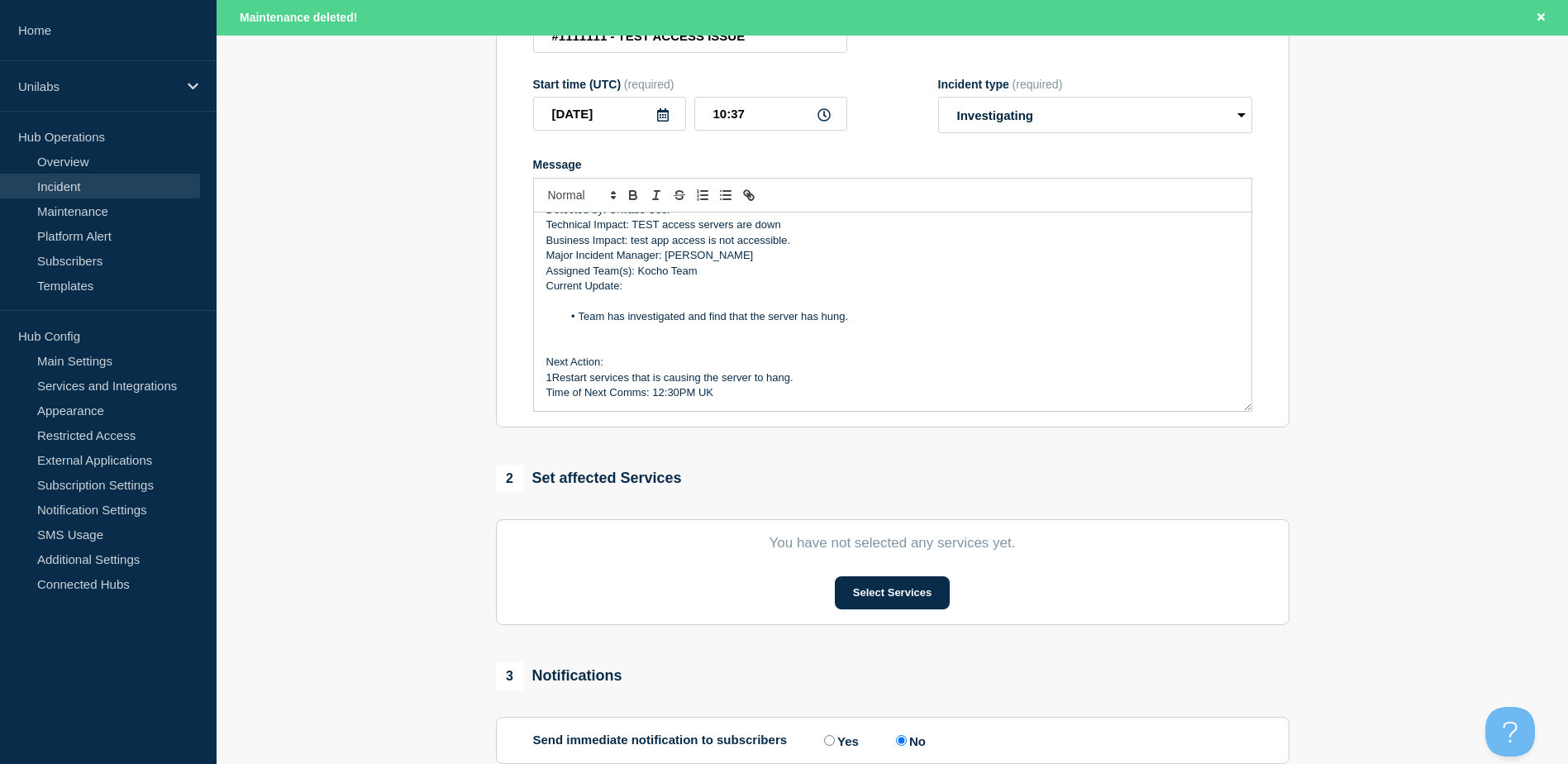
click at [696, 355] on p "Message" at bounding box center [893, 348] width 693 height 15
click at [694, 336] on p "Message" at bounding box center [893, 332] width 693 height 15
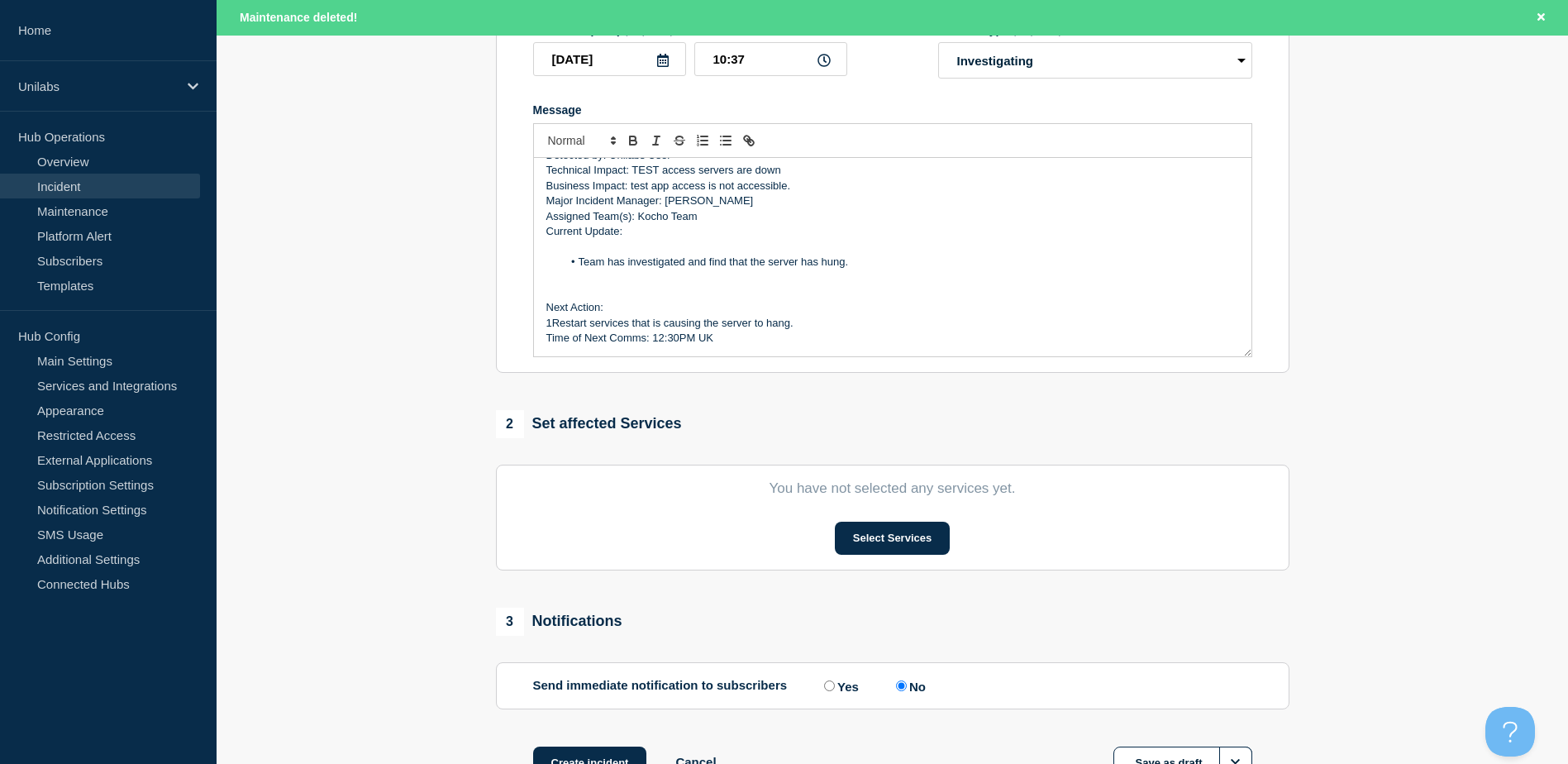
scroll to position [331, 0]
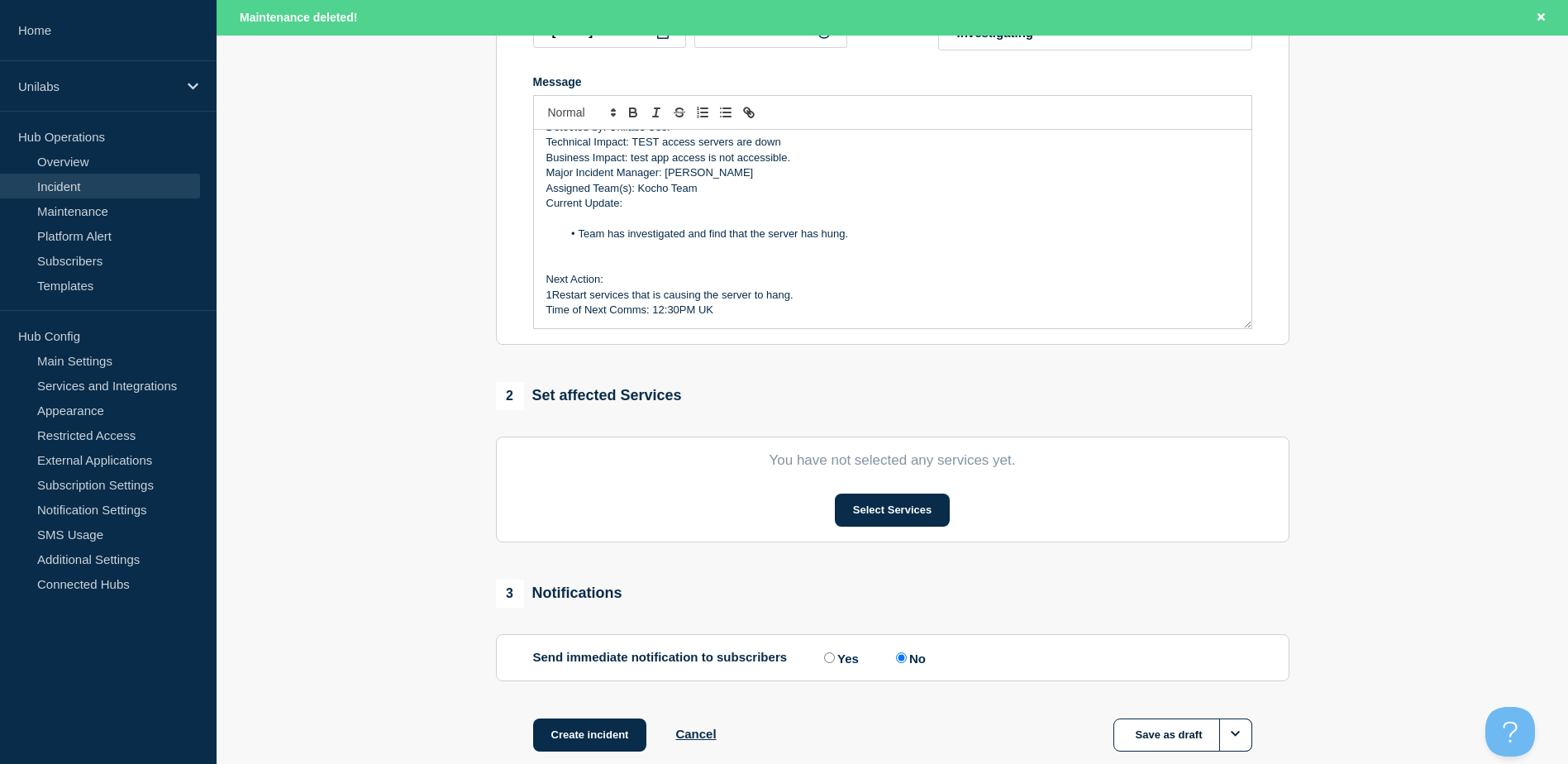
click at [553, 299] on p "1Restart services that is causing the server to hang." at bounding box center [893, 295] width 693 height 15
click at [885, 514] on button "Select Services" at bounding box center [892, 511] width 115 height 33
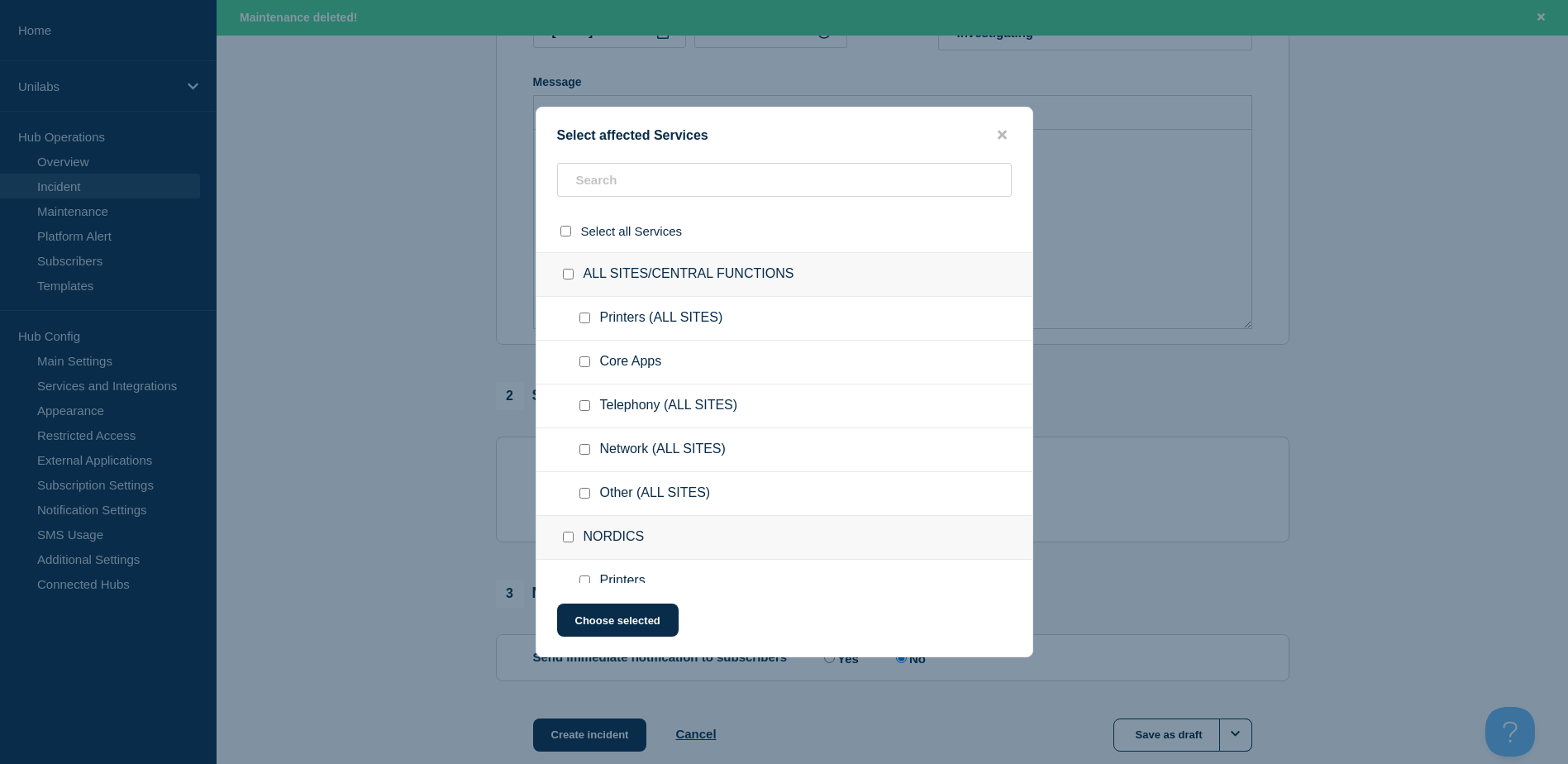
click at [672, 350] on ul "Core Apps" at bounding box center [784, 363] width 496 height 44
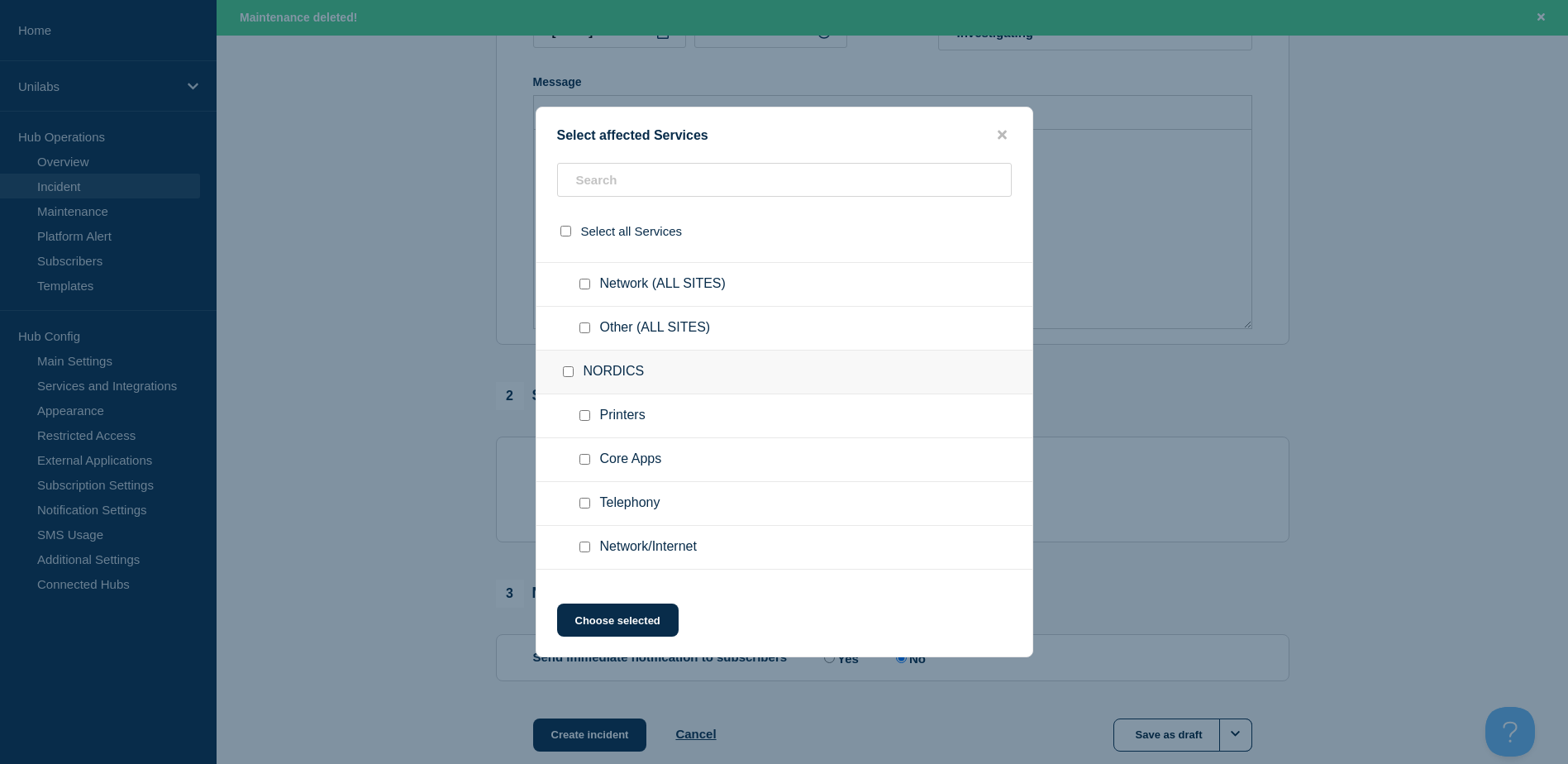
scroll to position [414, 0]
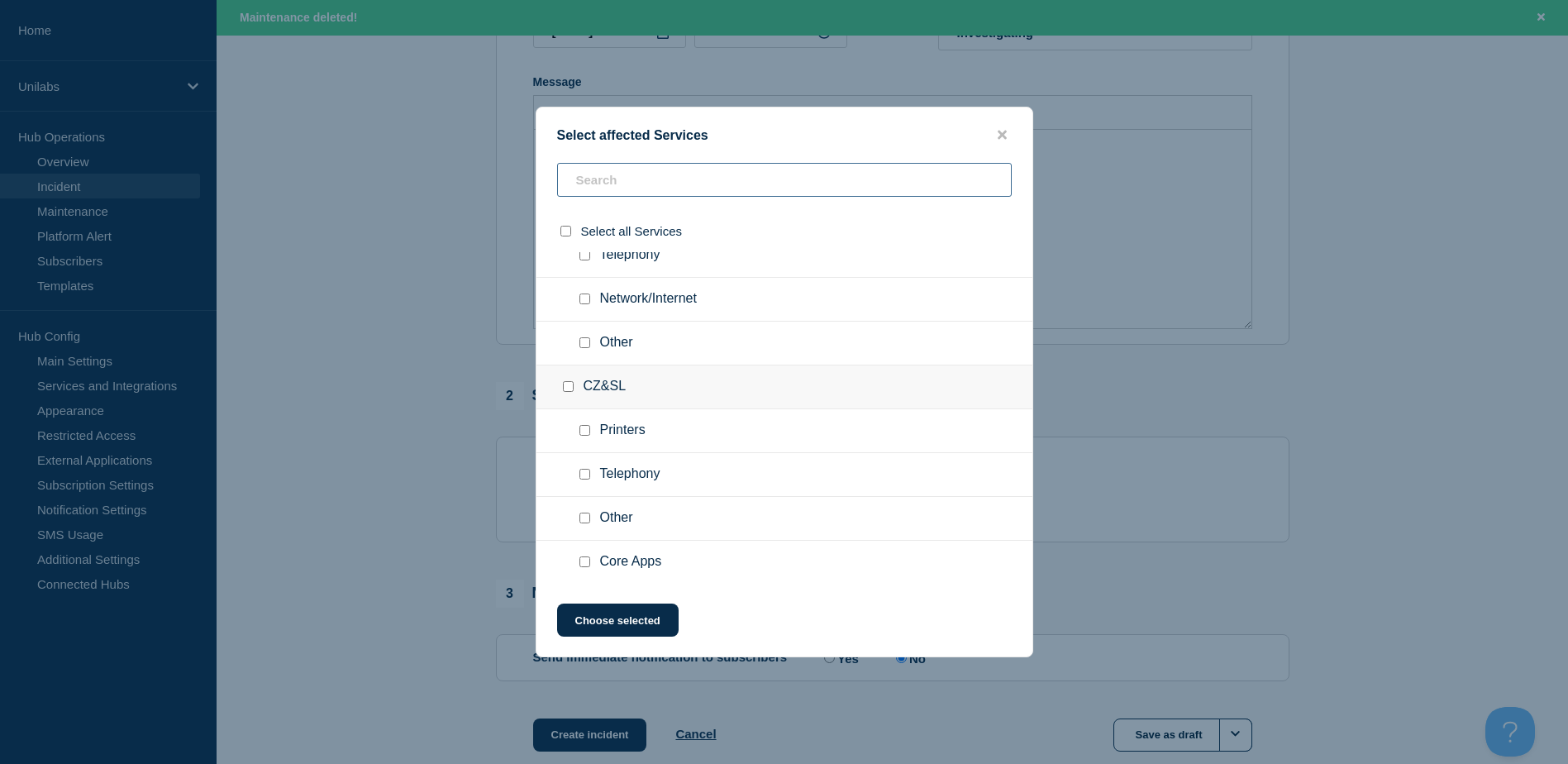
click at [656, 187] on input "text" at bounding box center [784, 180] width 455 height 34
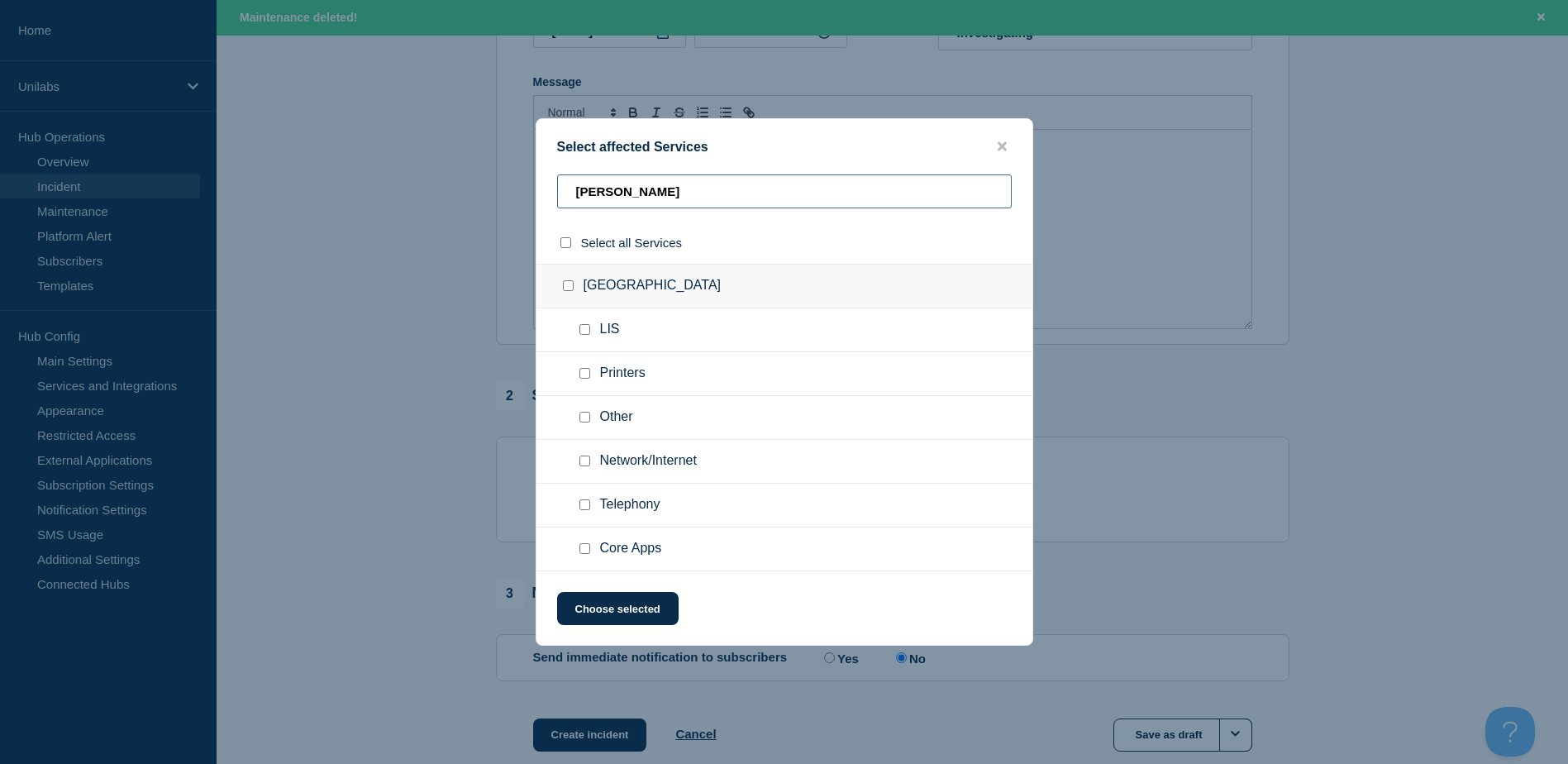
scroll to position [0, 0]
click at [586, 413] on div at bounding box center [588, 418] width 24 height 17
click at [584, 414] on input "Other checkbox" at bounding box center [585, 417] width 11 height 11
click at [614, 605] on button "Choose selected" at bounding box center [617, 609] width 121 height 33
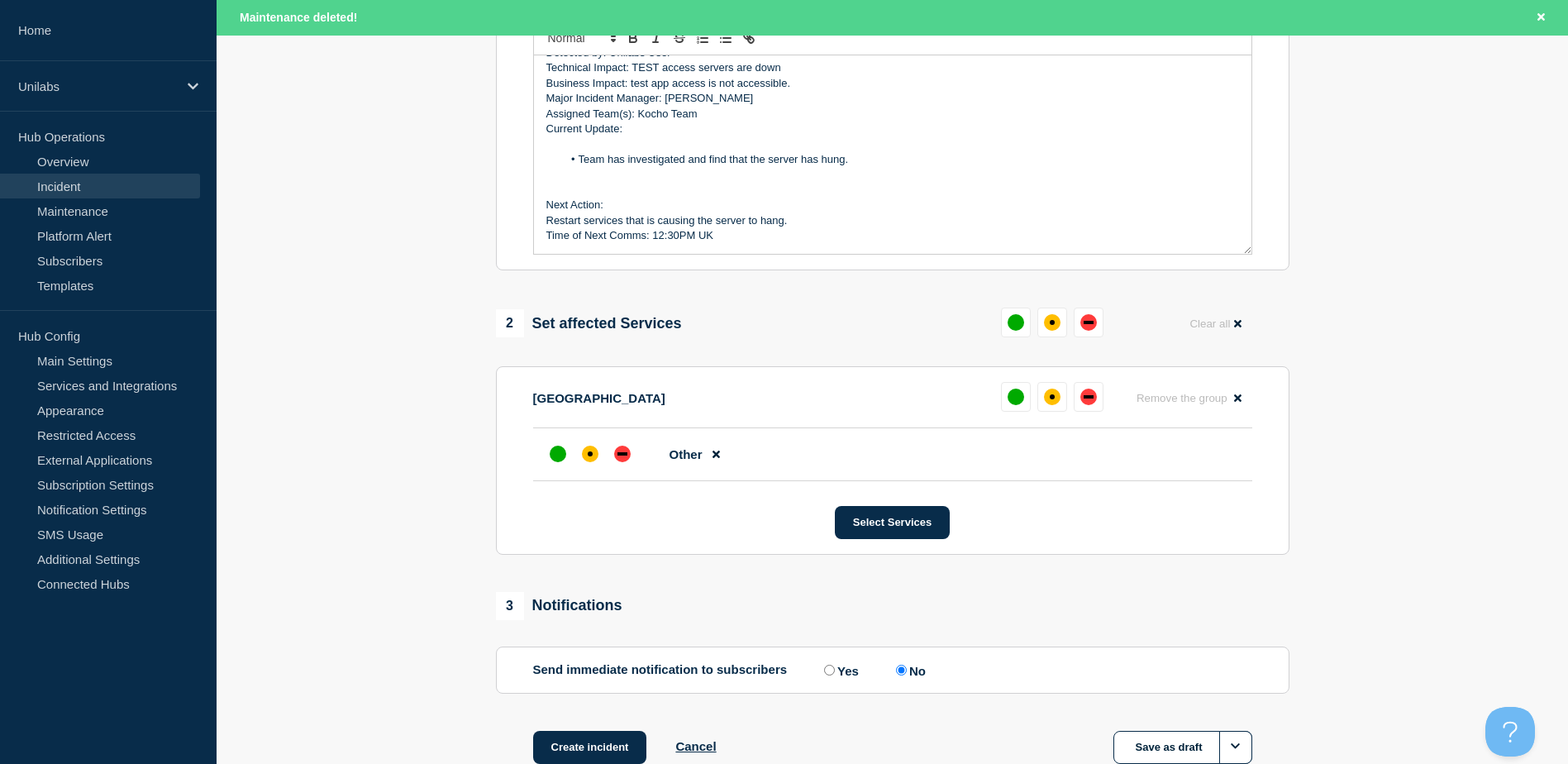
scroll to position [496, 0]
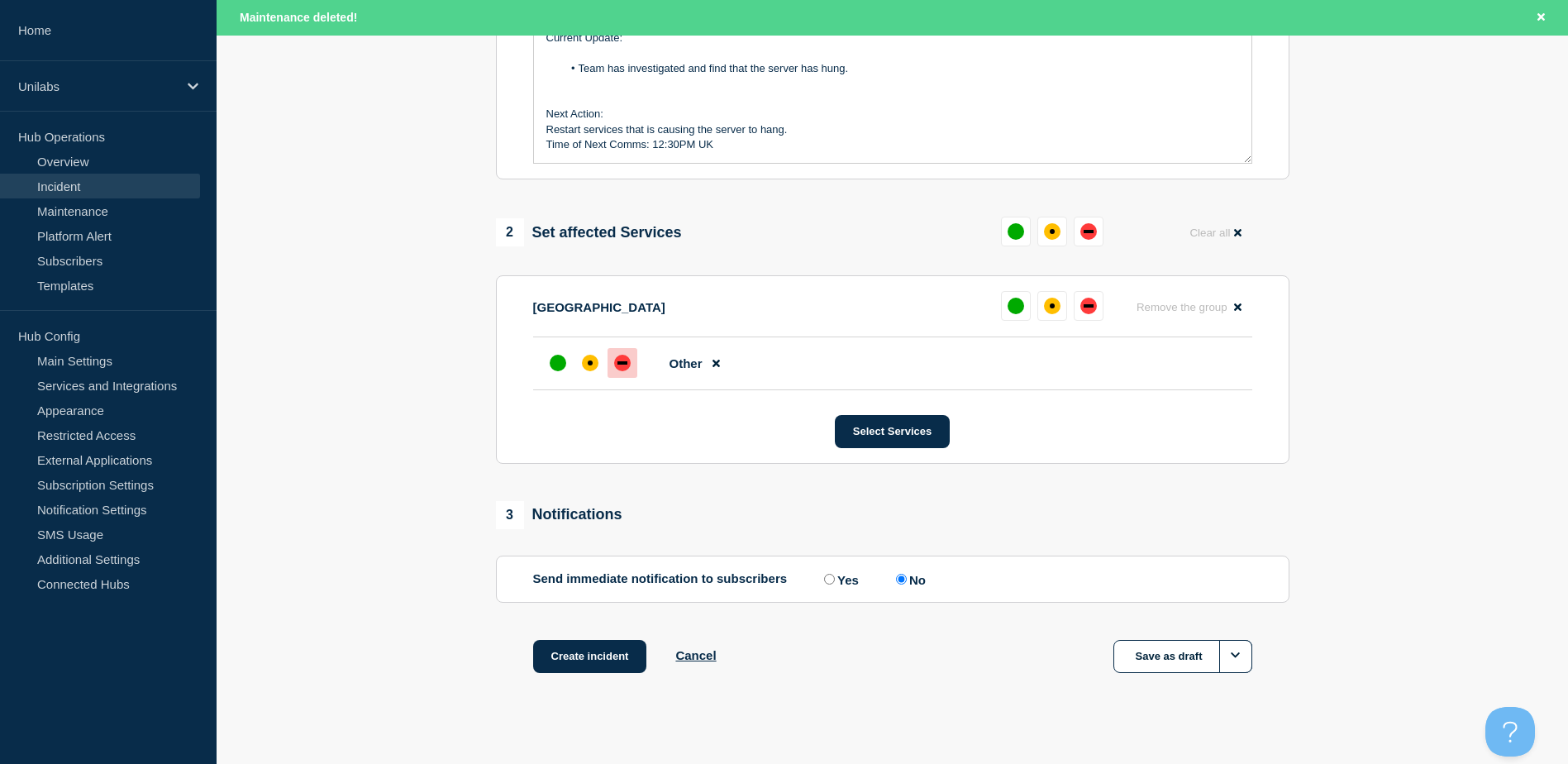
click at [624, 372] on div "down" at bounding box center [623, 363] width 17 height 17
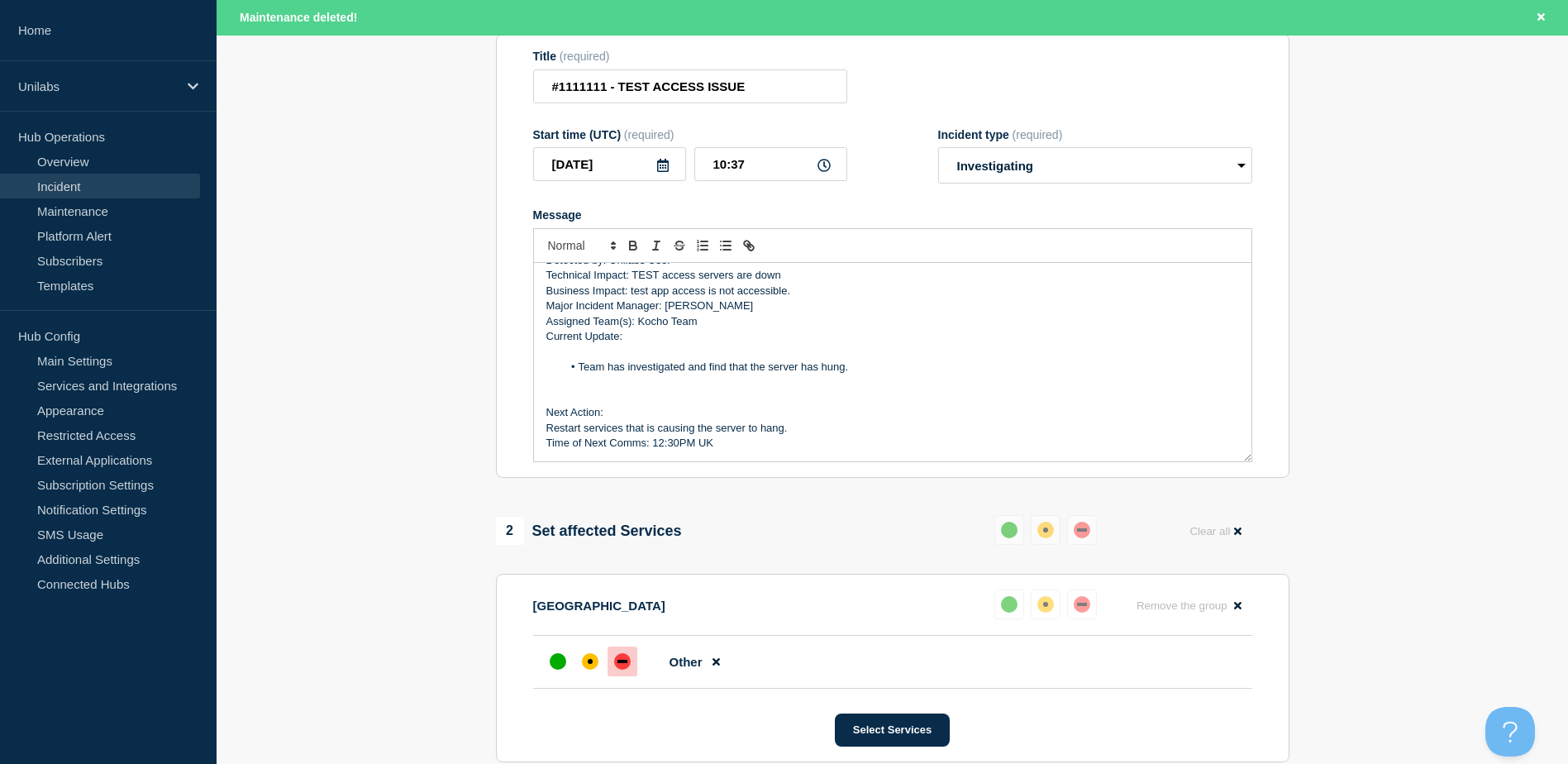
scroll to position [331, 0]
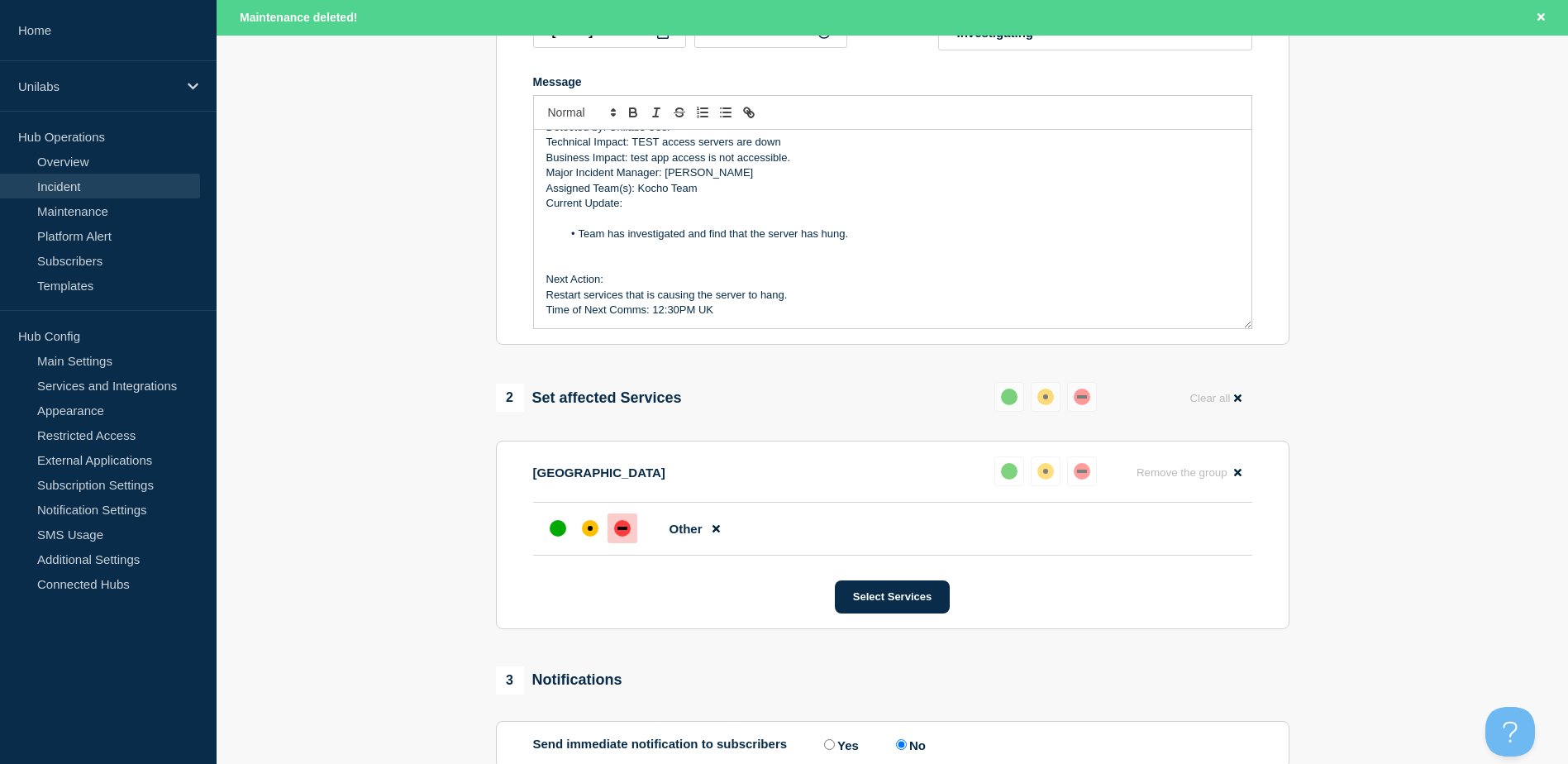
click at [778, 272] on p "Message" at bounding box center [893, 264] width 693 height 15
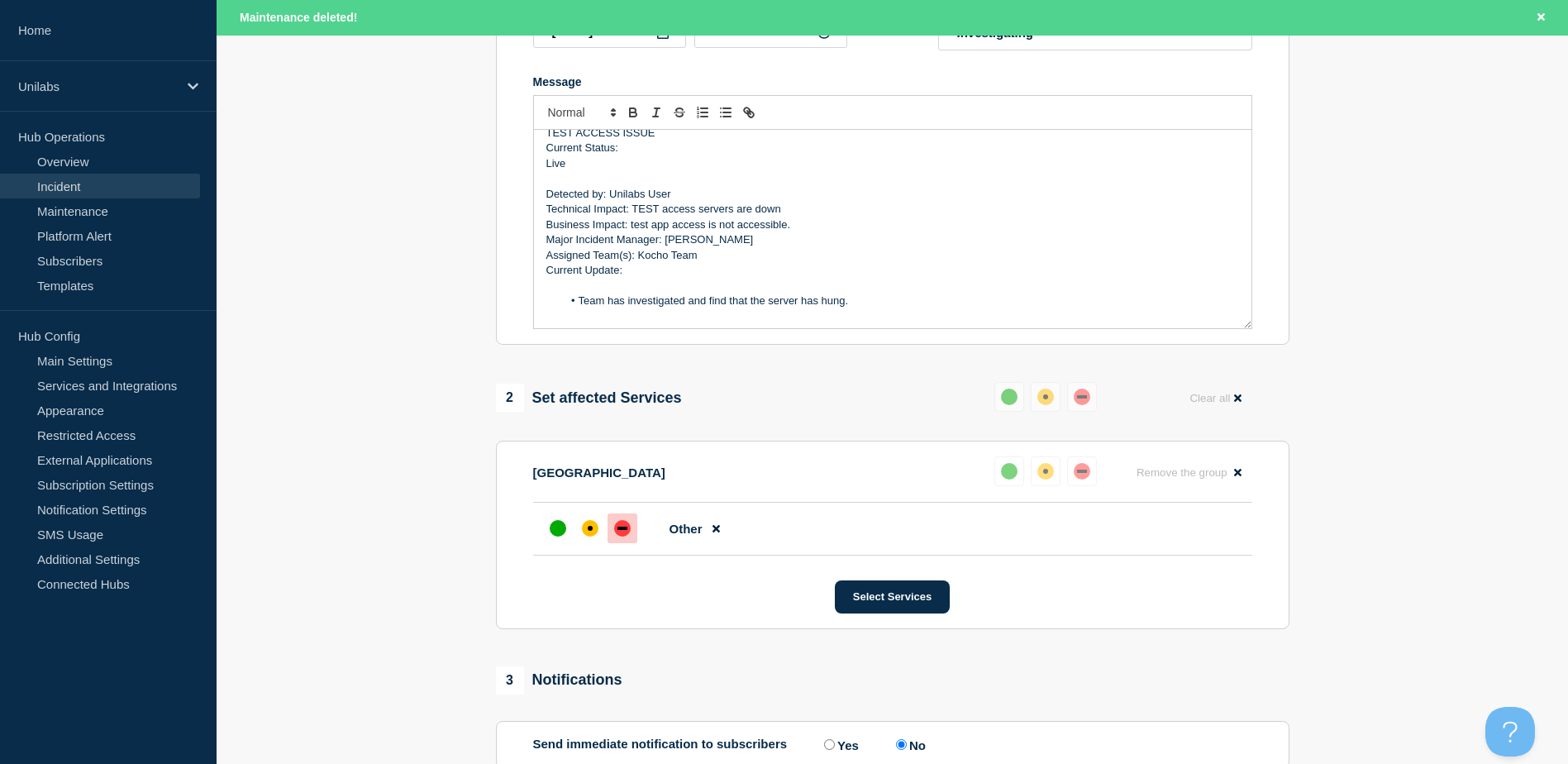
scroll to position [0, 0]
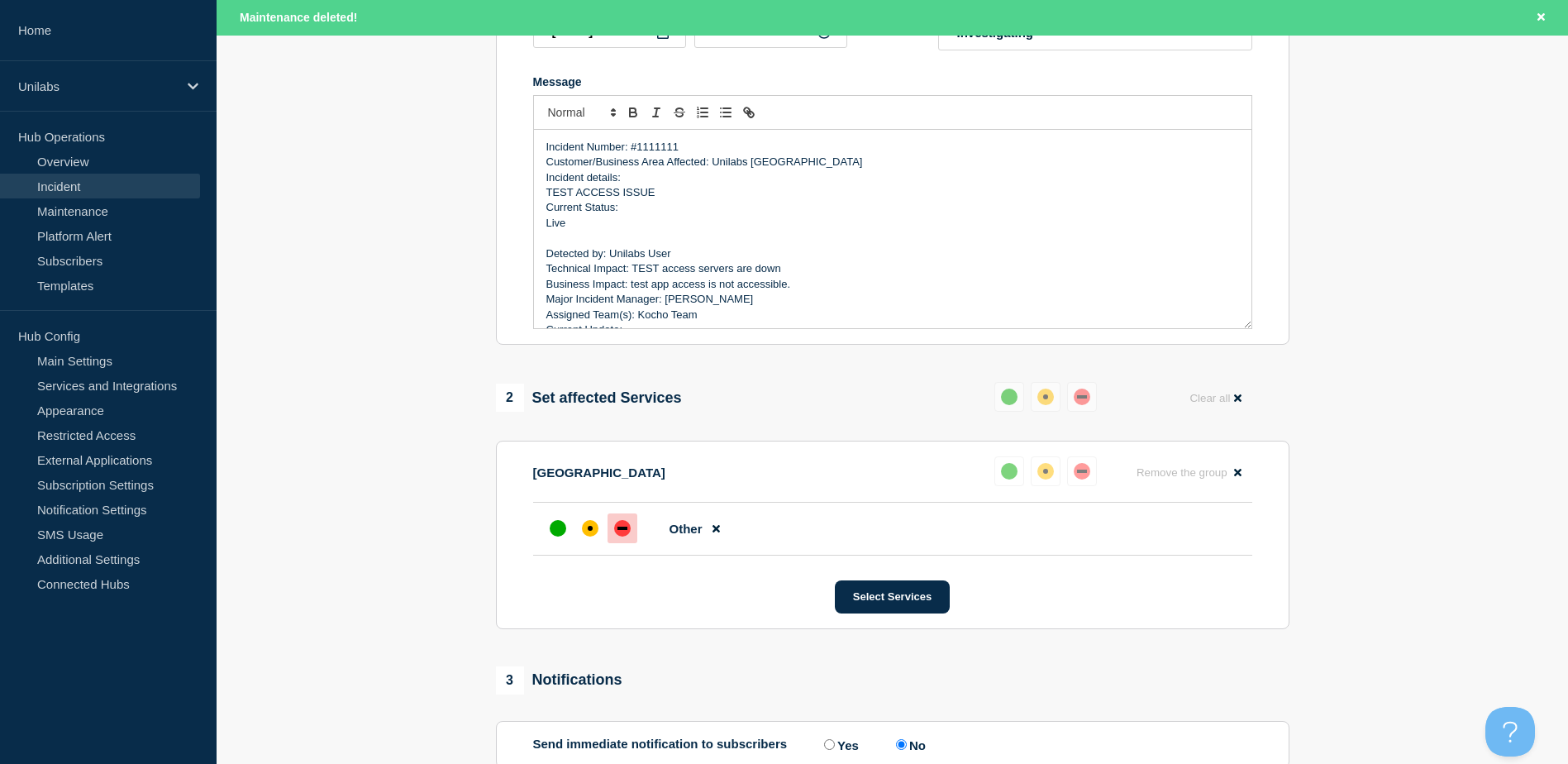
click at [801, 238] on p "Message" at bounding box center [893, 238] width 693 height 15
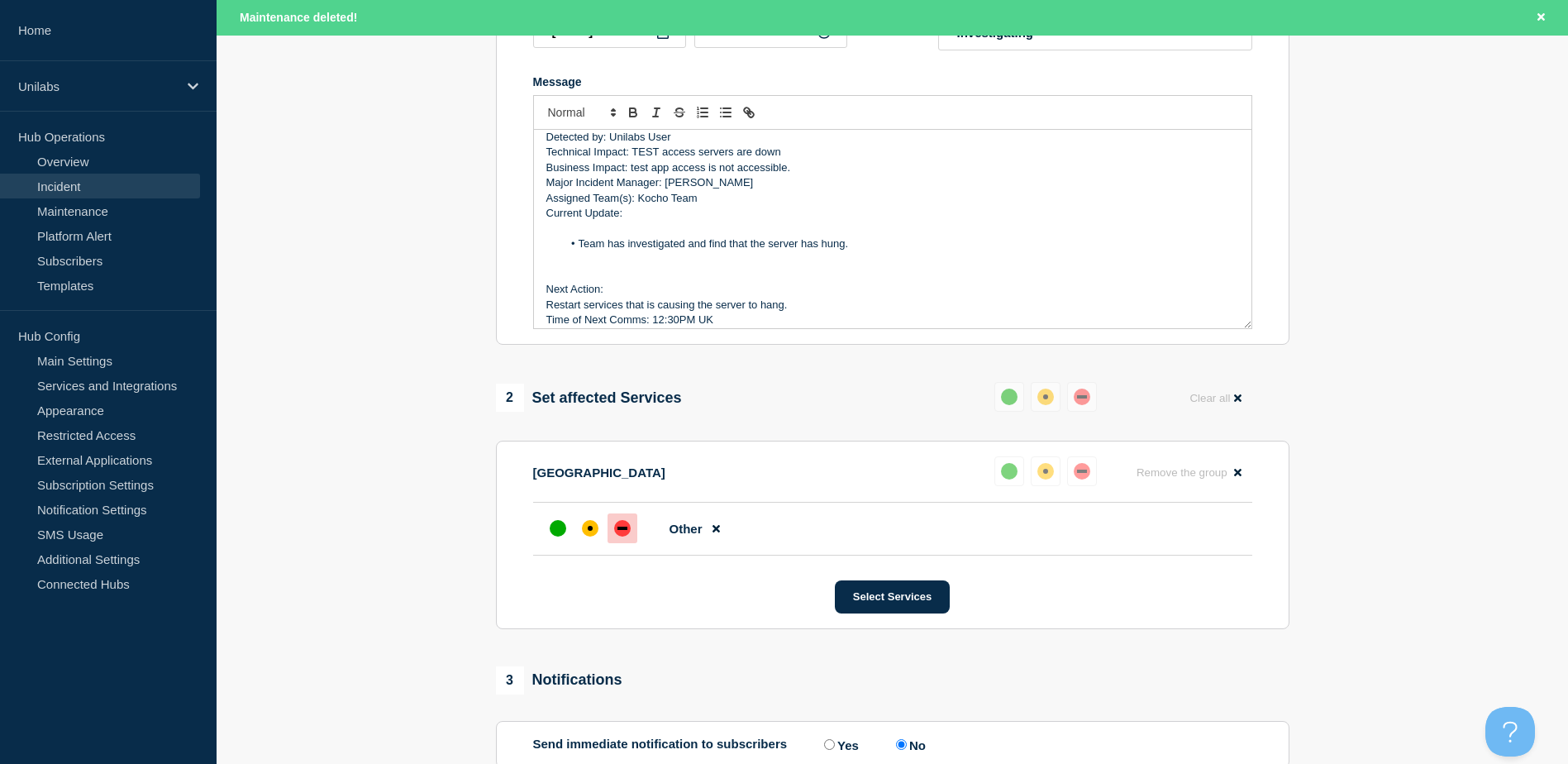
scroll to position [126, 0]
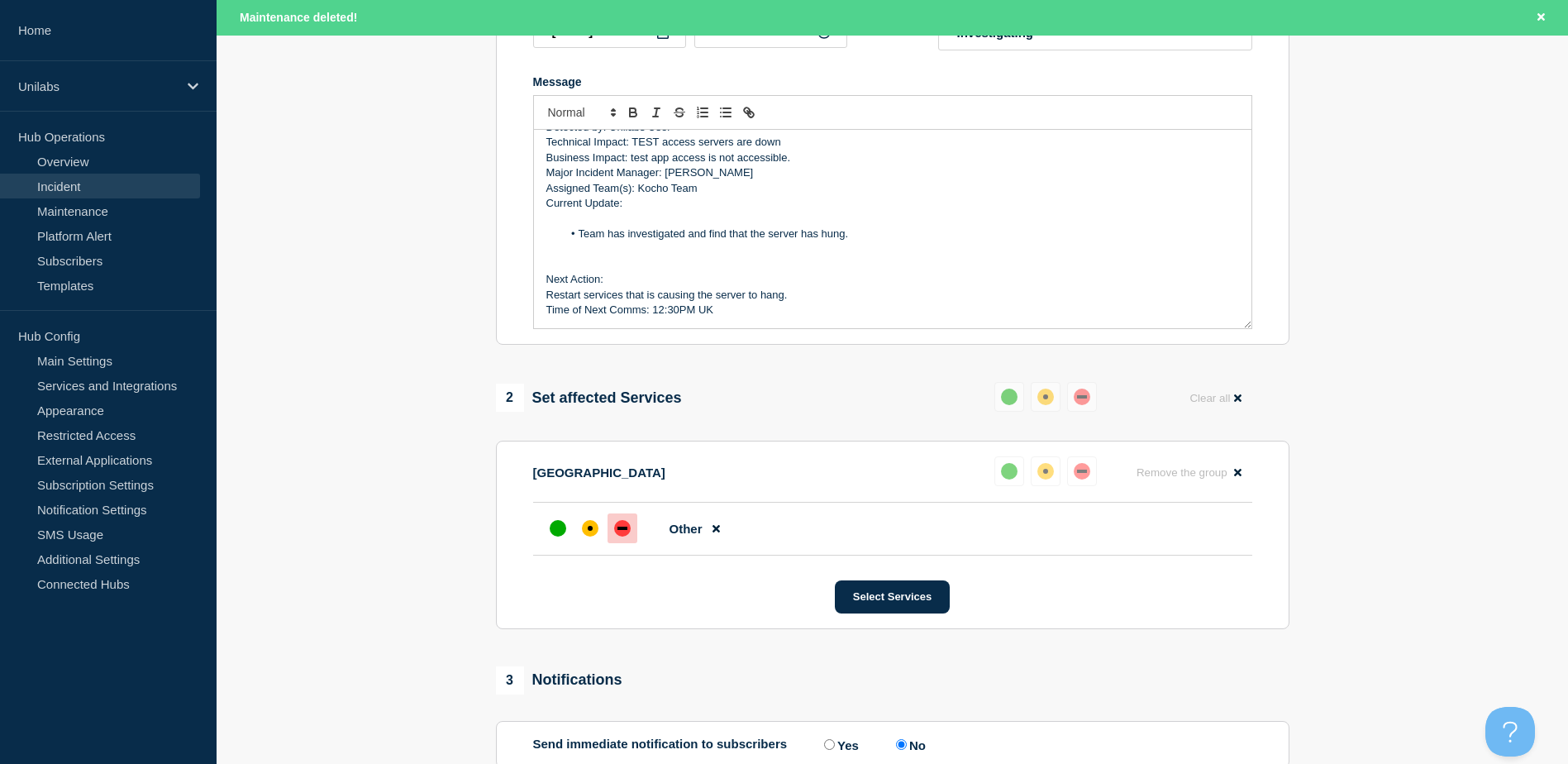
drag, startPoint x: 579, startPoint y: 236, endPoint x: 554, endPoint y: 234, distance: 25.1
click at [554, 234] on ol "Team has investigated and find that the server has hung." at bounding box center [893, 234] width 693 height 15
click at [593, 226] on p "Message" at bounding box center [893, 219] width 693 height 15
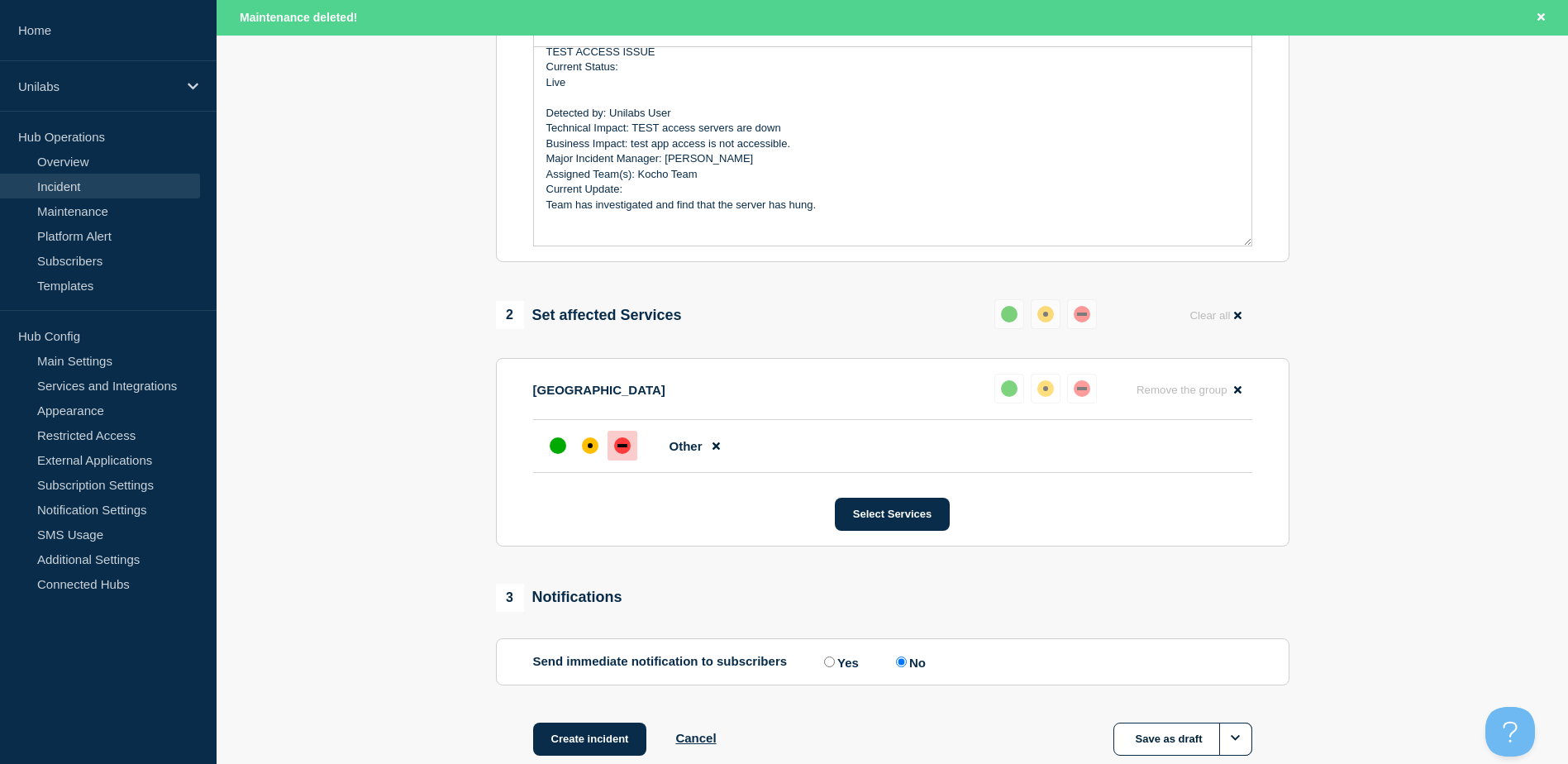
scroll to position [111, 0]
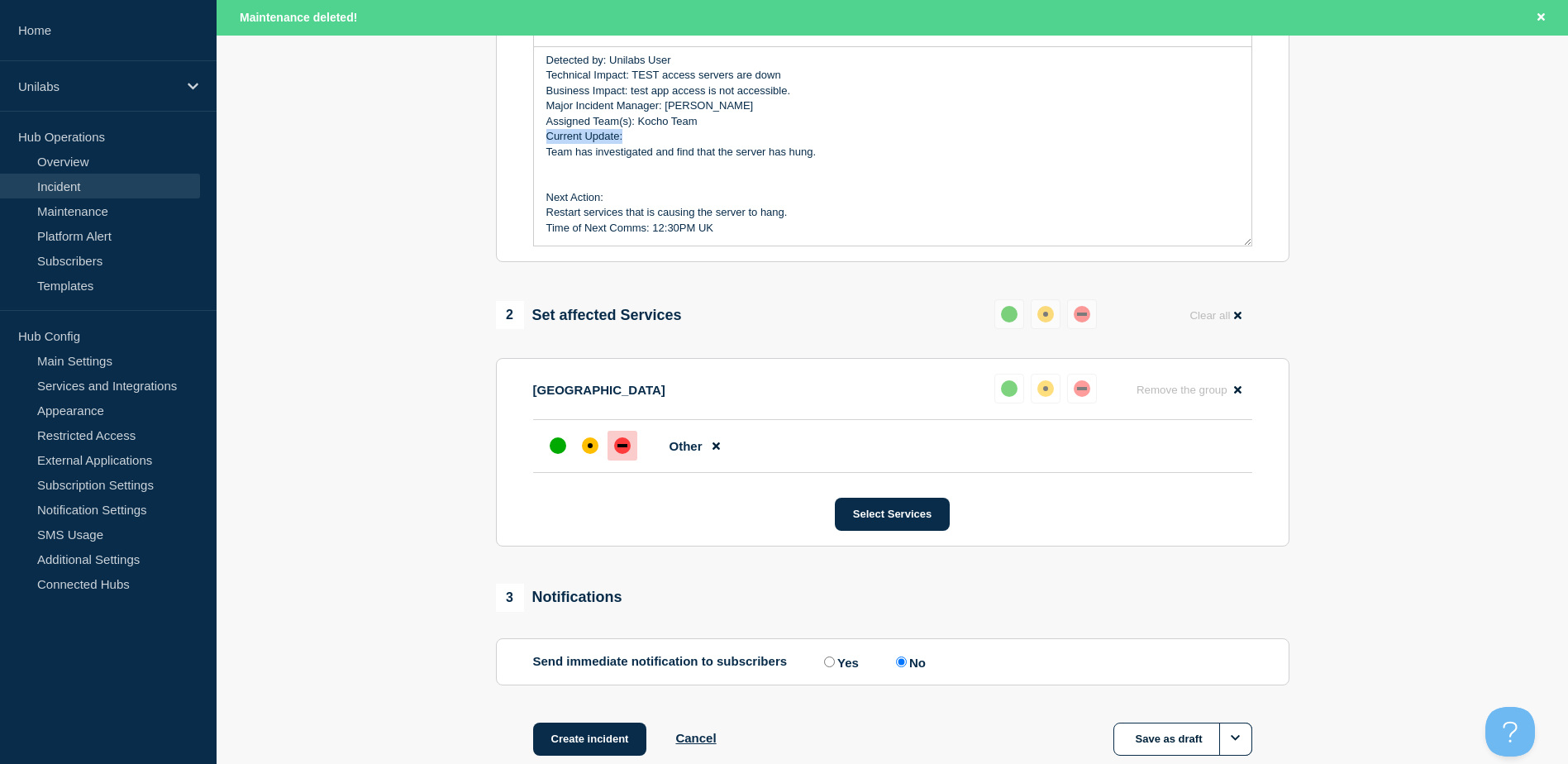
drag, startPoint x: 628, startPoint y: 142, endPoint x: 521, endPoint y: 139, distance: 107.0
click at [521, 139] on section "Title (required) #1111111 - TEST ACCESS ISSUE Start time (UTC) (required) 2025-…" at bounding box center [892, 40] width 793 height 444
click at [740, 155] on p "Team has investigated and find that the server has hung." at bounding box center [893, 152] width 693 height 15
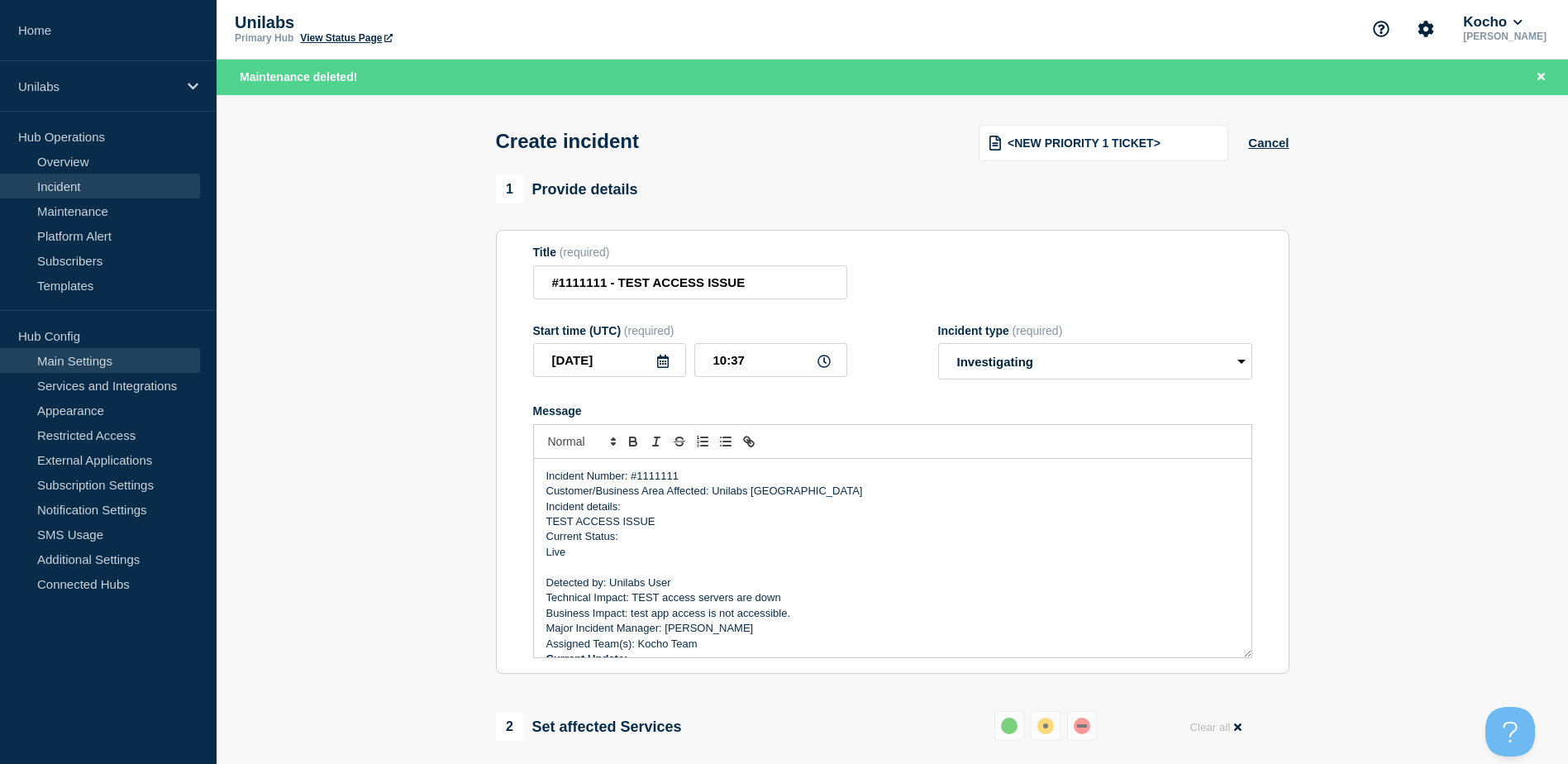
scroll to position [0, 0]
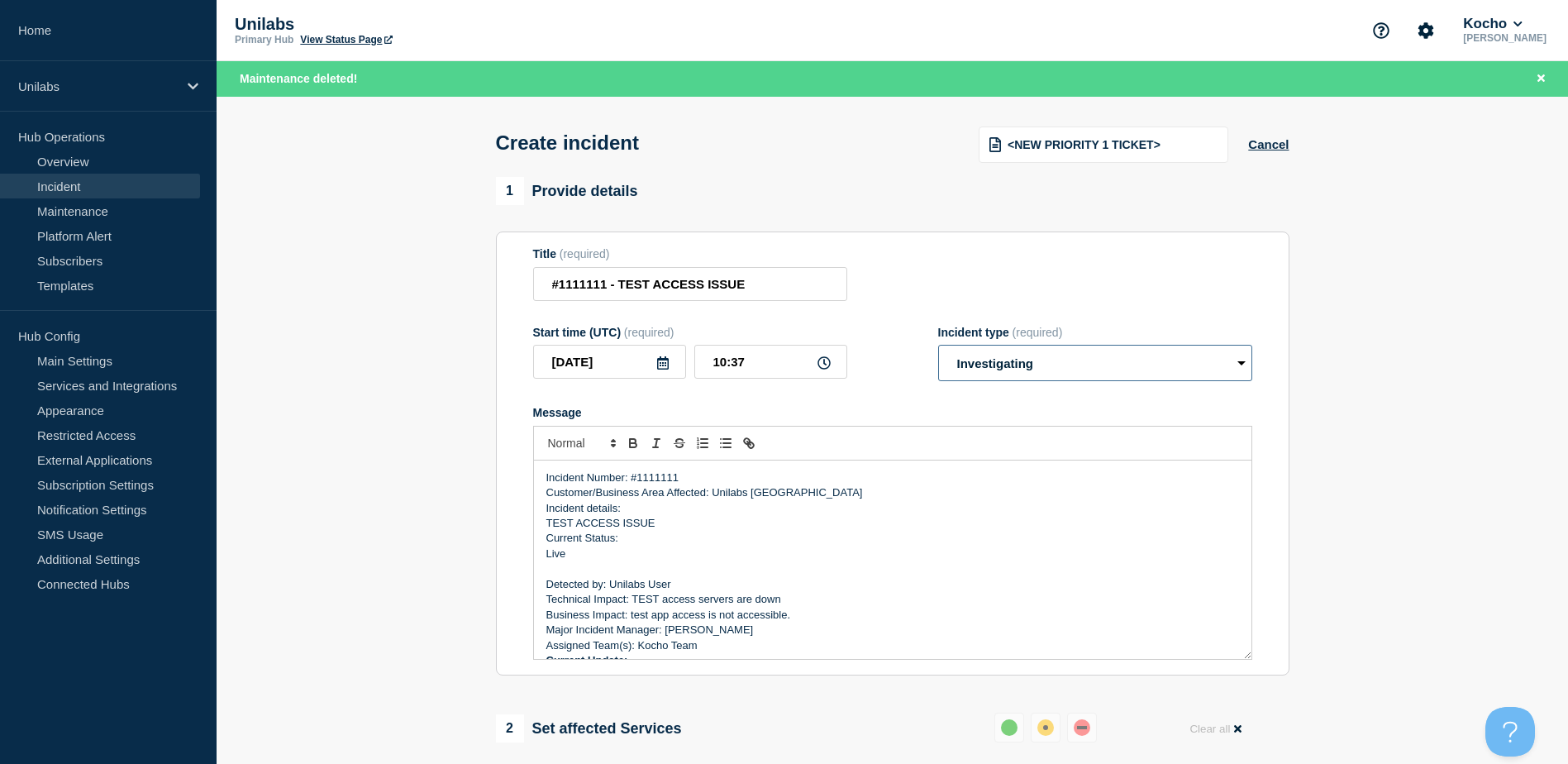
click at [1055, 371] on select "Select option Investigating Identified Monitoring" at bounding box center [1094, 363] width 314 height 36
click at [938, 349] on select "Select option Investigating Identified Monitoring" at bounding box center [1094, 363] width 314 height 36
click at [938, 419] on div "Message" at bounding box center [892, 413] width 719 height 13
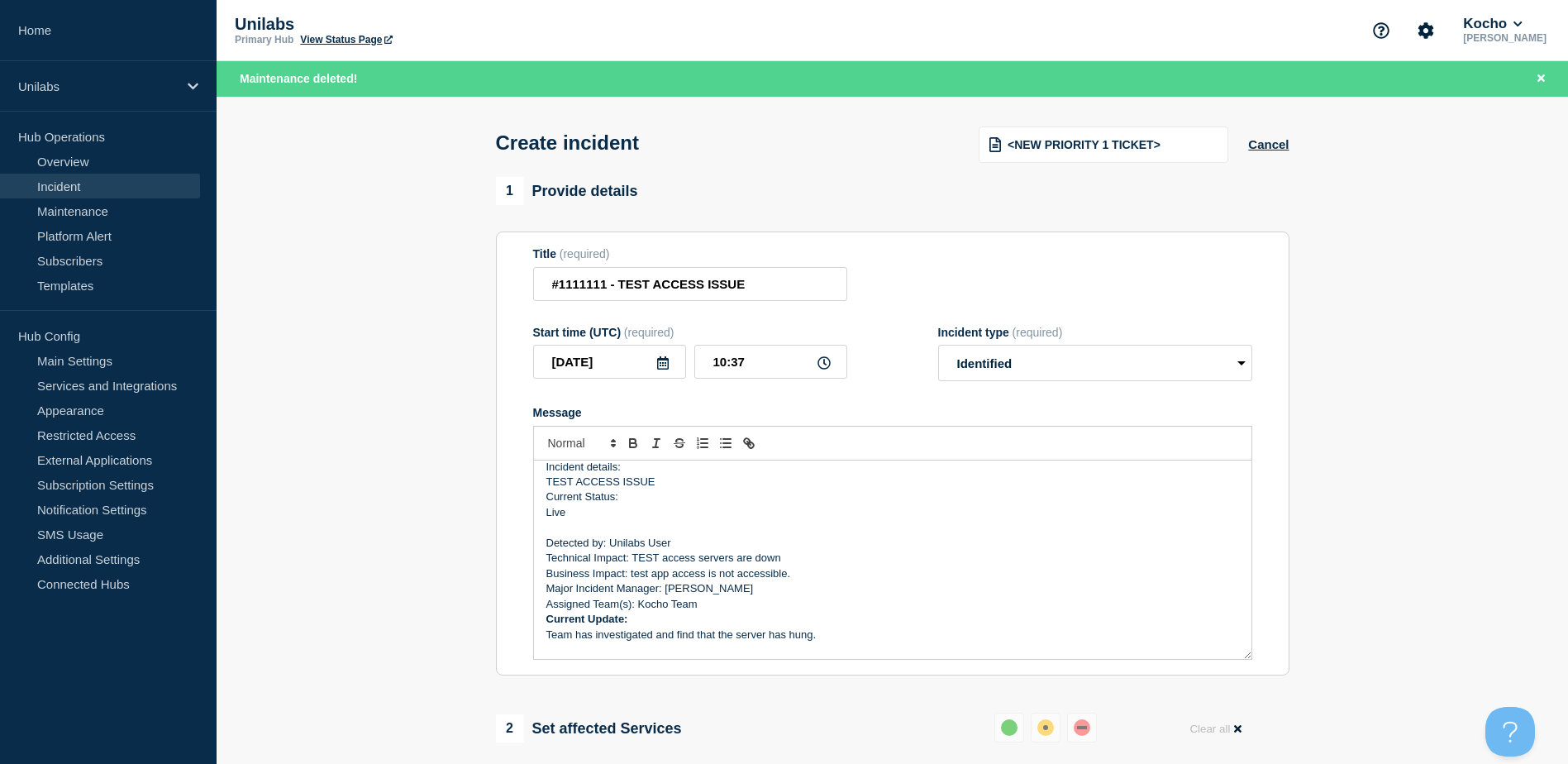
scroll to position [111, 0]
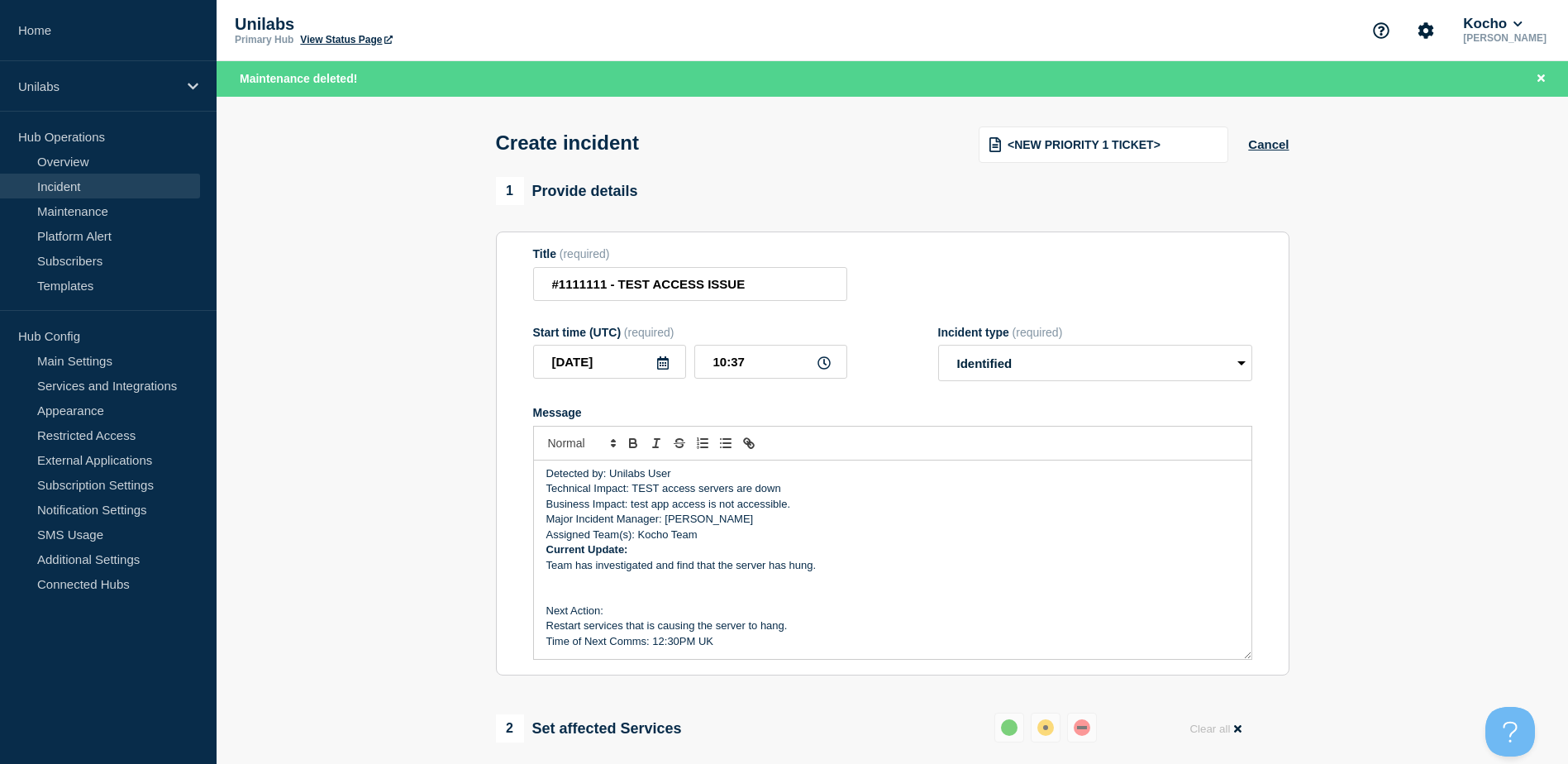
click at [911, 541] on p "Assigned Team(s): Kocho Team" at bounding box center [893, 535] width 693 height 15
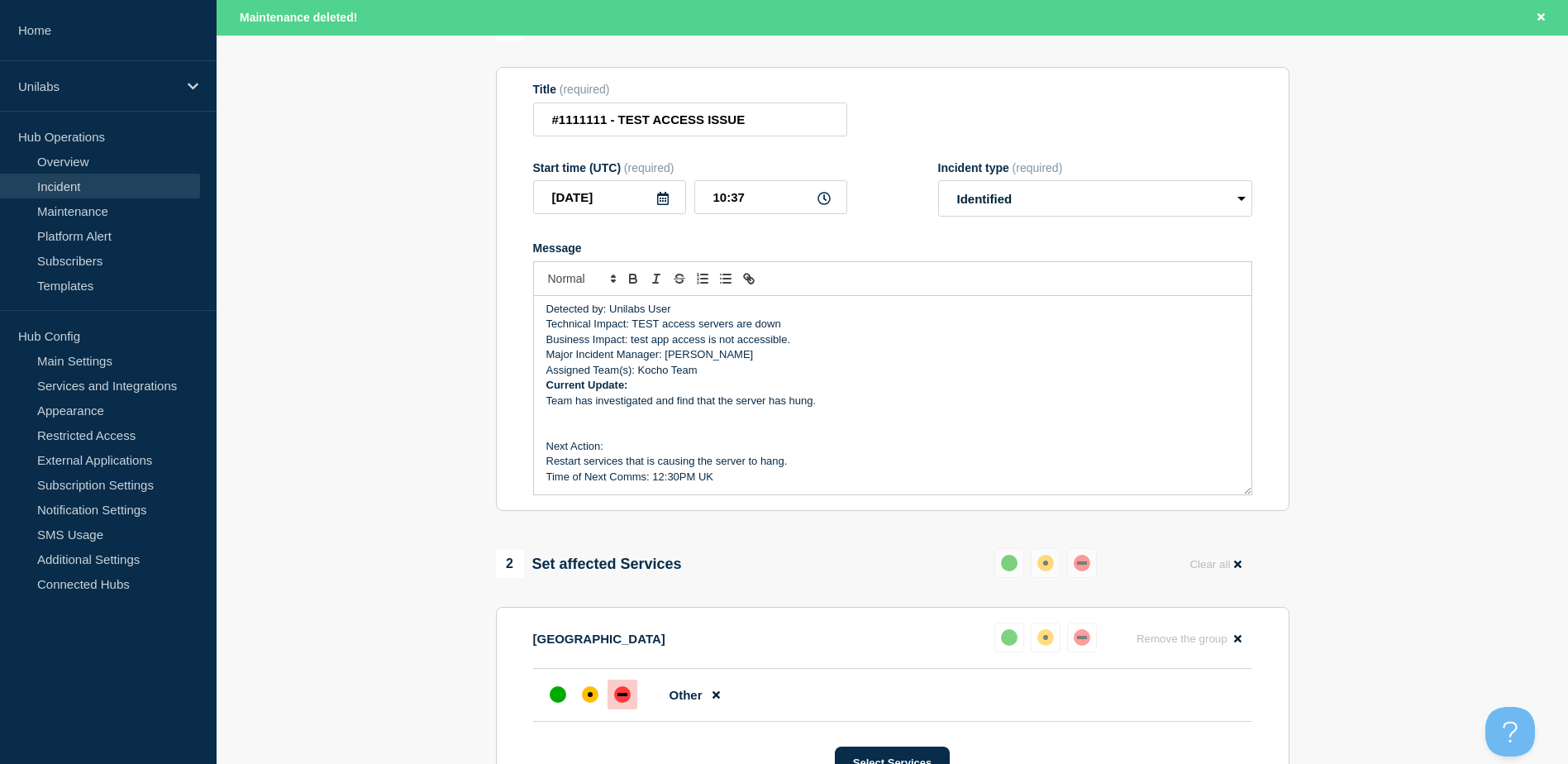
scroll to position [165, 0]
click at [883, 389] on p "Current Update:" at bounding box center [893, 385] width 693 height 15
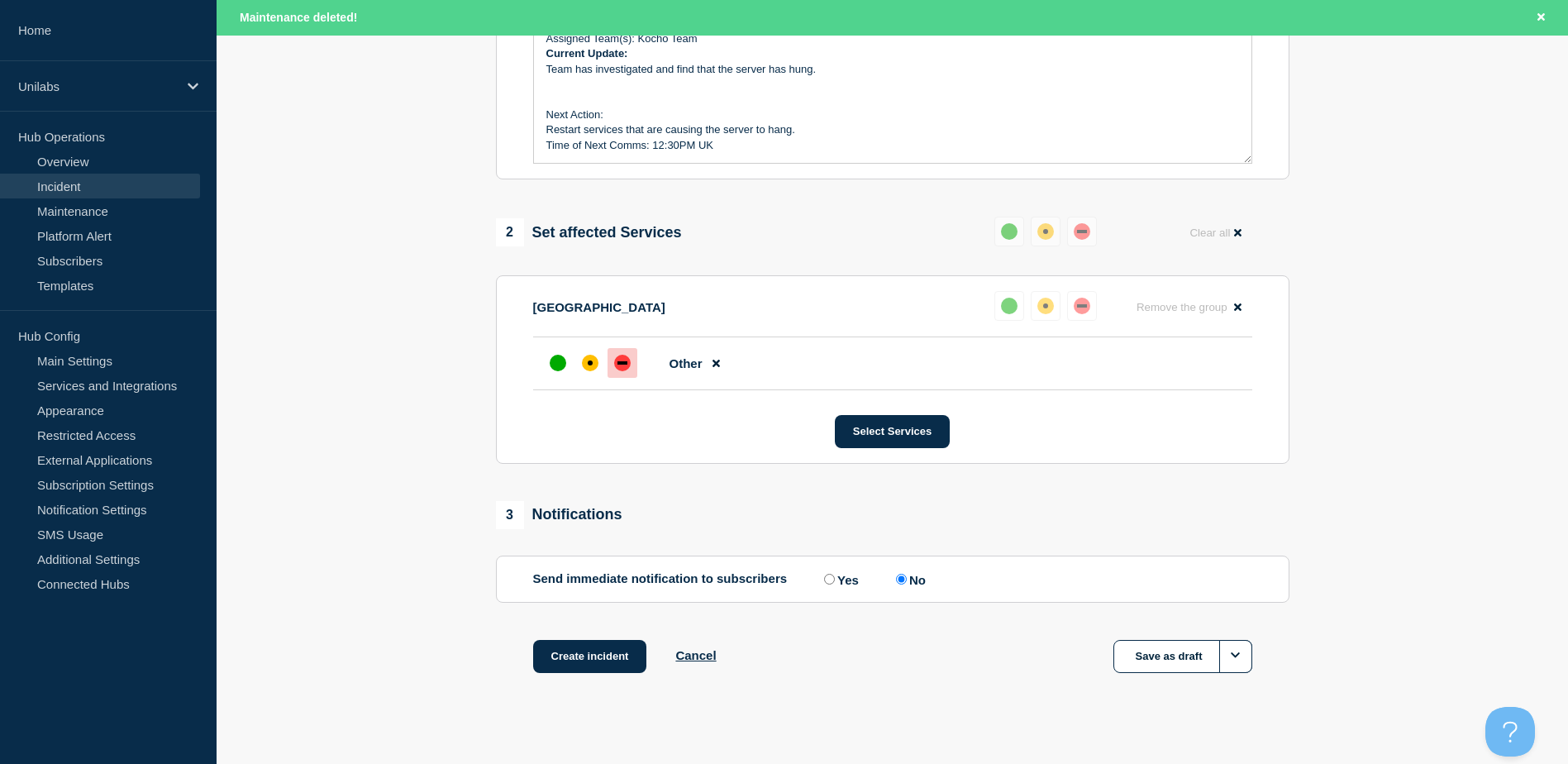
click at [833, 267] on div "2 Set affected Services Reset Clear all FRANCE Reset Remove the group Remove Ot…" at bounding box center [892, 340] width 793 height 248
click at [831, 583] on input "Yes" at bounding box center [829, 579] width 11 height 11
click at [579, 656] on button "Create incident" at bounding box center [589, 656] width 114 height 33
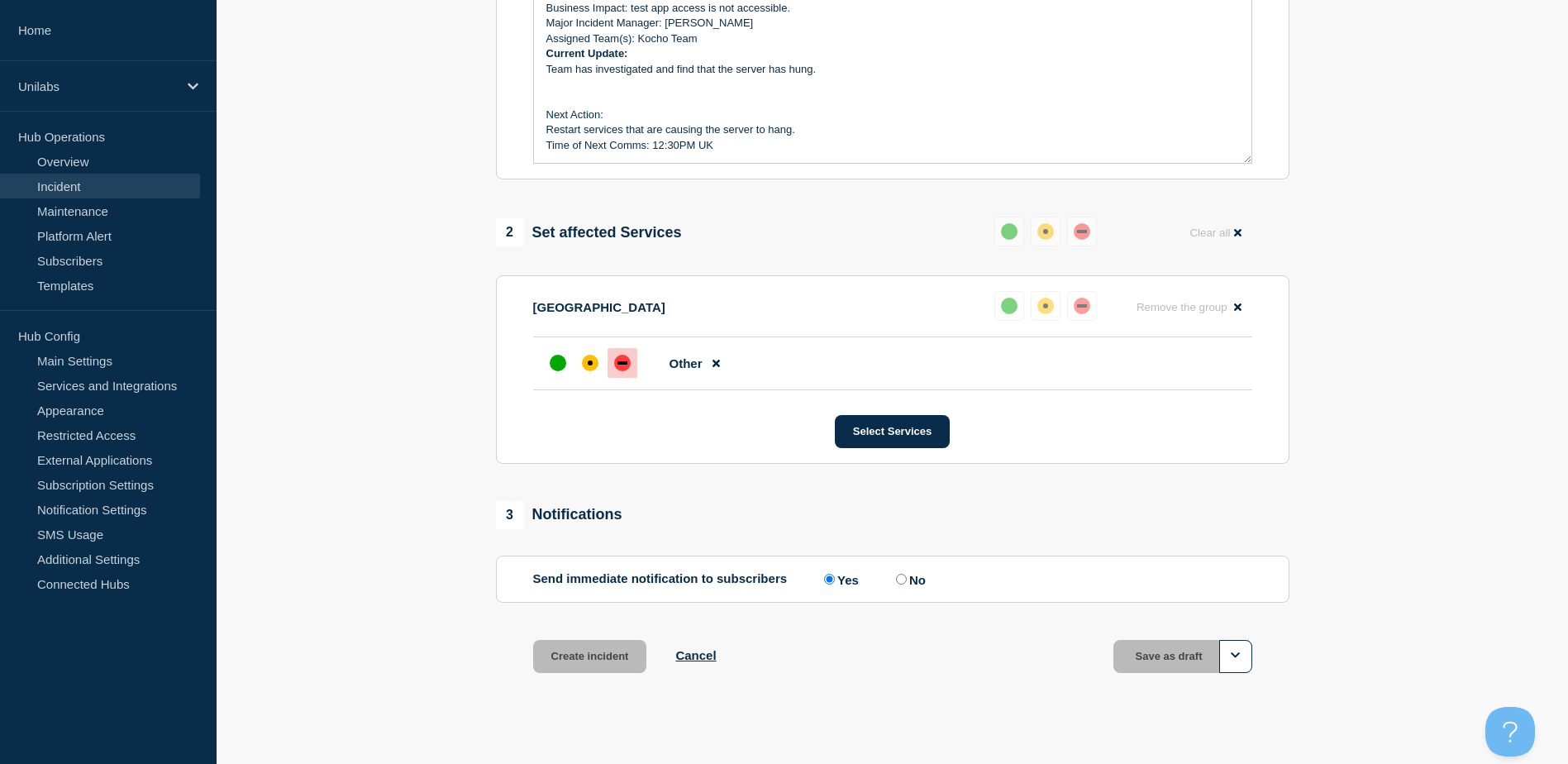
scroll to position [462, 0]
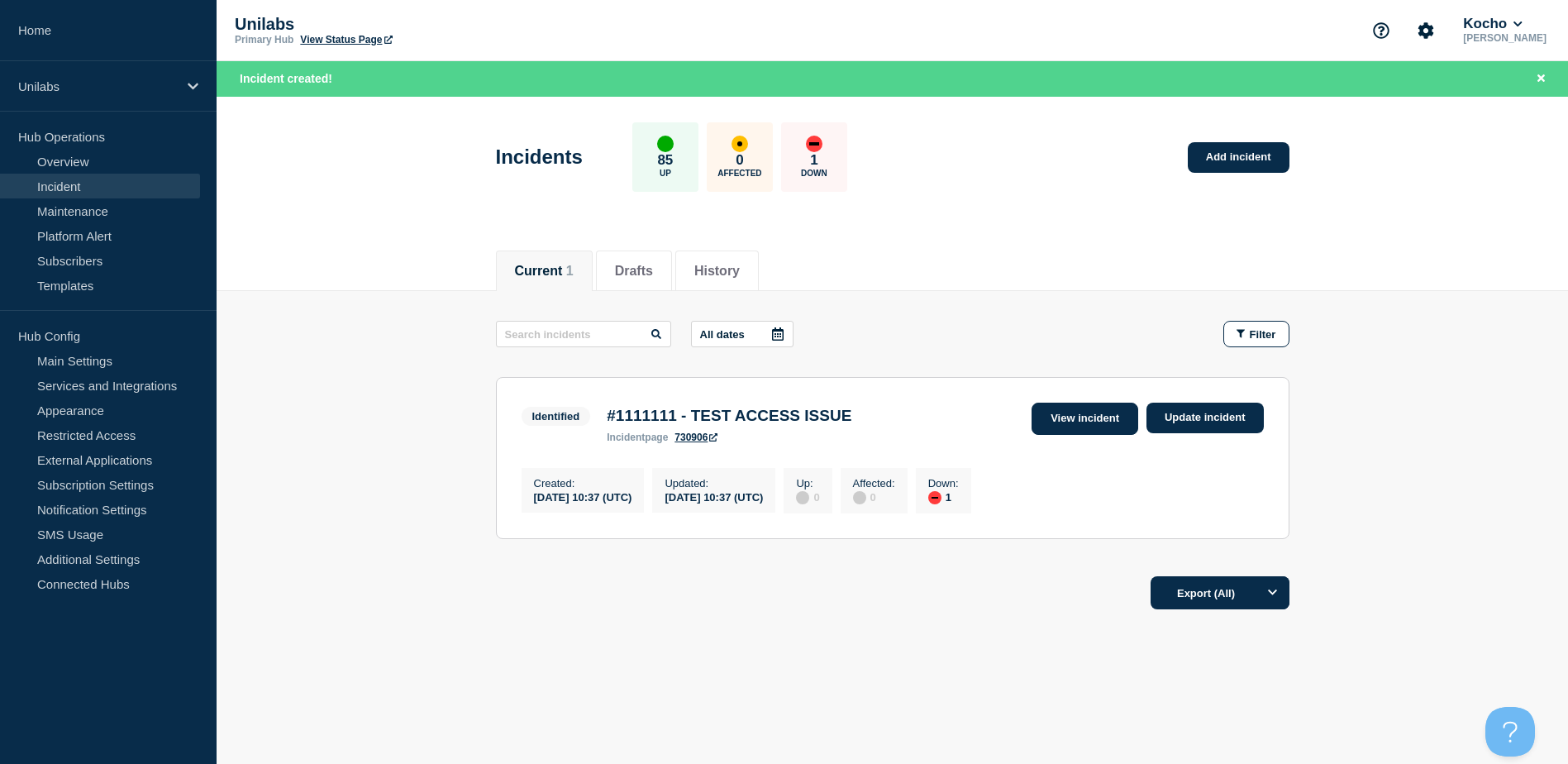
click at [1092, 413] on link "View incident" at bounding box center [1084, 418] width 107 height 32
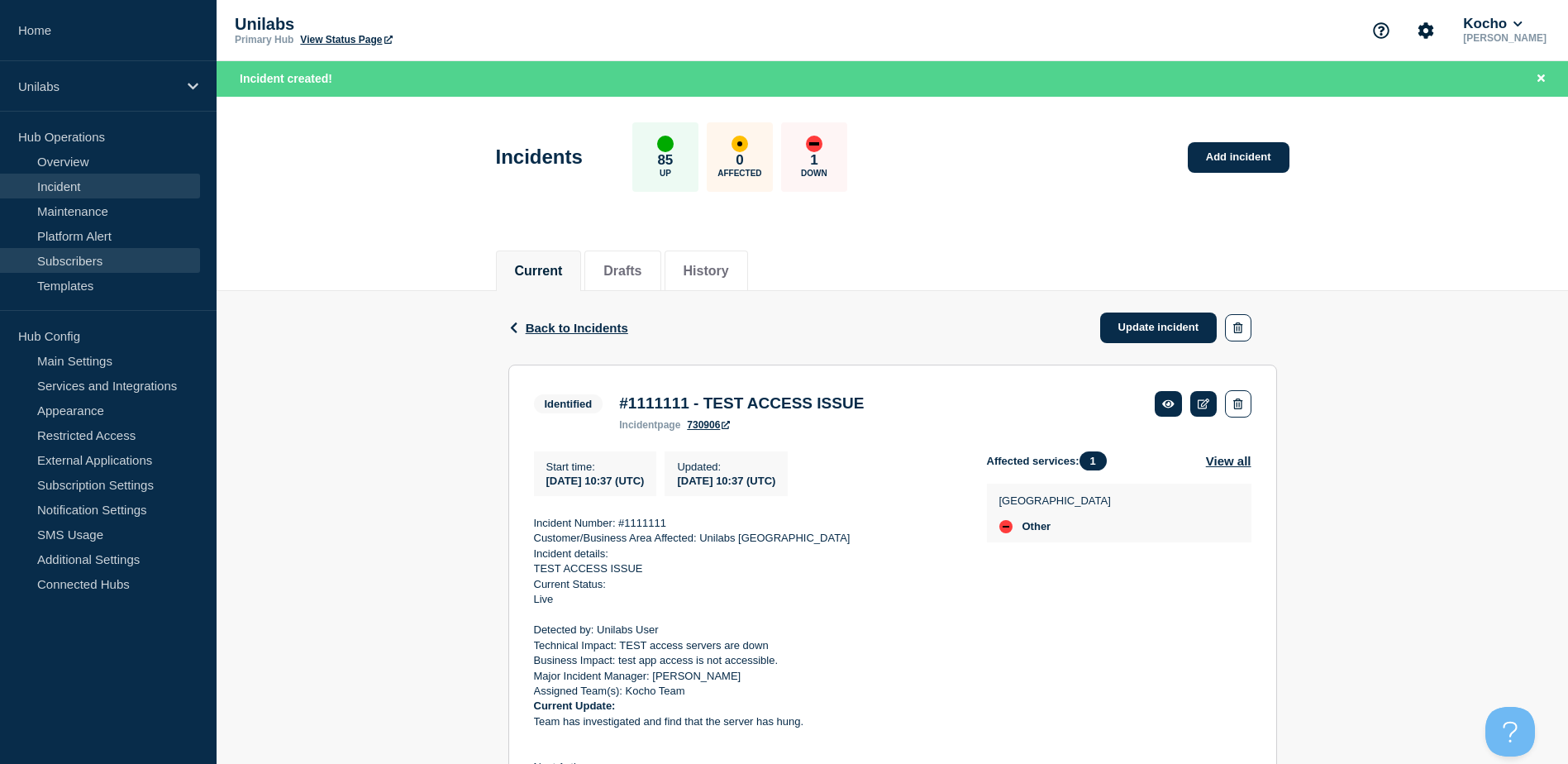
click at [120, 262] on link "Subscribers" at bounding box center [100, 261] width 200 height 25
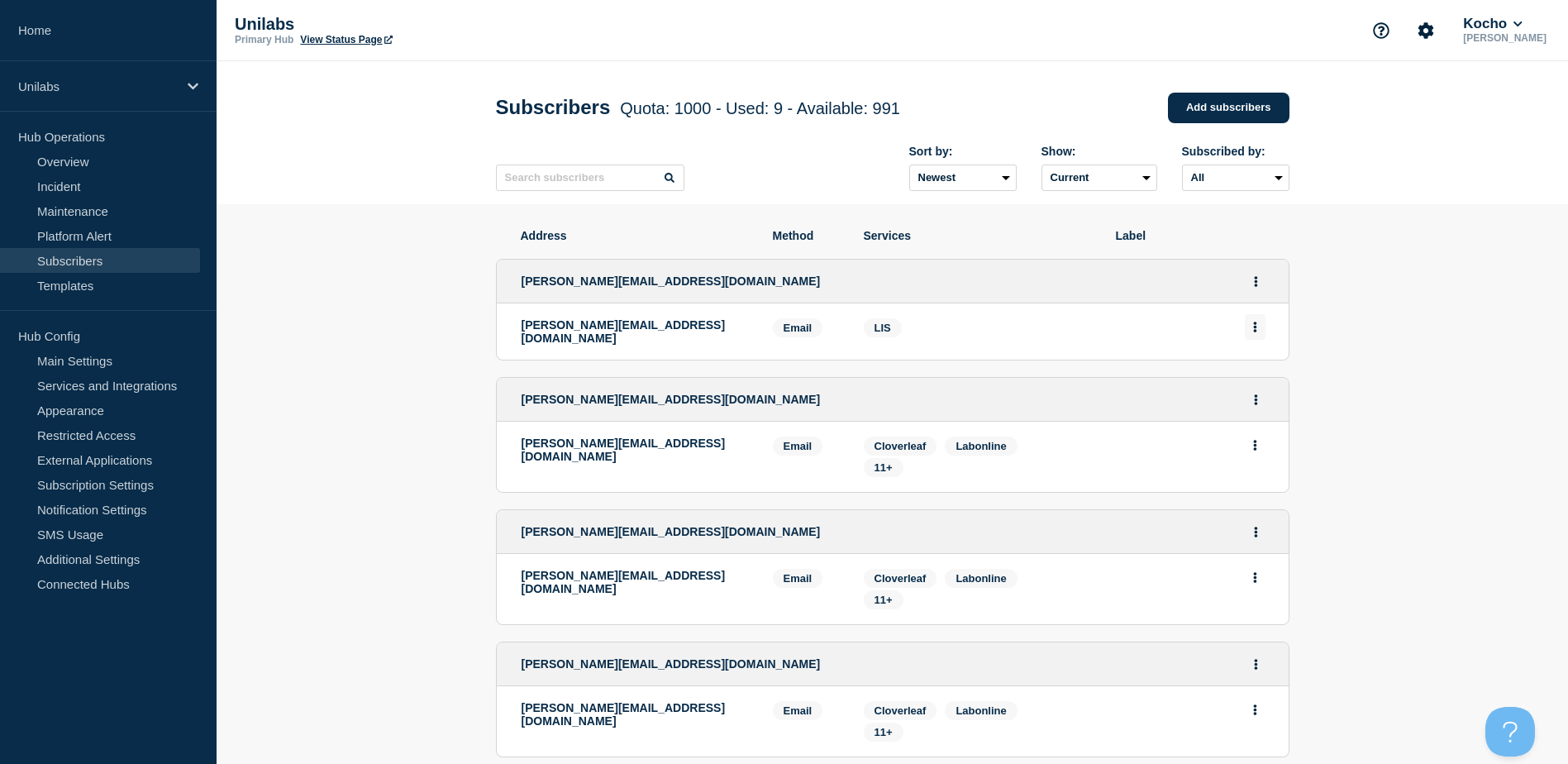
click at [1252, 339] on button "Actions" at bounding box center [1255, 327] width 20 height 26
click at [907, 318] on li "alan.capistrano@kocho.co.uk Email Email: alan.capistrano@kocho.co.uk Services: …" at bounding box center [892, 331] width 792 height 57
click at [1253, 284] on button "Actions" at bounding box center [1256, 282] width 20 height 26
click at [1265, 328] on li "Edit" at bounding box center [1257, 328] width 32 height 13
click at [1255, 335] on link "Edit" at bounding box center [1250, 328] width 19 height 12
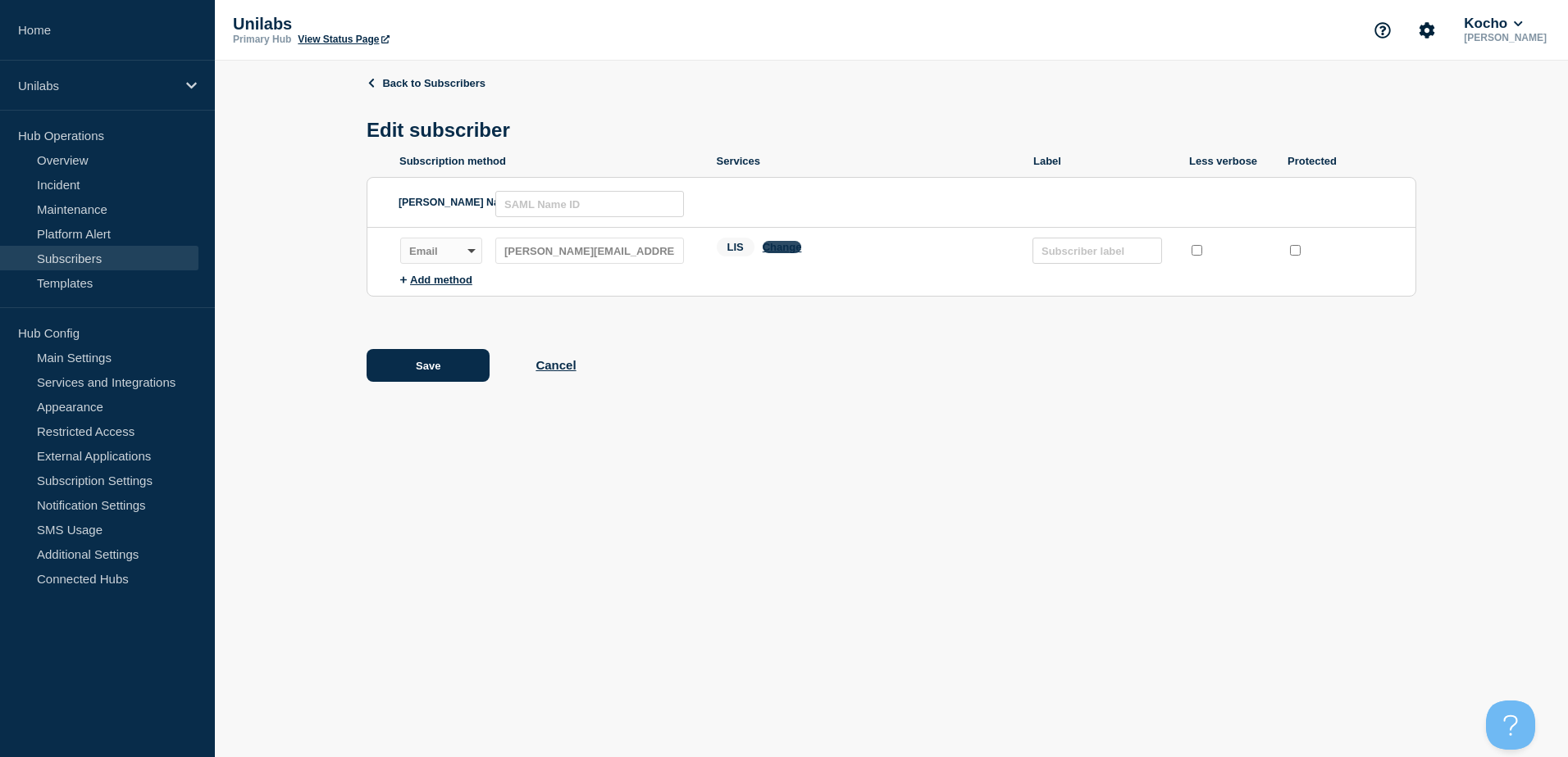
click at [778, 251] on button "Change" at bounding box center [782, 246] width 40 height 12
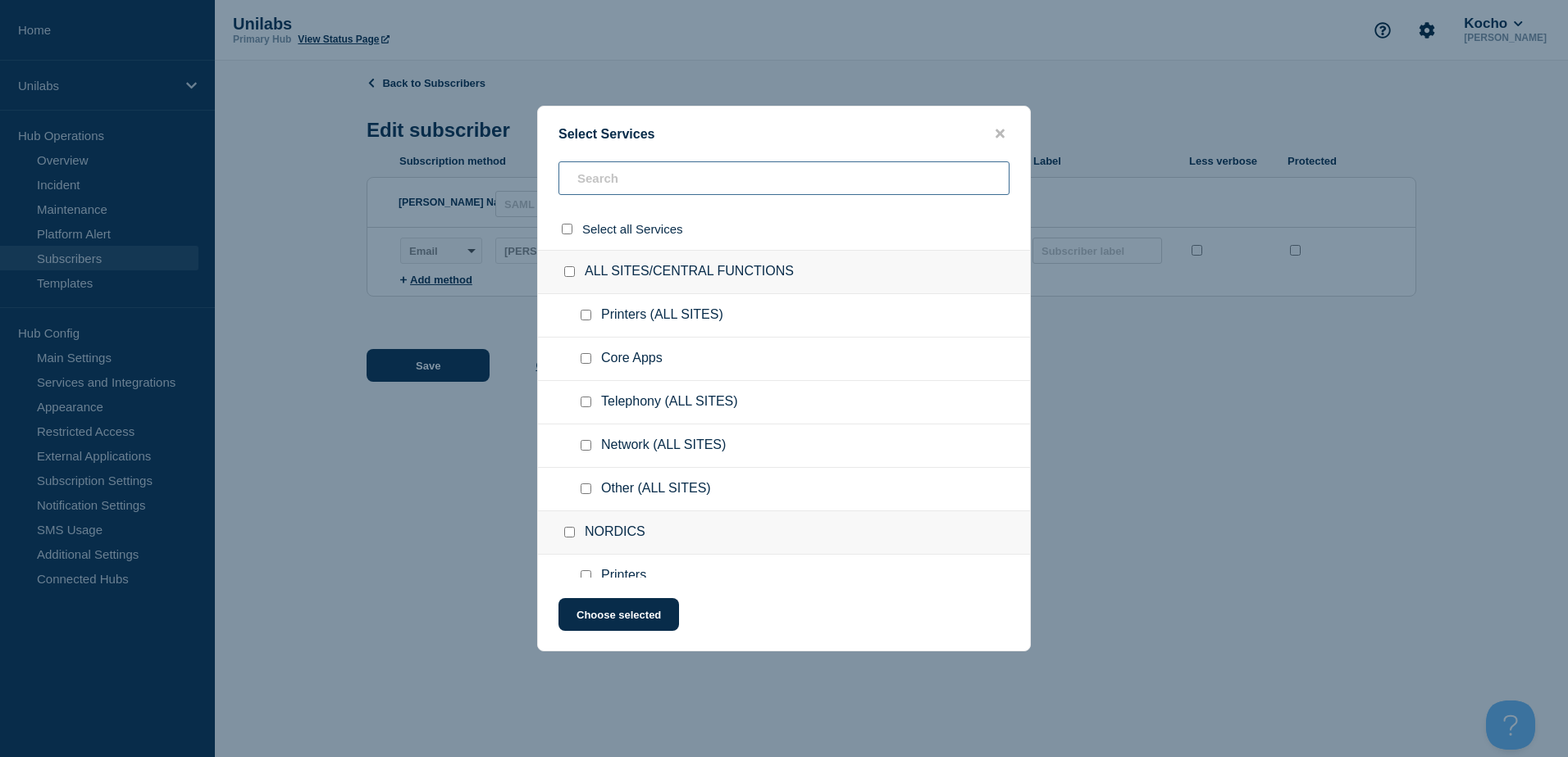
click at [659, 186] on input "text" at bounding box center [783, 178] width 451 height 34
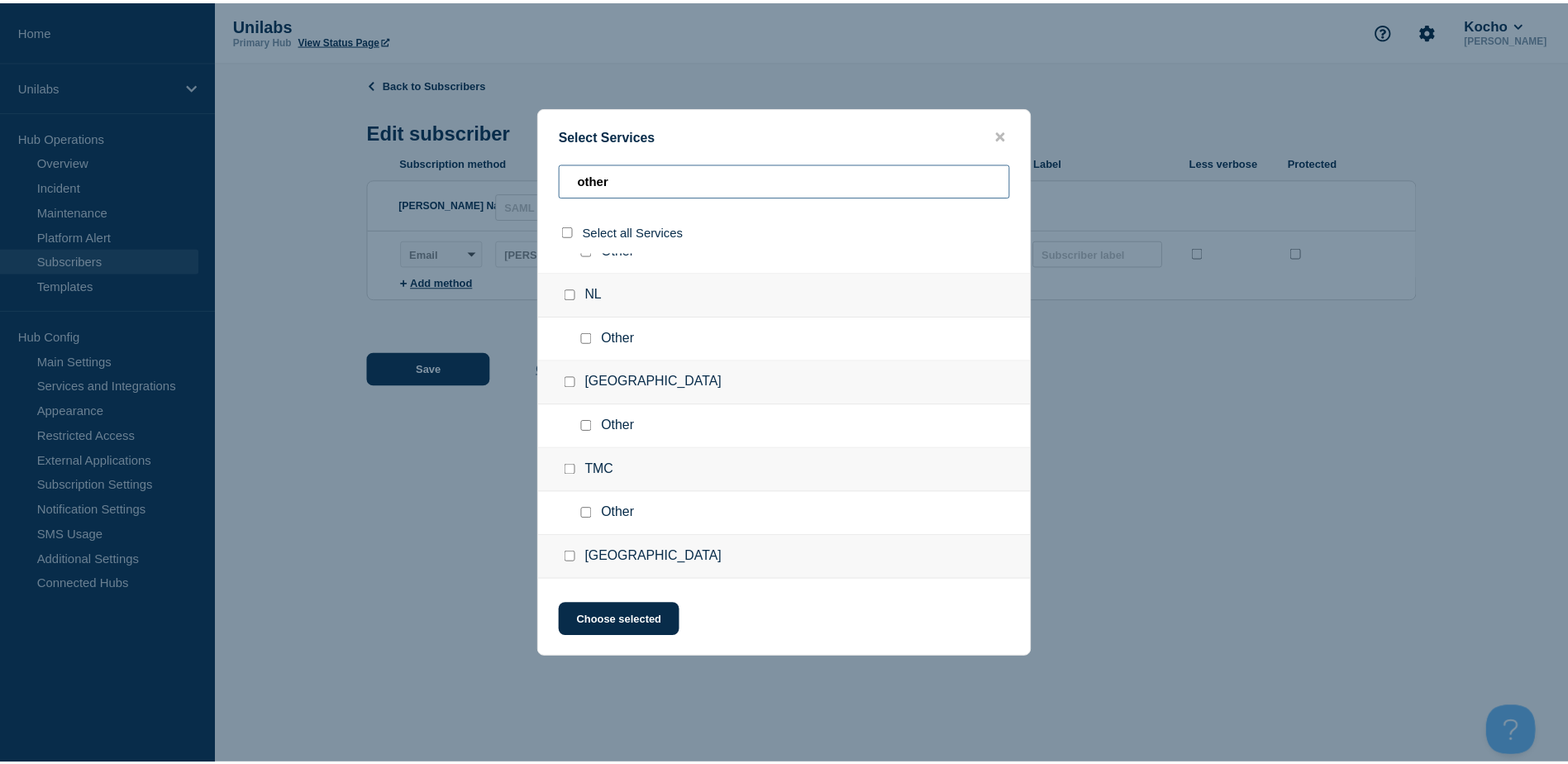
scroll to position [579, 0]
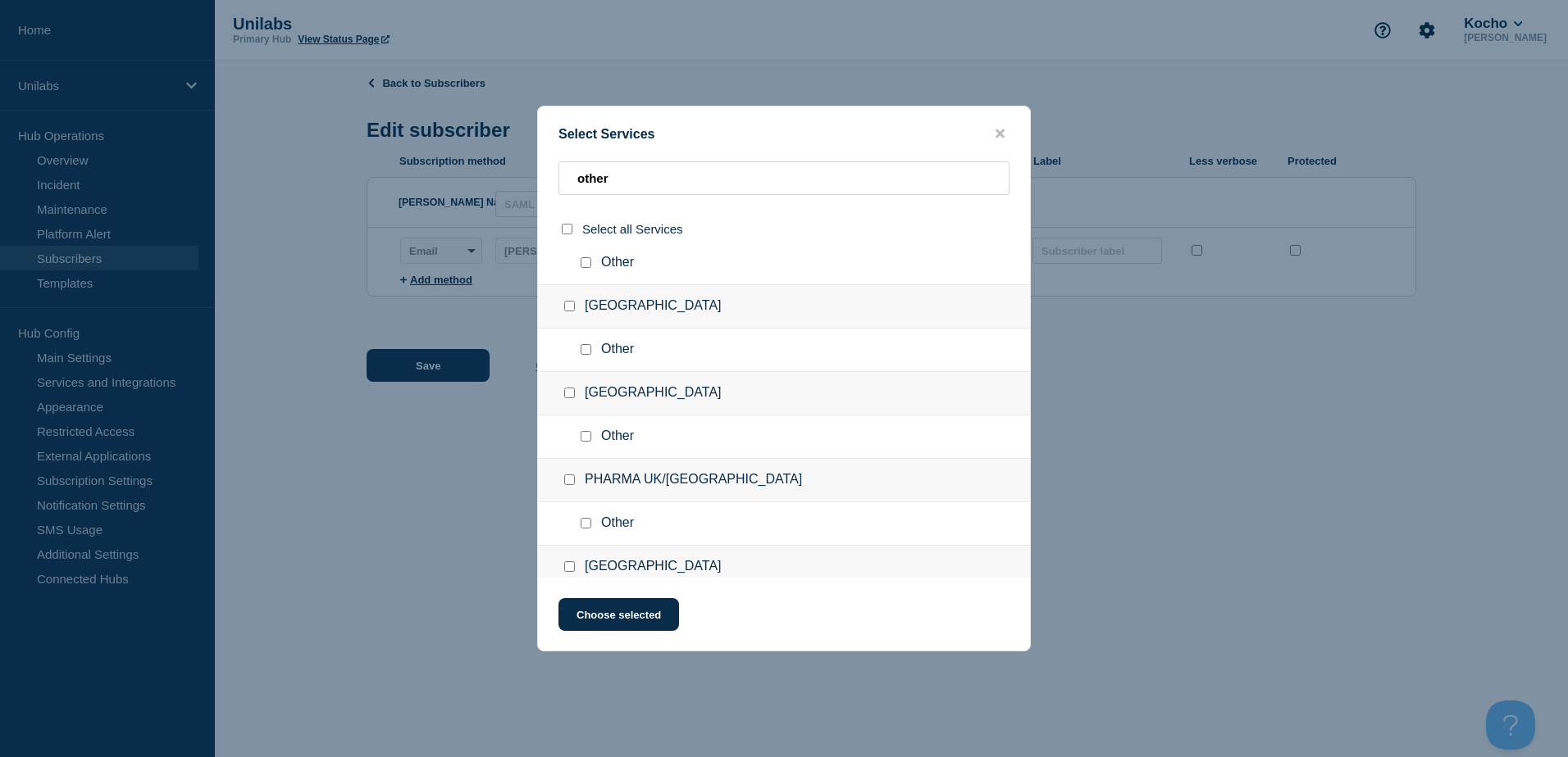
click at [591, 435] on div at bounding box center [589, 437] width 24 height 17
click at [589, 435] on input "Other checkbox" at bounding box center [586, 436] width 11 height 11
click at [611, 619] on button "Choose selected" at bounding box center [618, 615] width 120 height 33
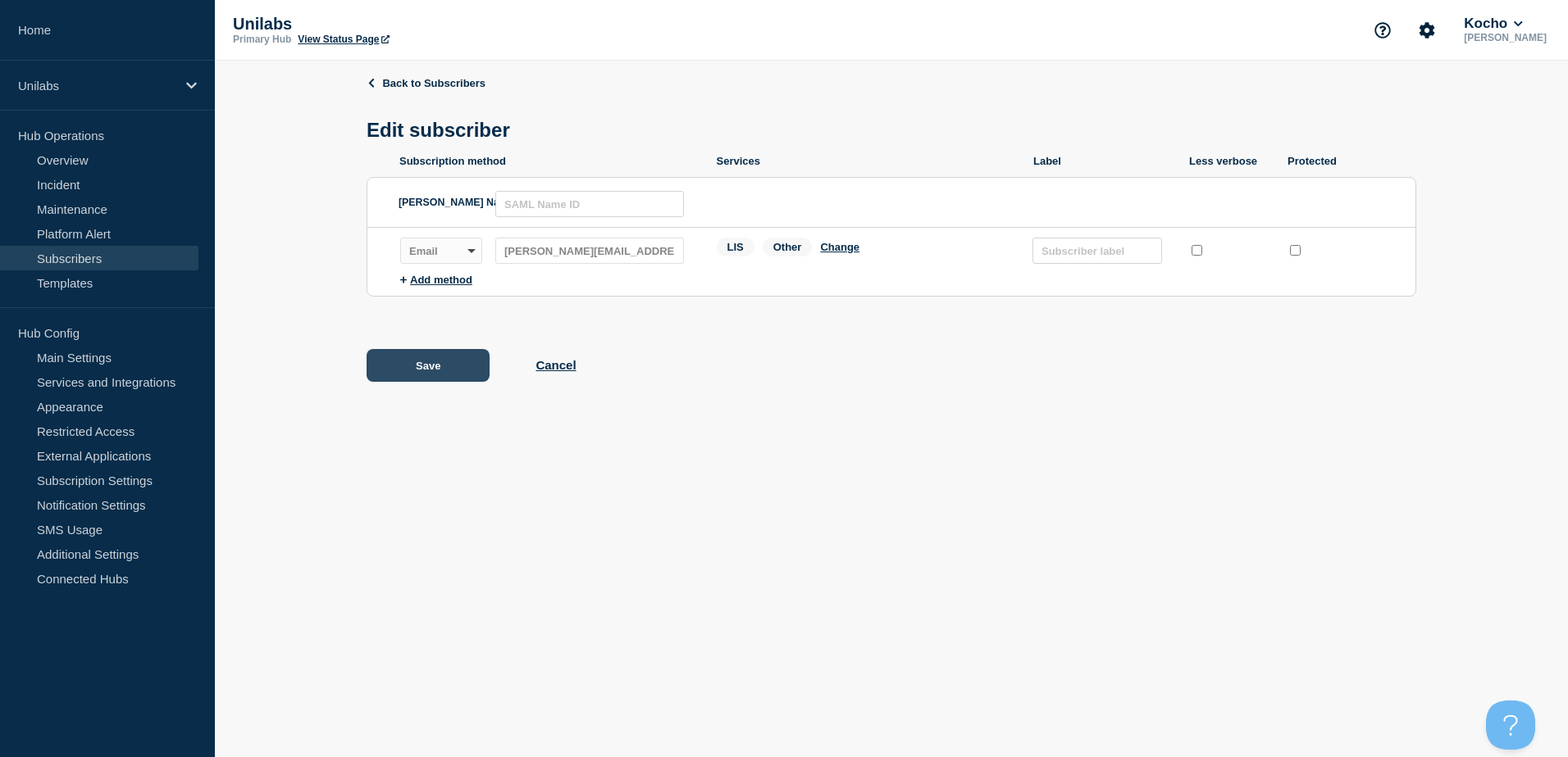
click at [450, 372] on button "Save" at bounding box center [428, 366] width 123 height 33
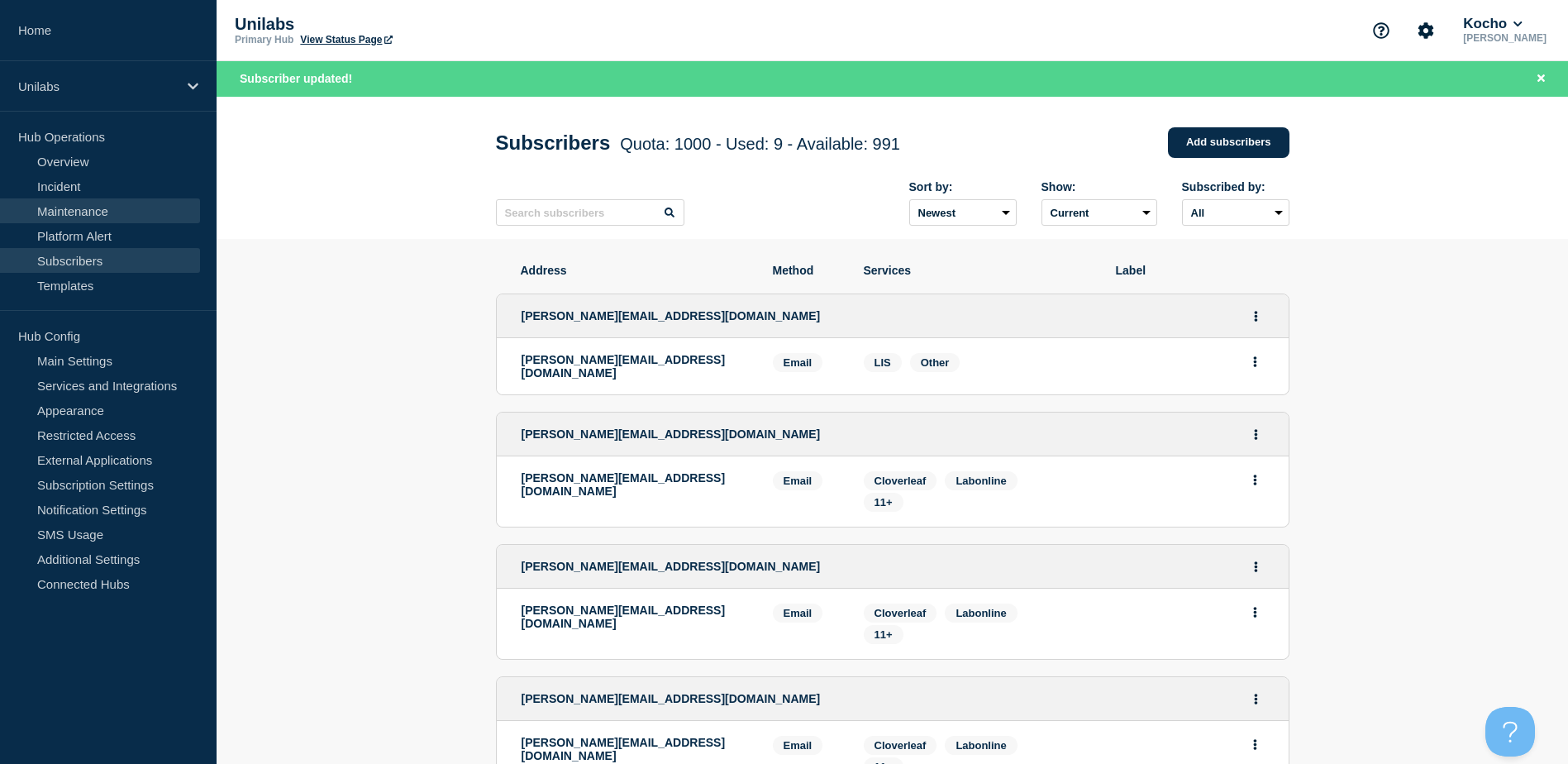
click at [107, 210] on link "Maintenance" at bounding box center [100, 210] width 200 height 25
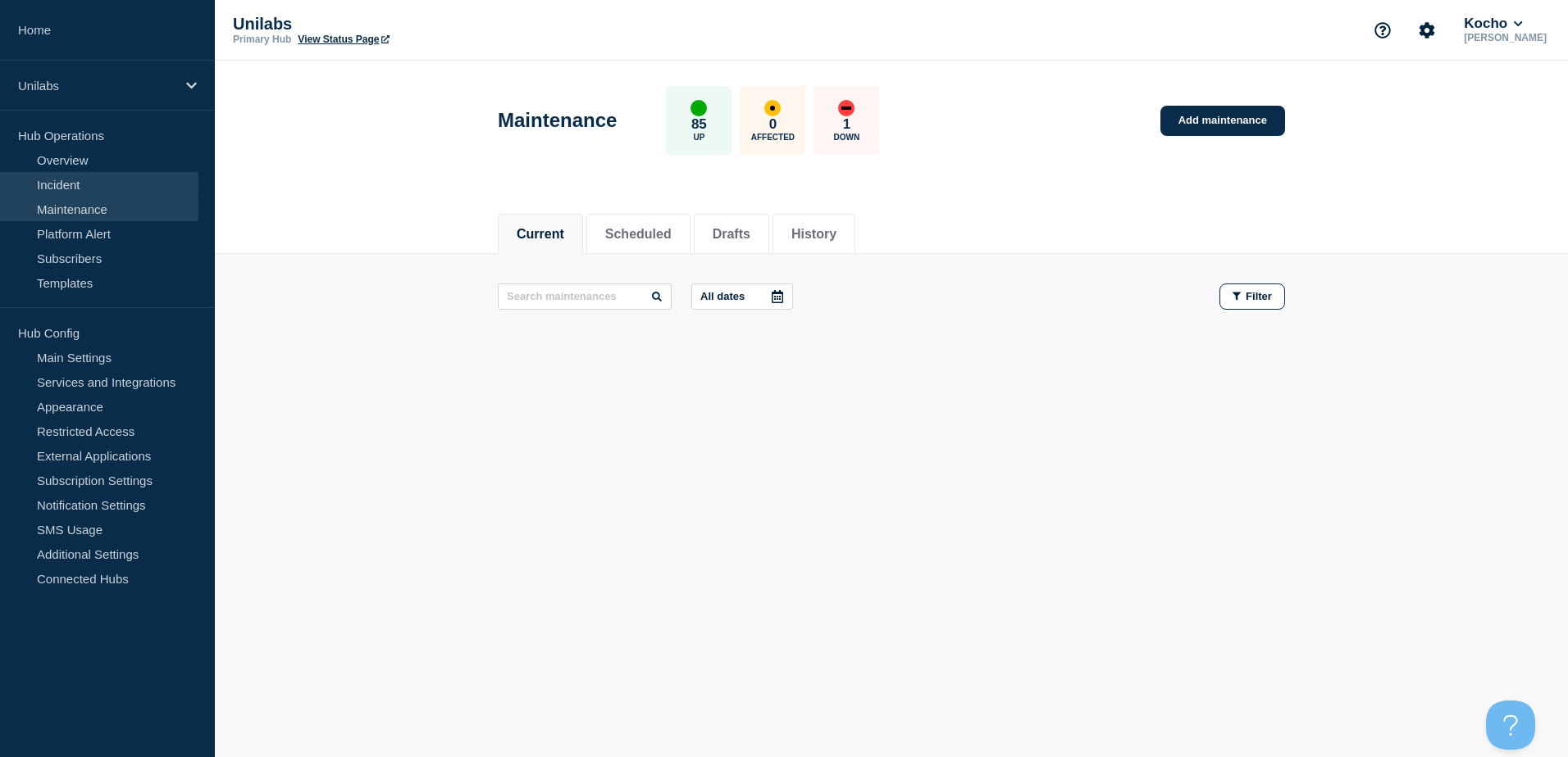
click at [103, 186] on link "Incident" at bounding box center [99, 184] width 199 height 25
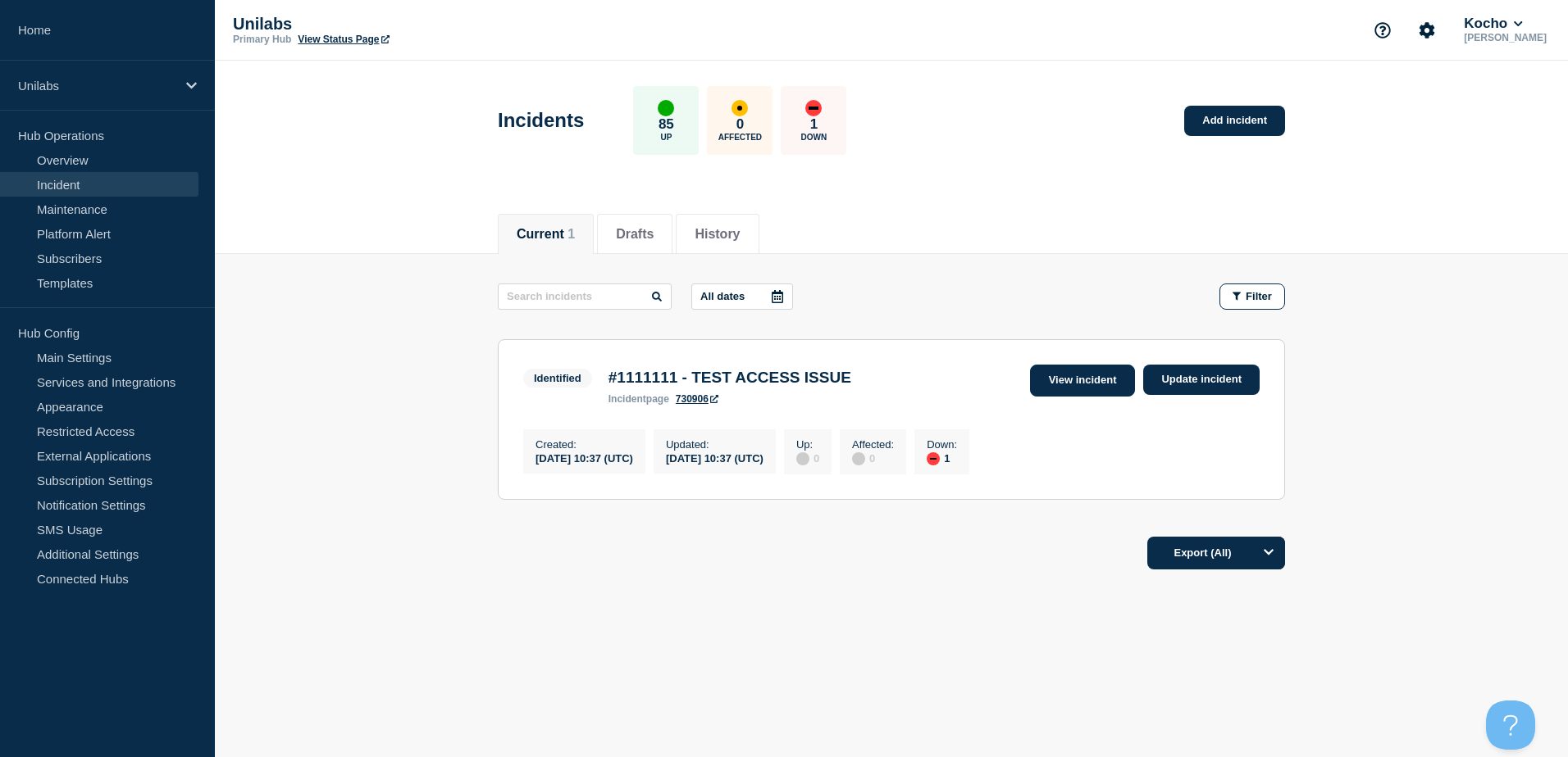
click at [1096, 388] on link "View incident" at bounding box center [1082, 380] width 106 height 32
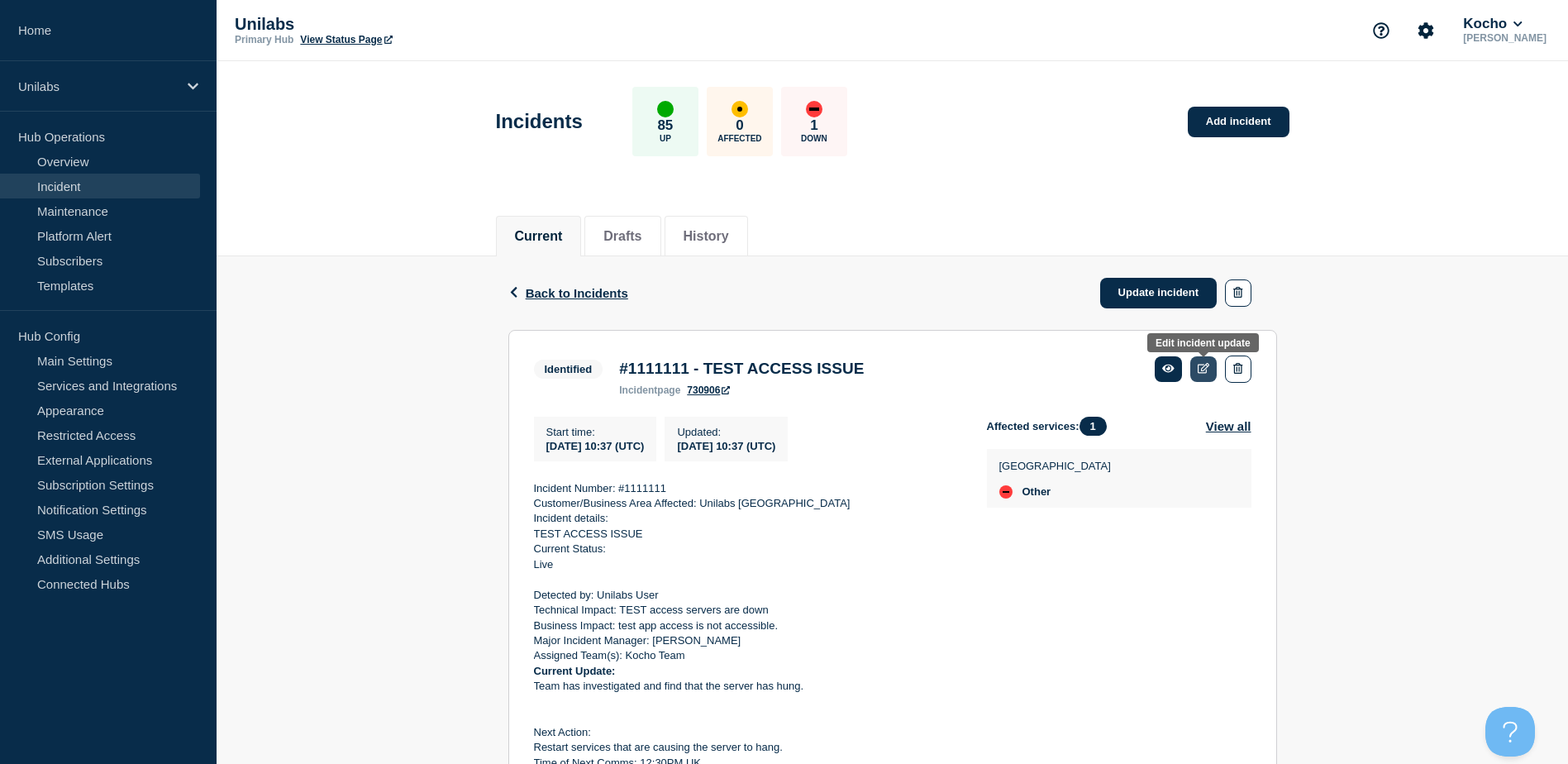
click at [1208, 372] on icon at bounding box center [1204, 369] width 12 height 11
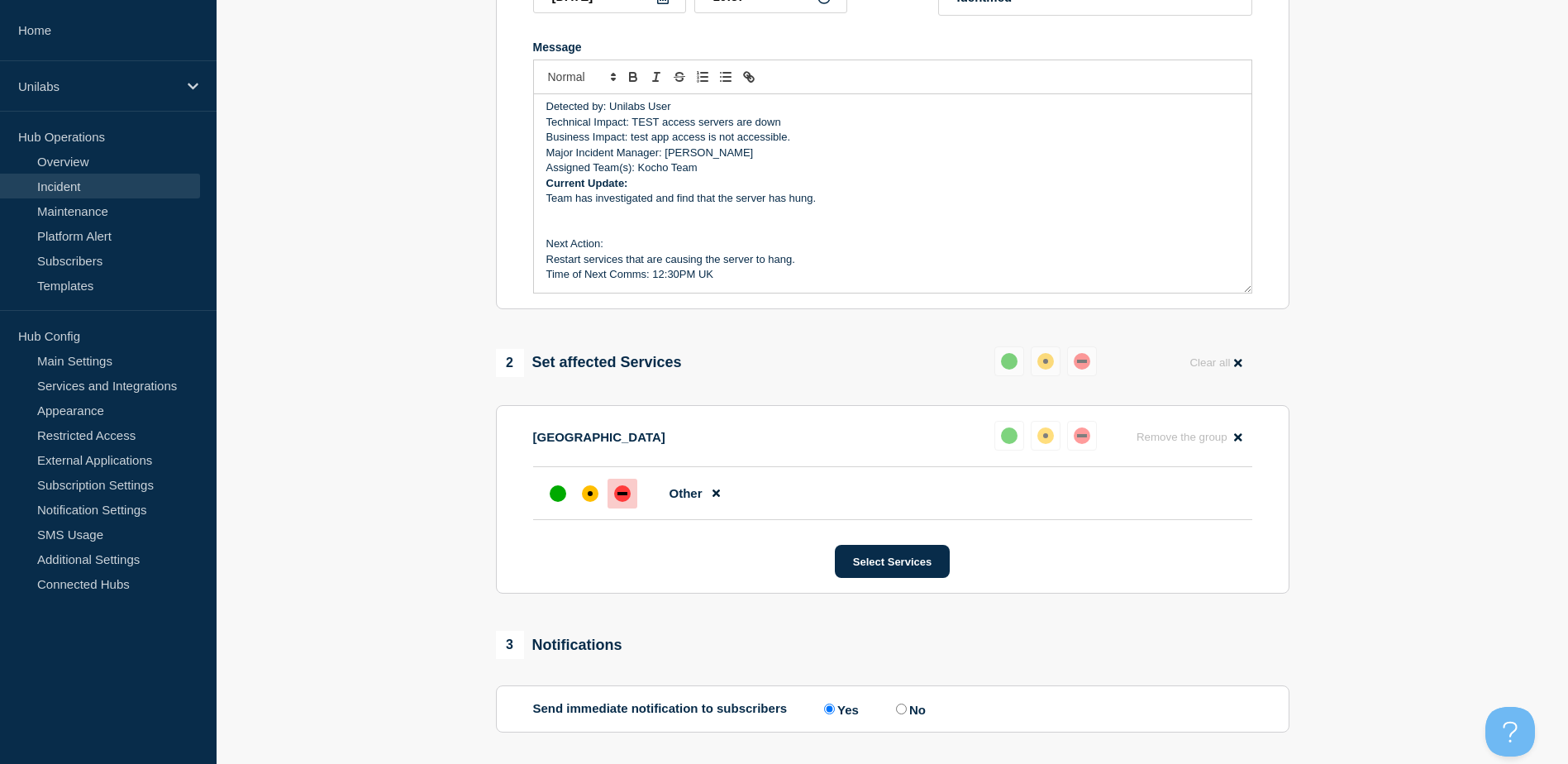
scroll to position [440, 0]
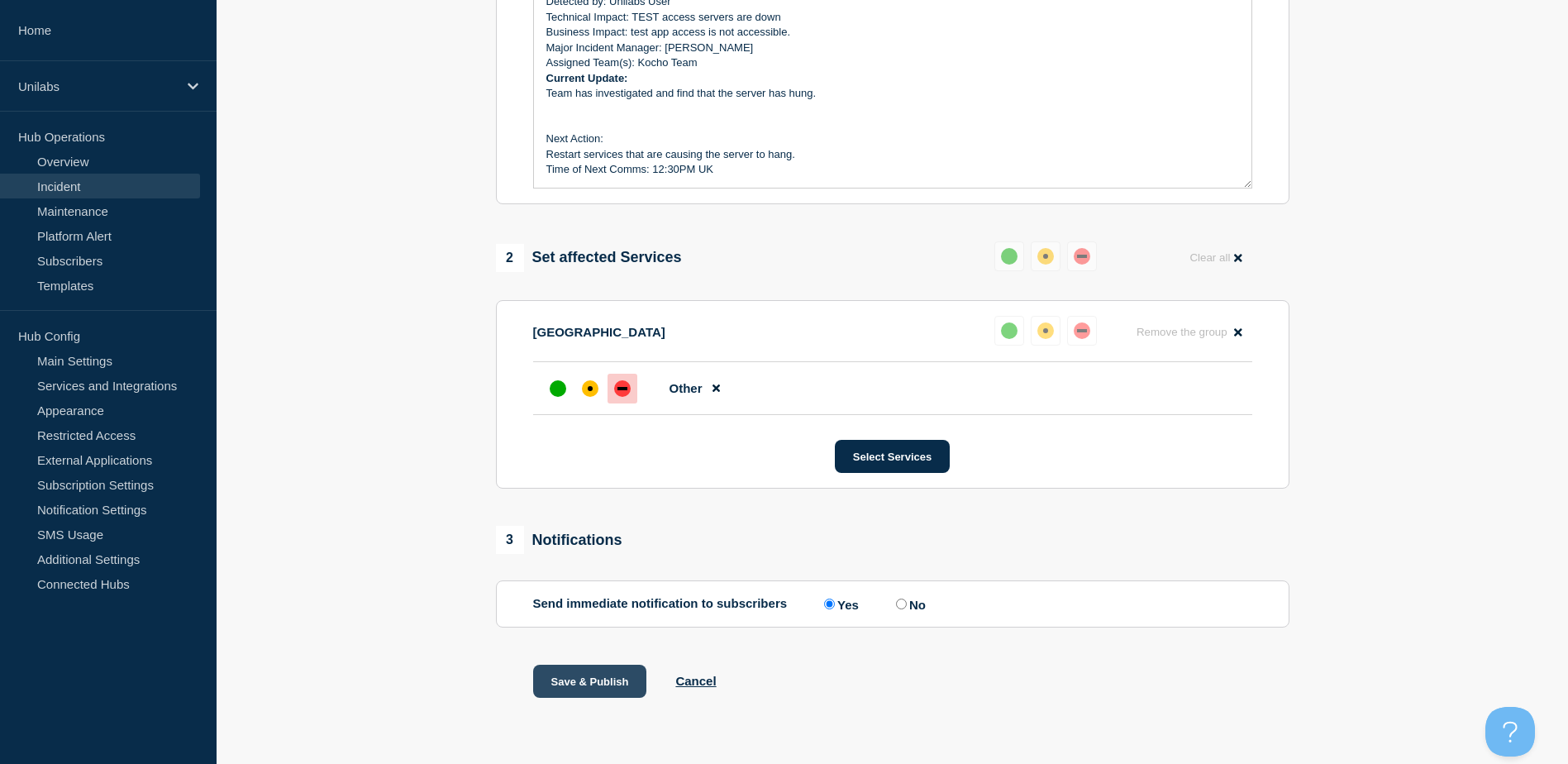
click at [602, 676] on button "Save & Publish" at bounding box center [589, 681] width 114 height 33
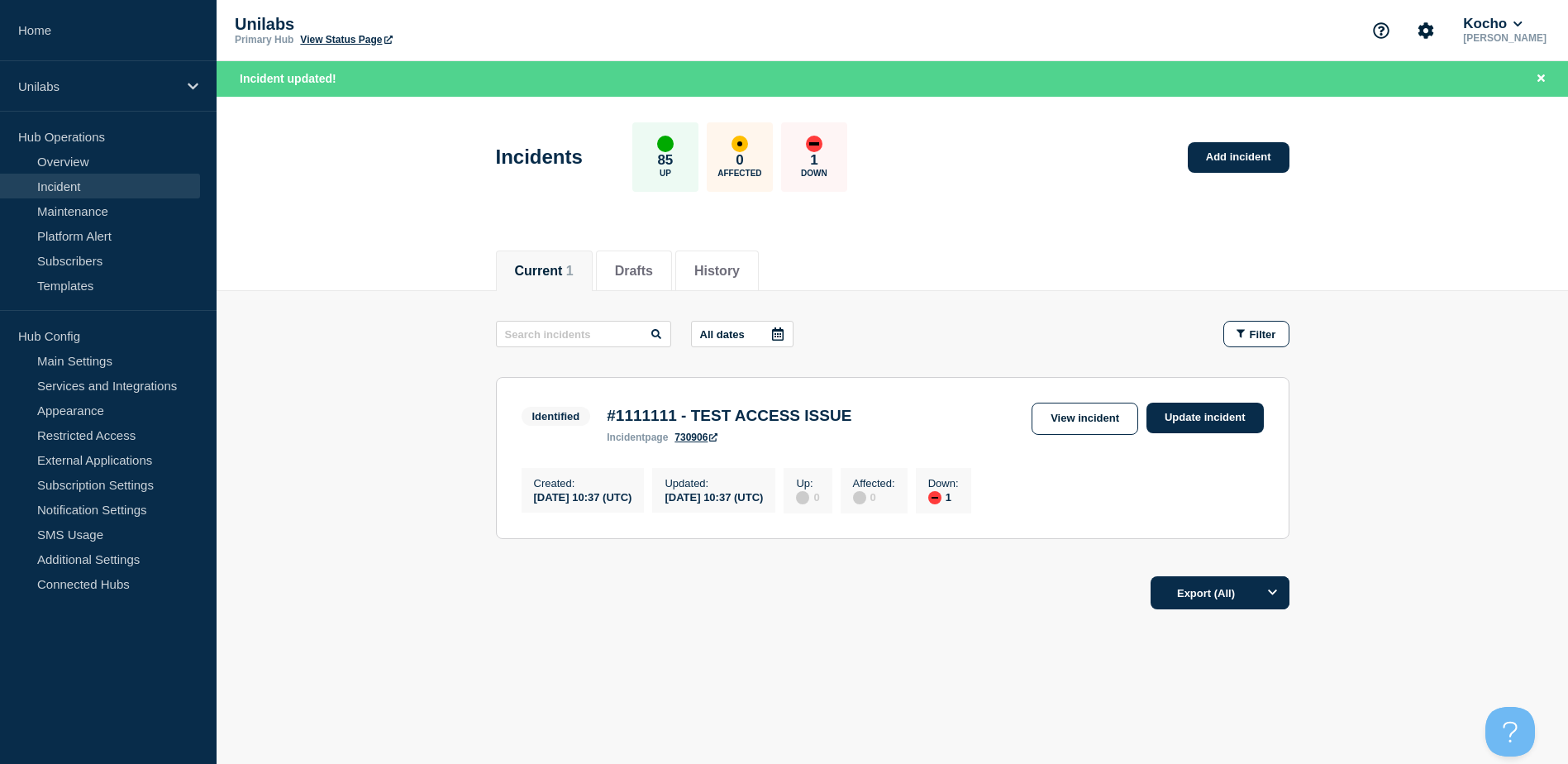
click at [348, 329] on main "All dates Filter Identified 1 Down #1111111 - TEST ACCESS ISSUE Created 2025-10…" at bounding box center [892, 427] width 1352 height 273
click at [101, 271] on link "Subscribers" at bounding box center [100, 261] width 200 height 25
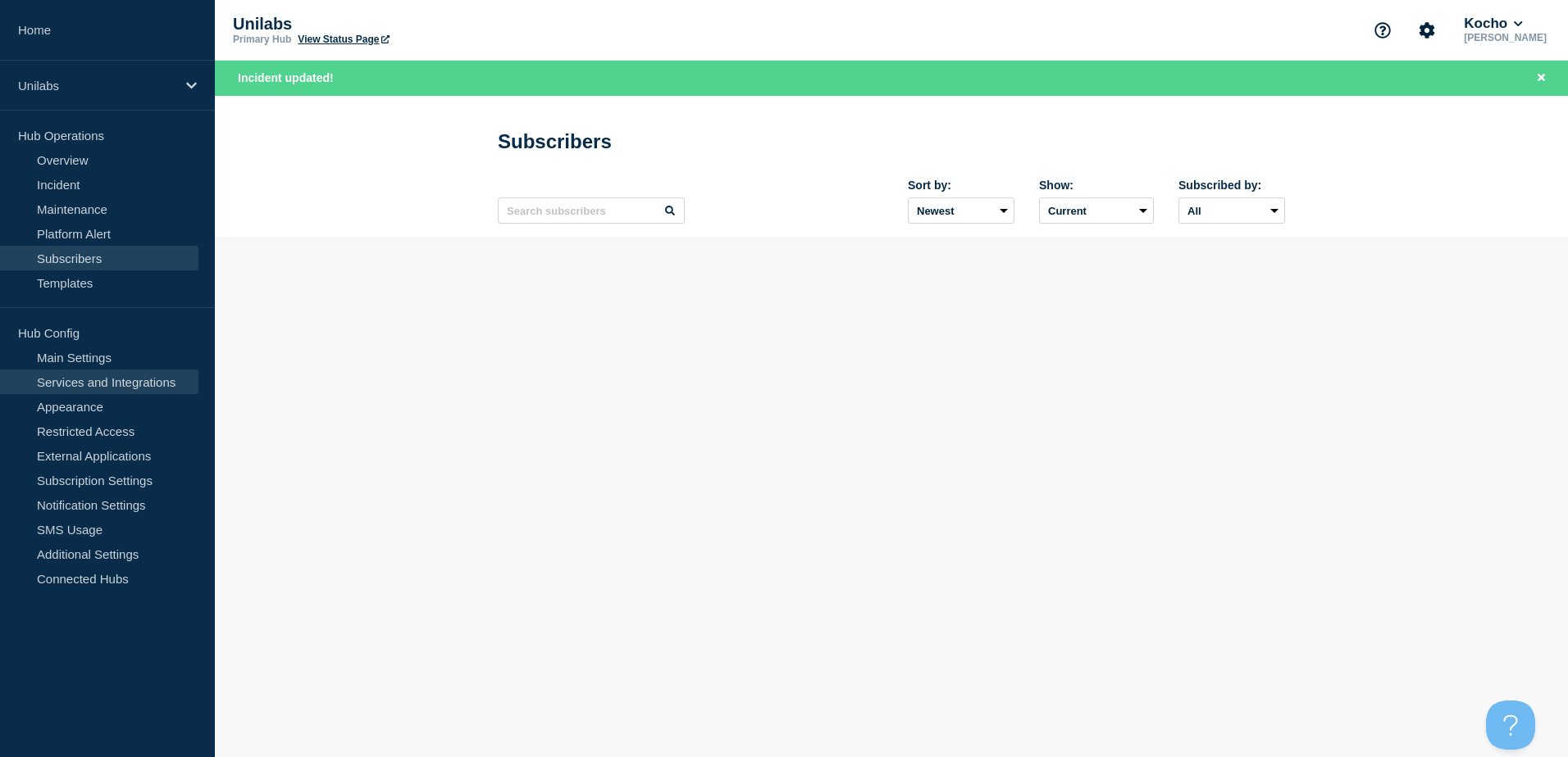
click at [104, 387] on link "Services and Integrations" at bounding box center [99, 381] width 199 height 25
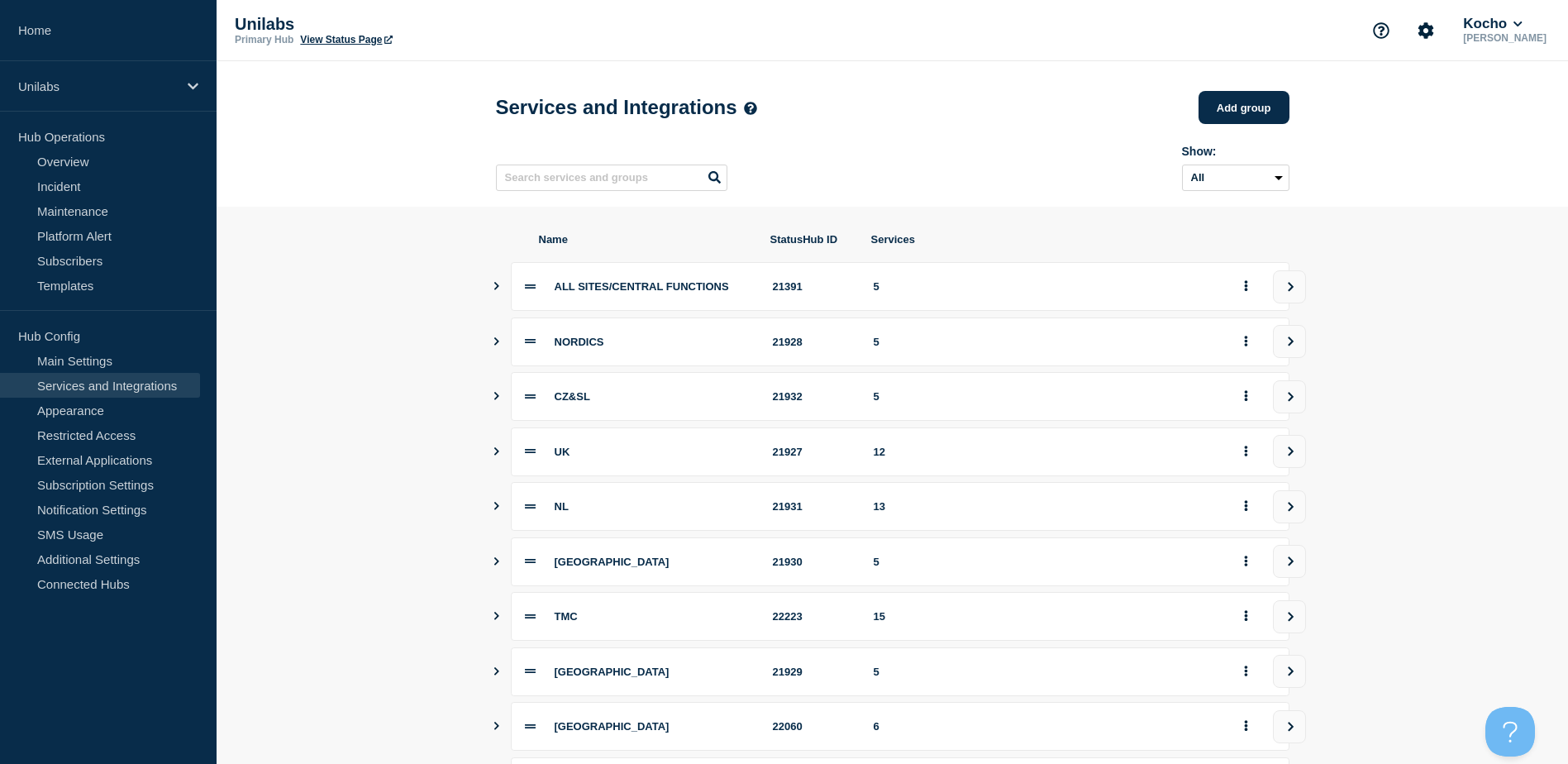
click at [421, 495] on section "Name StatusHub ID Services ALL SITES/CENTRAL FUNCTIONS 21391 5 NORDICS 21928 5 …" at bounding box center [892, 562] width 1352 height 710
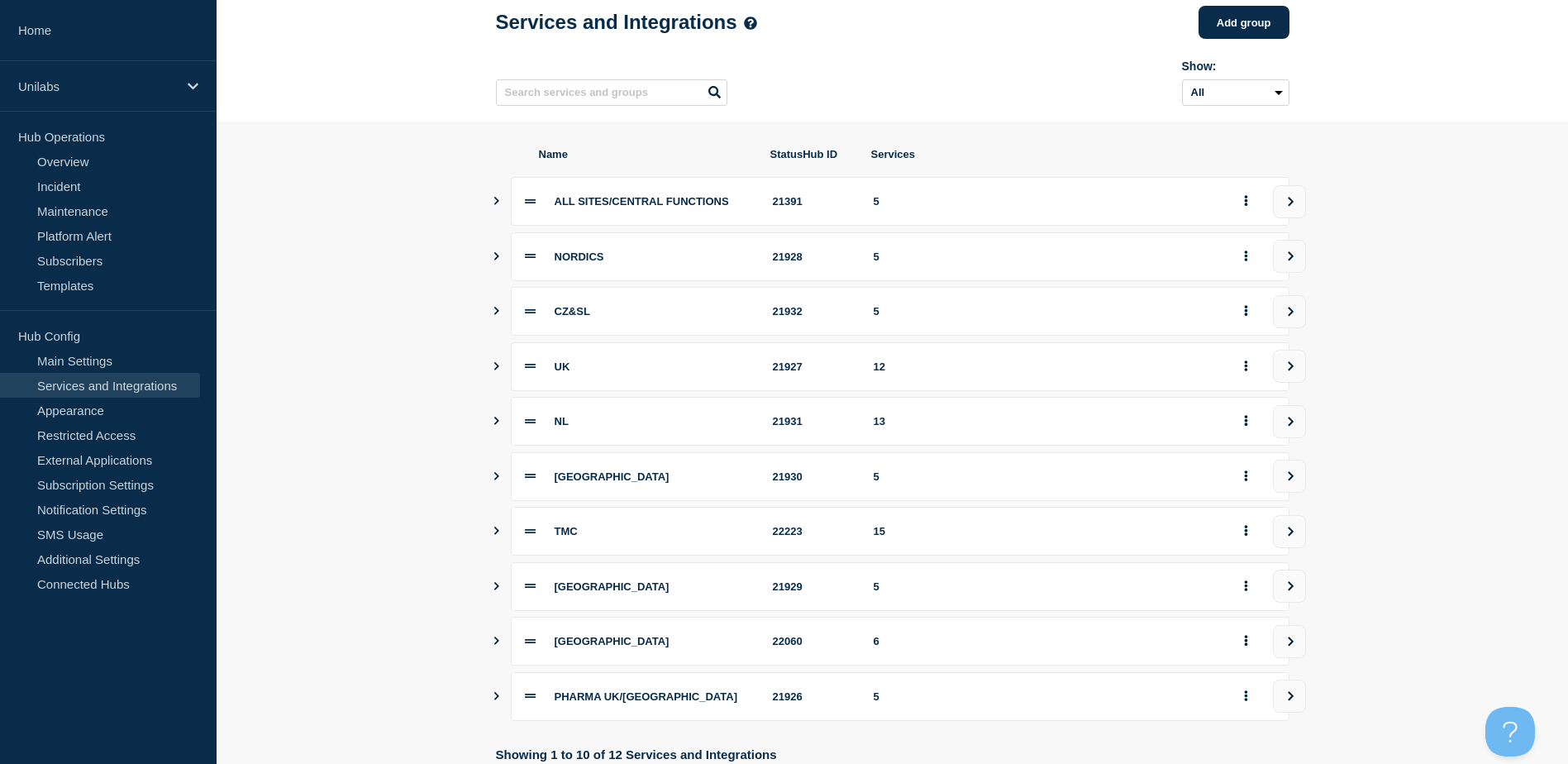
scroll to position [165, 0]
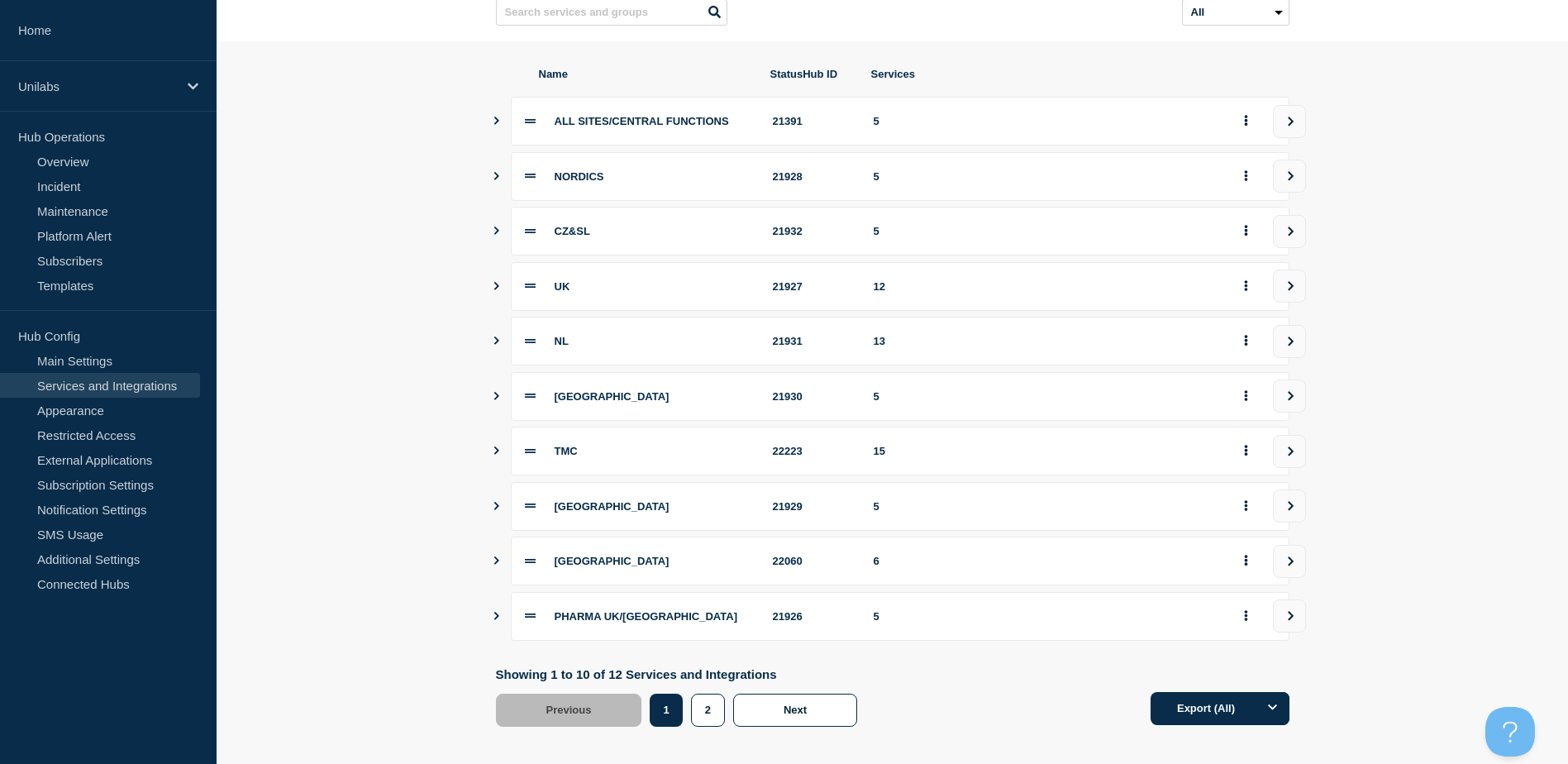
click at [499, 564] on icon "Show services" at bounding box center [497, 560] width 11 height 8
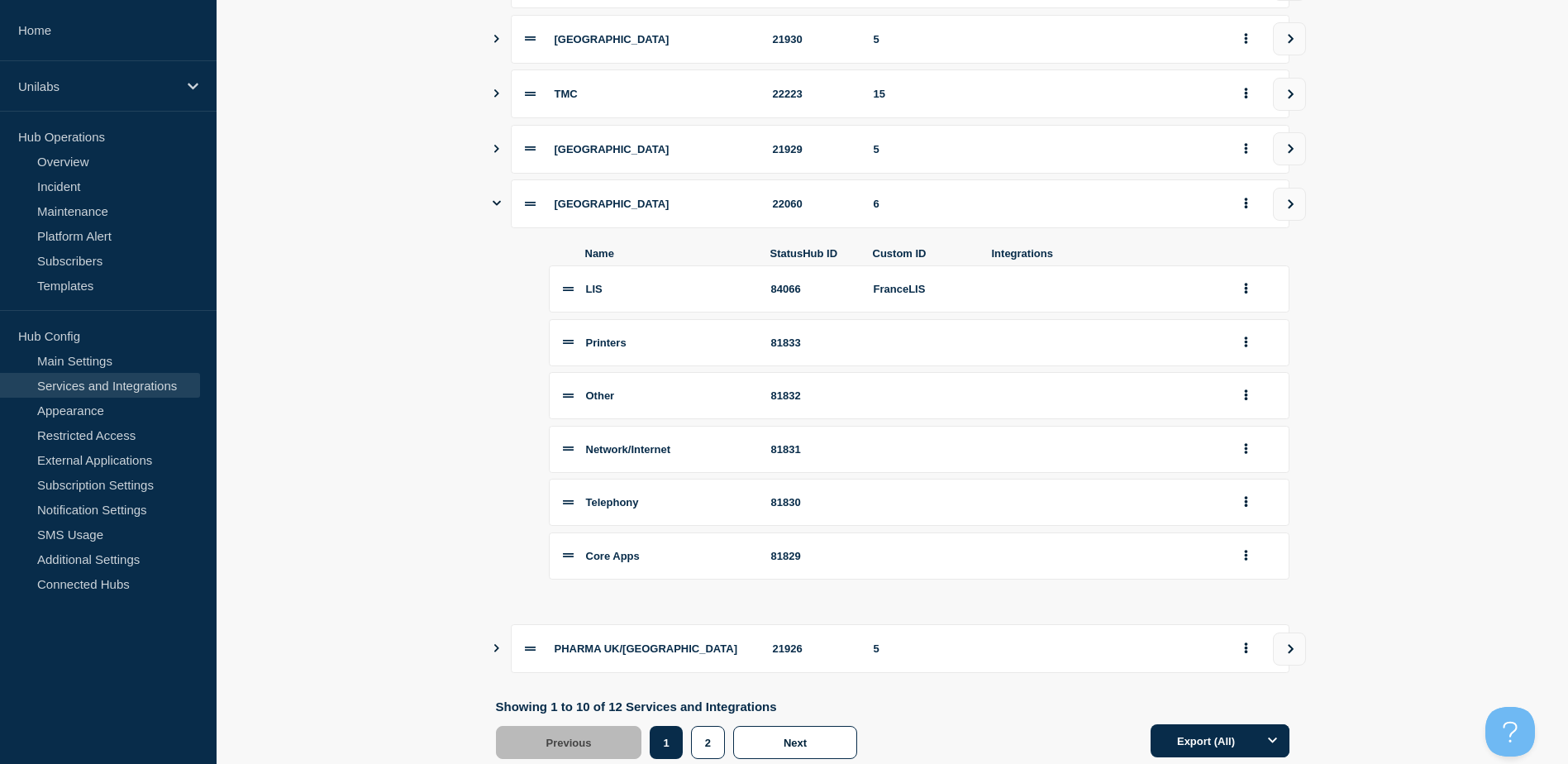
scroll to position [494, 0]
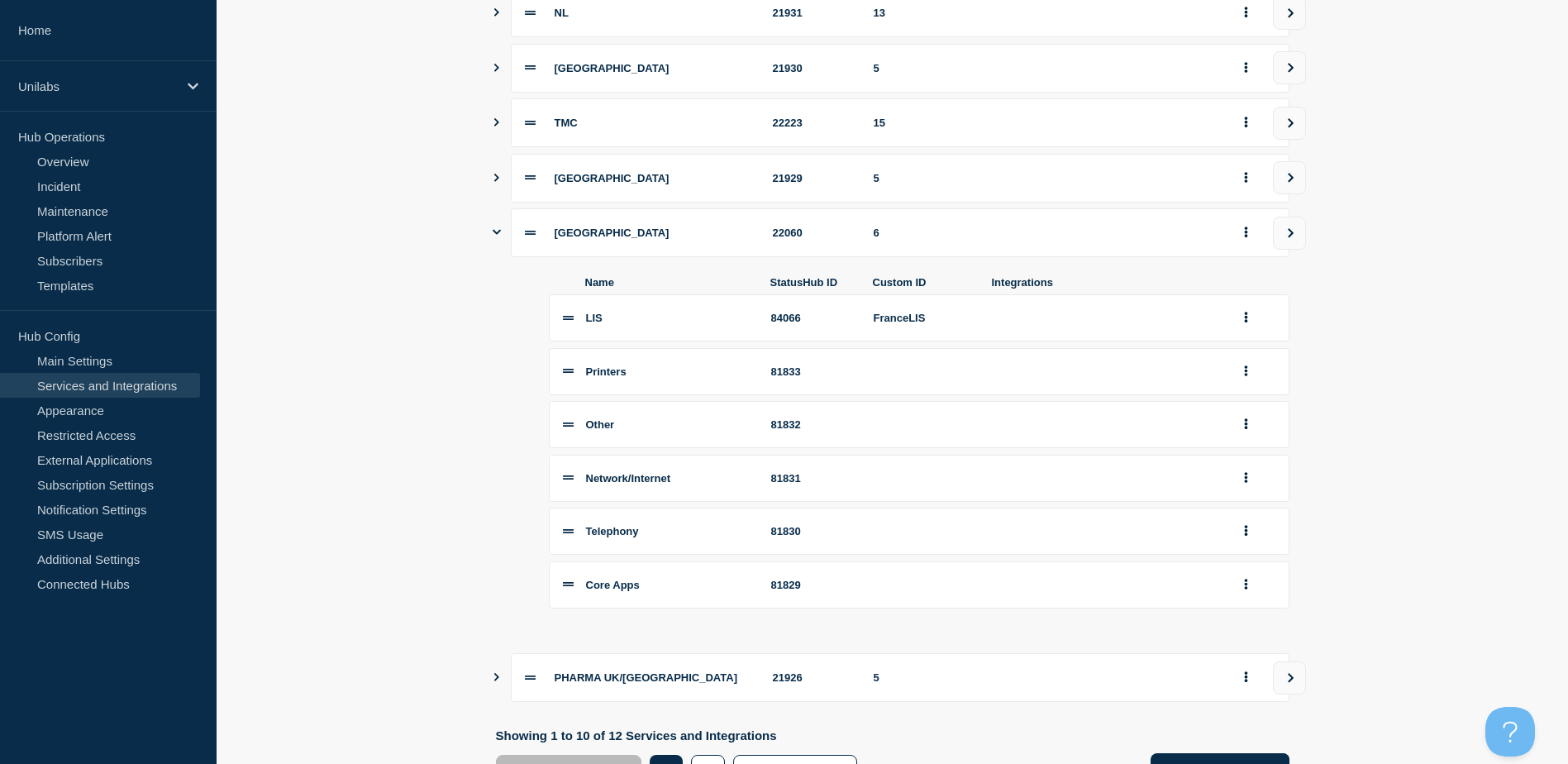
click at [1369, 414] on section "Name StatusHub ID Services ALL SITES/CENTRAL FUNCTIONS 21391 5 NORDICS 21928 5 …" at bounding box center [892, 262] width 1352 height 1100
click at [83, 412] on link "Appearance" at bounding box center [100, 410] width 200 height 25
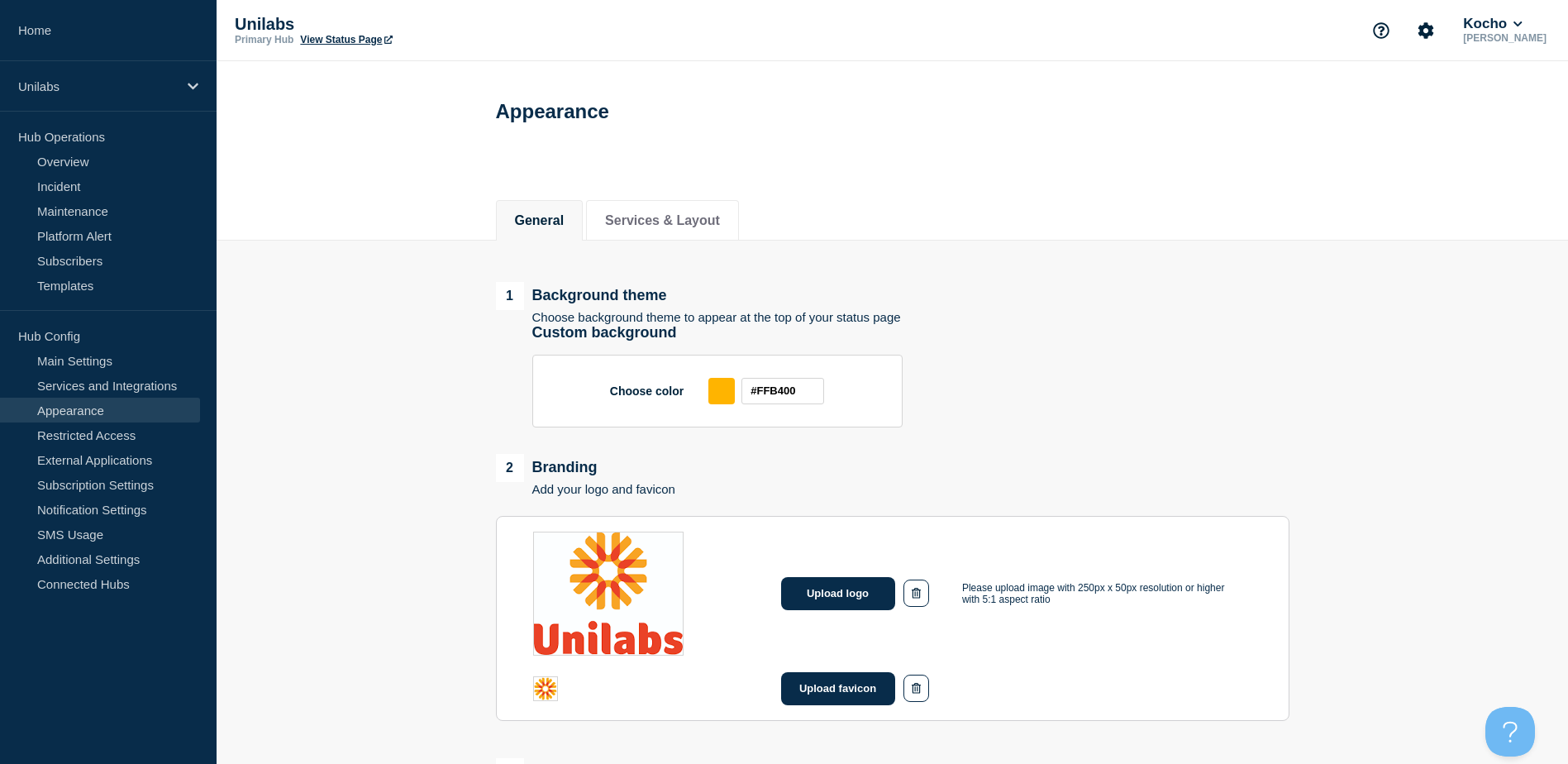
click at [1044, 303] on div "1 Background theme Choose background theme to appear at the top of your status …" at bounding box center [892, 302] width 793 height 42
click at [105, 156] on link "Overview" at bounding box center [100, 161] width 200 height 25
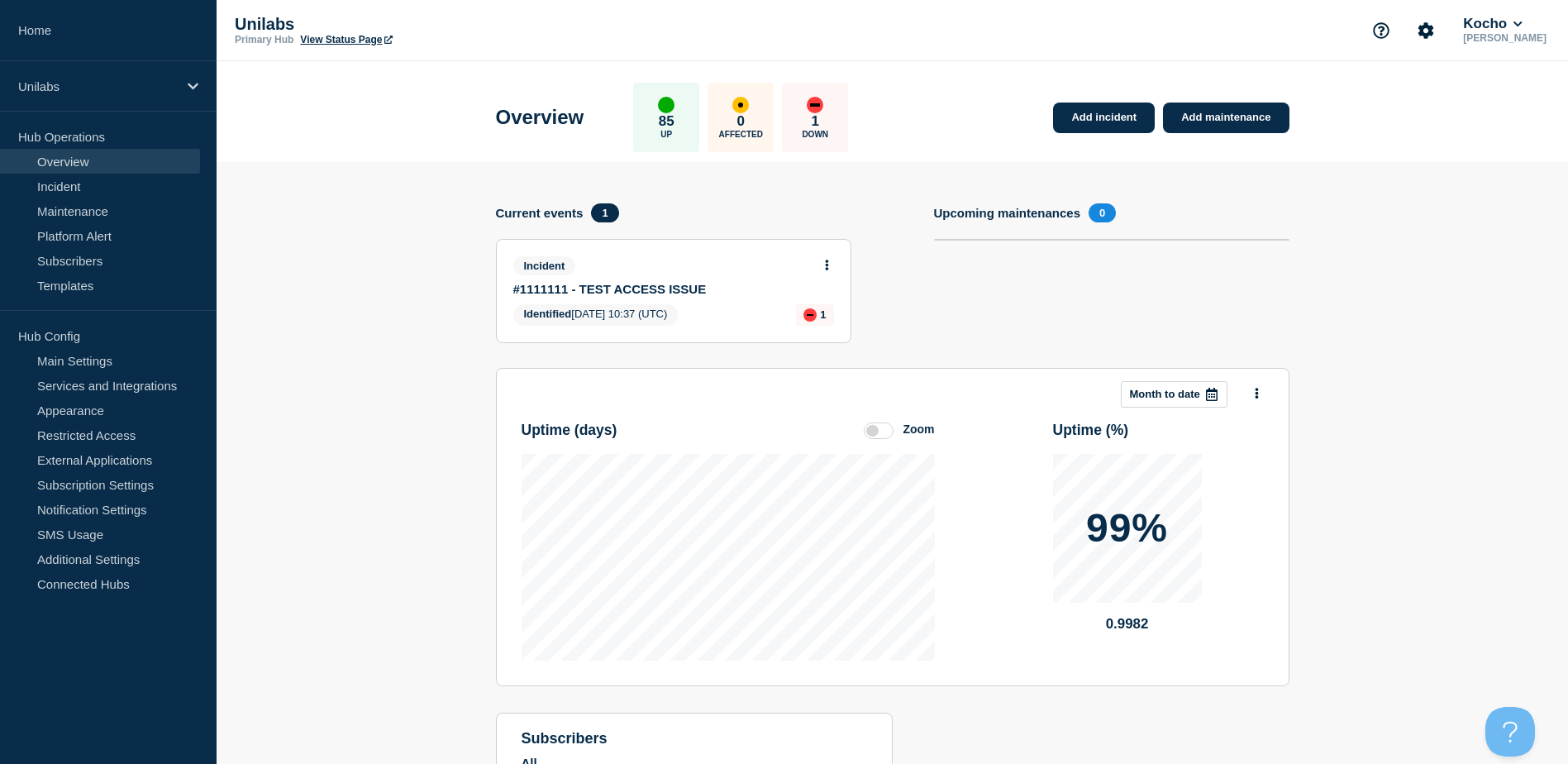
click at [778, 273] on div "Incident" at bounding box center [666, 266] width 307 height 19
click at [550, 265] on span "Incident" at bounding box center [545, 266] width 63 height 19
click at [549, 287] on link "#1111111 - TEST ACCESS ISSUE" at bounding box center [663, 288] width 298 height 14
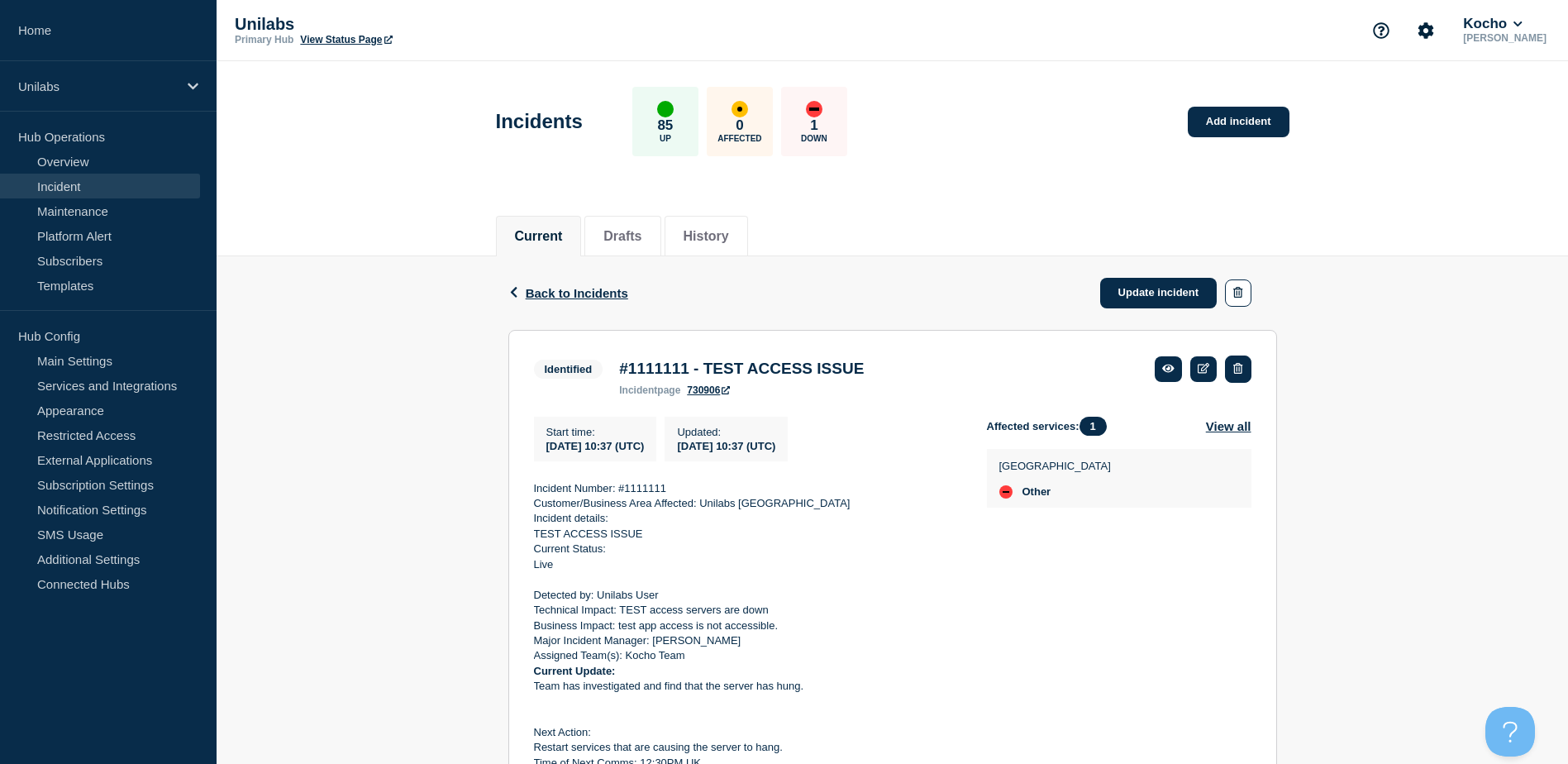
click at [1235, 364] on icon "button" at bounding box center [1238, 369] width 9 height 11
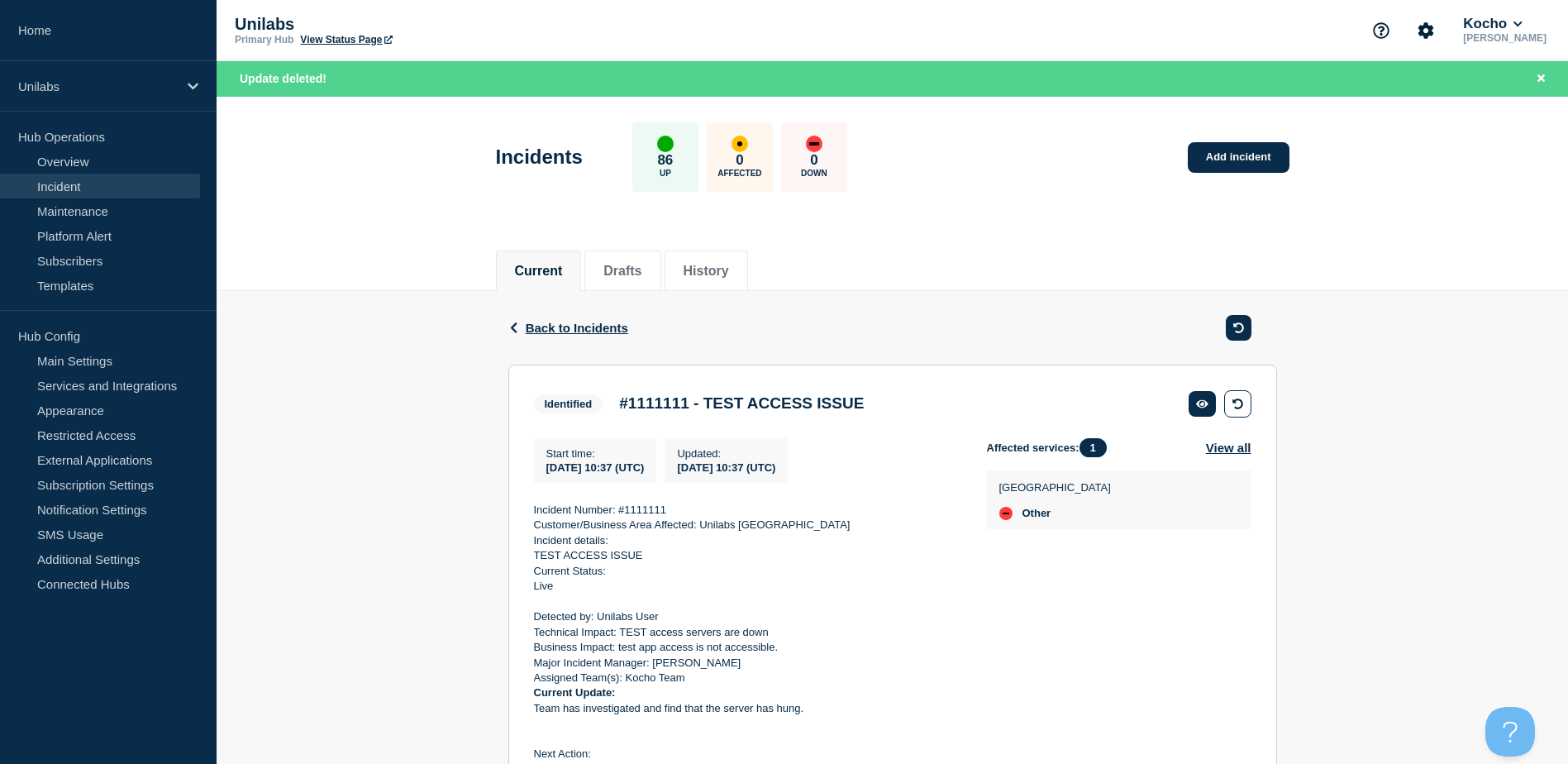
click at [1332, 418] on div "Back Back to Incidents Identified #1111111 - TEST ACCESS ISSUE Start time [DATE…" at bounding box center [892, 591] width 1352 height 599
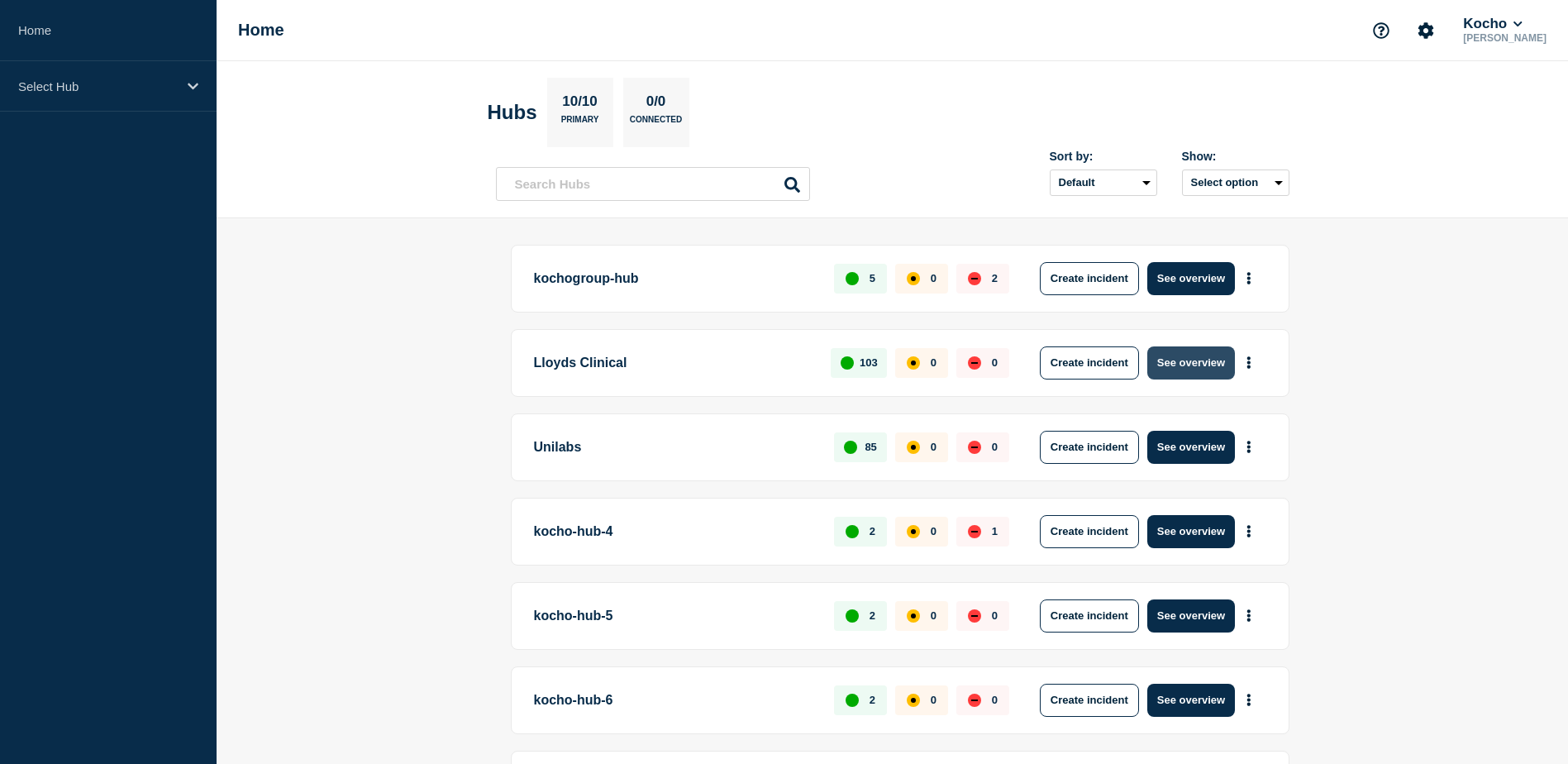
click at [1208, 361] on button "See overview" at bounding box center [1191, 363] width 88 height 33
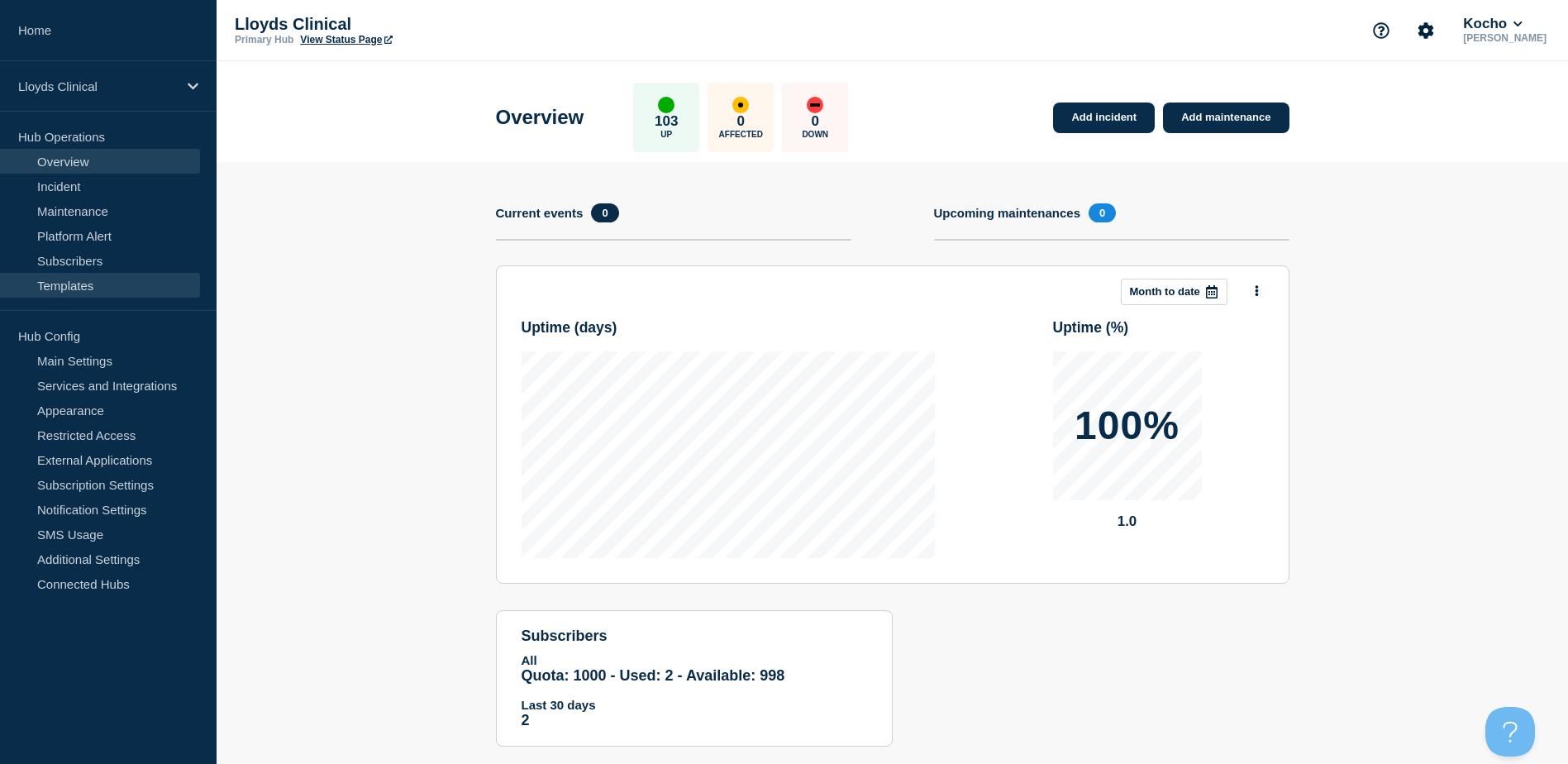
click at [83, 292] on link "Templates" at bounding box center [100, 285] width 200 height 25
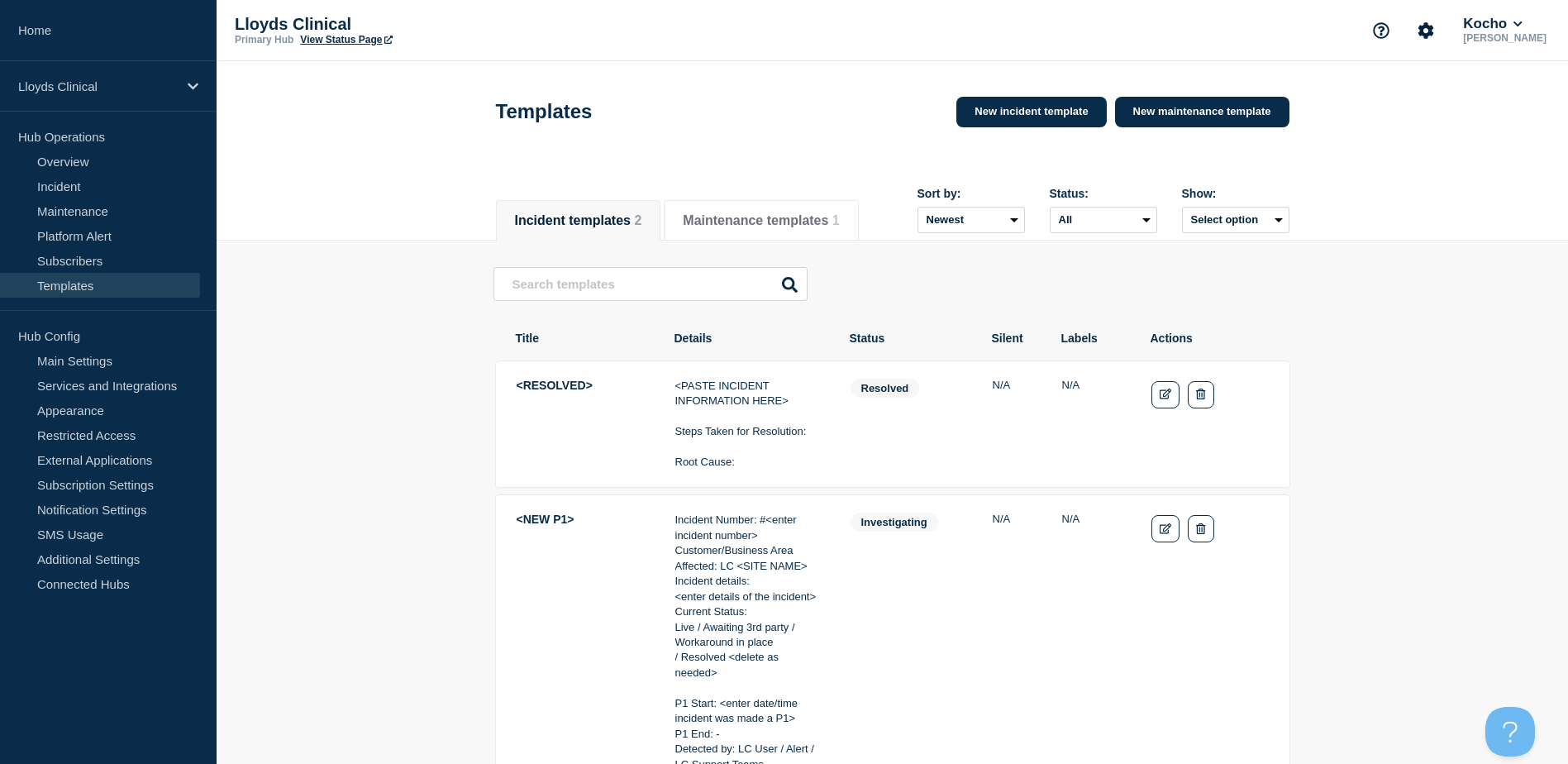
scroll to position [83, 0]
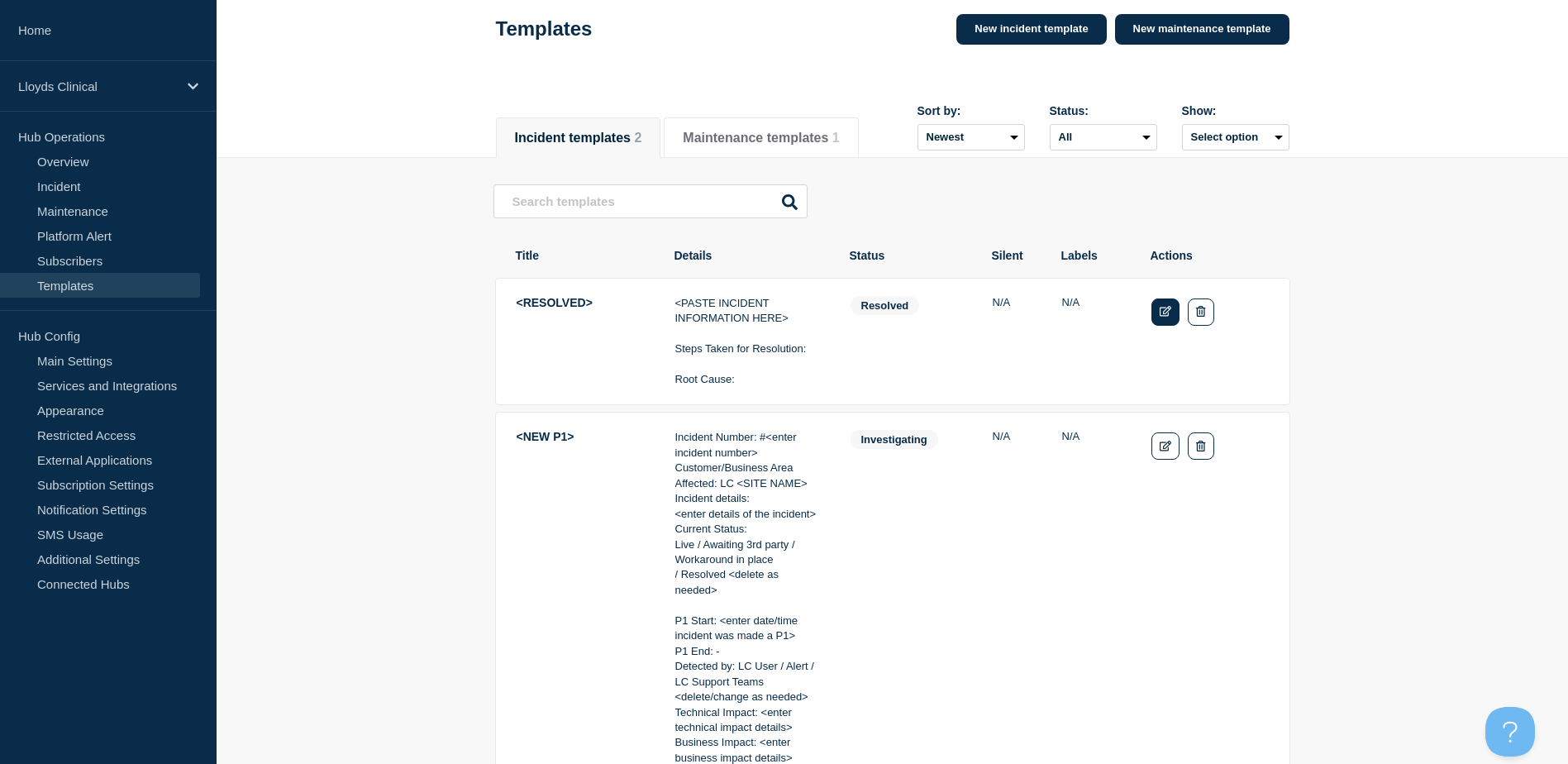
click at [1157, 325] on link "Edit" at bounding box center [1166, 312] width 29 height 27
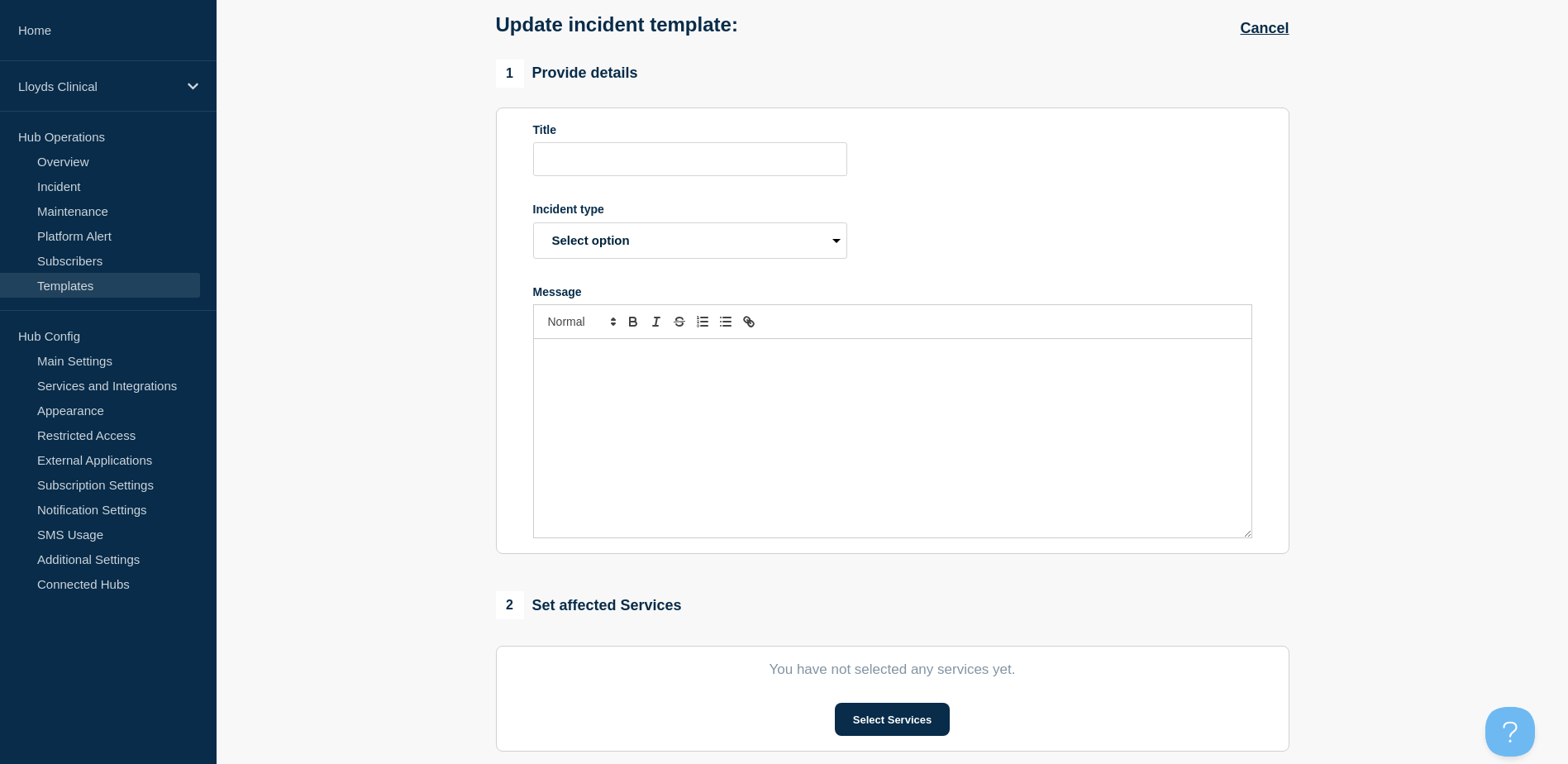
type input "<RESOLVED>"
select select "resolved"
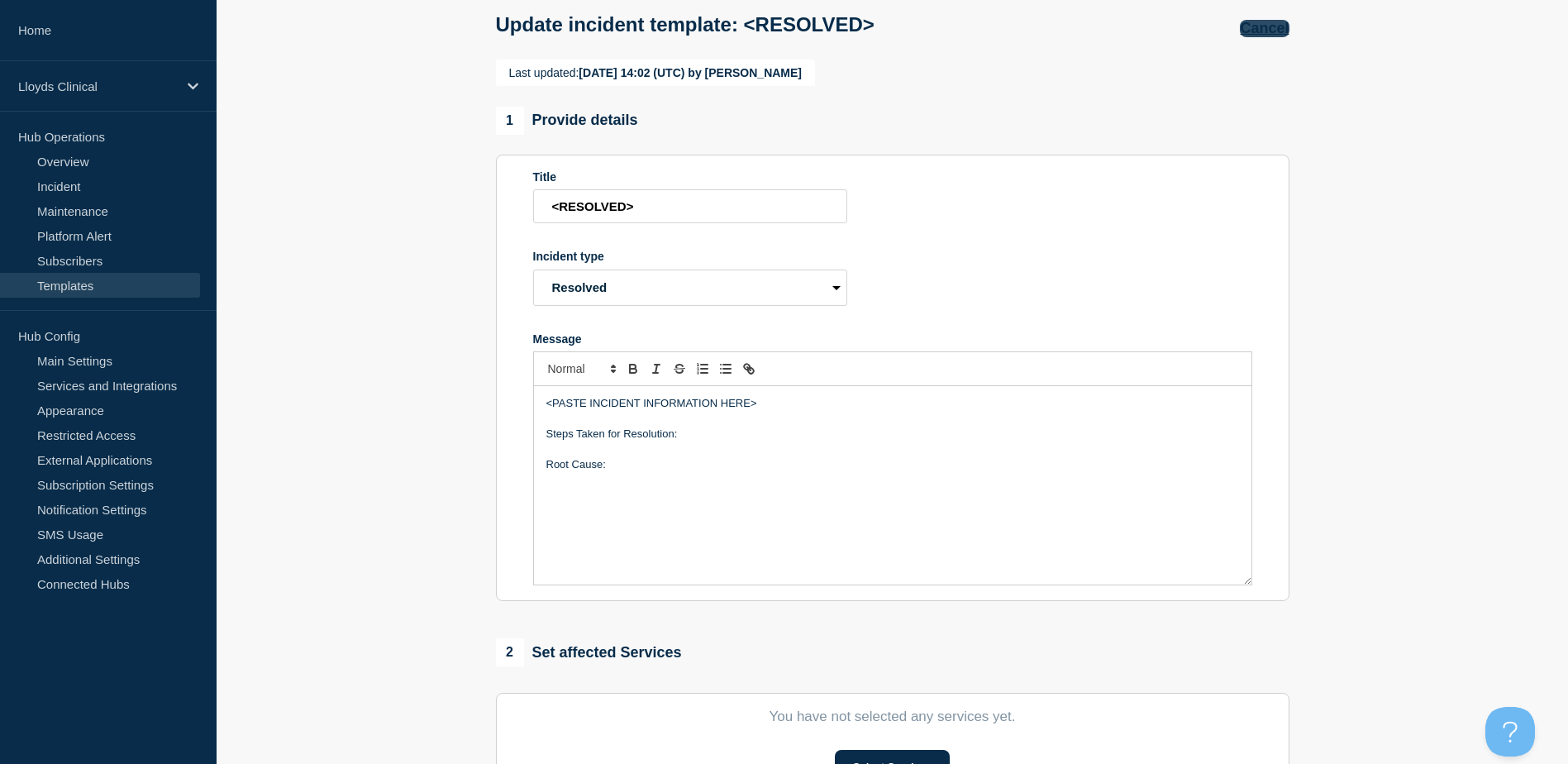
click at [1280, 27] on button "Cancel" at bounding box center [1264, 28] width 49 height 18
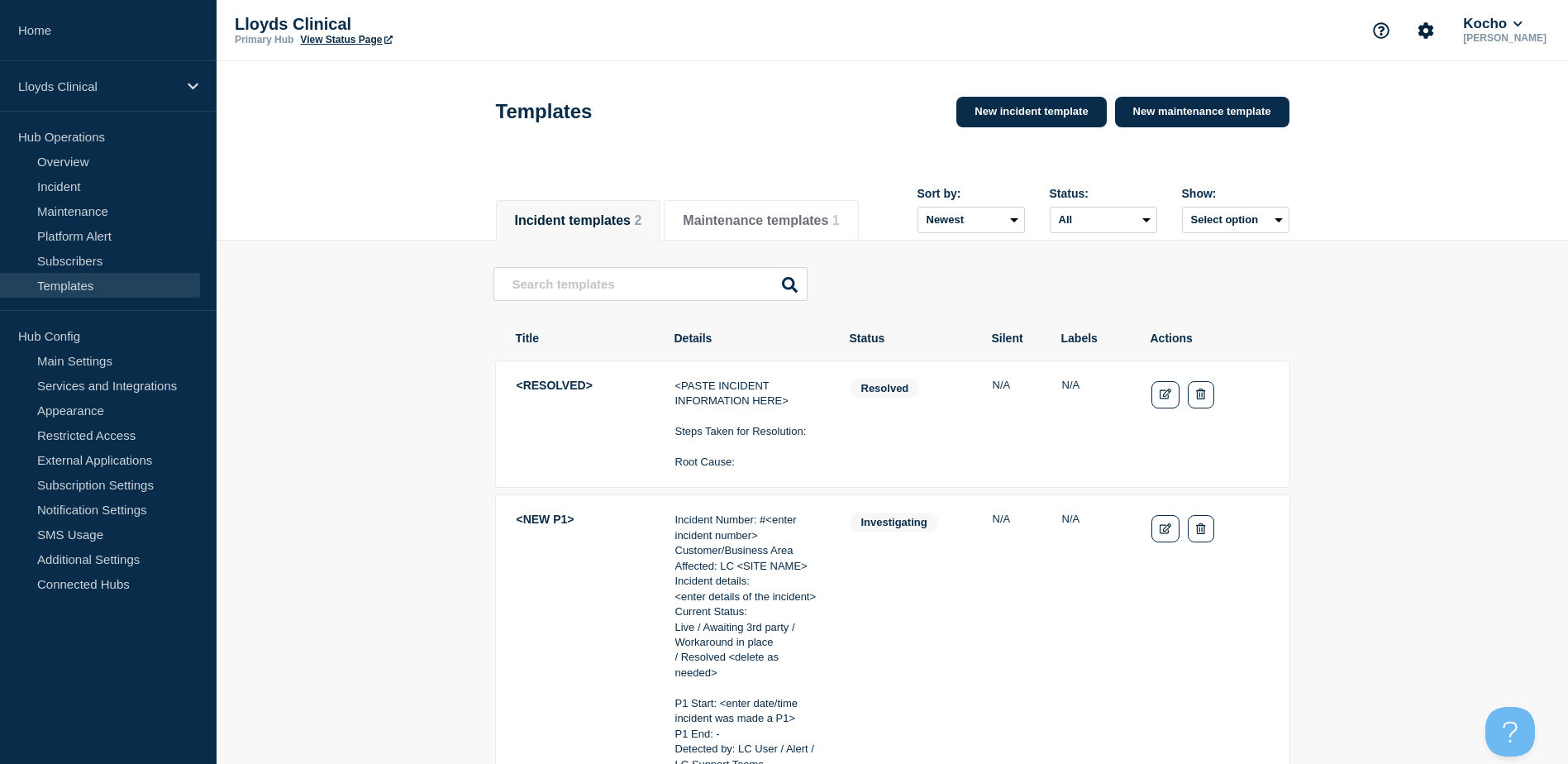
scroll to position [165, 0]
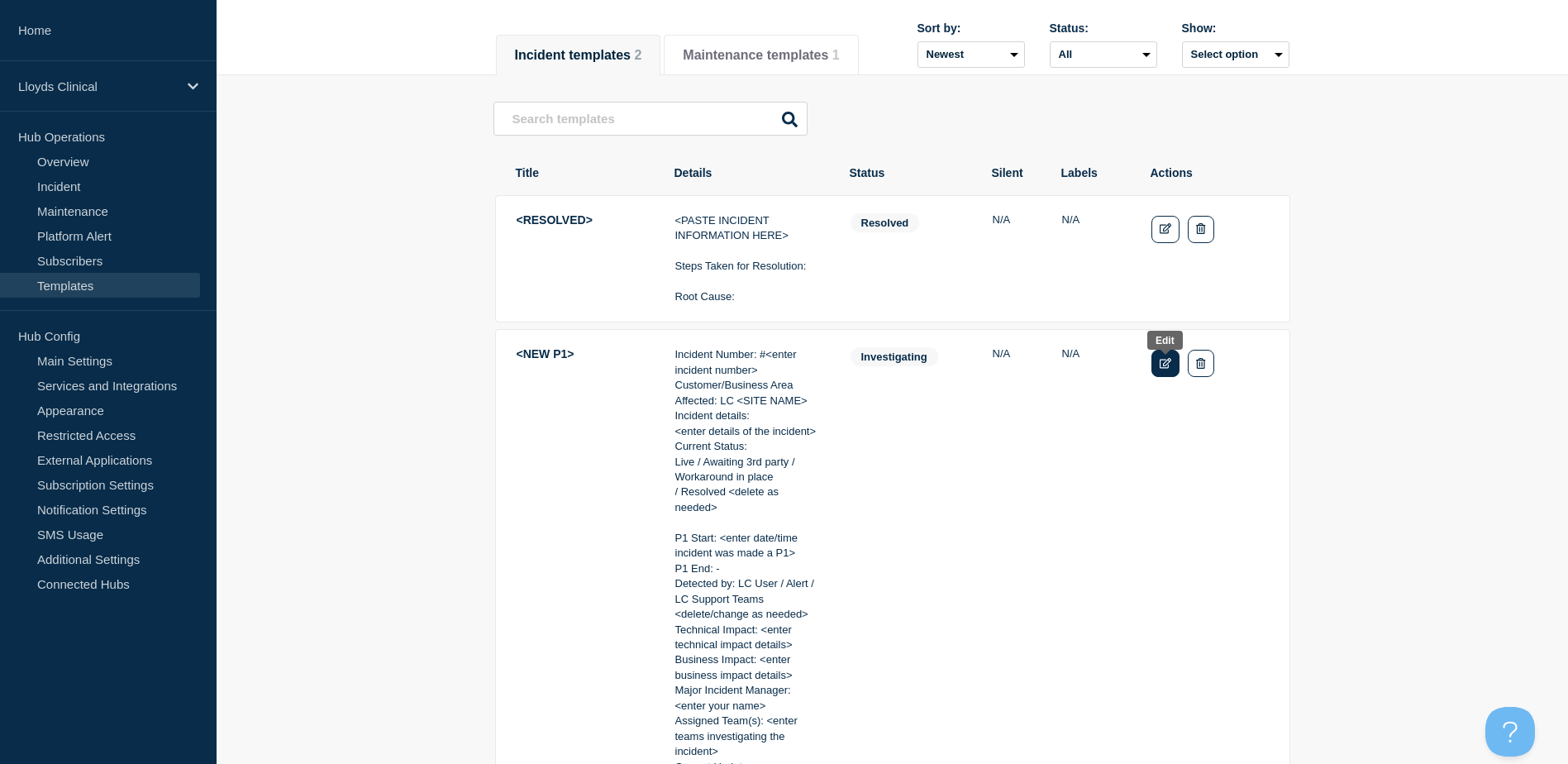
click at [1172, 377] on link "Edit" at bounding box center [1166, 363] width 29 height 27
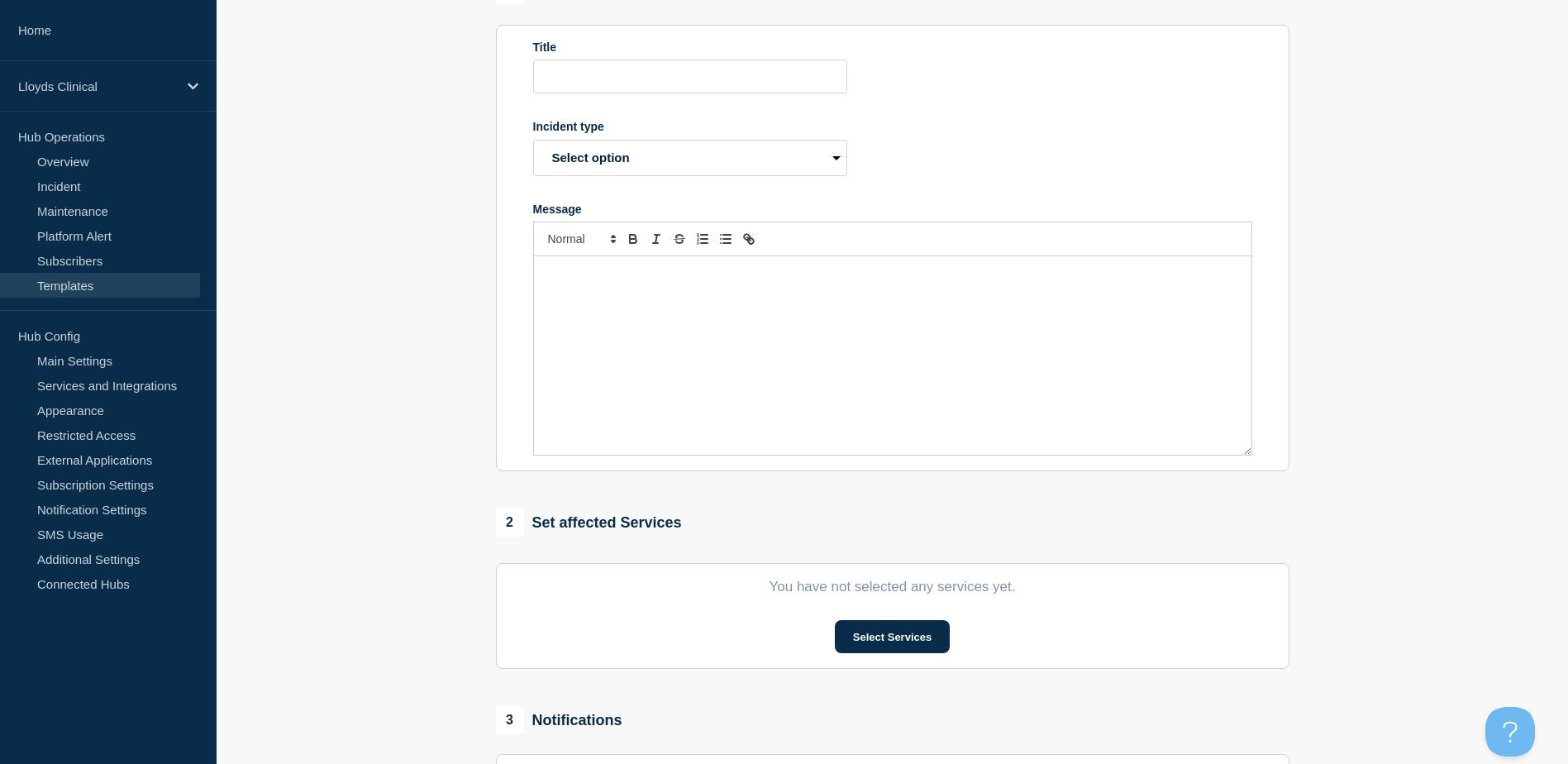
type input "<NEW P1>"
select select "investigating"
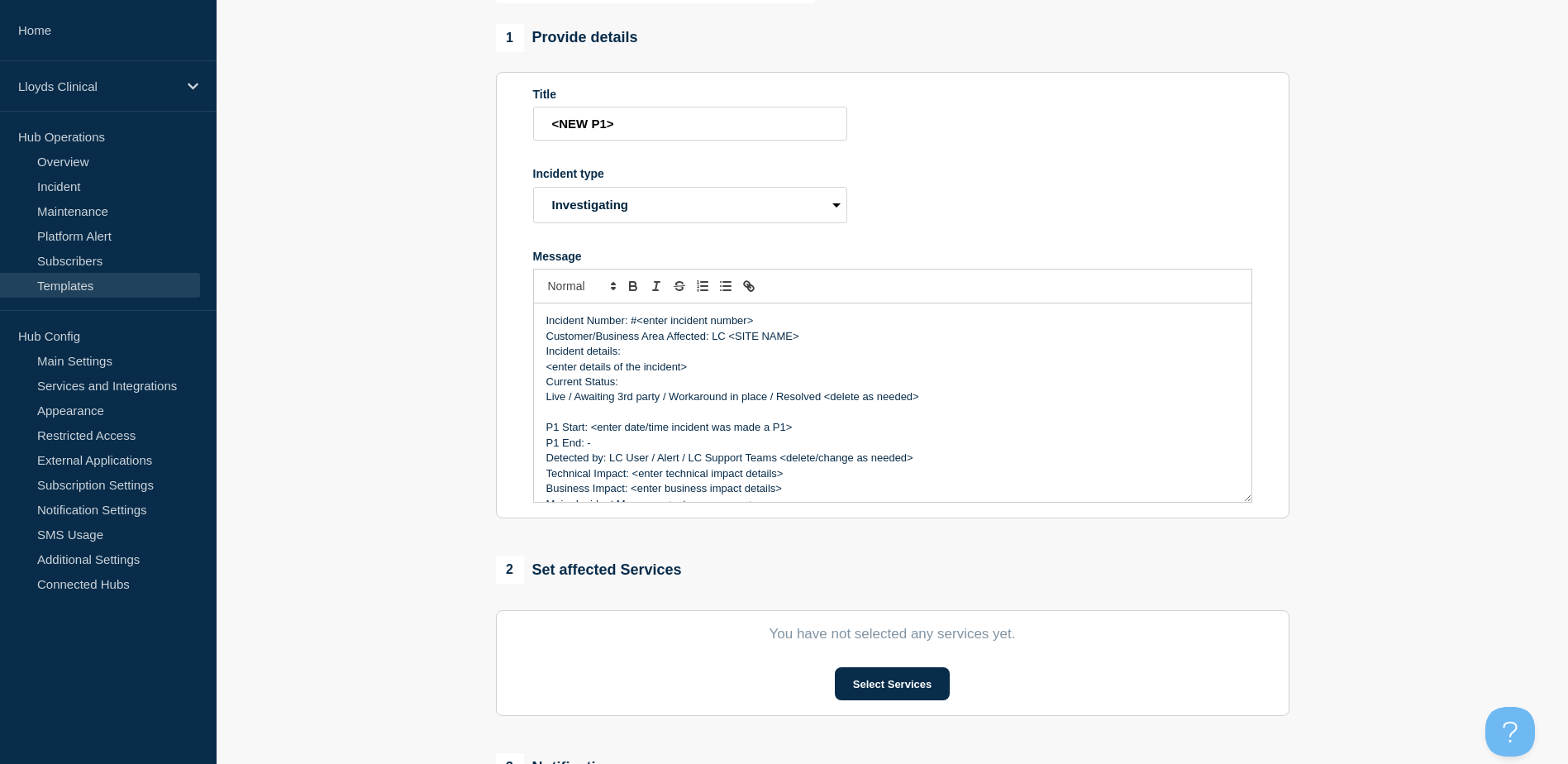
click at [895, 389] on p "Current Status:" at bounding box center [893, 382] width 693 height 15
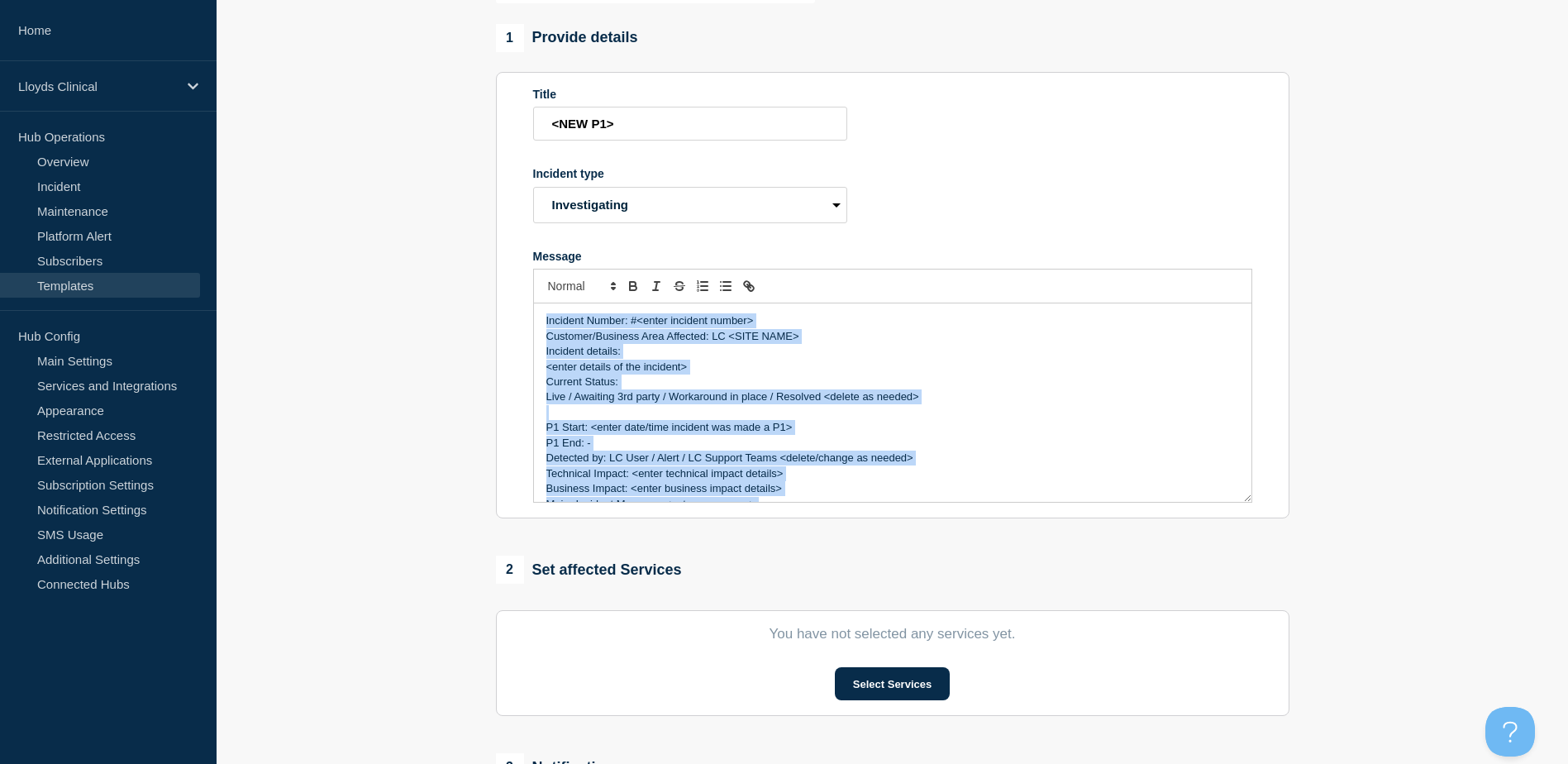
copy div "Incident Number: #<enter incident number> Customer/Business Area Affected: LC <…"
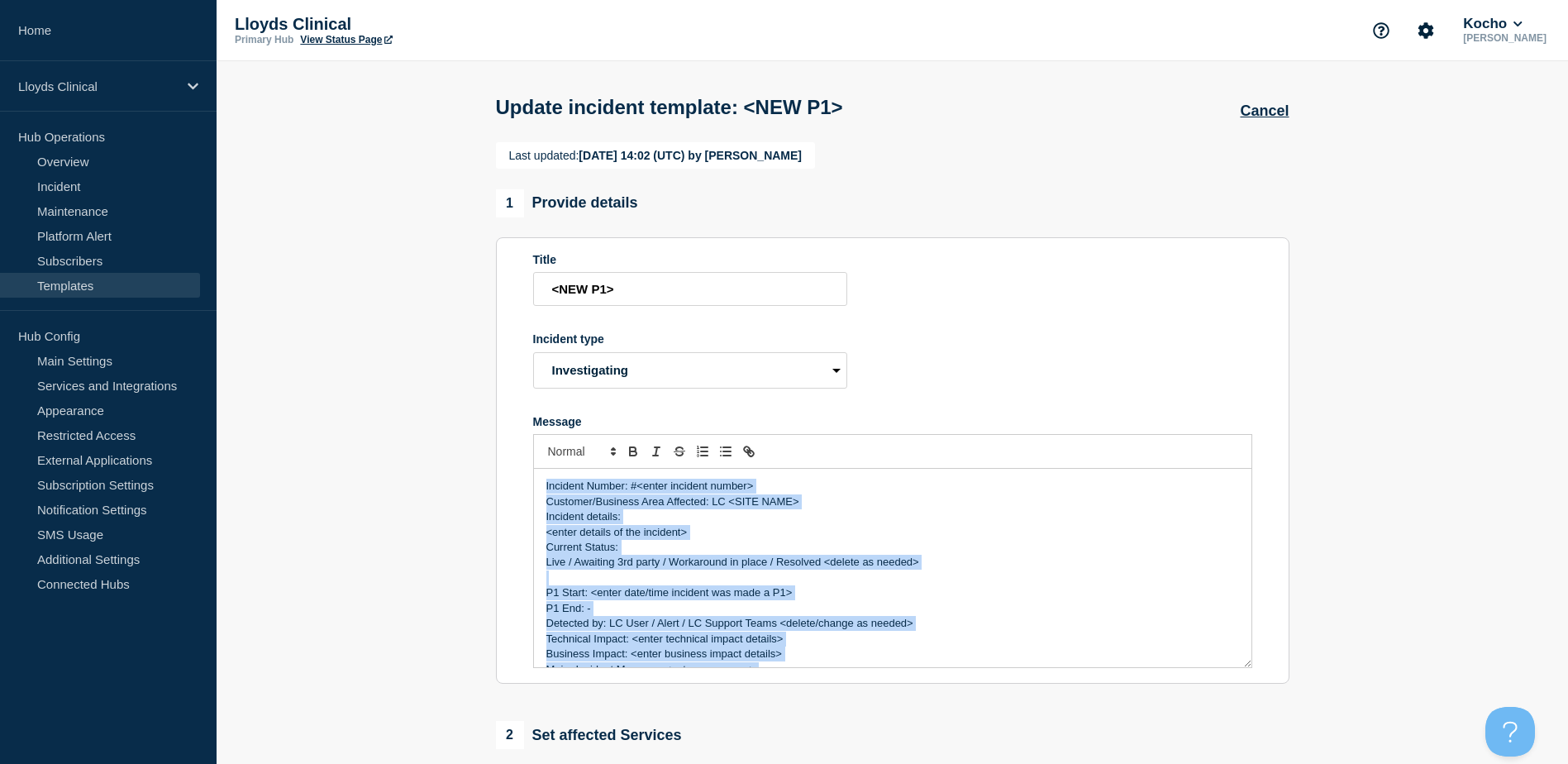
click at [92, 293] on link "Templates" at bounding box center [100, 285] width 200 height 25
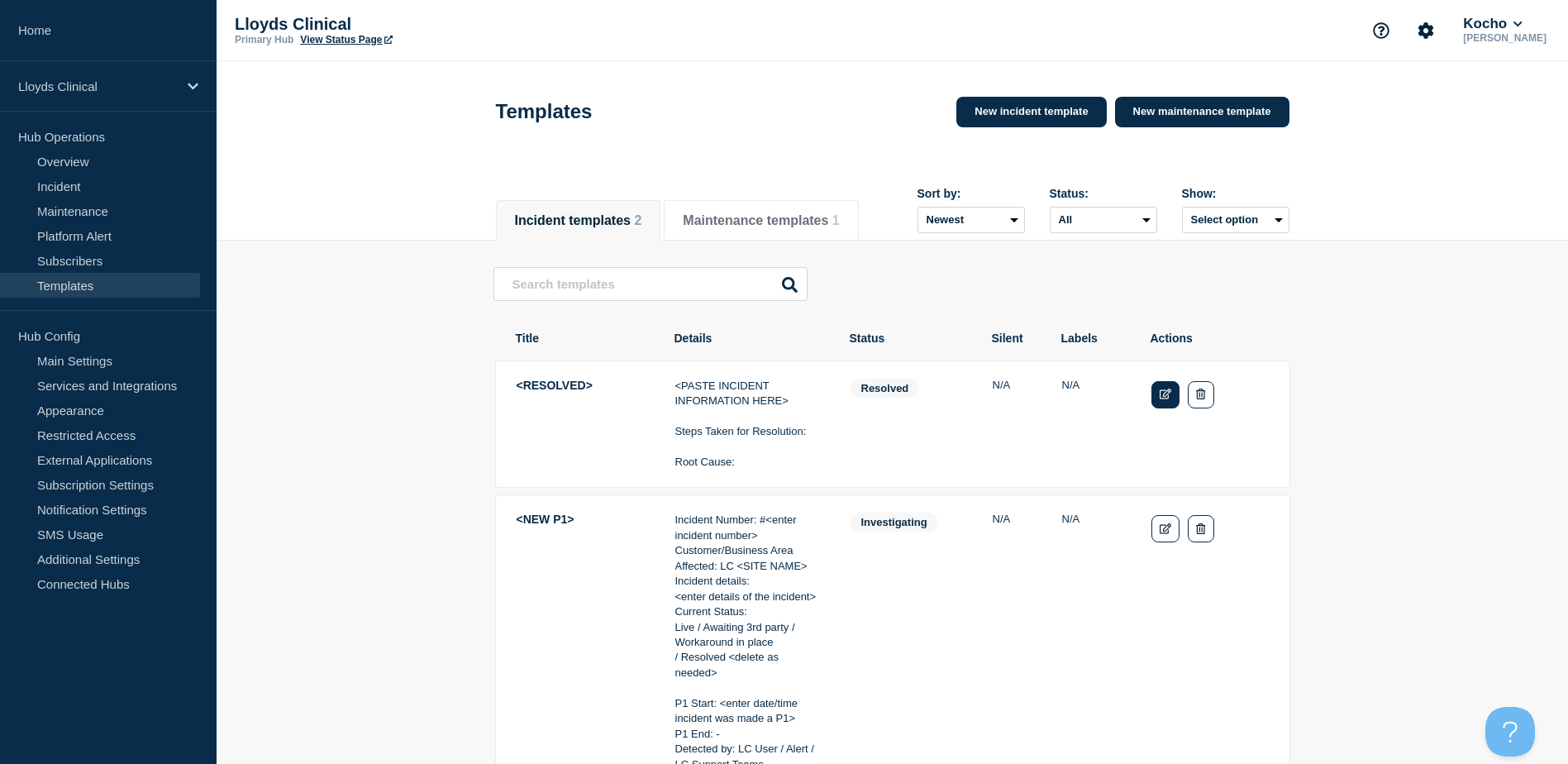
click at [1156, 395] on link "Edit" at bounding box center [1166, 394] width 29 height 27
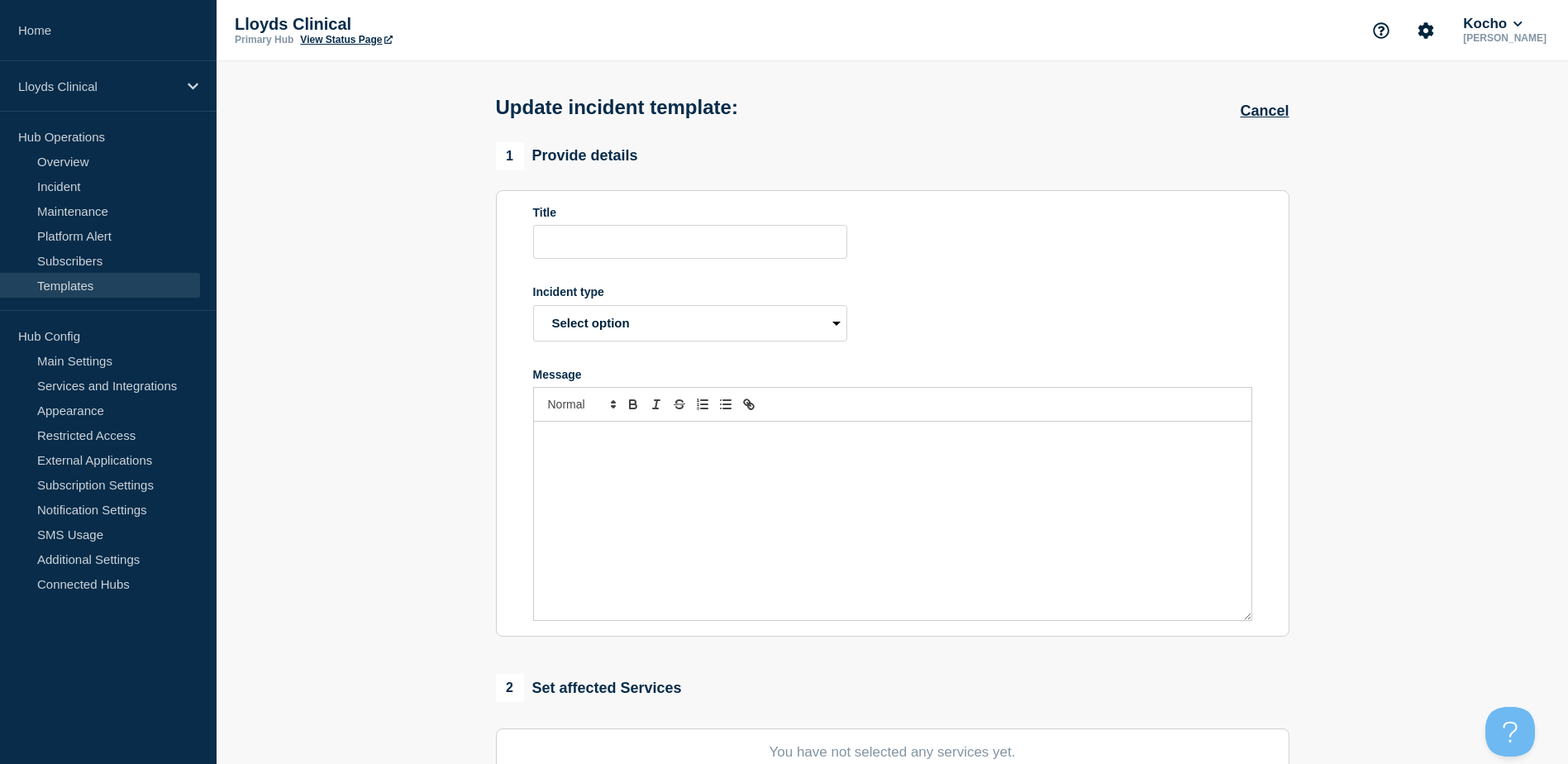
type input "<RESOLVED>"
select select "resolved"
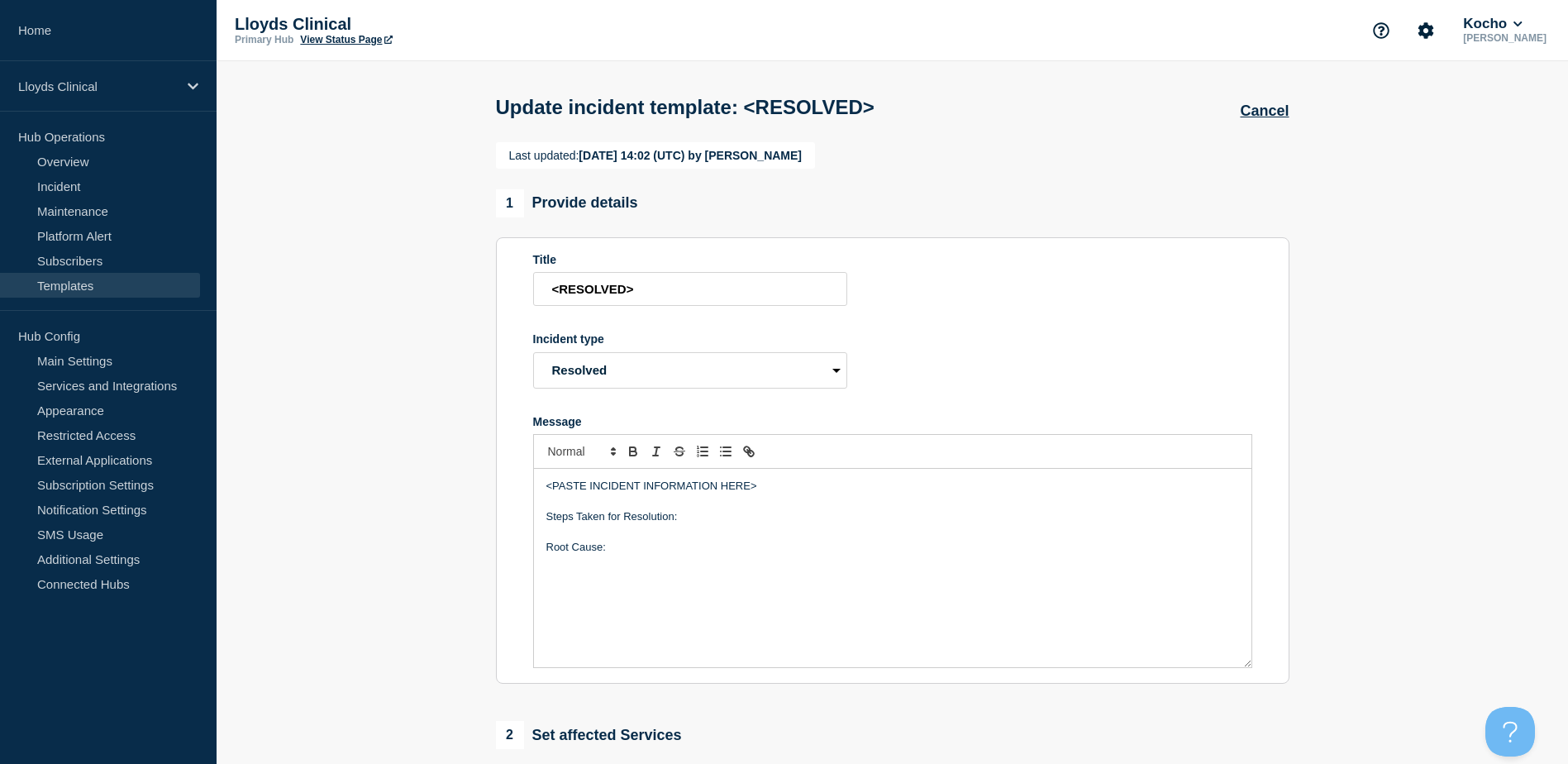
click at [749, 541] on p "Message" at bounding box center [893, 532] width 693 height 15
copy div "<PASTE INCIDENT INFORMATION HERE> Steps Taken for Resolution: Root Cause:"
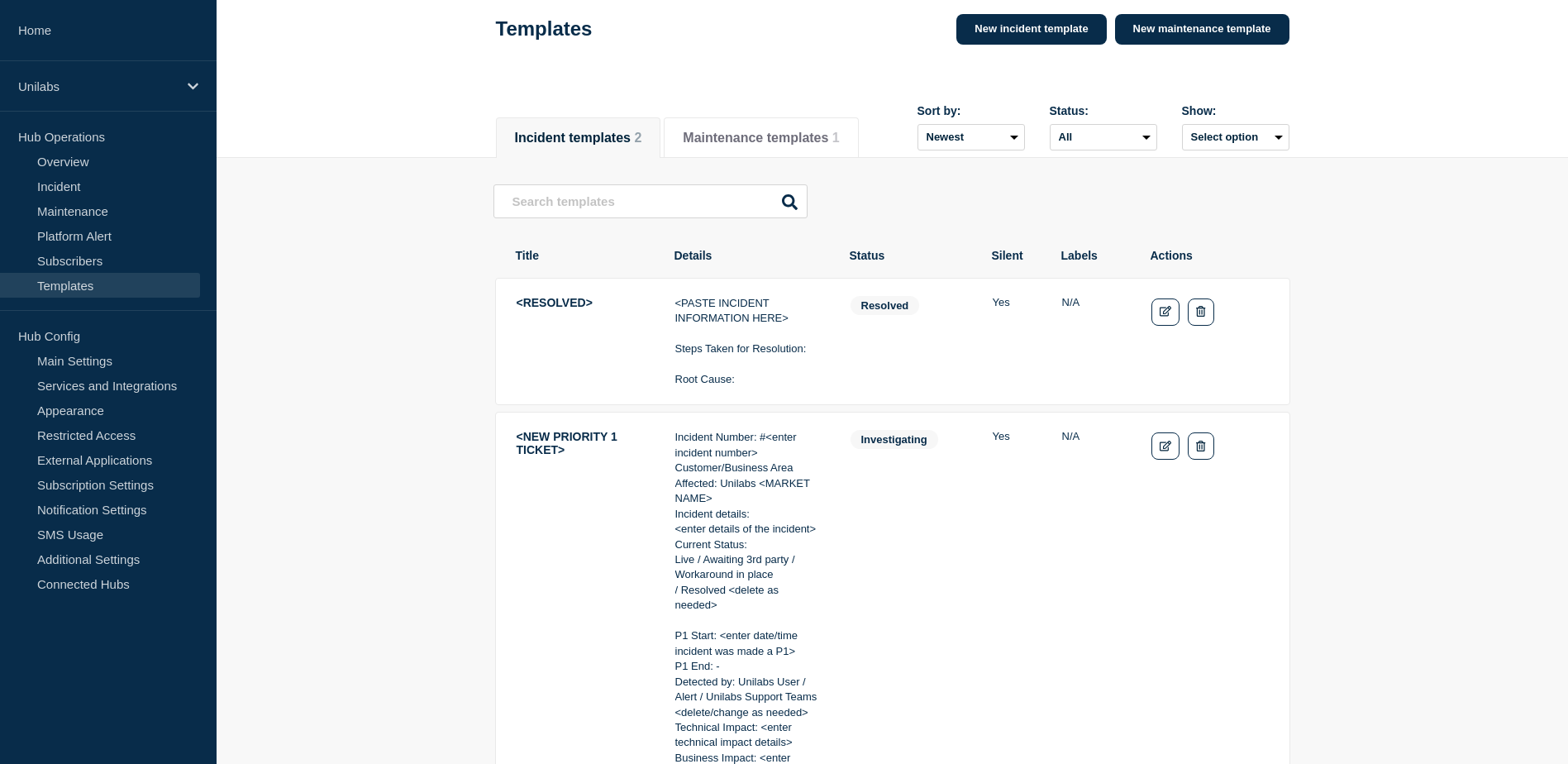
scroll to position [248, 0]
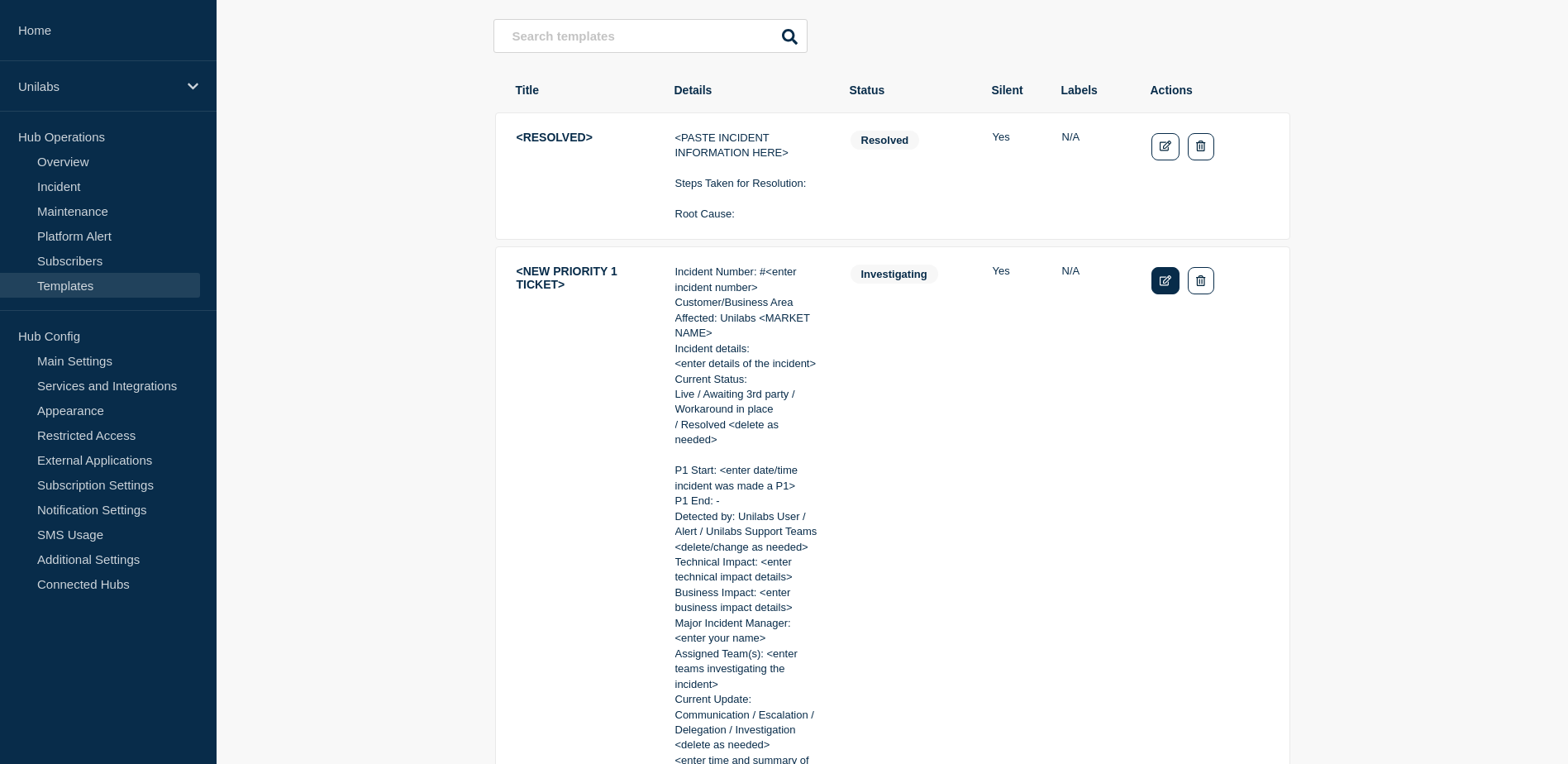
click at [1165, 293] on link "Edit" at bounding box center [1166, 280] width 29 height 27
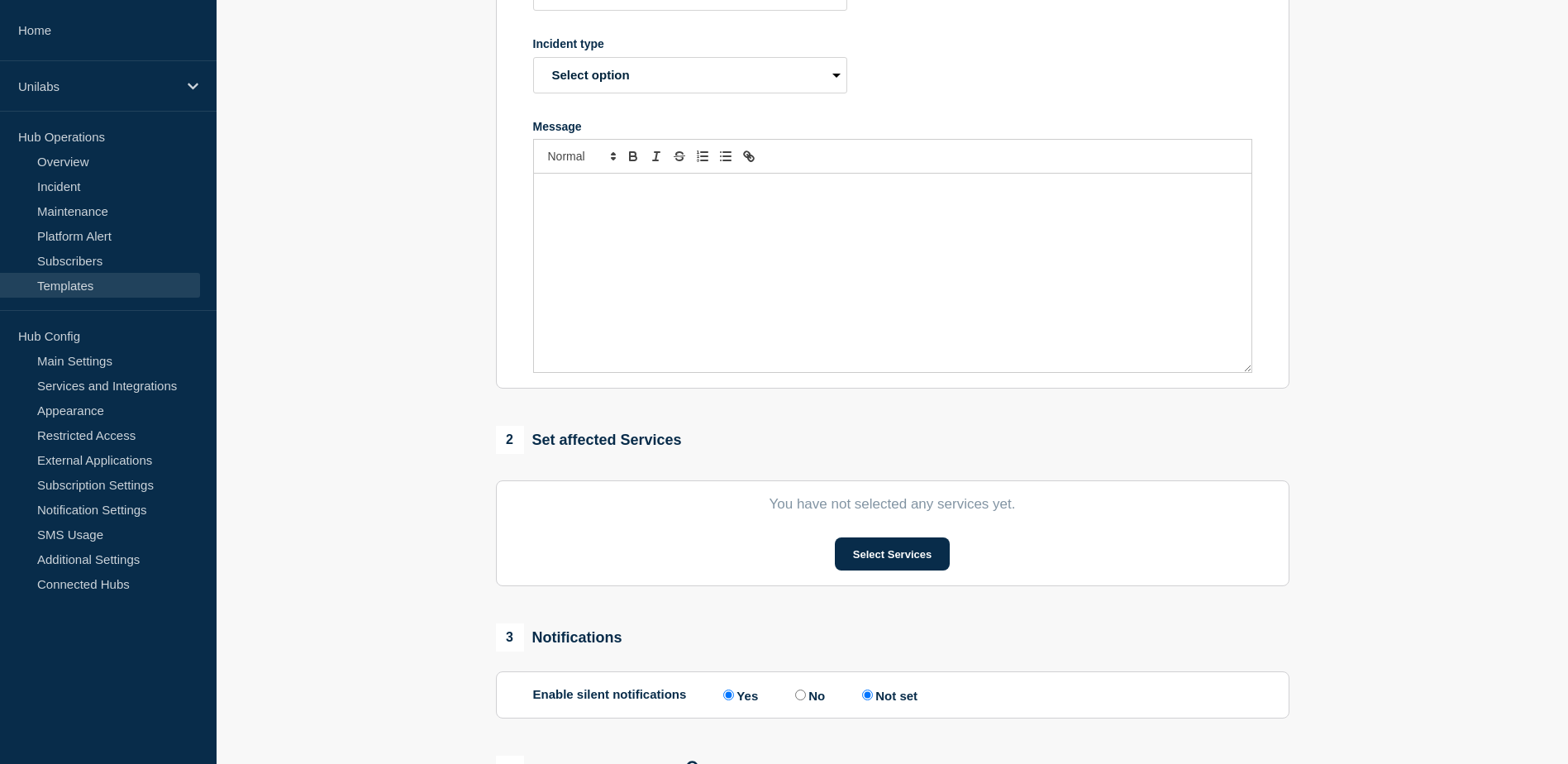
type input "<NEW PRIORITY 1 TICKET>"
select select "investigating"
radio input "true"
radio input "false"
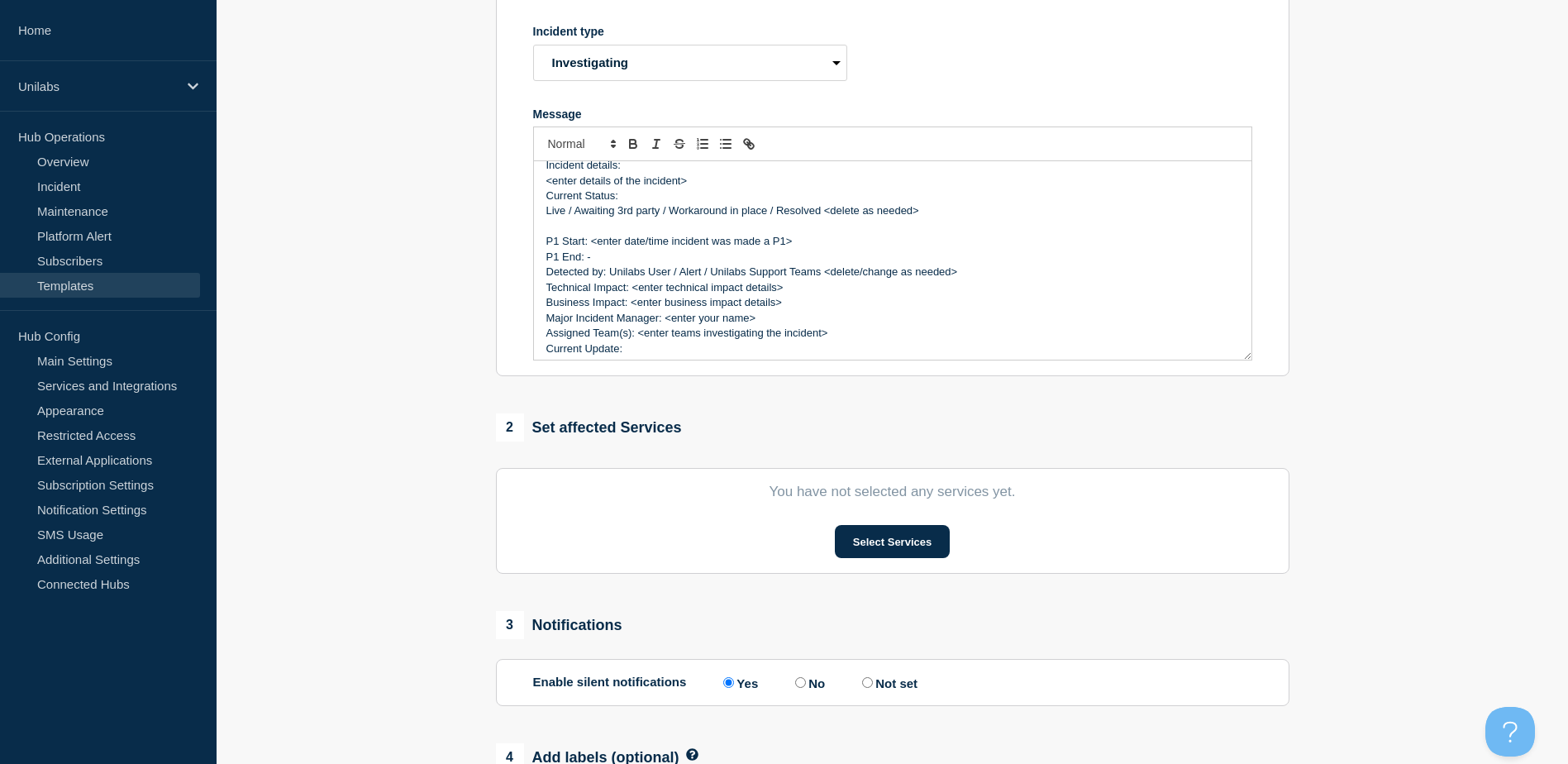
scroll to position [126, 0]
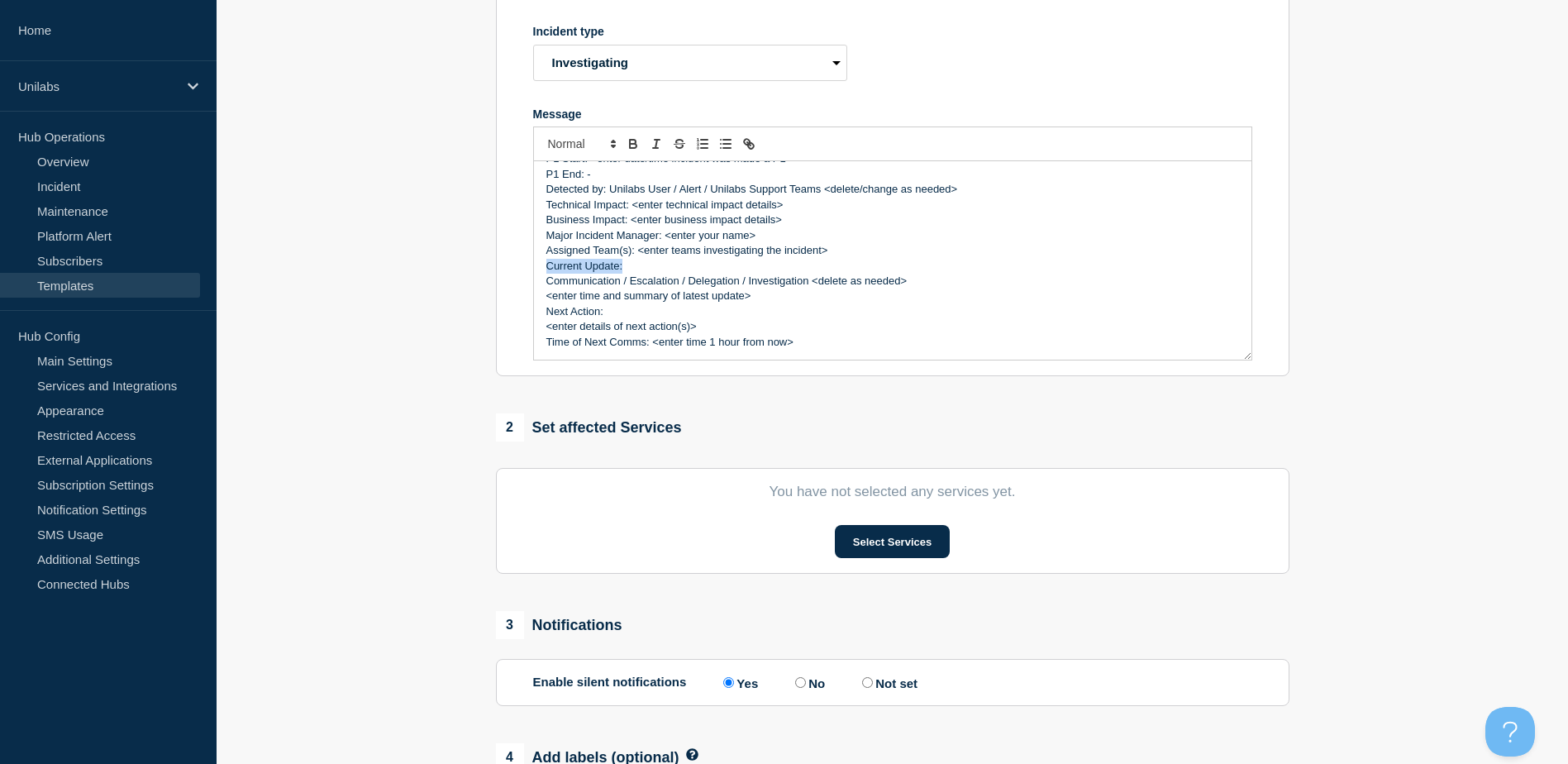
drag, startPoint x: 624, startPoint y: 274, endPoint x: 537, endPoint y: 271, distance: 87.1
click at [537, 271] on div "Incident Number: #<enter incident number> Customer/Business Area Affected: Unil…" at bounding box center [892, 261] width 717 height 198
click at [731, 274] on p "Current Update:" at bounding box center [893, 266] width 693 height 15
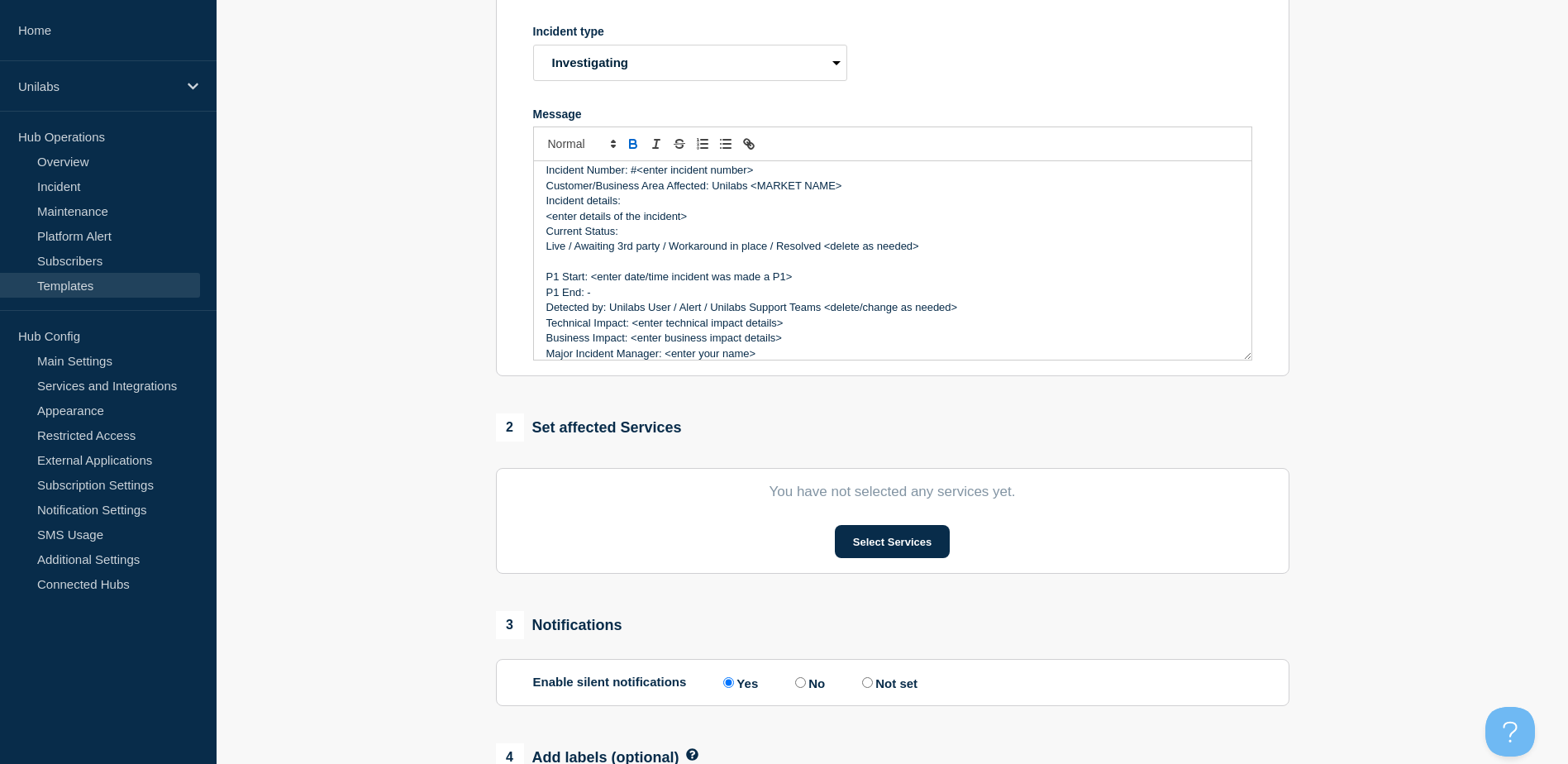
scroll to position [0, 0]
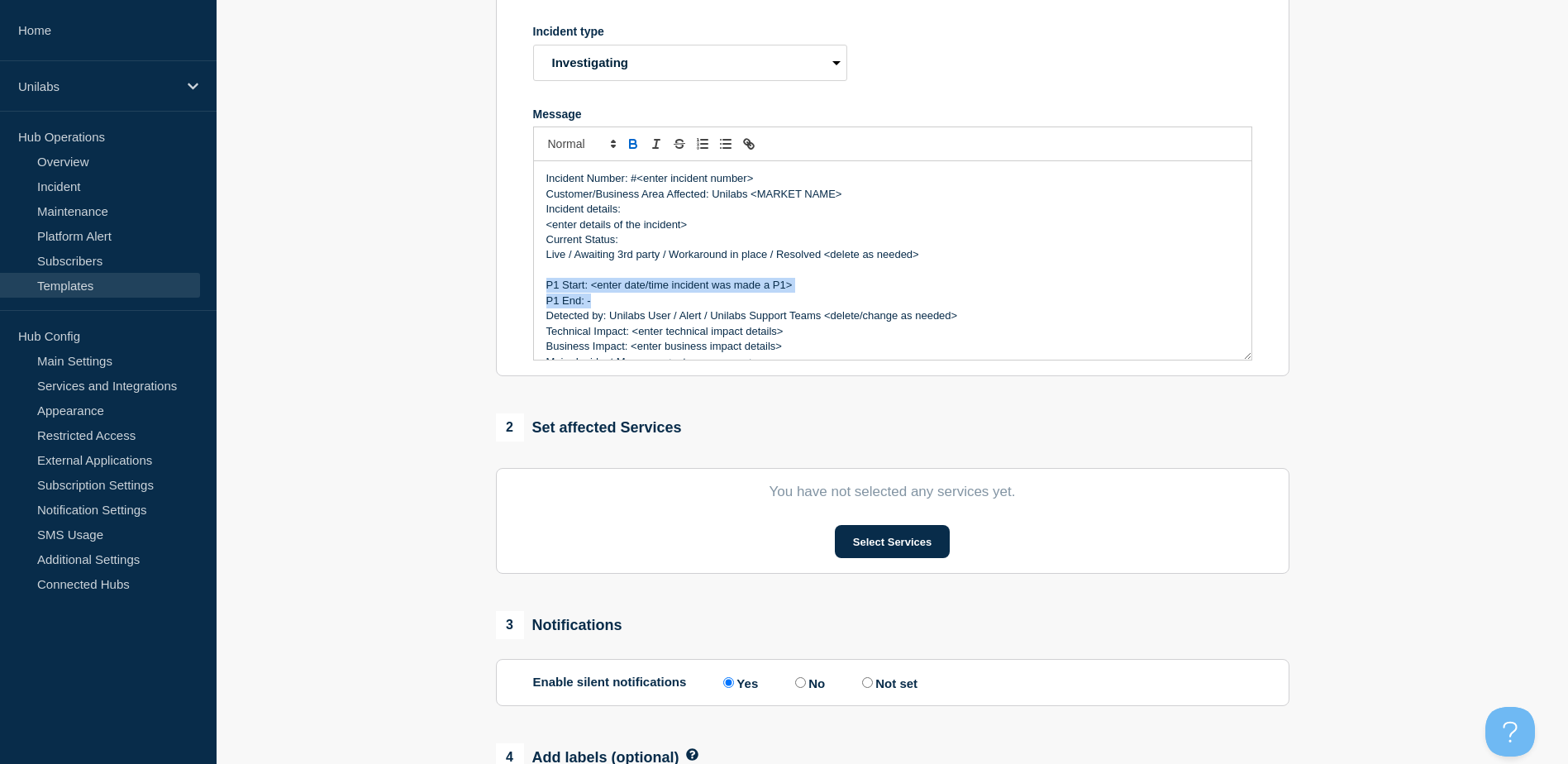
drag, startPoint x: 612, startPoint y: 311, endPoint x: 524, endPoint y: 287, distance: 91.2
click at [524, 287] on section "Title <NEW PRIORITY 1 TICKET> Incident type Select option Investigating Identif…" at bounding box center [892, 153] width 793 height 448
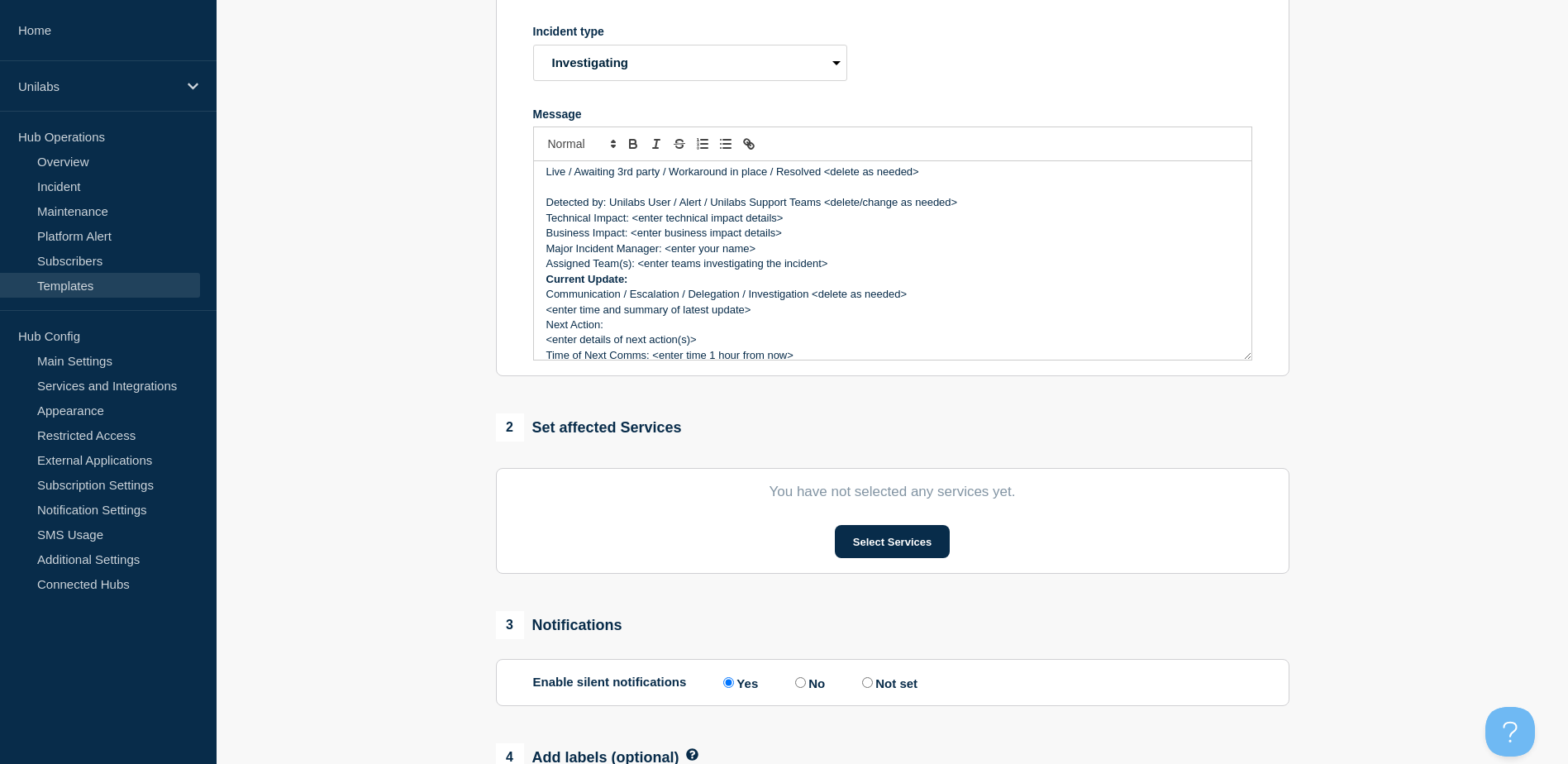
click at [624, 272] on p "Assigned Team(s): <enter teams investigating the incident>" at bounding box center [893, 264] width 693 height 15
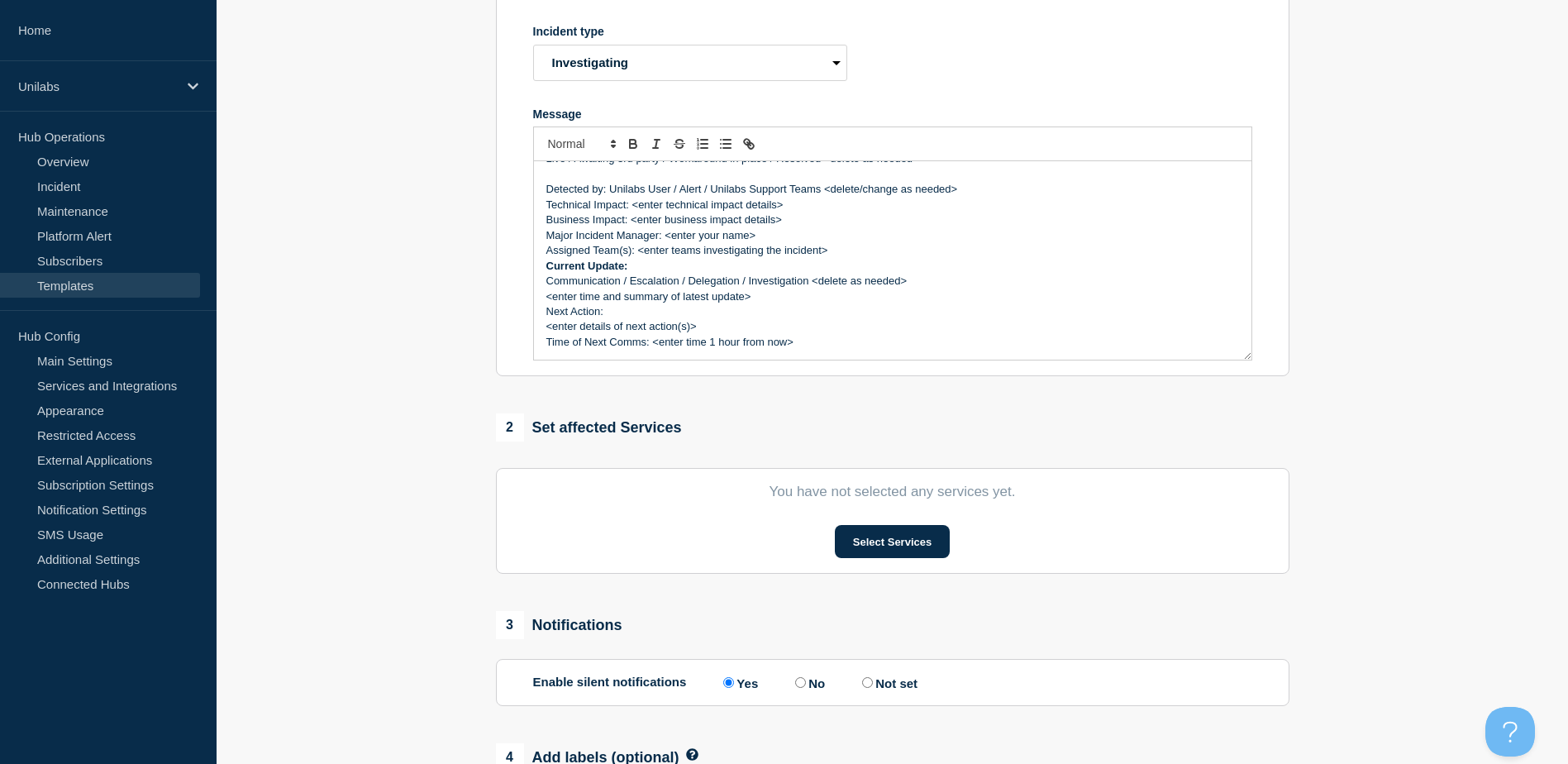
click at [684, 319] on p "Next Action:" at bounding box center [893, 312] width 693 height 15
click at [850, 273] on p "Current Update:" at bounding box center [893, 266] width 693 height 15
click at [668, 288] on p "Communication / Escalation / Delegation / Investigation <delete as needed>" at bounding box center [893, 281] width 693 height 15
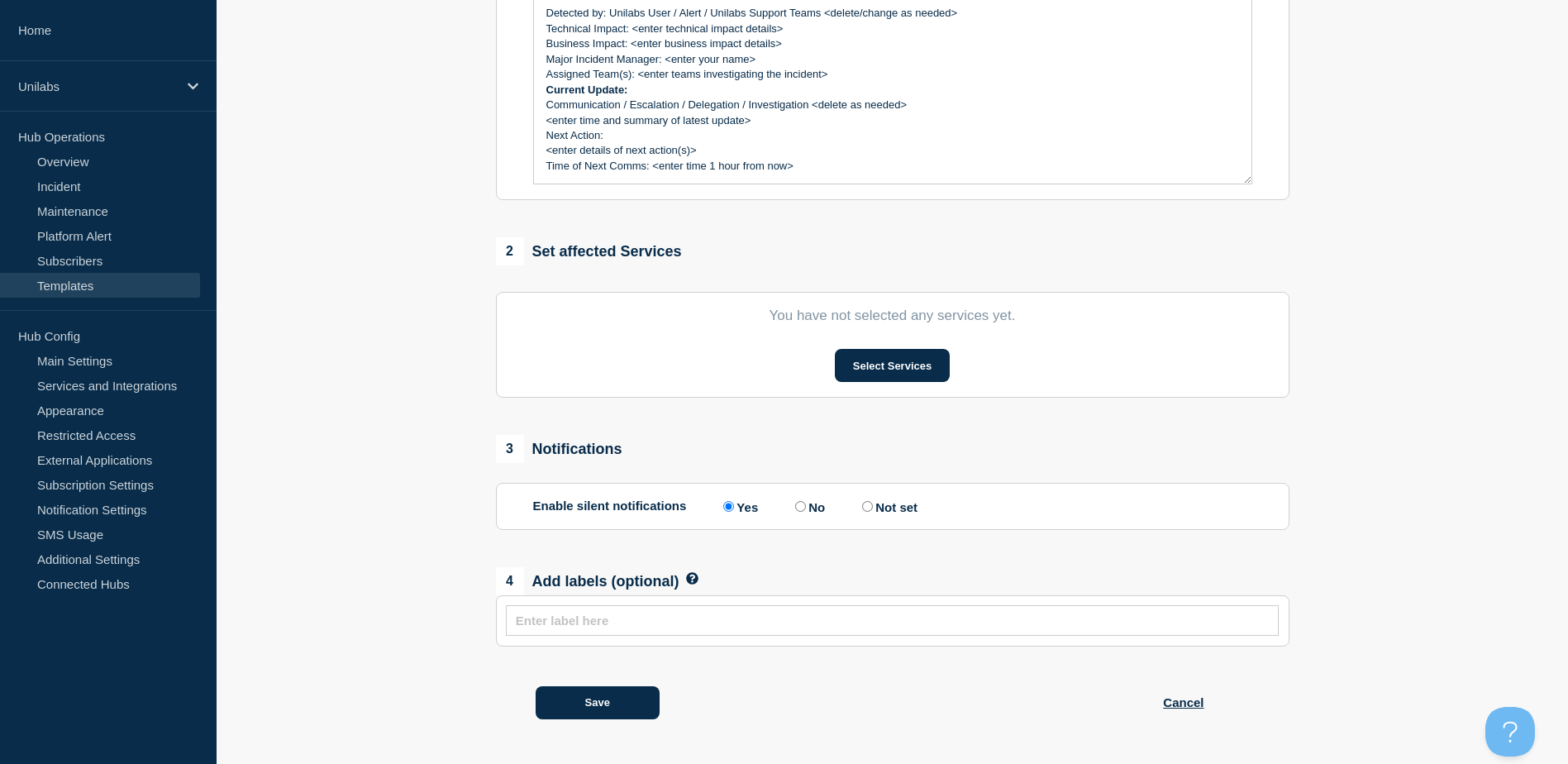
scroll to position [516, 0]
click at [790, 157] on p "<enter details of next action(s)>" at bounding box center [893, 150] width 693 height 15
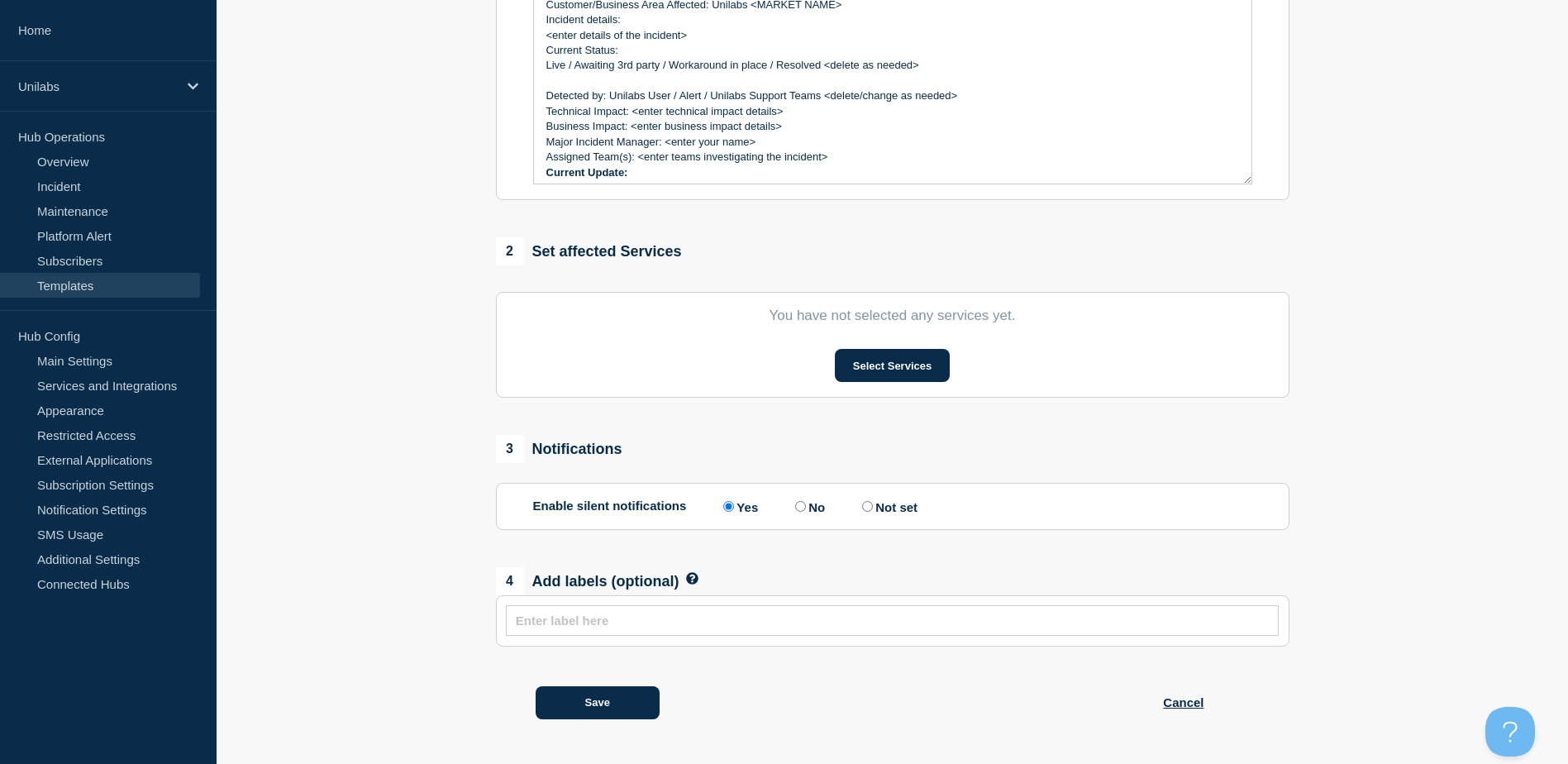
scroll to position [350, 0]
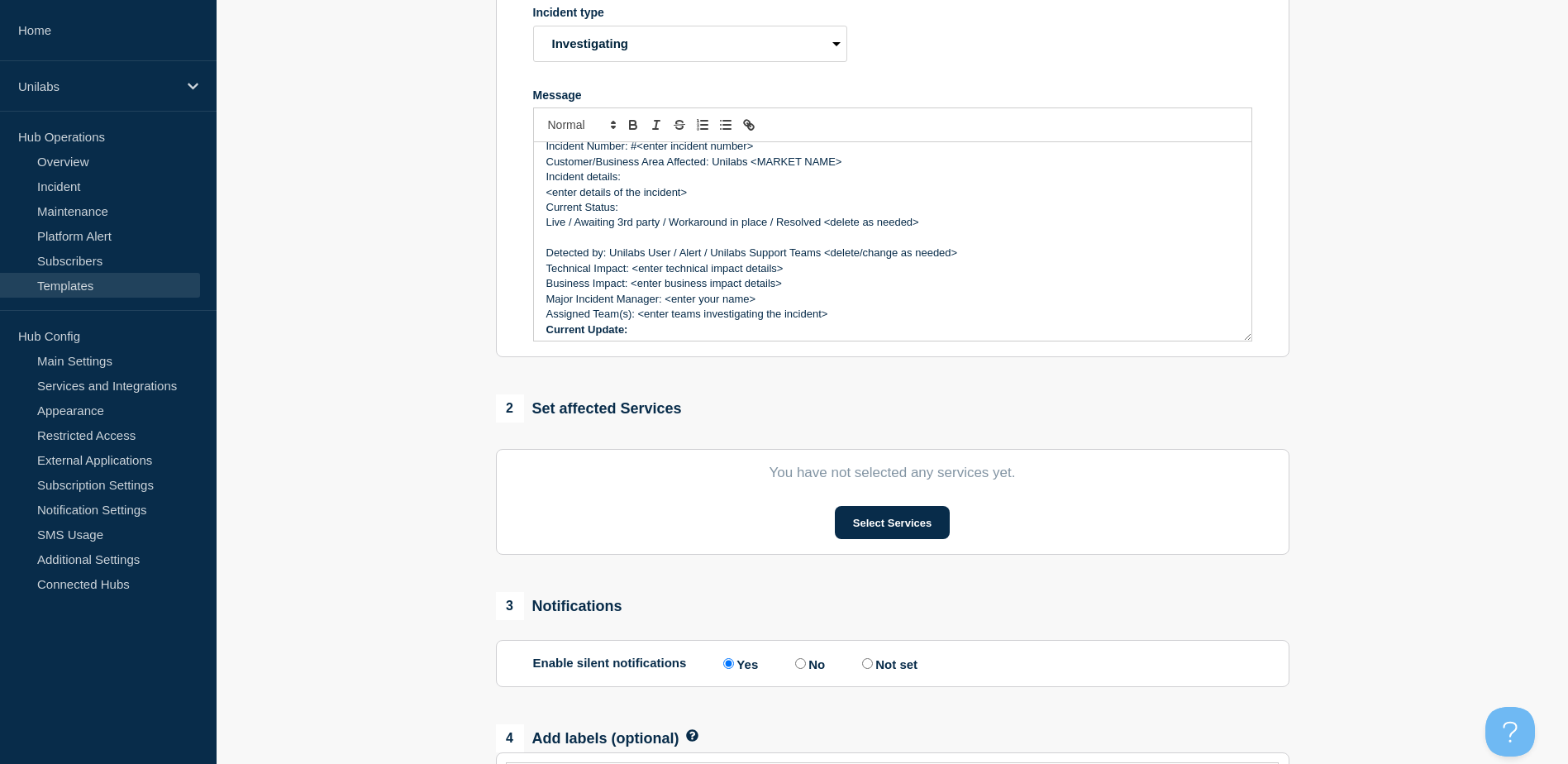
click at [816, 261] on p "Detected by: Unilabs User / Alert / Unilabs Support Teams <delete/change as nee…" at bounding box center [893, 253] width 693 height 15
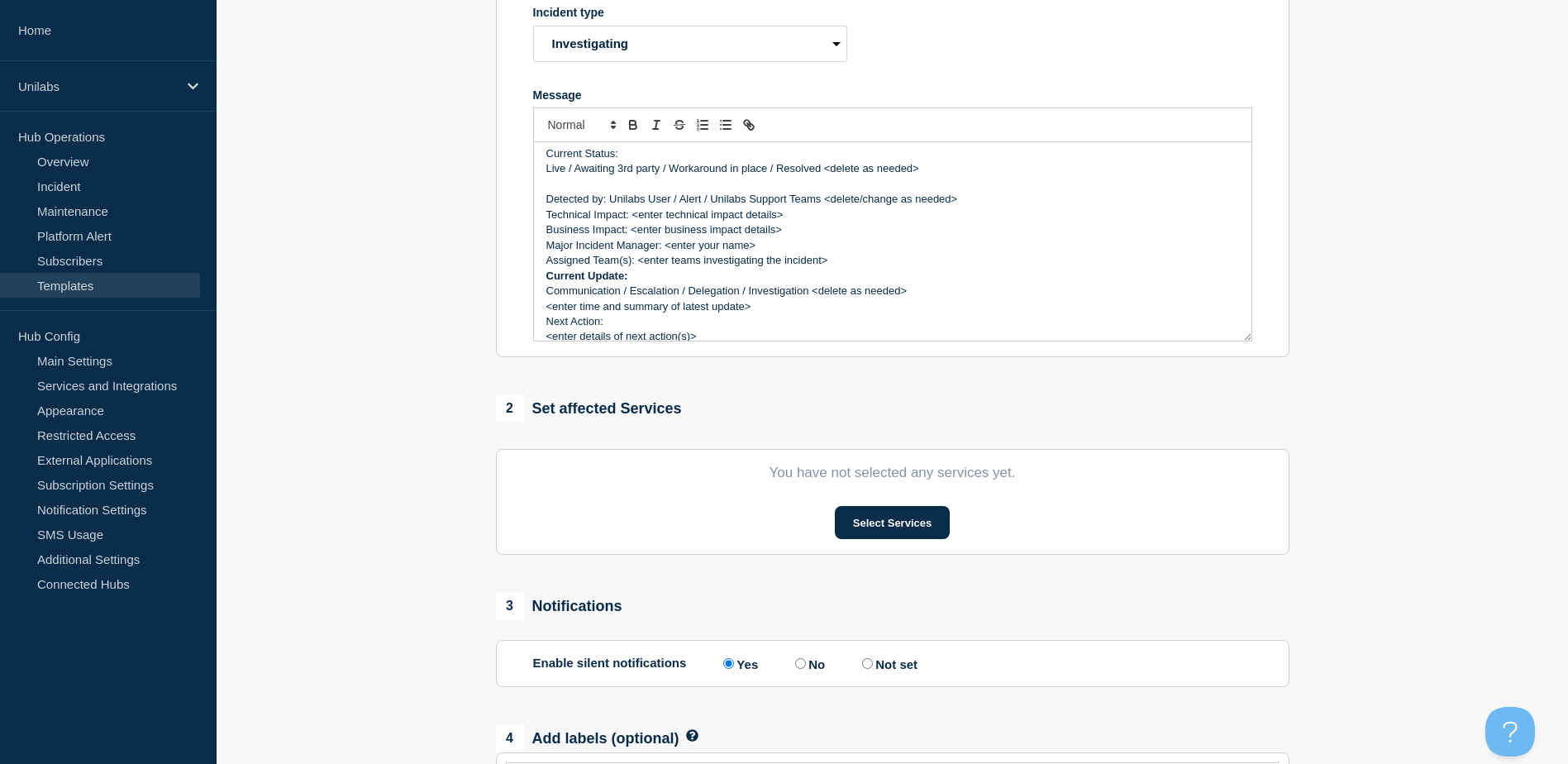
scroll to position [96, 0]
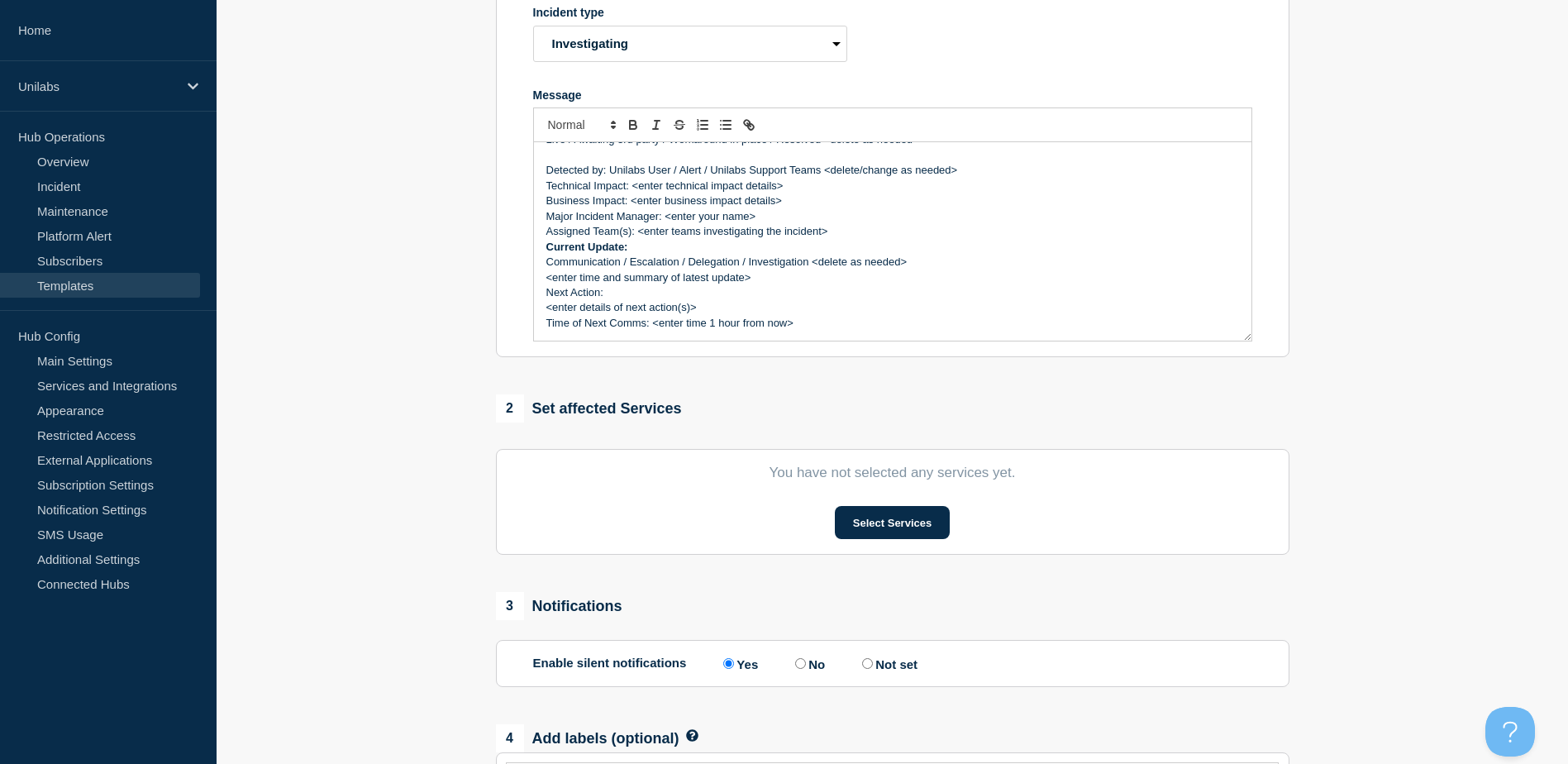
click at [816, 255] on p "Current Update:" at bounding box center [893, 248] width 693 height 15
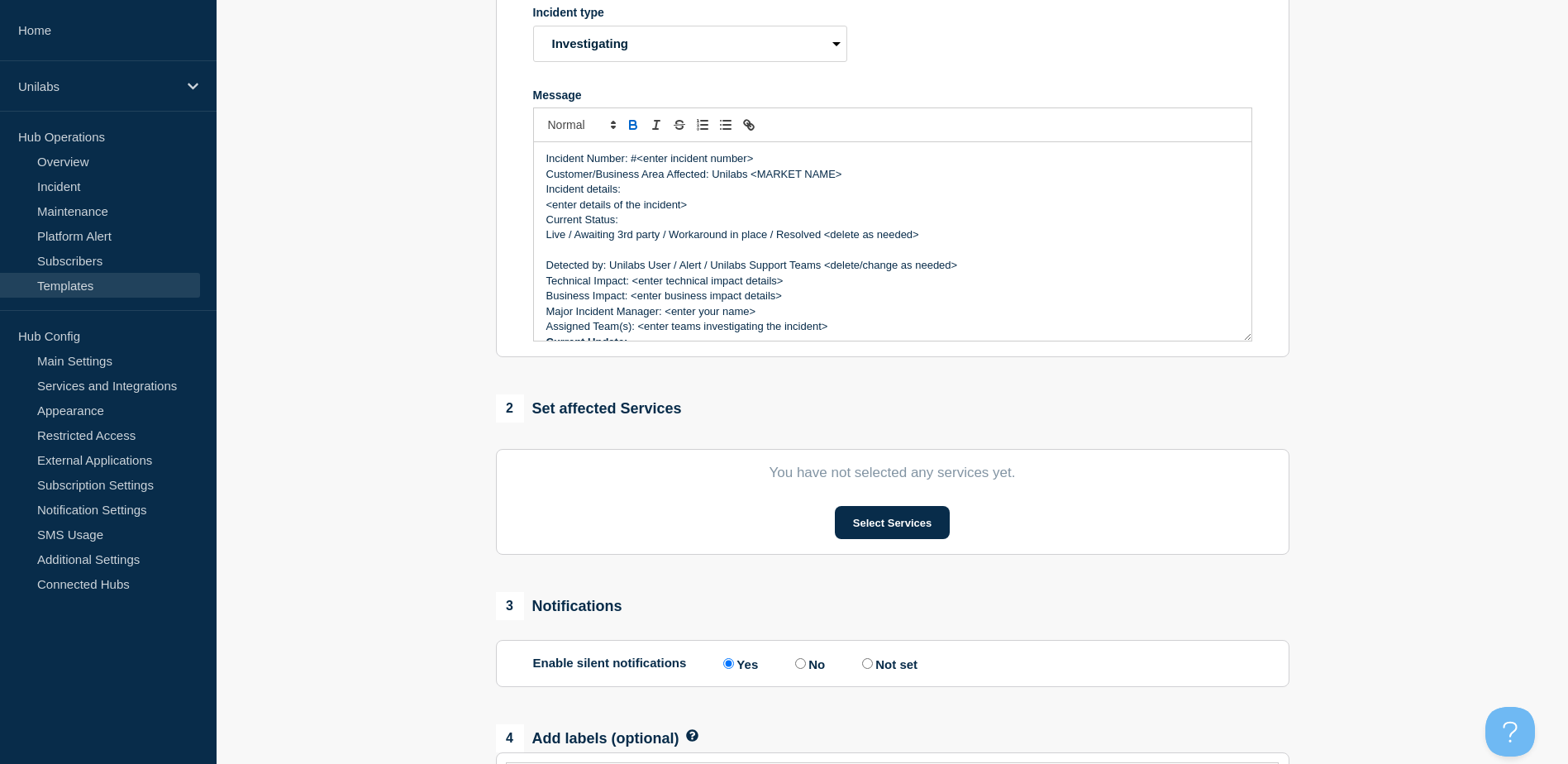
scroll to position [0, 0]
click at [739, 227] on p "Current Status:" at bounding box center [893, 221] width 693 height 15
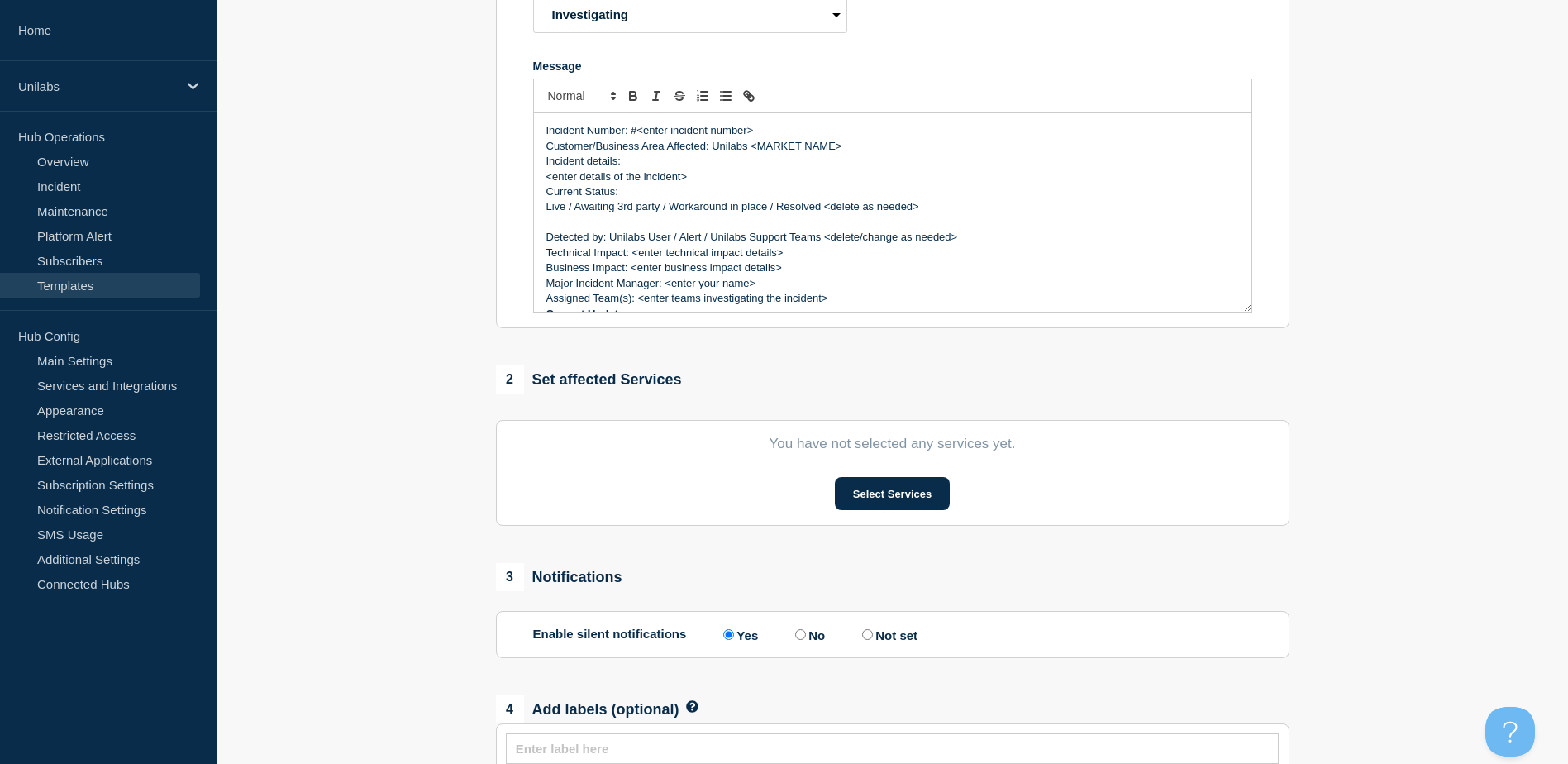
scroll to position [516, 0]
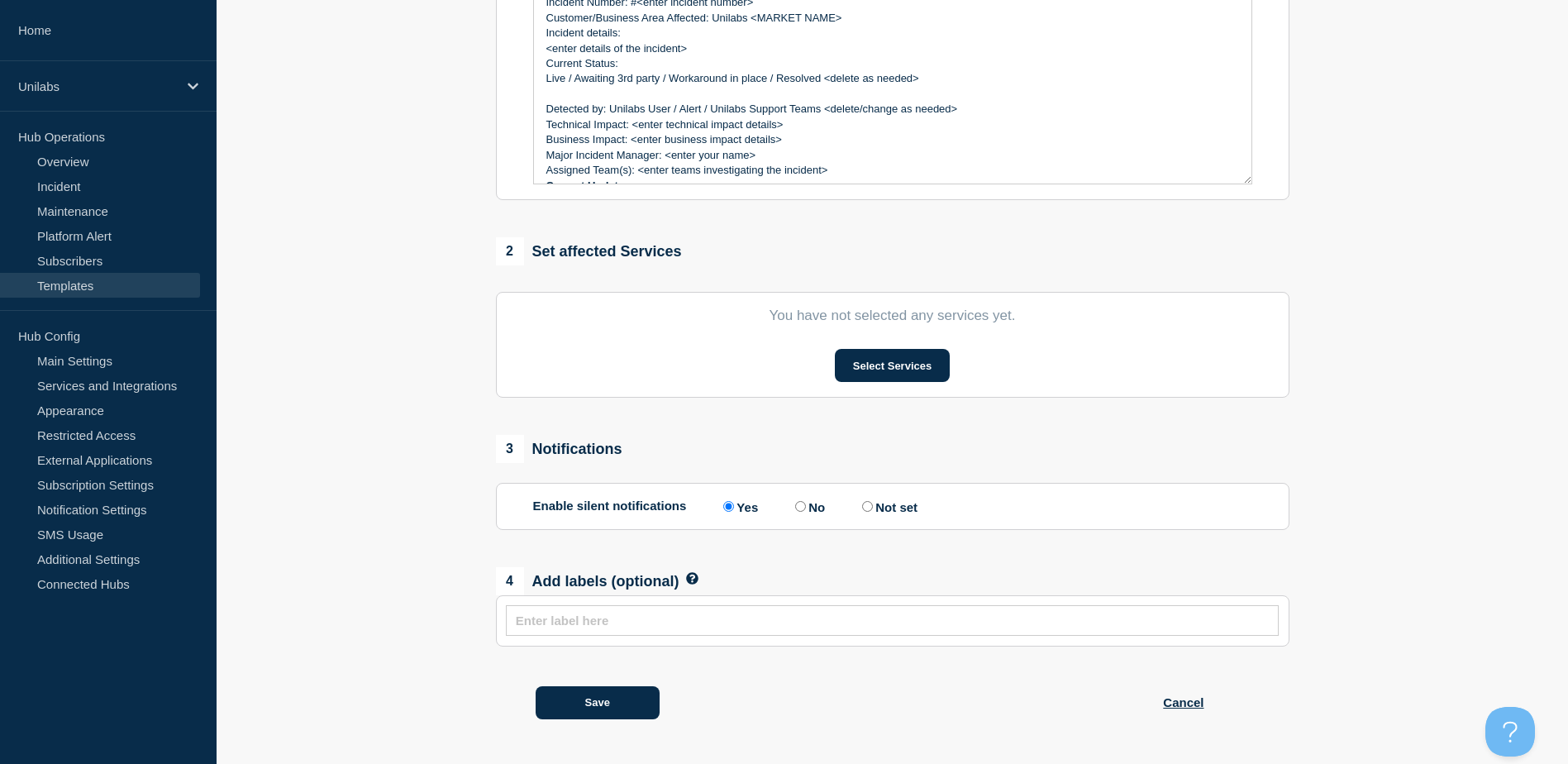
click at [610, 722] on div "Save Cancel" at bounding box center [892, 694] width 793 height 93
click at [606, 712] on button "Save" at bounding box center [598, 703] width 124 height 33
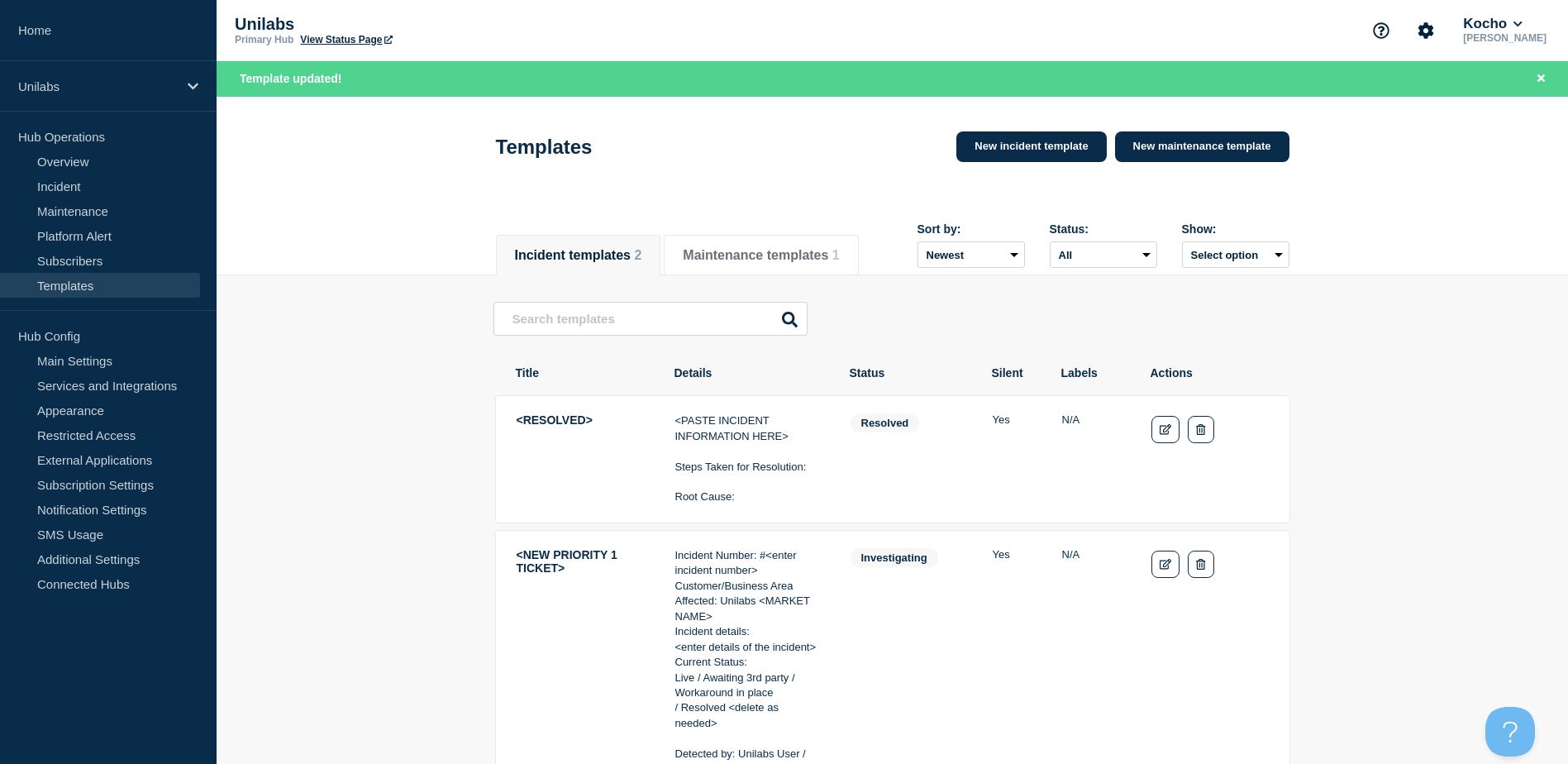
click at [456, 525] on main "<RESOLVED> <PASTE INCIDENT INFORMATION HERE> Steps Taken for Resolution: Root C…" at bounding box center [892, 719] width 1352 height 888
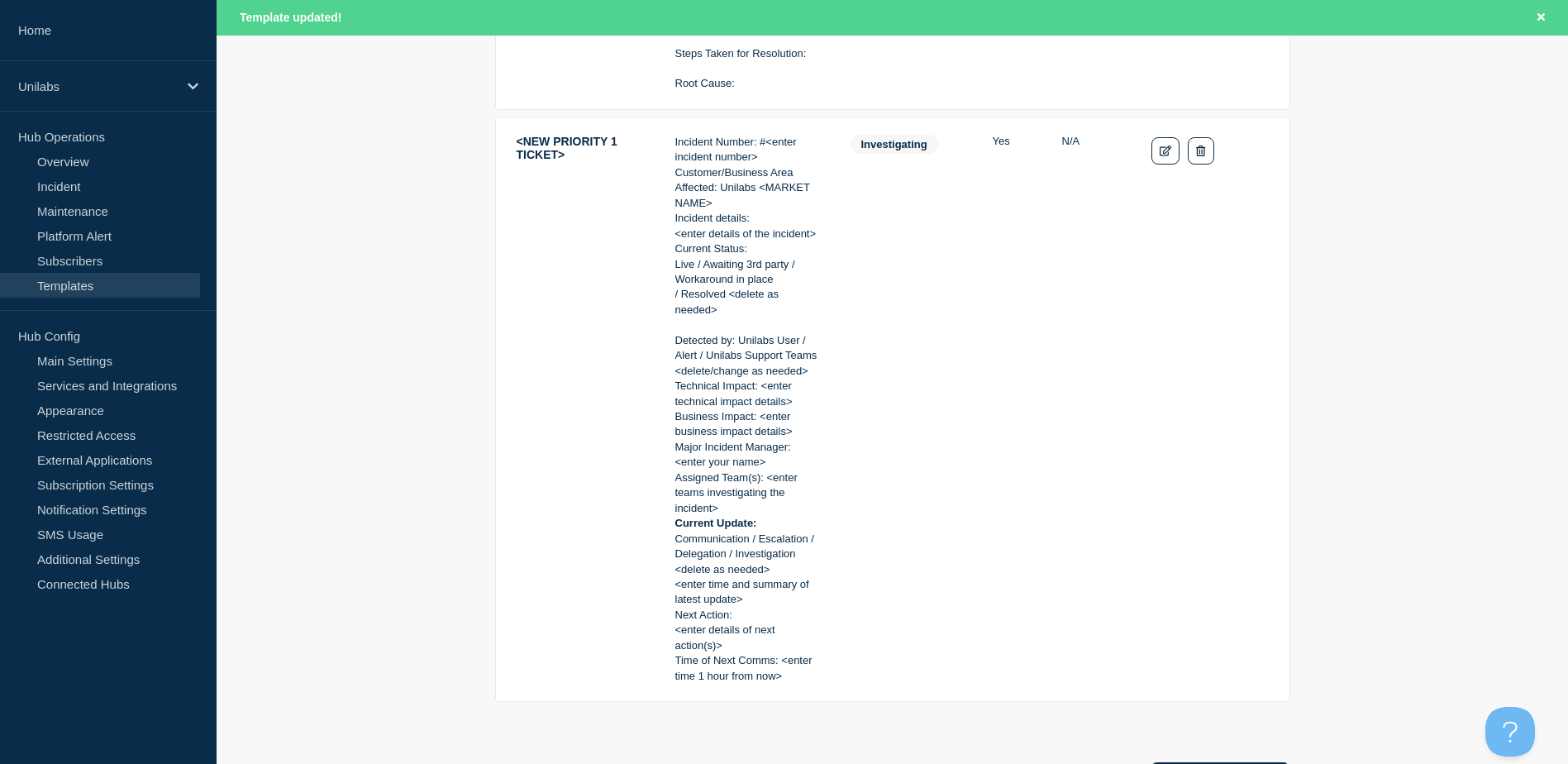
click at [824, 502] on tr "<NEW PRIORITY 1 TICKET> Incident Number: #<enter incident number> Customer/Busi…" at bounding box center [892, 410] width 795 height 586
click at [1163, 160] on link "Edit" at bounding box center [1166, 150] width 29 height 27
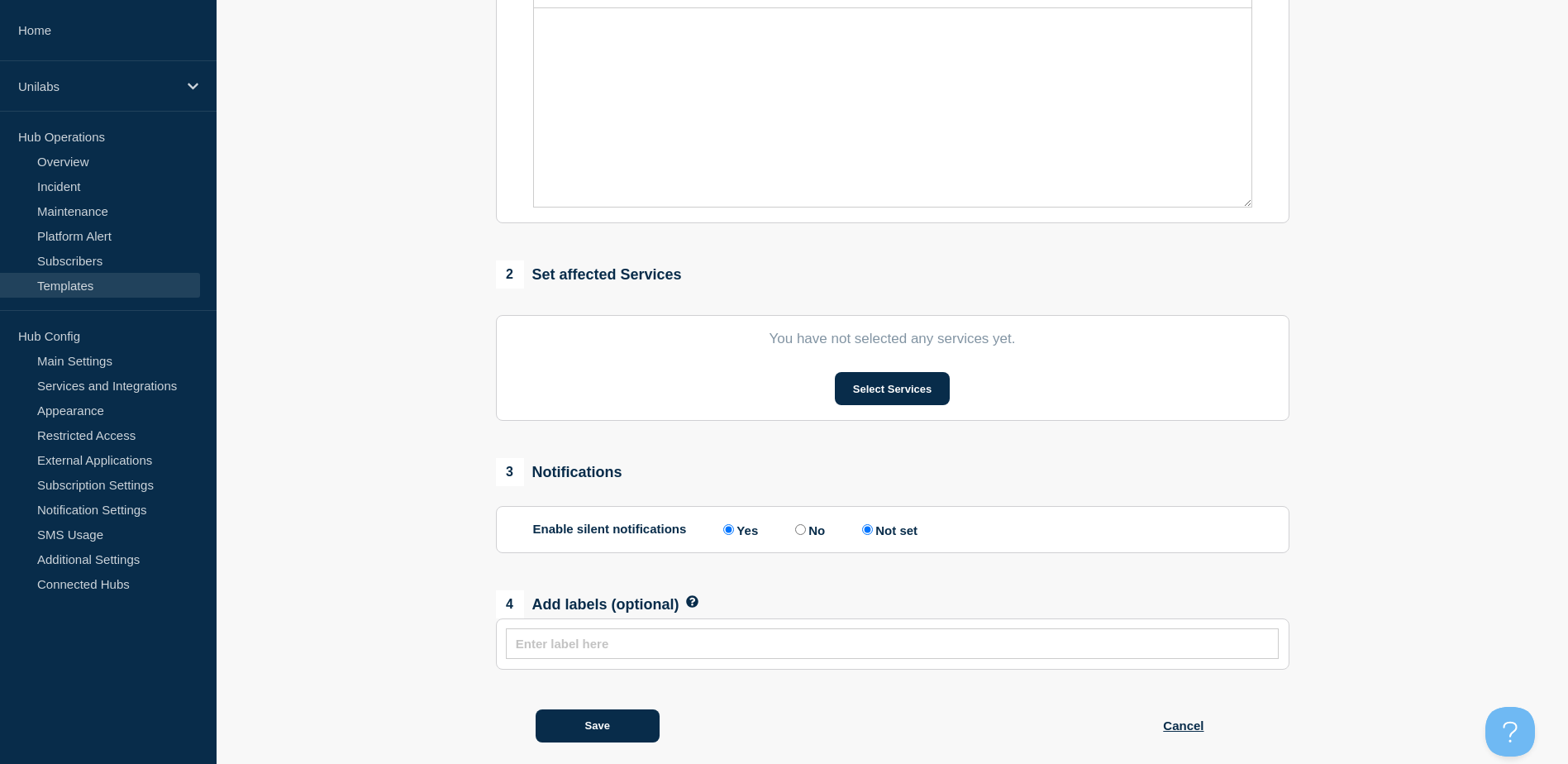
type input "<NEW PRIORITY 1 TICKET>"
select select "investigating"
radio input "true"
radio input "false"
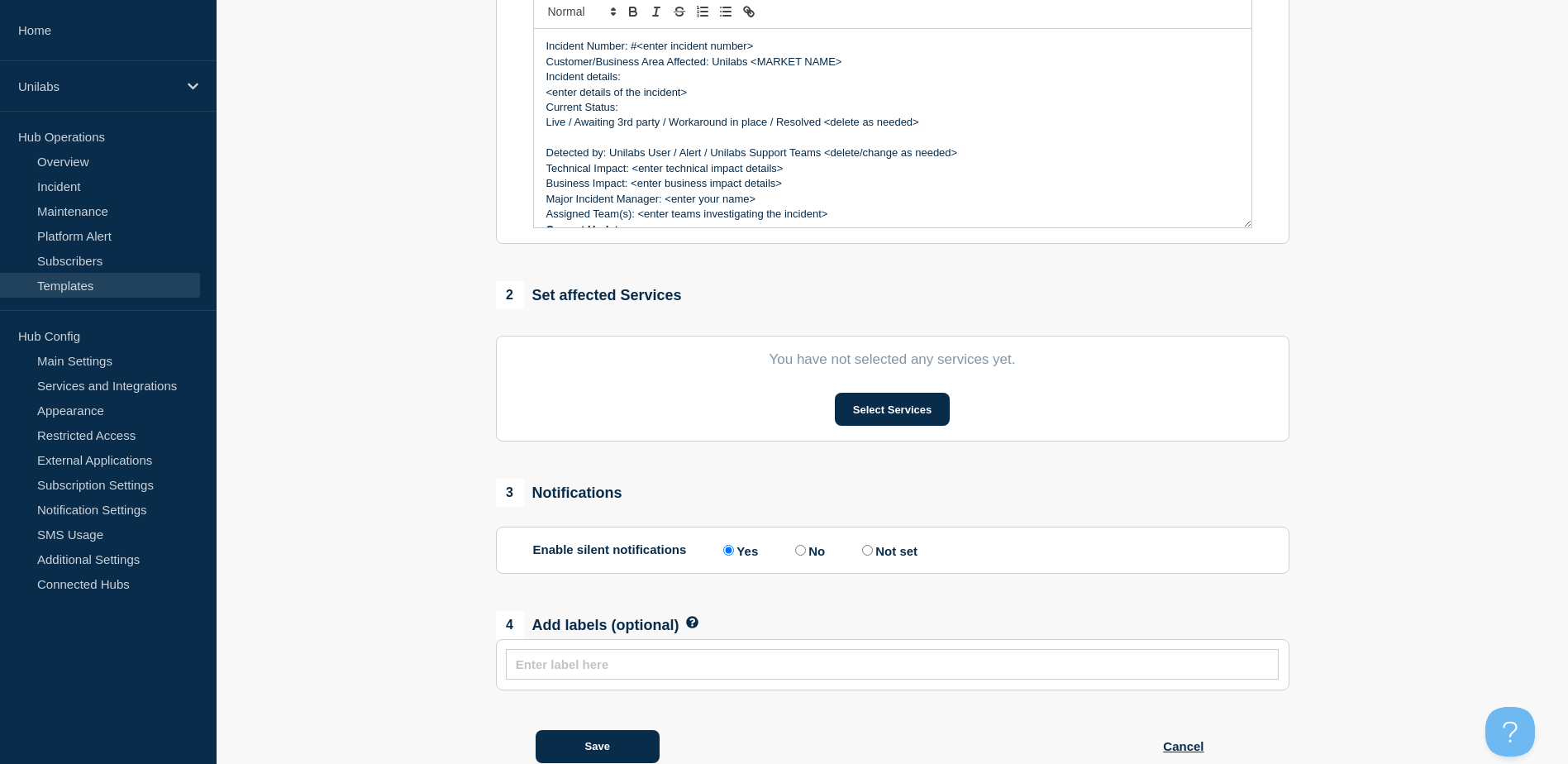
scroll to position [516, 0]
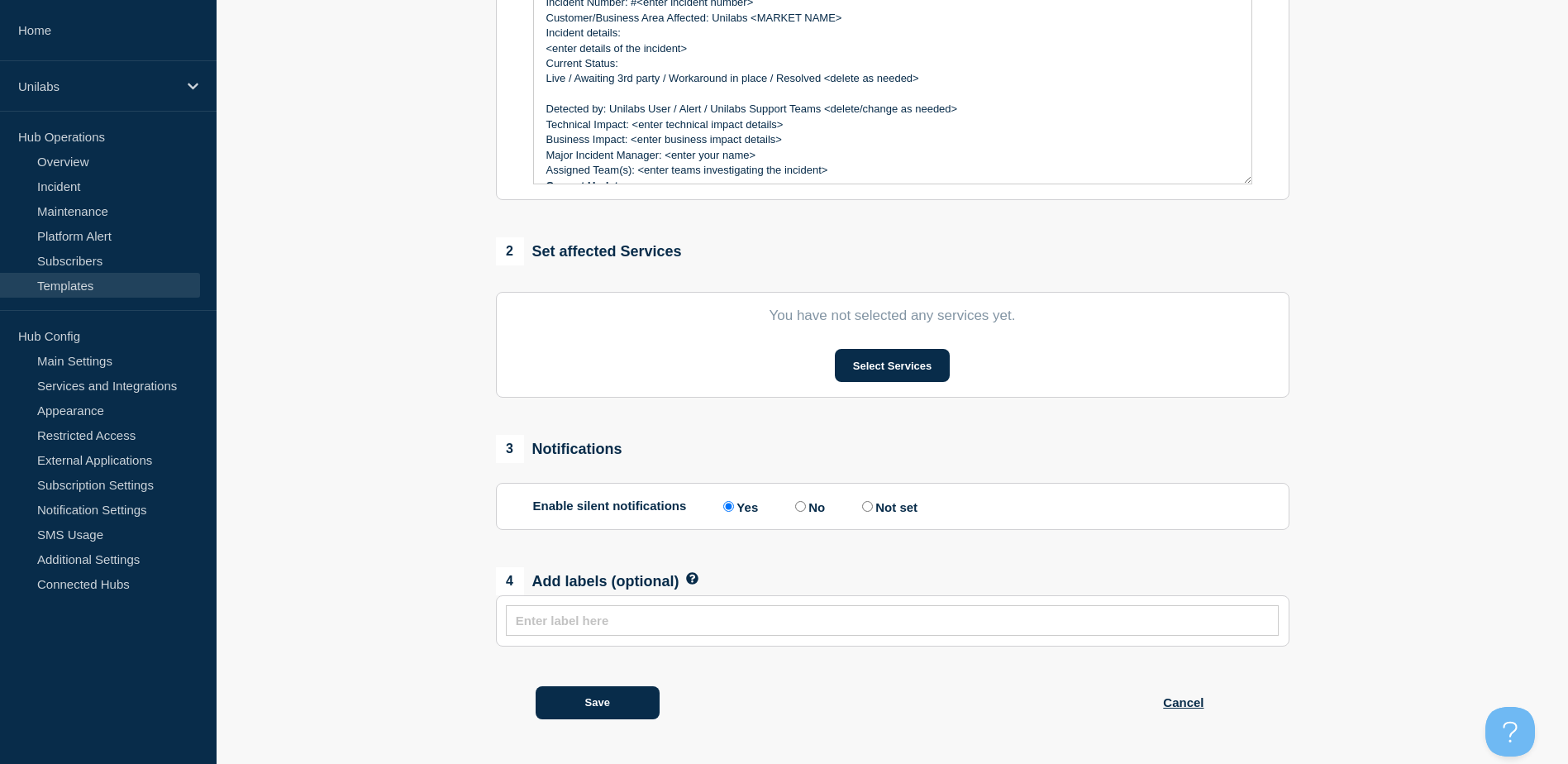
click at [697, 129] on p "Technical Impact: <enter technical impact details>" at bounding box center [893, 125] width 693 height 15
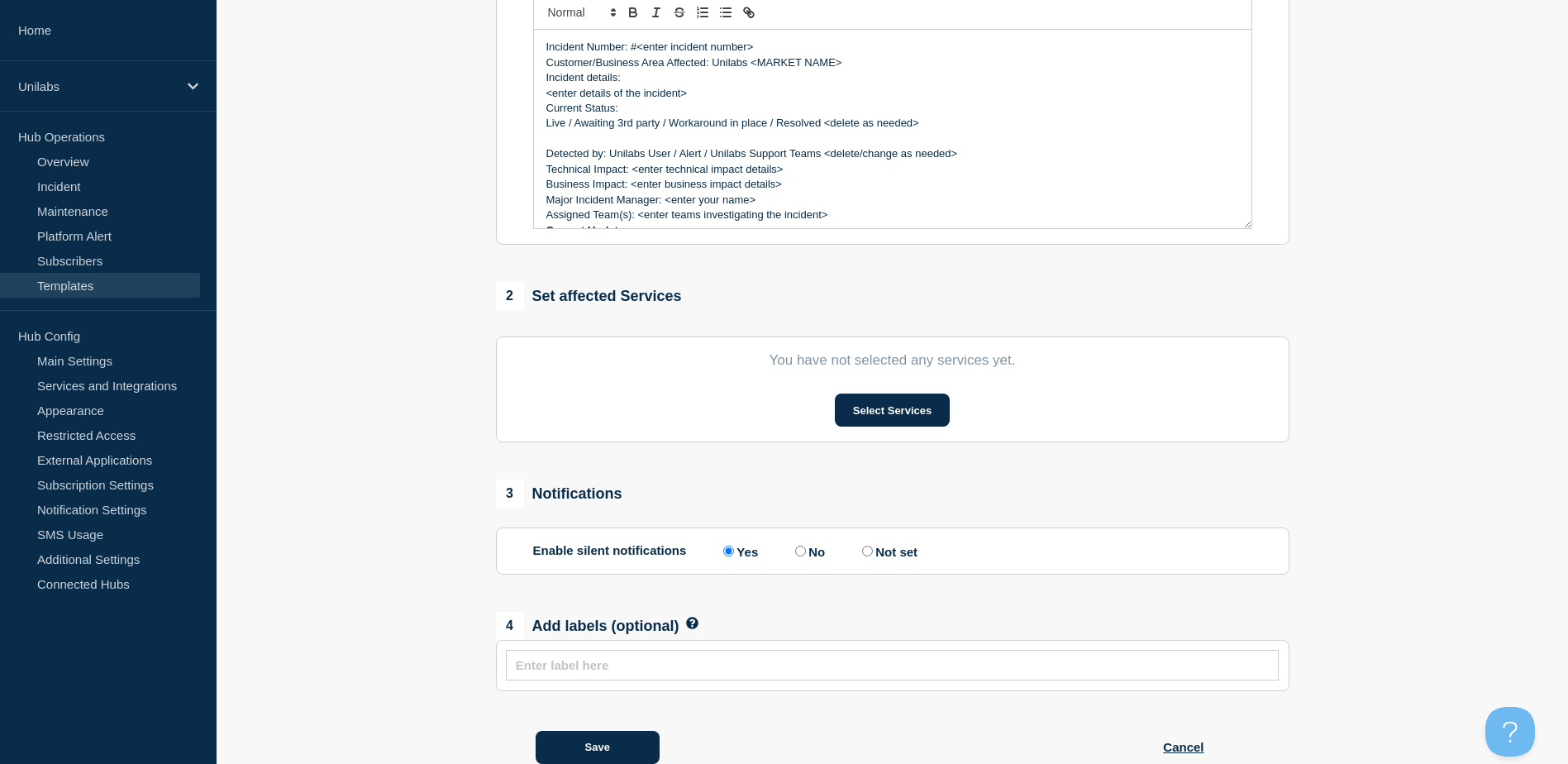
scroll to position [433, 0]
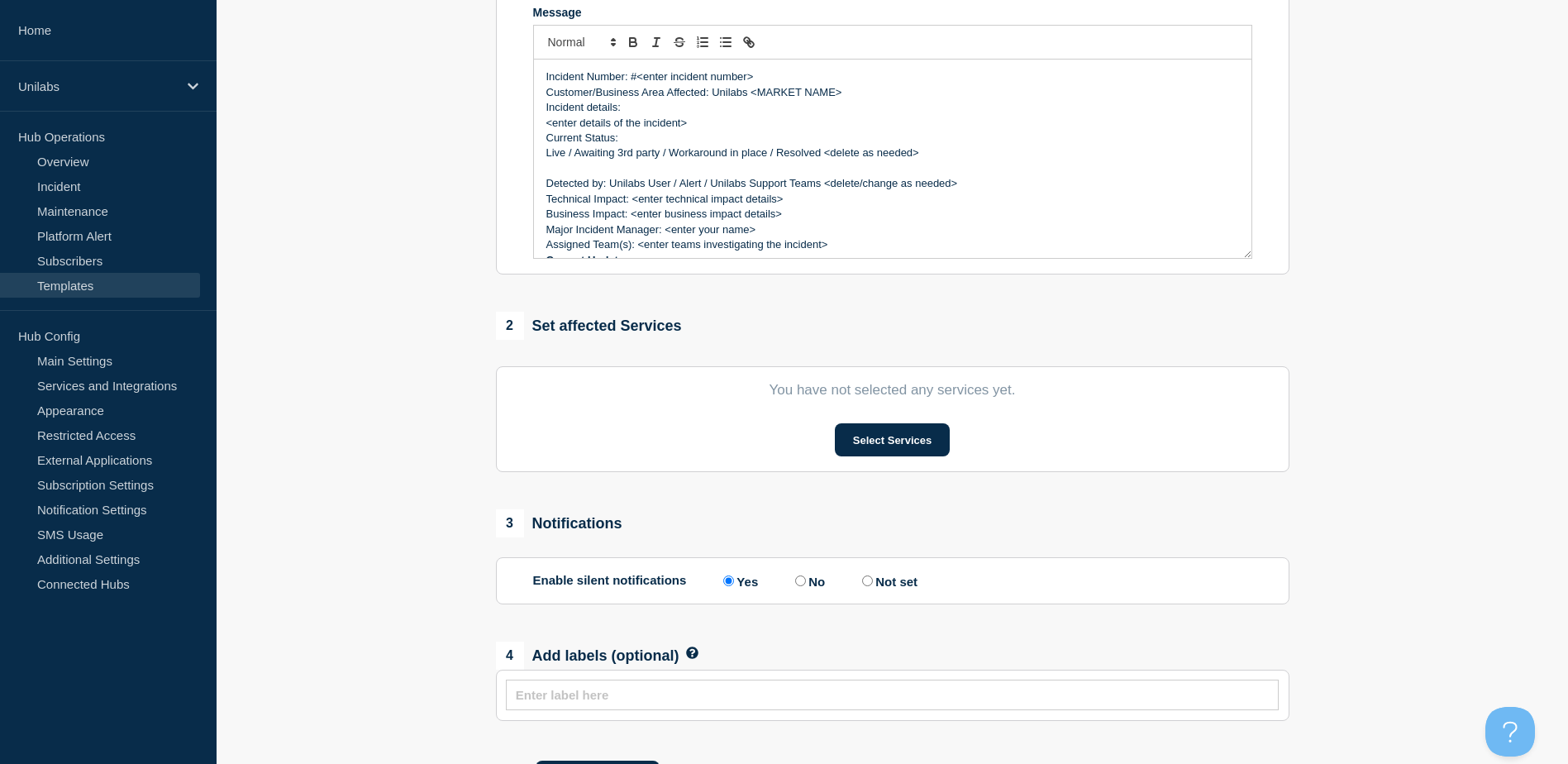
click at [645, 141] on p "Current Status:" at bounding box center [893, 138] width 693 height 15
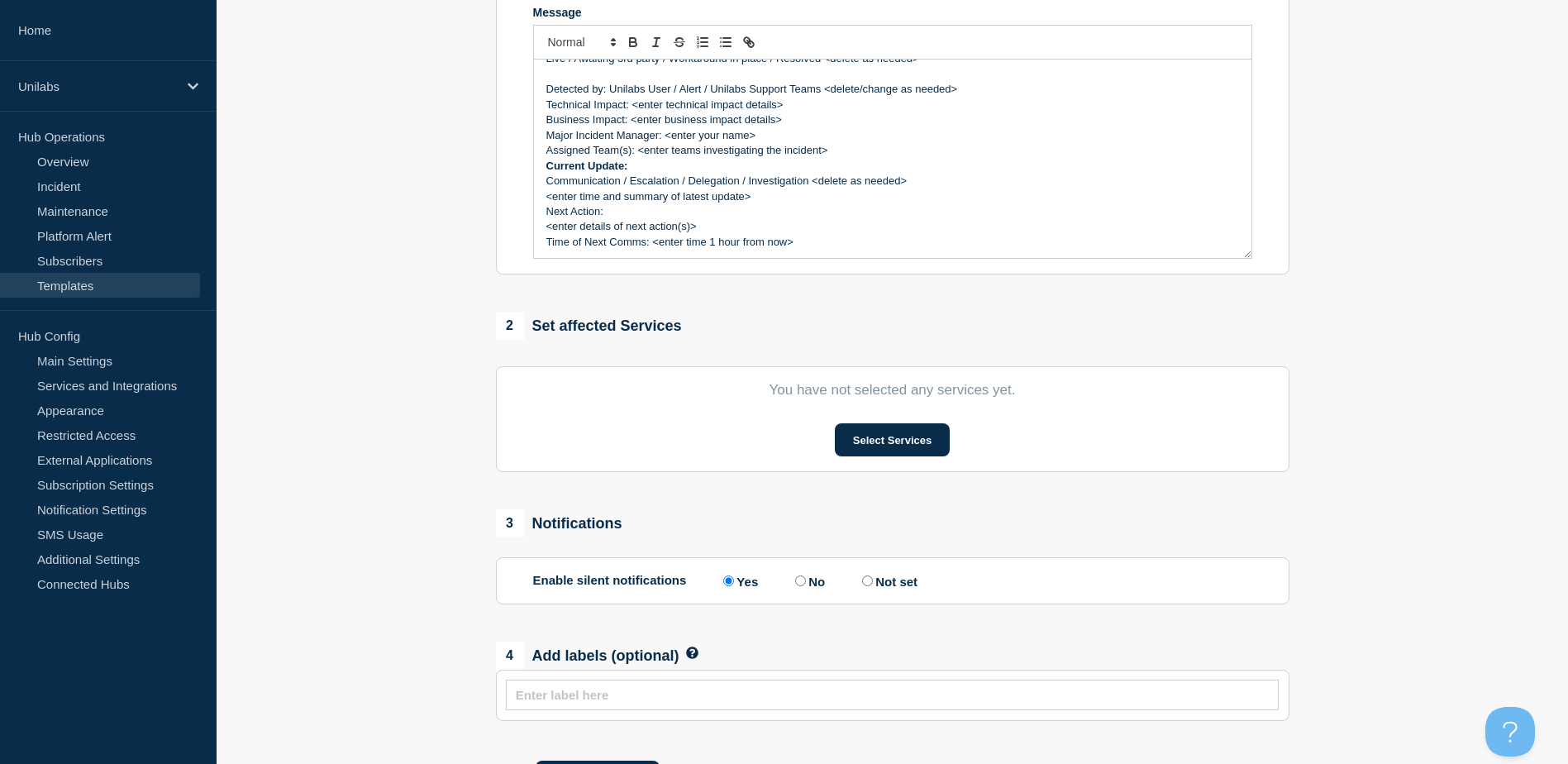
scroll to position [96, 0]
click at [664, 168] on p "Current Update:" at bounding box center [893, 164] width 693 height 15
click at [916, 187] on p "Communication / Escalation / Delegation / Investigation <delete as needed>" at bounding box center [893, 180] width 693 height 15
click at [869, 150] on p "Assigned Team(s): <enter teams investigating the incident>" at bounding box center [893, 149] width 693 height 15
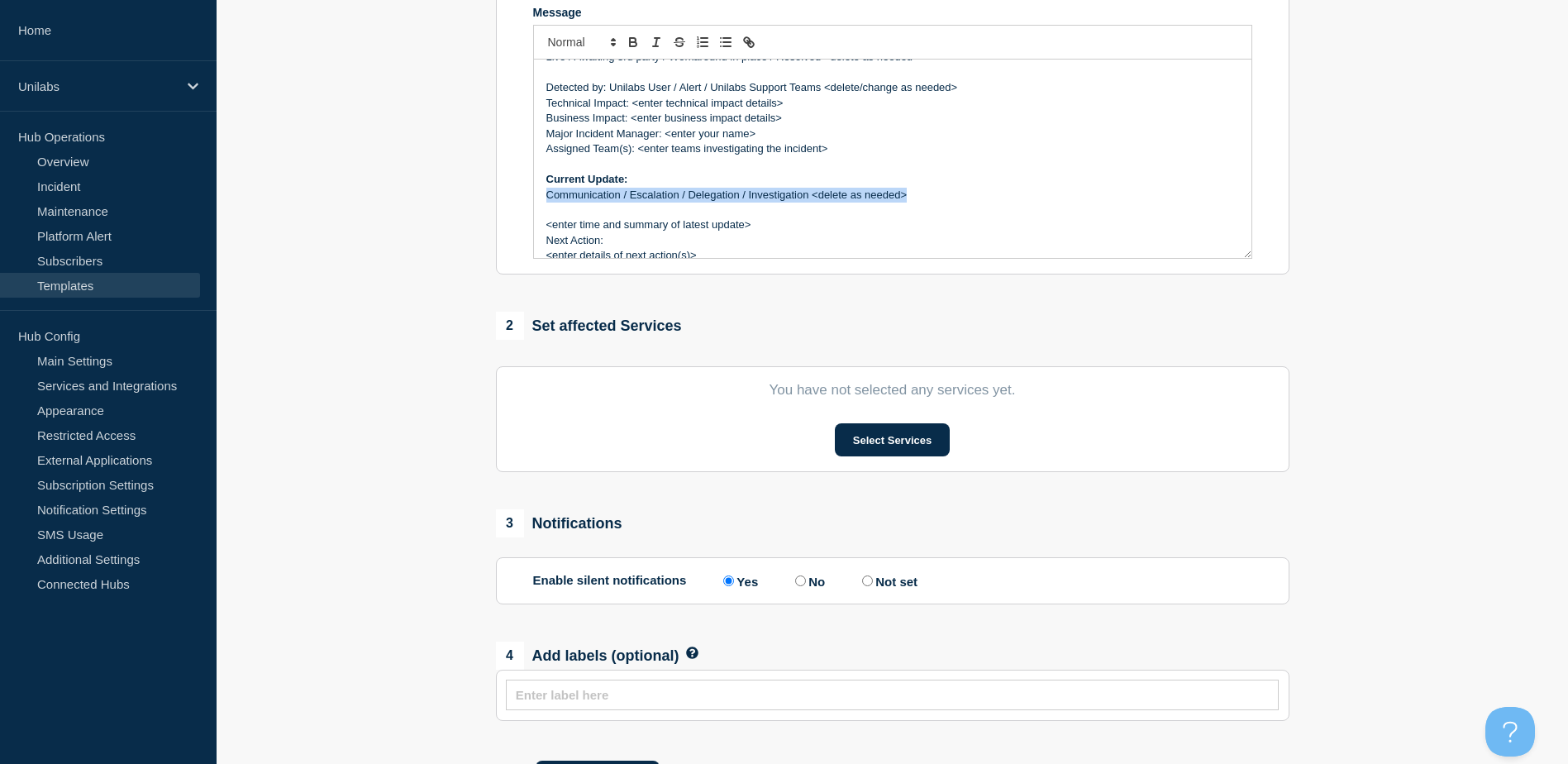
drag, startPoint x: 915, startPoint y: 198, endPoint x: 548, endPoint y: 204, distance: 367.0
click at [548, 203] on p "Communication / Escalation / Delegation / Investigation <delete as needed>" at bounding box center [893, 195] width 693 height 15
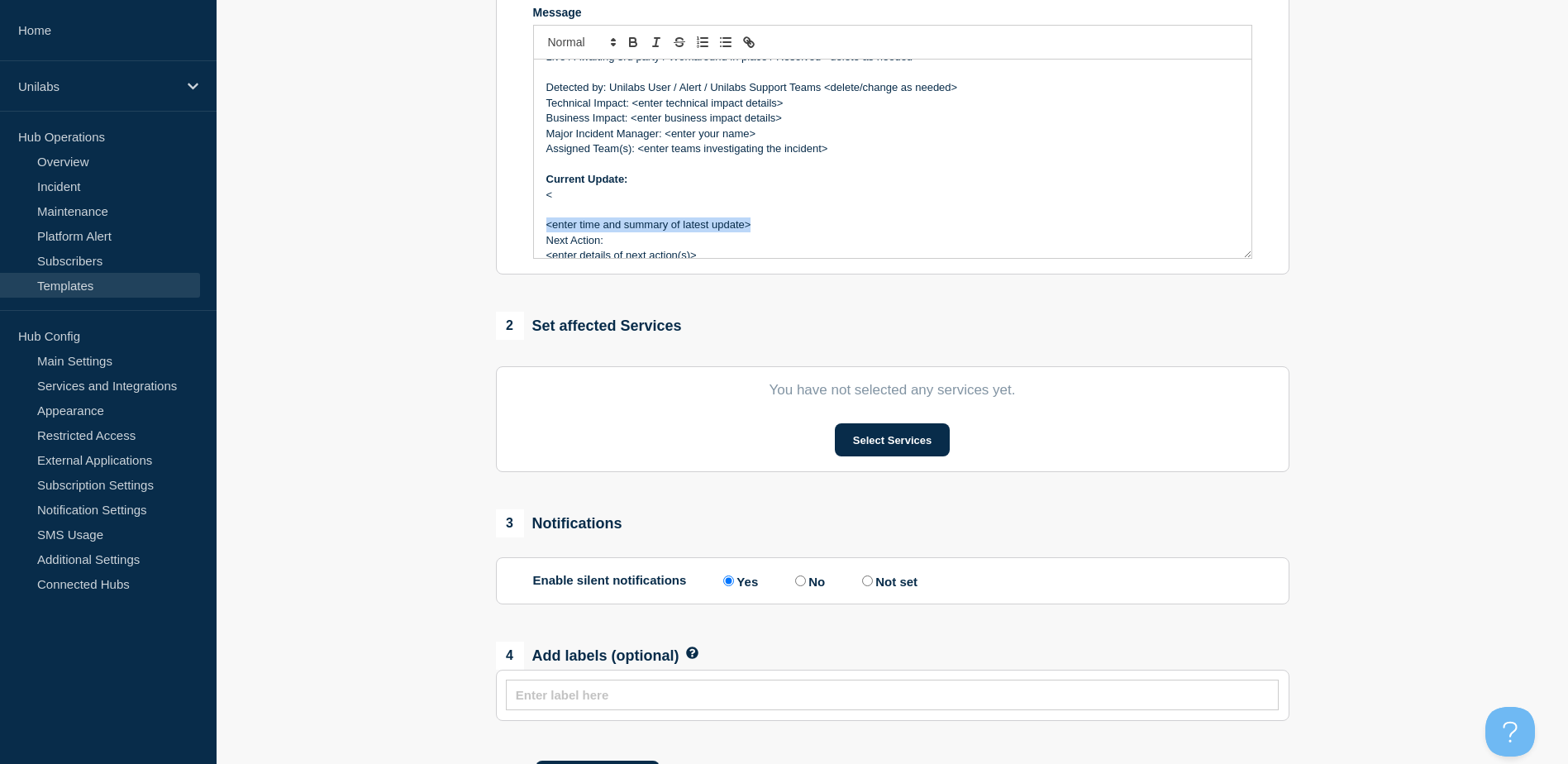
drag, startPoint x: 758, startPoint y: 235, endPoint x: 532, endPoint y: 239, distance: 226.0
click at [533, 239] on div "Incident Number: #<enter incident number> Customer/Business Area Affected: Unil…" at bounding box center [892, 159] width 719 height 199
click at [668, 231] on p "Next Action:" at bounding box center [893, 225] width 693 height 15
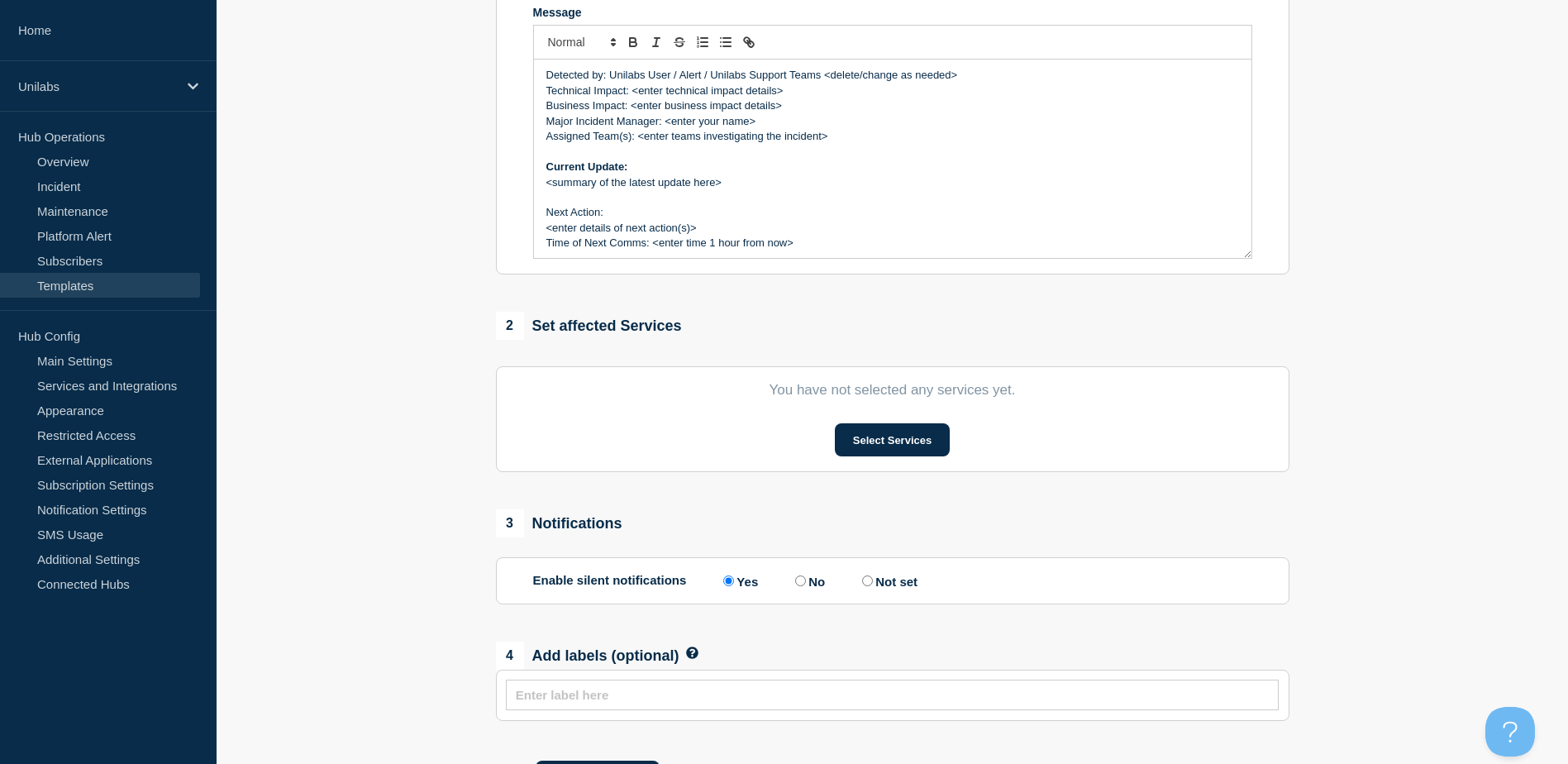
scroll to position [111, 0]
click at [692, 202] on p "Message" at bounding box center [893, 195] width 693 height 15
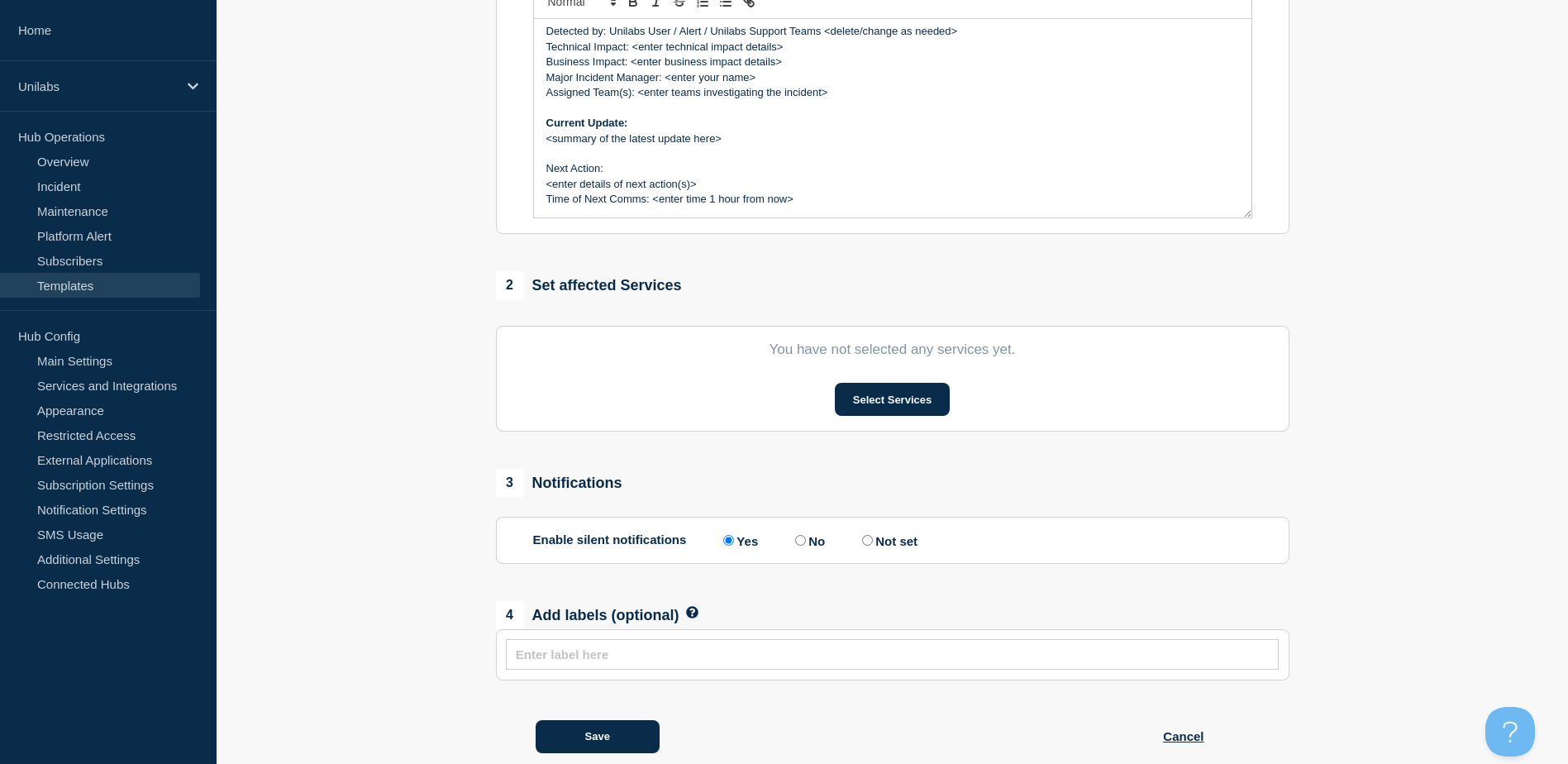
scroll to position [516, 0]
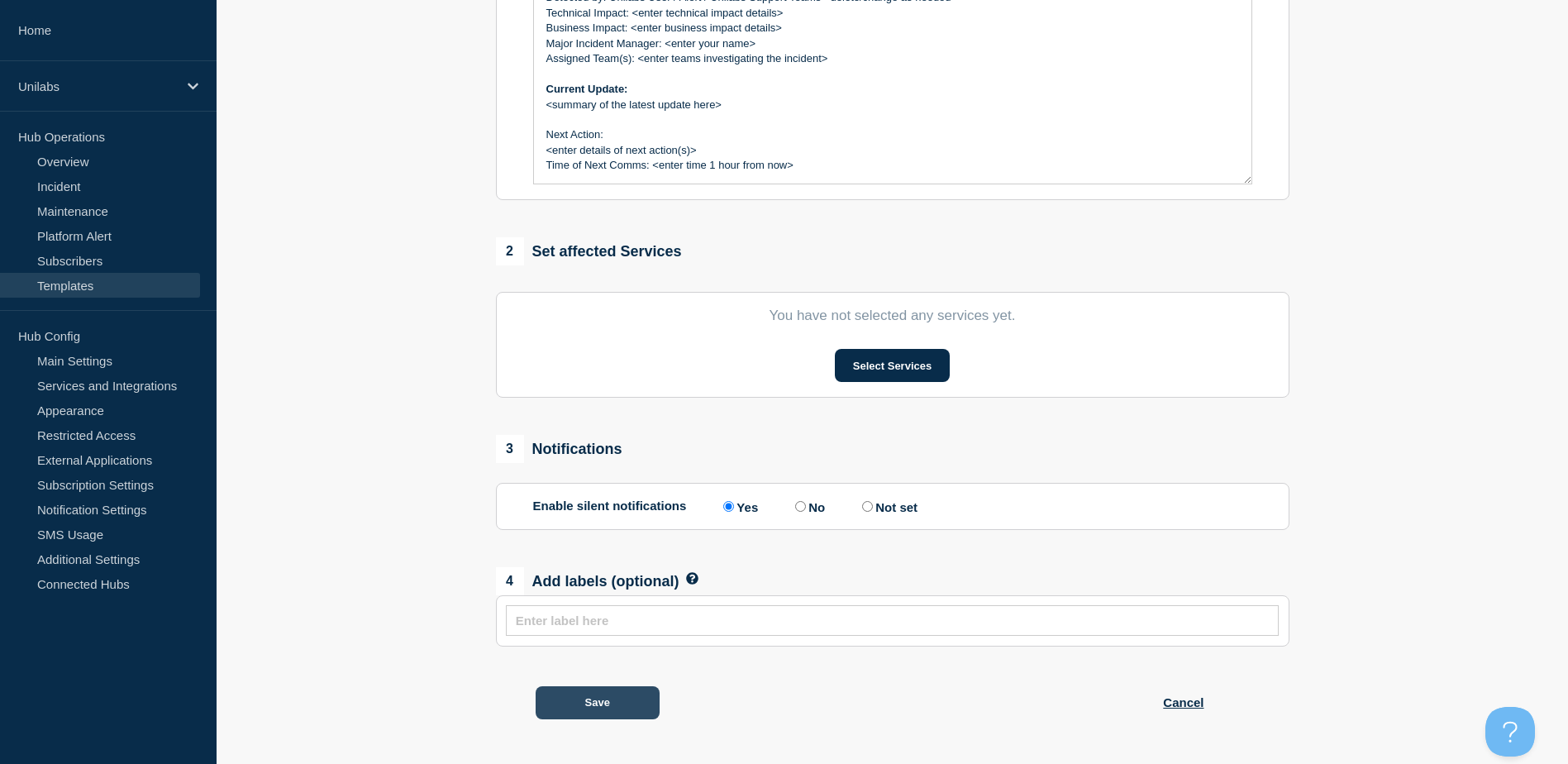
click at [565, 694] on button "Save" at bounding box center [598, 703] width 124 height 33
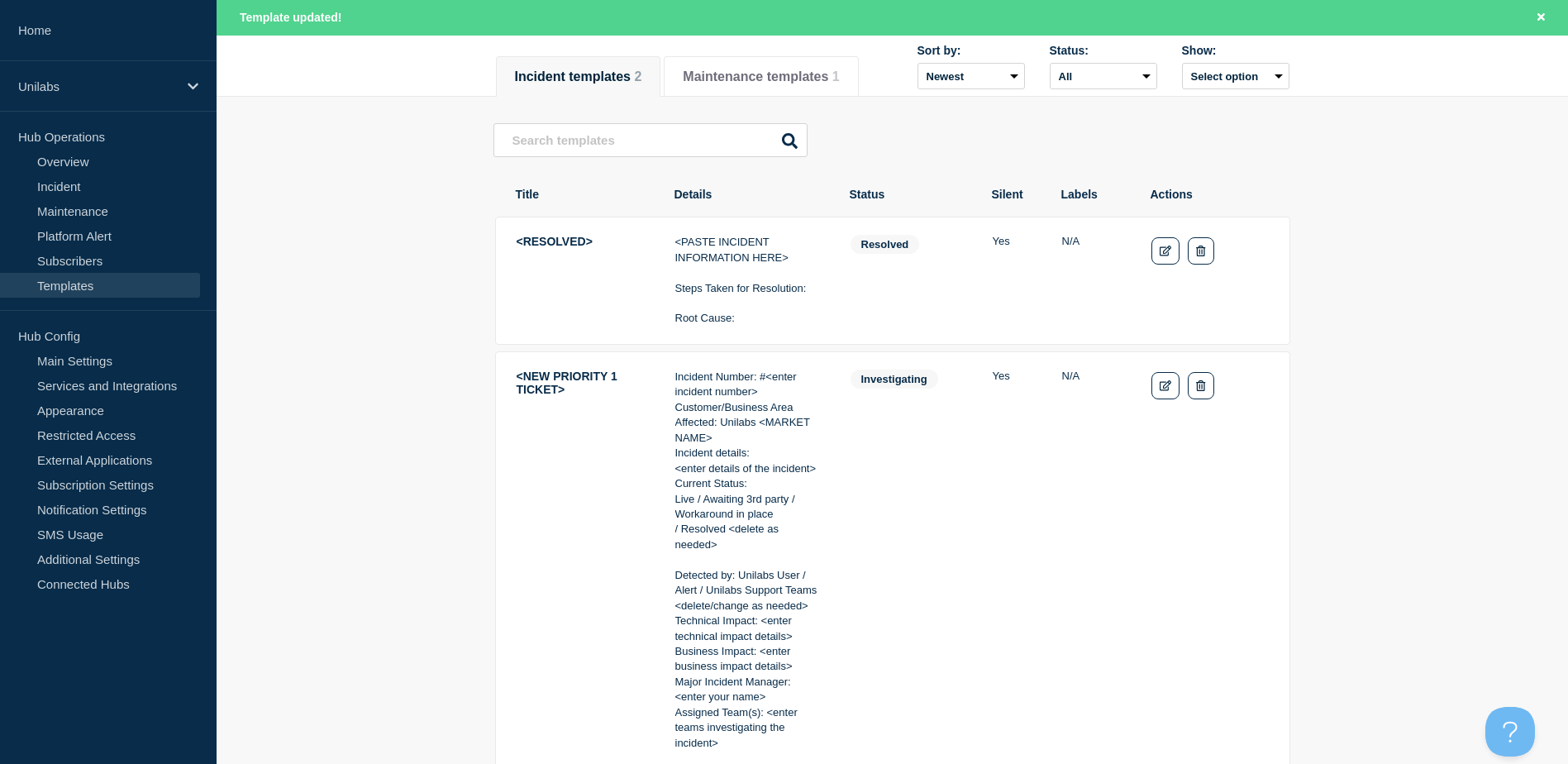
scroll to position [331, 0]
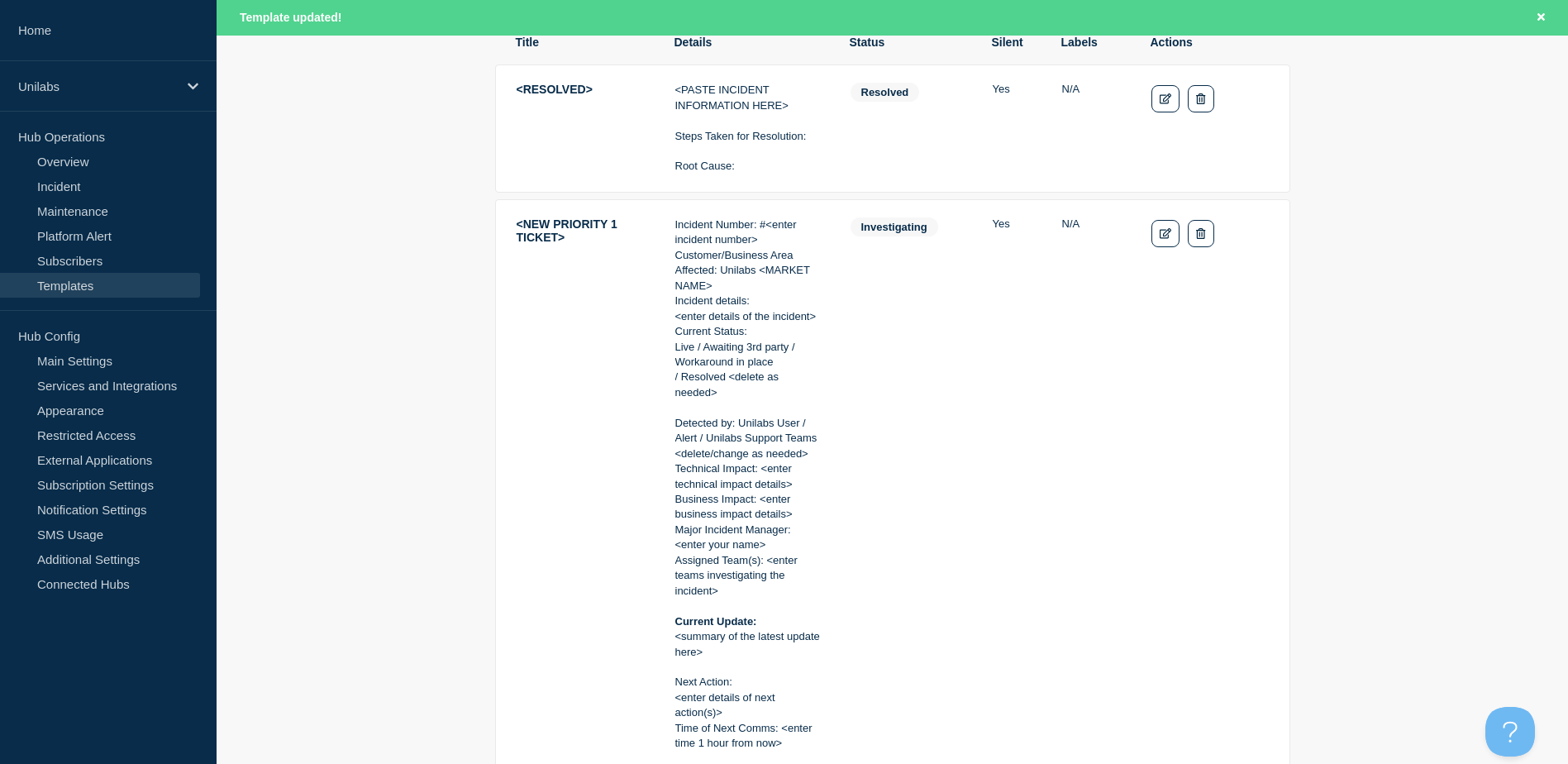
click at [1435, 379] on main "<RESOLVED> <PASTE INCIDENT INFORMATION HERE> Steps Taken for Resolution: Root C…" at bounding box center [892, 381] width 1352 height 873
click at [792, 409] on p "Details: Incident Number: #&lt;enter incident number&gt;<br/>Customer/Business …" at bounding box center [749, 408] width 147 height 15
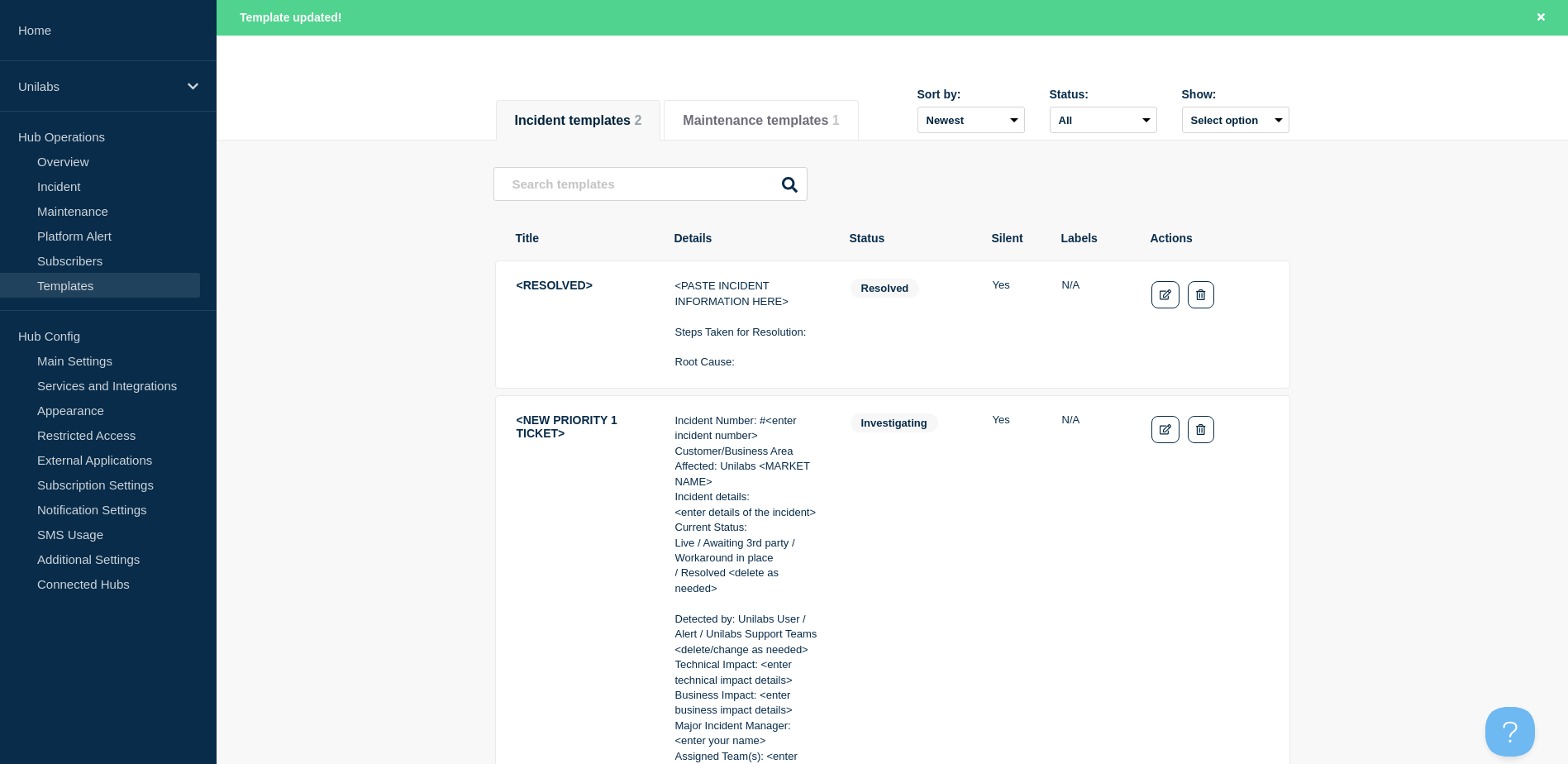
scroll to position [0, 0]
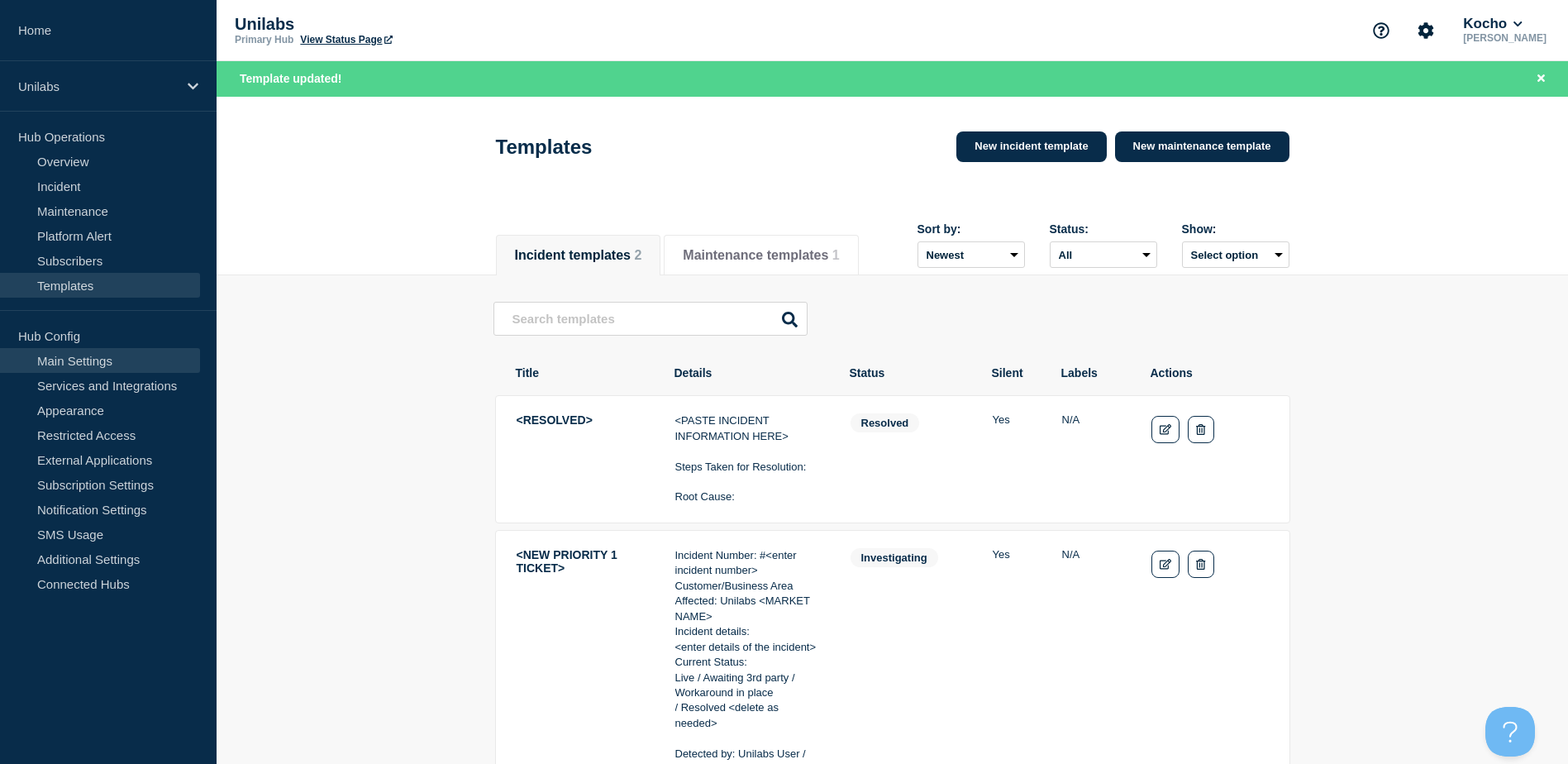
click at [117, 365] on link "Main Settings" at bounding box center [100, 361] width 200 height 25
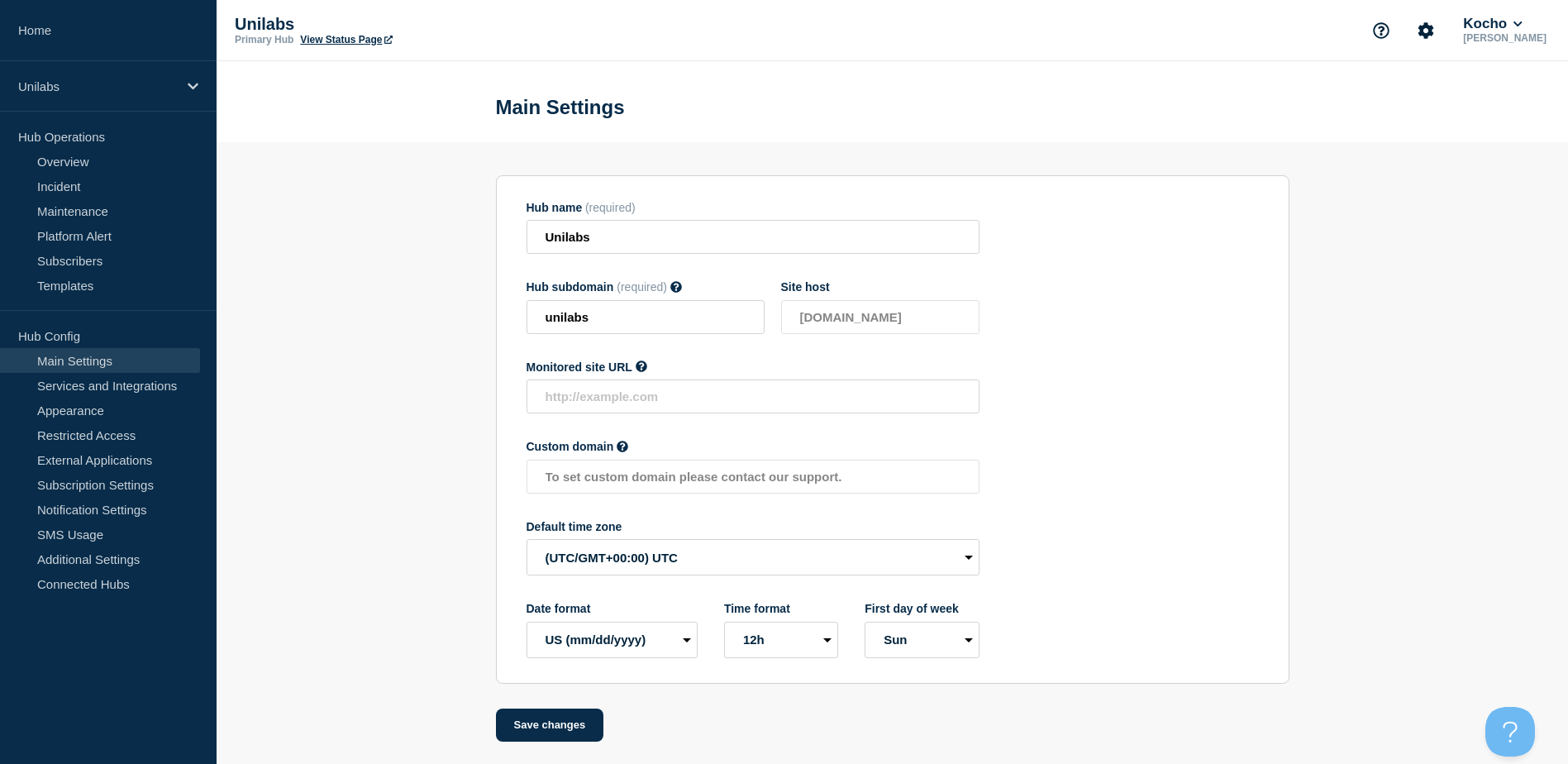
scroll to position [6, 0]
click at [88, 432] on link "Restricted Access" at bounding box center [100, 435] width 200 height 25
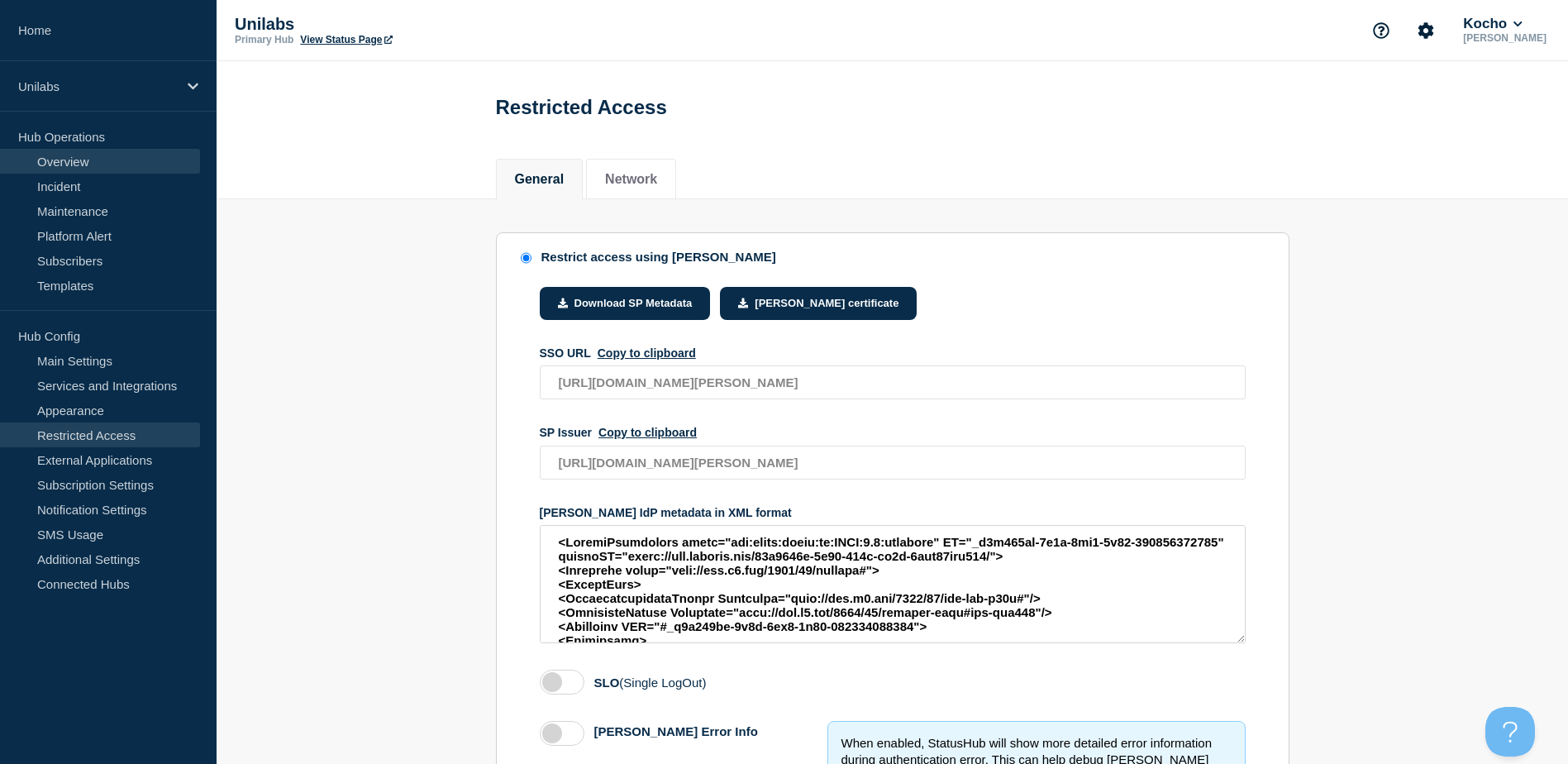
click at [87, 166] on link "Overview" at bounding box center [100, 161] width 200 height 25
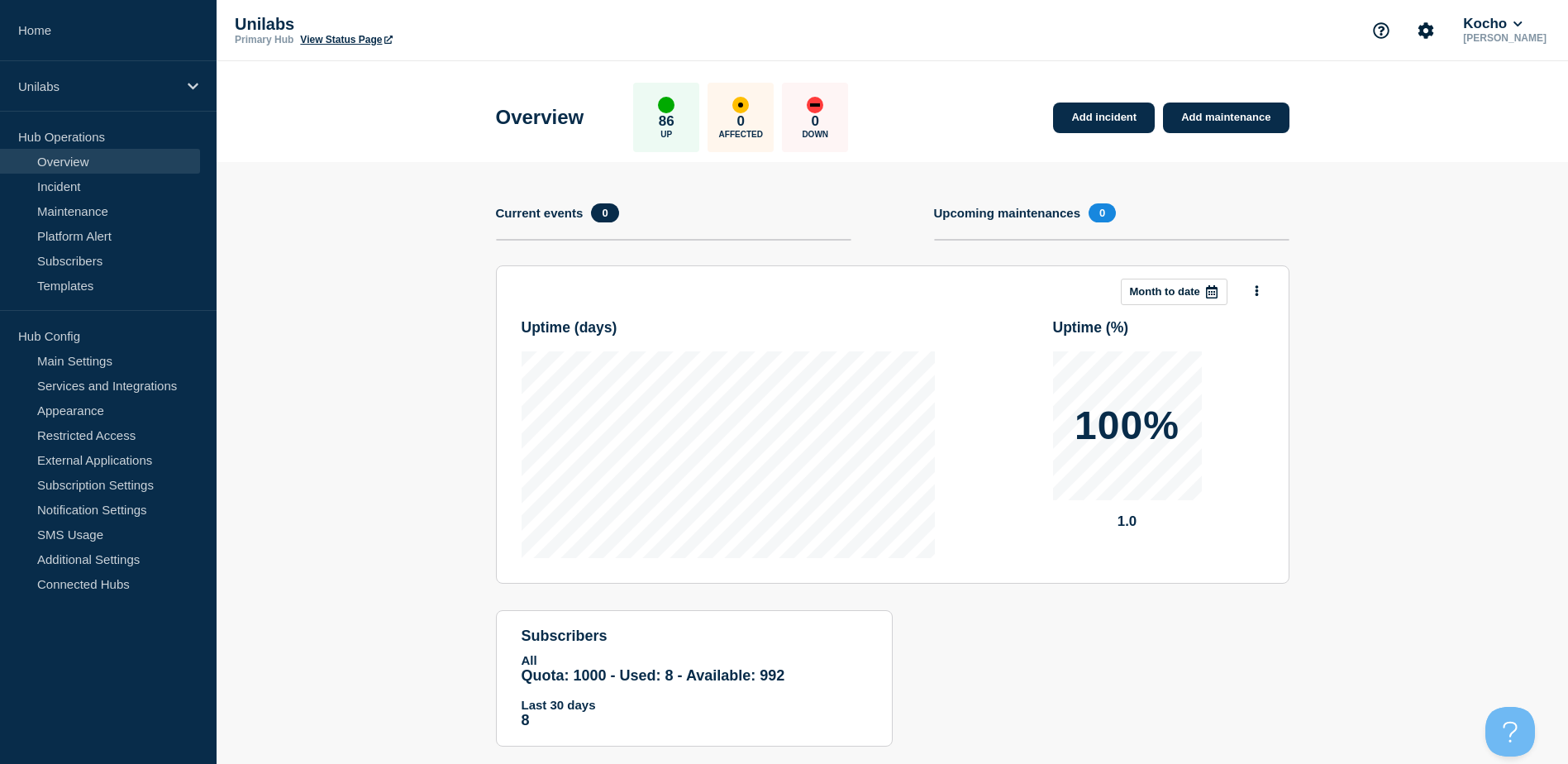
click at [389, 38] on icon at bounding box center [388, 39] width 8 height 8
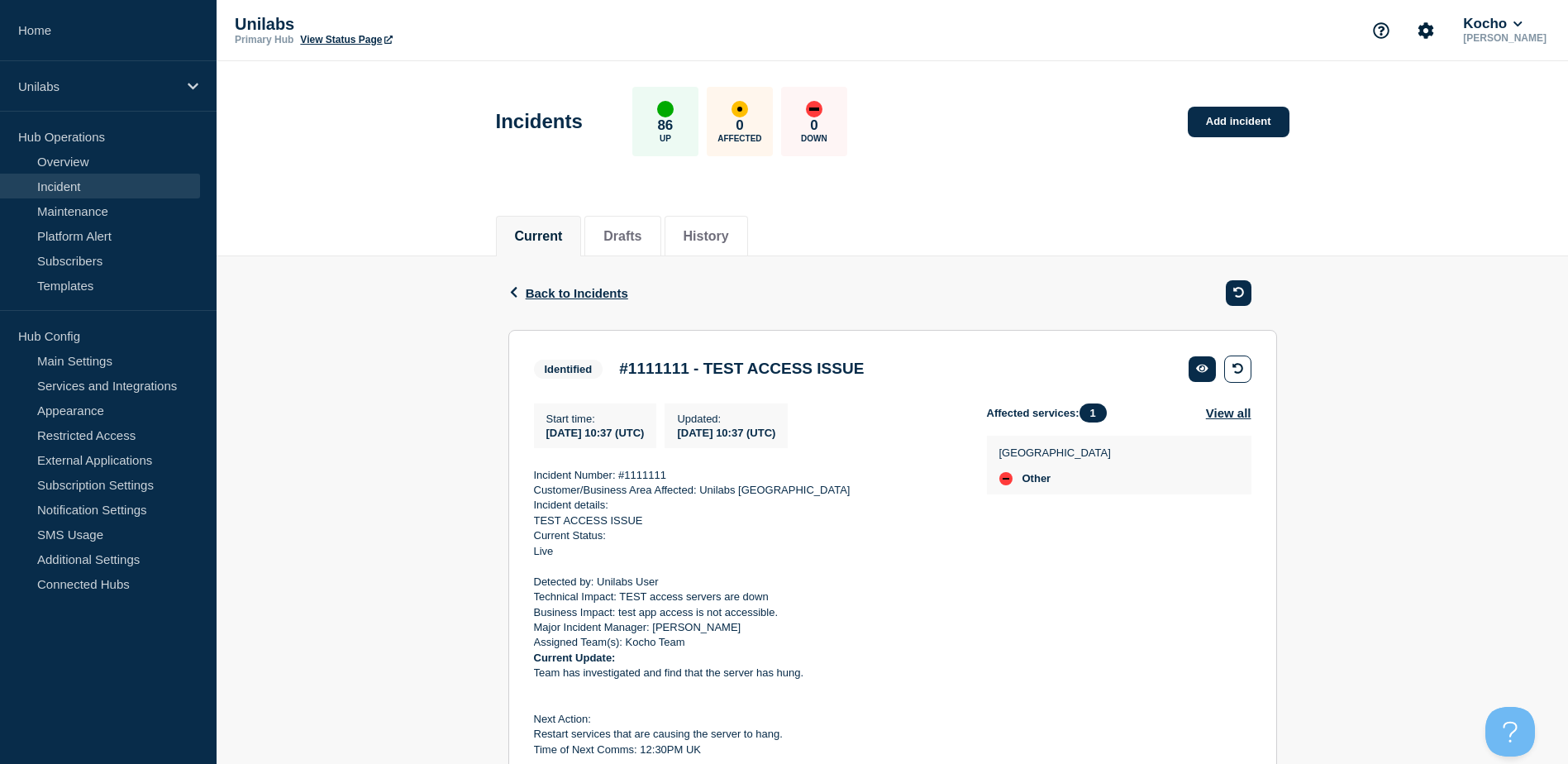
click at [1361, 400] on div "Back Back to Incidents Identified #1111111 - TEST ACCESS ISSUE Start time [DATE…" at bounding box center [892, 556] width 1352 height 599
click at [86, 259] on link "Subscribers" at bounding box center [100, 261] width 200 height 25
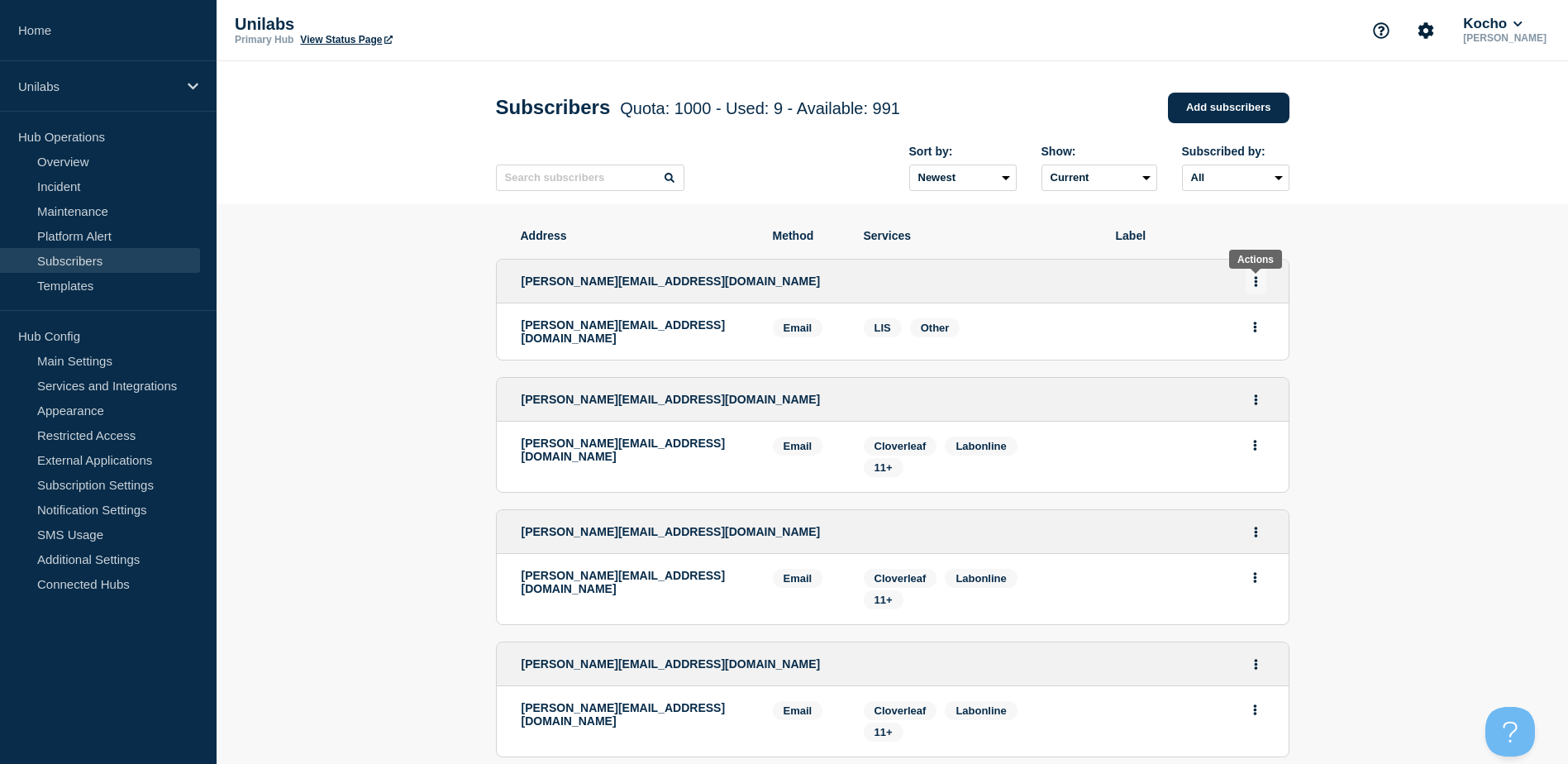
click at [1254, 287] on icon "Actions" at bounding box center [1256, 282] width 4 height 11
click at [1258, 350] on button "Delete" at bounding box center [1257, 350] width 32 height 12
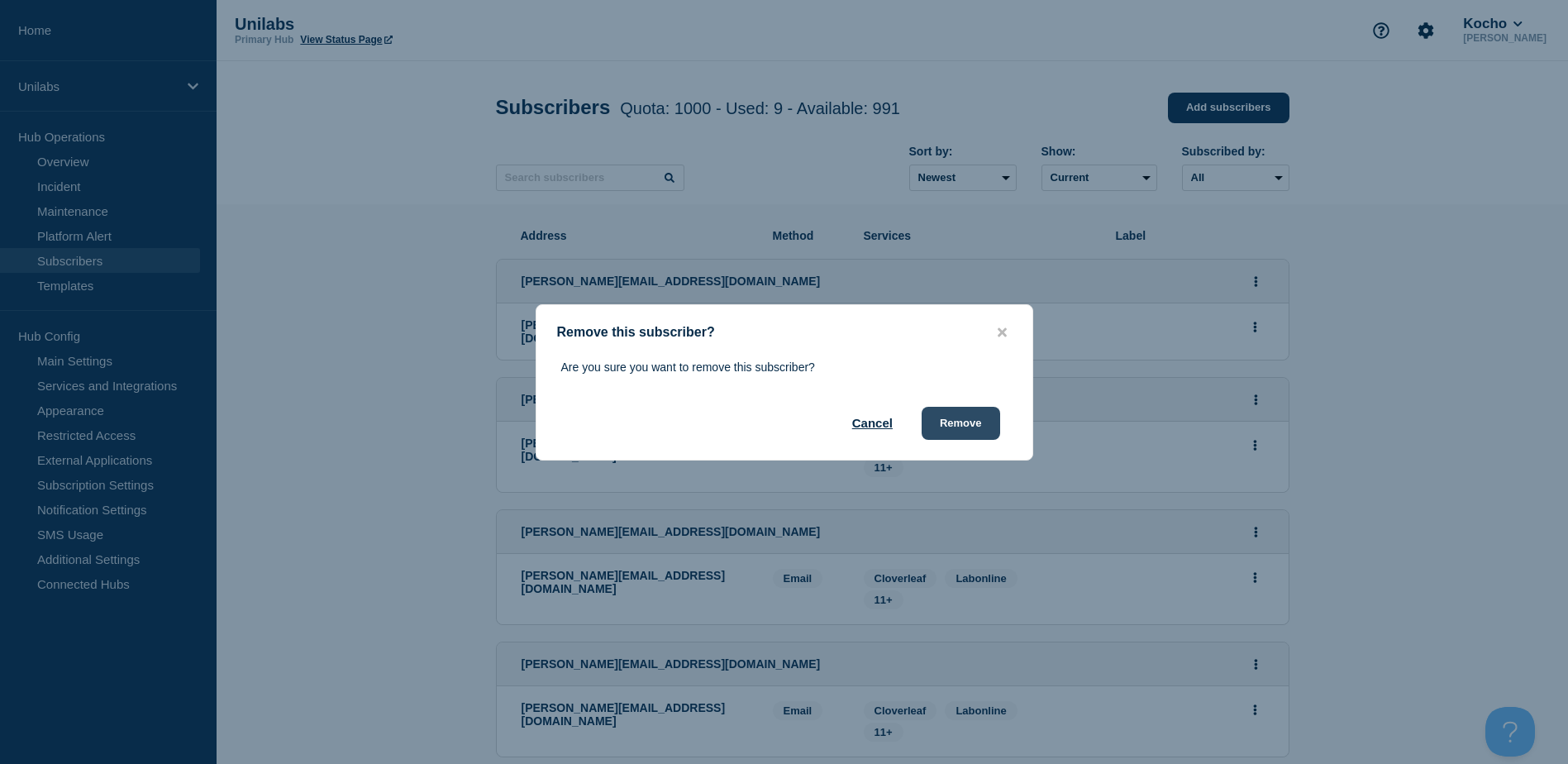
click at [953, 427] on button "Remove" at bounding box center [961, 424] width 79 height 33
